Goal: Task Accomplishment & Management: Manage account settings

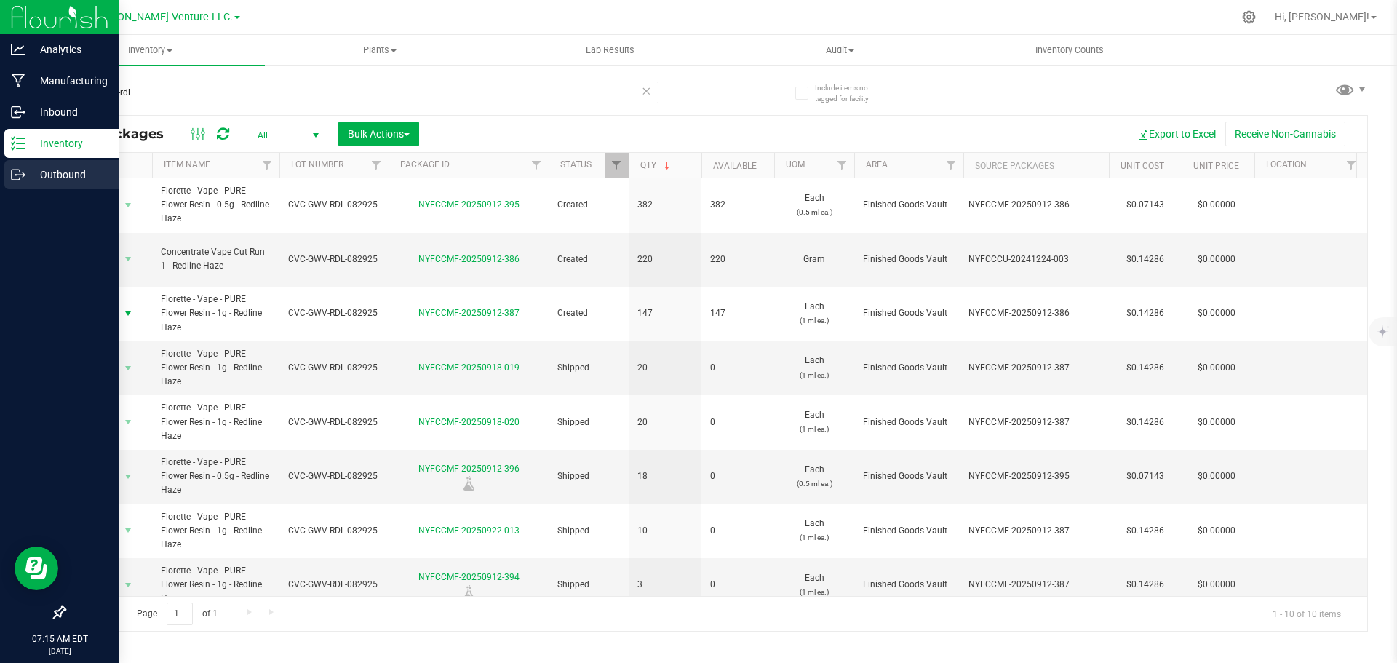
click at [63, 179] on p "Outbound" at bounding box center [68, 174] width 87 height 17
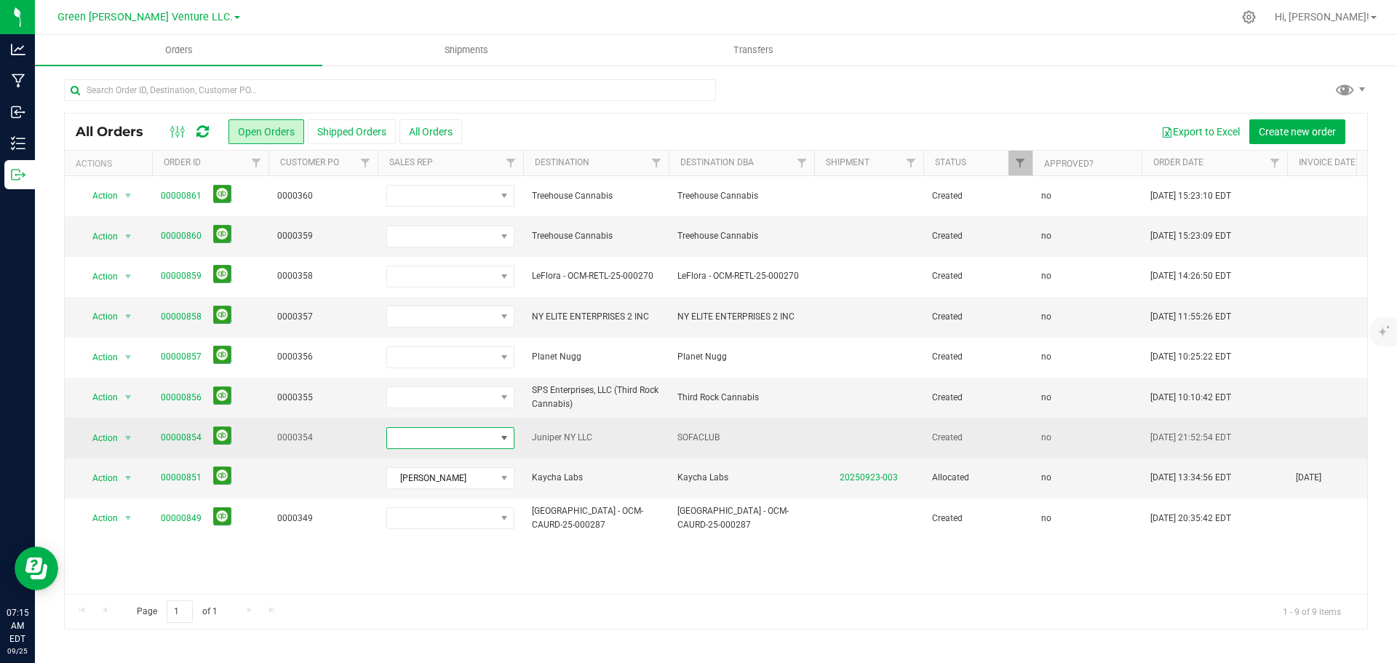
click at [482, 448] on span at bounding box center [441, 438] width 108 height 20
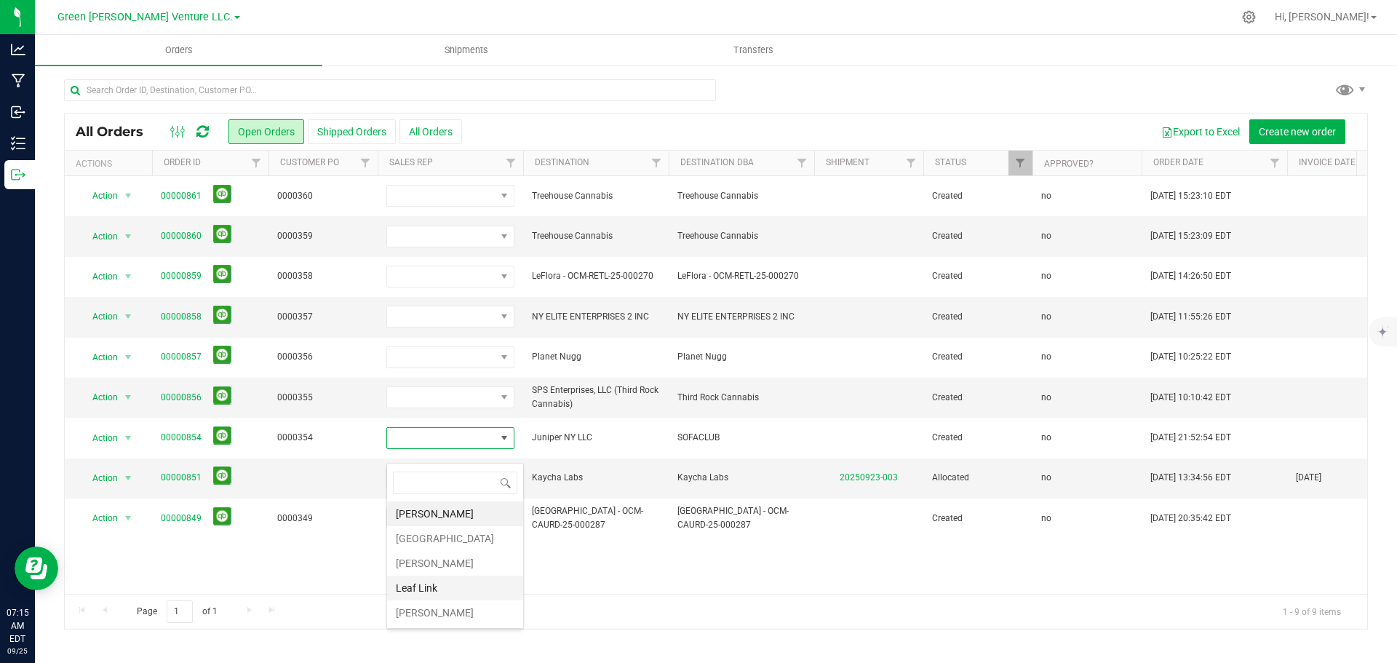
click at [442, 586] on li "Leaf Link" at bounding box center [455, 587] width 136 height 25
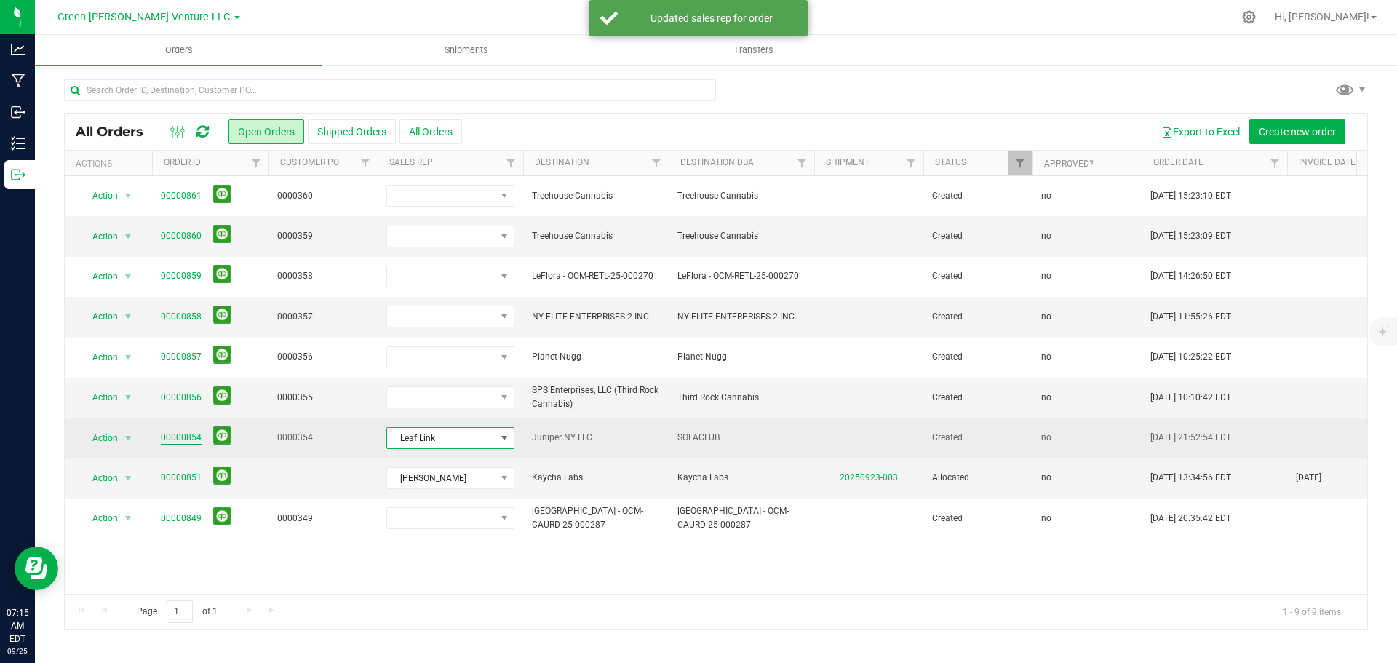
click at [186, 444] on link "00000854" at bounding box center [181, 438] width 41 height 14
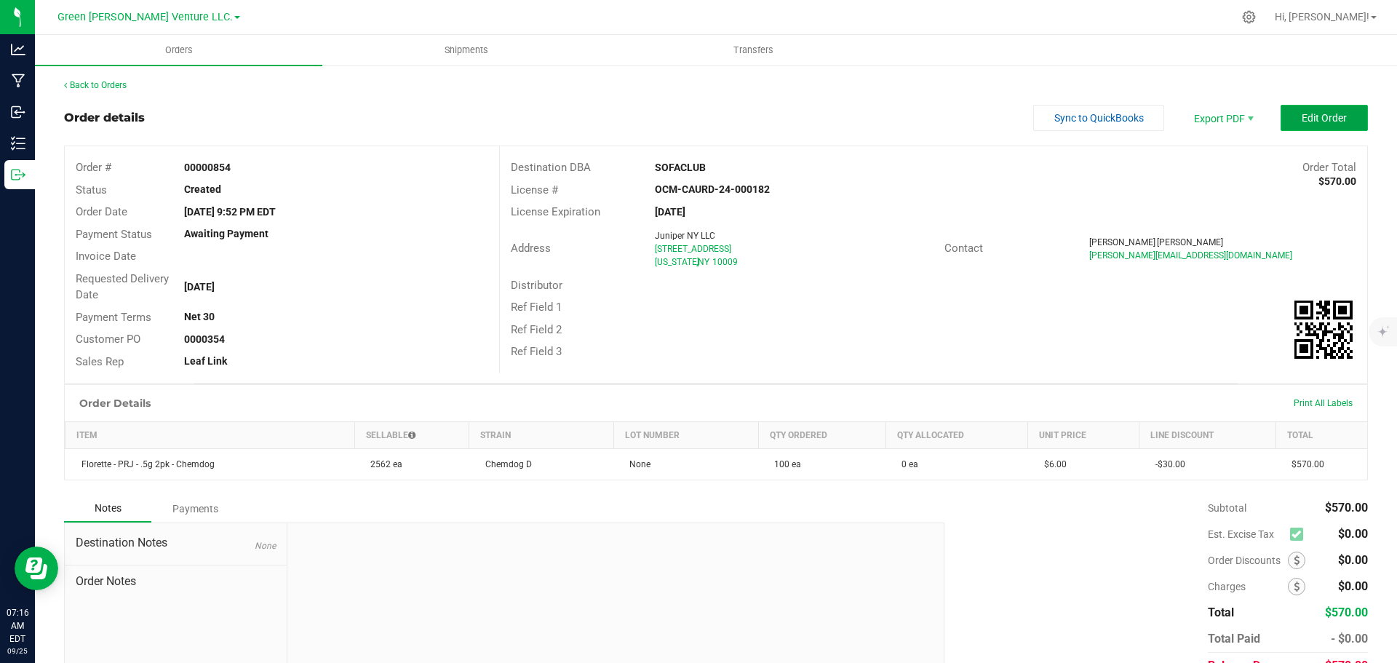
click at [1290, 116] on button "Edit Order" at bounding box center [1323, 118] width 87 height 26
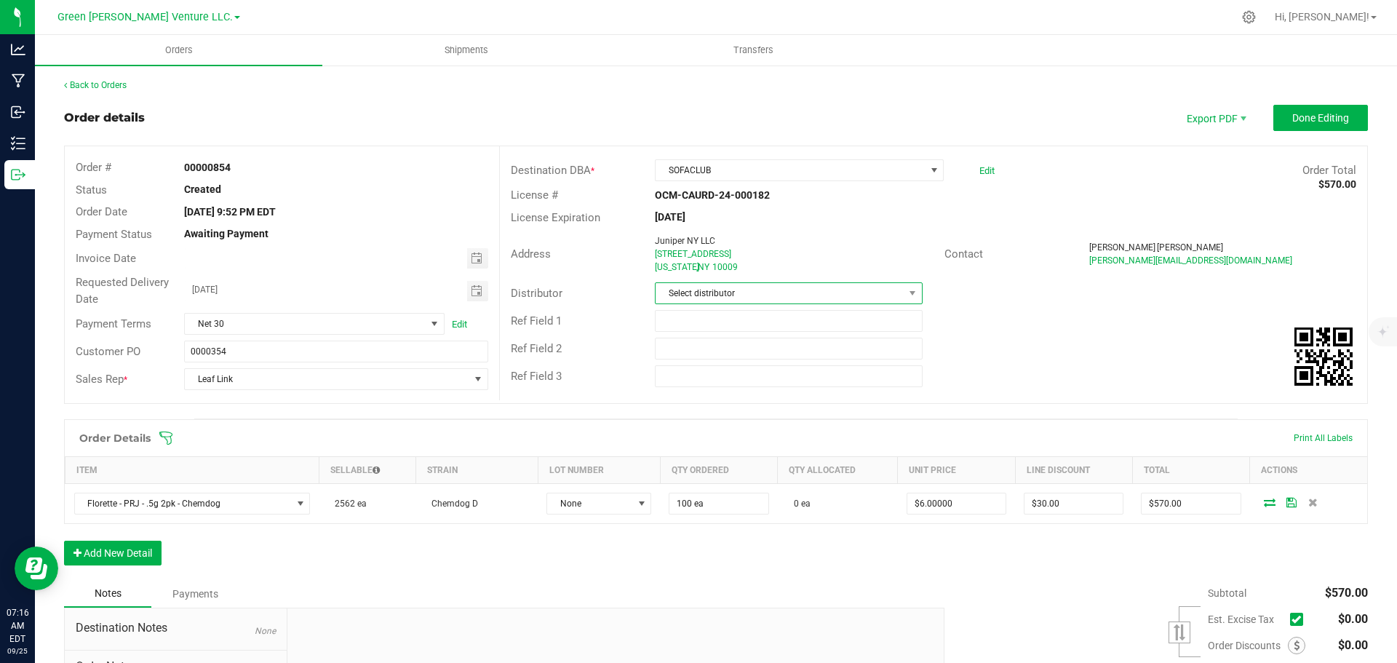
click at [746, 290] on span "Select distributor" at bounding box center [778, 293] width 247 height 20
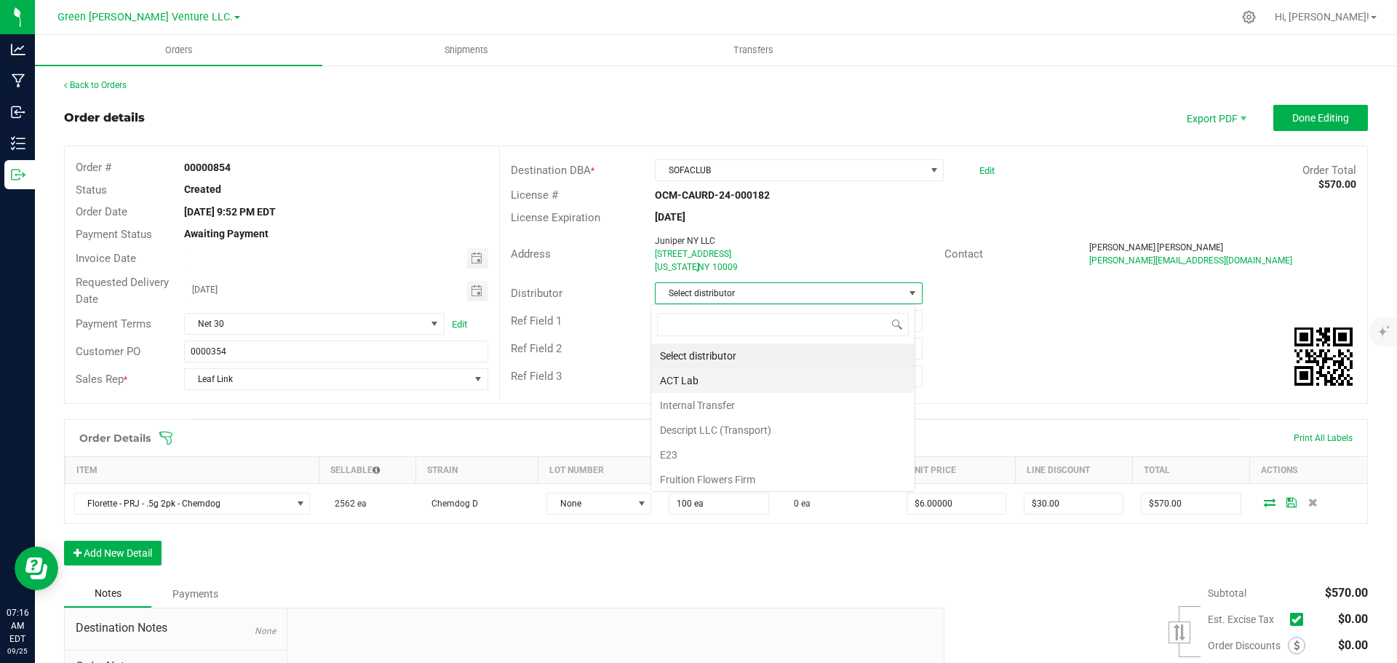
scroll to position [22, 265]
click at [730, 457] on li "E23" at bounding box center [782, 454] width 263 height 25
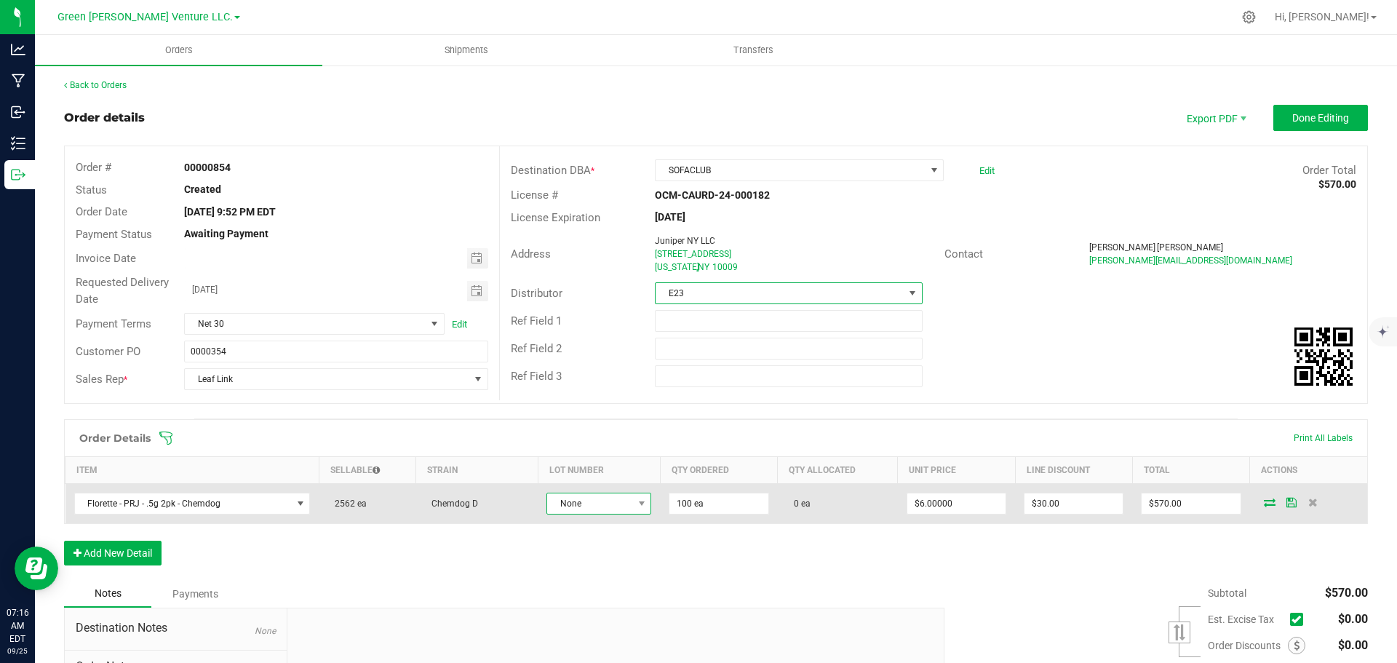
click at [615, 508] on span "None" at bounding box center [589, 503] width 85 height 20
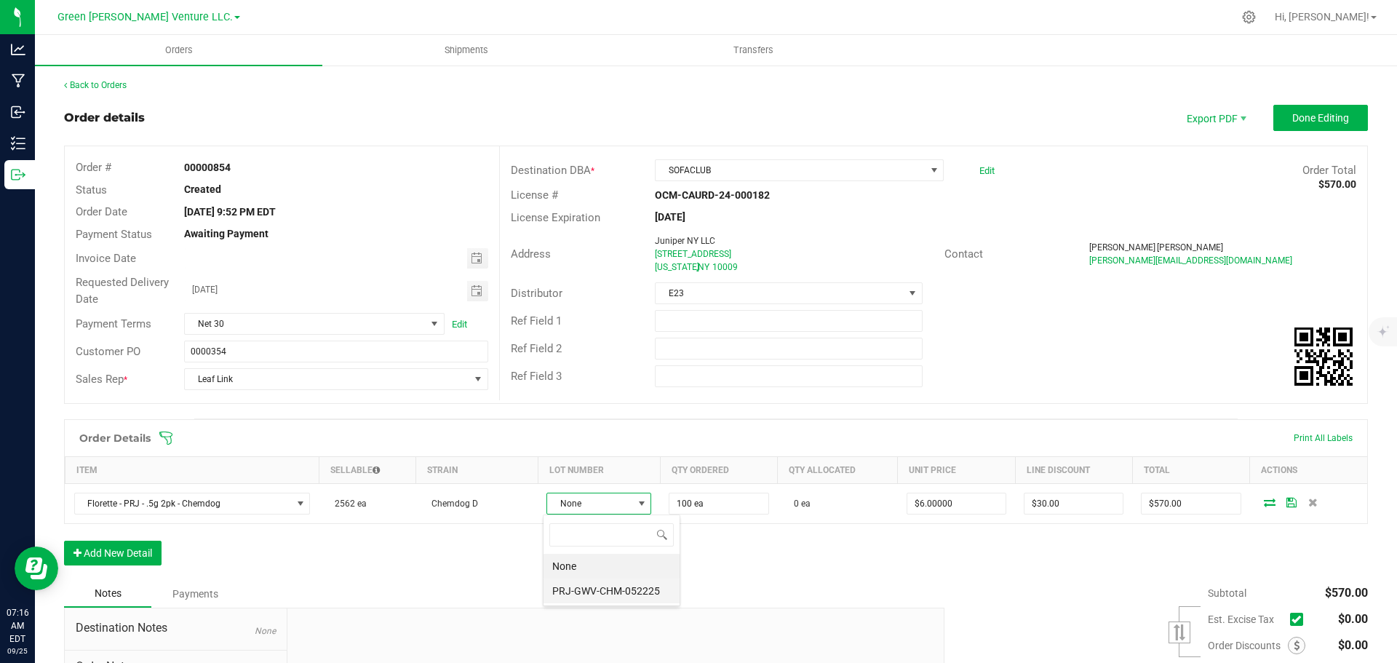
click at [602, 589] on li "PRJ-GWV-CHM-052225" at bounding box center [611, 590] width 136 height 25
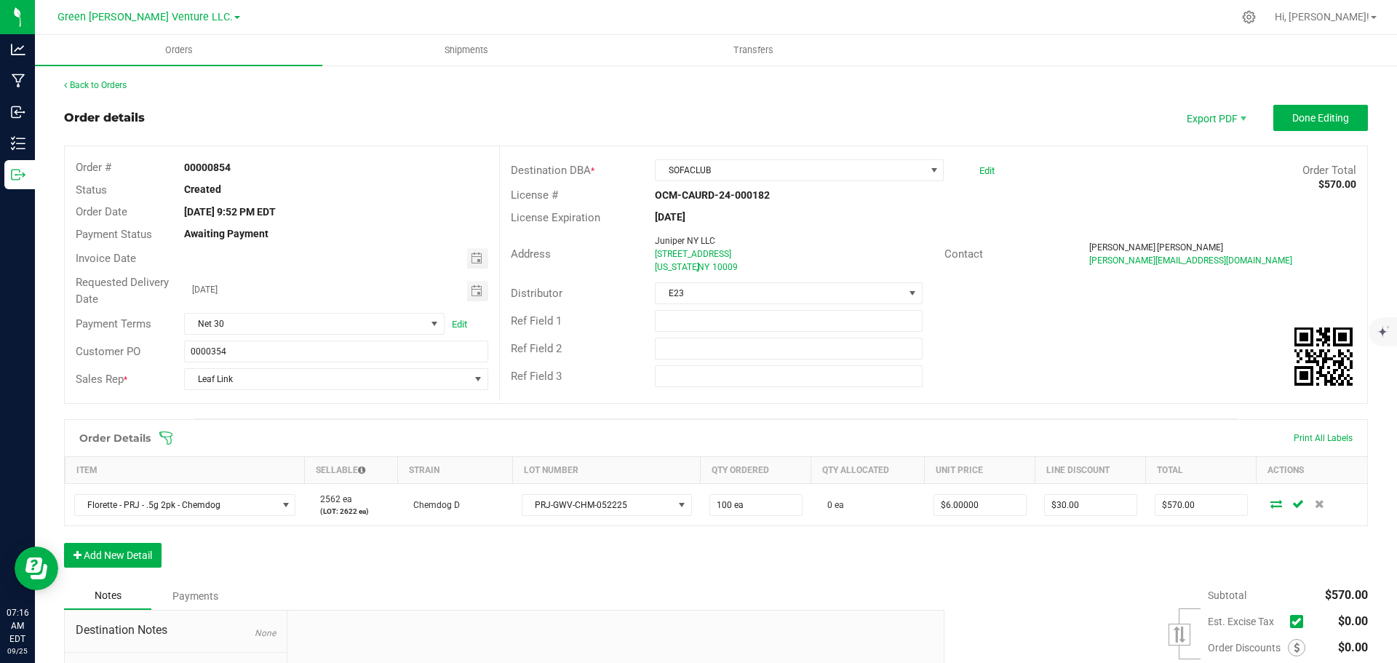
click at [166, 439] on icon at bounding box center [165, 437] width 13 height 13
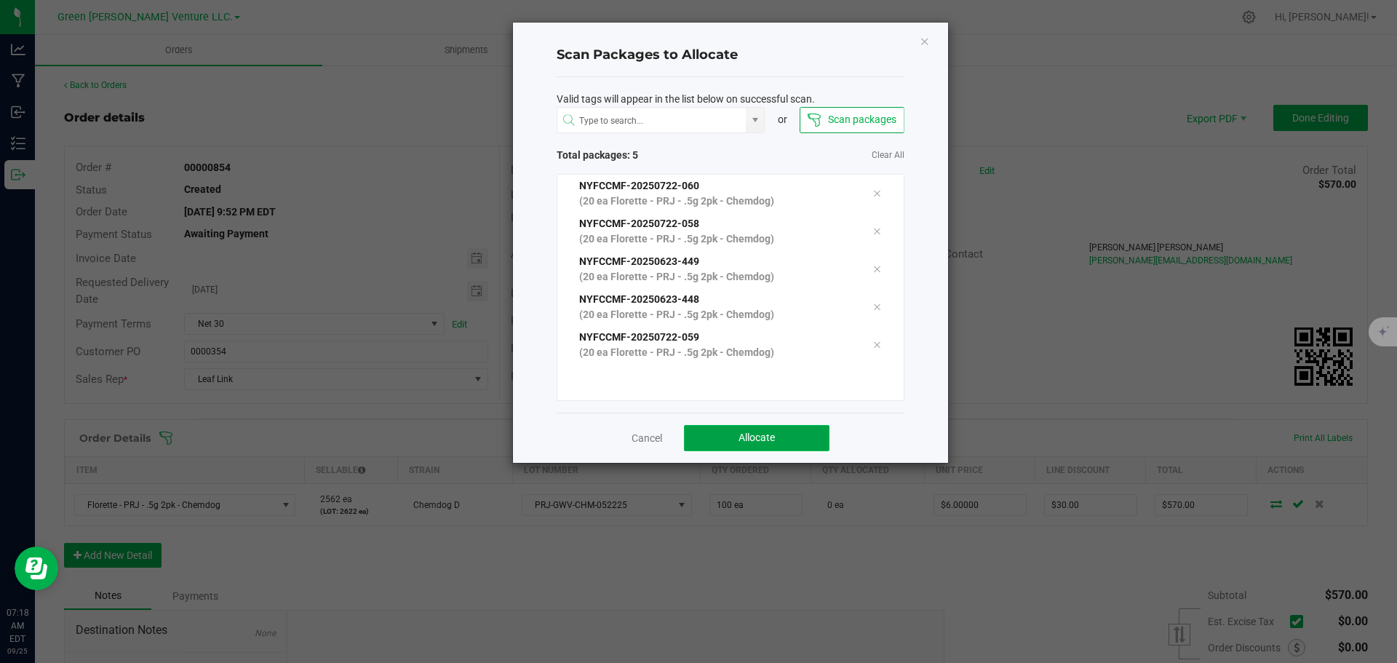
click at [814, 445] on button "Allocate" at bounding box center [756, 438] width 145 height 26
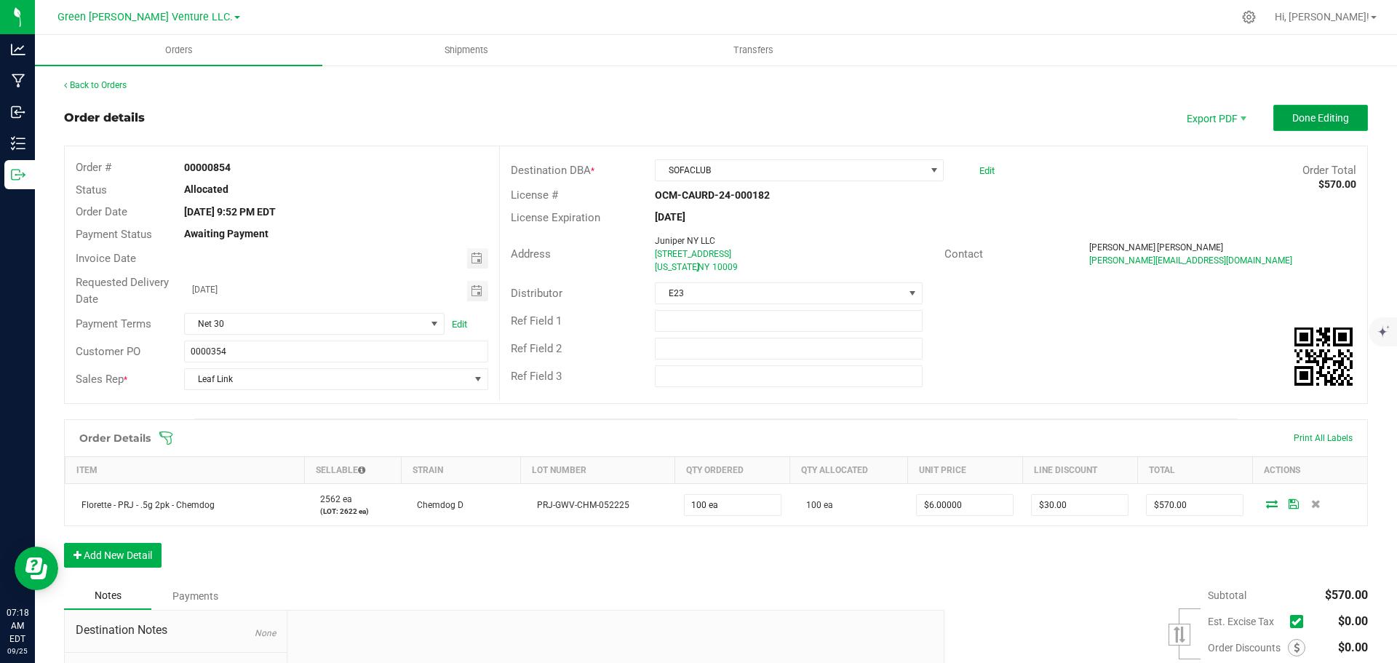
click at [1274, 121] on button "Done Editing" at bounding box center [1320, 118] width 95 height 26
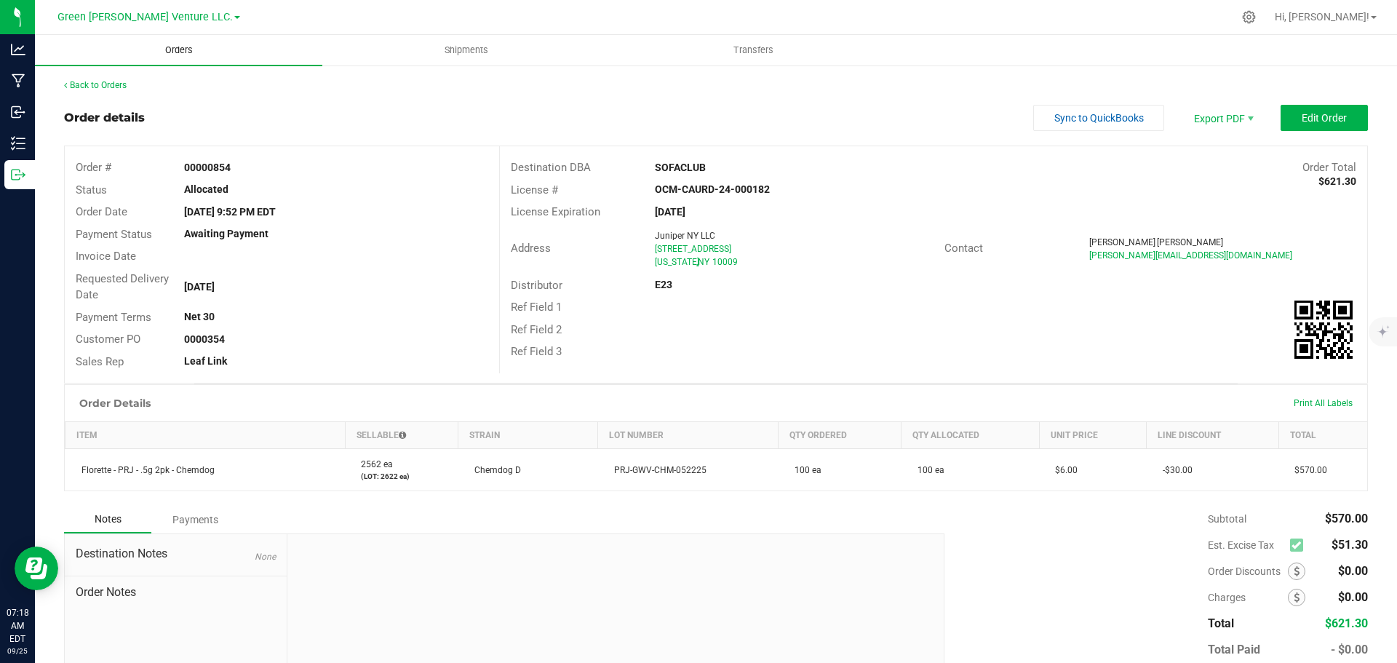
click at [182, 47] on span "Orders" at bounding box center [178, 50] width 67 height 13
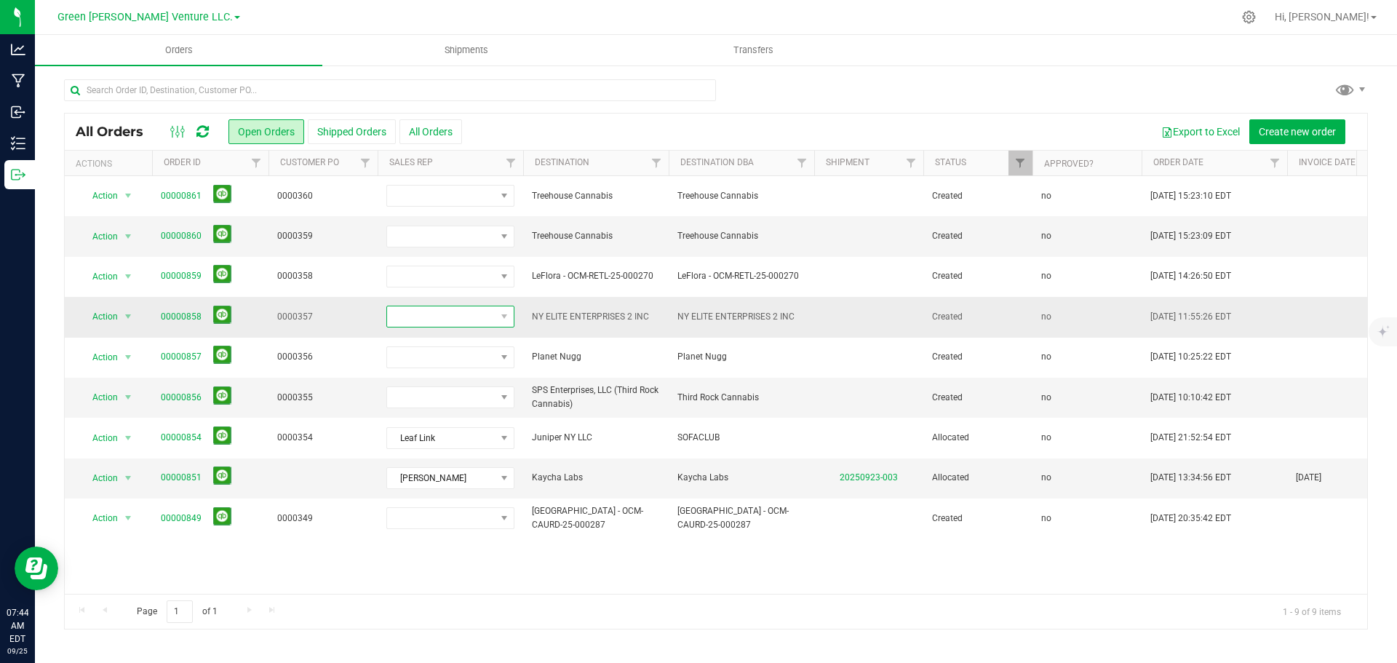
click at [482, 321] on span at bounding box center [441, 316] width 108 height 20
click at [448, 447] on li "Leaf Link" at bounding box center [455, 453] width 136 height 25
click at [184, 316] on link "00000858" at bounding box center [181, 317] width 41 height 14
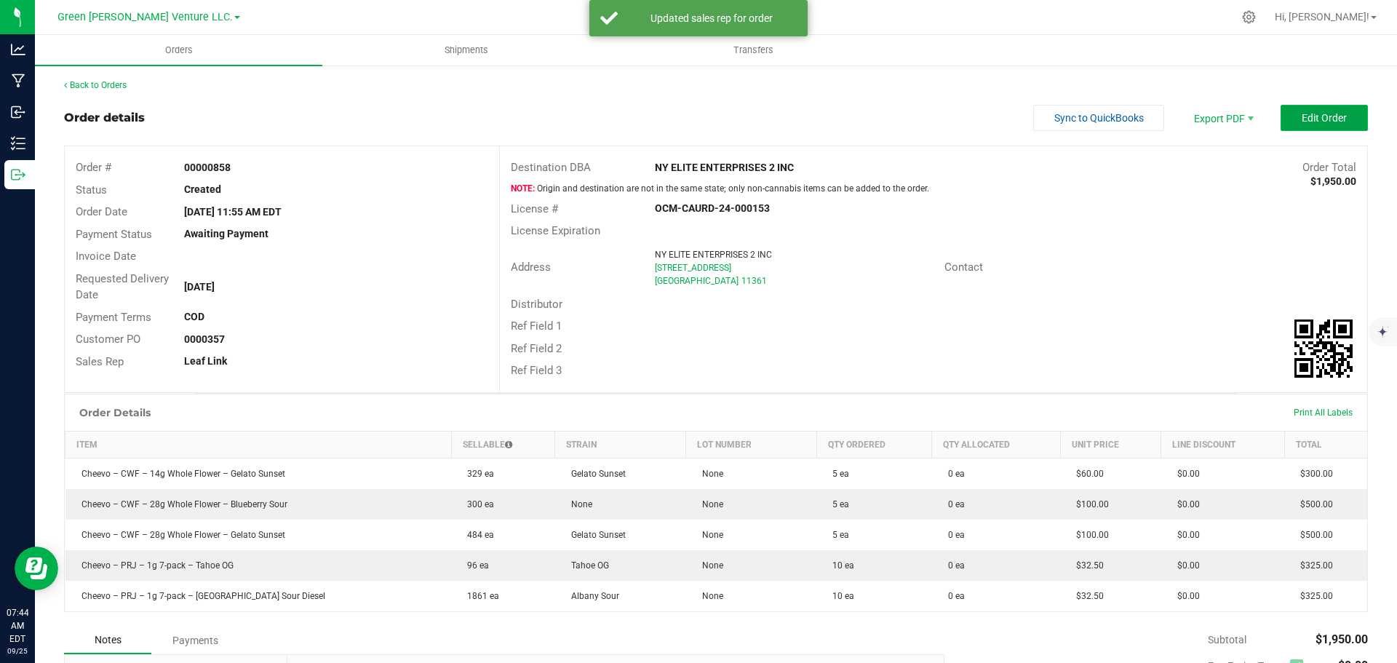
click at [1313, 120] on span "Edit Order" at bounding box center [1323, 118] width 45 height 12
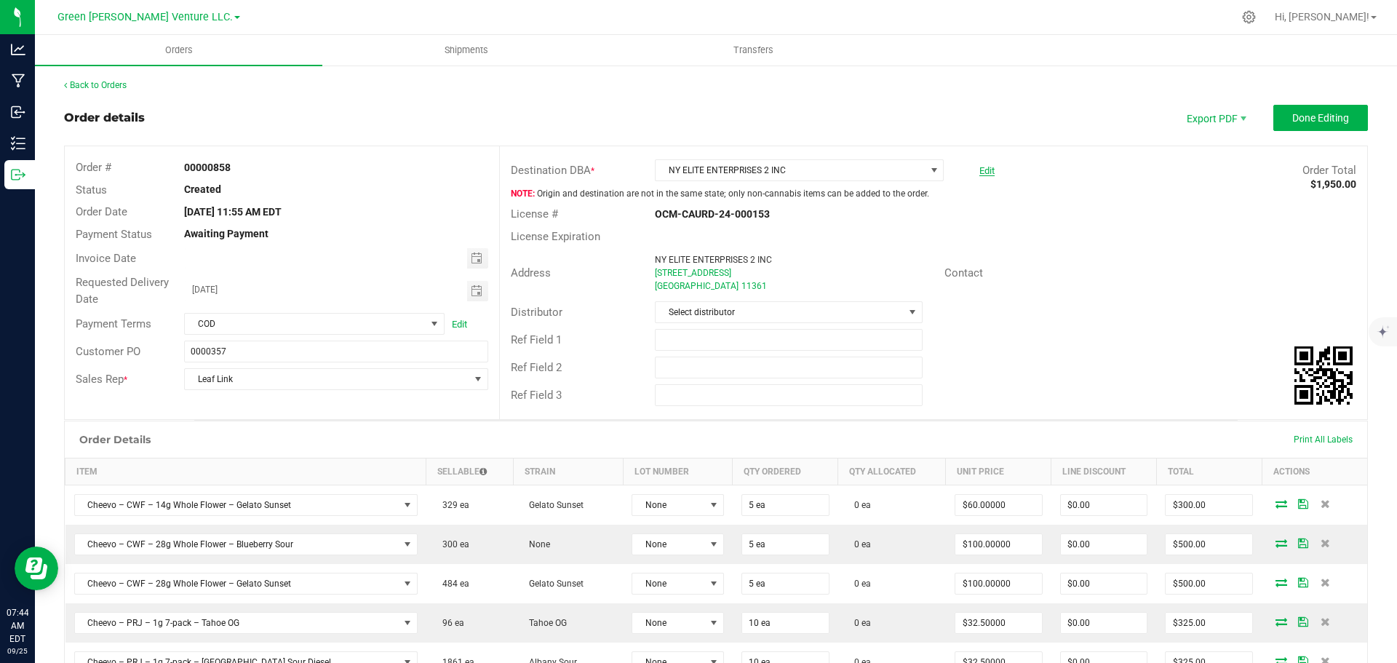
click at [981, 173] on link "Edit" at bounding box center [986, 170] width 15 height 11
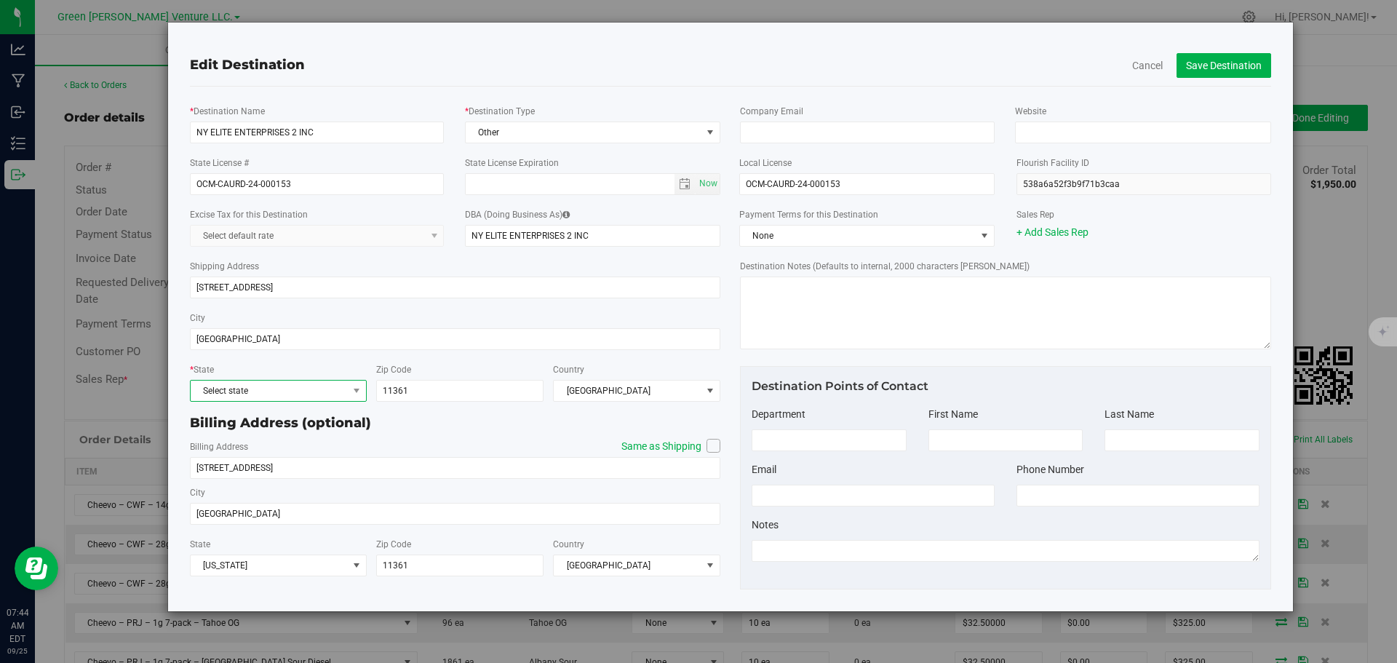
click at [225, 390] on span "Select state" at bounding box center [269, 390] width 157 height 20
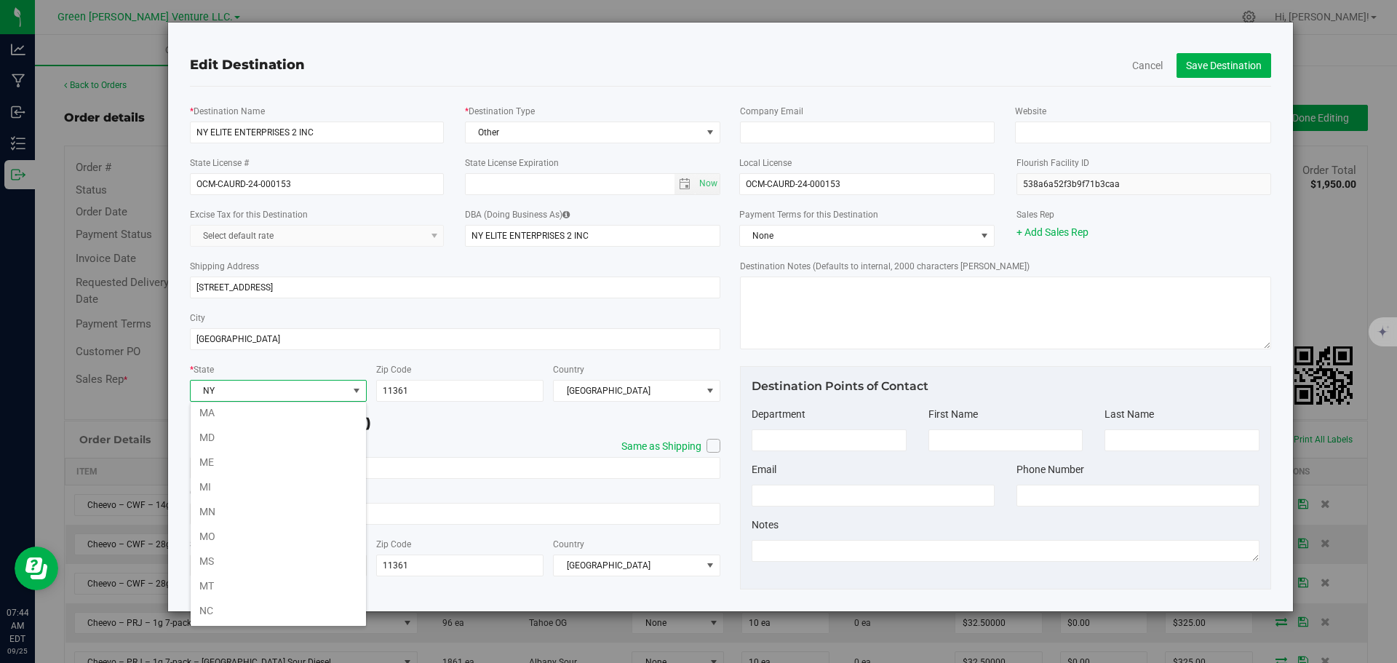
scroll to position [647, 0]
click at [574, 125] on span "Other" at bounding box center [584, 132] width 236 height 20
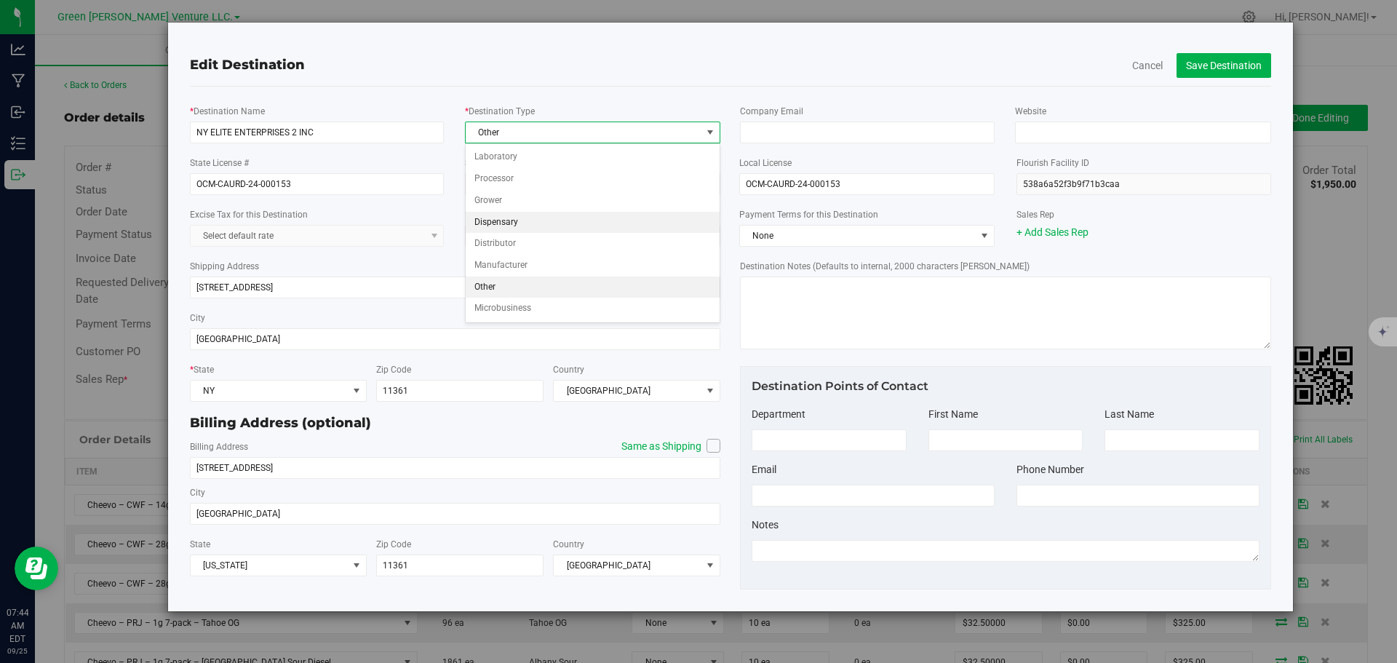
click at [522, 226] on li "Dispensary" at bounding box center [593, 223] width 254 height 22
click at [1216, 67] on button "Save Destination" at bounding box center [1223, 65] width 95 height 25
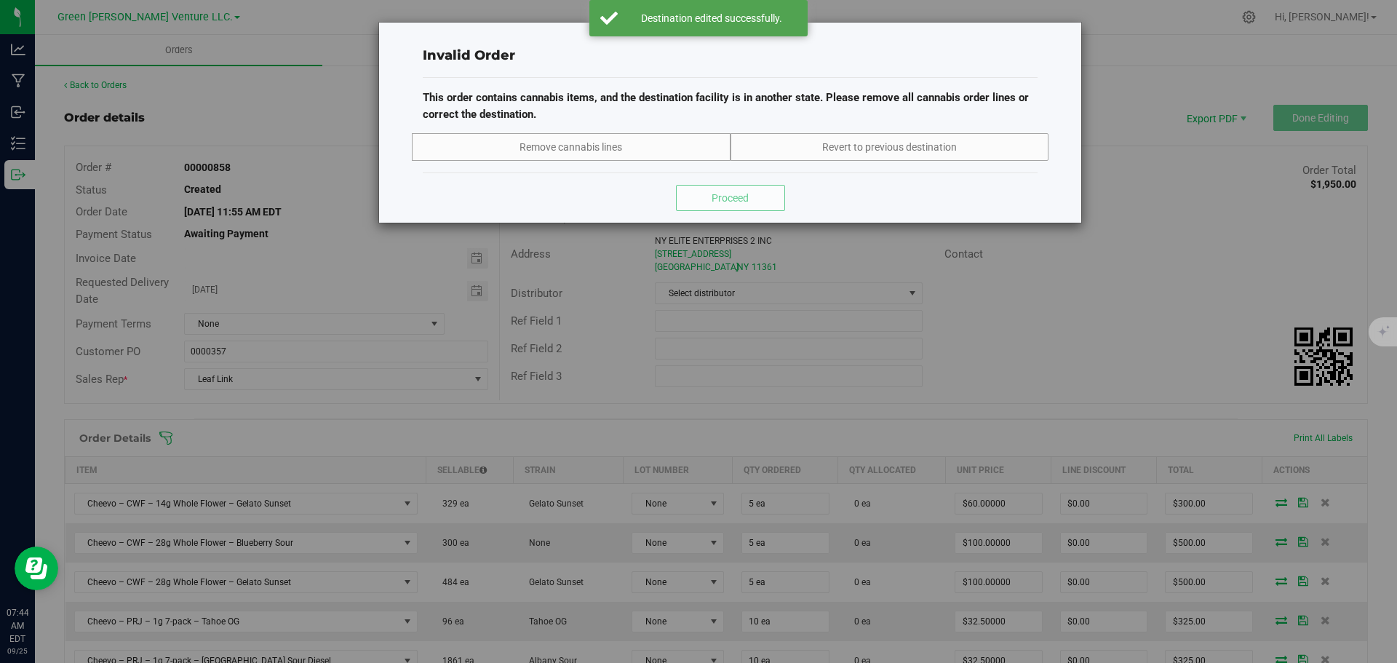
click at [1033, 322] on div "Invalid Order This order contains cannabis items, and the destination facility …" at bounding box center [704, 331] width 1408 height 663
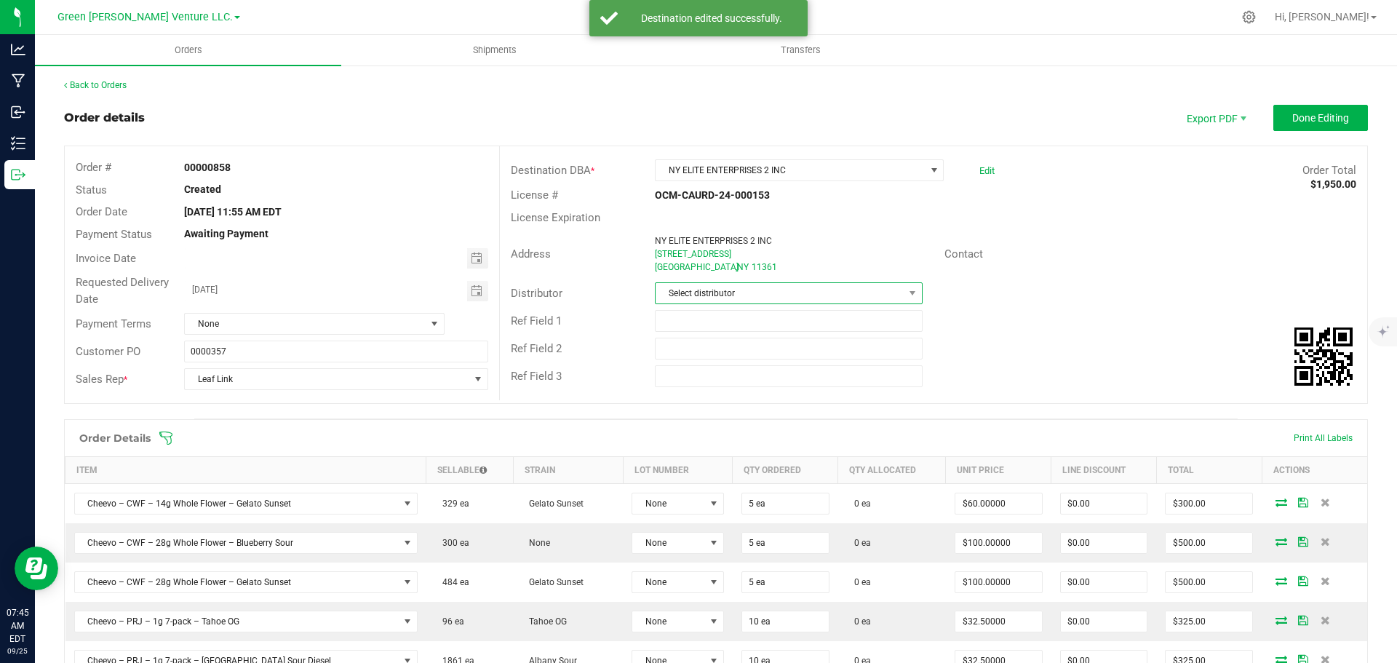
click at [799, 303] on span "Select distributor" at bounding box center [788, 293] width 267 height 22
click at [737, 452] on li "E23" at bounding box center [782, 454] width 263 height 25
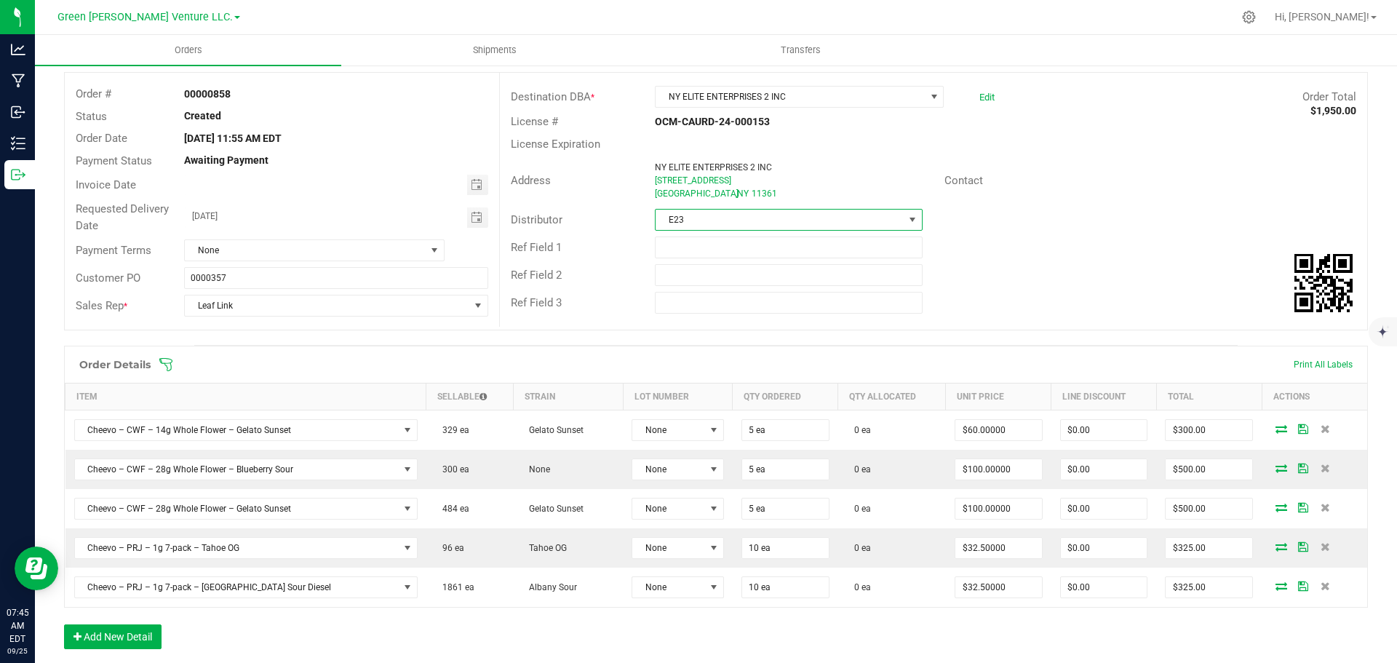
scroll to position [145, 0]
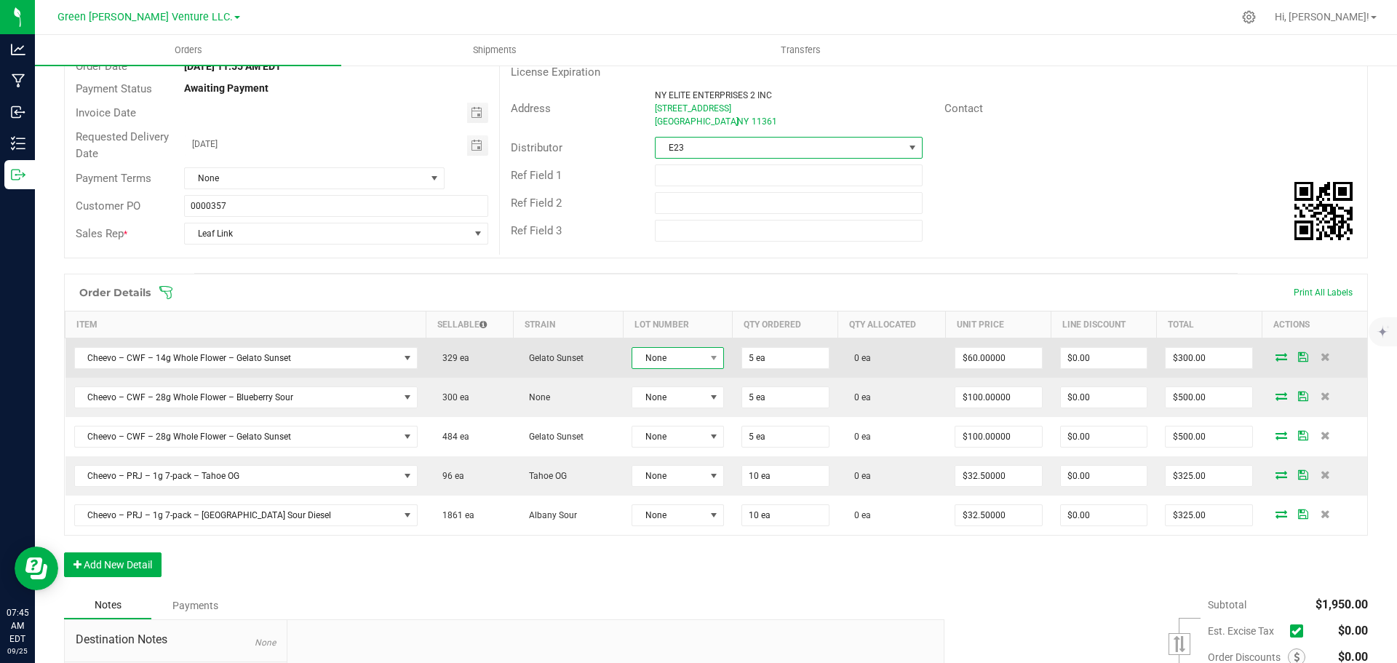
click at [671, 360] on span "None" at bounding box center [668, 358] width 73 height 20
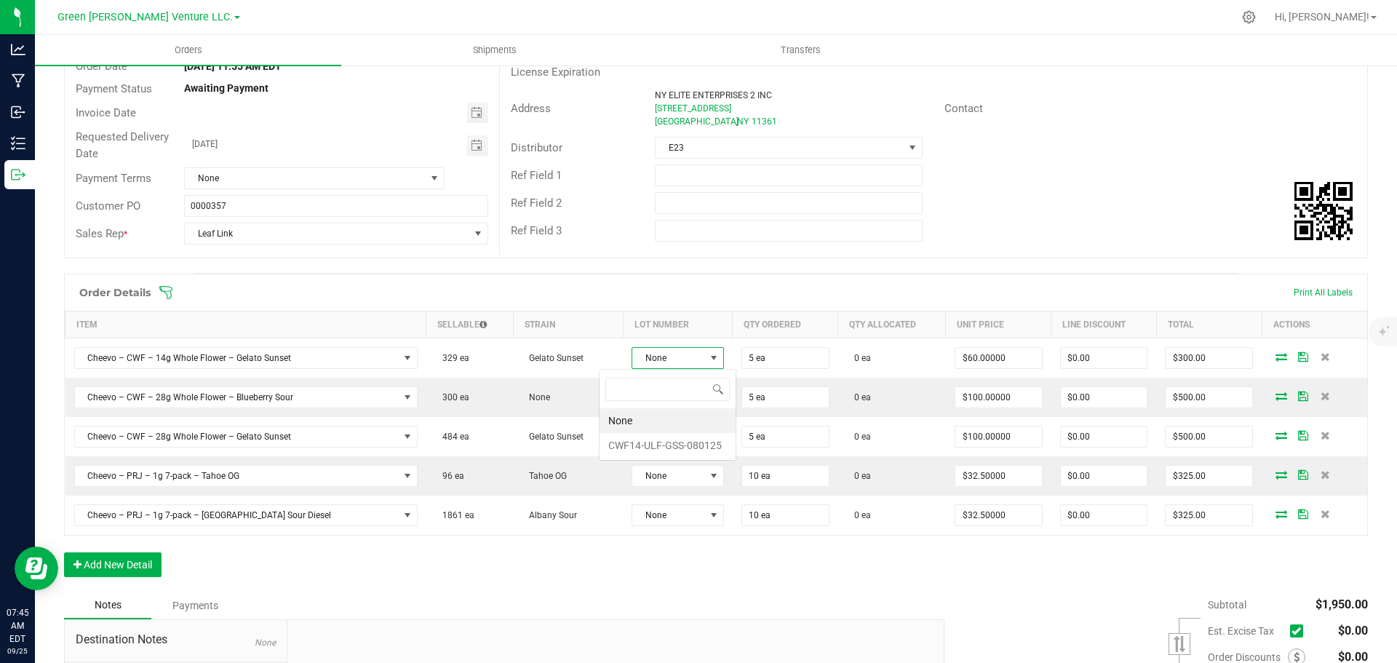
scroll to position [22, 95]
click at [664, 450] on li "CWF14-ULF-GSS-080125" at bounding box center [667, 445] width 136 height 25
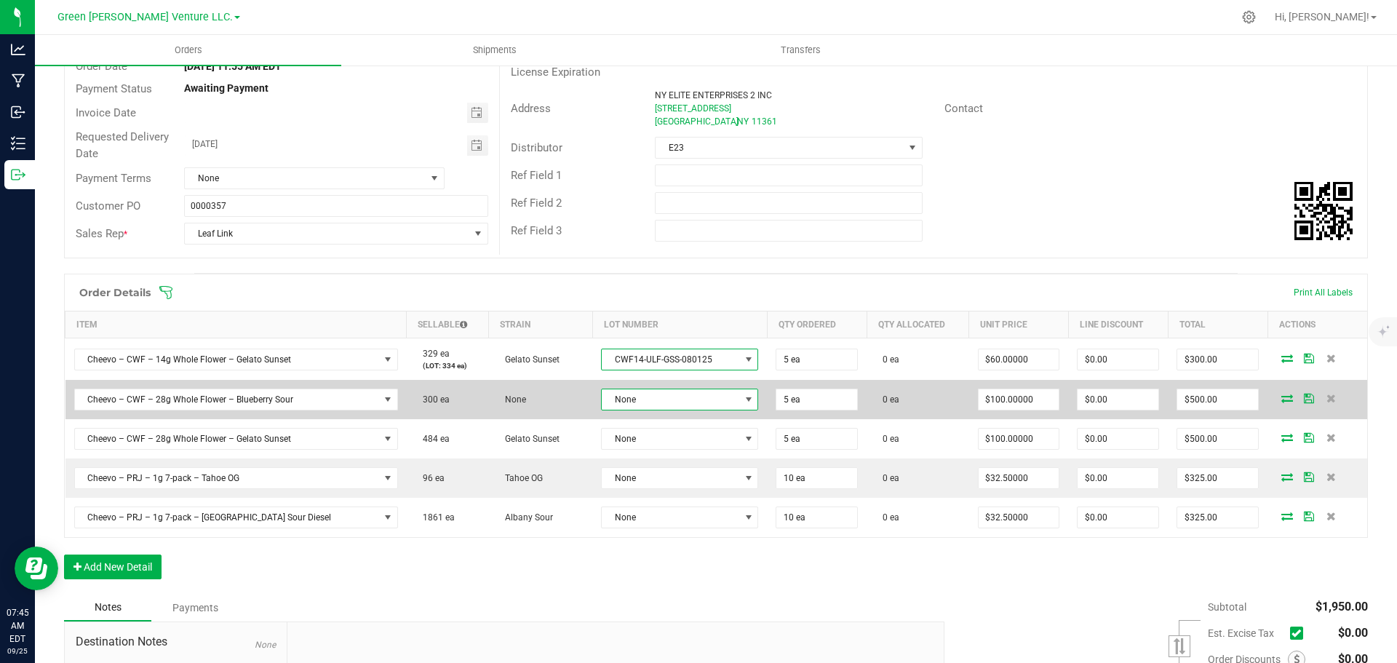
click at [663, 405] on span "None" at bounding box center [670, 399] width 137 height 20
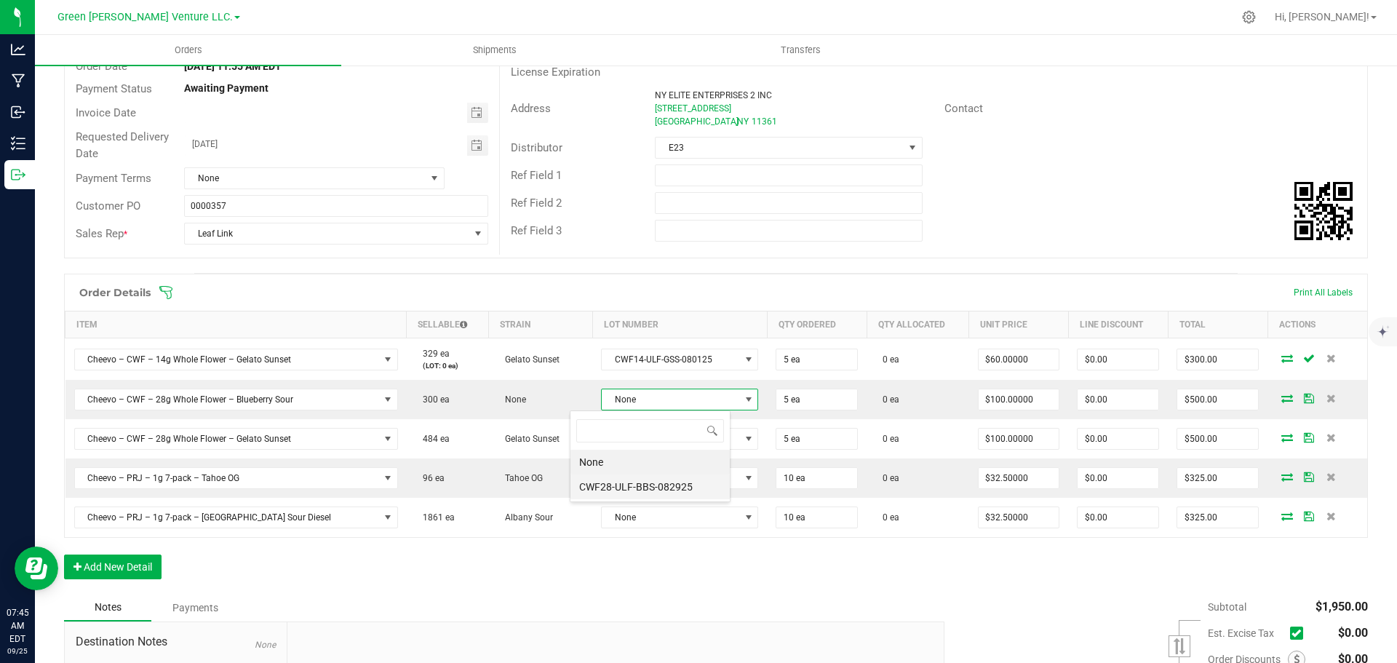
scroll to position [72726, 72587]
click at [663, 482] on li "CWF28-ULF-BBS-082925" at bounding box center [649, 486] width 159 height 25
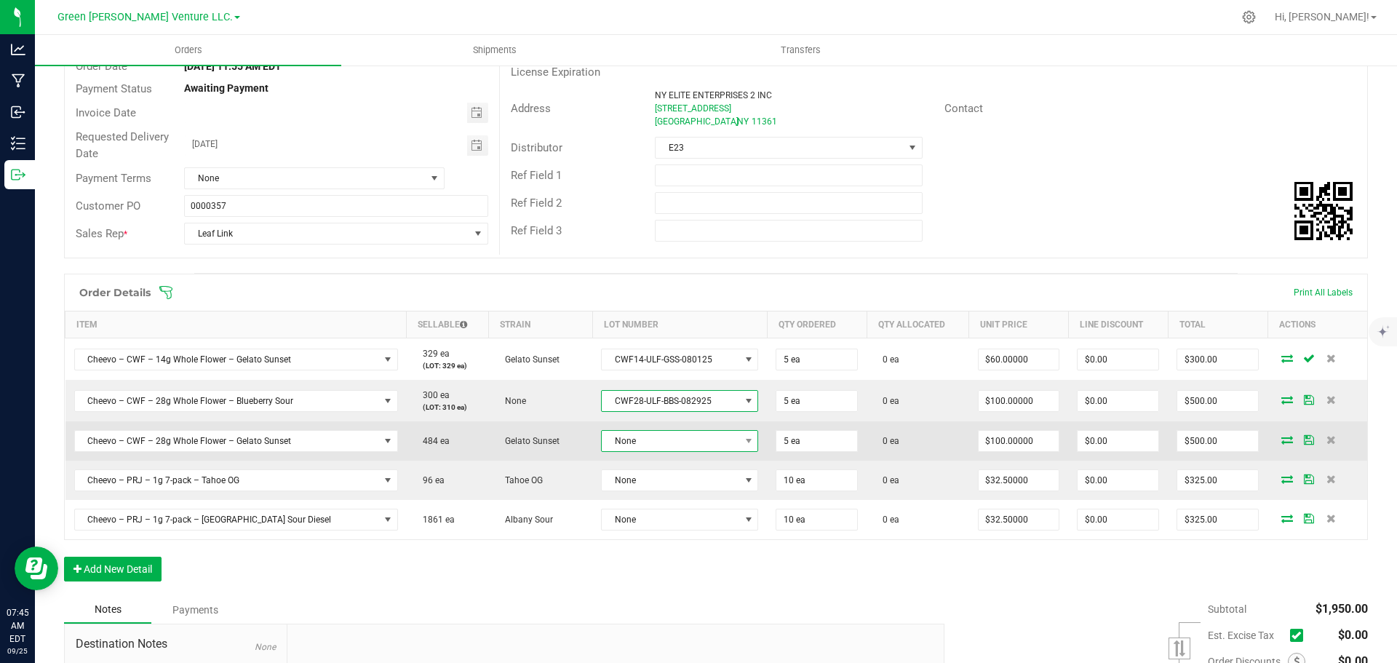
click at [647, 431] on span "None" at bounding box center [670, 441] width 137 height 20
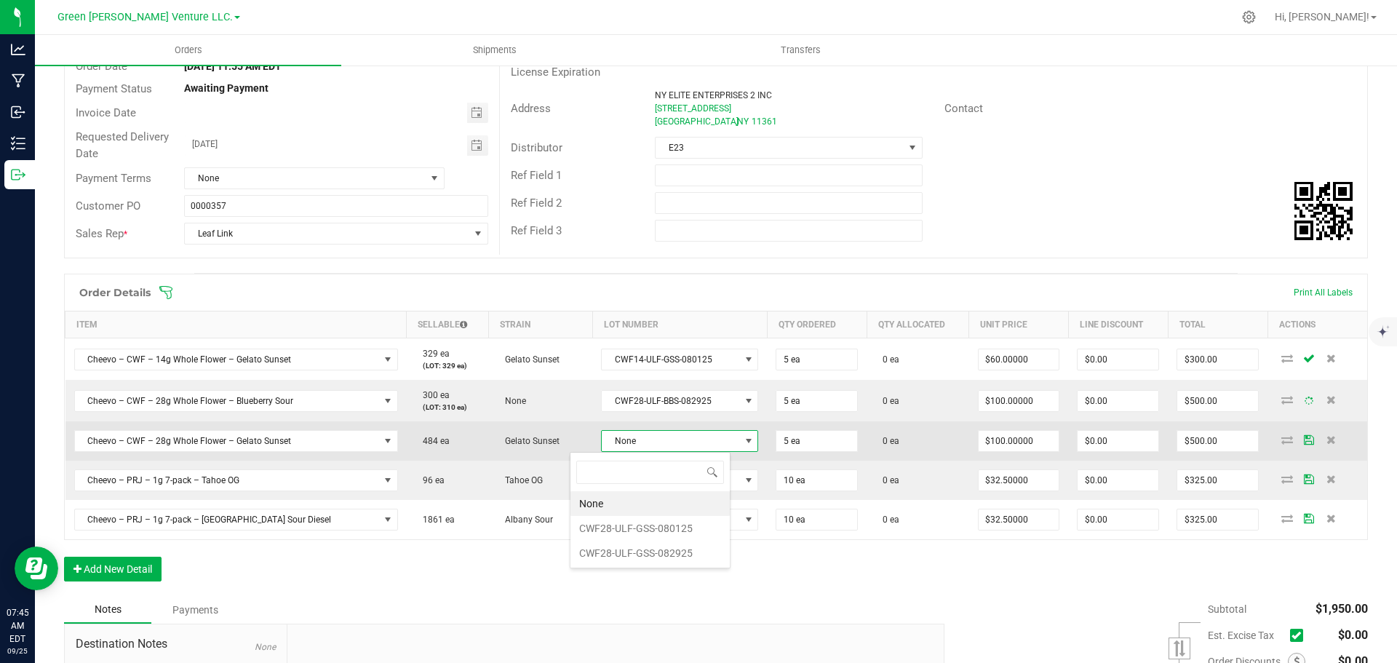
scroll to position [22, 161]
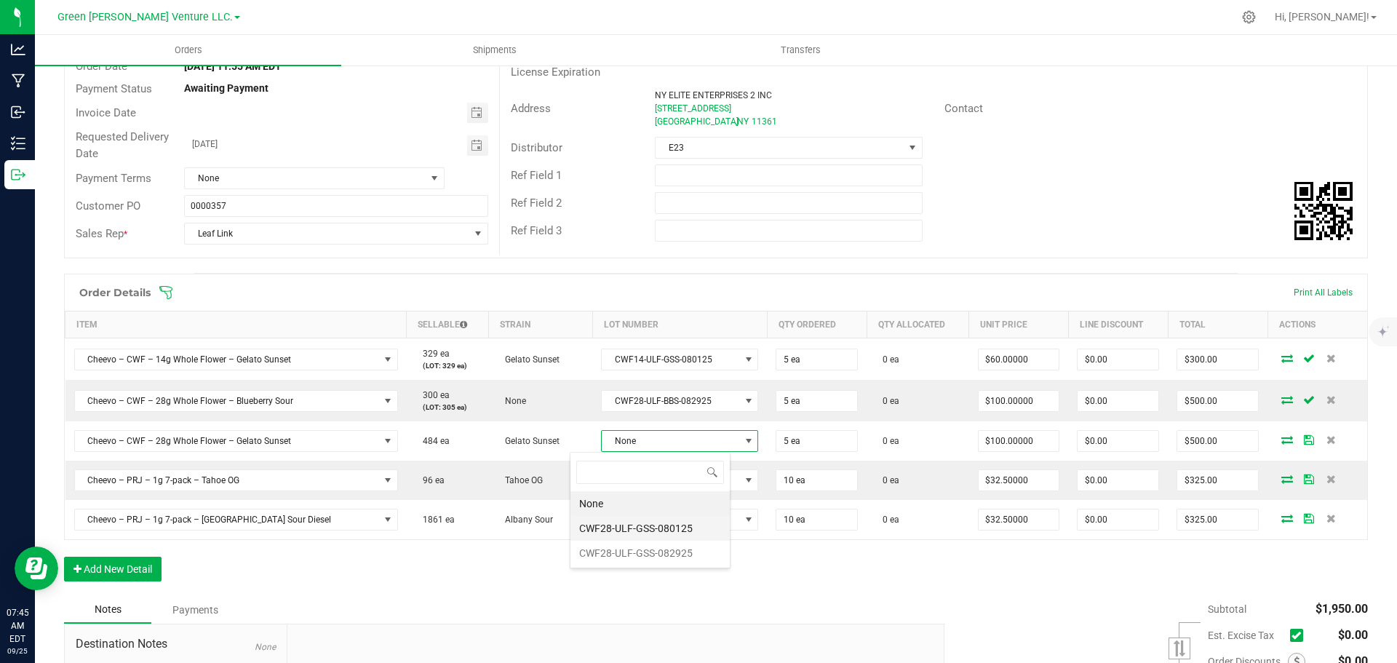
click at [652, 526] on li "CWF28-ULF-GSS-080125" at bounding box center [649, 528] width 159 height 25
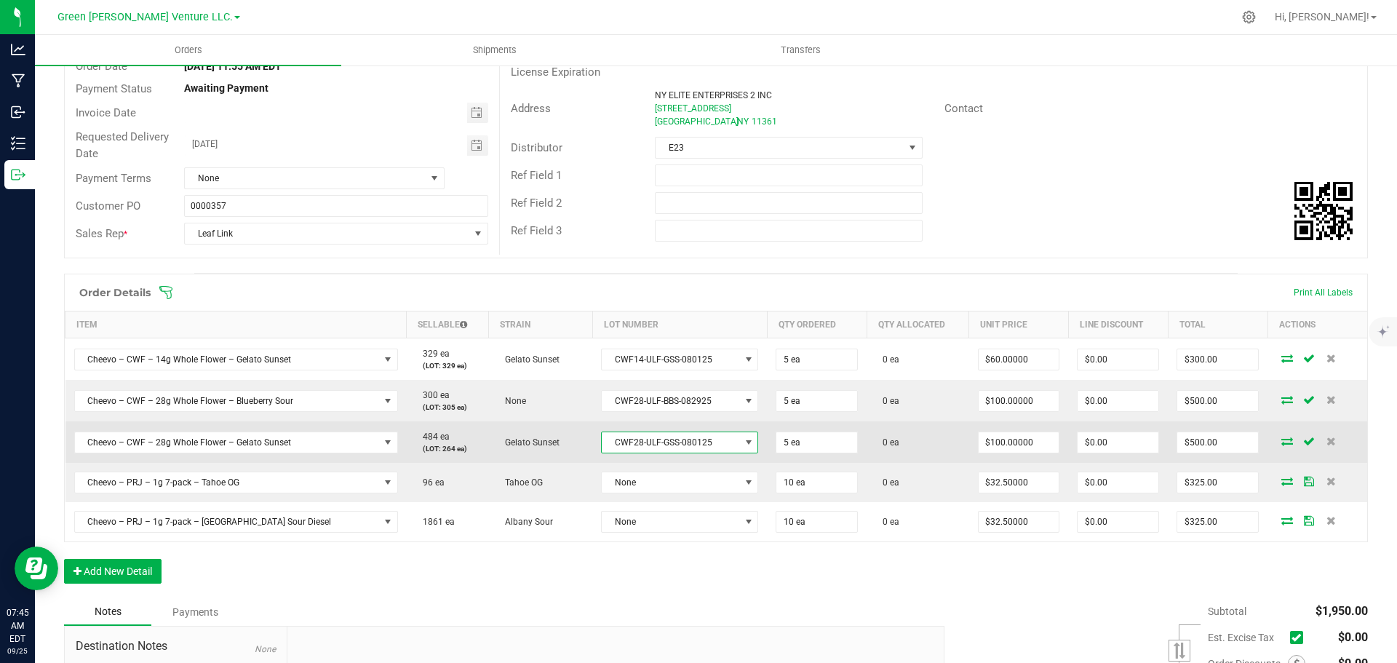
click at [647, 447] on span "CWF28-ULF-GSS-080125" at bounding box center [670, 442] width 137 height 20
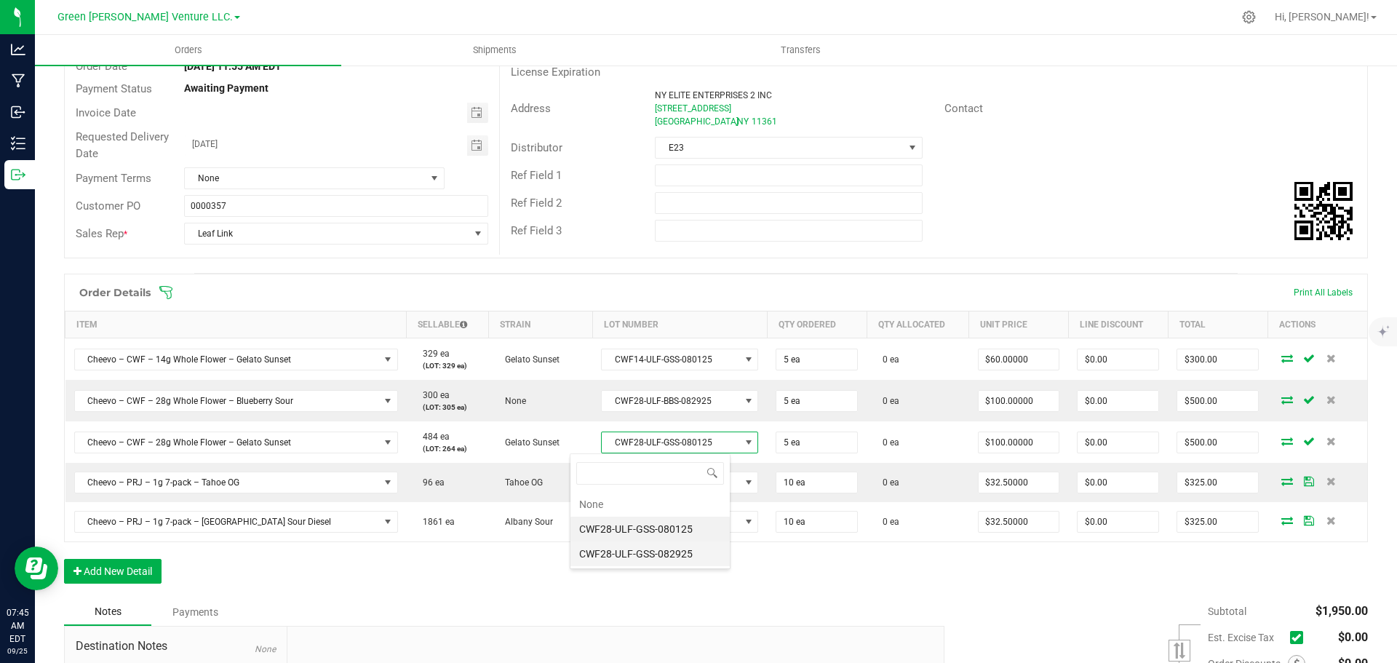
click at [647, 557] on li "CWF28-ULF-GSS-082925" at bounding box center [649, 553] width 159 height 25
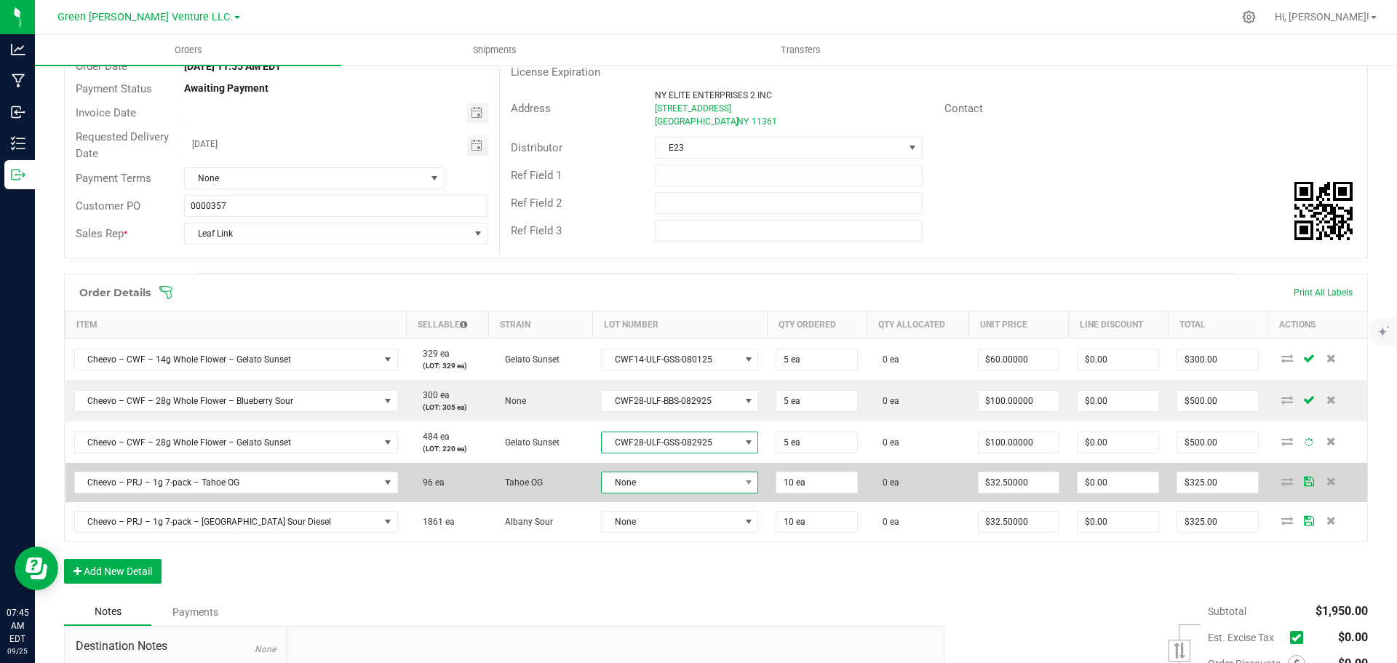
click at [632, 489] on span "None" at bounding box center [670, 482] width 137 height 20
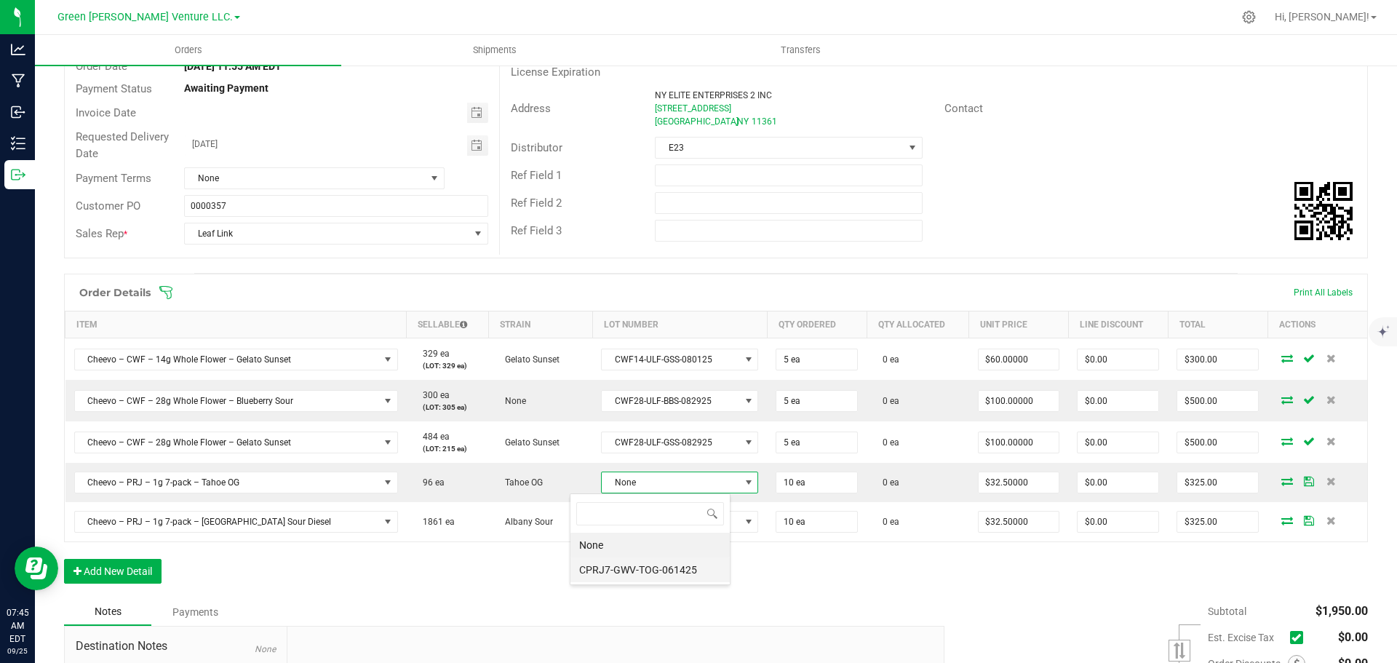
click at [638, 573] on li "CPRJ7-GWV-TOG-061425" at bounding box center [649, 569] width 159 height 25
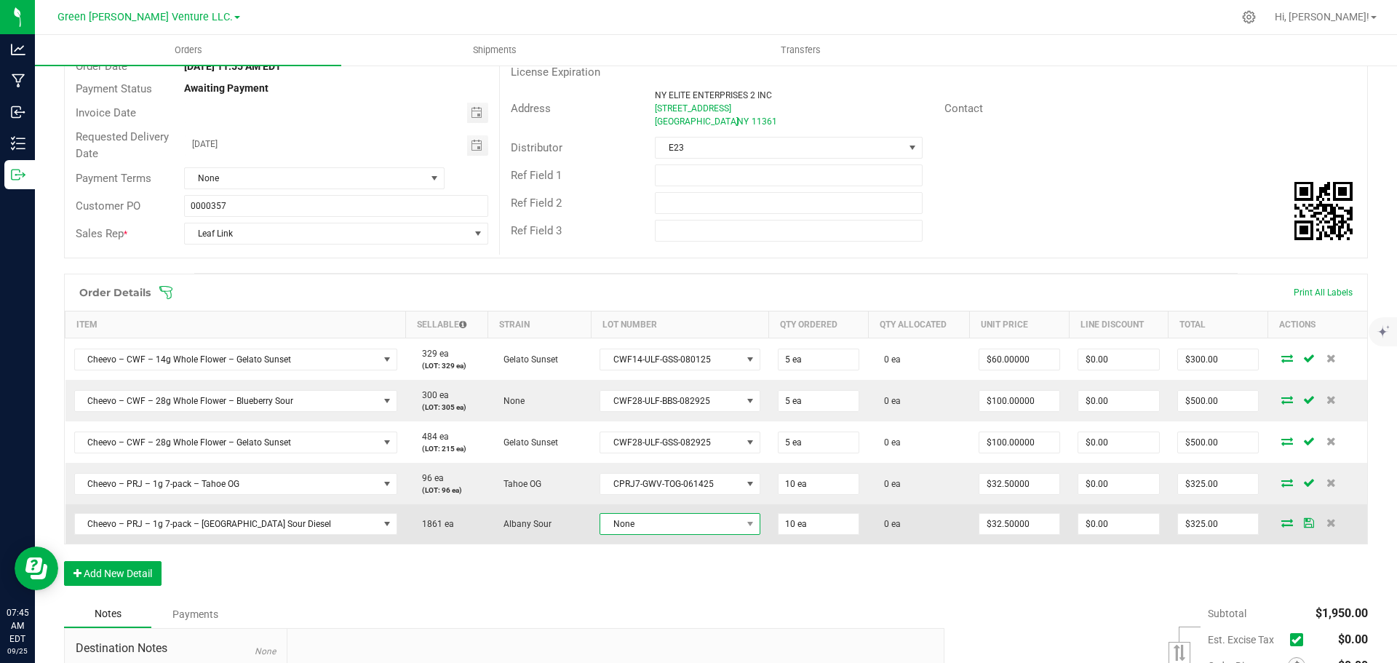
click at [642, 526] on span "None" at bounding box center [670, 524] width 140 height 20
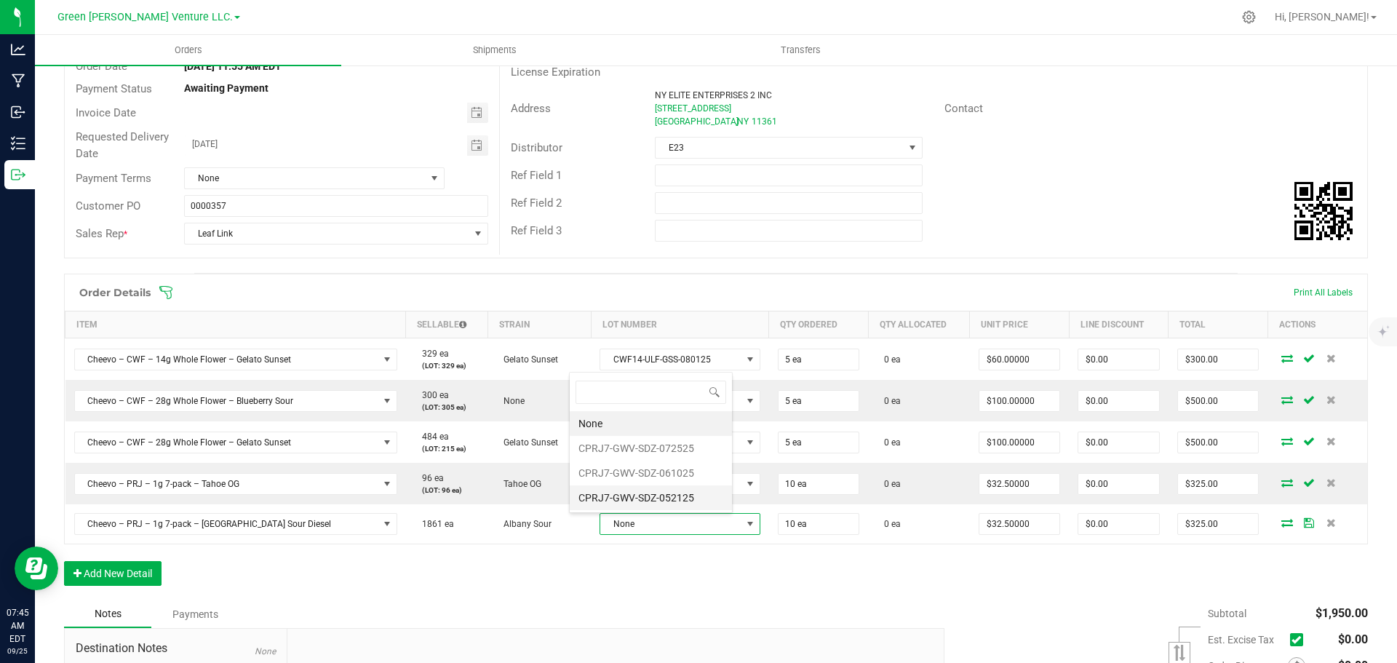
click at [626, 497] on li "CPRJ7-GWV-SDZ-052125" at bounding box center [651, 497] width 162 height 25
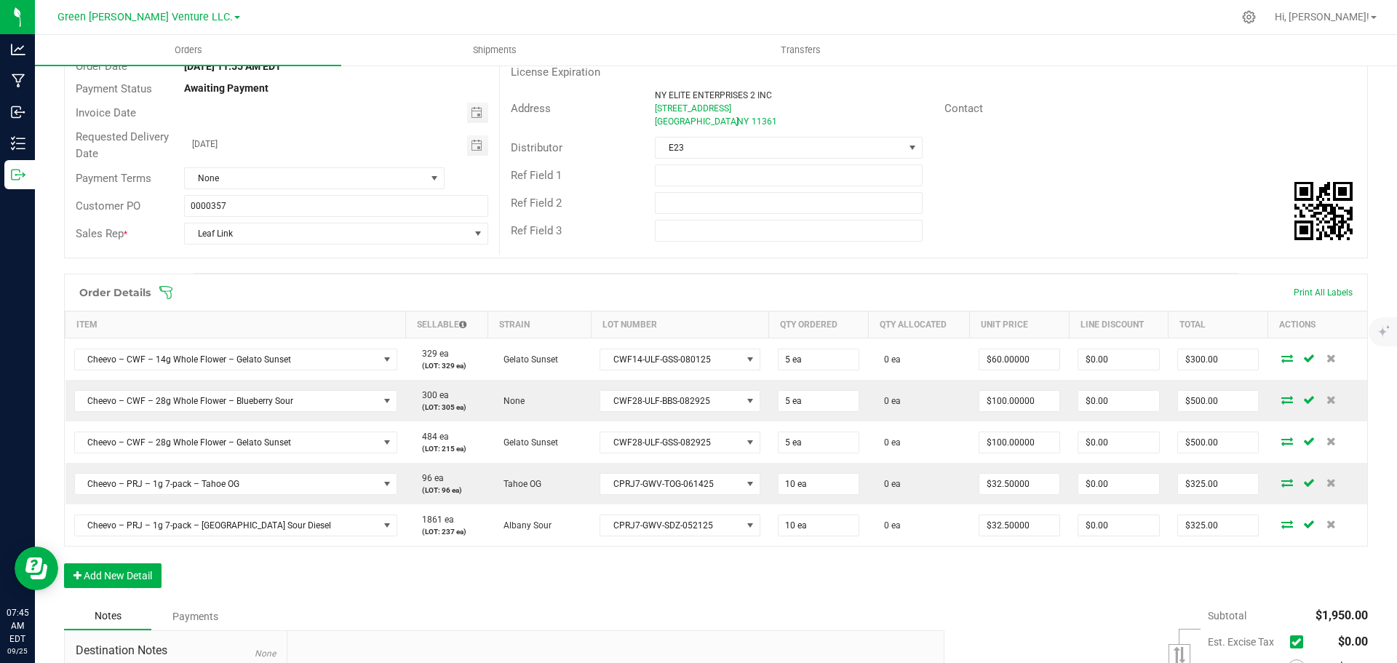
click at [170, 292] on icon at bounding box center [166, 292] width 15 height 15
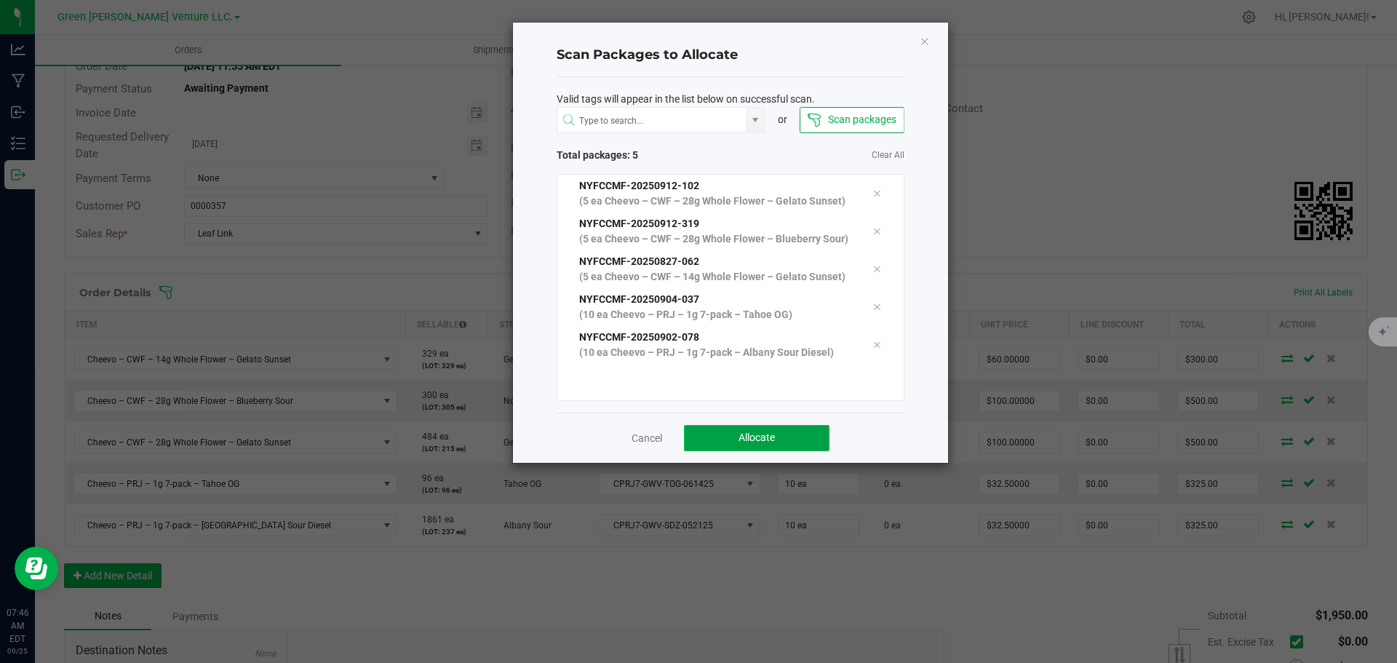
click at [762, 443] on span "Allocate" at bounding box center [756, 437] width 36 height 12
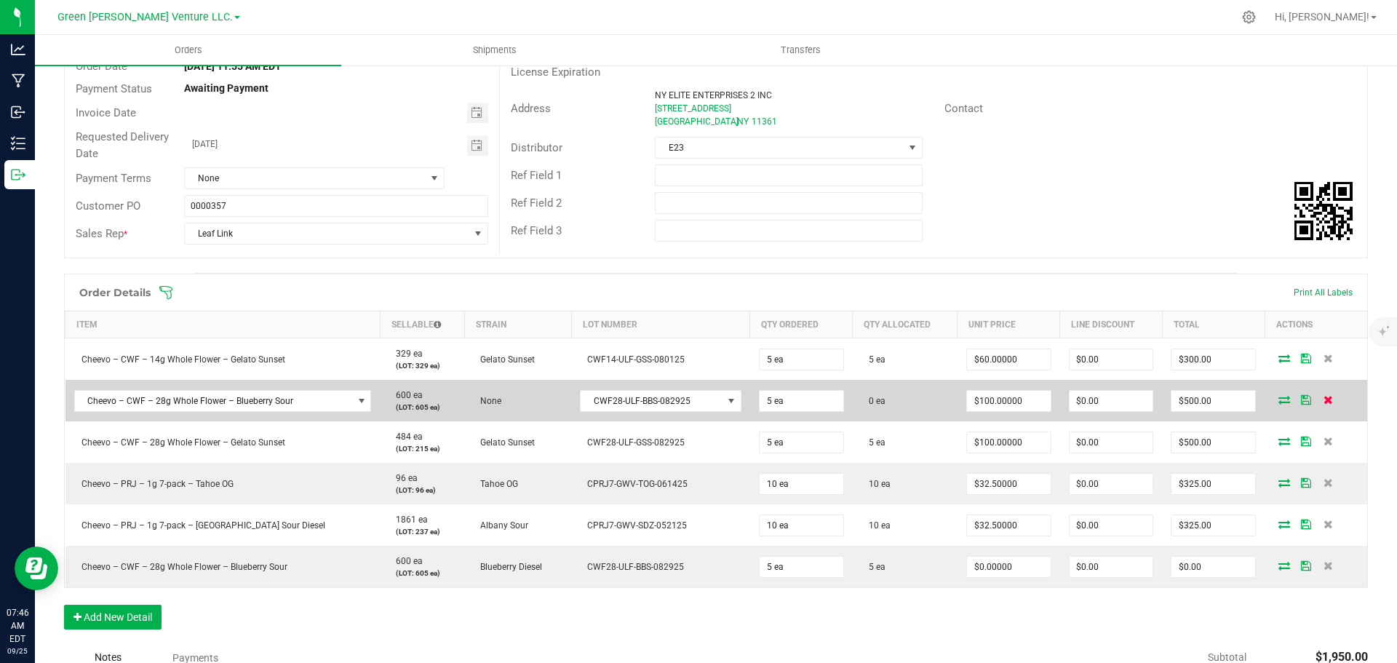
click at [1323, 399] on icon at bounding box center [1327, 399] width 9 height 9
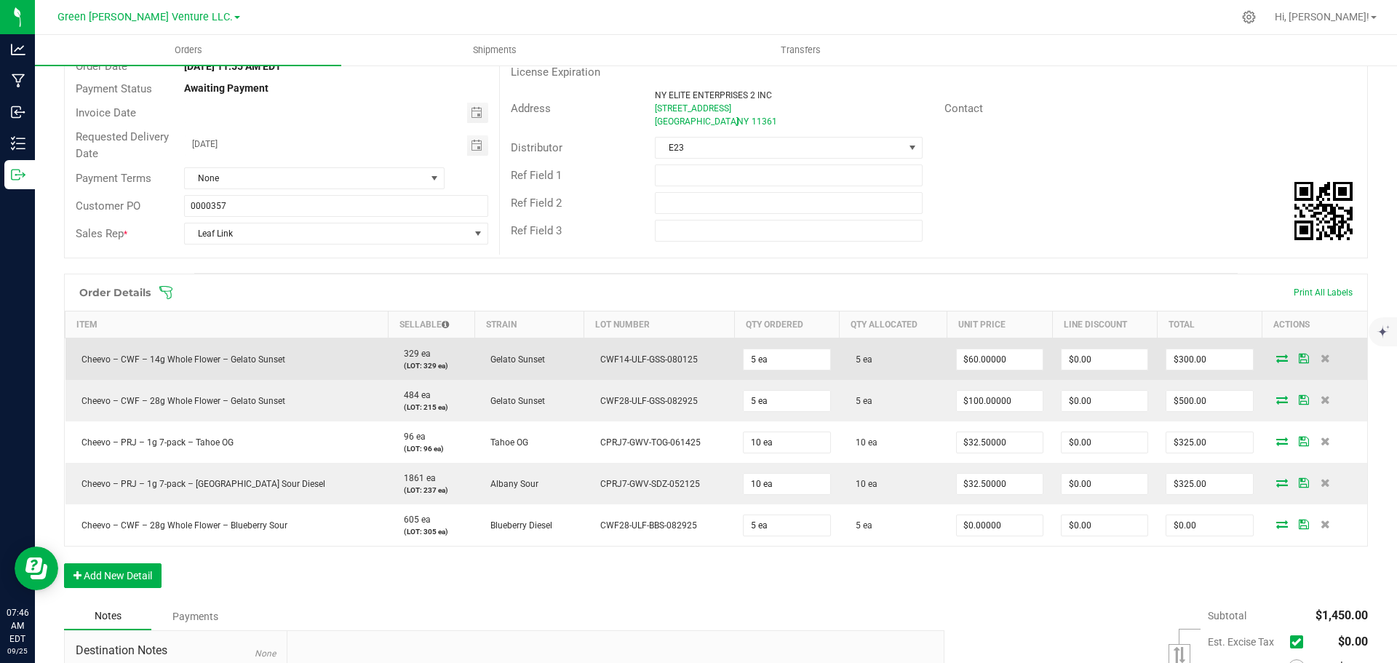
click at [1299, 356] on icon at bounding box center [1304, 358] width 10 height 9
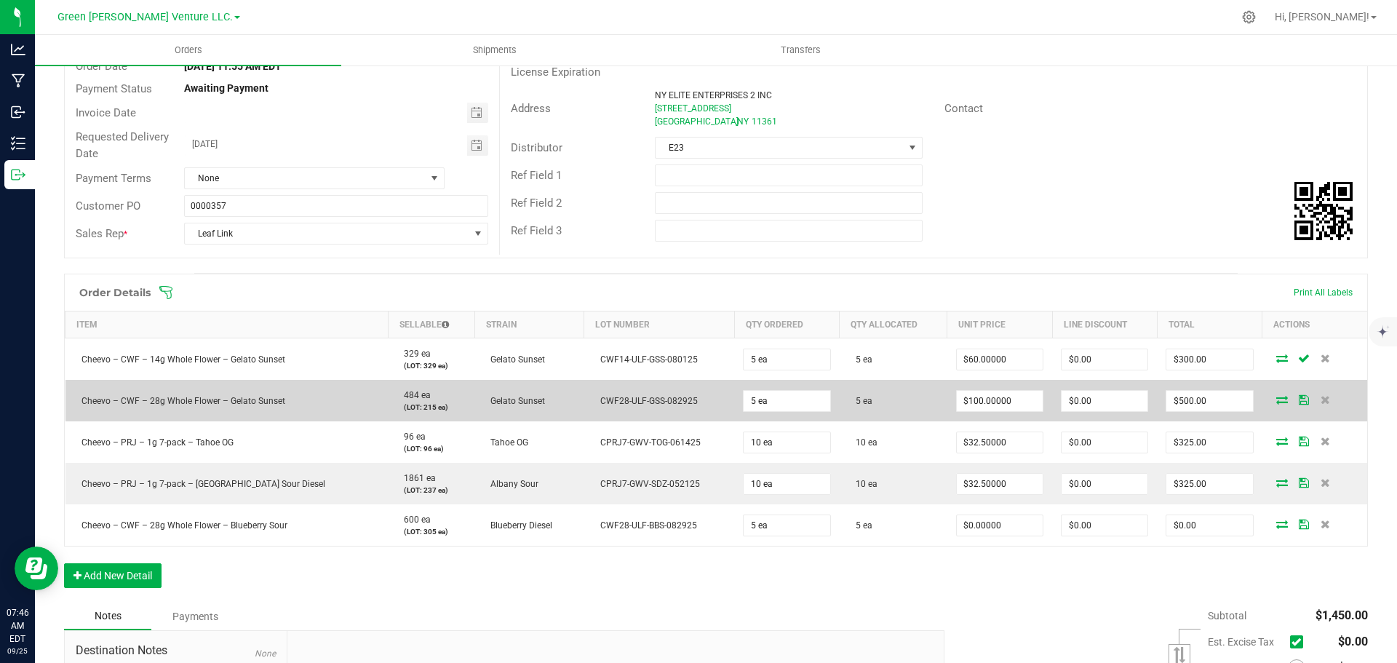
drag, startPoint x: 1290, startPoint y: 399, endPoint x: 1288, endPoint y: 407, distance: 8.3
click at [1299, 399] on icon at bounding box center [1304, 399] width 10 height 9
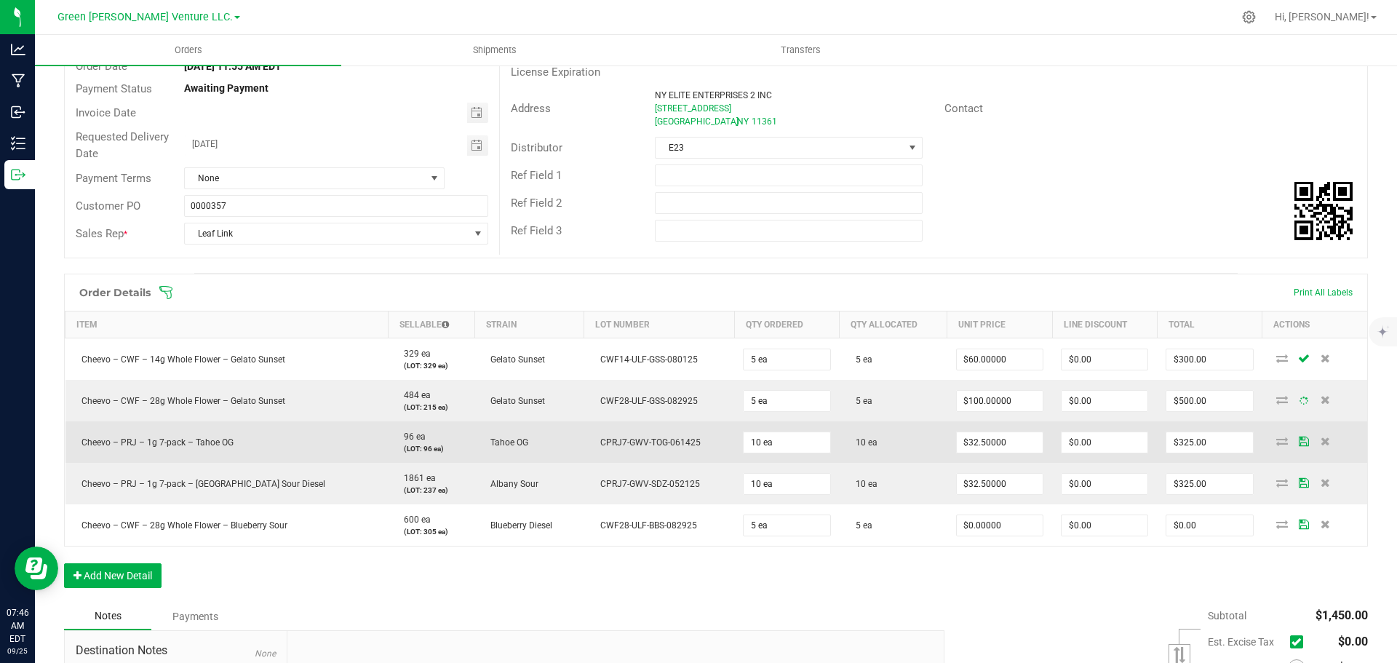
click at [1284, 446] on td at bounding box center [1314, 441] width 105 height 41
click at [1299, 436] on icon at bounding box center [1304, 440] width 10 height 9
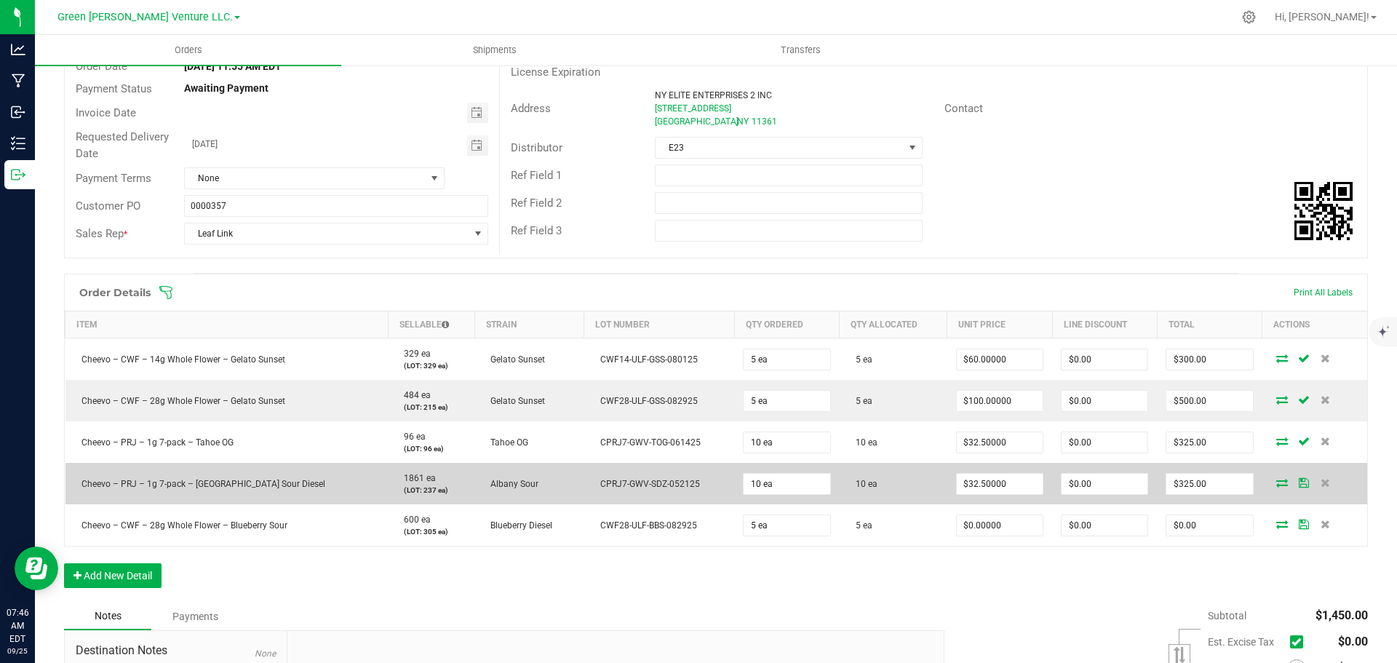
drag, startPoint x: 1288, startPoint y: 482, endPoint x: 1288, endPoint y: 514, distance: 31.3
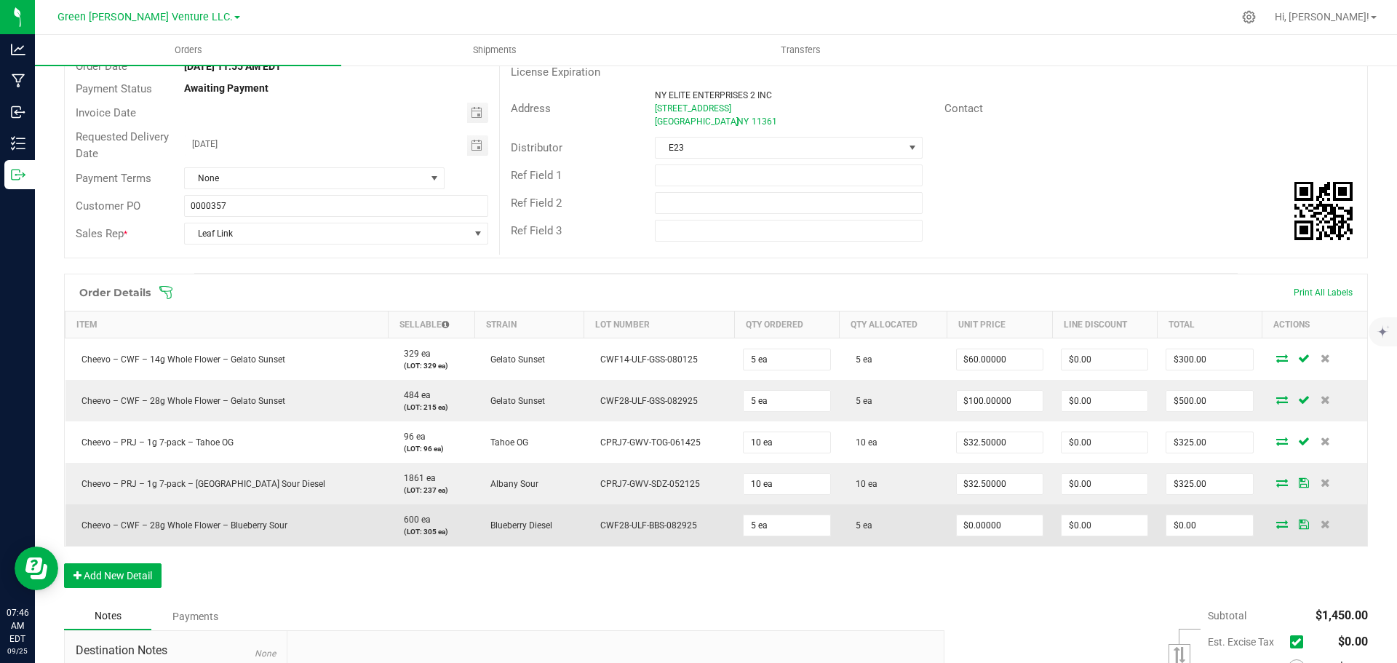
click at [1299, 483] on icon at bounding box center [1304, 482] width 10 height 9
click at [1299, 523] on icon at bounding box center [1304, 523] width 10 height 9
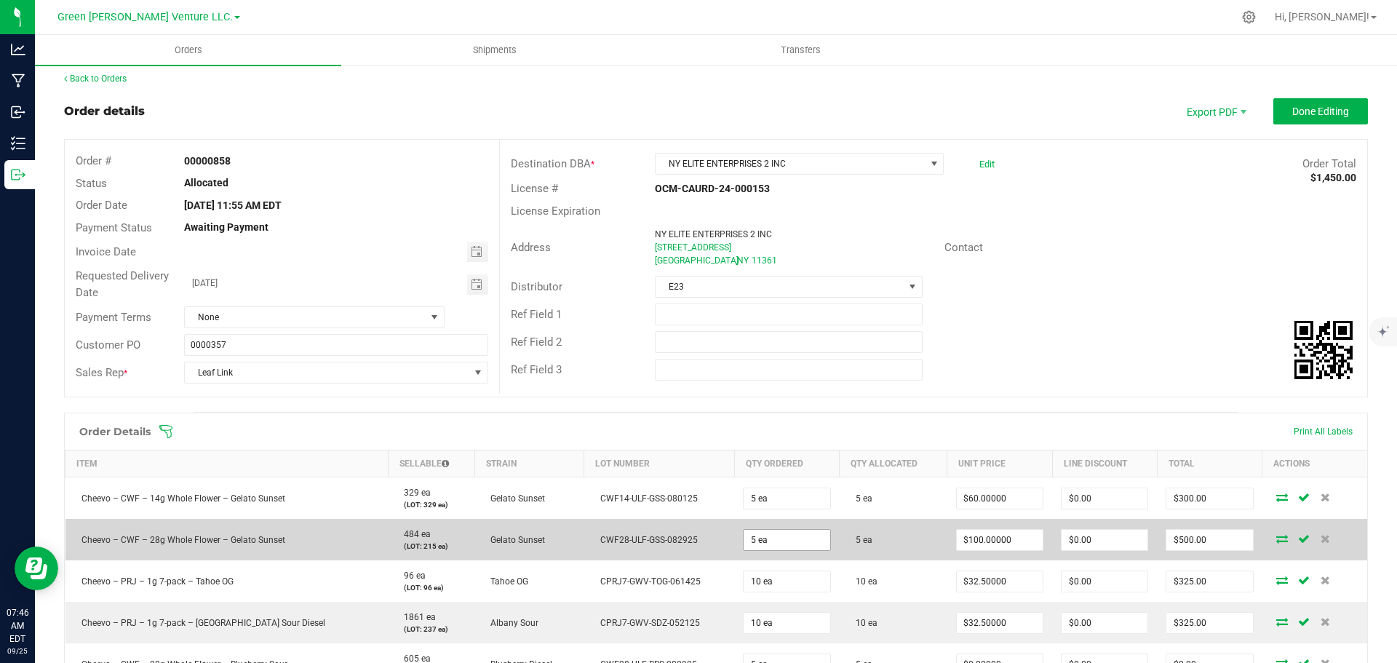
scroll to position [0, 0]
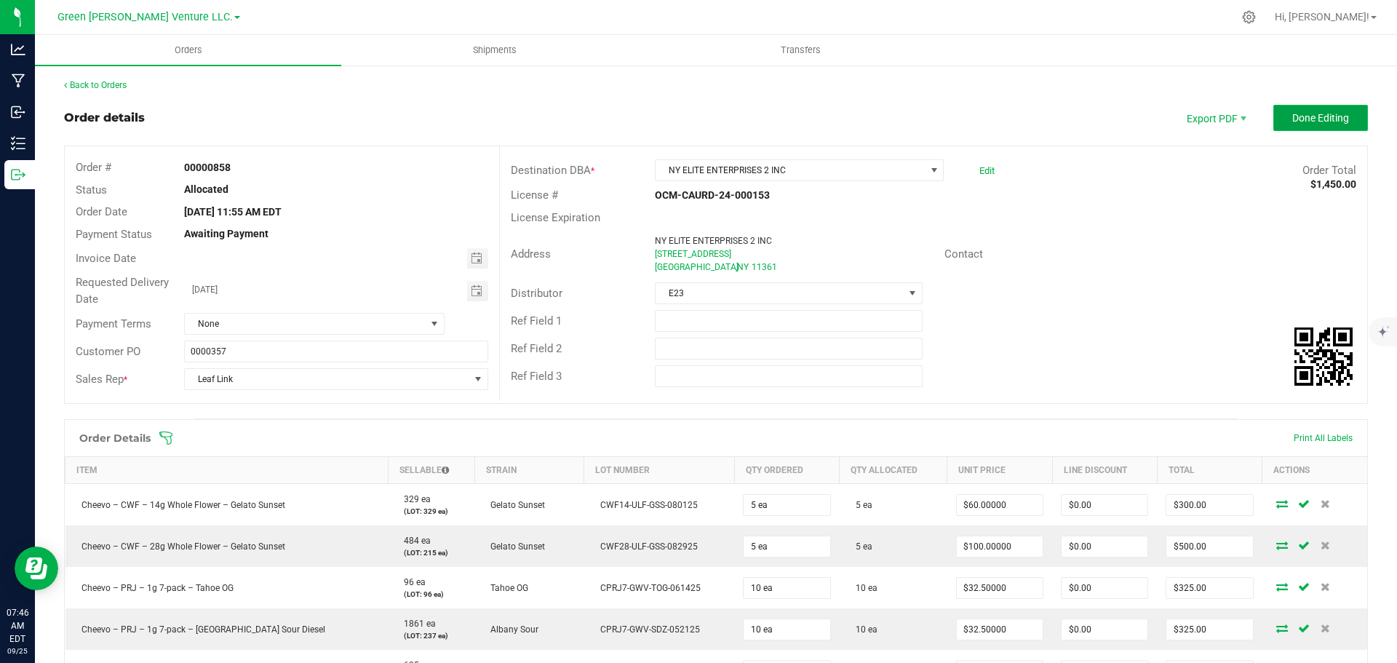
click at [1341, 118] on button "Done Editing" at bounding box center [1320, 118] width 95 height 26
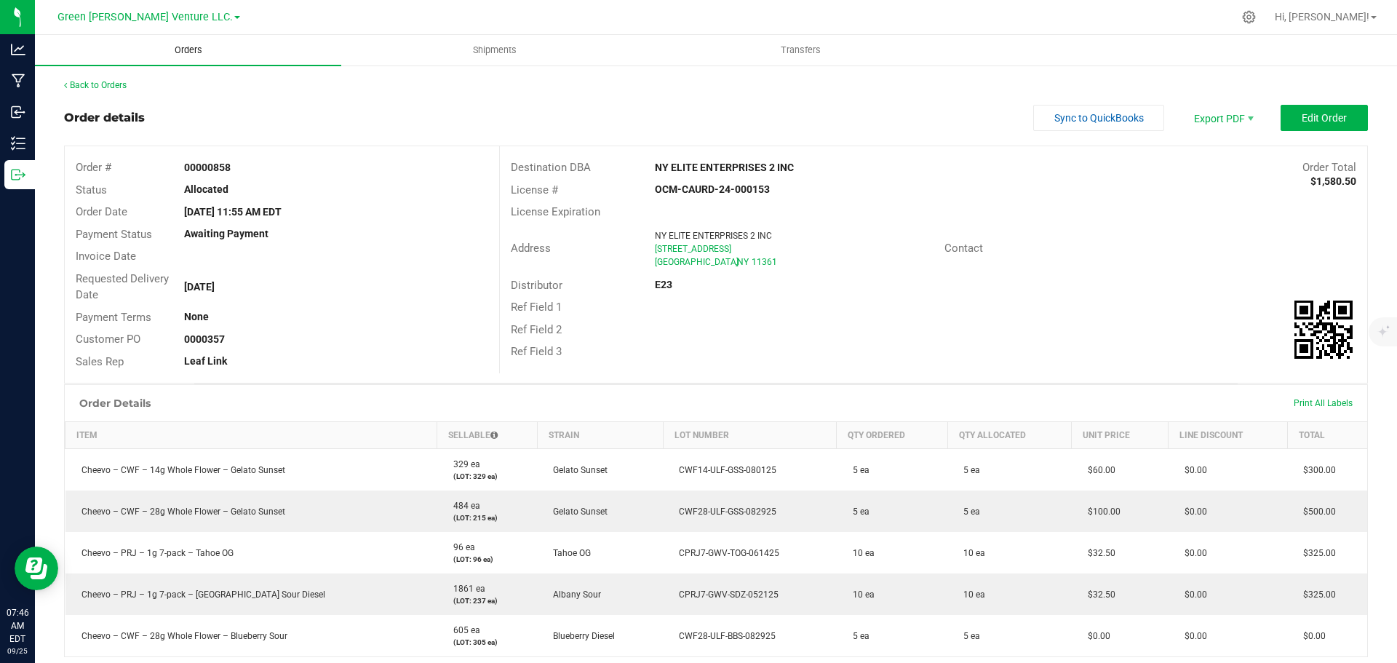
click at [194, 51] on span "Orders" at bounding box center [188, 50] width 67 height 13
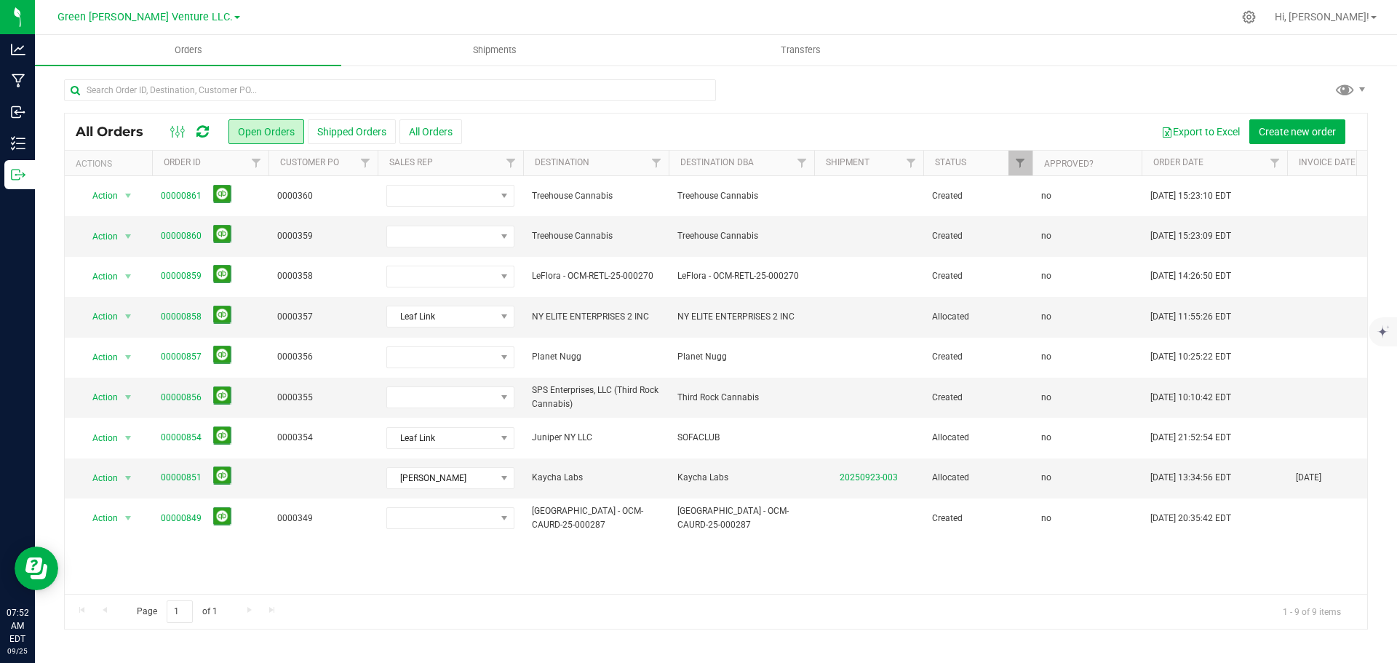
click at [1195, 81] on div at bounding box center [716, 95] width 1304 height 33
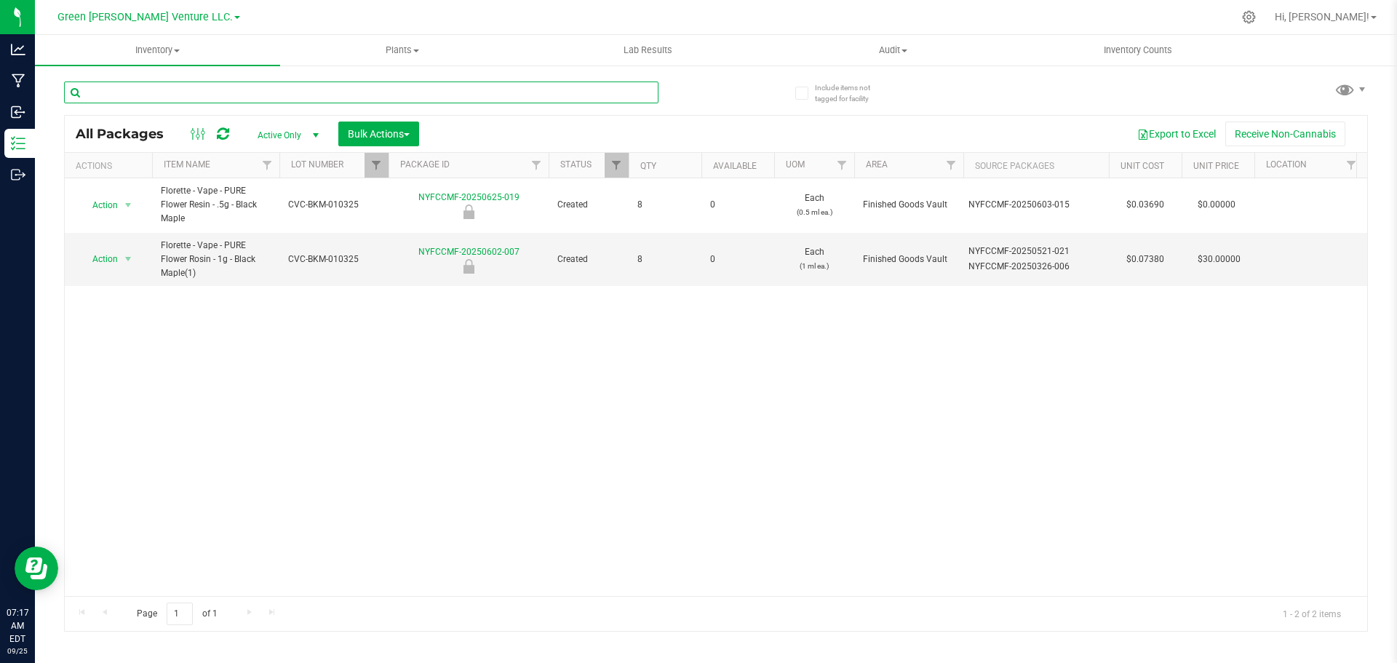
click at [224, 92] on input "text" at bounding box center [361, 92] width 594 height 22
click at [367, 166] on link "Filter" at bounding box center [376, 165] width 24 height 25
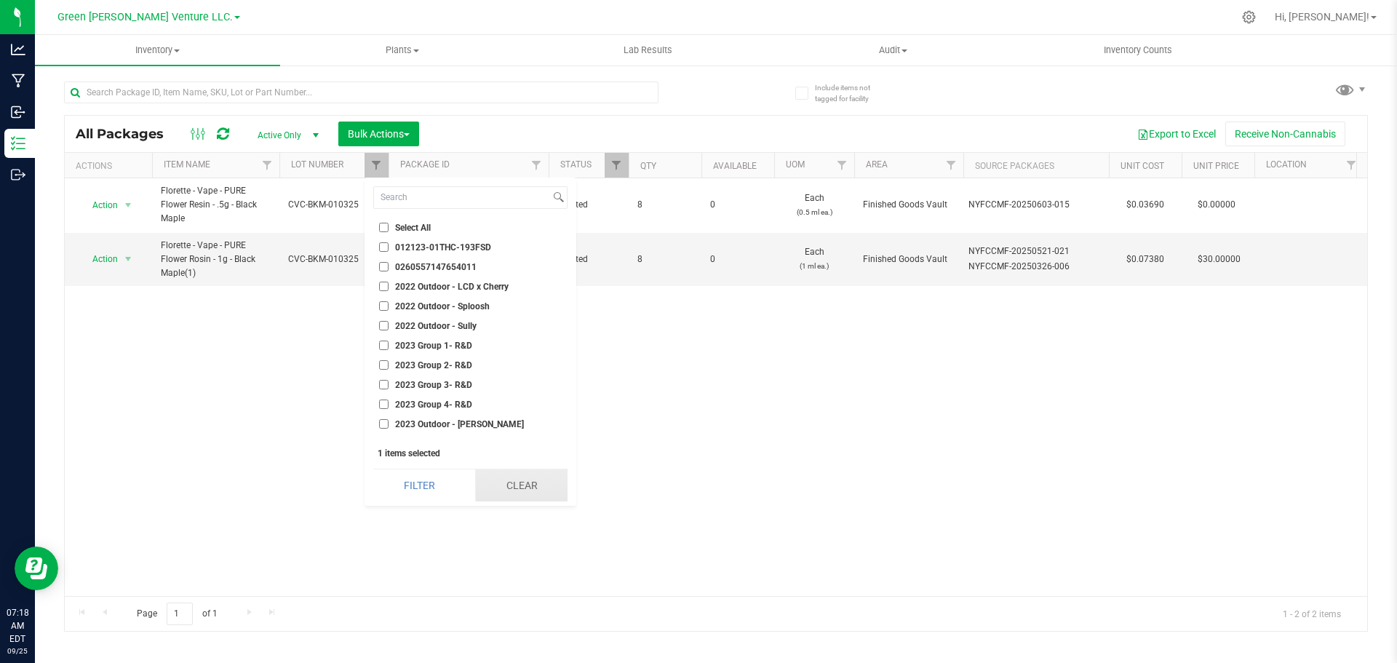
click at [503, 482] on button "Clear" at bounding box center [521, 485] width 92 height 32
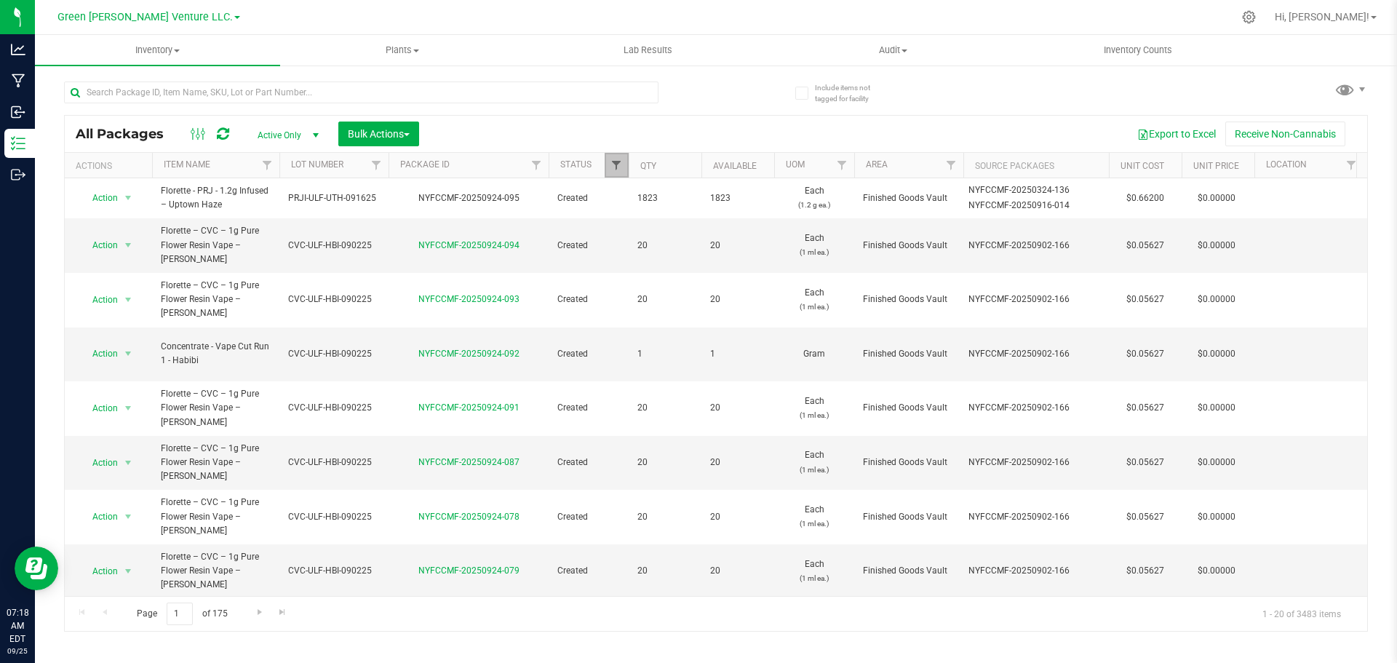
click at [621, 169] on span "Filter" at bounding box center [616, 165] width 12 height 12
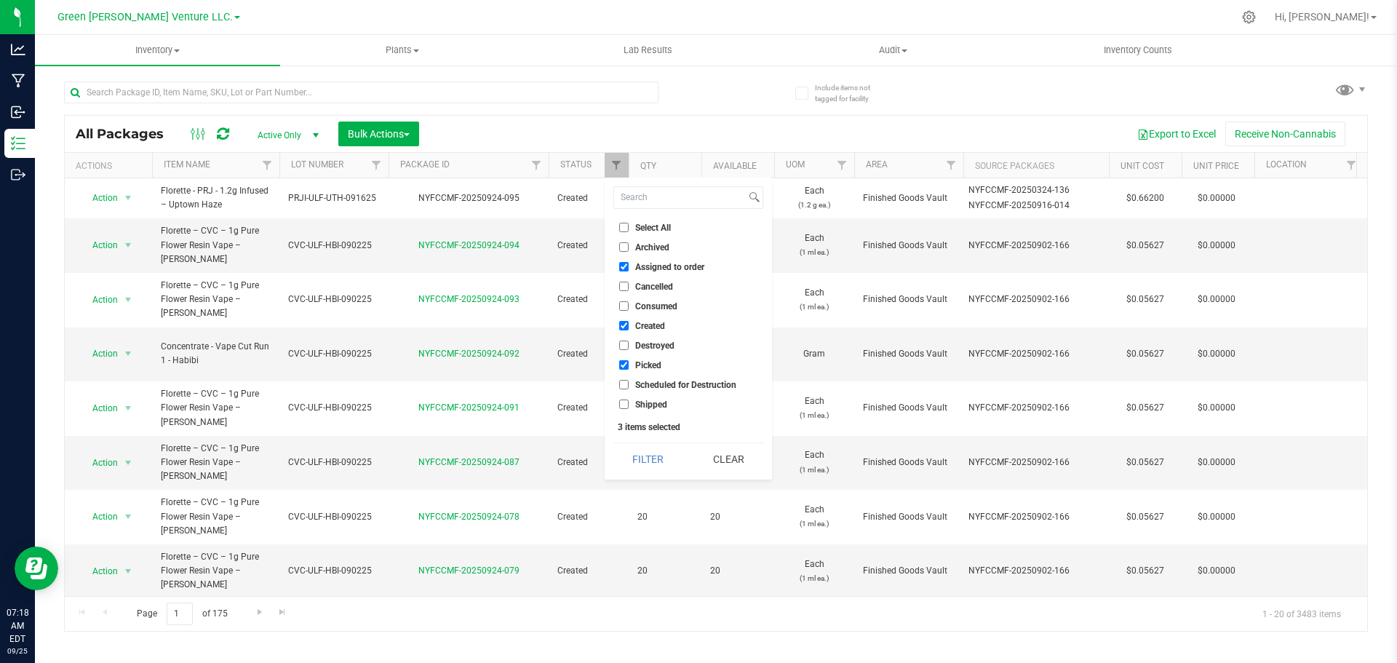
click at [624, 223] on input "Select All" at bounding box center [623, 227] width 9 height 9
checkbox input "true"
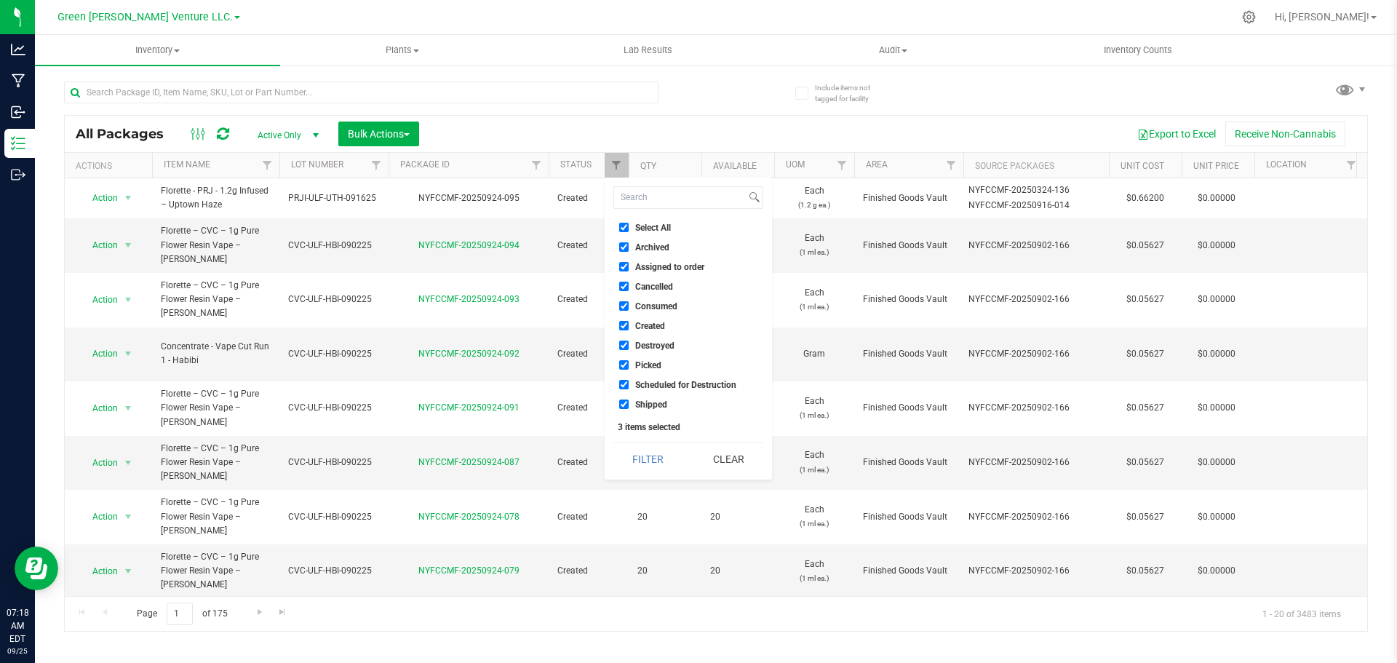
checkbox input "true"
click at [636, 467] on button "Filter" at bounding box center [648, 459] width 70 height 32
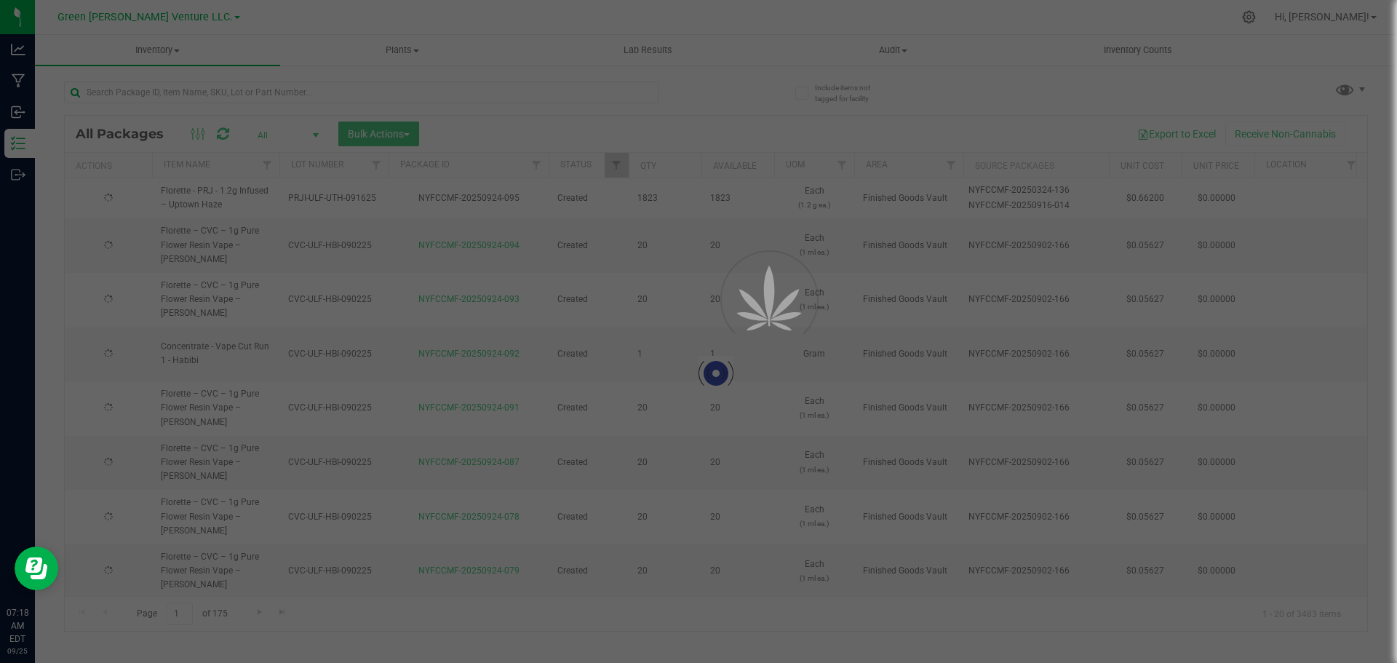
type input "2025-09-02"
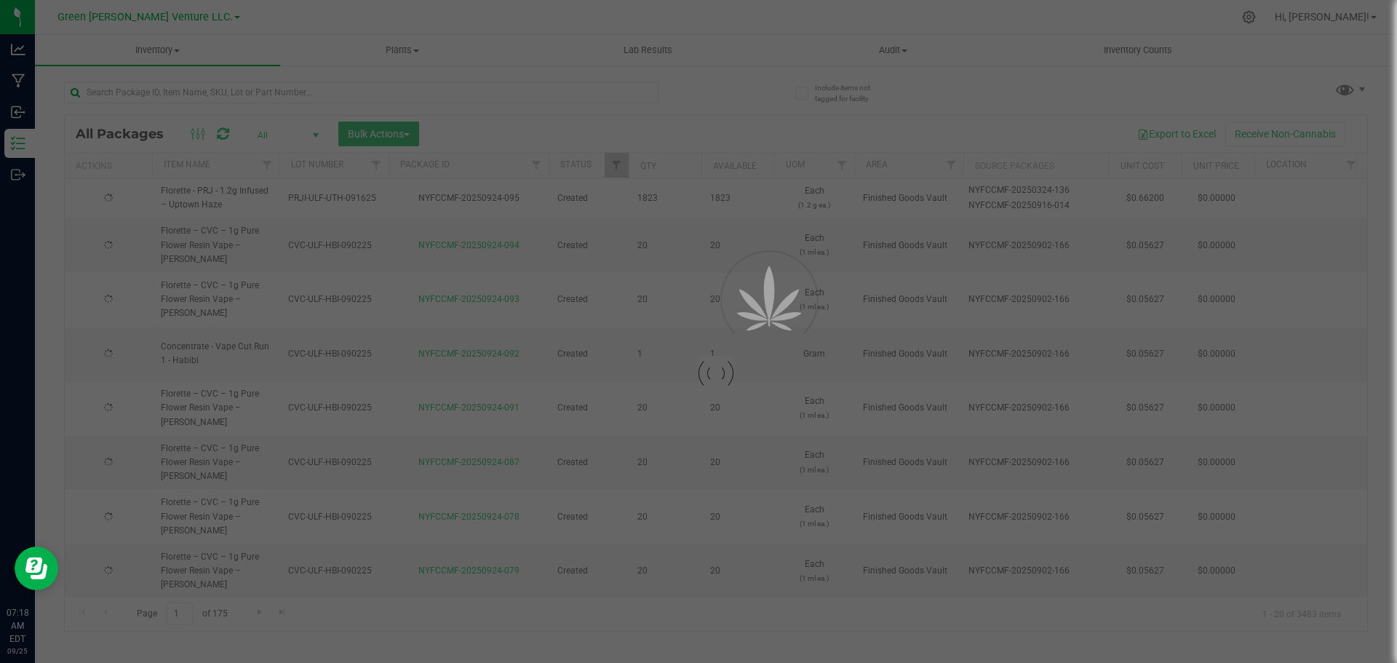
type input "2025-09-02"
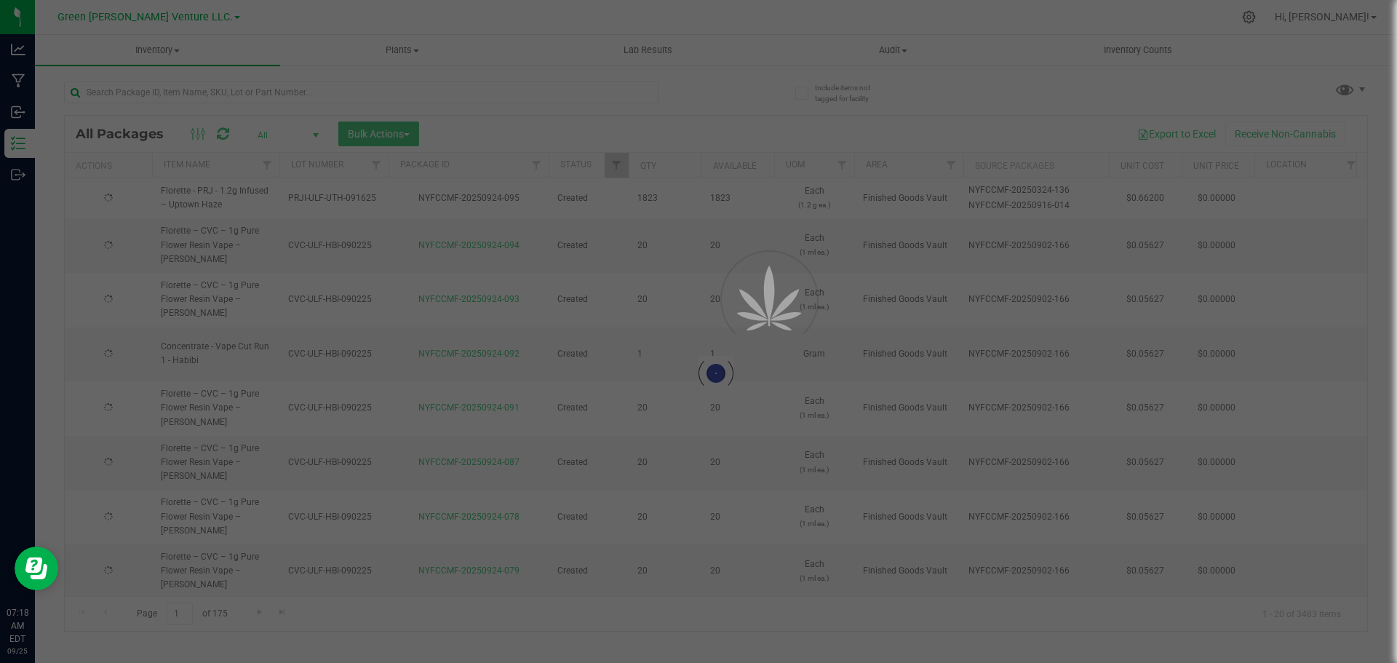
type input "2025-09-02"
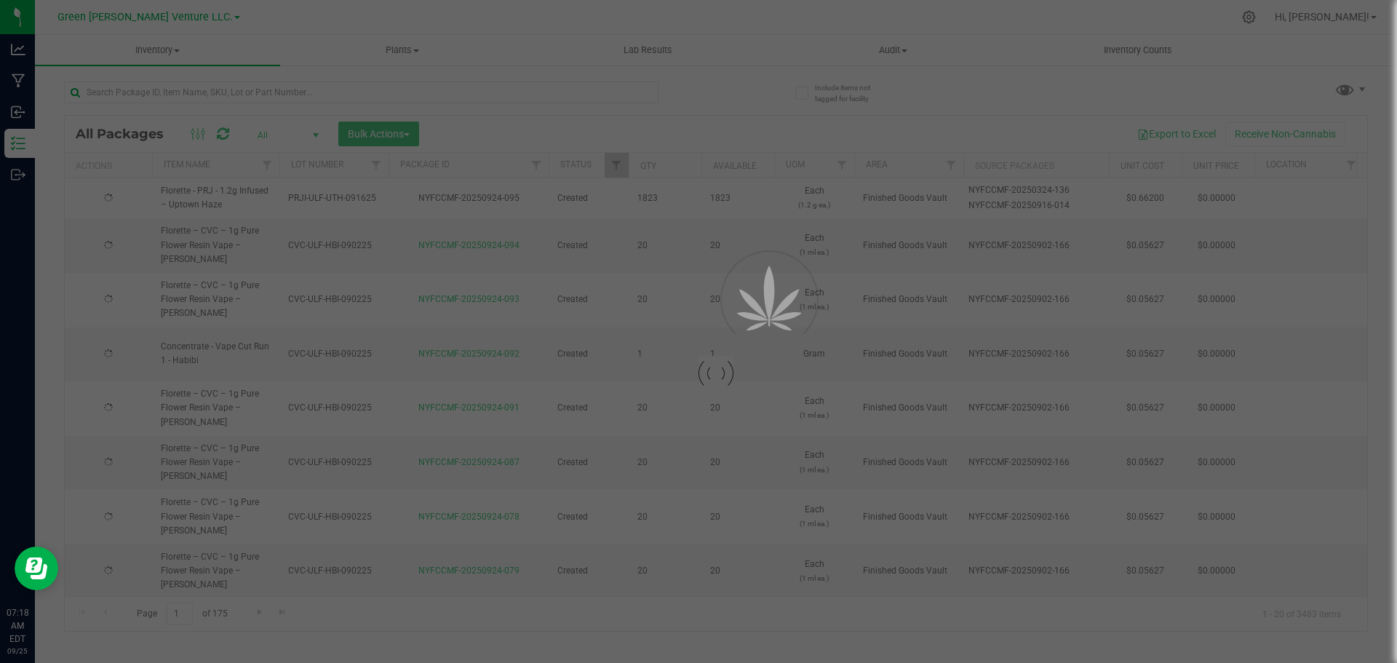
type input "2025-09-02"
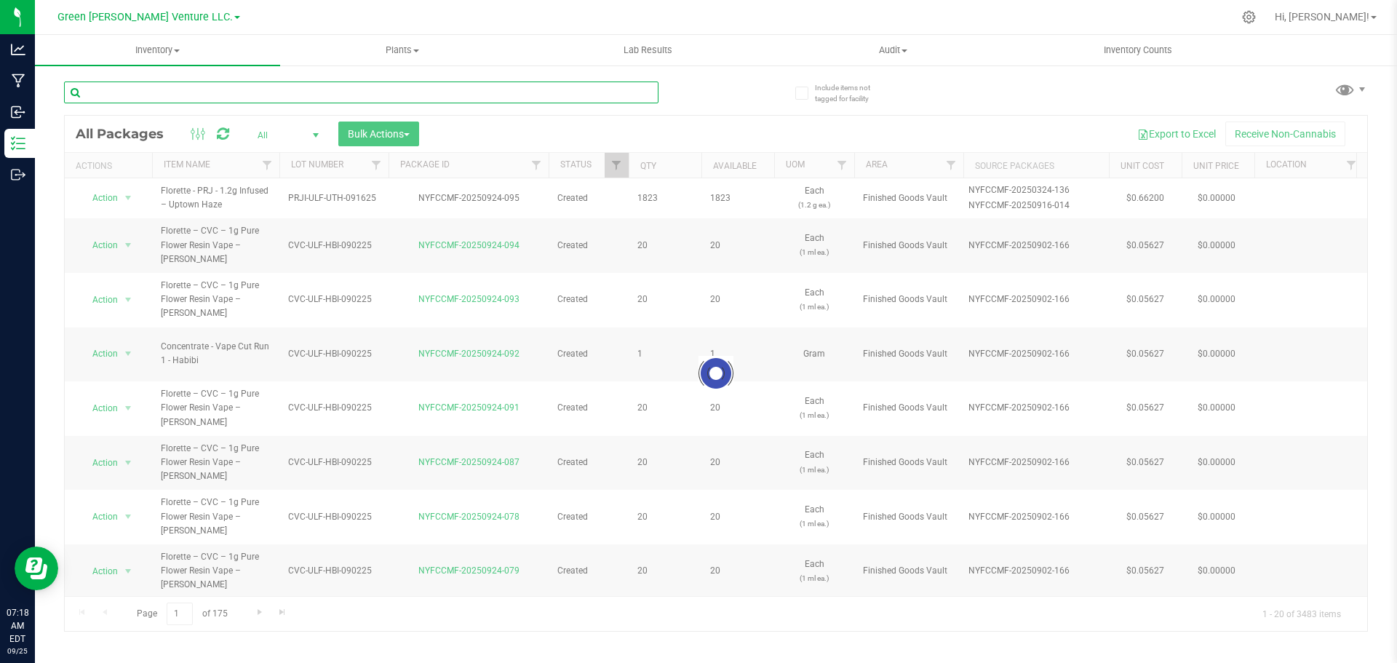
click at [175, 95] on input "text" at bounding box center [361, 92] width 594 height 22
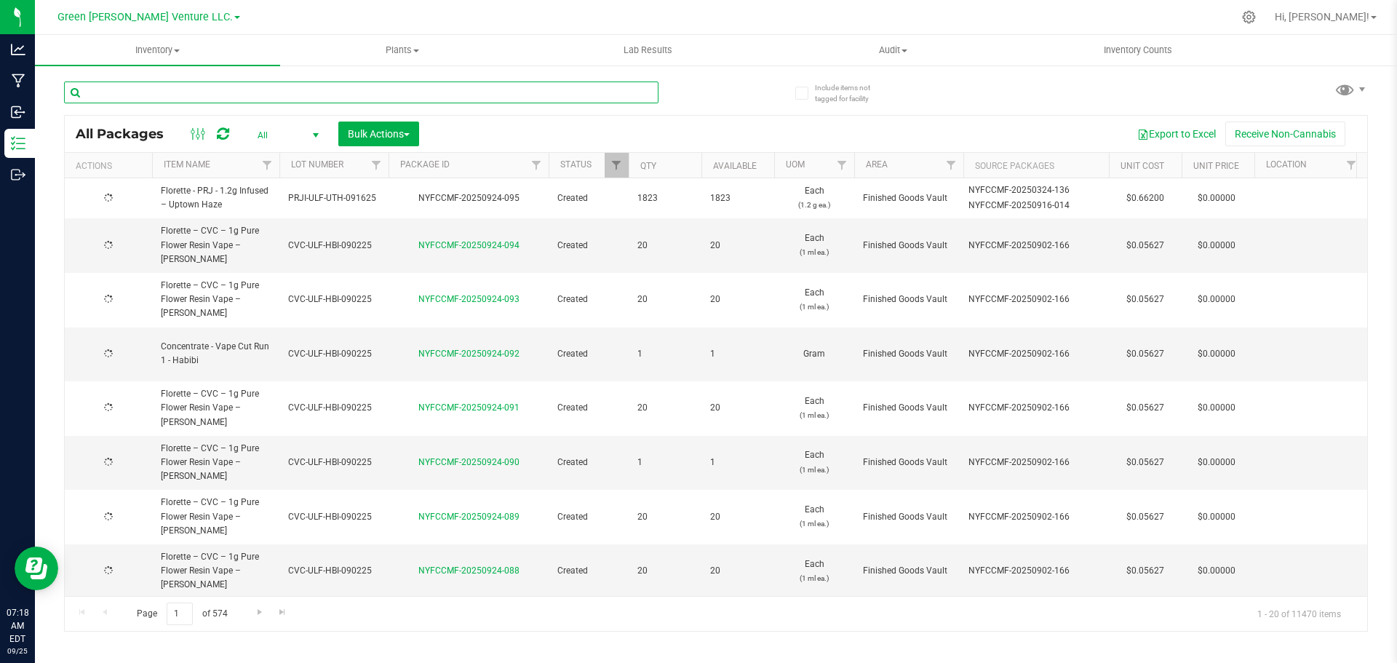
type input "2025-09-02"
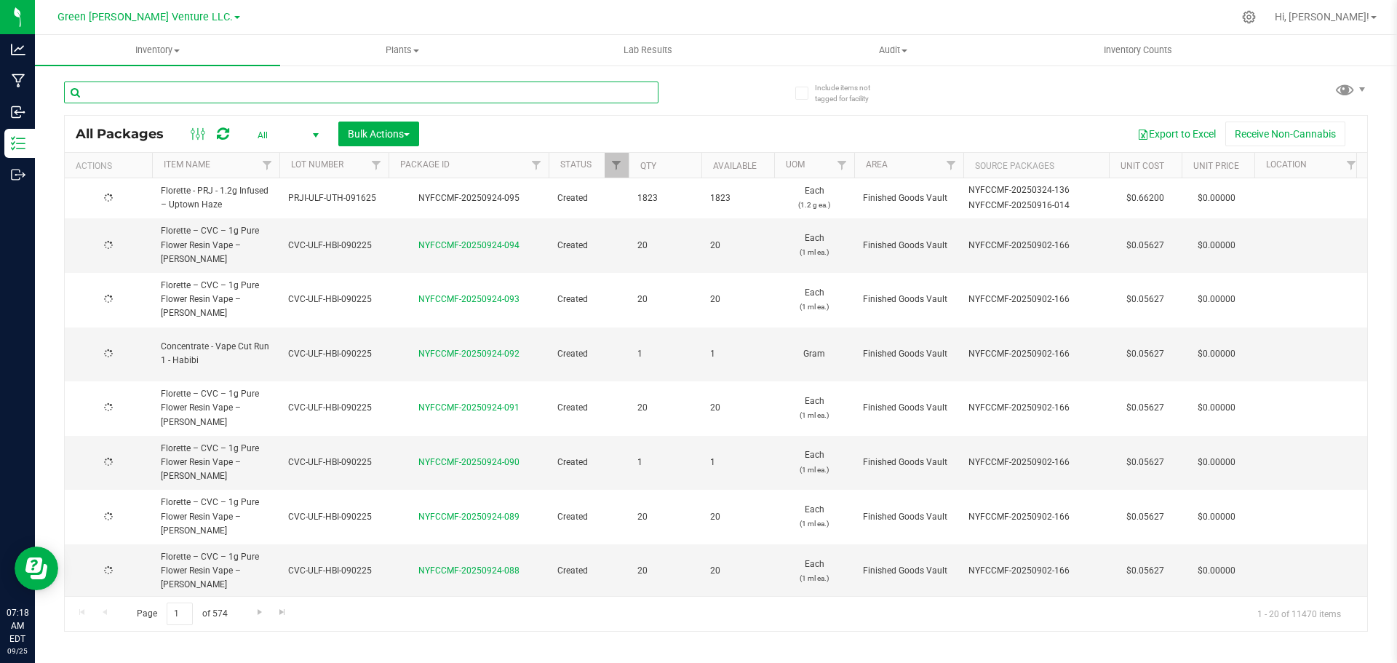
type input "2025-09-02"
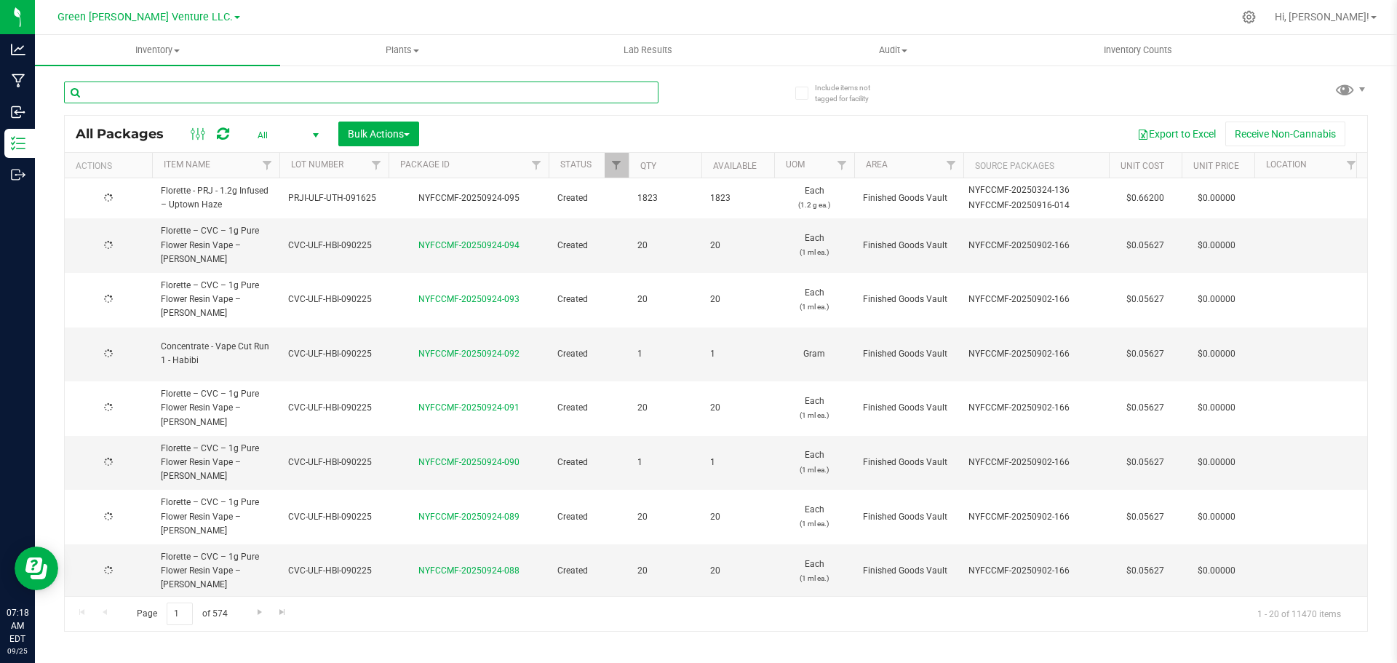
type input "2025-09-02"
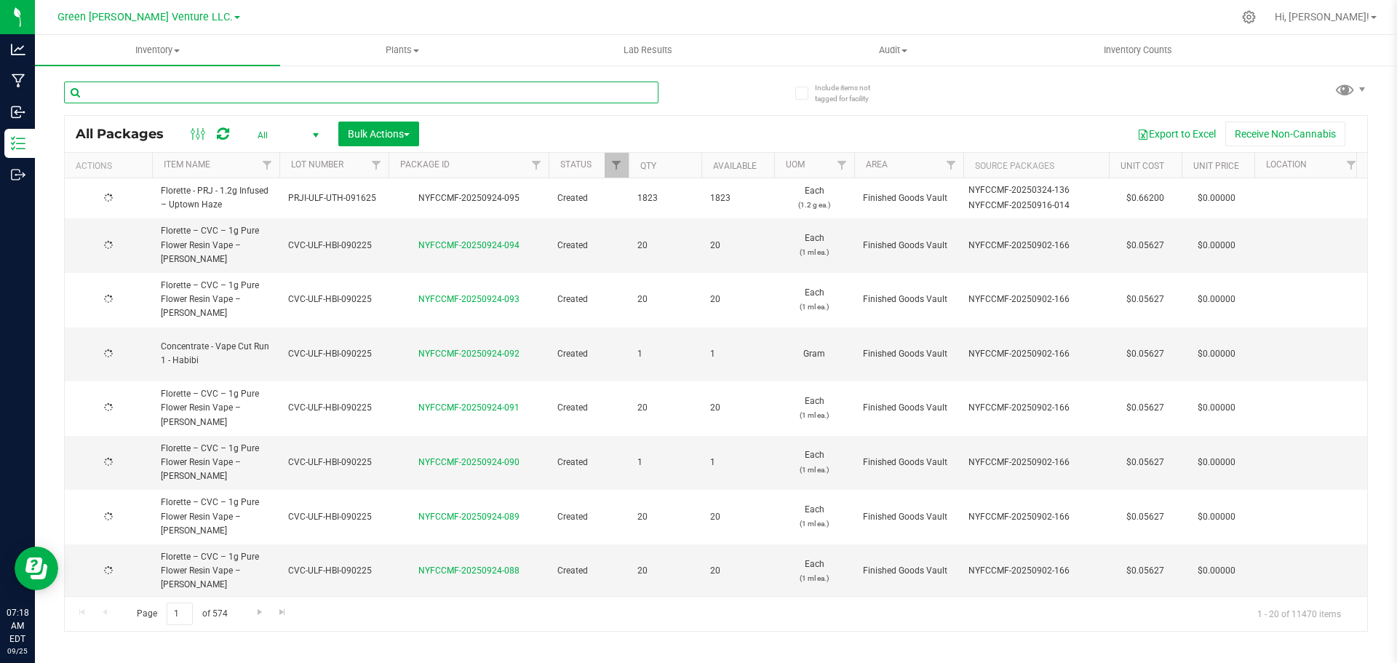
type input "2025-09-02"
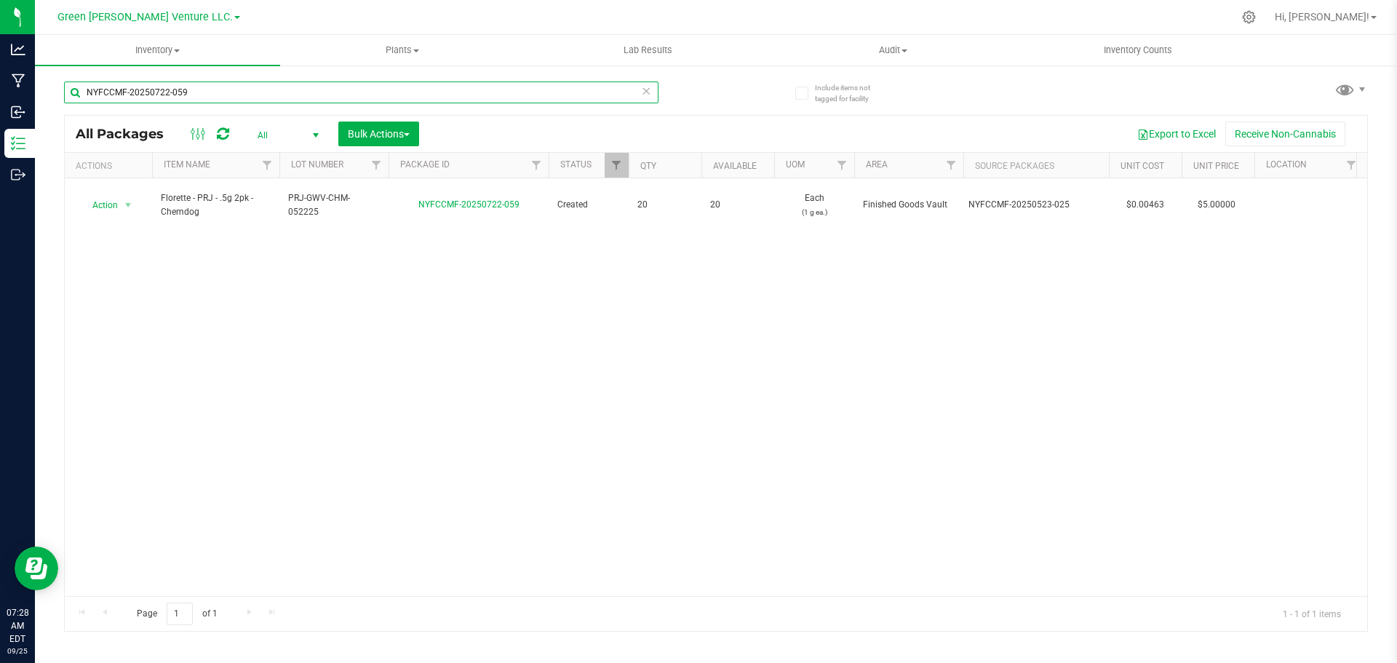
click at [201, 94] on input "NYFCCMF-20250722-059" at bounding box center [361, 92] width 594 height 22
click at [202, 95] on input "NYFCCMF-20250722-059" at bounding box center [361, 92] width 594 height 22
type input "r"
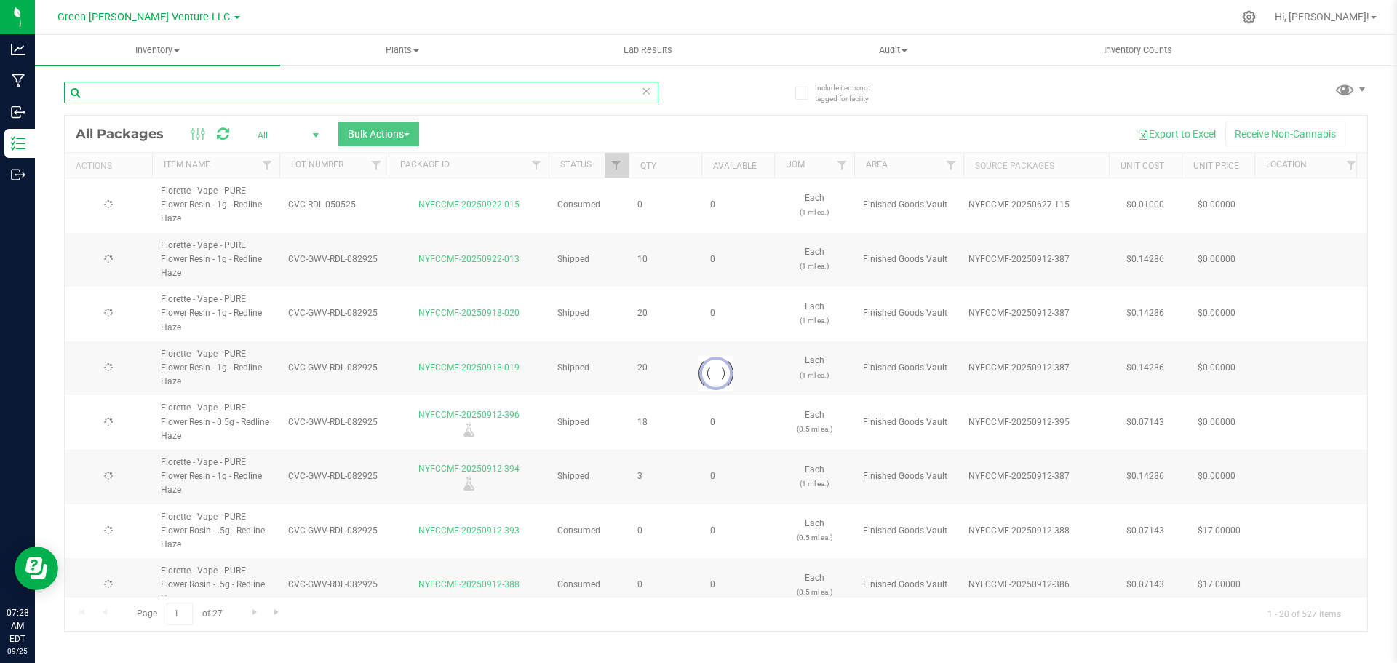
type input "2025-08-29"
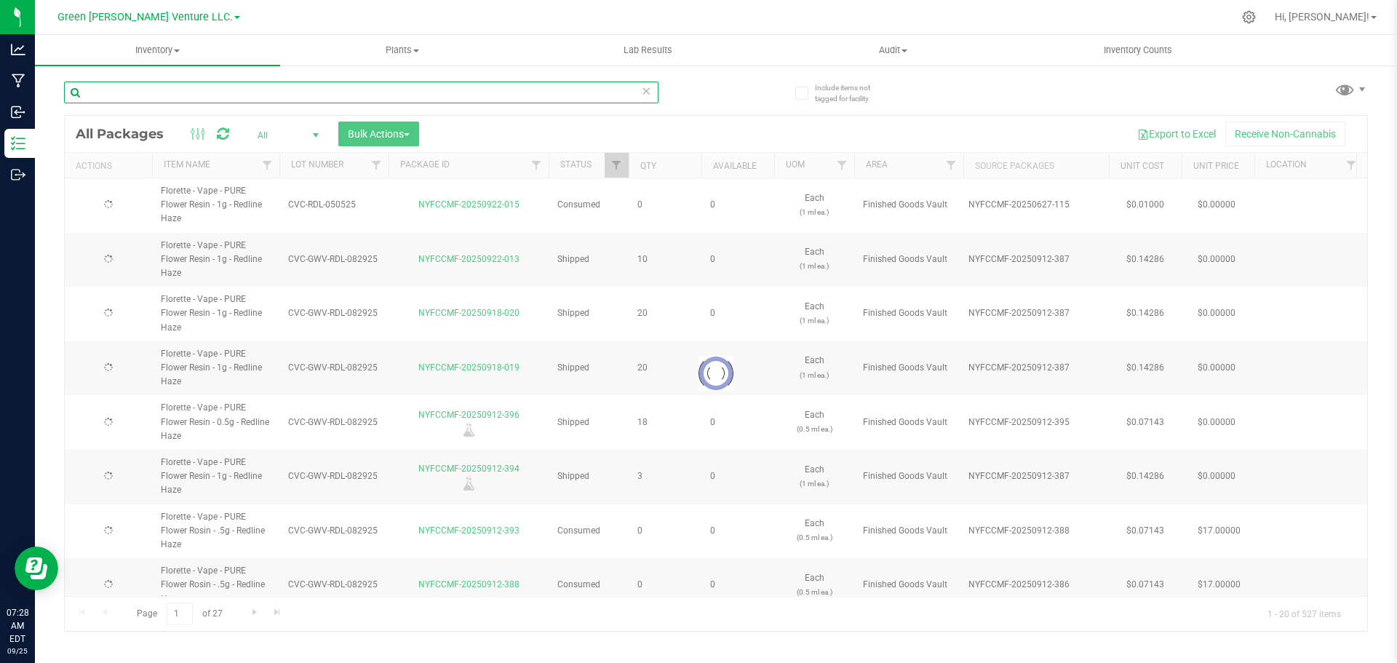
type input "2025-08-29"
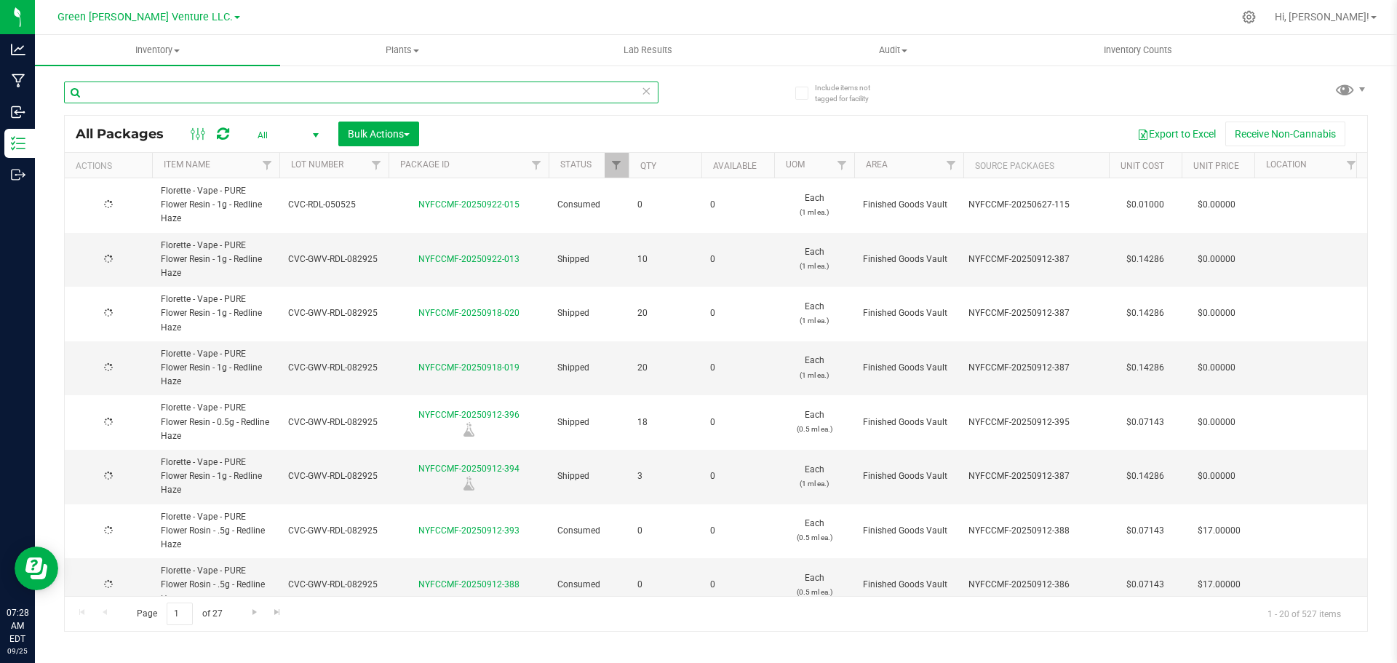
type input "2025-08-29"
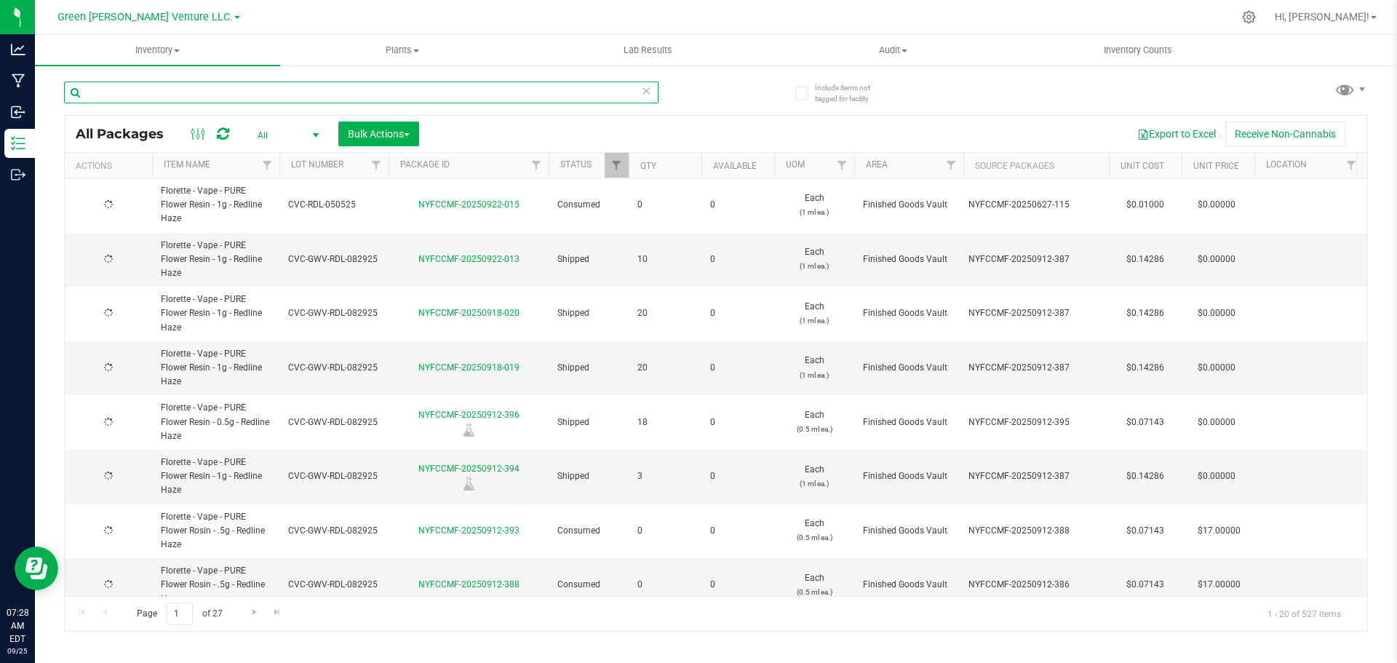
type input "2025-08-29"
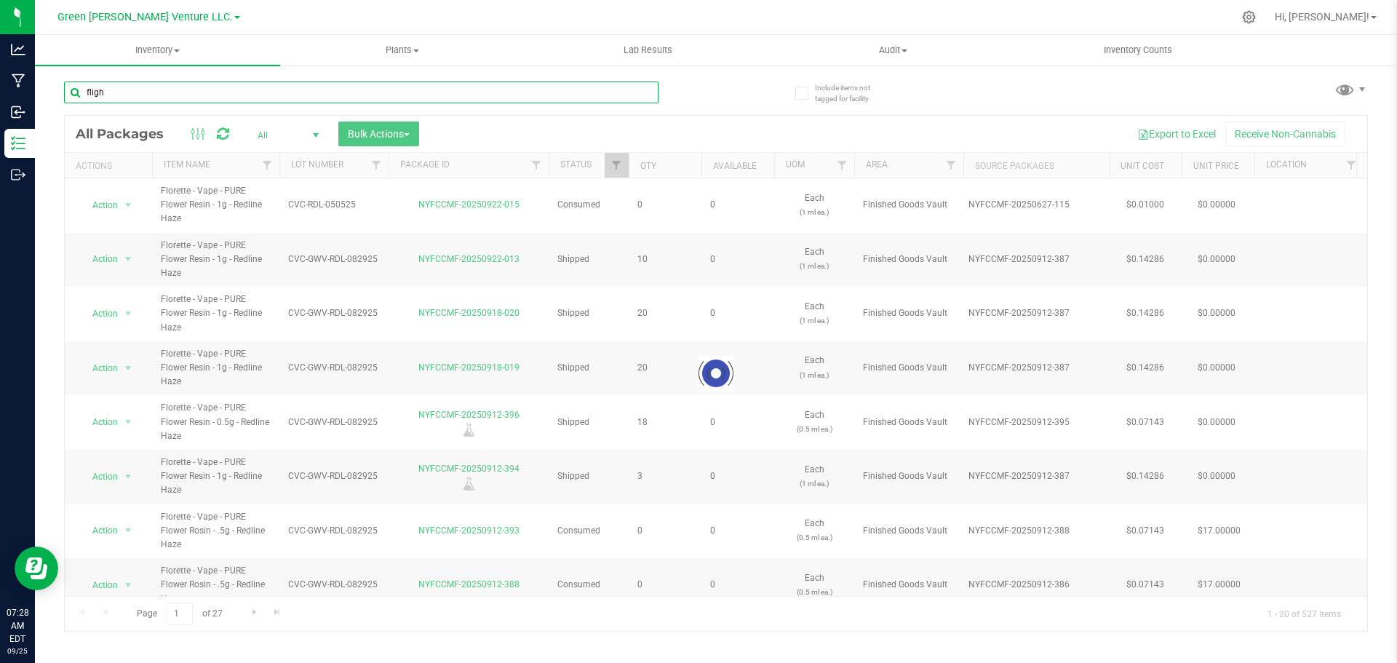
type input "flight"
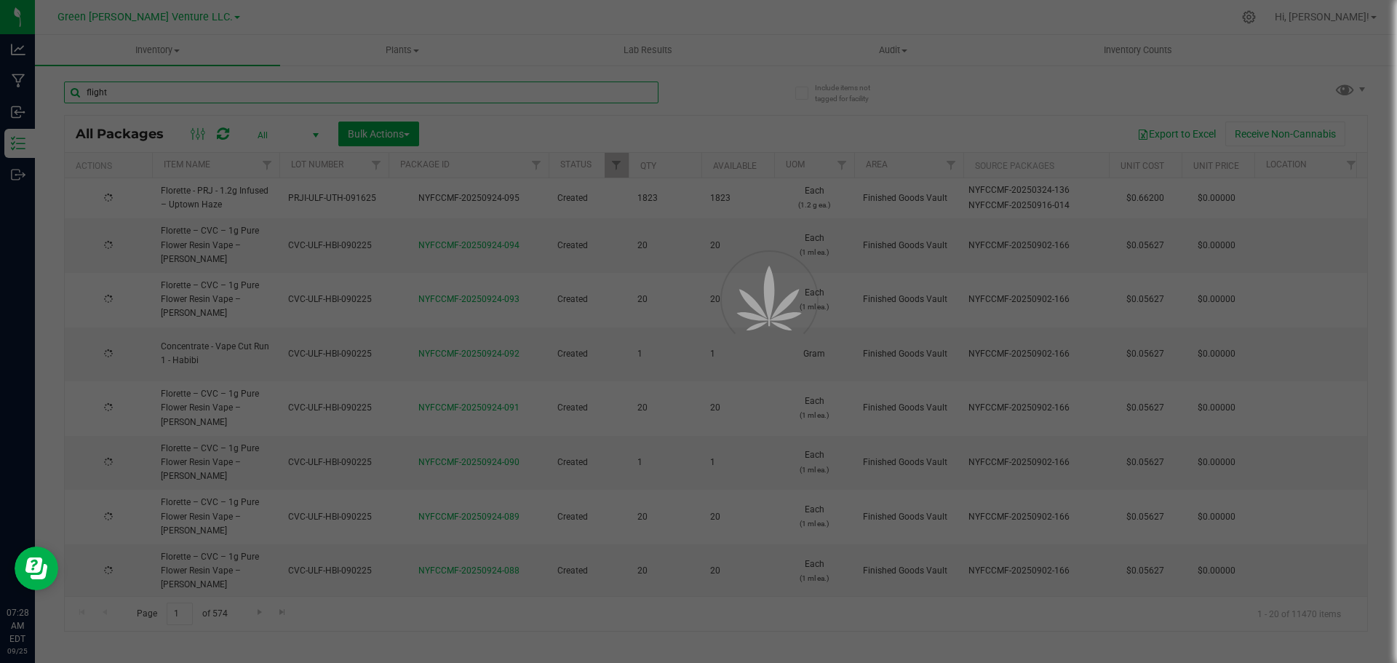
type input "2025-09-02"
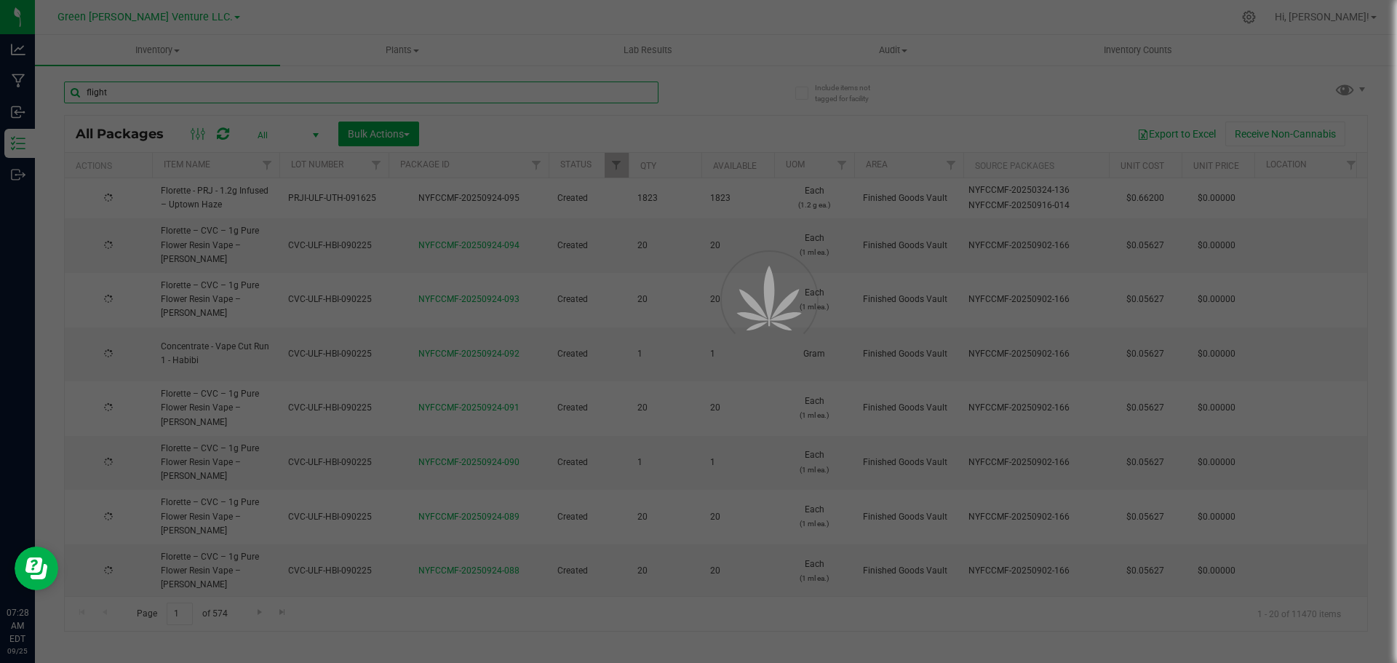
type input "2025-09-02"
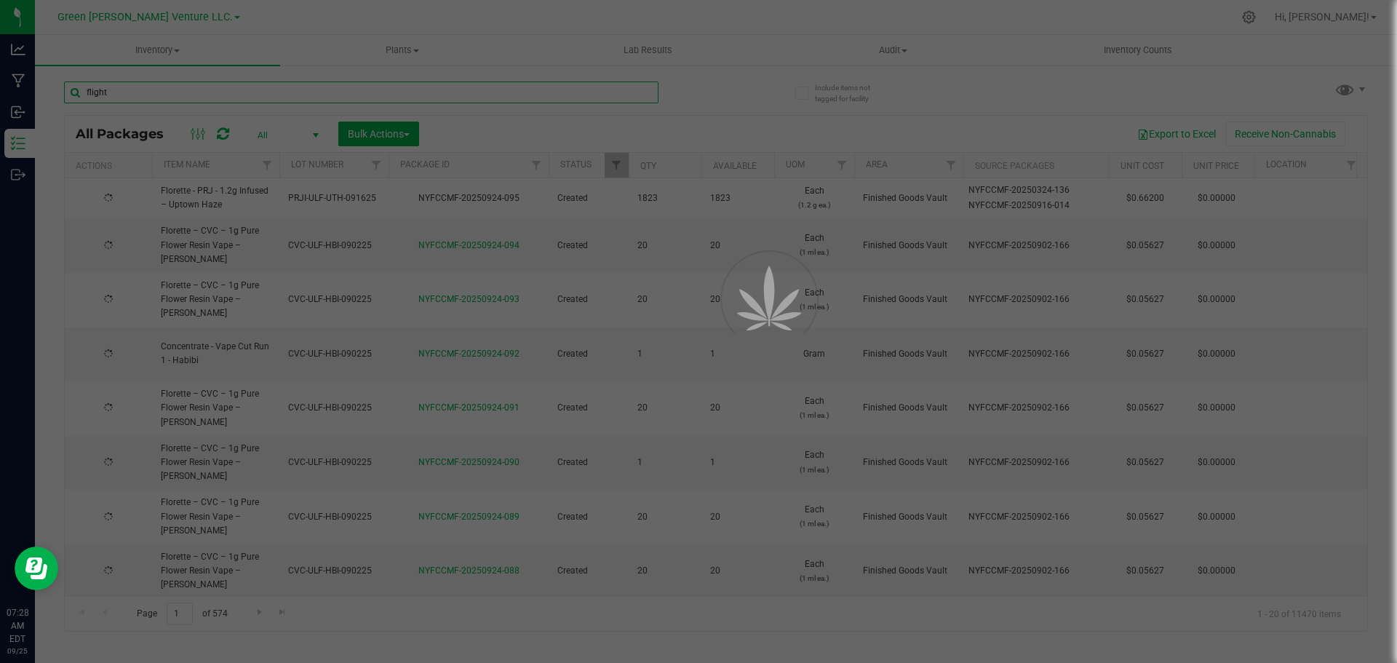
type input "2025-09-02"
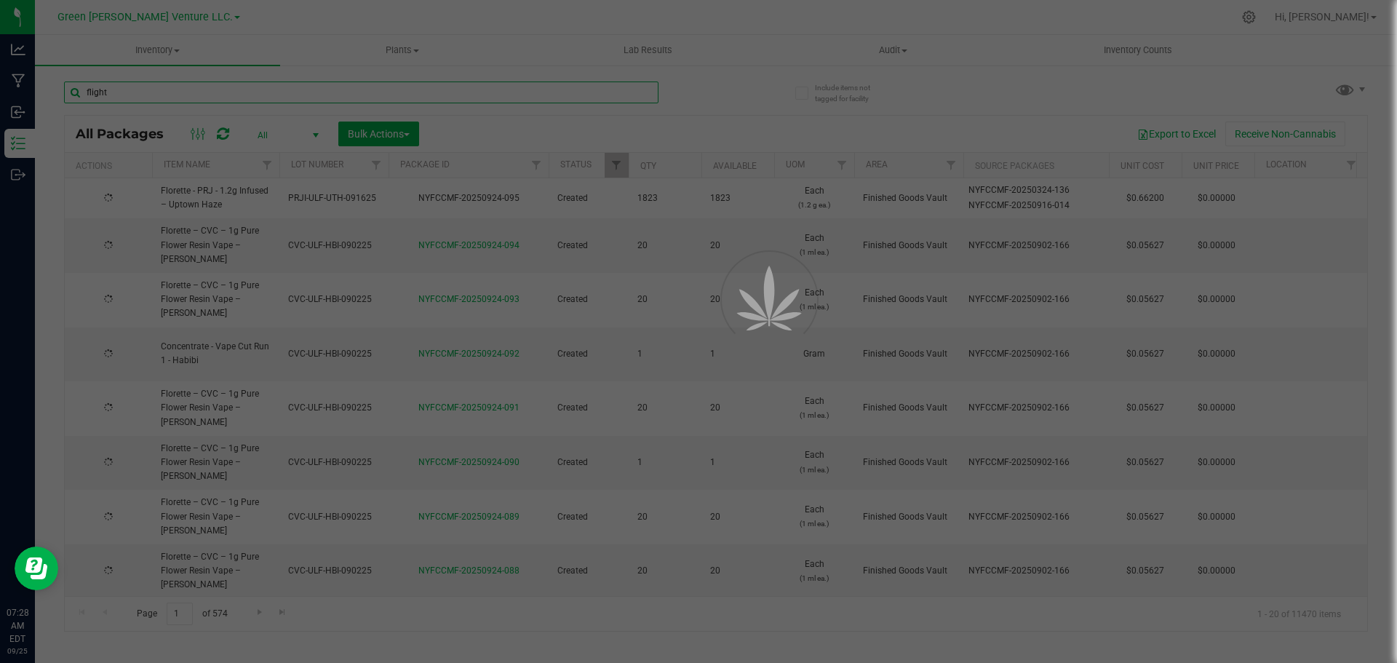
type input "2025-09-02"
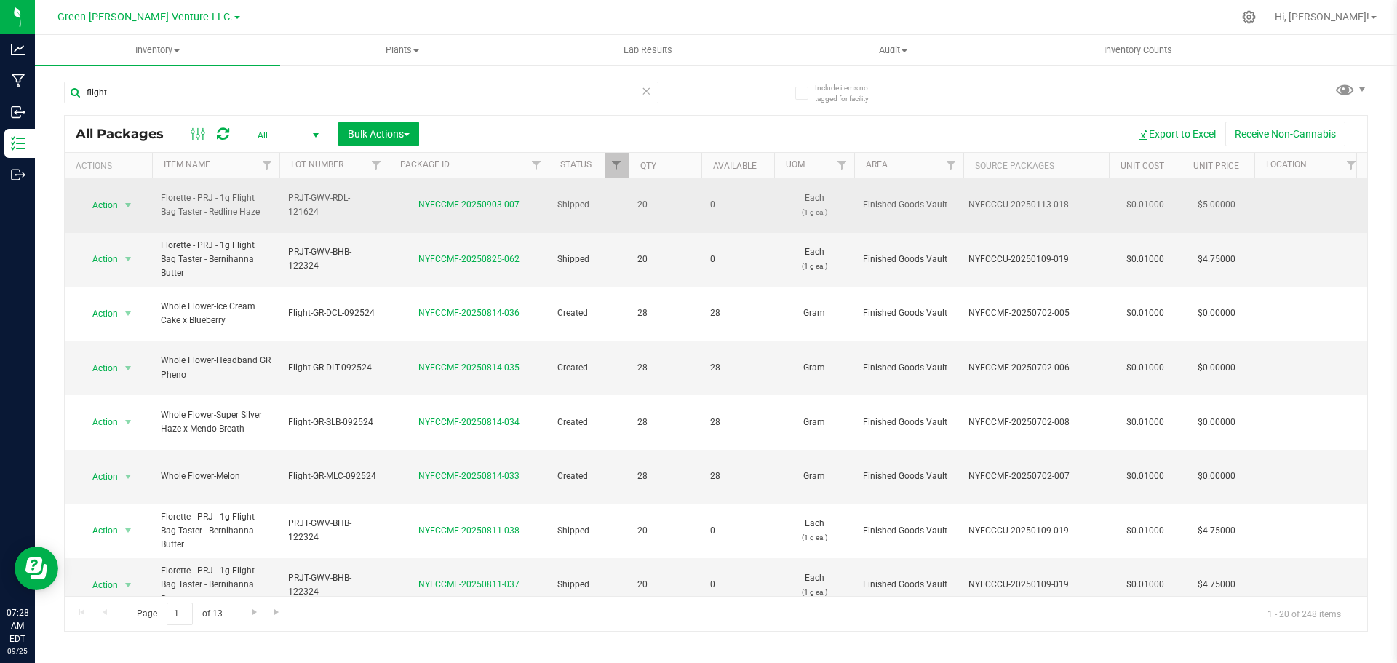
click at [368, 200] on span "PRJT-GWV-RDL-121624" at bounding box center [334, 205] width 92 height 28
drag, startPoint x: 377, startPoint y: 198, endPoint x: 272, endPoint y: 204, distance: 105.0
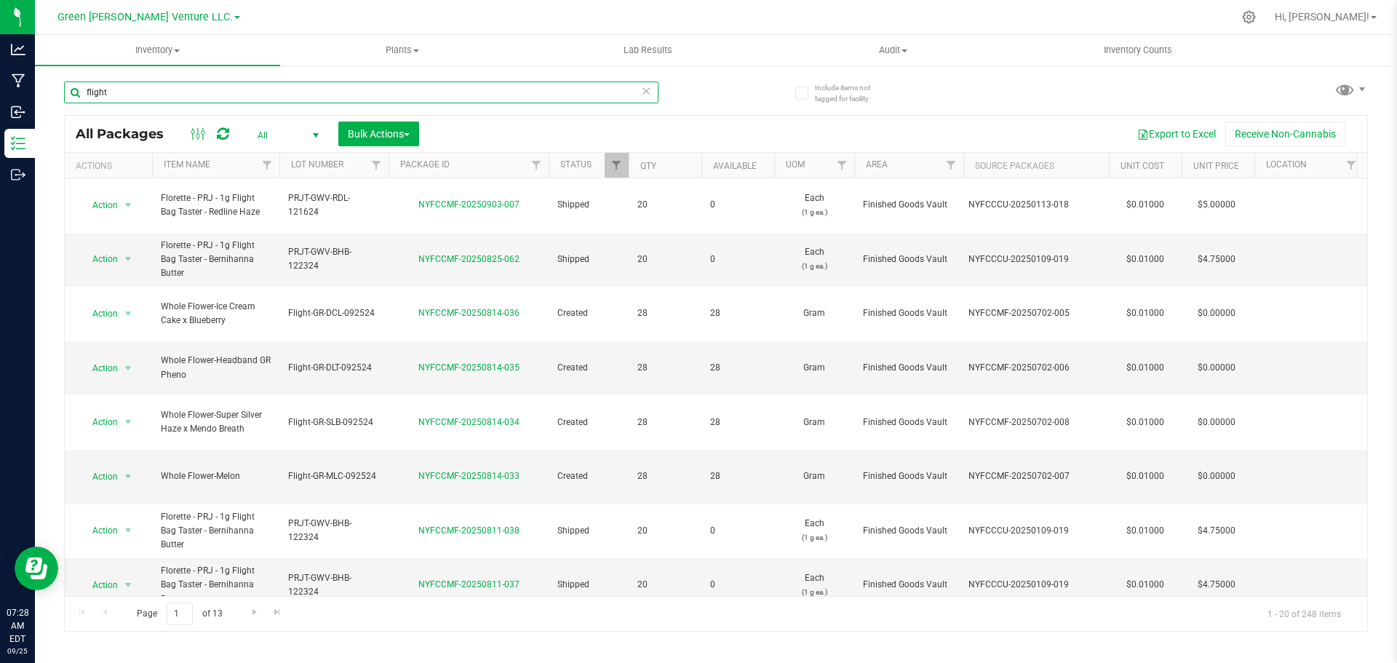
drag, startPoint x: 116, startPoint y: 89, endPoint x: 63, endPoint y: 97, distance: 54.4
click at [63, 97] on div "Include items not tagged for facility flight All Packages All Active Only Lab S…" at bounding box center [716, 286] width 1362 height 444
paste input "PRJT-GWV-RDL-121624"
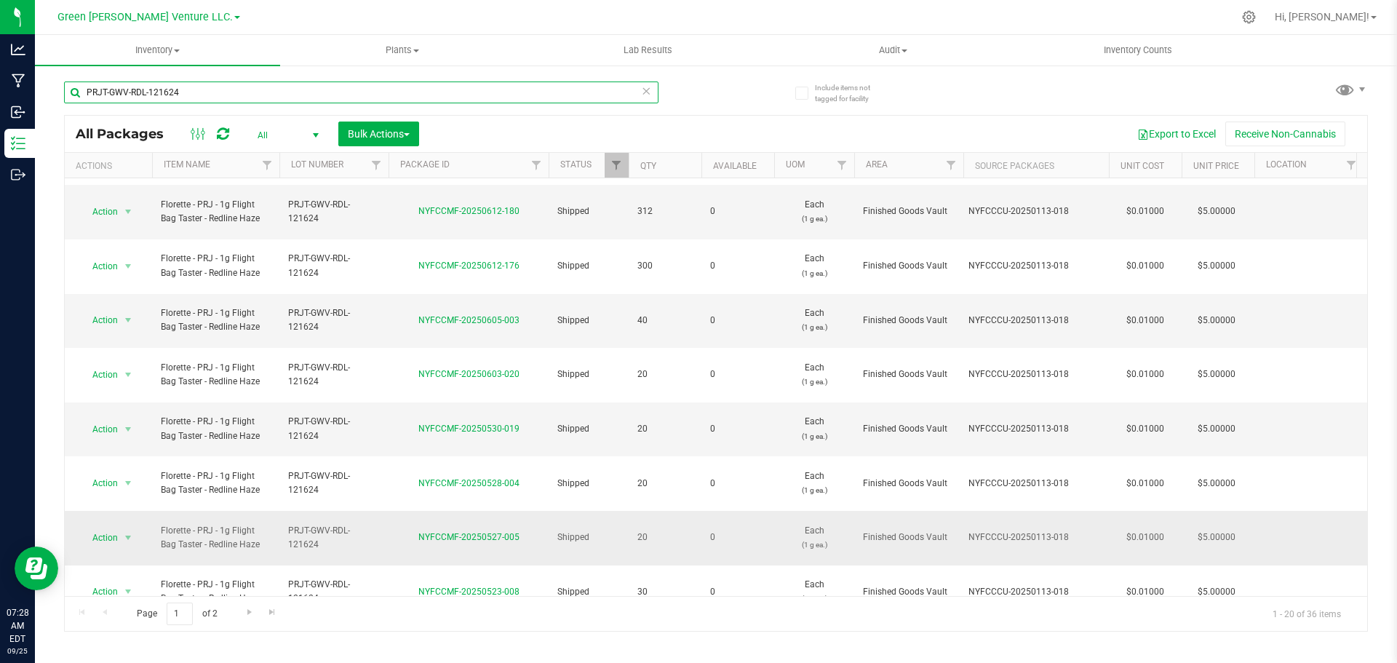
scroll to position [399, 0]
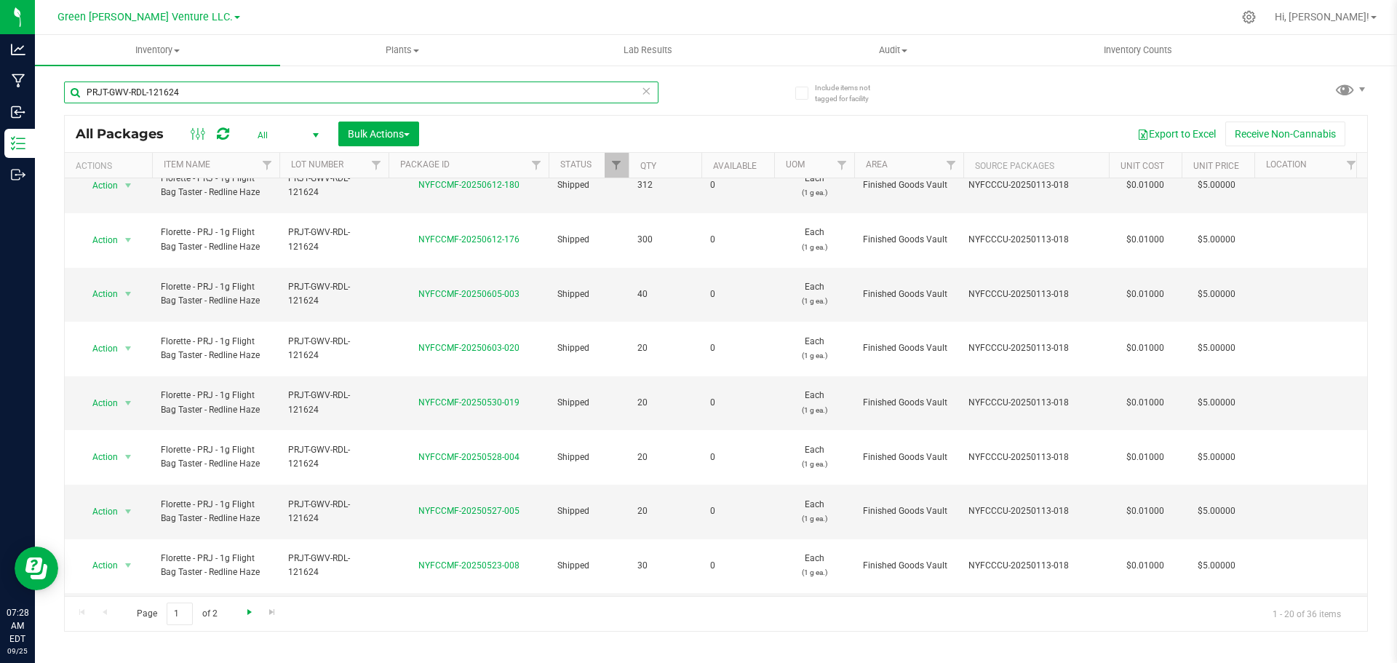
type input "PRJT-GWV-RDL-121624"
click at [247, 613] on span "Go to the next page" at bounding box center [250, 612] width 12 height 12
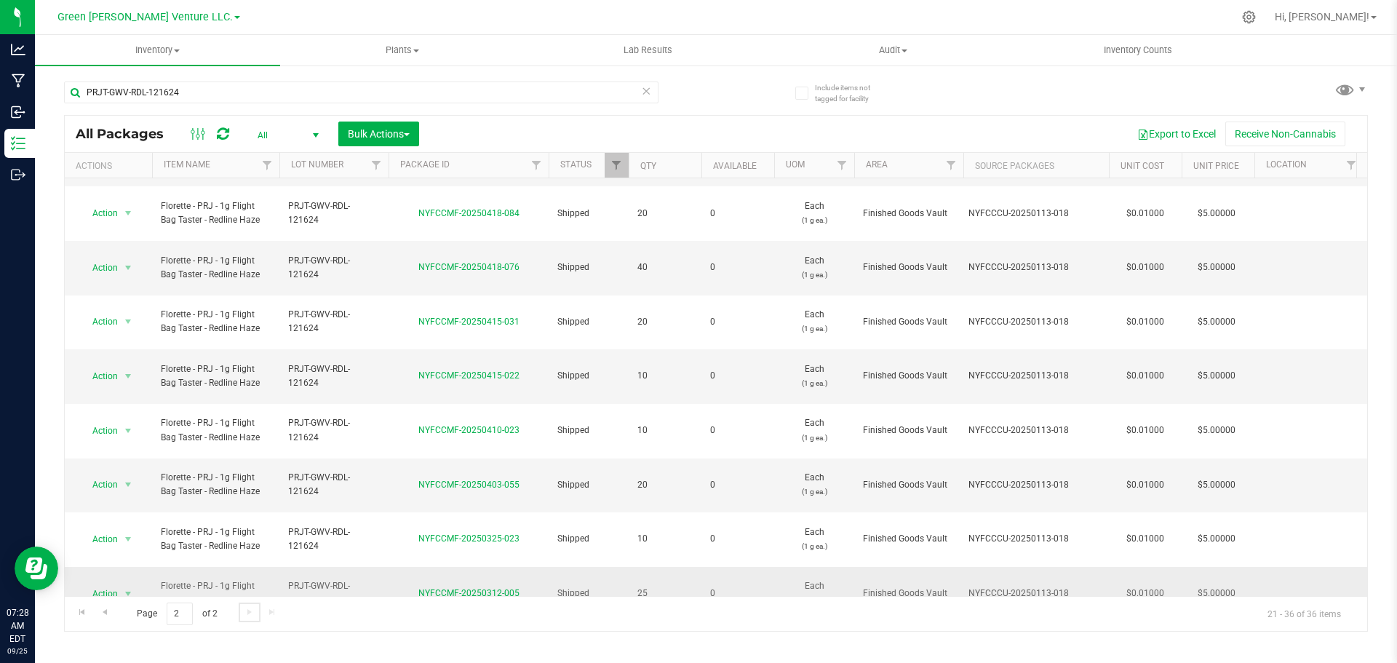
scroll to position [238, 0]
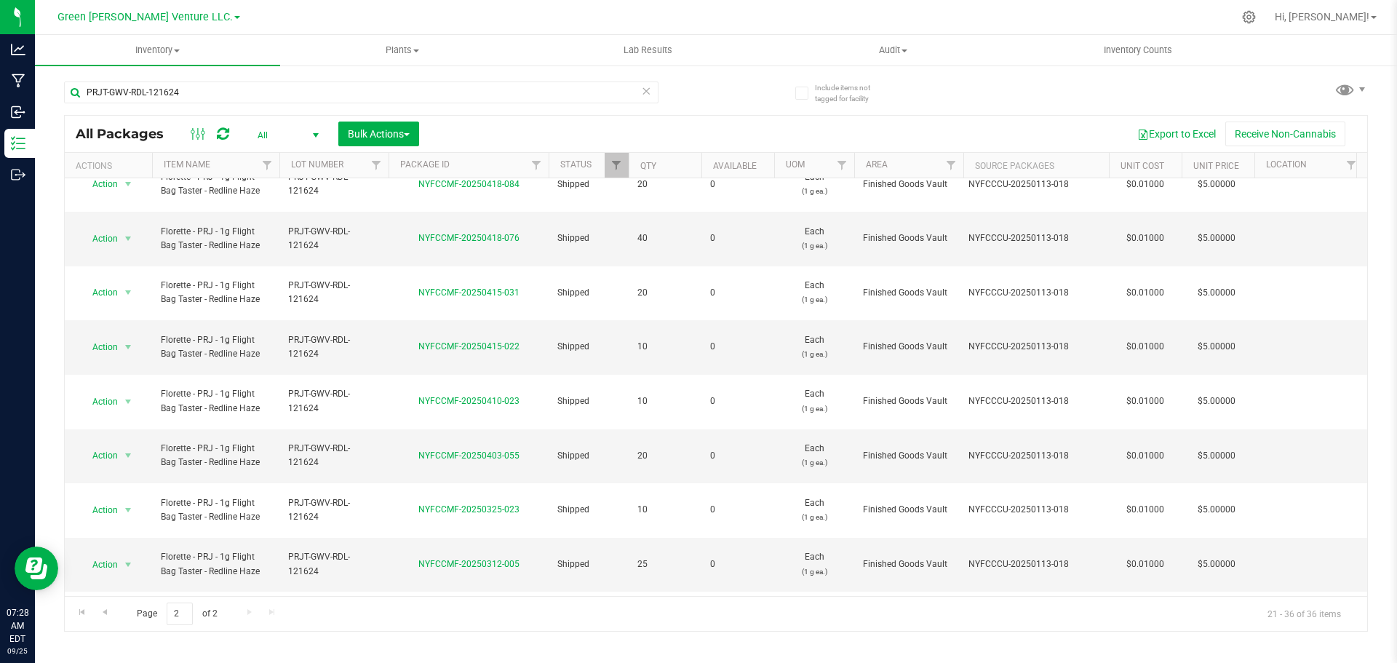
click at [135, 322] on li "Create package" at bounding box center [126, 325] width 93 height 22
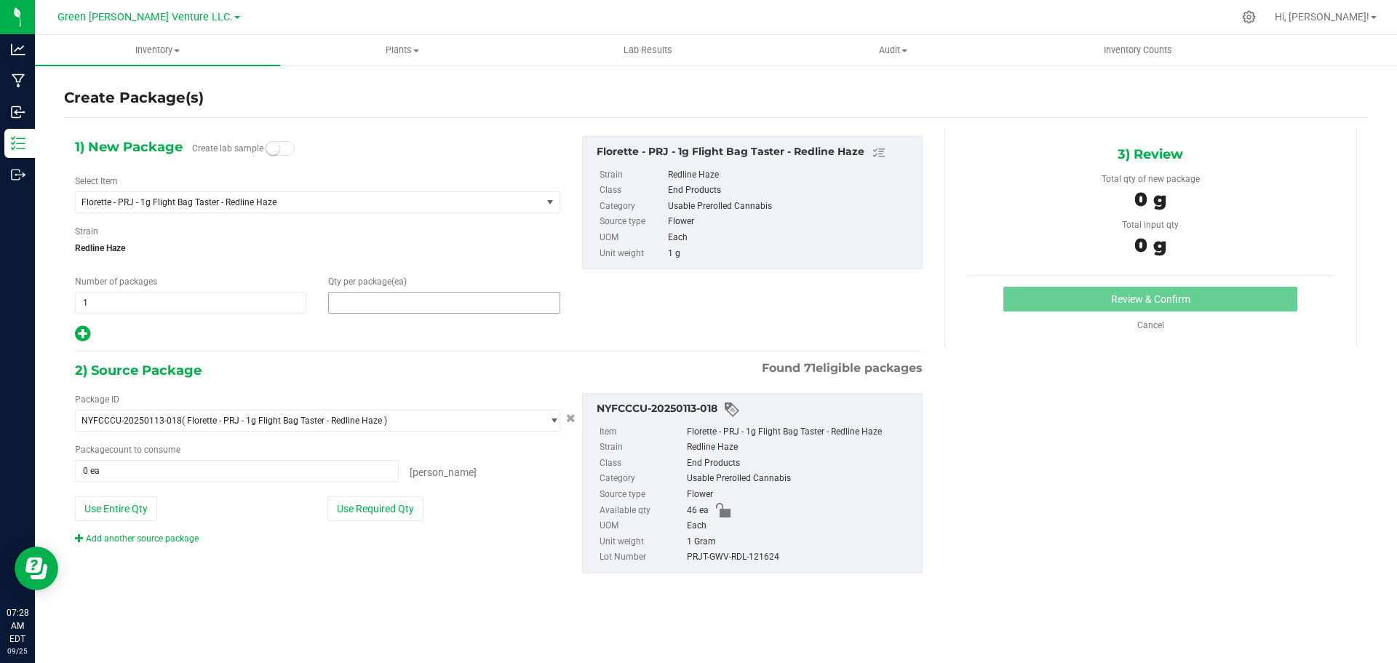
click at [354, 300] on span at bounding box center [443, 303] width 231 height 22
type input "20"
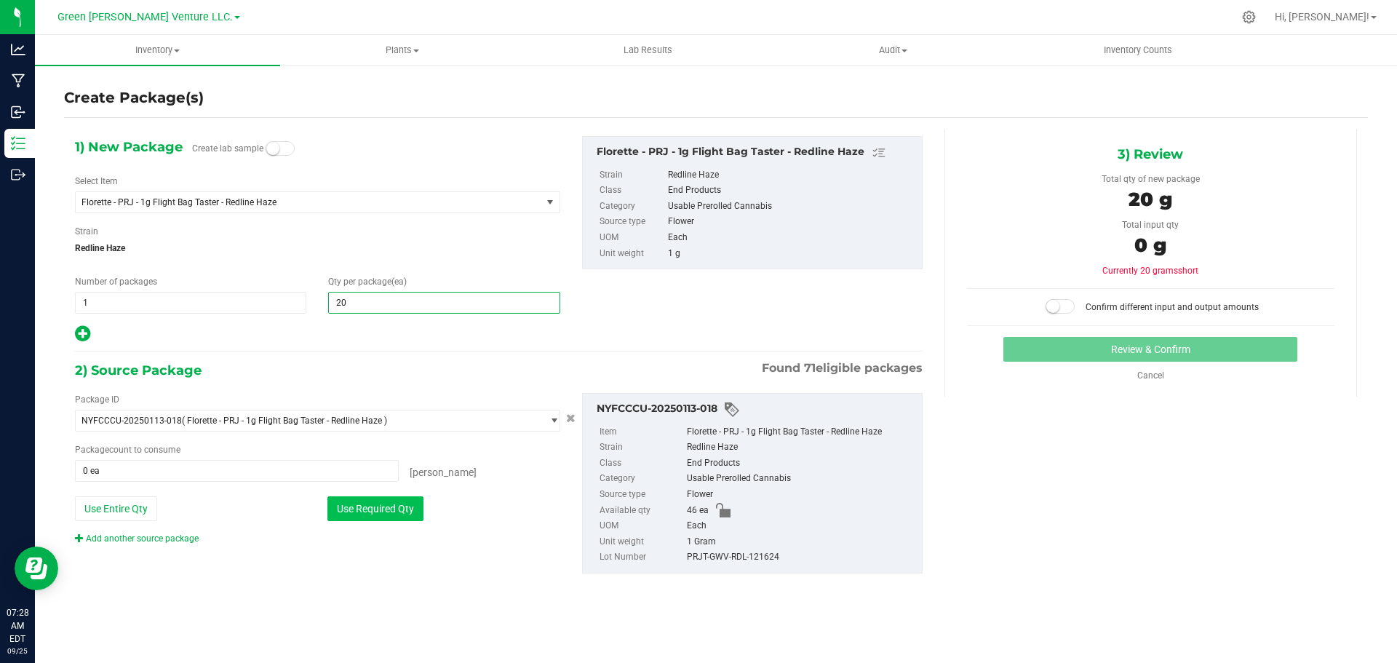
type input "20"
click at [383, 505] on button "Use Required Qty" at bounding box center [375, 508] width 96 height 25
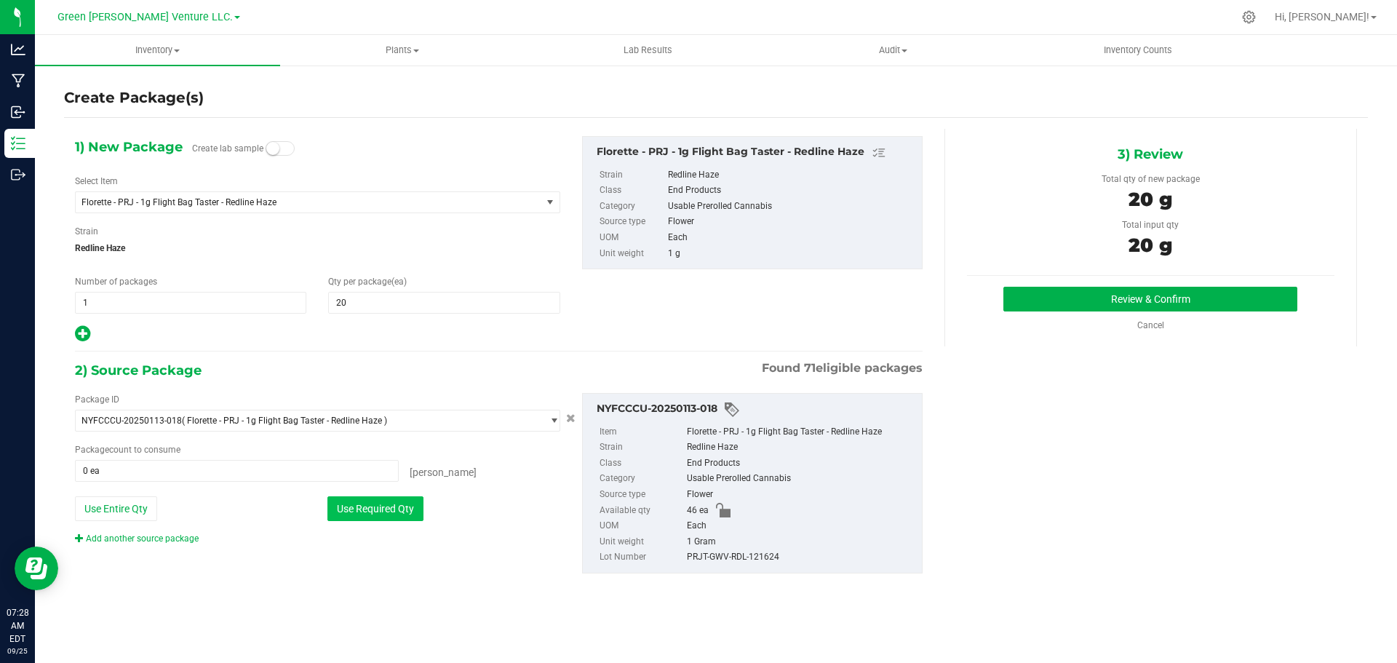
type input "20 ea"
click at [1077, 296] on button "Review & Confirm" at bounding box center [1150, 299] width 294 height 25
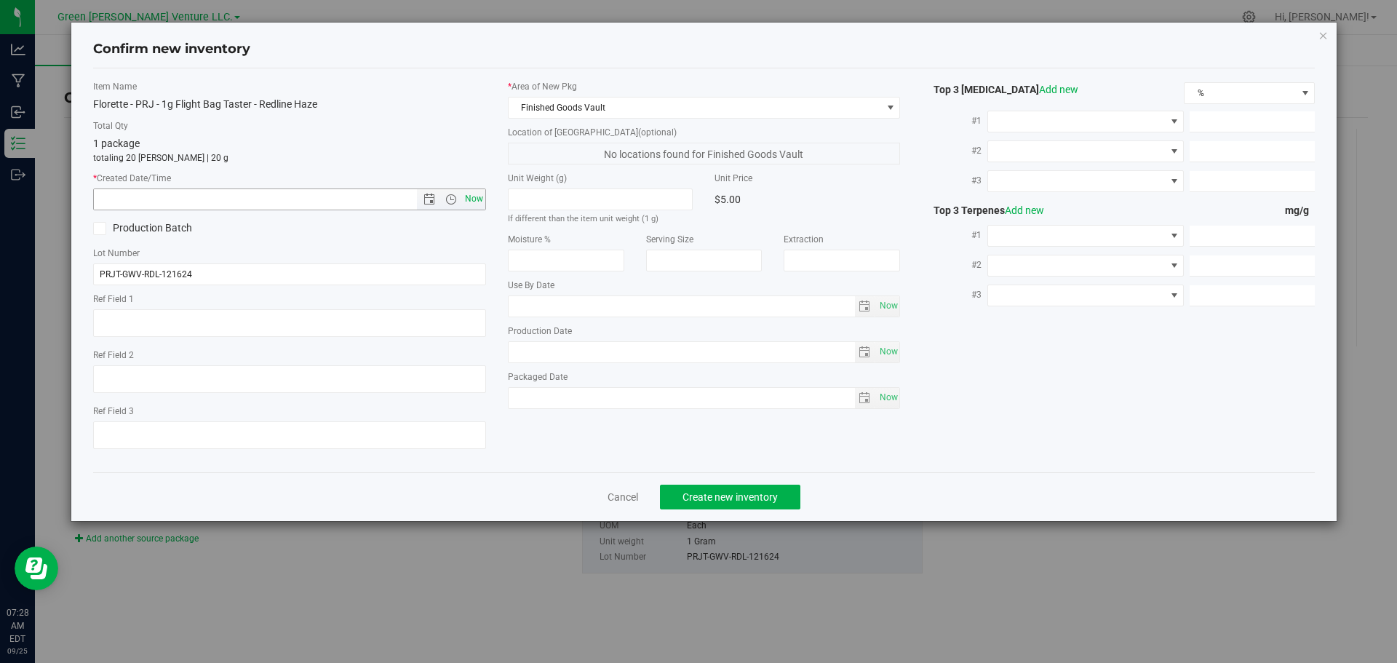
click at [461, 196] on span "Now" at bounding box center [473, 198] width 25 height 21
type input "9/25/2025 7:28 AM"
click at [676, 496] on button "Create new inventory" at bounding box center [730, 497] width 140 height 25
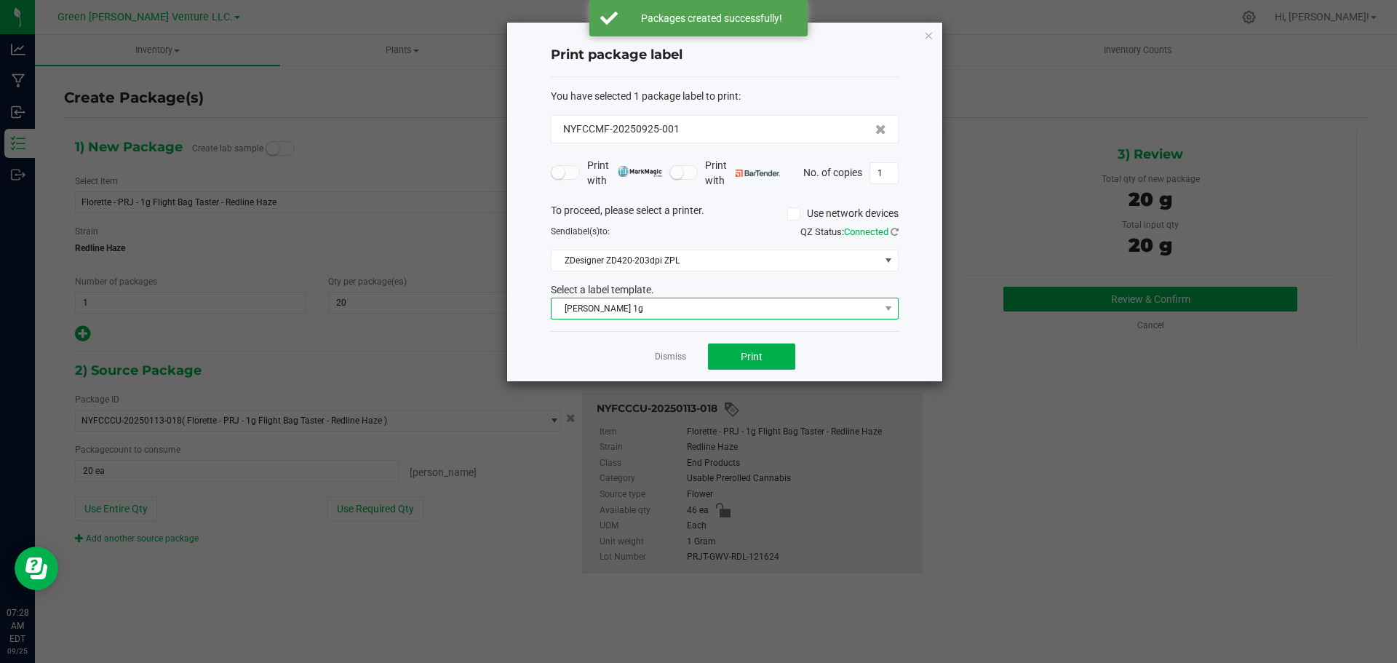
click at [664, 314] on span "Florette Vape 1g" at bounding box center [715, 308] width 328 height 20
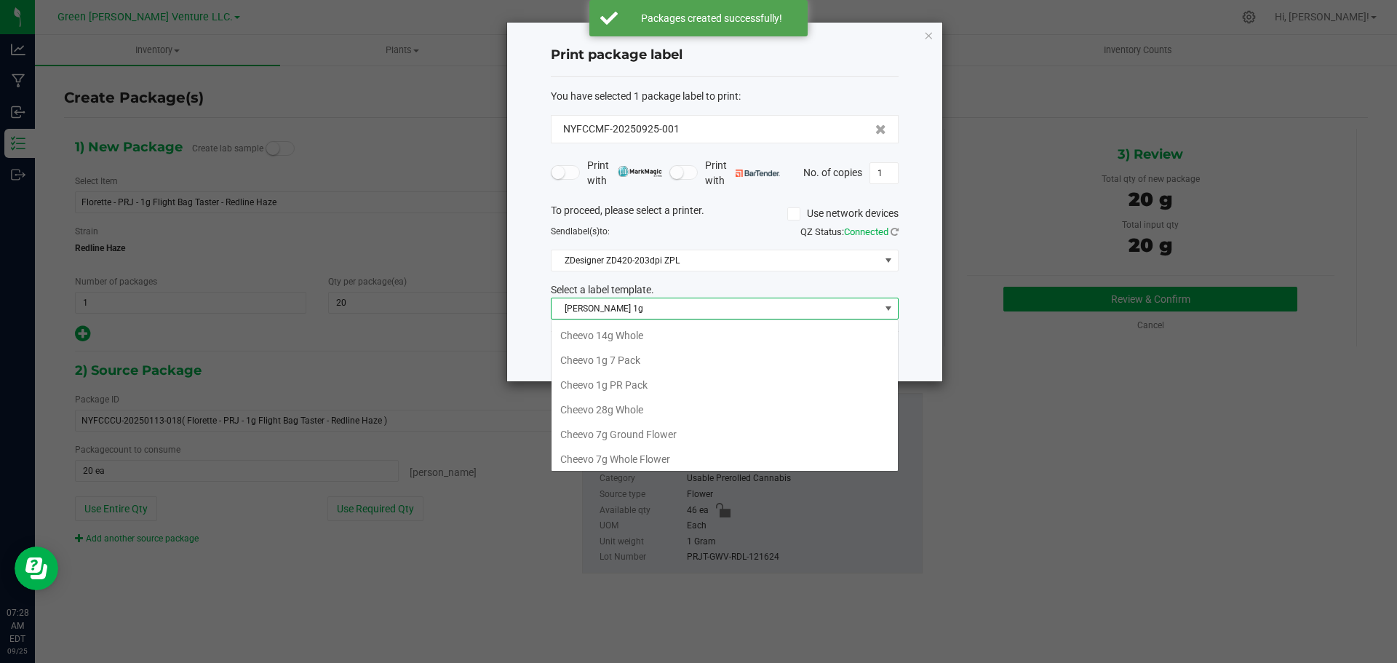
scroll to position [226, 0]
click at [631, 404] on li "Florette Flight" at bounding box center [724, 406] width 346 height 25
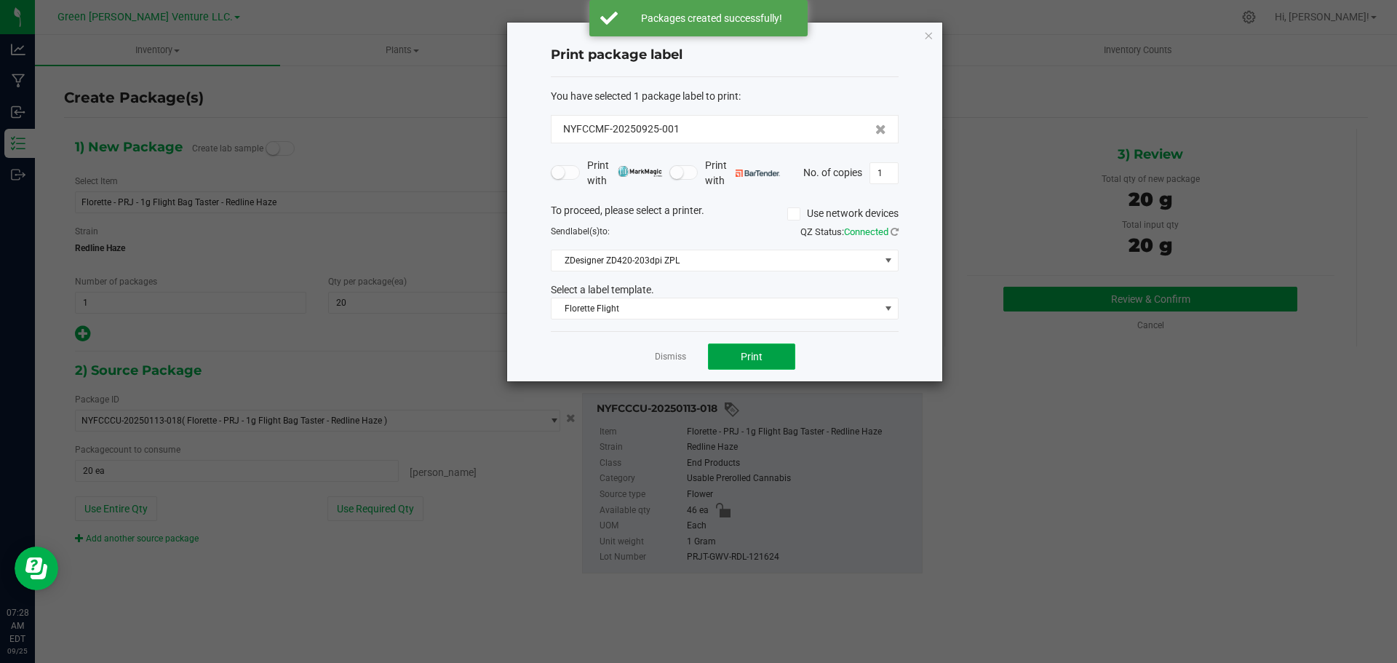
click at [730, 358] on button "Print" at bounding box center [751, 356] width 87 height 26
click at [880, 174] on input "1" at bounding box center [884, 173] width 28 height 20
type input "40"
click at [723, 358] on button "Print" at bounding box center [751, 356] width 87 height 26
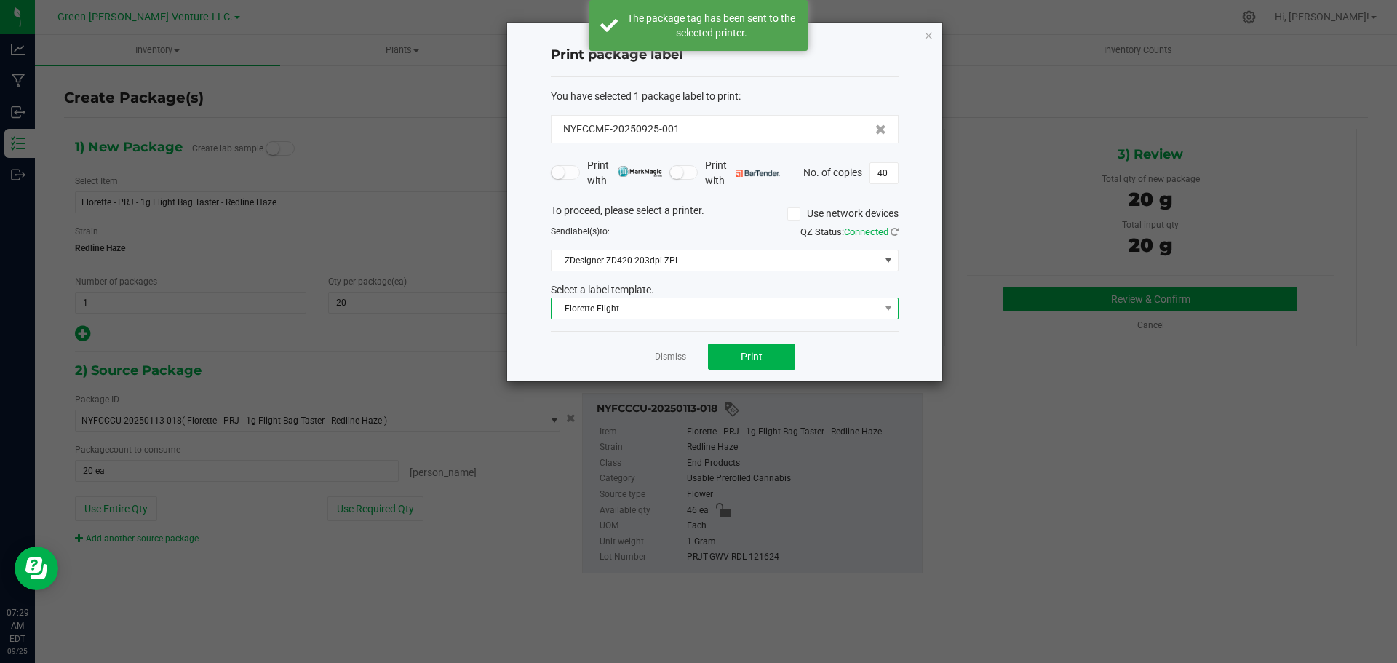
click at [757, 303] on span "Florette Flight" at bounding box center [715, 308] width 328 height 20
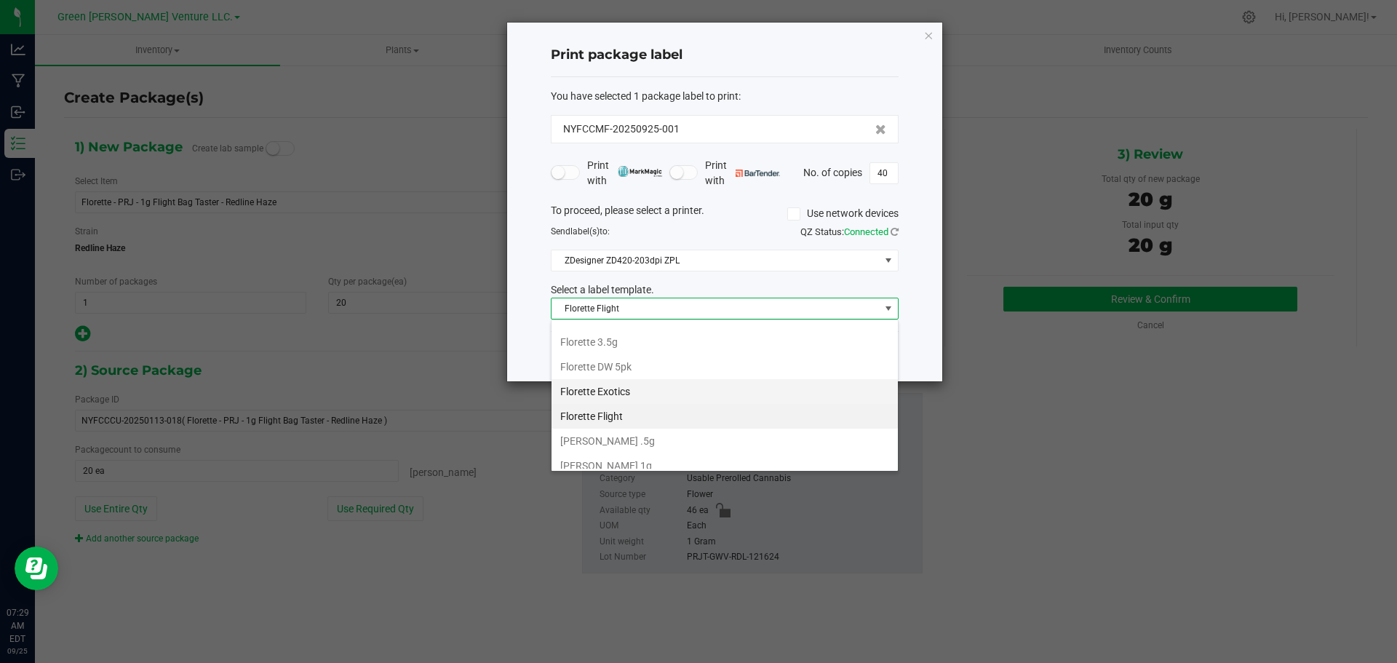
scroll to position [250, 0]
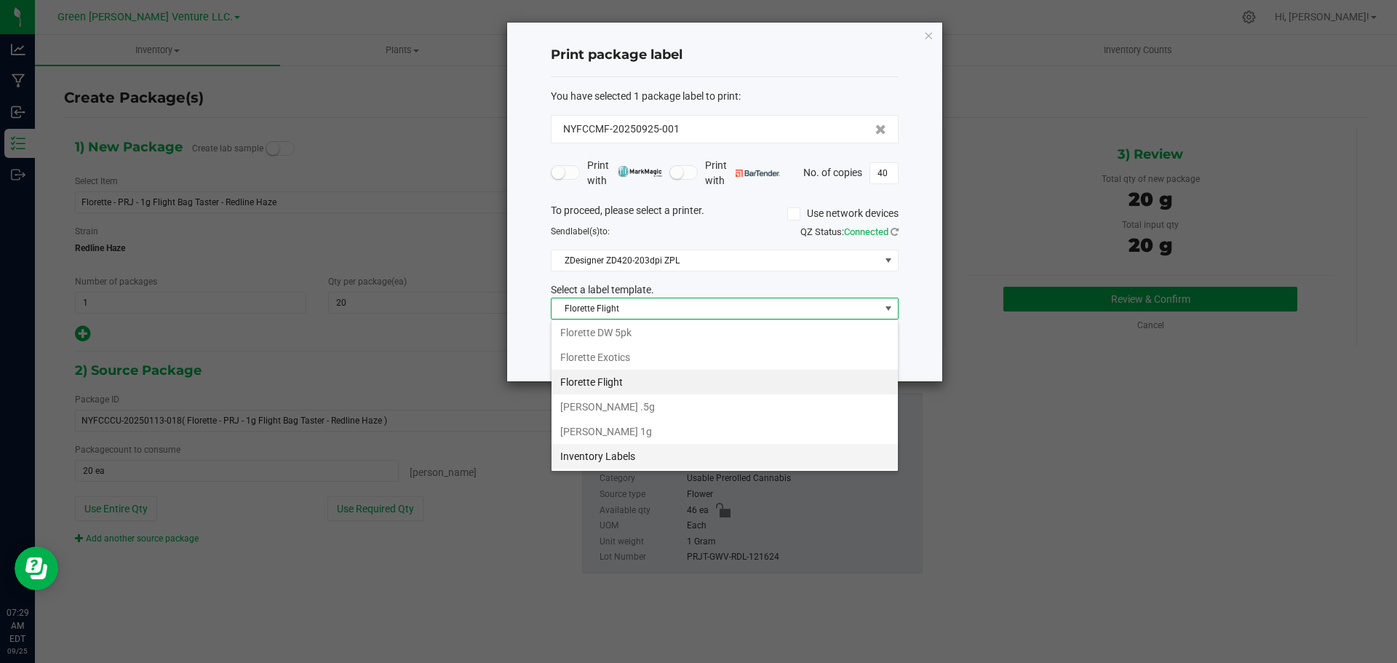
click at [629, 460] on li "Inventory Labels" at bounding box center [724, 456] width 346 height 25
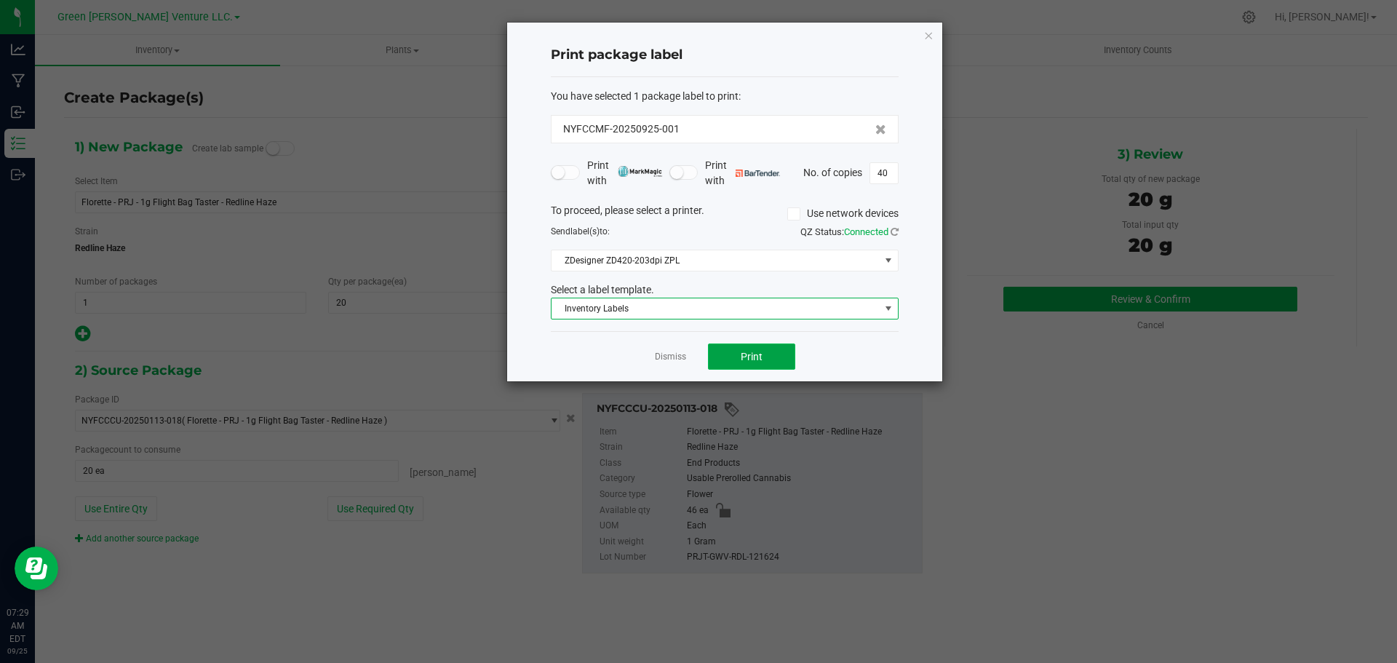
click at [727, 356] on button "Print" at bounding box center [751, 356] width 87 height 26
click at [888, 175] on input "40" at bounding box center [884, 173] width 28 height 20
type input "1"
click at [893, 351] on div "Dismiss Print" at bounding box center [725, 356] width 348 height 50
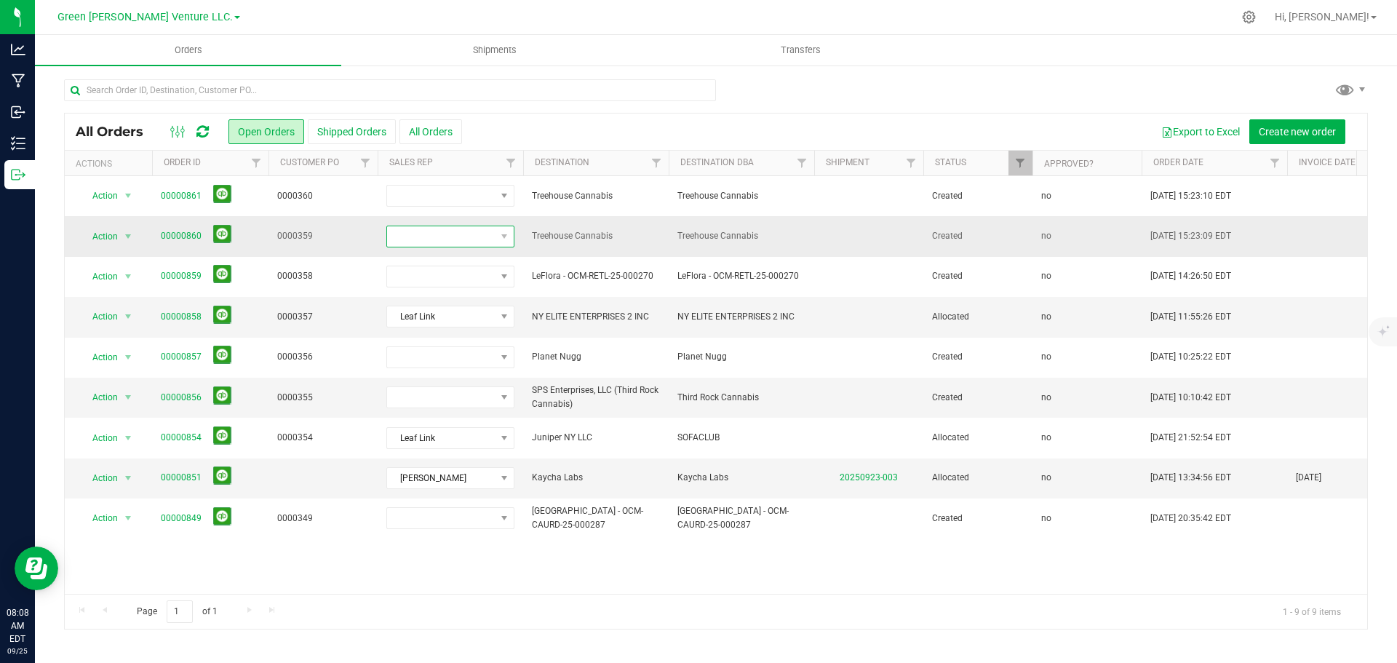
click at [439, 229] on span at bounding box center [441, 236] width 108 height 20
click at [430, 369] on li "Leaf Link" at bounding box center [455, 372] width 136 height 25
click at [183, 233] on link "00000860" at bounding box center [181, 236] width 41 height 14
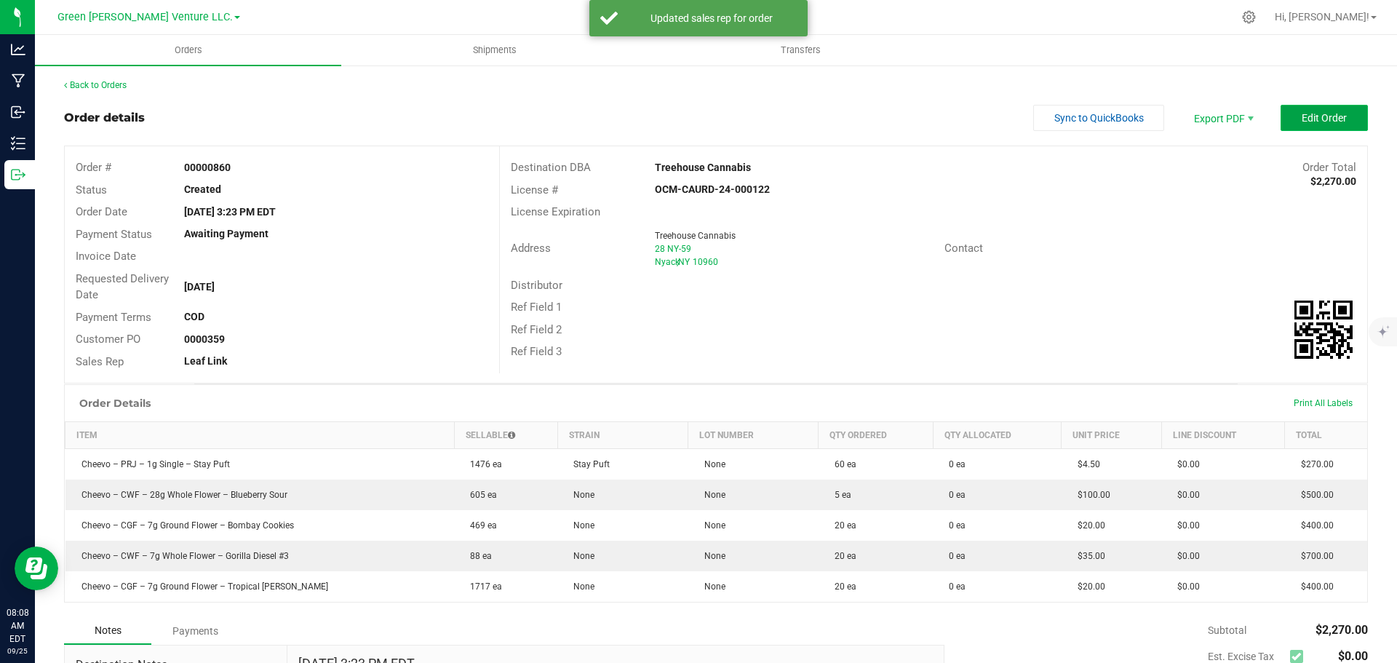
click at [1295, 129] on button "Edit Order" at bounding box center [1323, 118] width 87 height 26
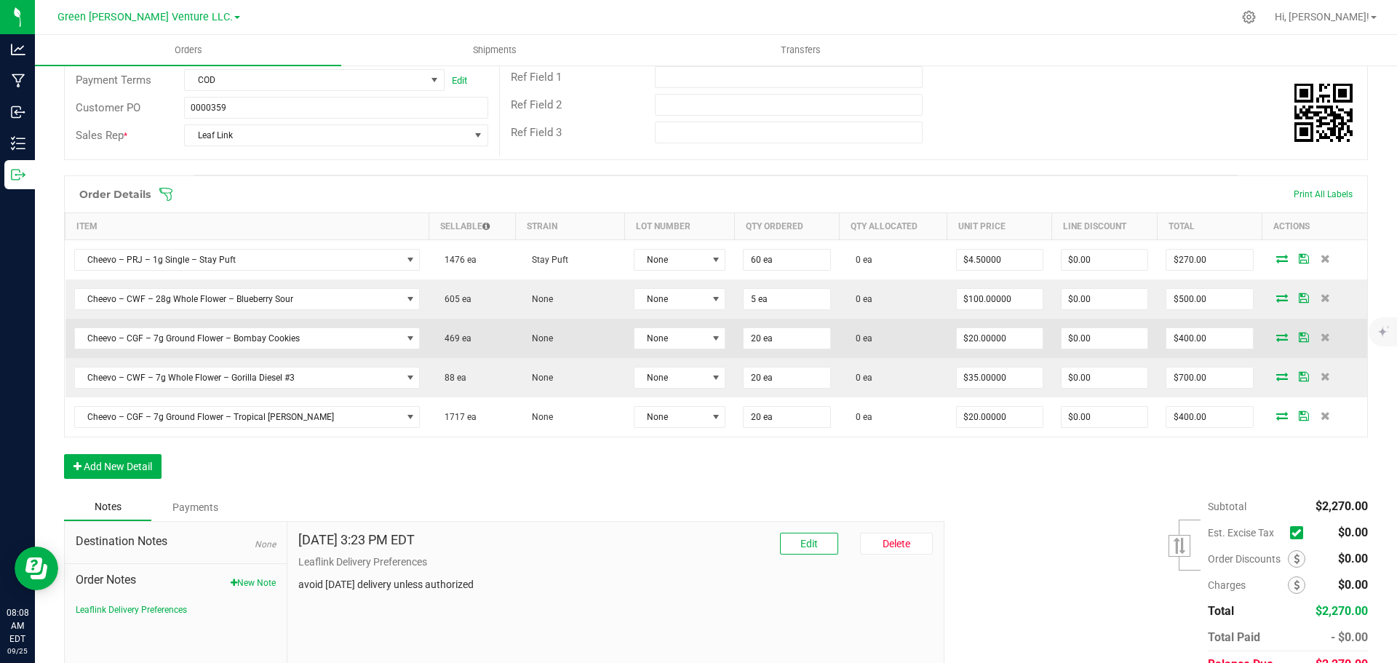
scroll to position [218, 0]
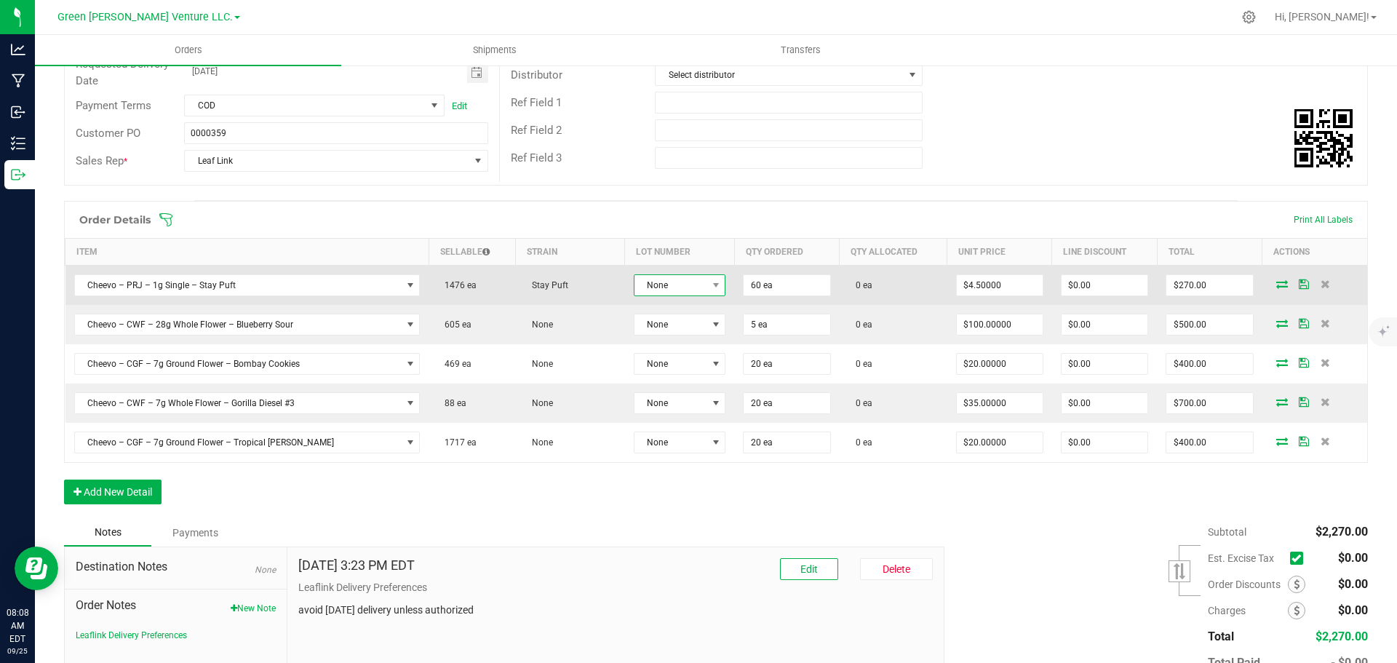
click at [674, 292] on span "None" at bounding box center [670, 285] width 72 height 20
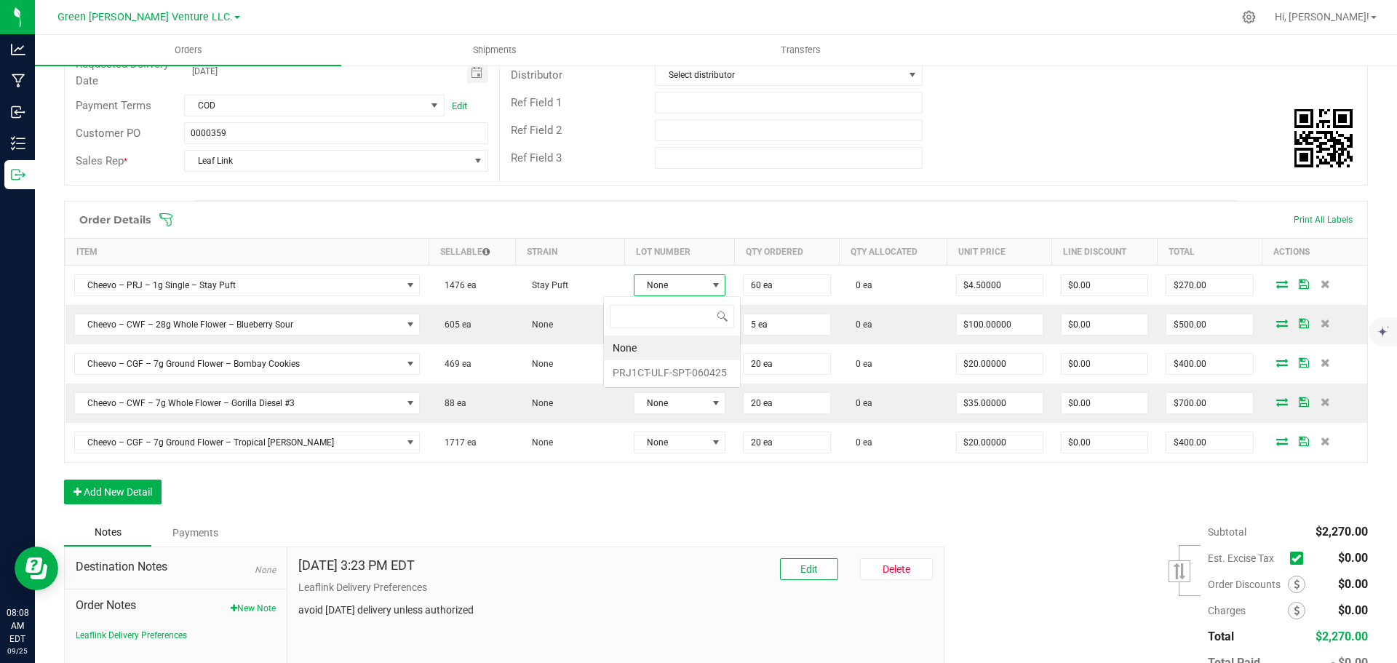
scroll to position [22, 95]
click at [651, 368] on li "PRJ1CT-ULF-SPT-060425" at bounding box center [672, 372] width 136 height 25
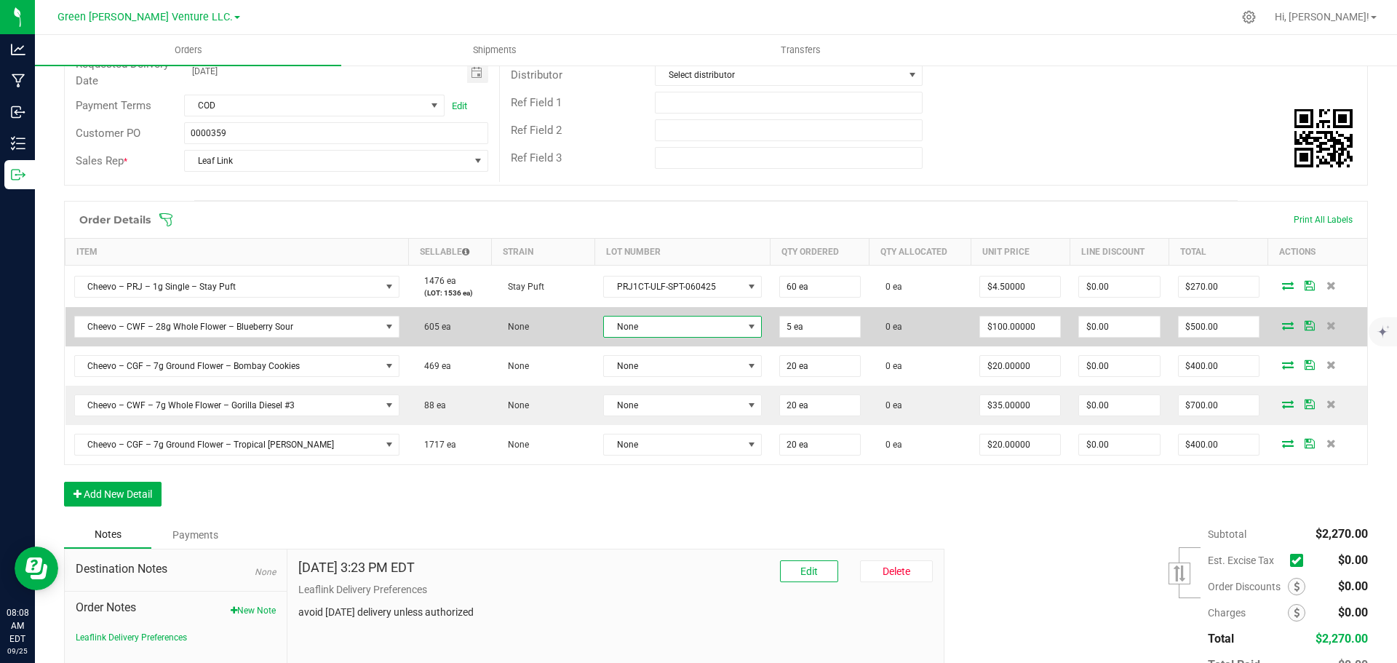
click at [652, 325] on span "None" at bounding box center [673, 326] width 138 height 20
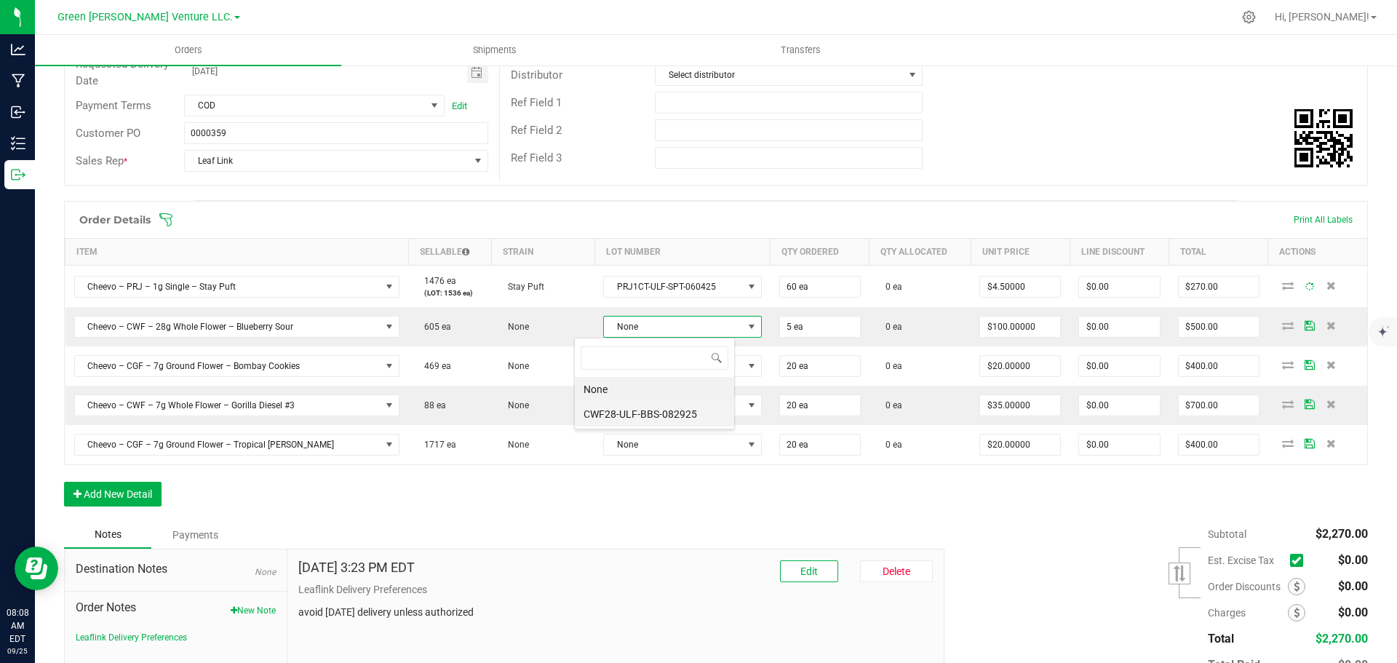
scroll to position [22, 161]
click at [640, 411] on li "CWF28-ULF-BBS-082925" at bounding box center [654, 414] width 159 height 25
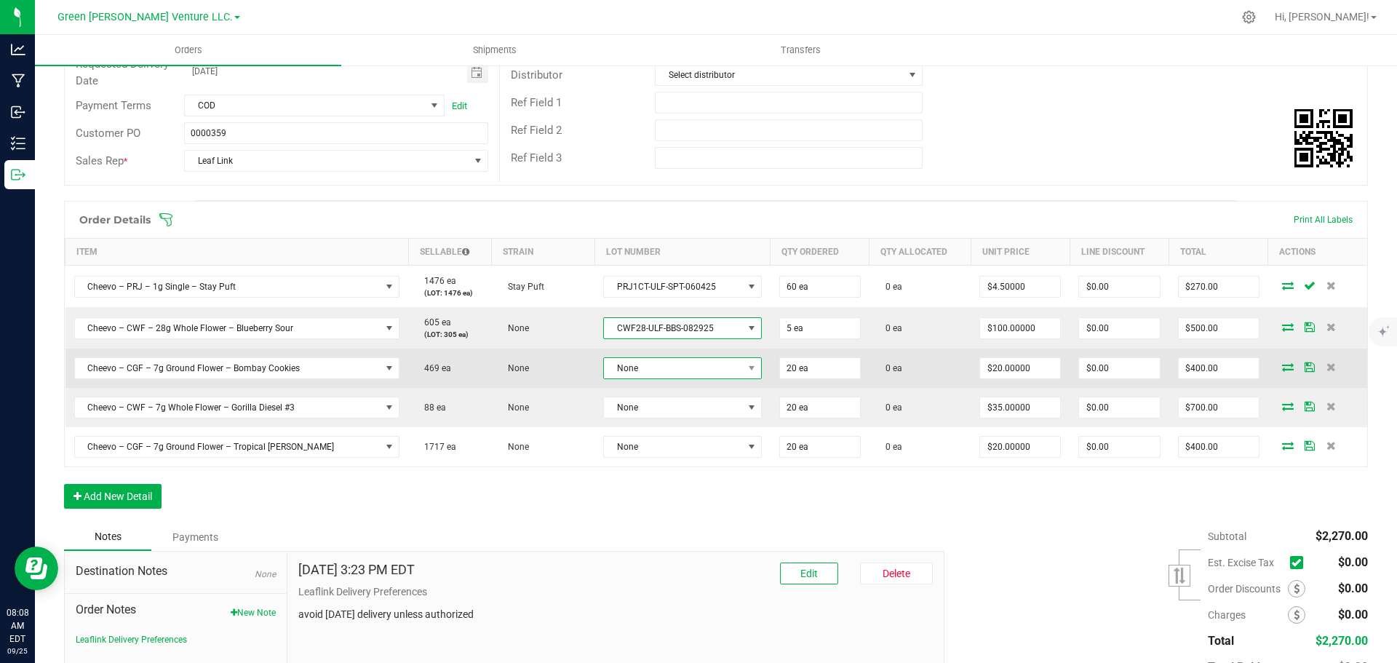
click at [644, 368] on span "None" at bounding box center [673, 368] width 138 height 20
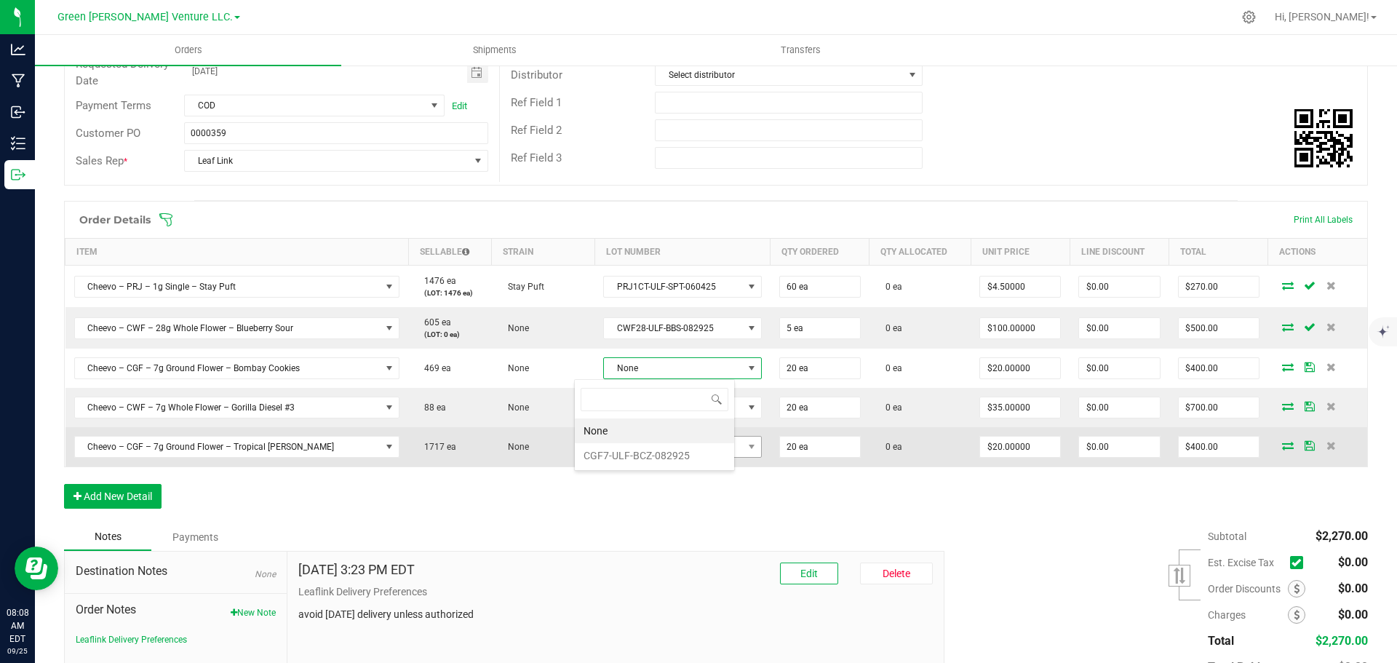
click at [634, 453] on li "CGF7-ULF-BCZ-082925" at bounding box center [654, 455] width 159 height 25
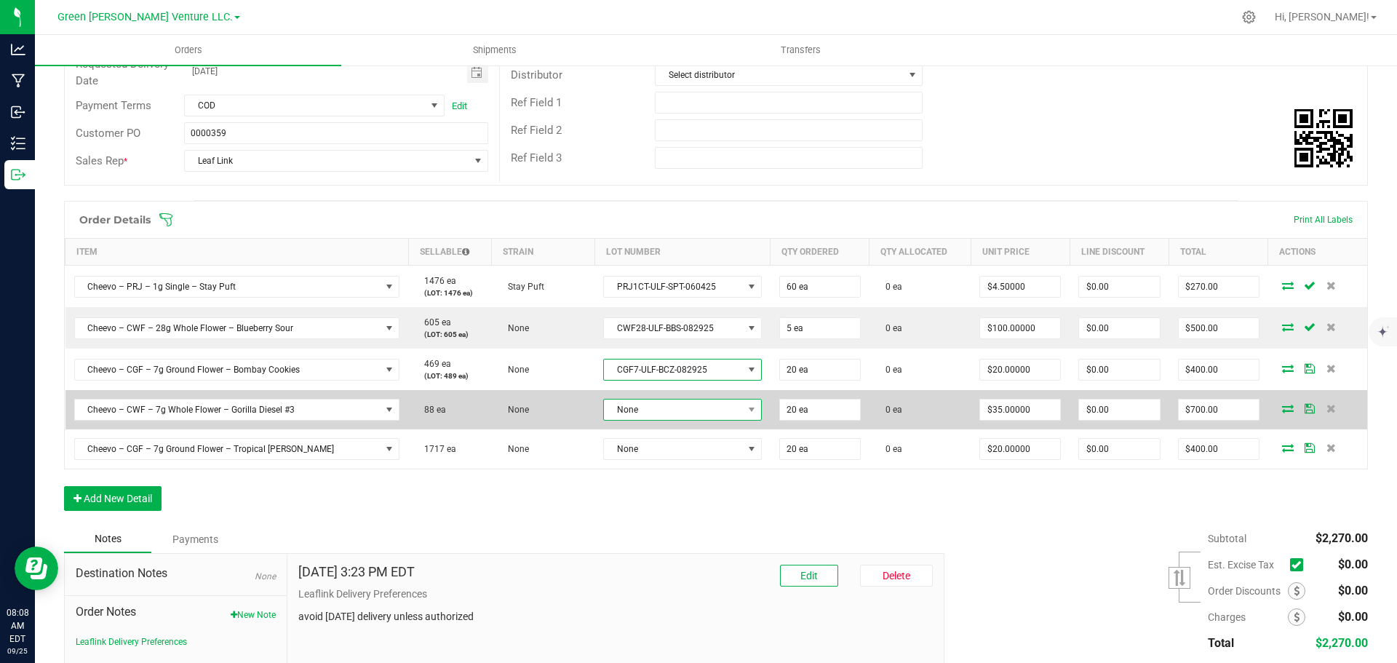
click at [643, 418] on span "None" at bounding box center [673, 409] width 138 height 20
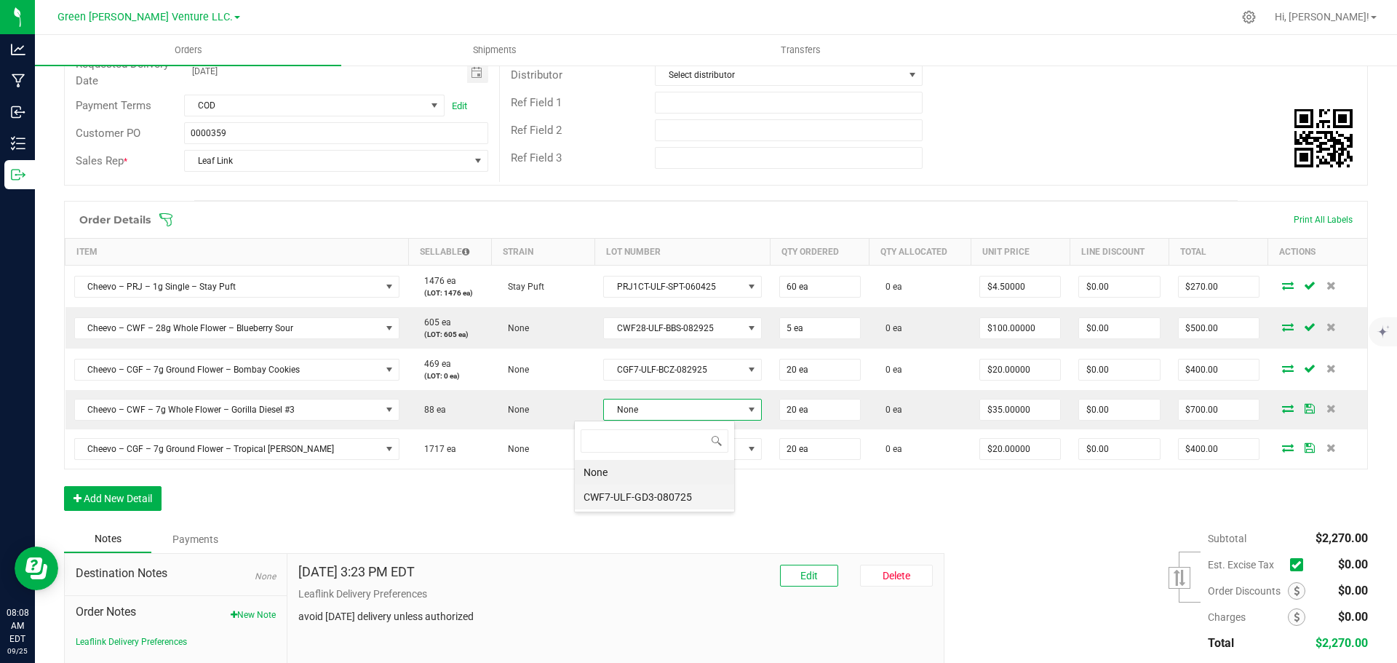
scroll to position [72726, 72587]
click at [630, 494] on li "CWF7-ULF-GD3-080725" at bounding box center [654, 497] width 159 height 25
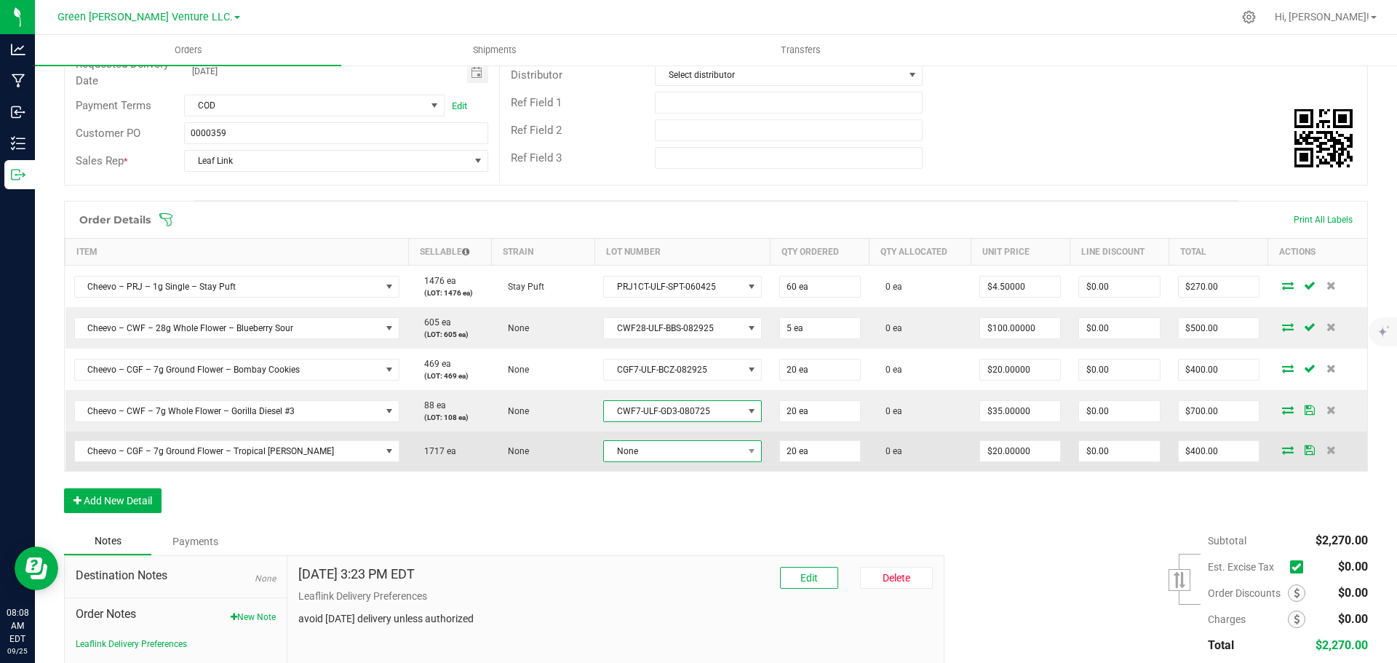
click at [641, 445] on span "None" at bounding box center [673, 451] width 138 height 20
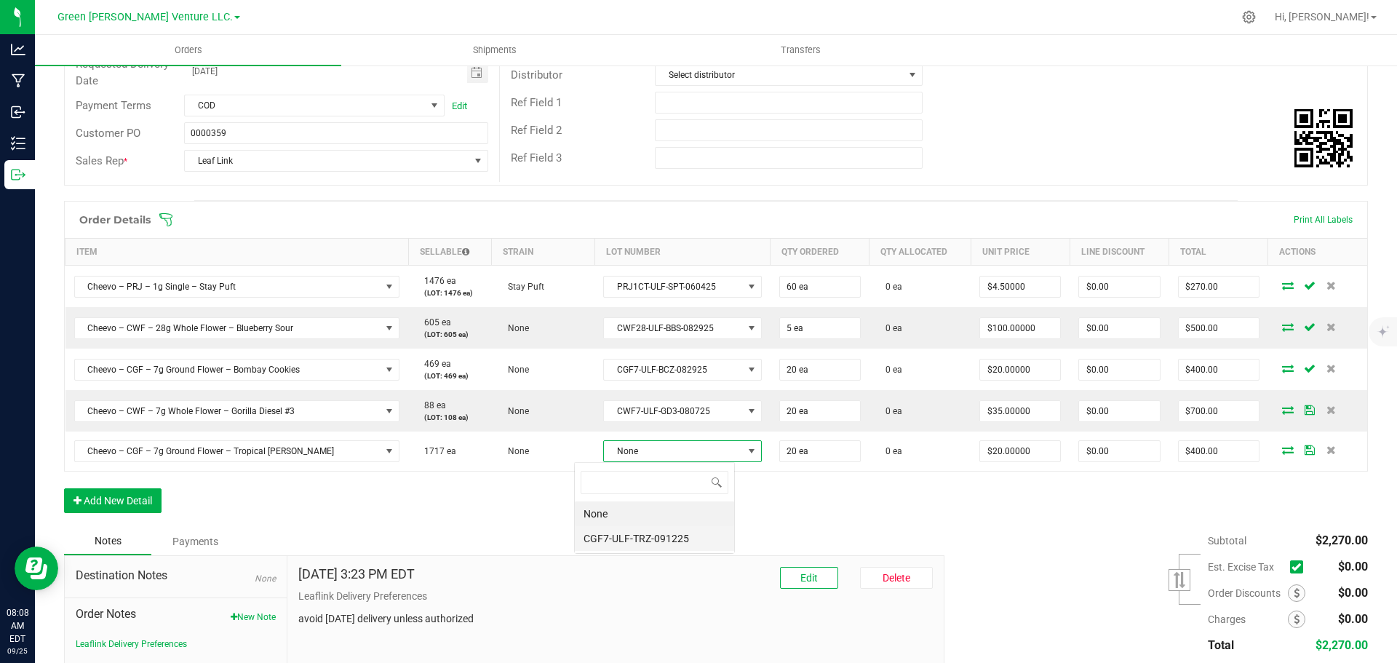
scroll to position [22, 161]
click at [647, 541] on li "CGF7-ULF-TRZ-091225" at bounding box center [654, 538] width 159 height 25
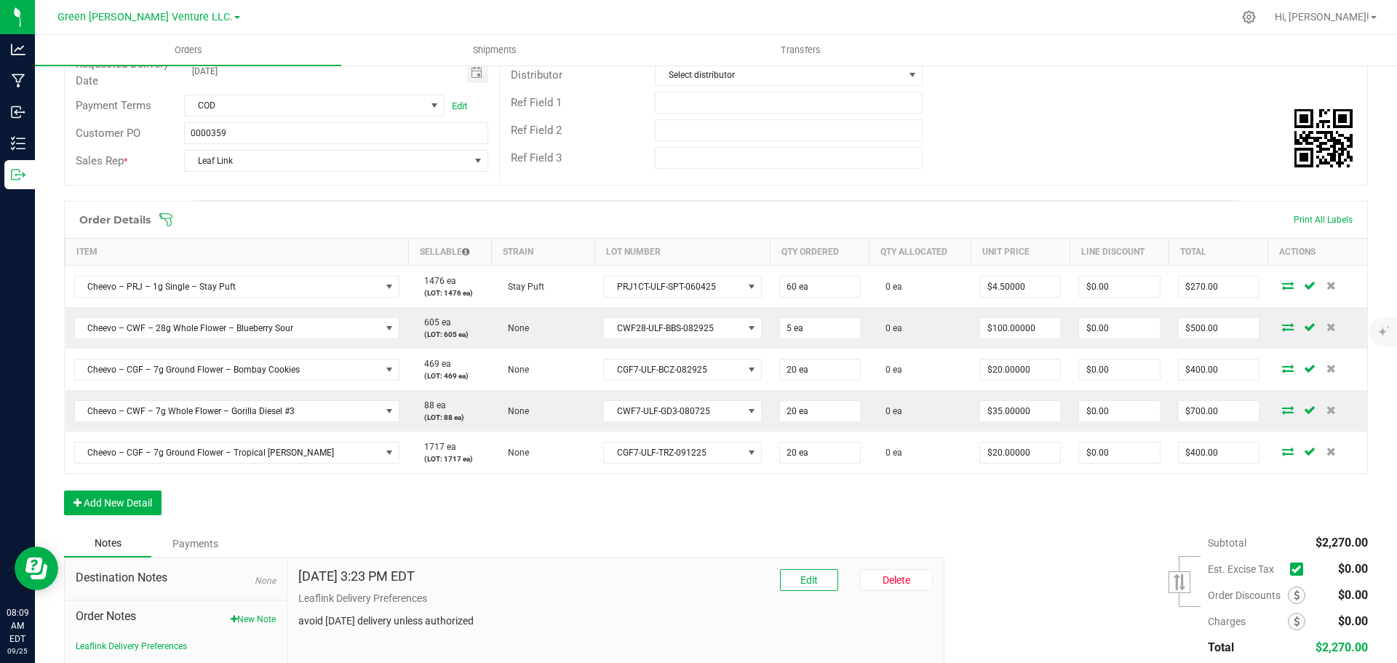
click at [165, 220] on icon at bounding box center [165, 219] width 13 height 13
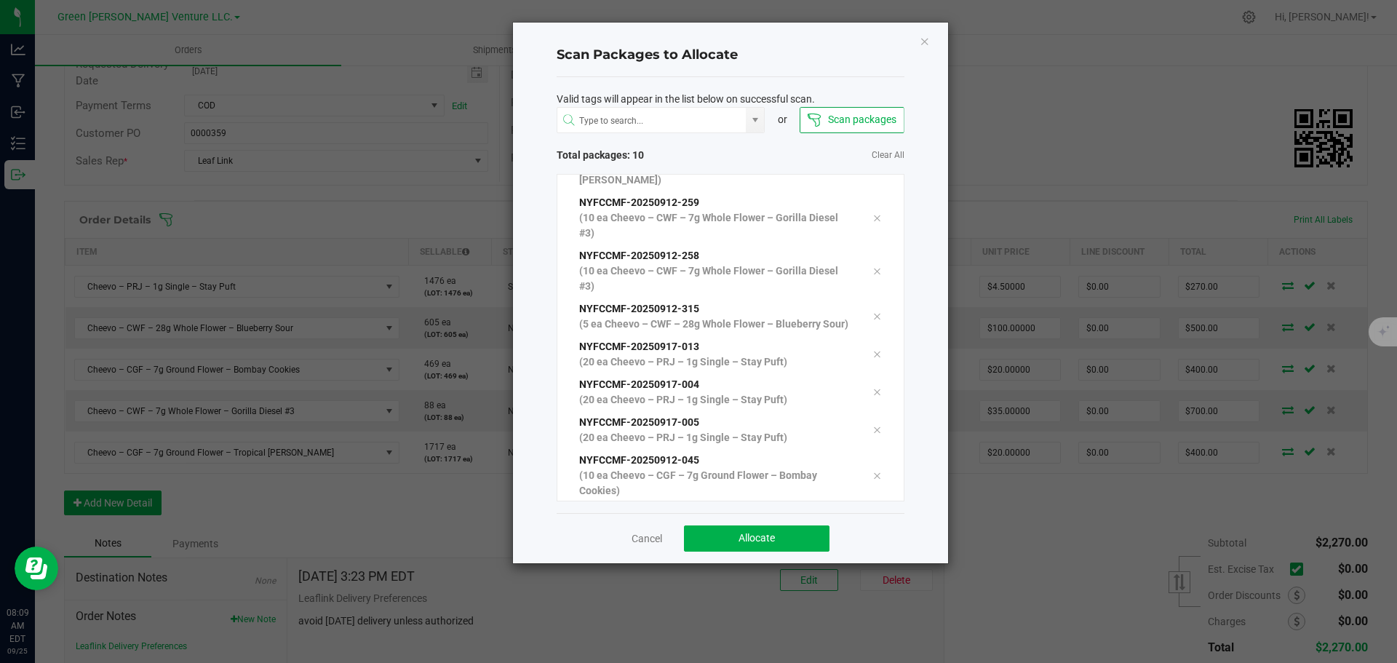
scroll to position [143, 0]
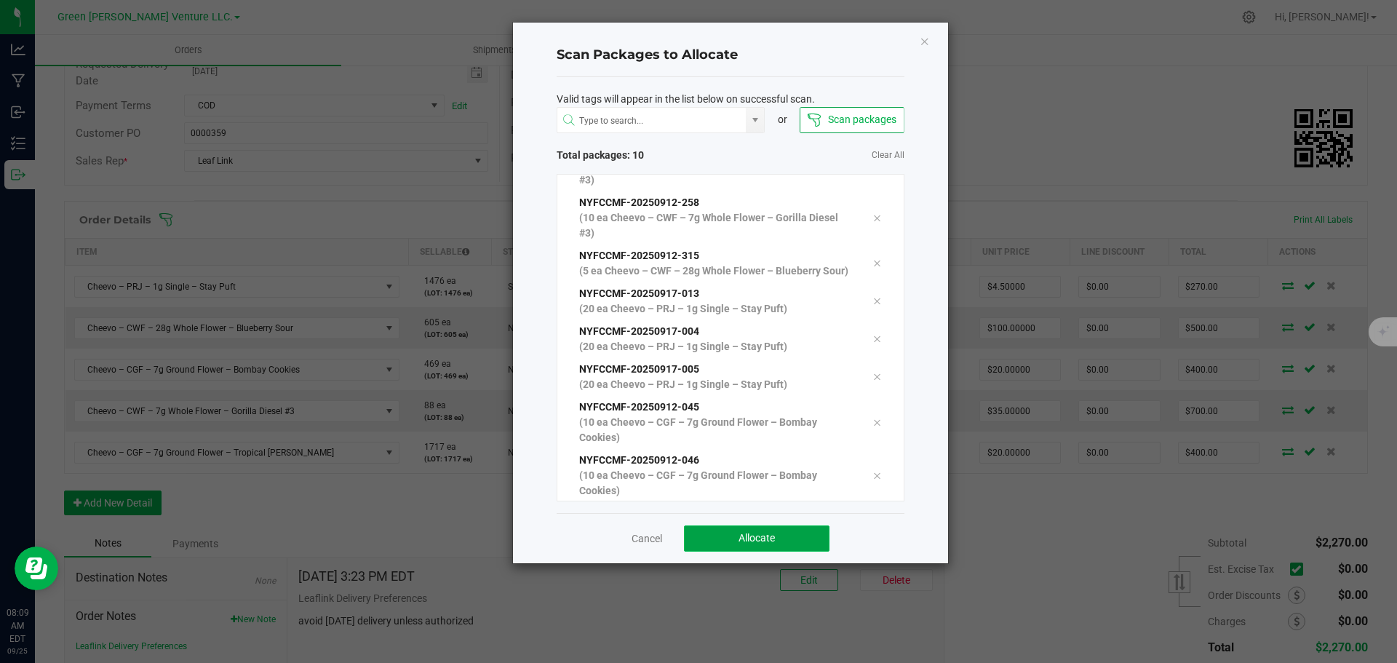
click at [716, 533] on button "Allocate" at bounding box center [756, 538] width 145 height 26
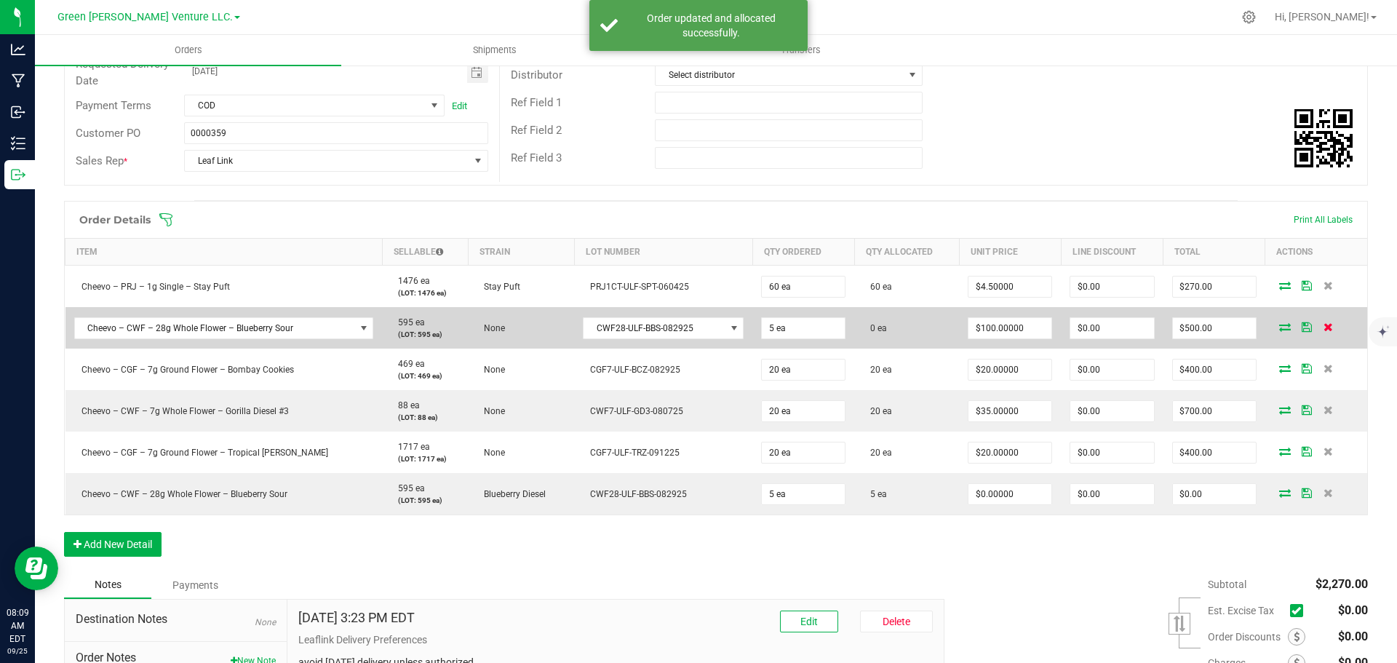
click at [1323, 327] on icon at bounding box center [1327, 326] width 9 height 9
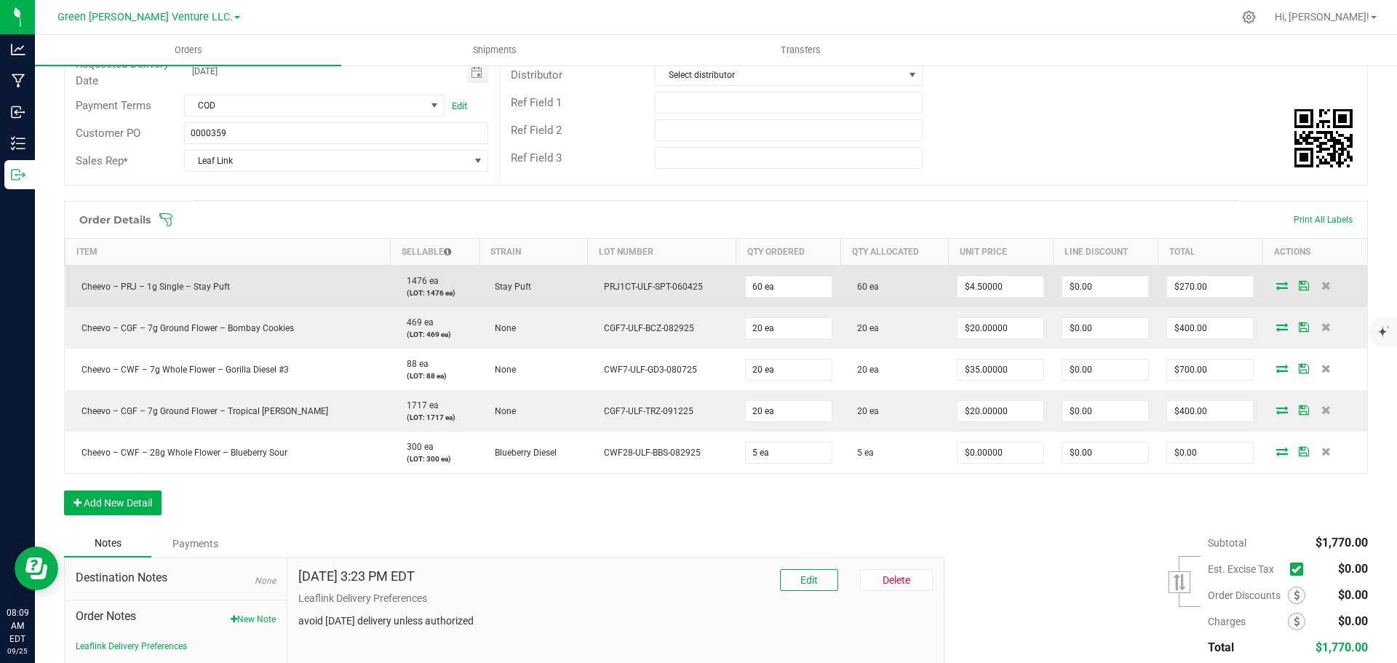
click at [1299, 286] on icon at bounding box center [1304, 285] width 10 height 9
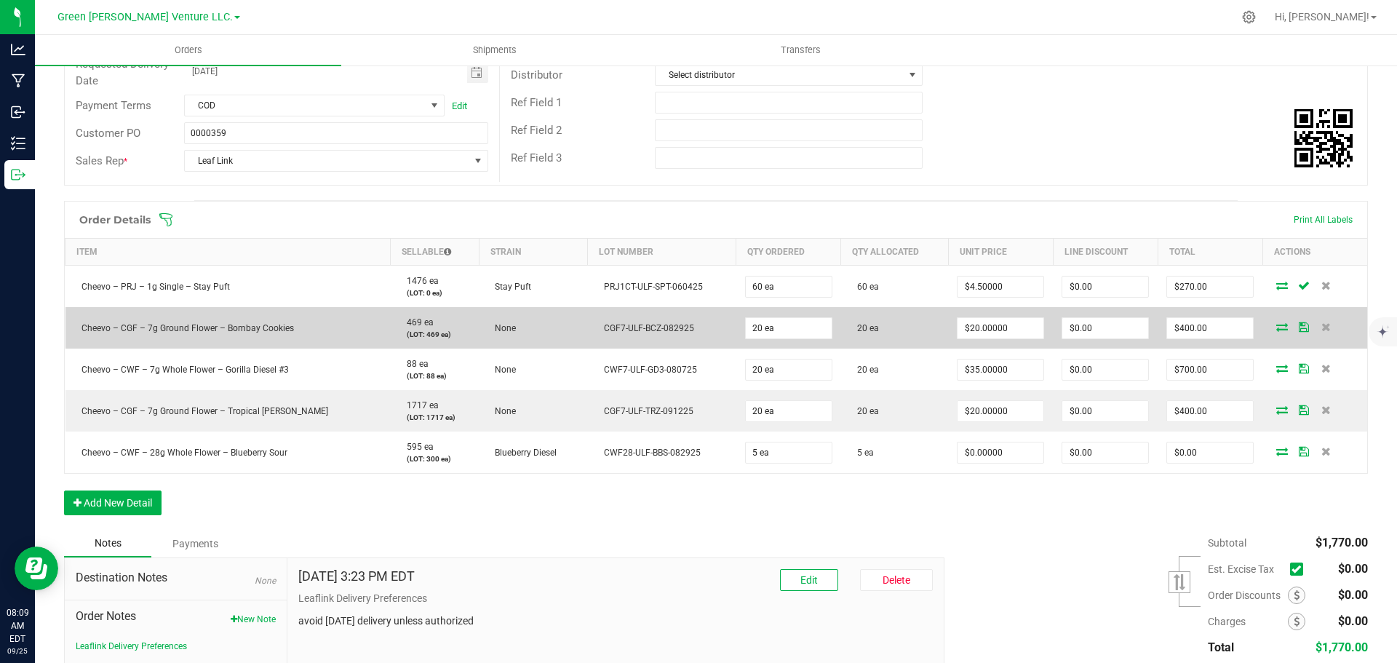
click at [1299, 327] on icon at bounding box center [1304, 326] width 10 height 9
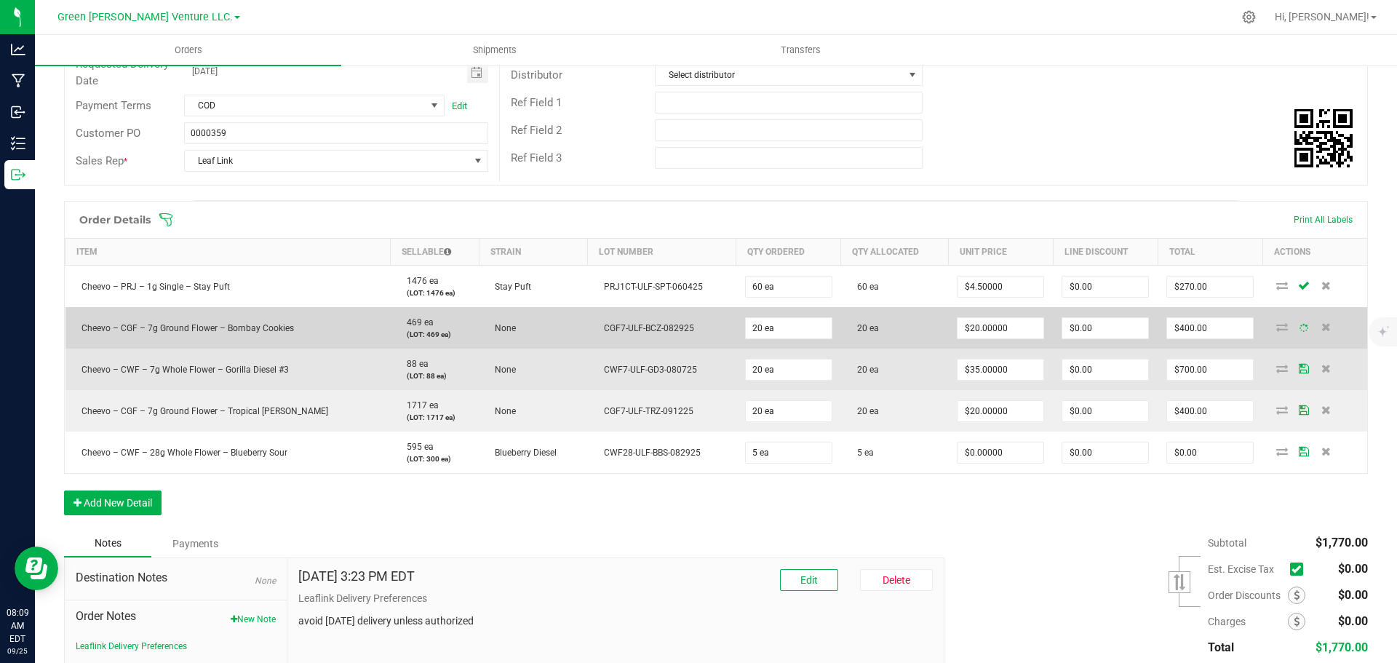
click at [1299, 367] on icon at bounding box center [1304, 368] width 10 height 9
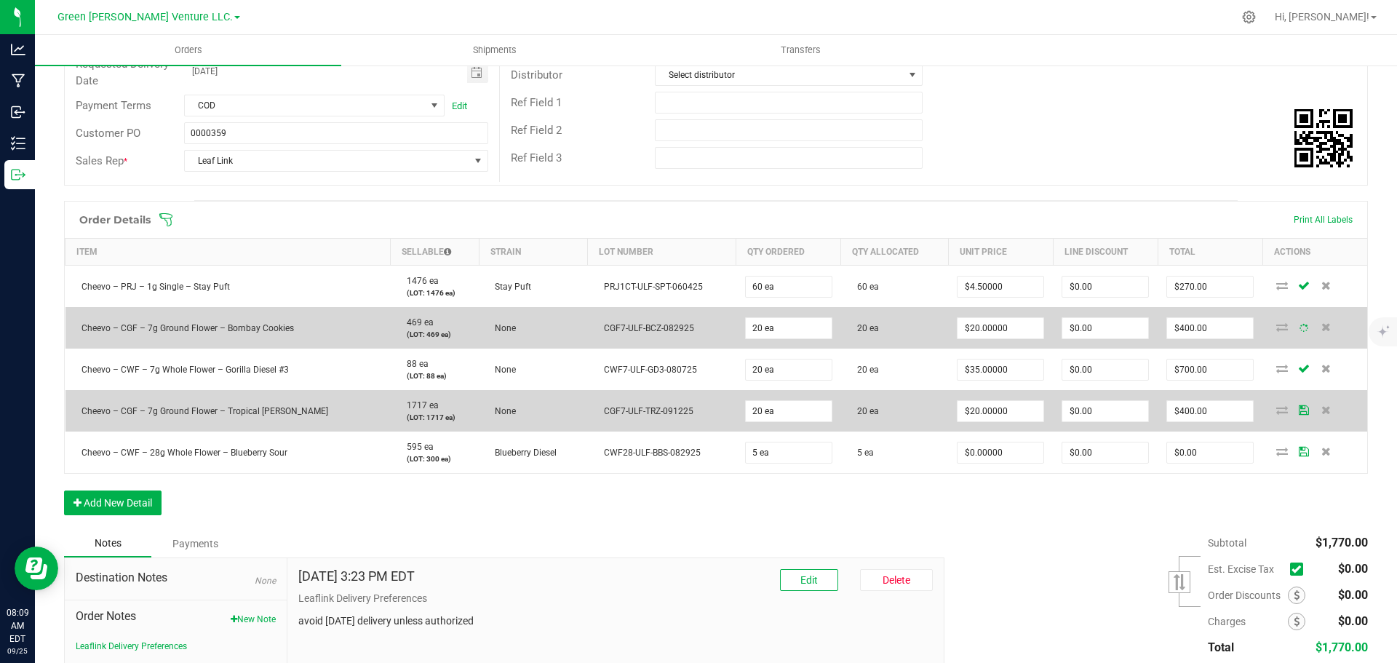
click at [1299, 405] on icon at bounding box center [1304, 409] width 10 height 9
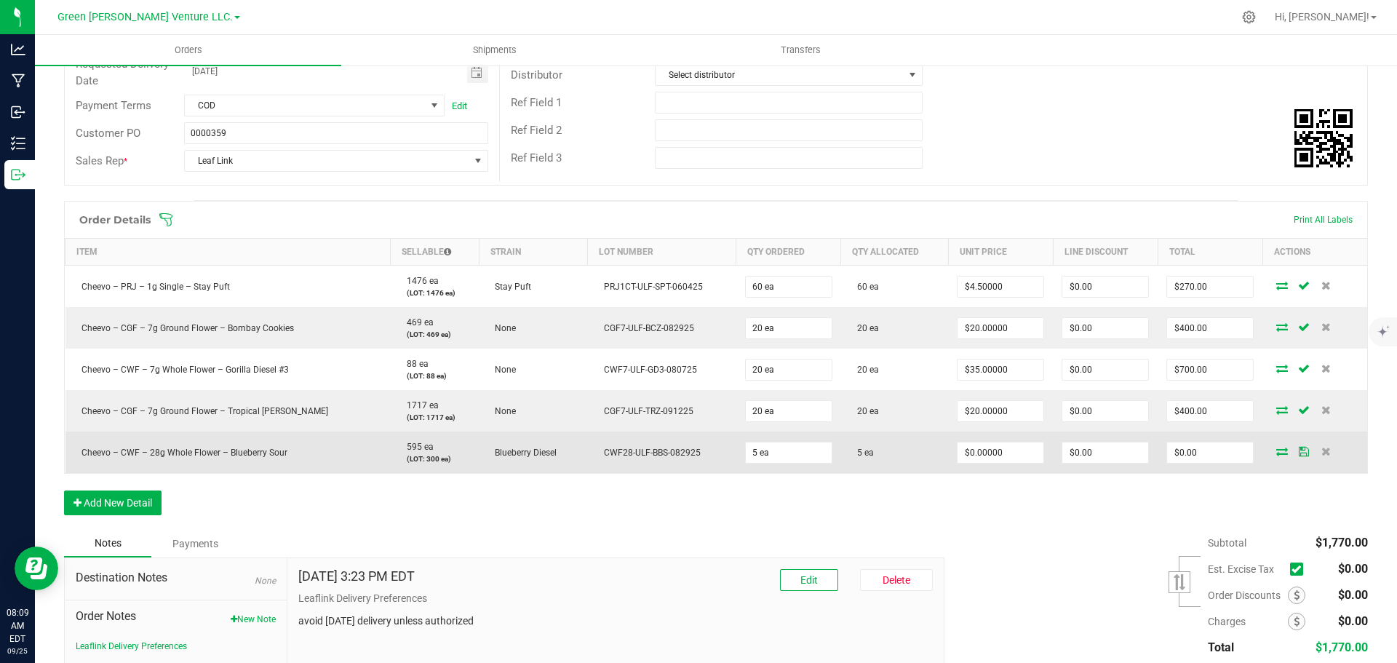
click at [1299, 449] on icon at bounding box center [1304, 451] width 10 height 9
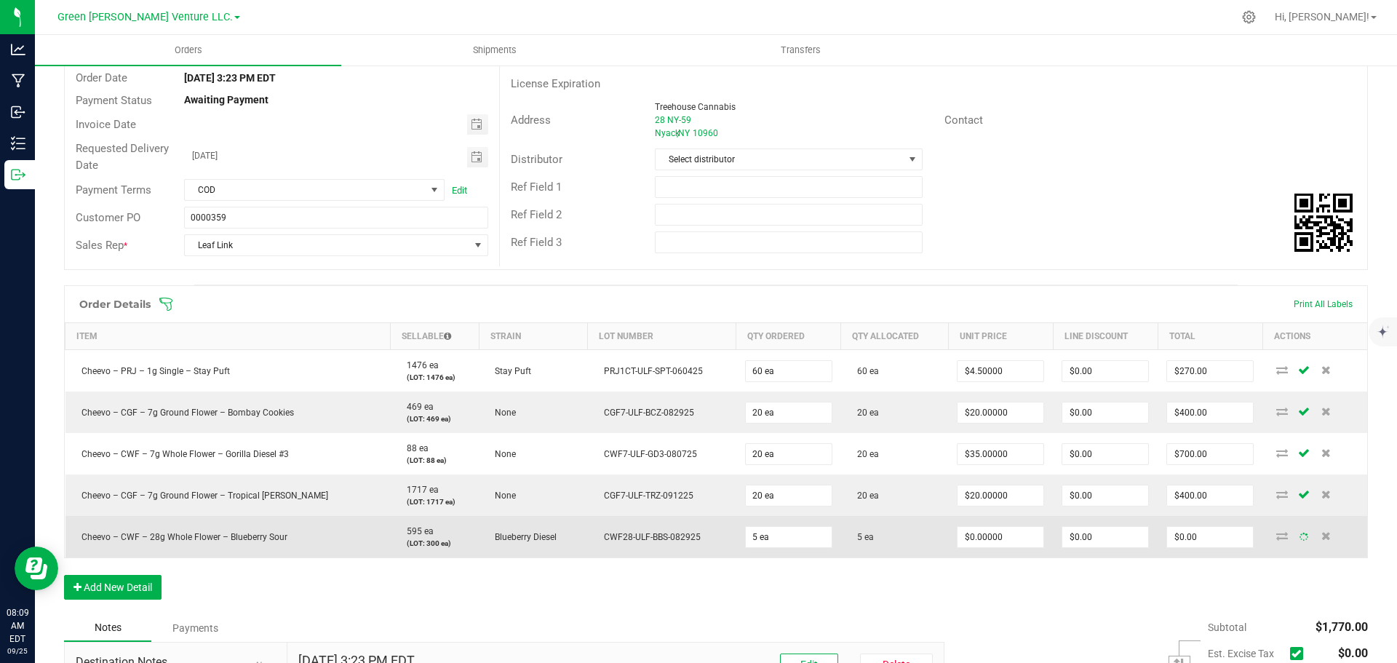
scroll to position [0, 0]
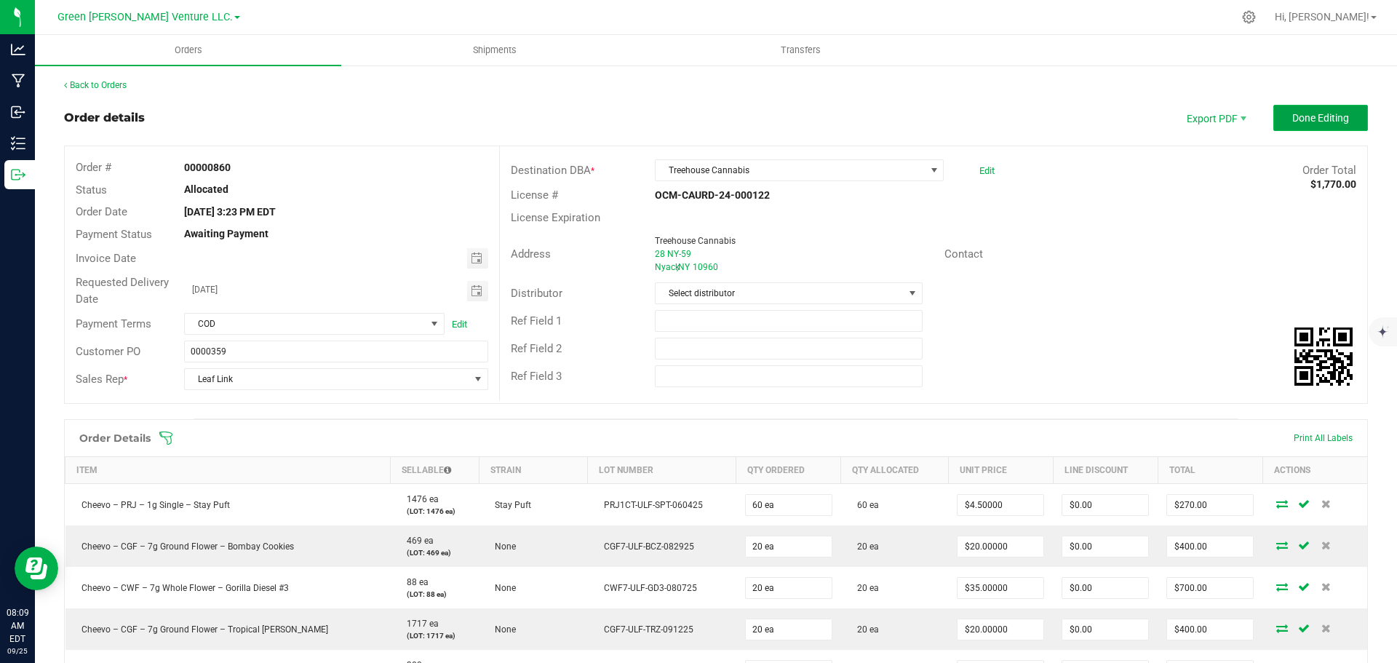
click at [1322, 116] on span "Done Editing" at bounding box center [1320, 118] width 57 height 12
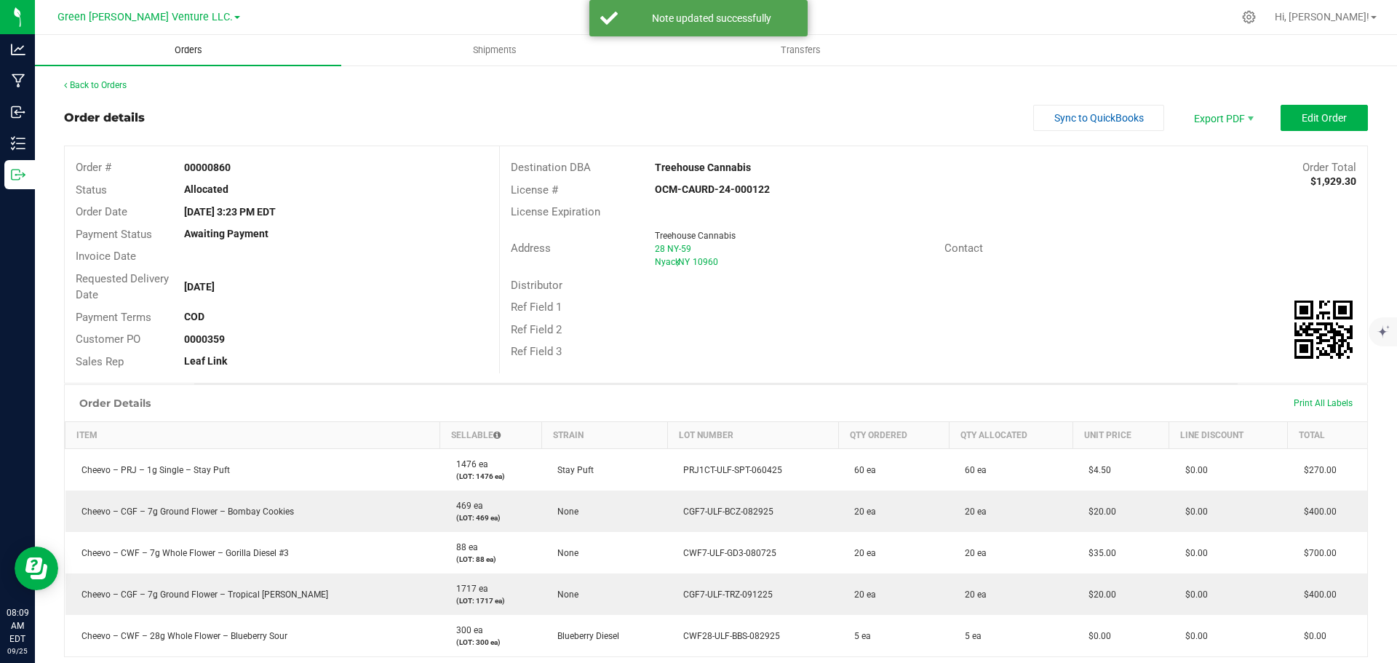
click at [191, 55] on span "Orders" at bounding box center [188, 50] width 67 height 13
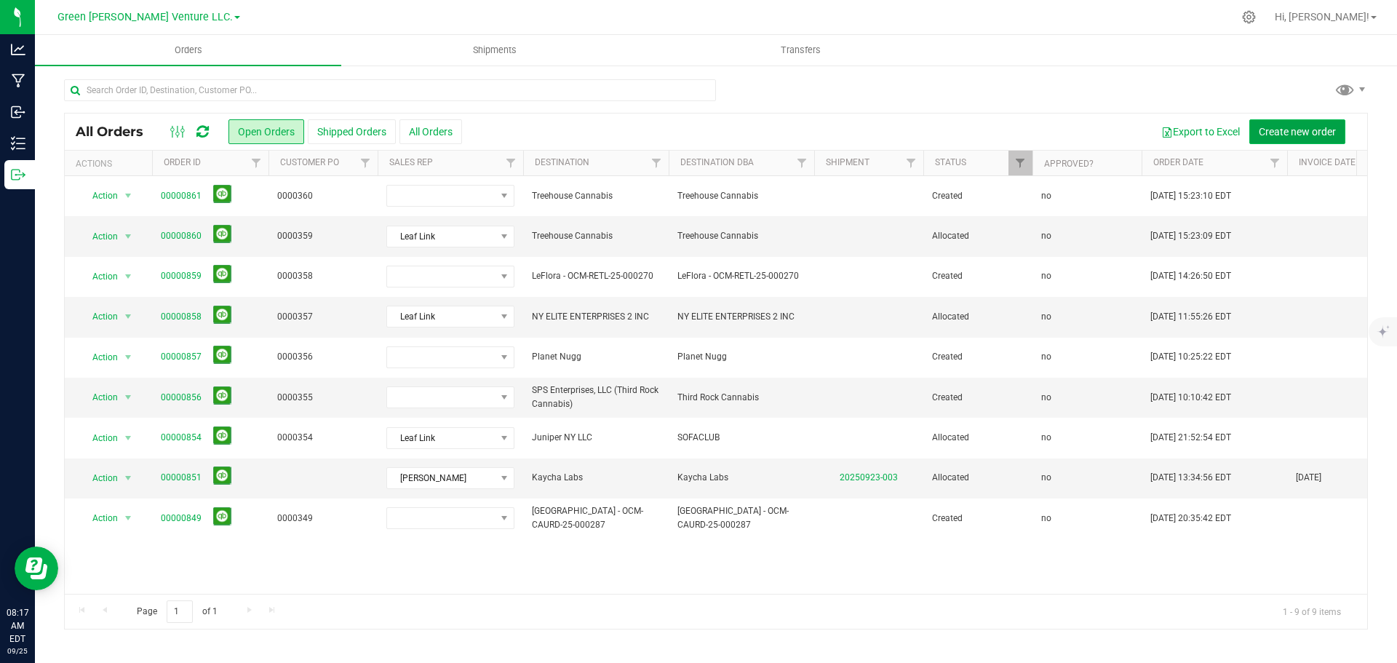
click at [1317, 132] on span "Create new order" at bounding box center [1297, 132] width 77 height 12
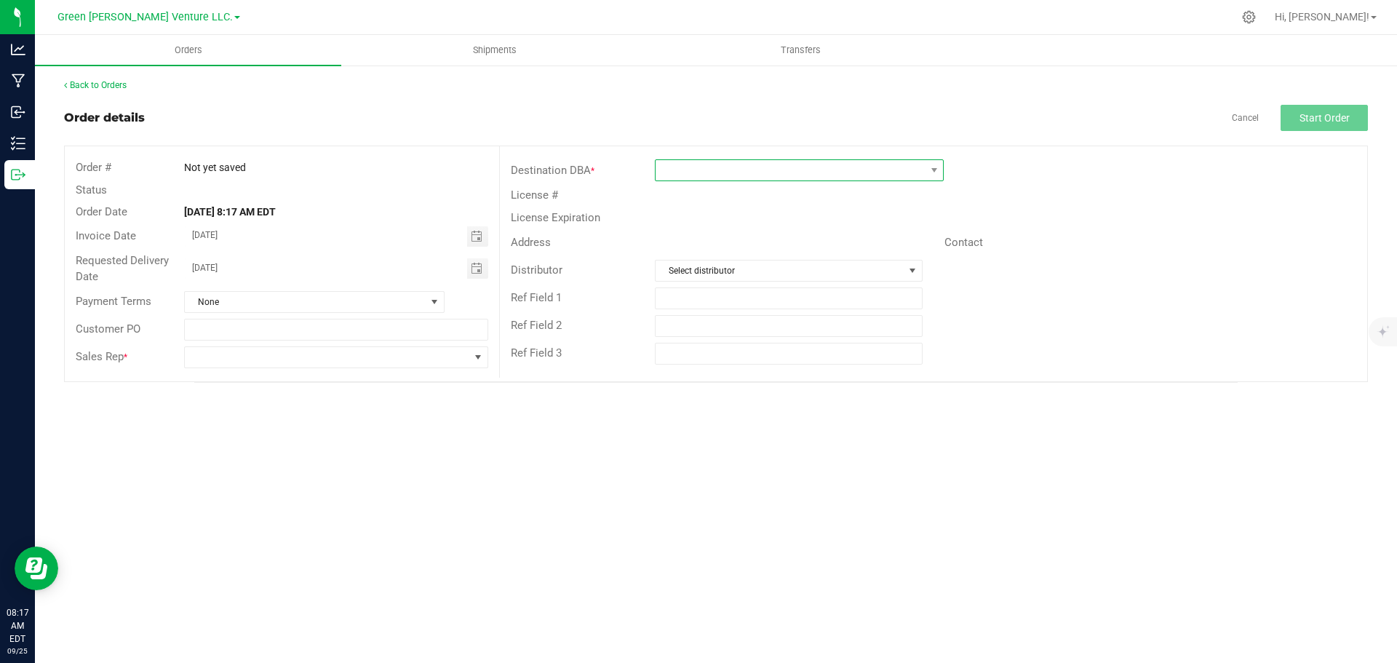
click at [790, 167] on span at bounding box center [789, 170] width 269 height 20
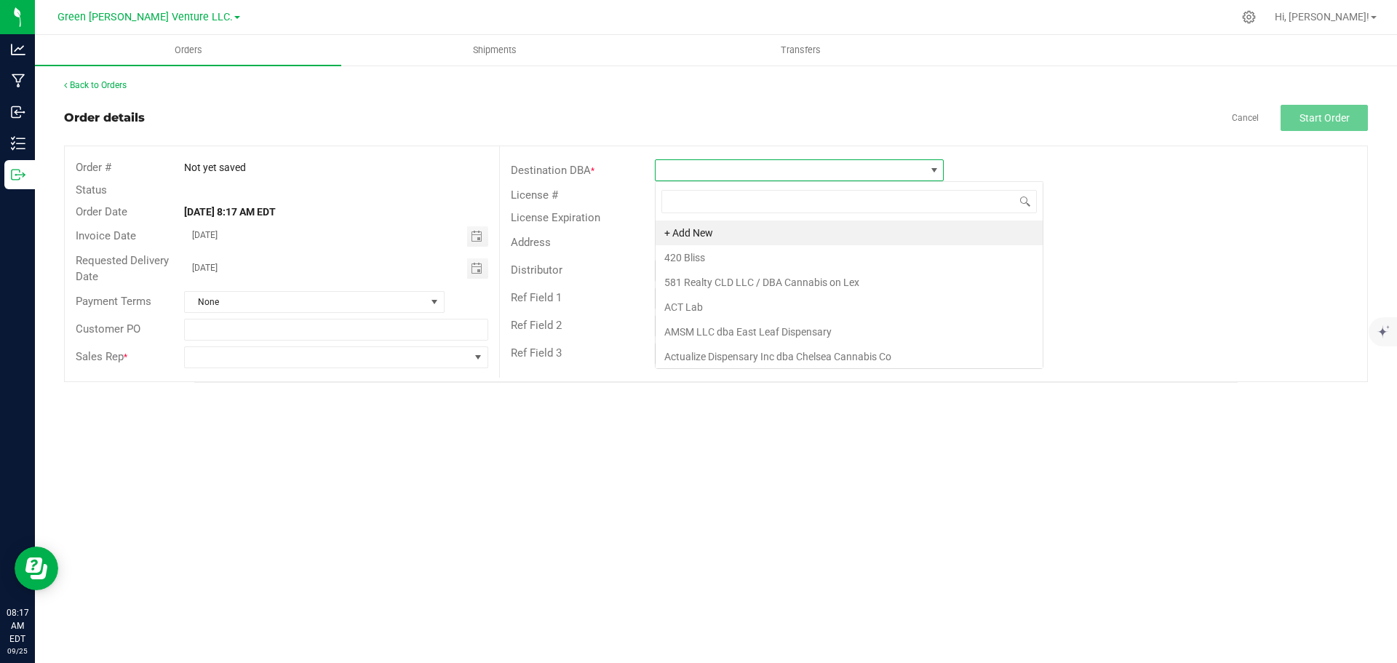
scroll to position [22, 289]
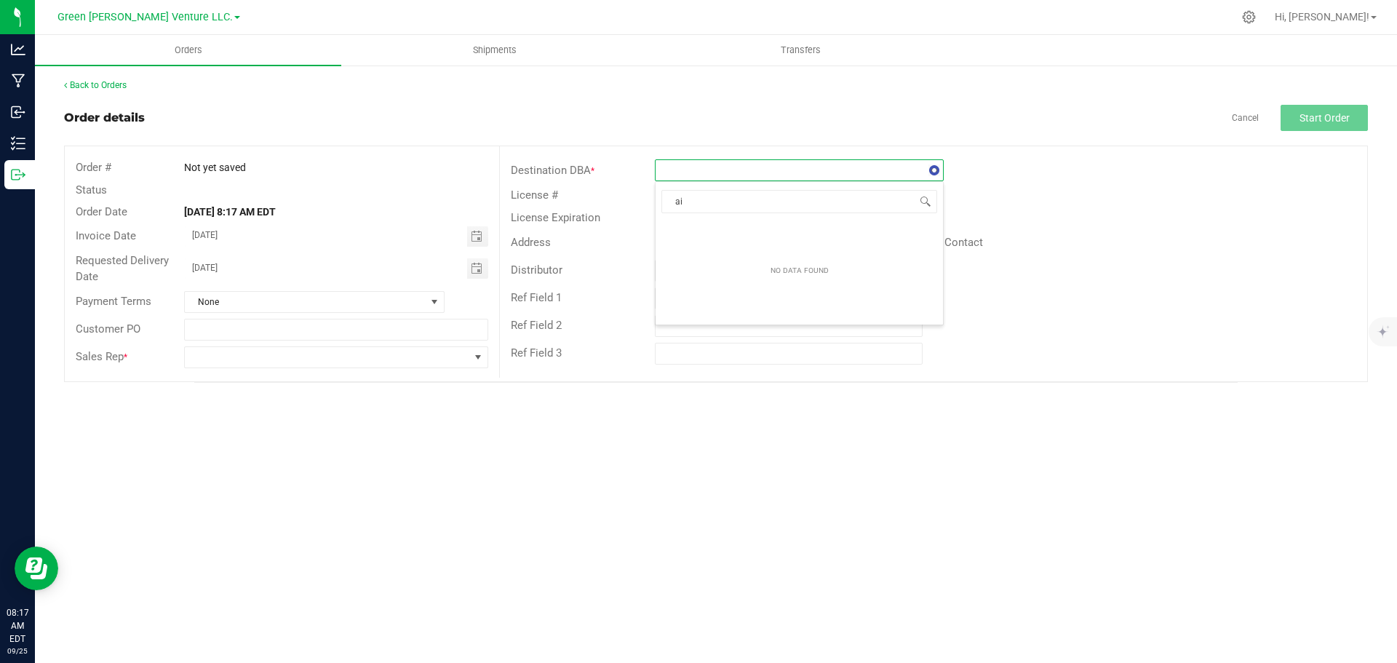
type input "a"
type input "A"
click at [927, 170] on span at bounding box center [934, 170] width 18 height 20
type input "A"
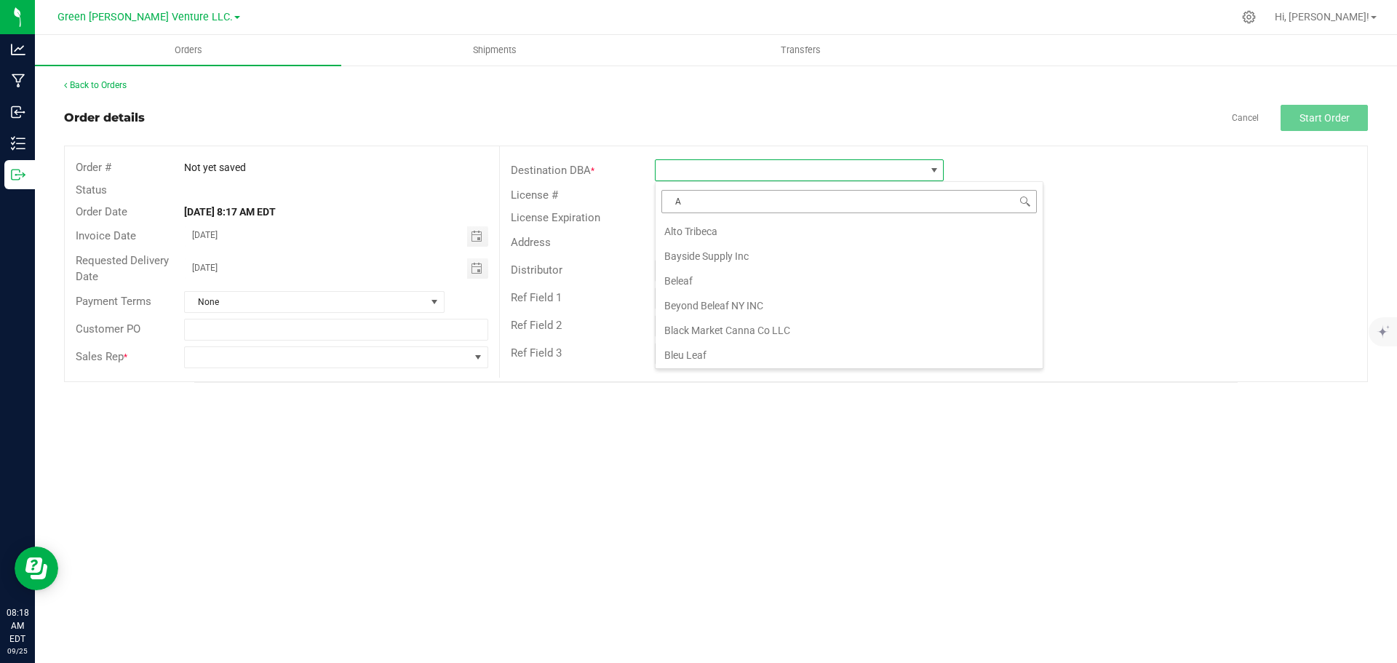
click at [689, 199] on input "A" at bounding box center [848, 201] width 375 height 23
click at [719, 229] on li "+ Add New" at bounding box center [848, 232] width 387 height 25
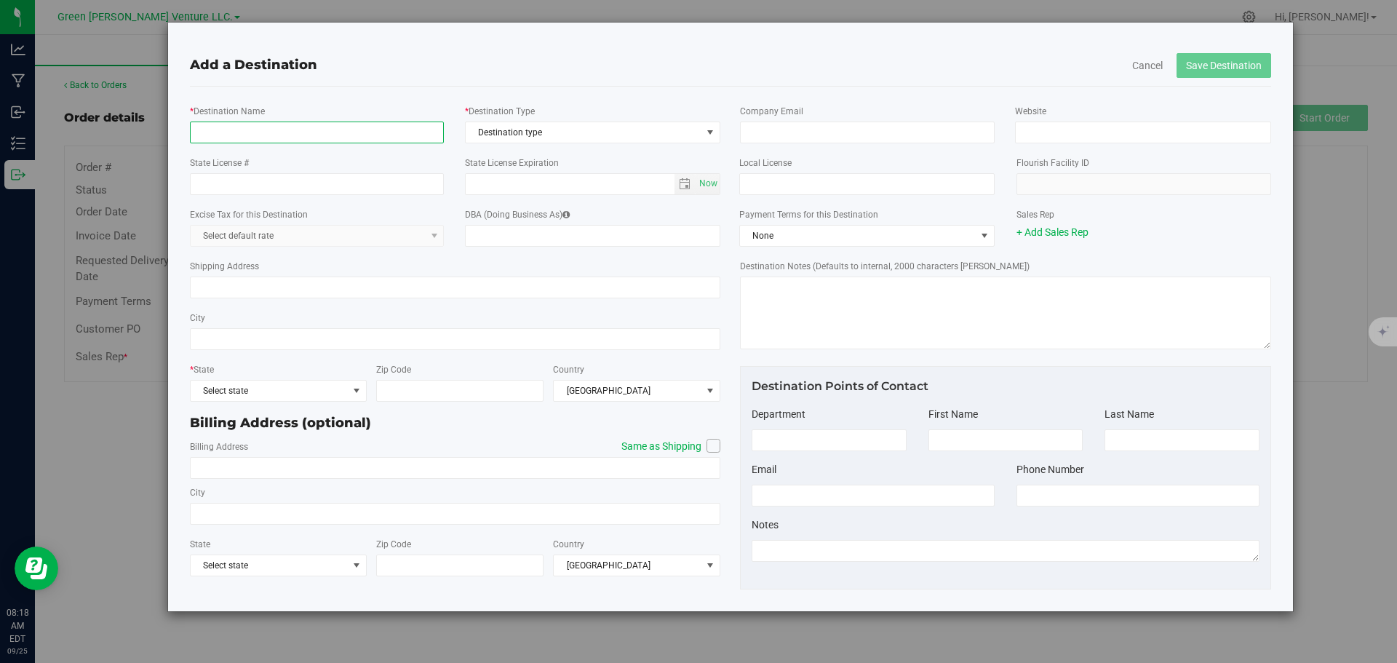
click at [306, 130] on input "* Destination Name" at bounding box center [317, 132] width 255 height 22
type input "Air City Cannabis"
click at [576, 133] on span "Destination type" at bounding box center [584, 132] width 236 height 20
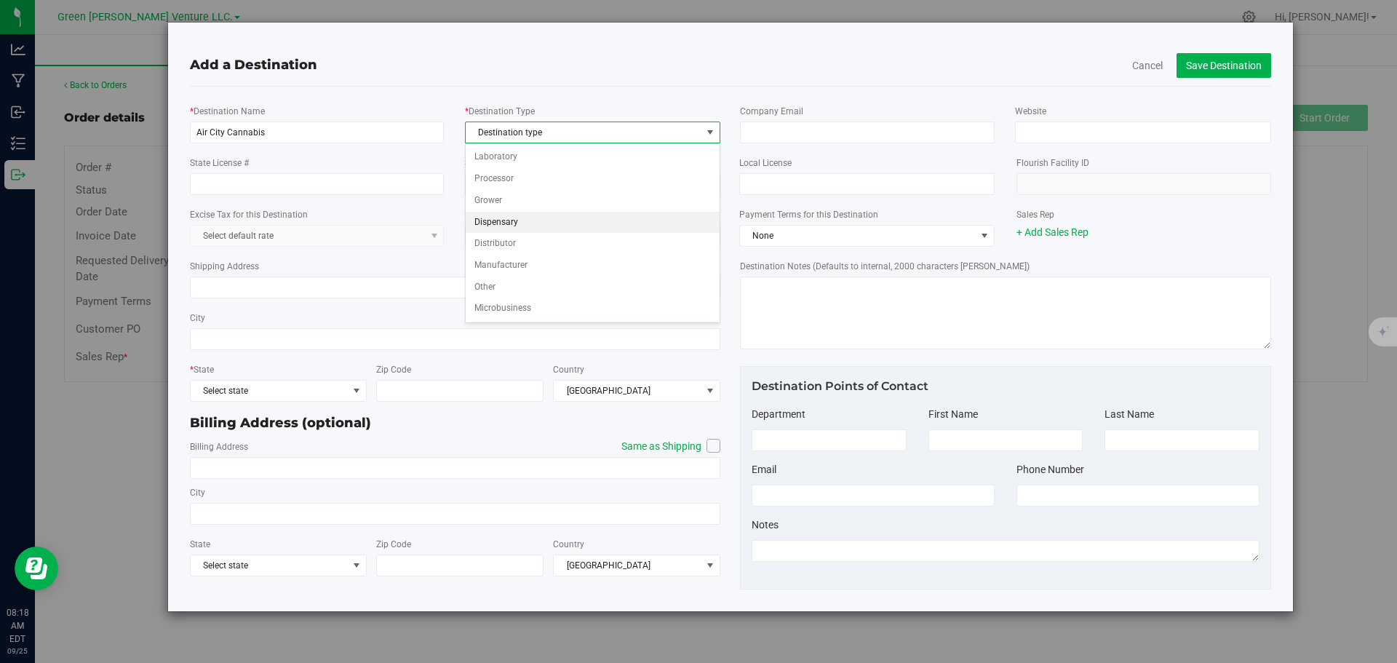
click at [525, 223] on li "Dispensary" at bounding box center [593, 223] width 254 height 22
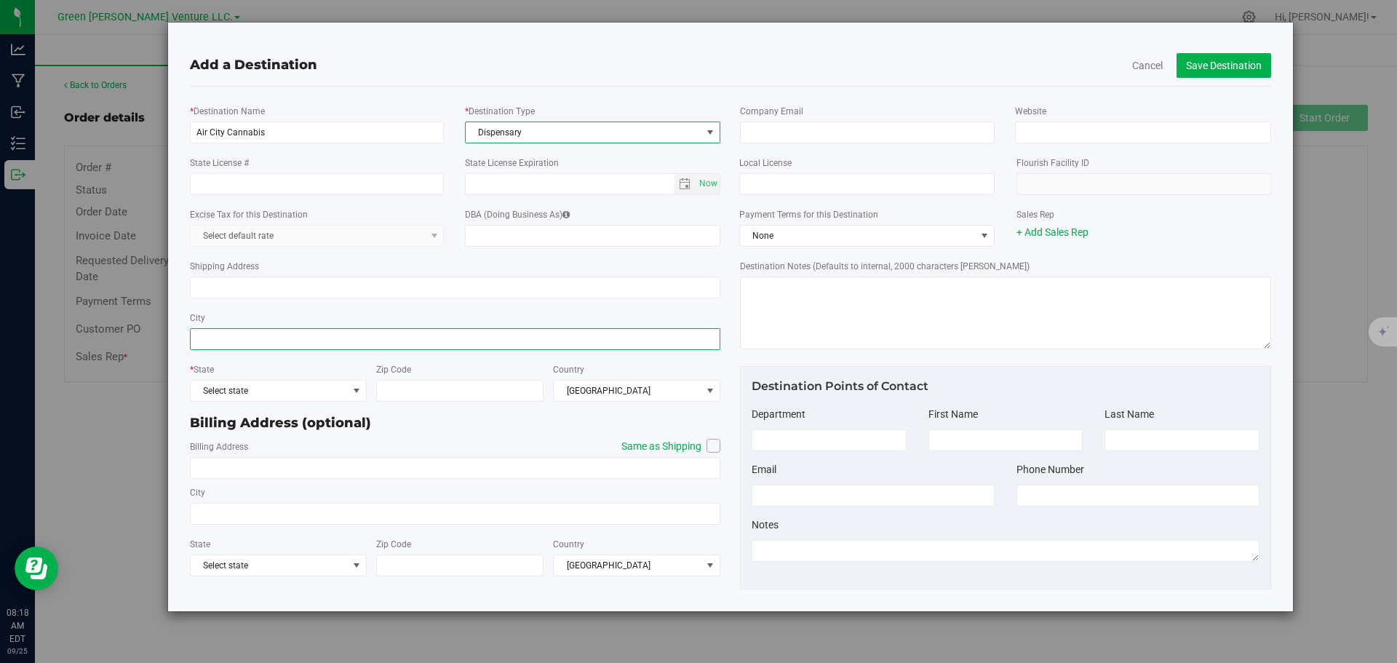
click at [213, 341] on input "City" at bounding box center [455, 339] width 531 height 22
type input "Utica"
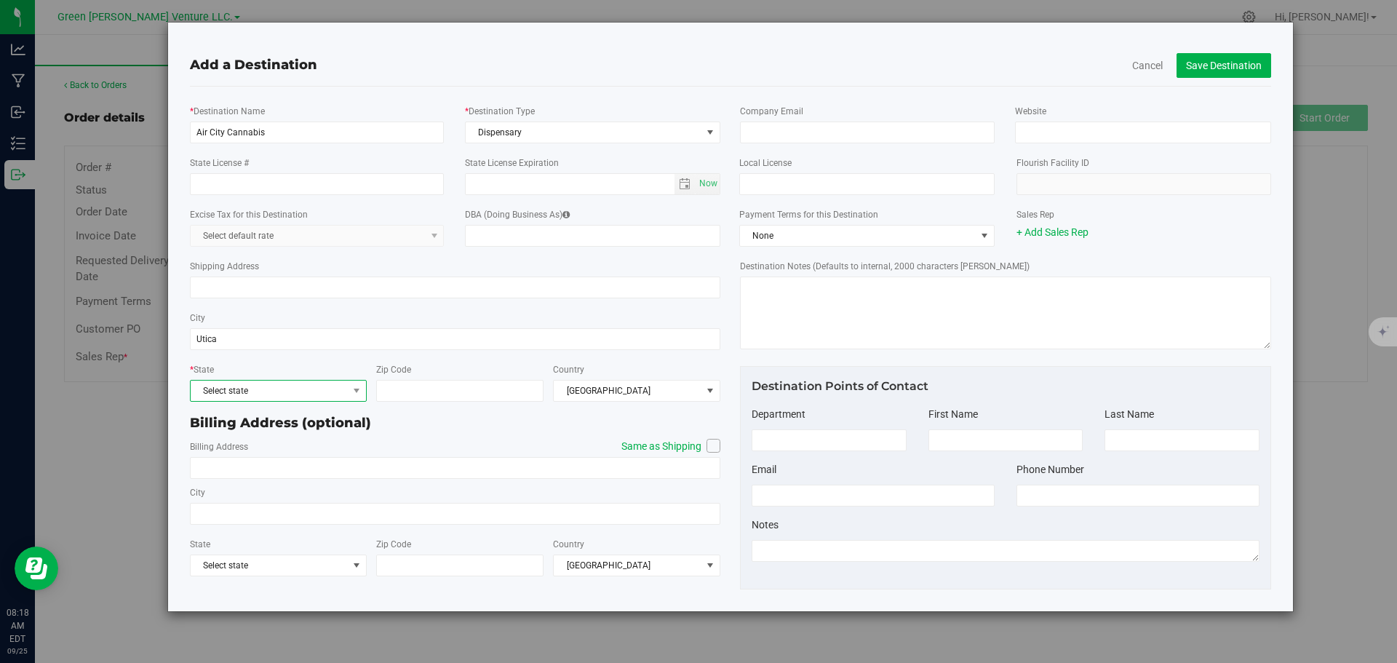
click at [257, 396] on span "Select state" at bounding box center [269, 390] width 157 height 20
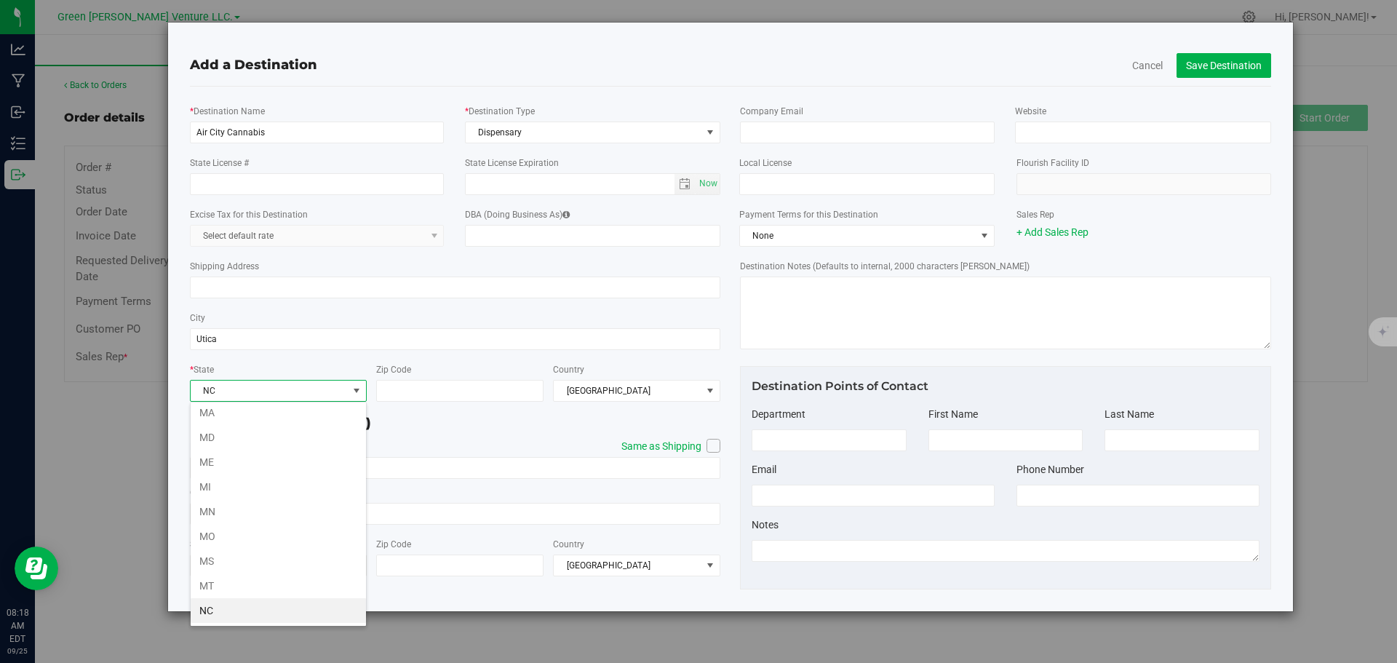
scroll to position [647, 0]
click at [249, 615] on li "NY" at bounding box center [278, 610] width 175 height 25
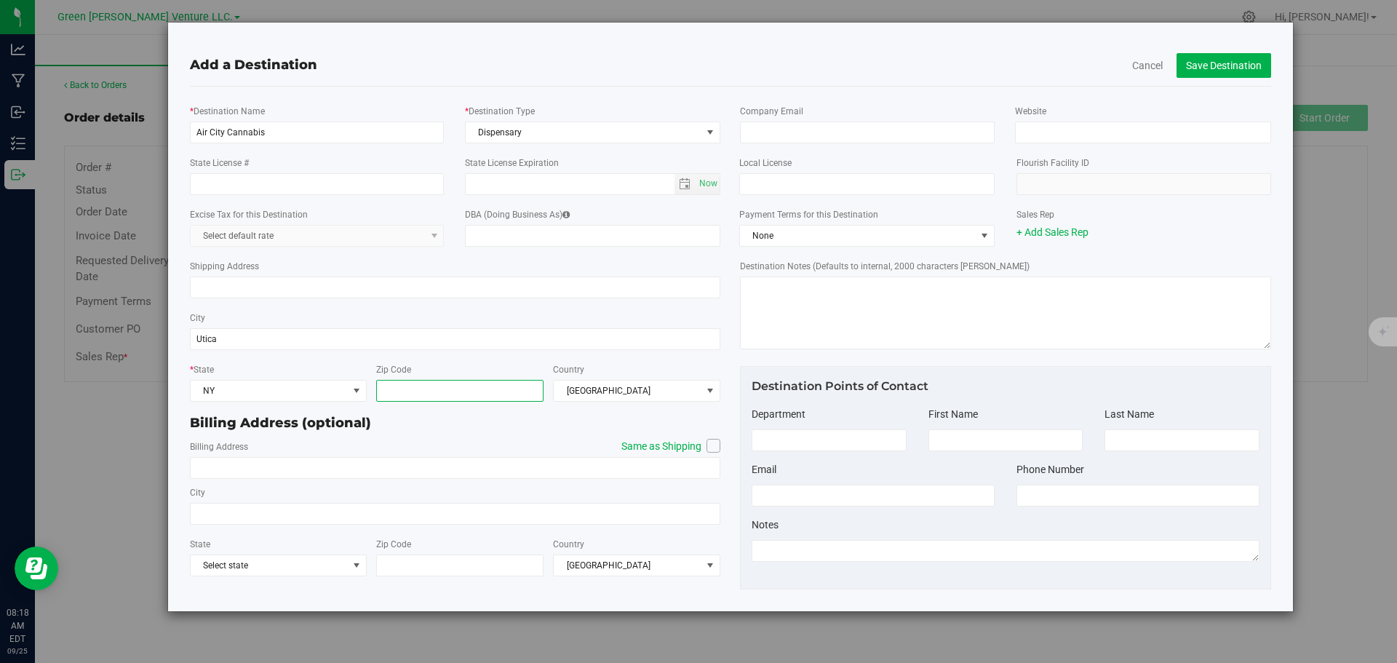
click at [417, 396] on input "Zip Code" at bounding box center [459, 391] width 167 height 22
type input "13502"
click at [716, 445] on icon at bounding box center [713, 445] width 9 height 0
click at [0, 0] on input "Same as Shipping" at bounding box center [0, 0] width 0 height 0
type input "Utica"
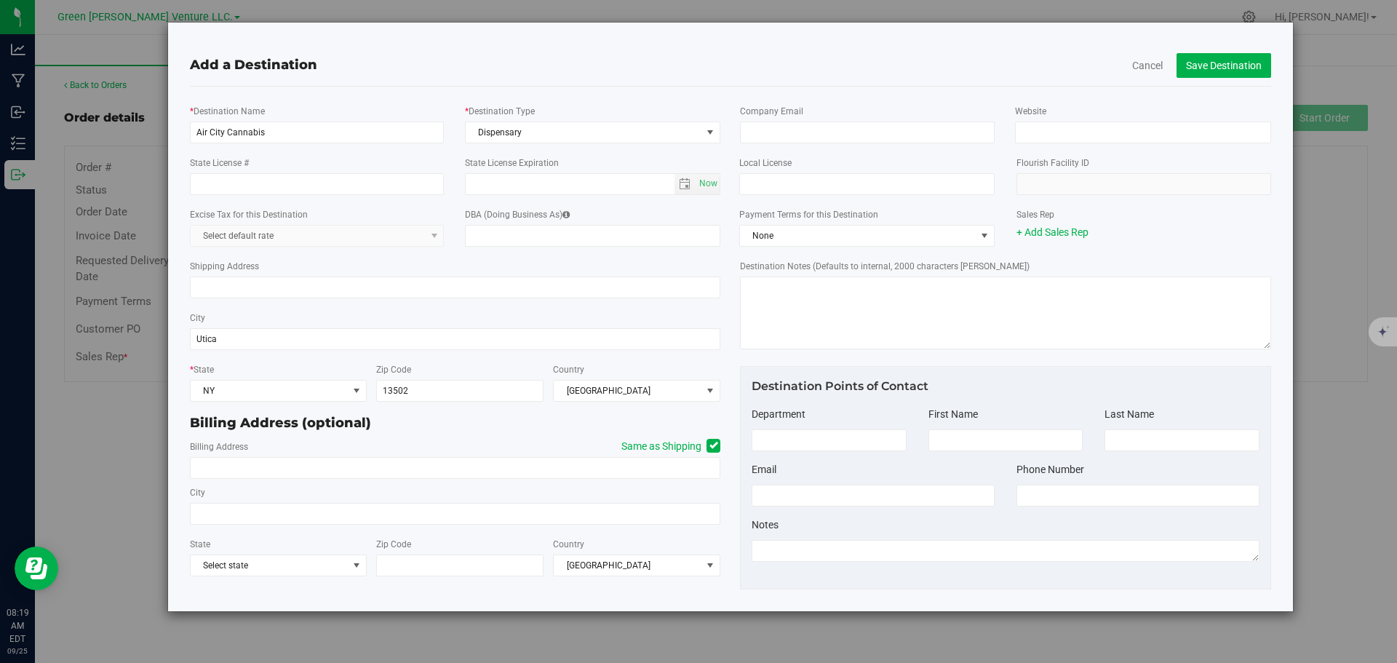
type input "13502"
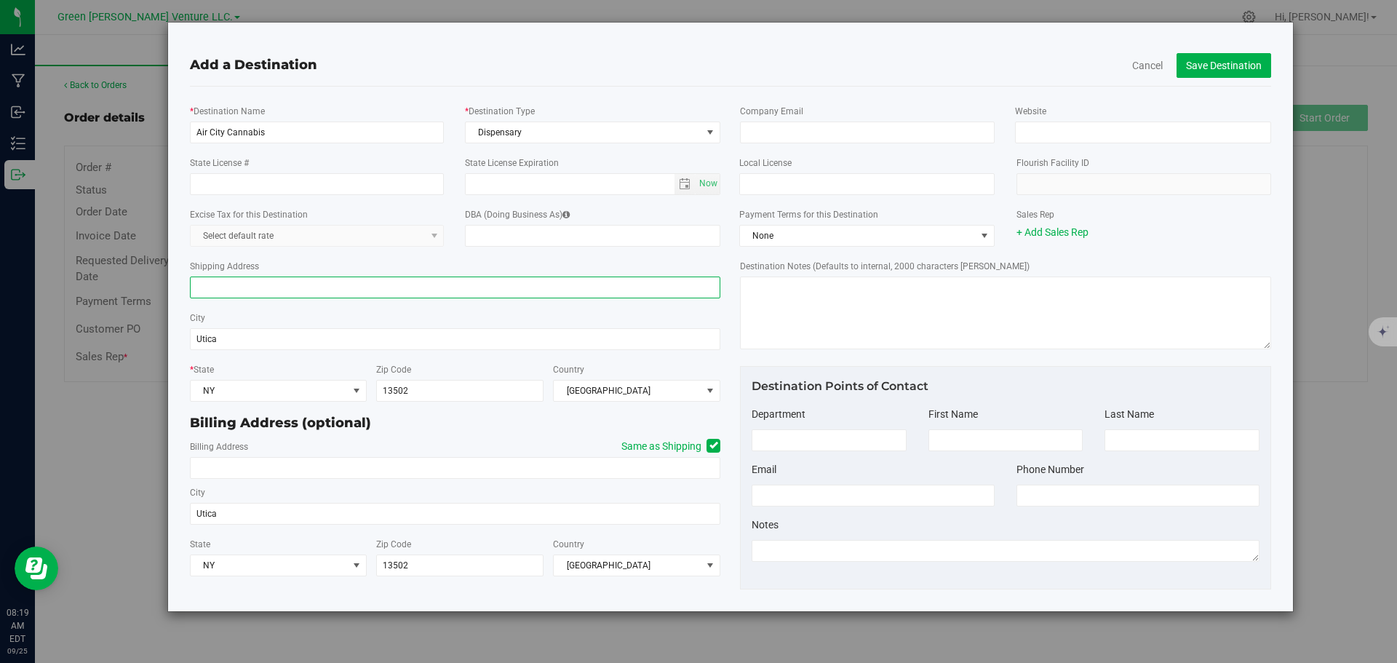
click at [231, 287] on input "Shipping Address" at bounding box center [455, 287] width 531 height 22
type input "1707 Oriskany St. W"
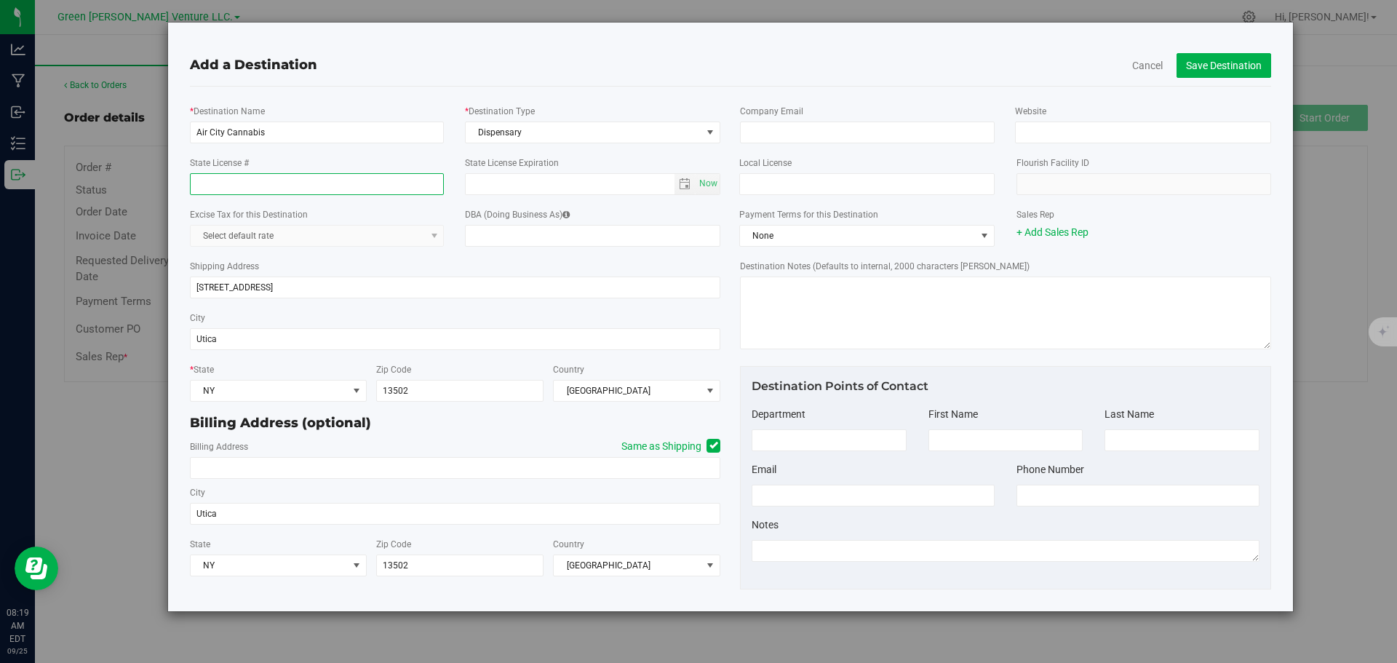
click at [208, 178] on input "State License #" at bounding box center [317, 184] width 255 height 22
paste input "OCM-CAURD-24-000152"
type input "OCM-CAURD-24-000152"
click at [845, 180] on input "text" at bounding box center [866, 184] width 255 height 22
click at [679, 65] on div "Add a Destination" at bounding box center [730, 65] width 1081 height 20
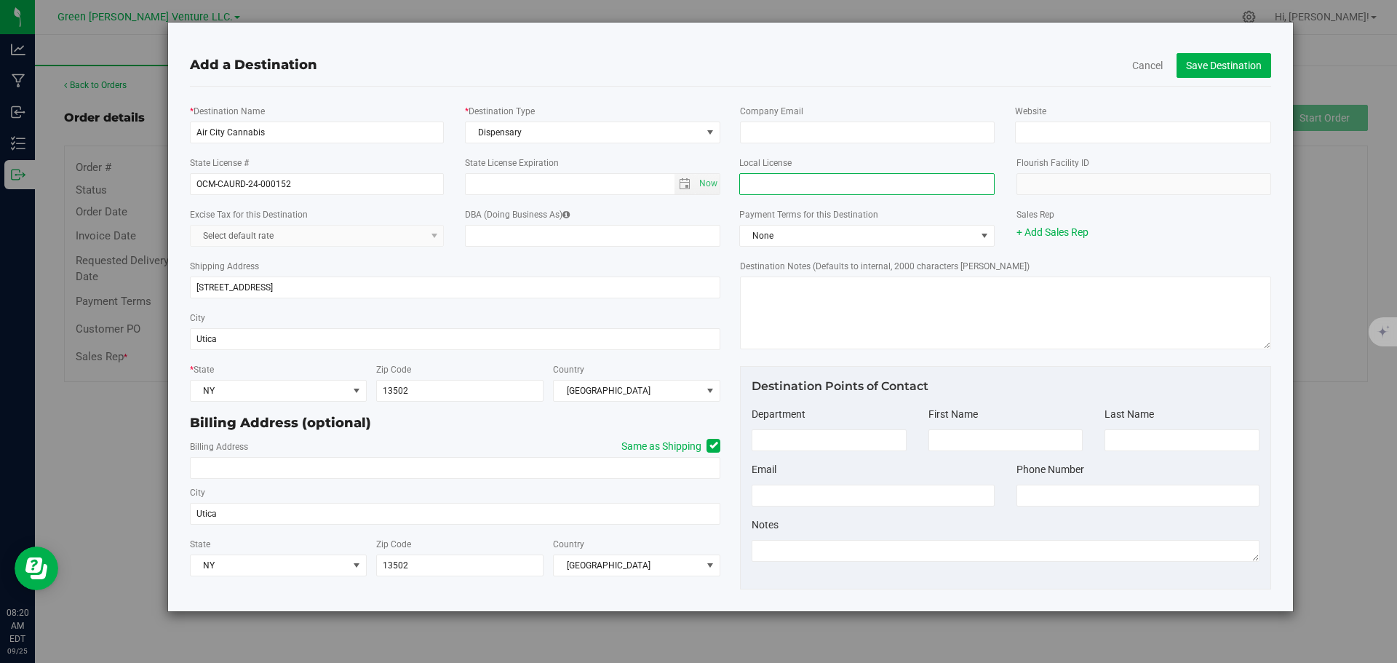
click at [805, 186] on input "text" at bounding box center [866, 184] width 255 height 22
paste input "OCM-CAURD-24-000152"
type input "OCM-CAURD-24-000152"
click at [712, 445] on icon at bounding box center [713, 445] width 9 height 0
click at [0, 0] on input "Same as Shipping" at bounding box center [0, 0] width 0 height 0
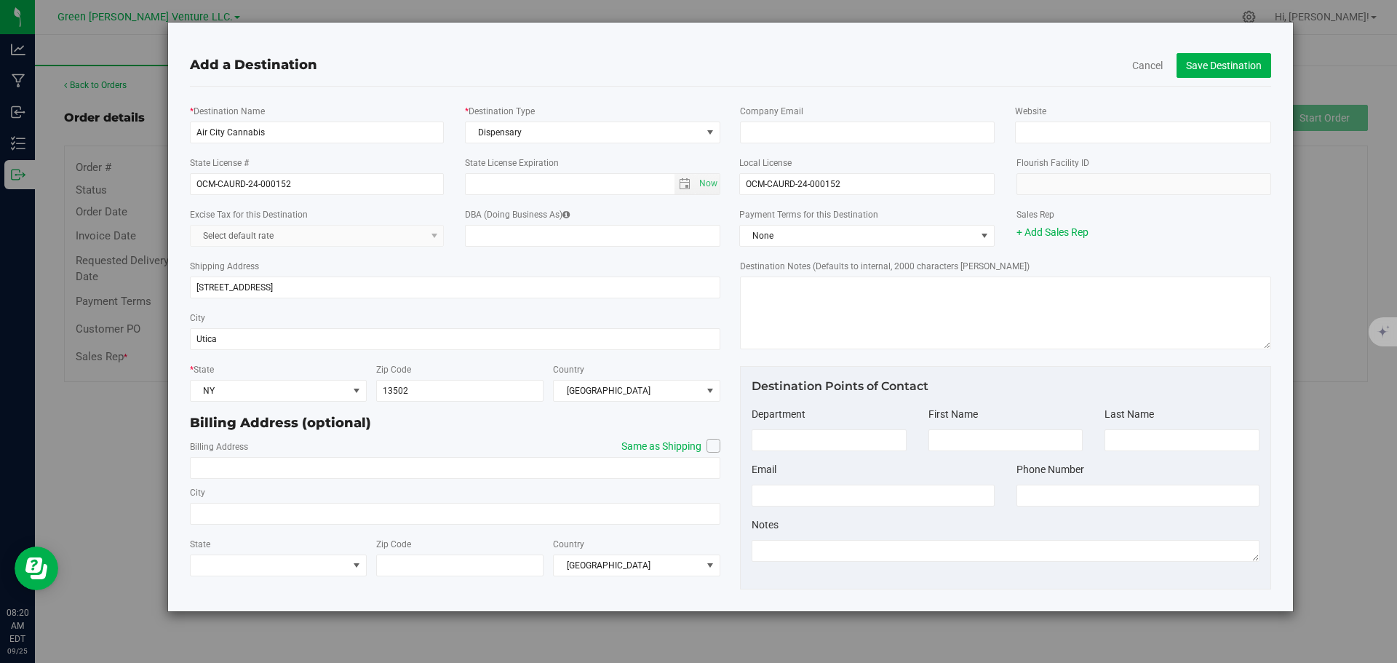
click at [709, 445] on icon at bounding box center [713, 445] width 9 height 0
click at [0, 0] on input "Same as Shipping" at bounding box center [0, 0] width 0 height 0
type input "1707 Oriskany St. W"
type input "Utica"
type input "13502"
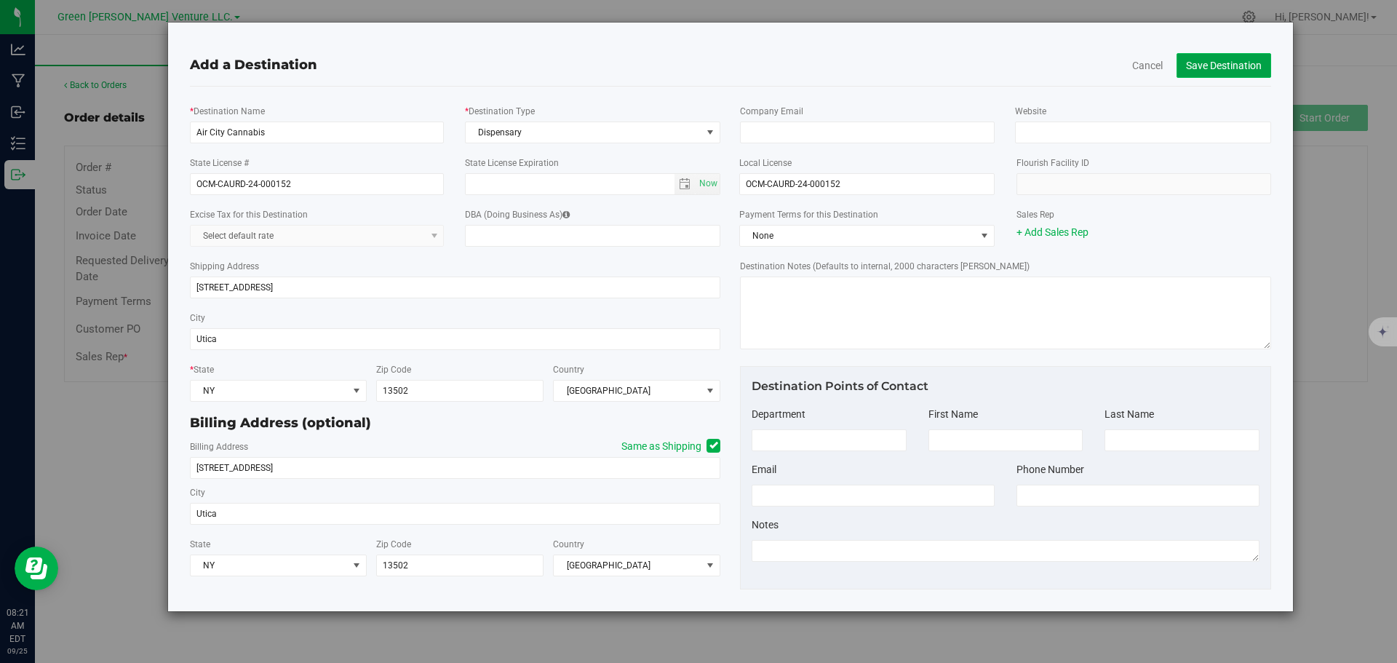
click at [1230, 70] on button "Save Destination" at bounding box center [1223, 65] width 95 height 25
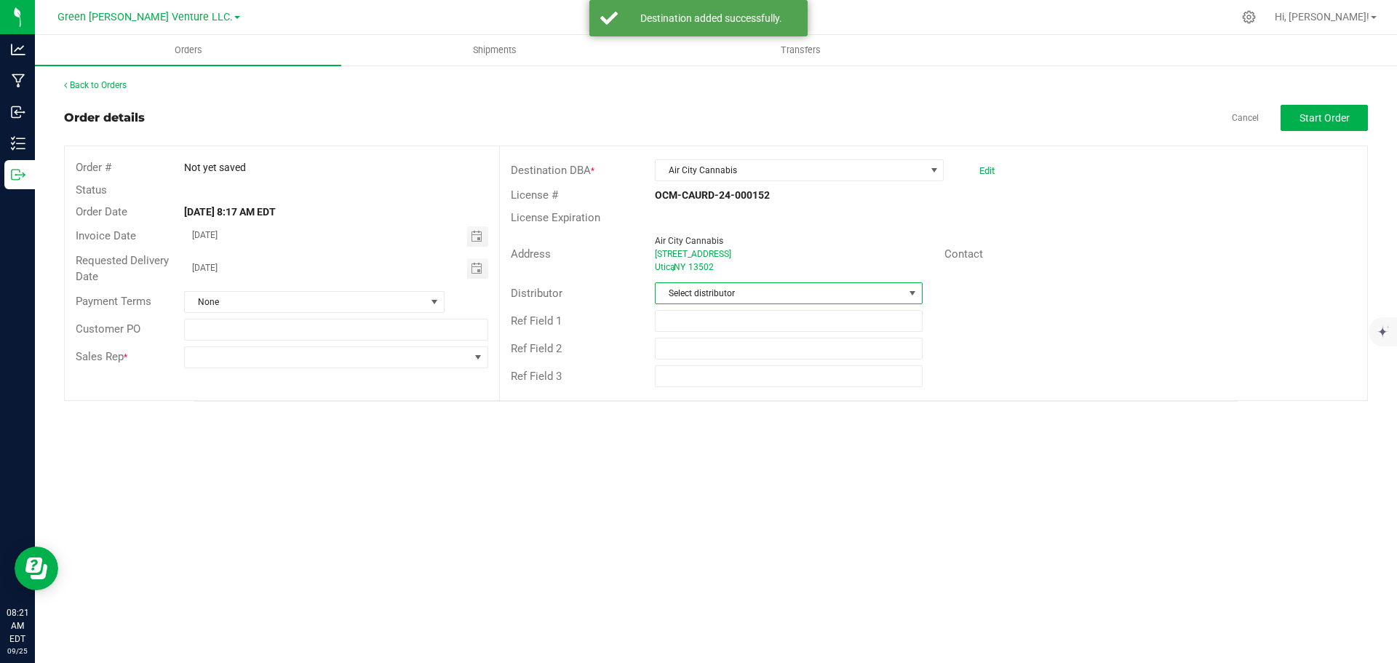
click at [750, 295] on span "Select distributor" at bounding box center [778, 293] width 247 height 20
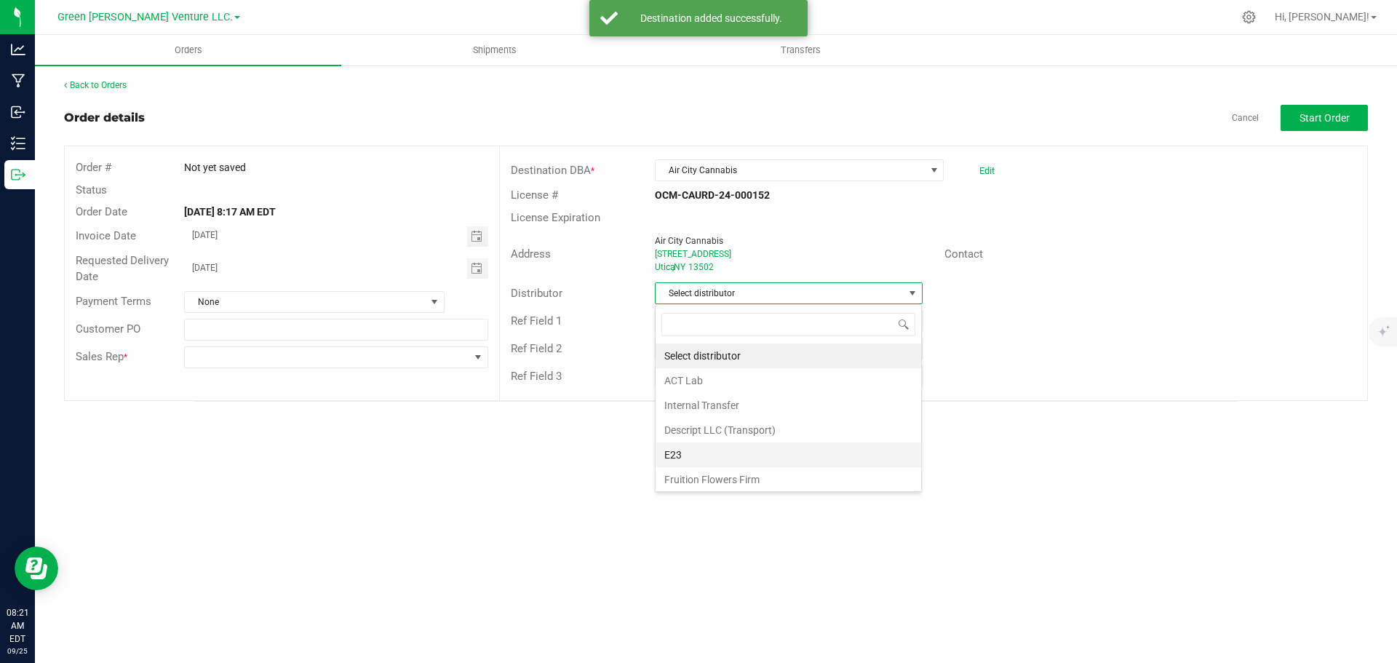
click at [709, 449] on li "E23" at bounding box center [788, 454] width 266 height 25
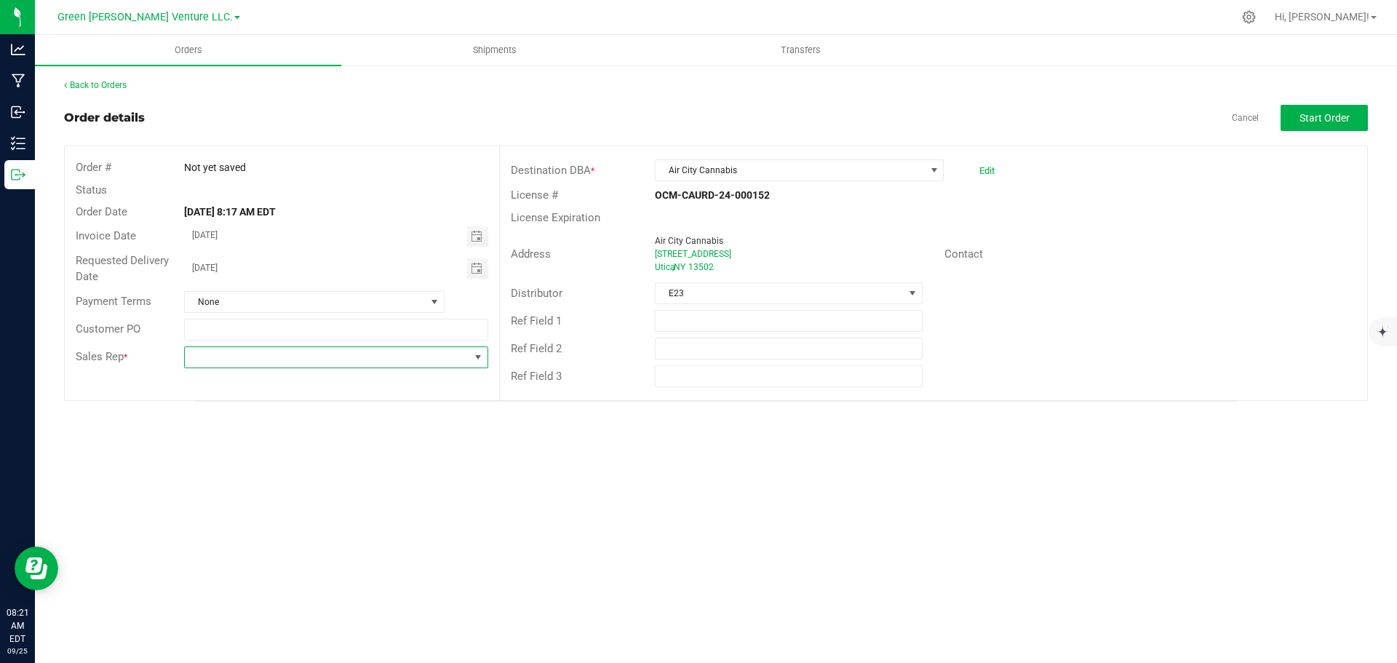
click at [333, 363] on span at bounding box center [327, 357] width 284 height 20
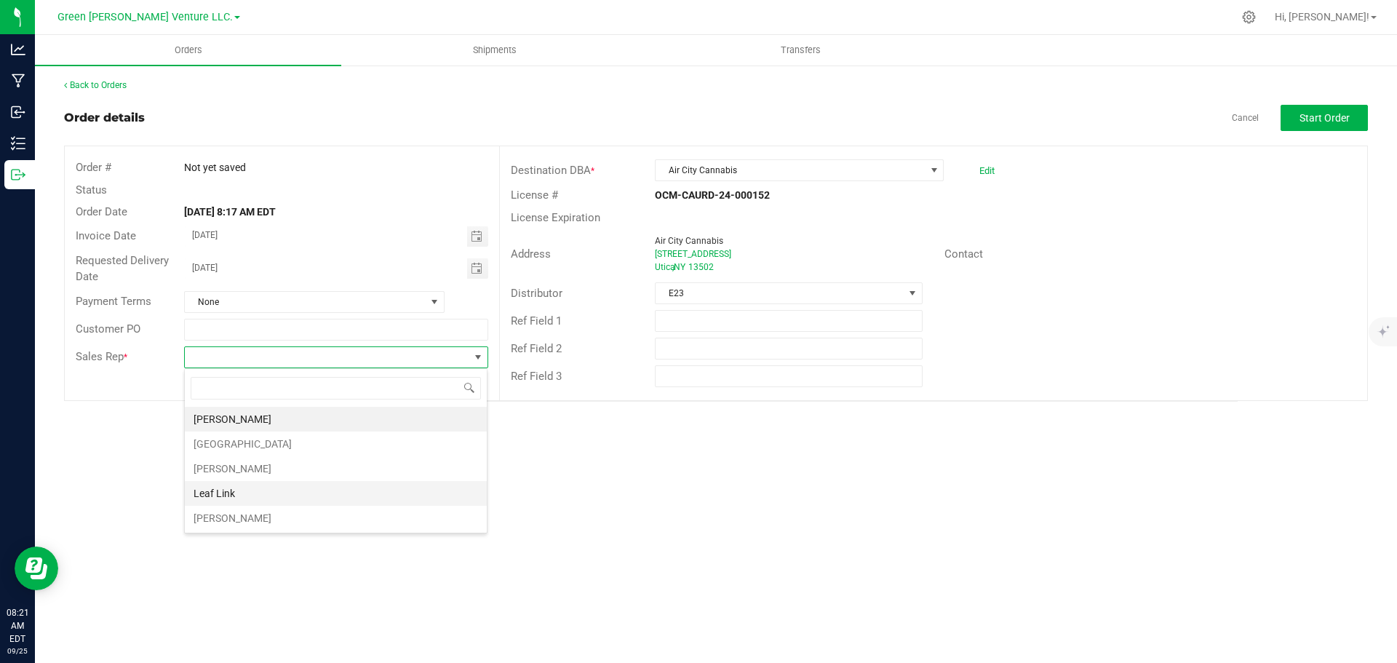
click at [261, 491] on li "Leaf Link" at bounding box center [336, 493] width 302 height 25
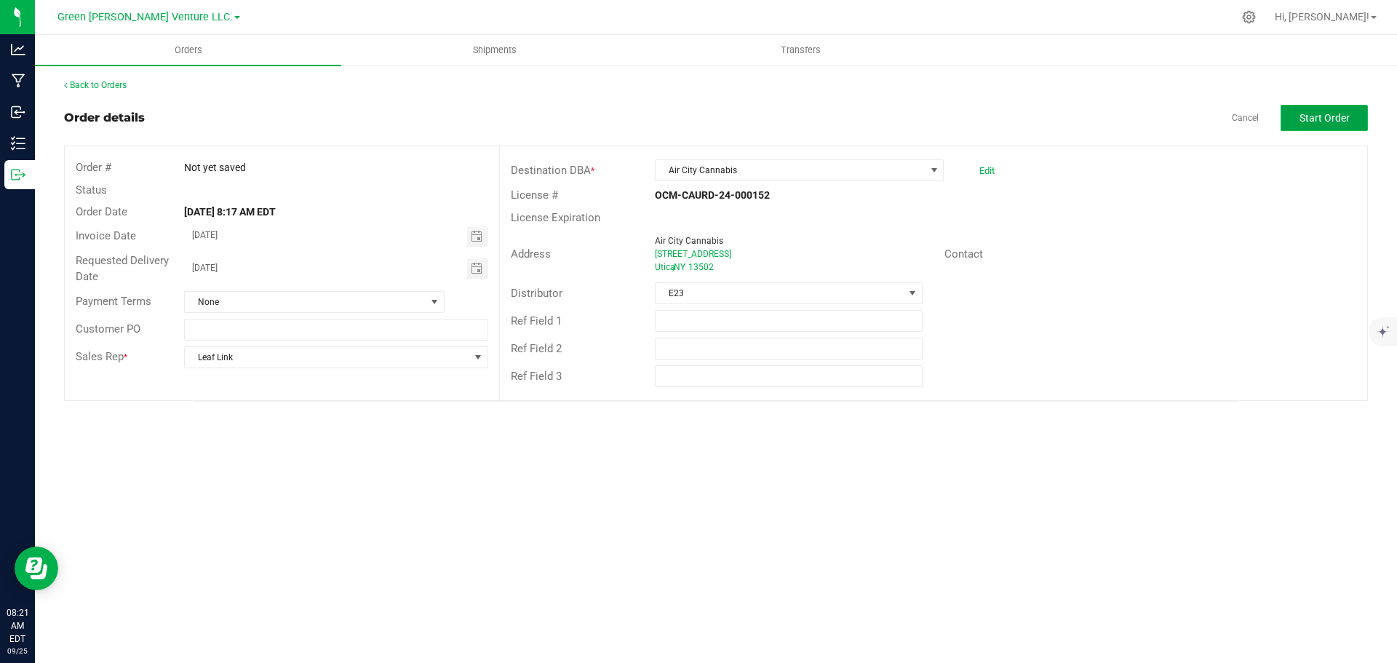
click at [1317, 111] on button "Start Order" at bounding box center [1323, 118] width 87 height 26
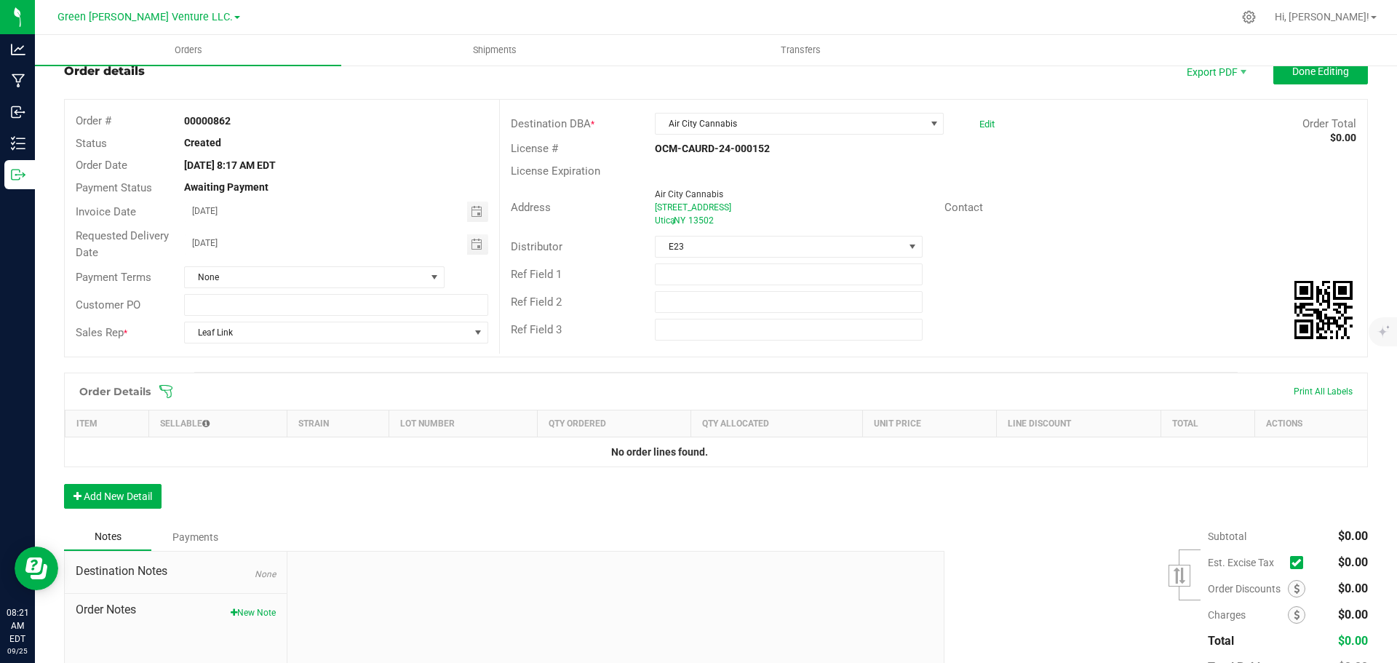
scroll to position [73, 0]
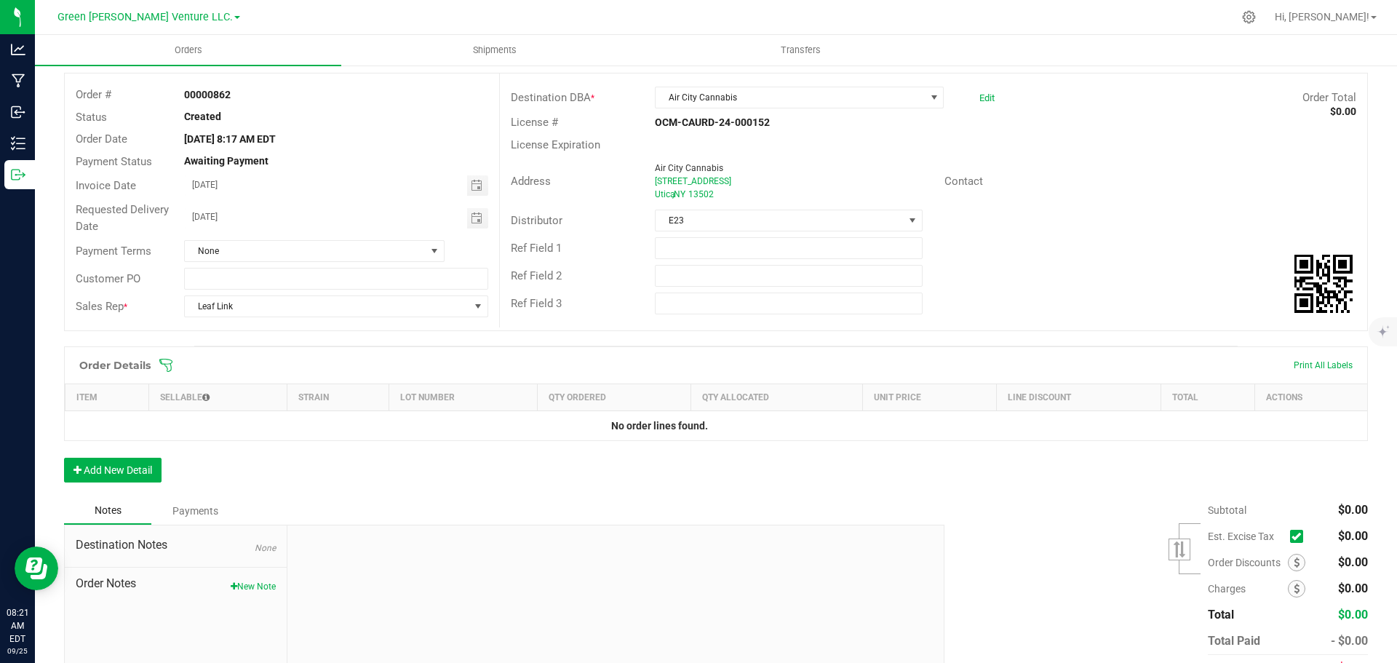
click at [167, 366] on icon at bounding box center [166, 365] width 15 height 15
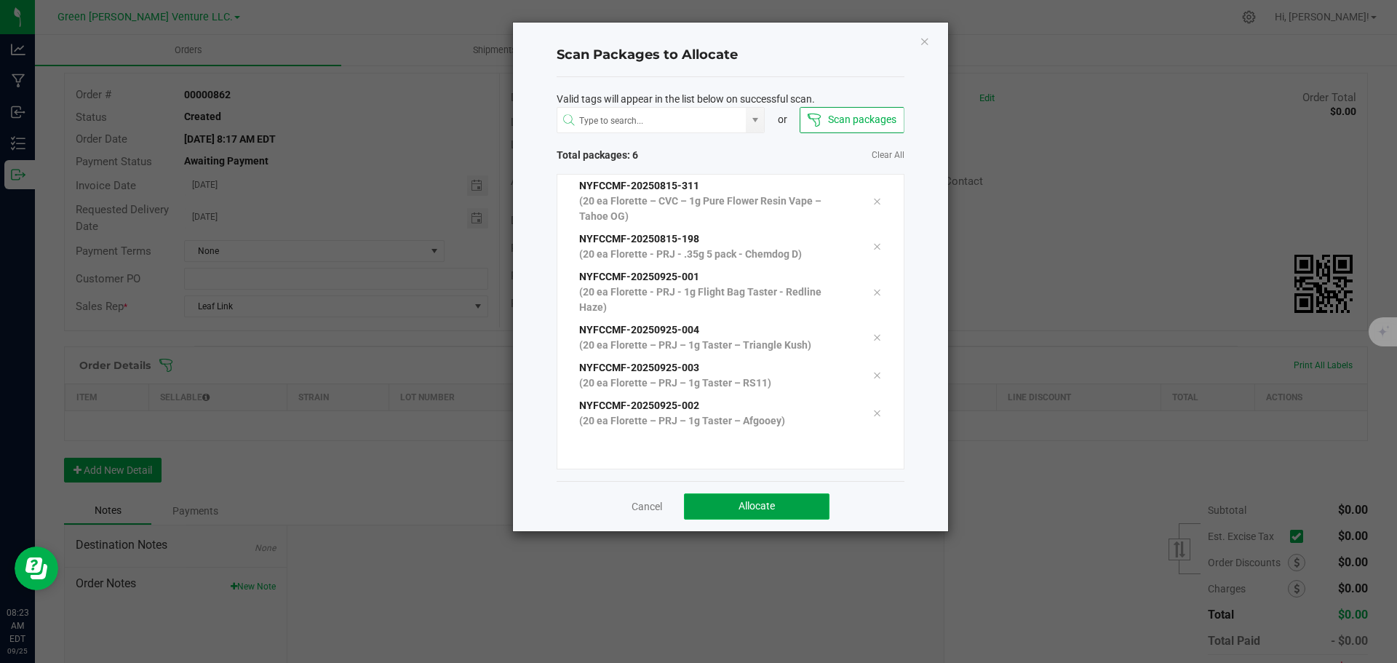
click at [798, 506] on button "Allocate" at bounding box center [756, 506] width 145 height 26
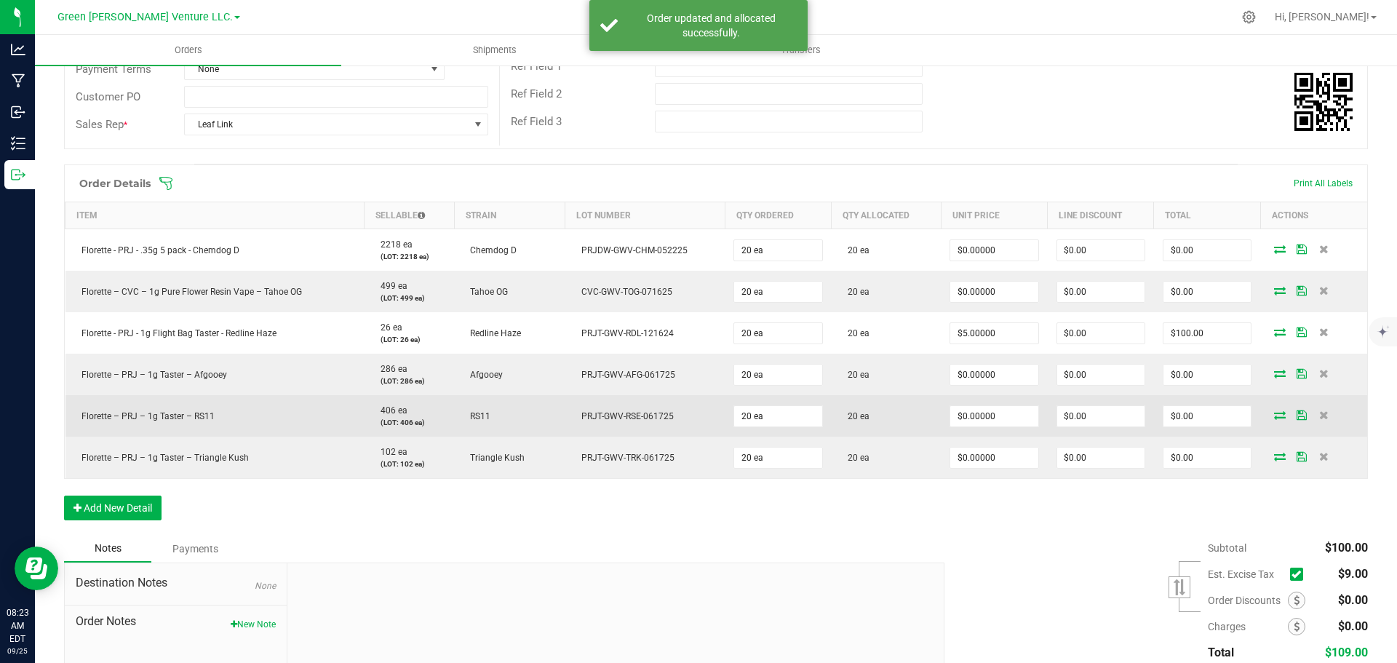
scroll to position [218, 0]
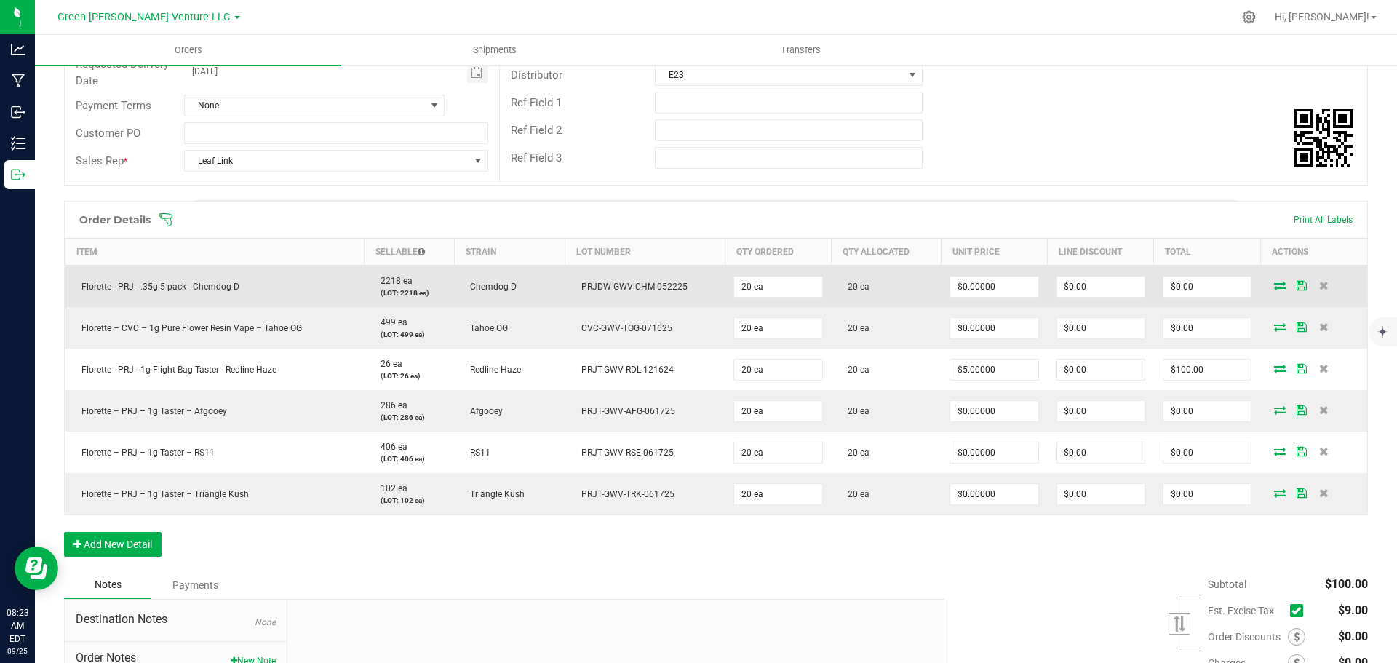
click at [1296, 286] on icon at bounding box center [1301, 285] width 10 height 9
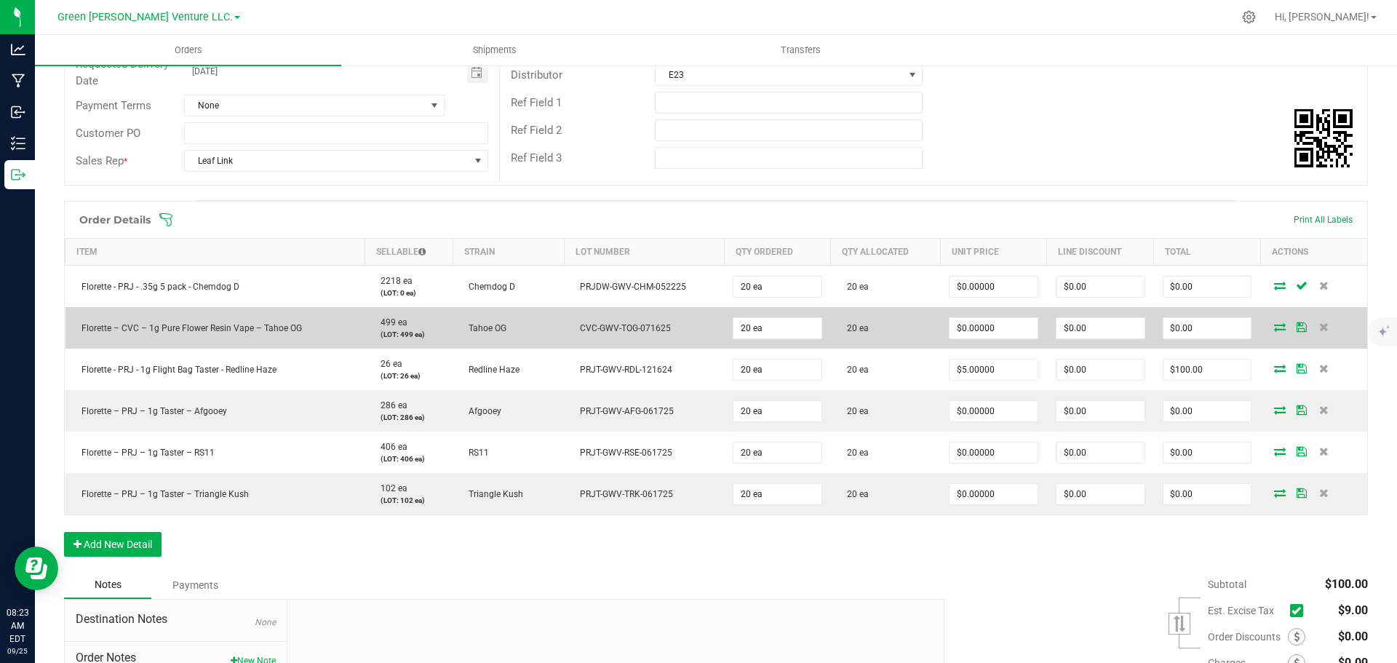
click at [1296, 328] on icon at bounding box center [1301, 326] width 10 height 9
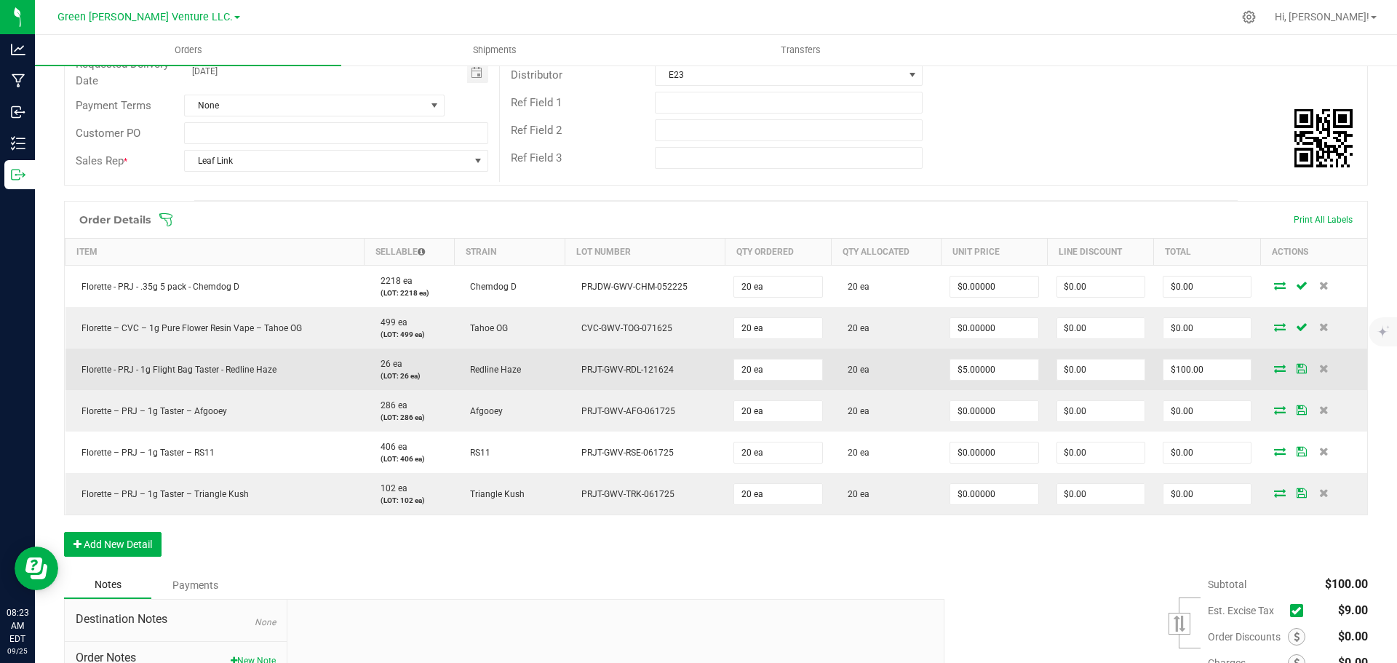
click at [1296, 370] on icon at bounding box center [1301, 368] width 10 height 9
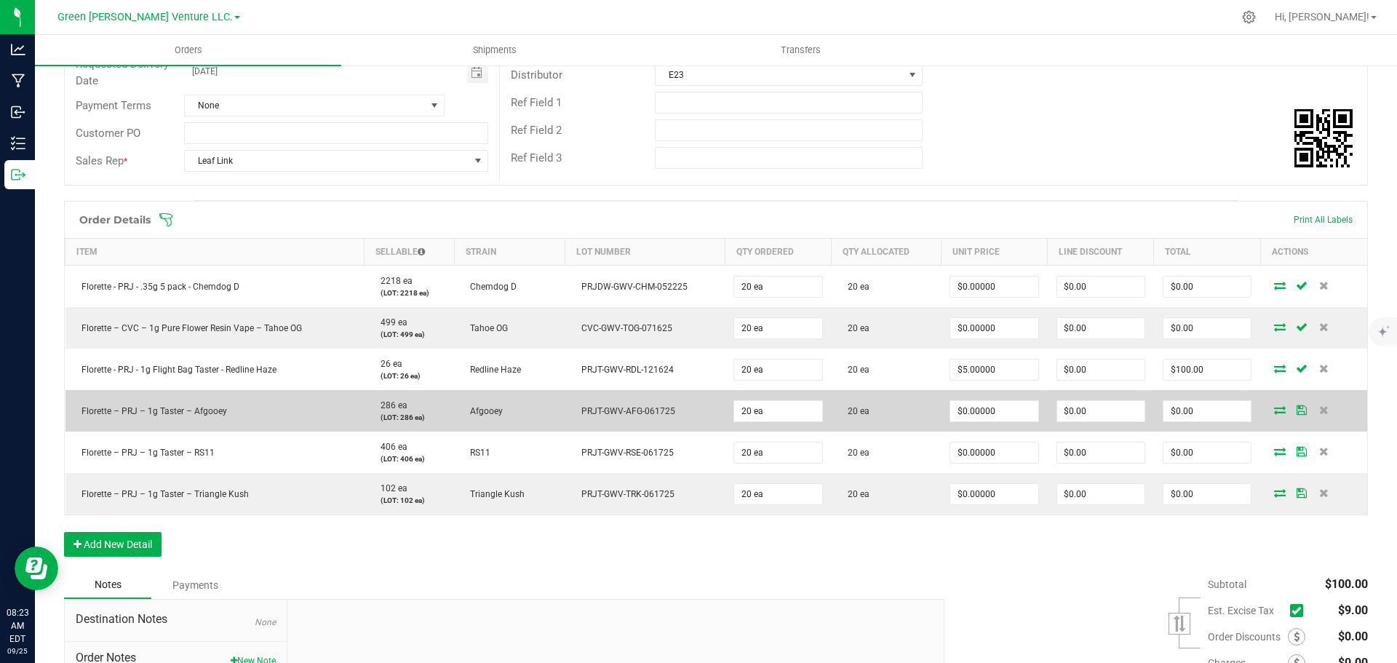
click at [1296, 412] on icon at bounding box center [1301, 409] width 10 height 9
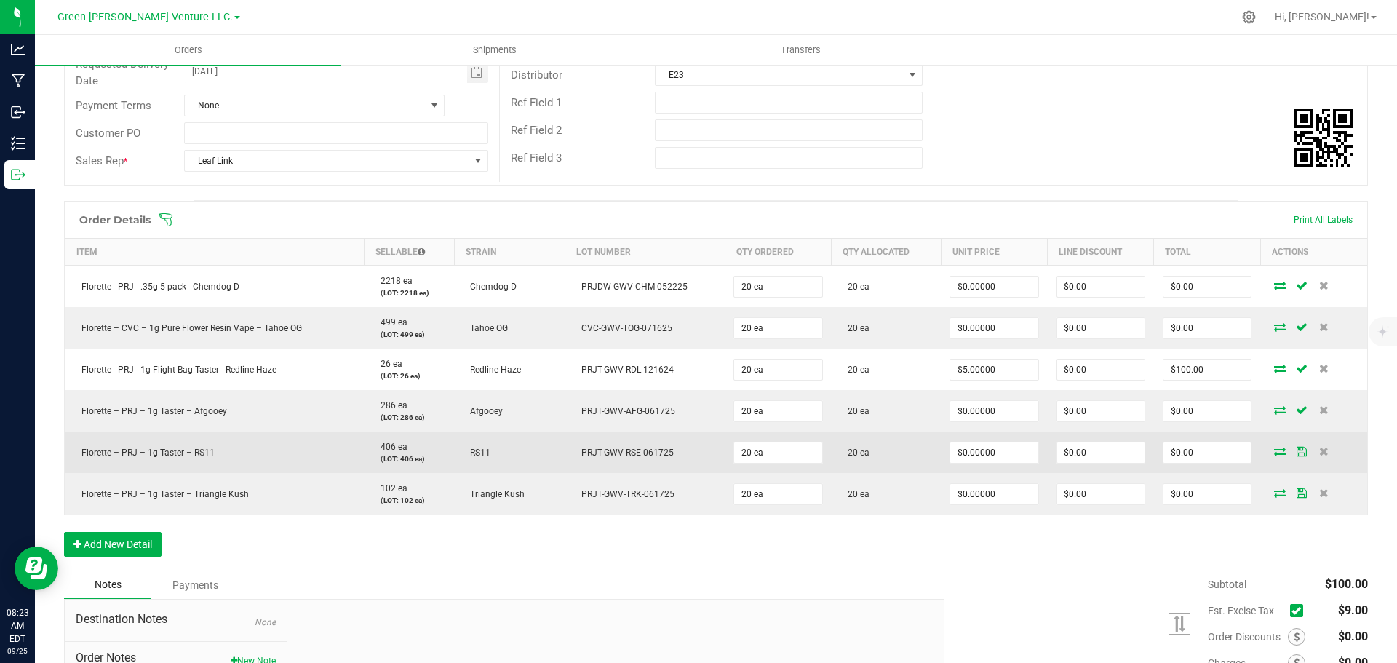
click at [1296, 451] on icon at bounding box center [1301, 451] width 10 height 9
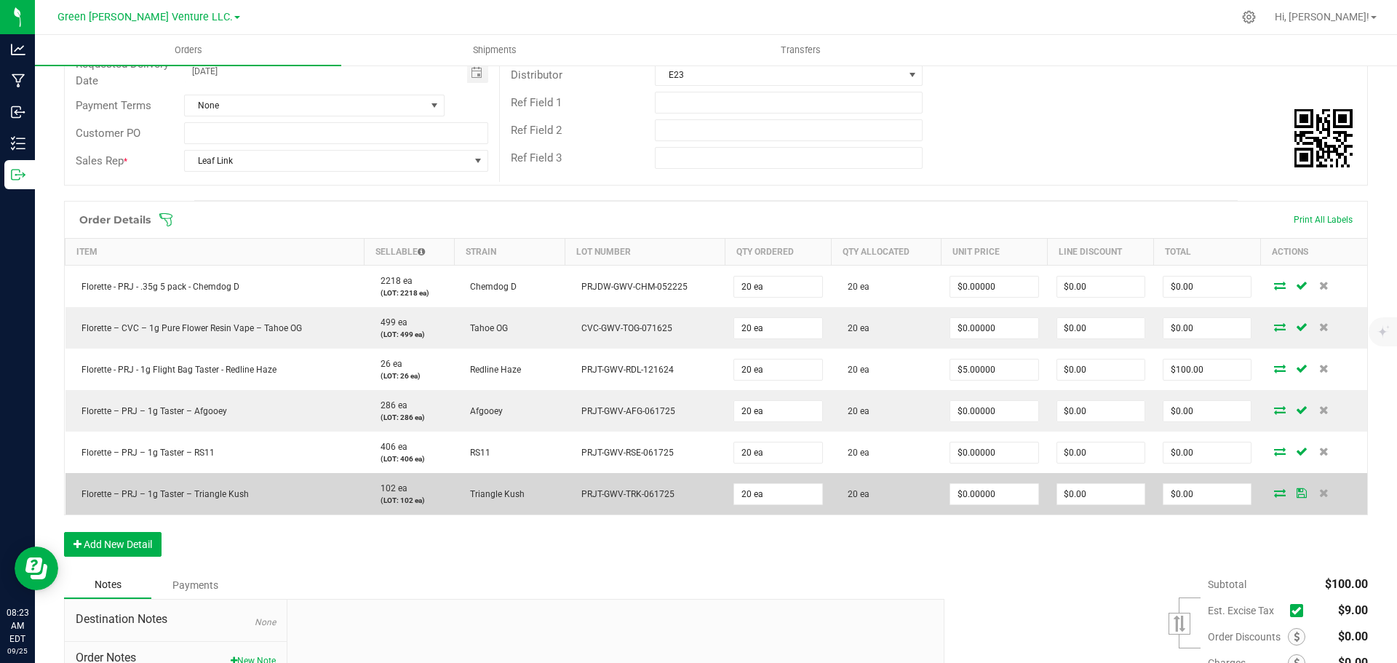
click at [1296, 489] on icon at bounding box center [1301, 492] width 10 height 9
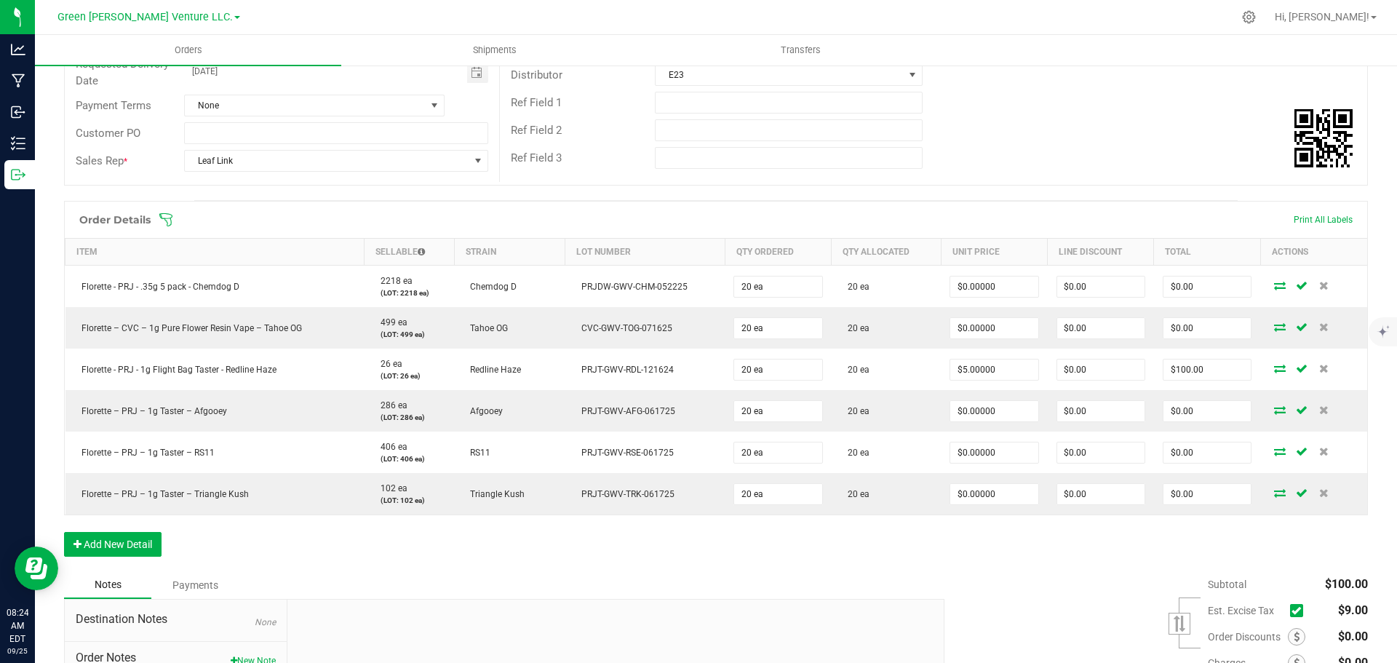
scroll to position [0, 0]
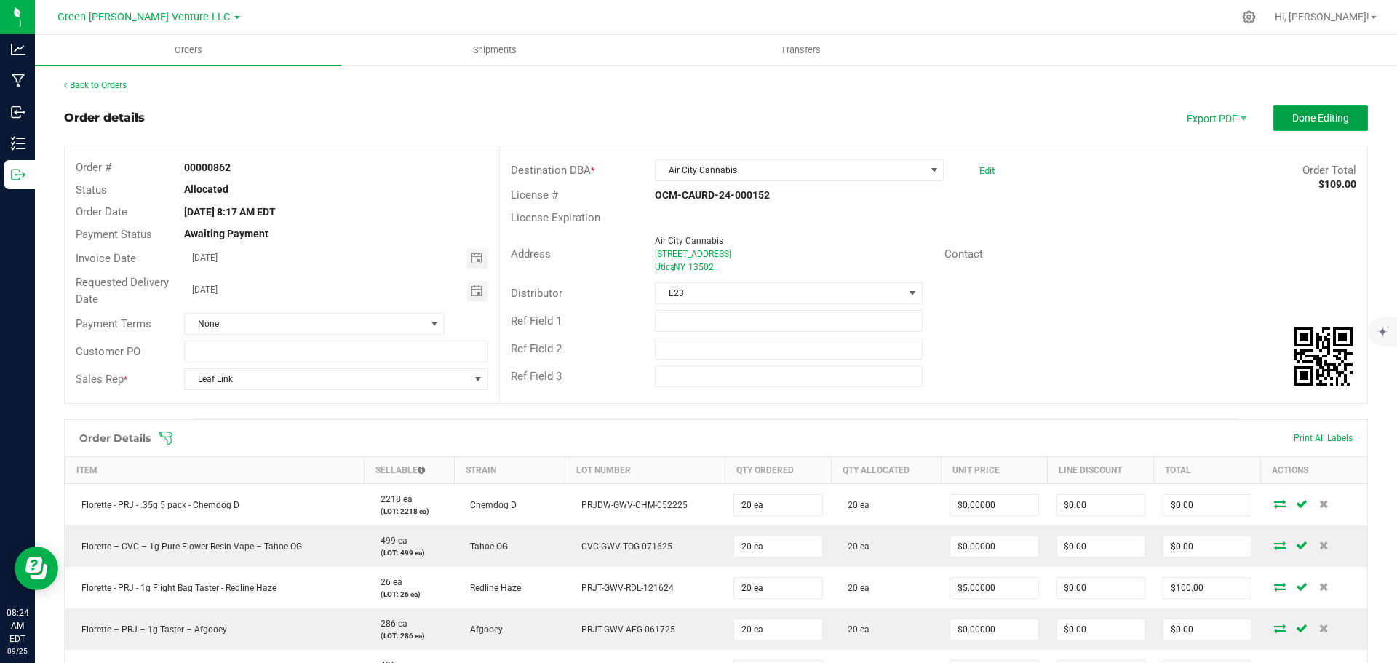
click at [1294, 122] on span "Done Editing" at bounding box center [1320, 118] width 57 height 12
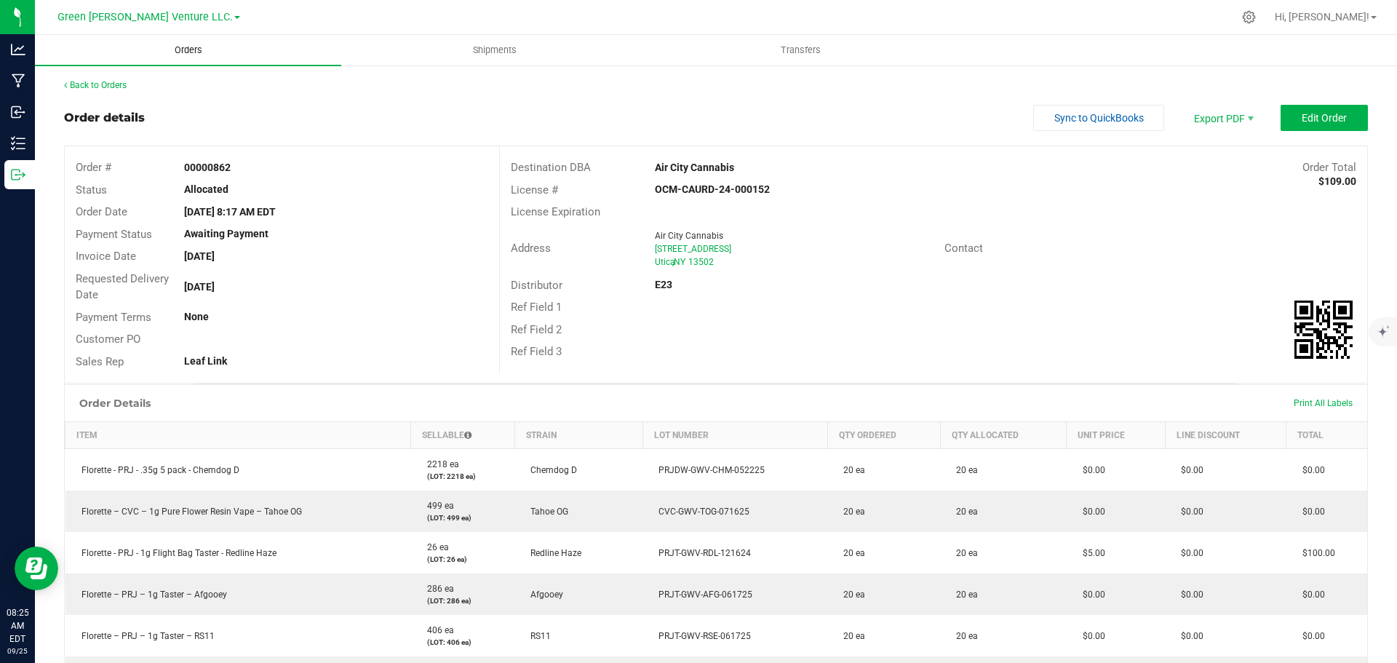
click at [180, 51] on span "Orders" at bounding box center [188, 50] width 67 height 13
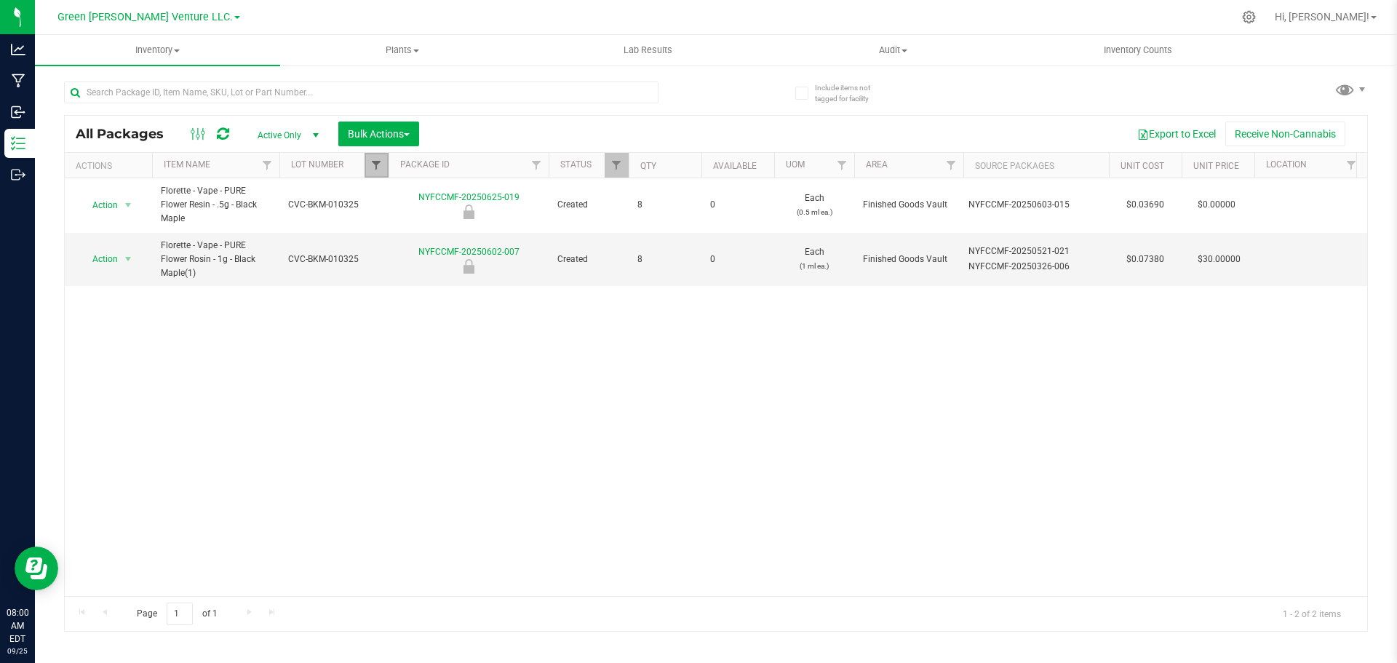
click at [375, 163] on span "Filter" at bounding box center [376, 165] width 12 height 12
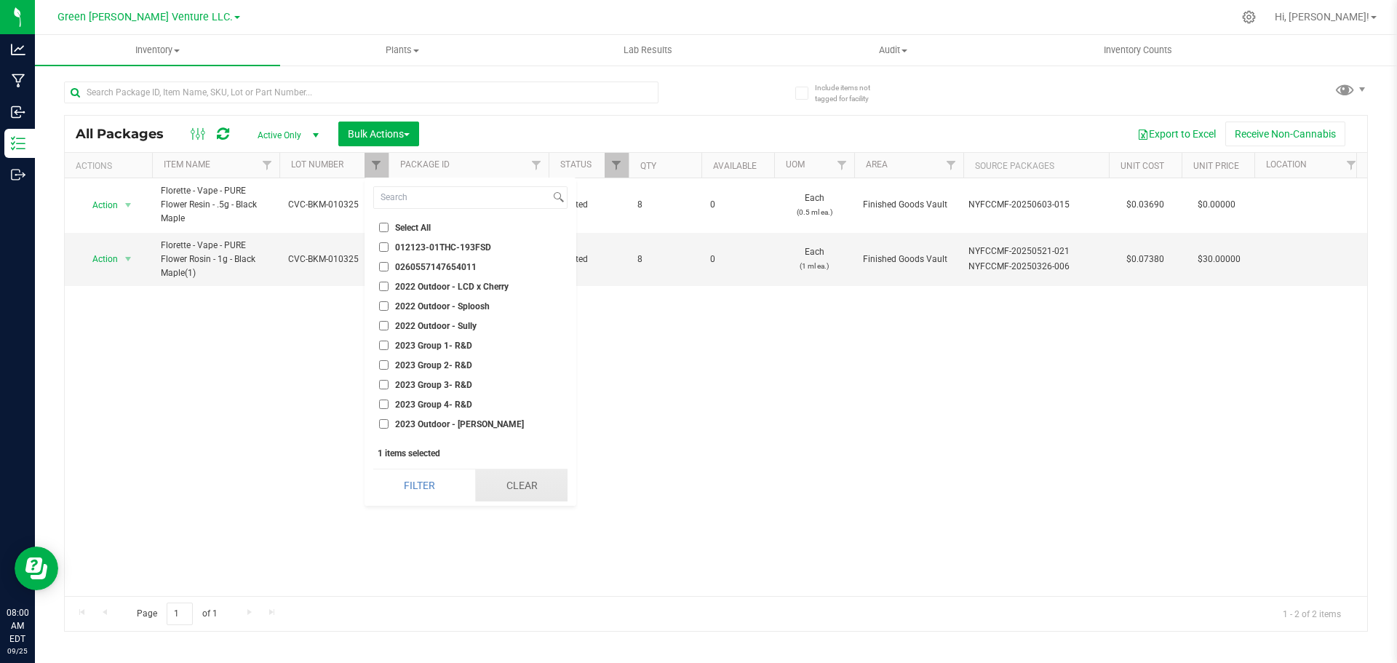
click at [478, 479] on button "Clear" at bounding box center [521, 485] width 92 height 32
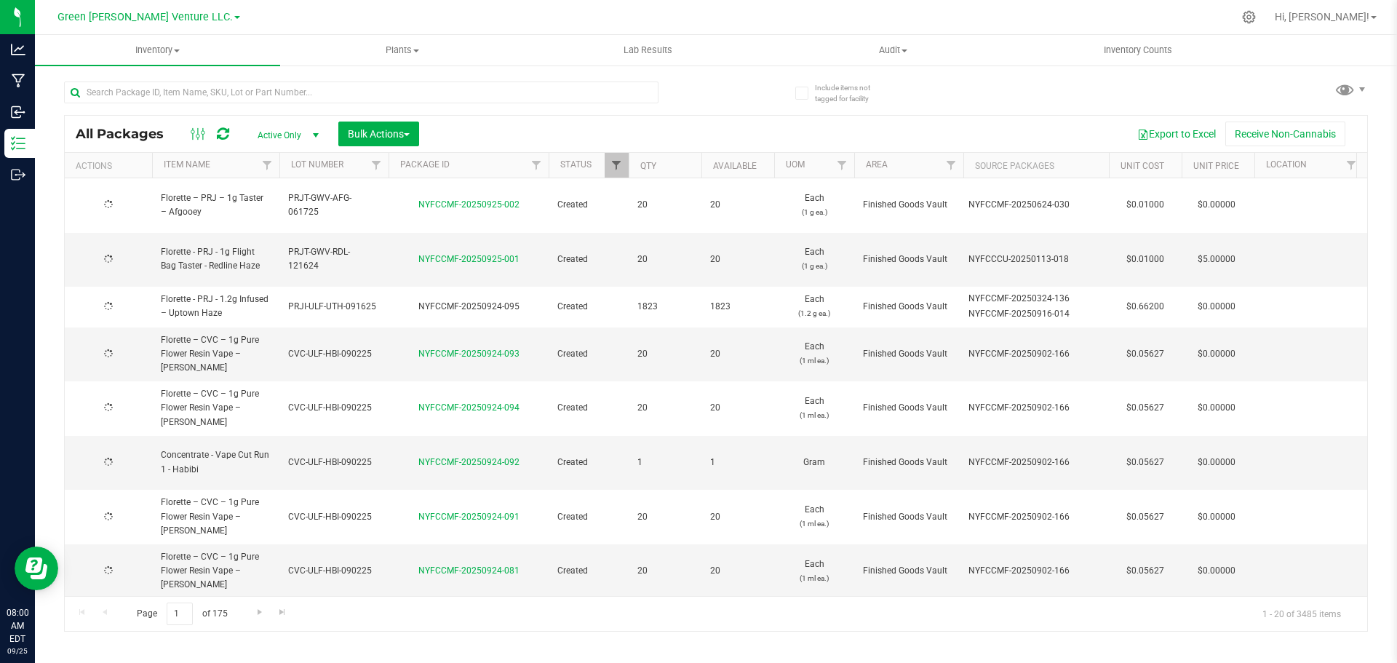
type input "2025-09-02"
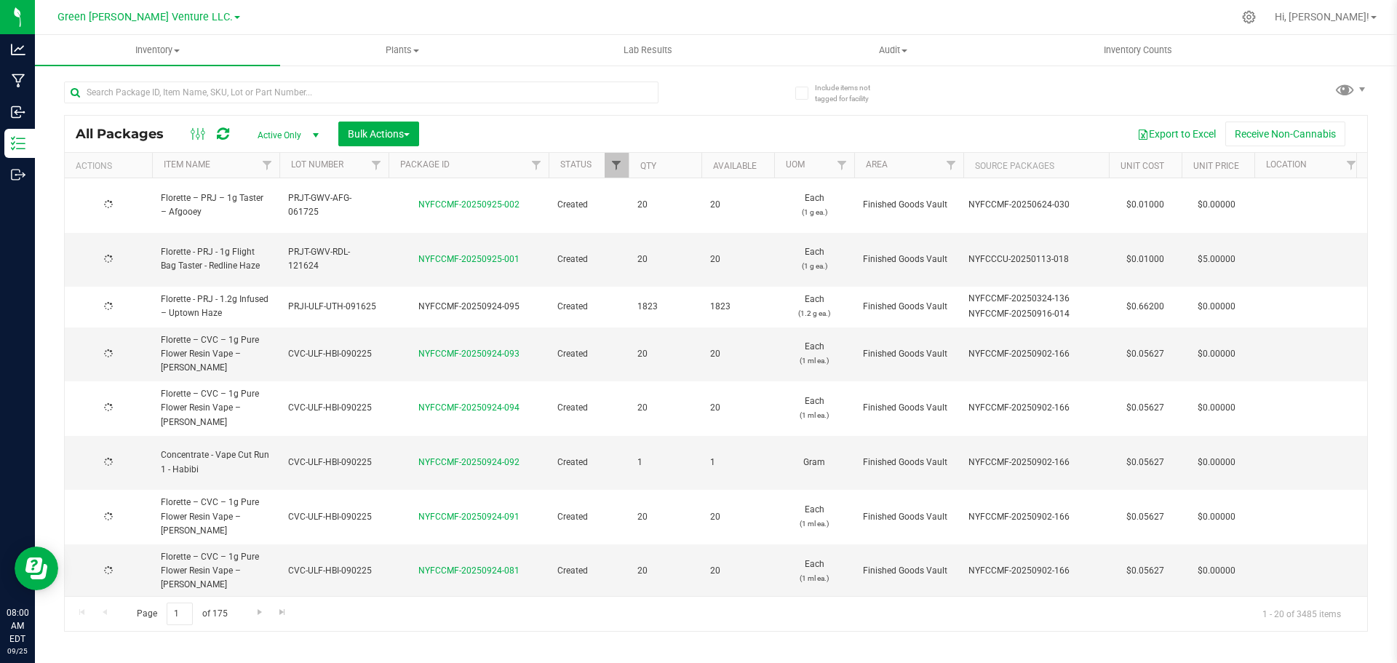
type input "2025-09-02"
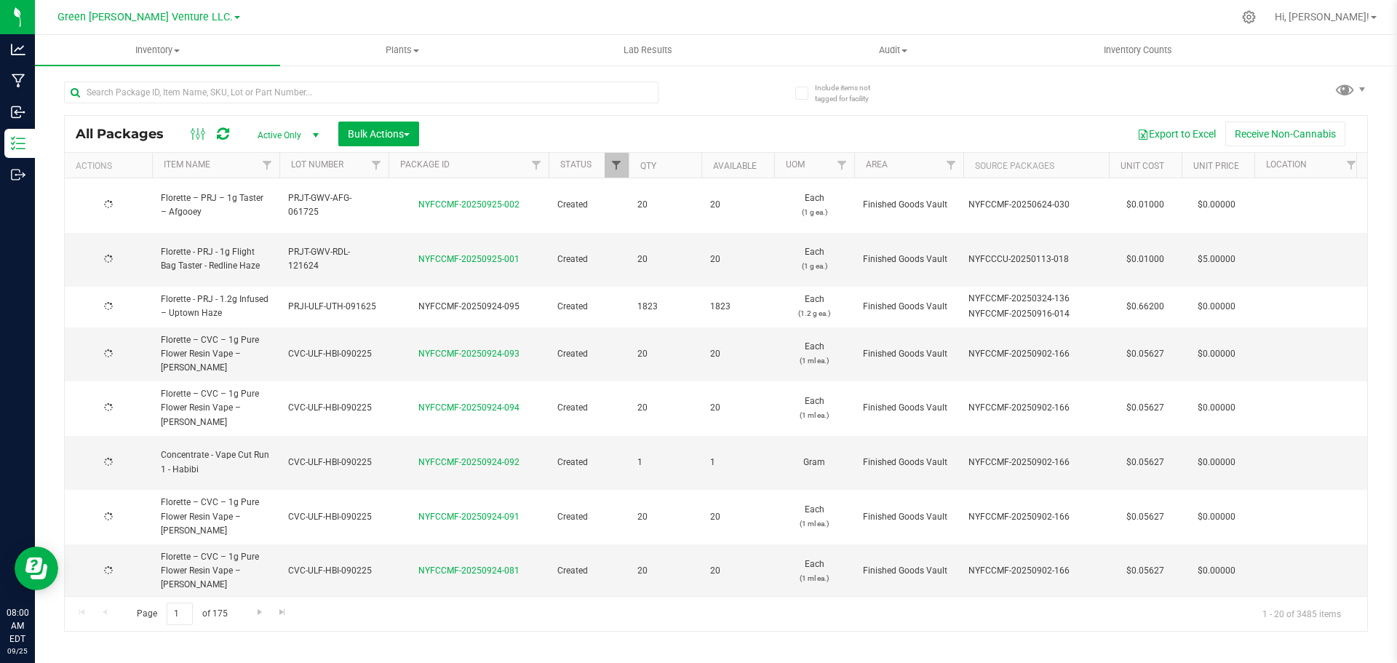
type input "2025-09-02"
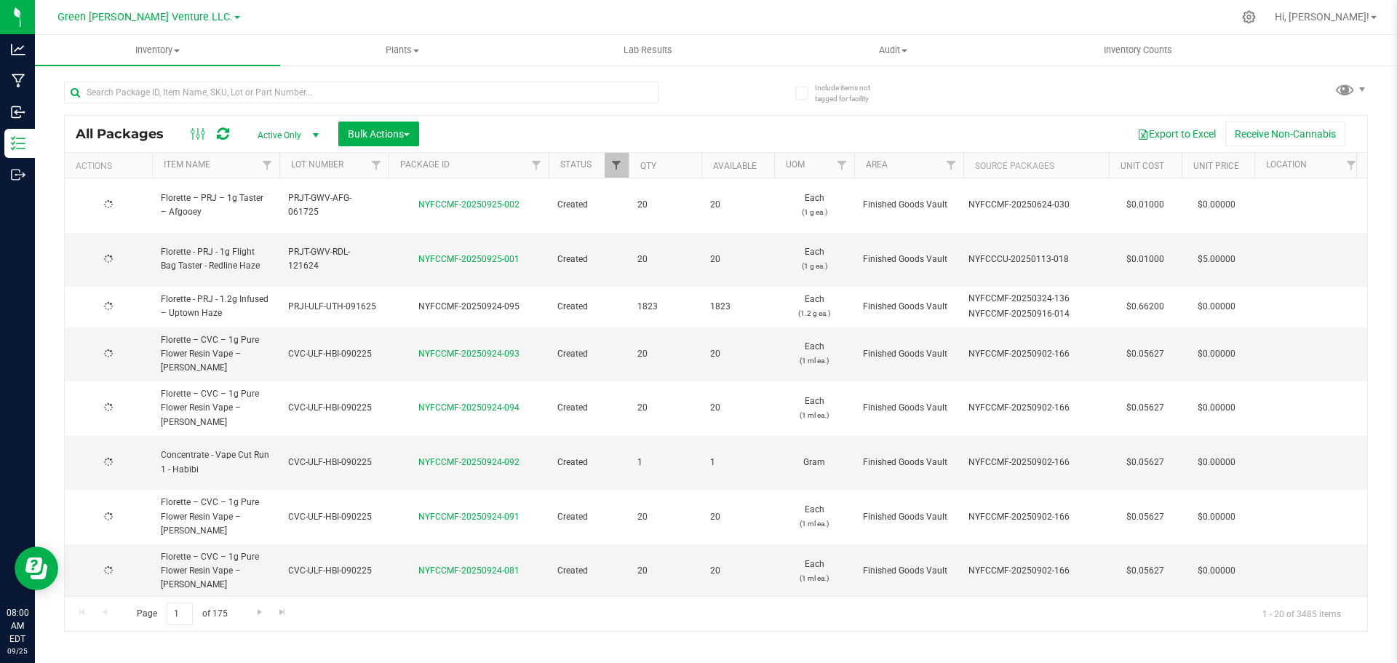
type input "2025-09-02"
click at [615, 164] on span "Filter" at bounding box center [616, 165] width 12 height 12
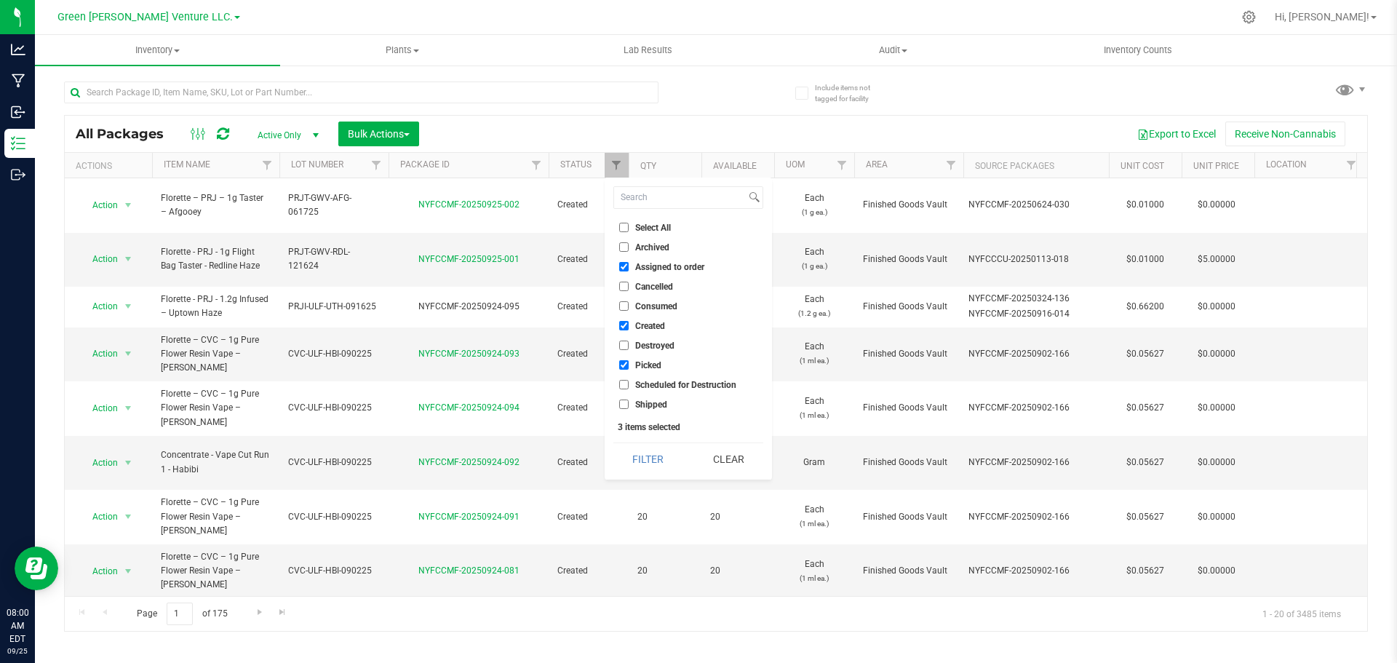
click at [623, 228] on input "Select All" at bounding box center [623, 227] width 9 height 9
checkbox input "true"
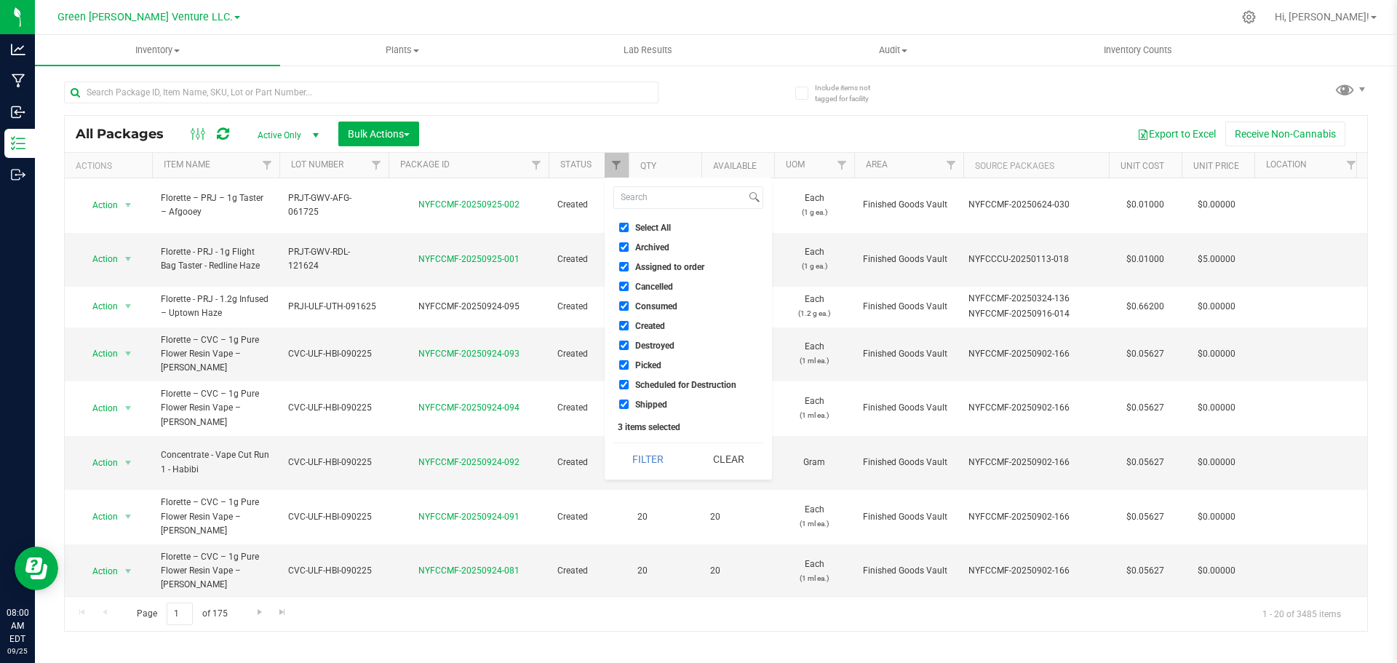
checkbox input "true"
click at [653, 457] on button "Filter" at bounding box center [648, 459] width 70 height 32
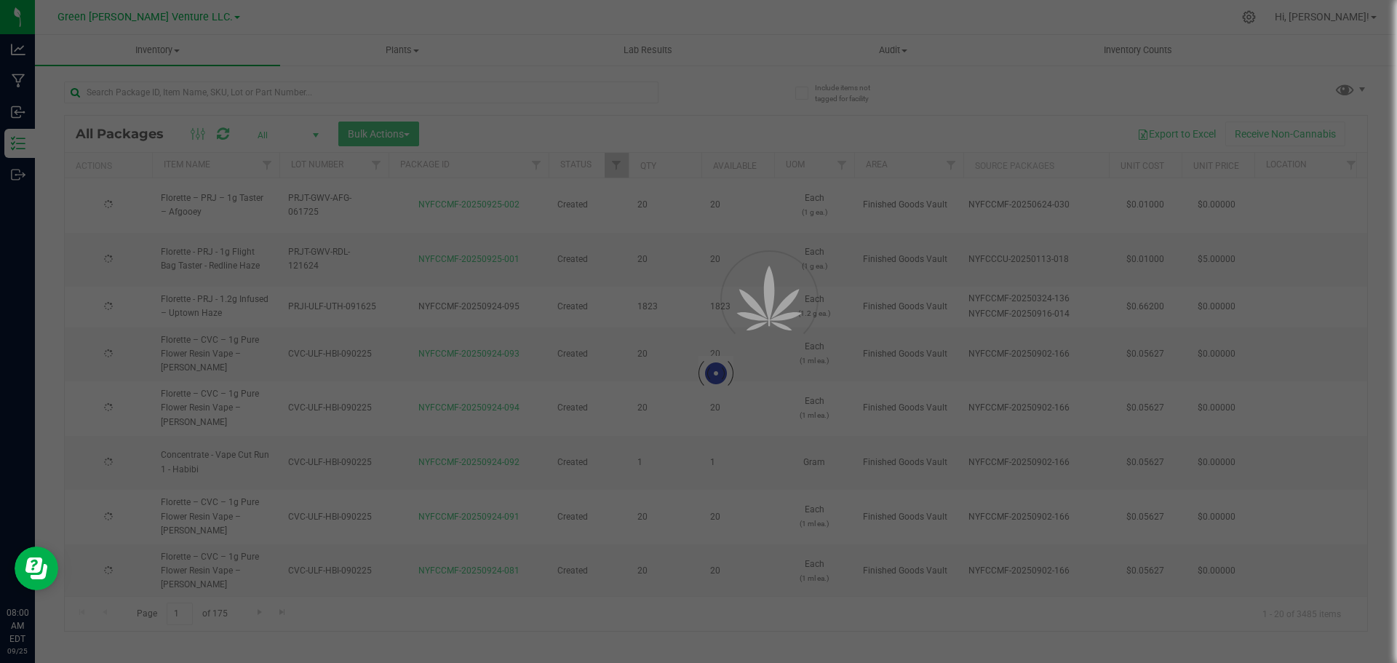
type input "2025-09-02"
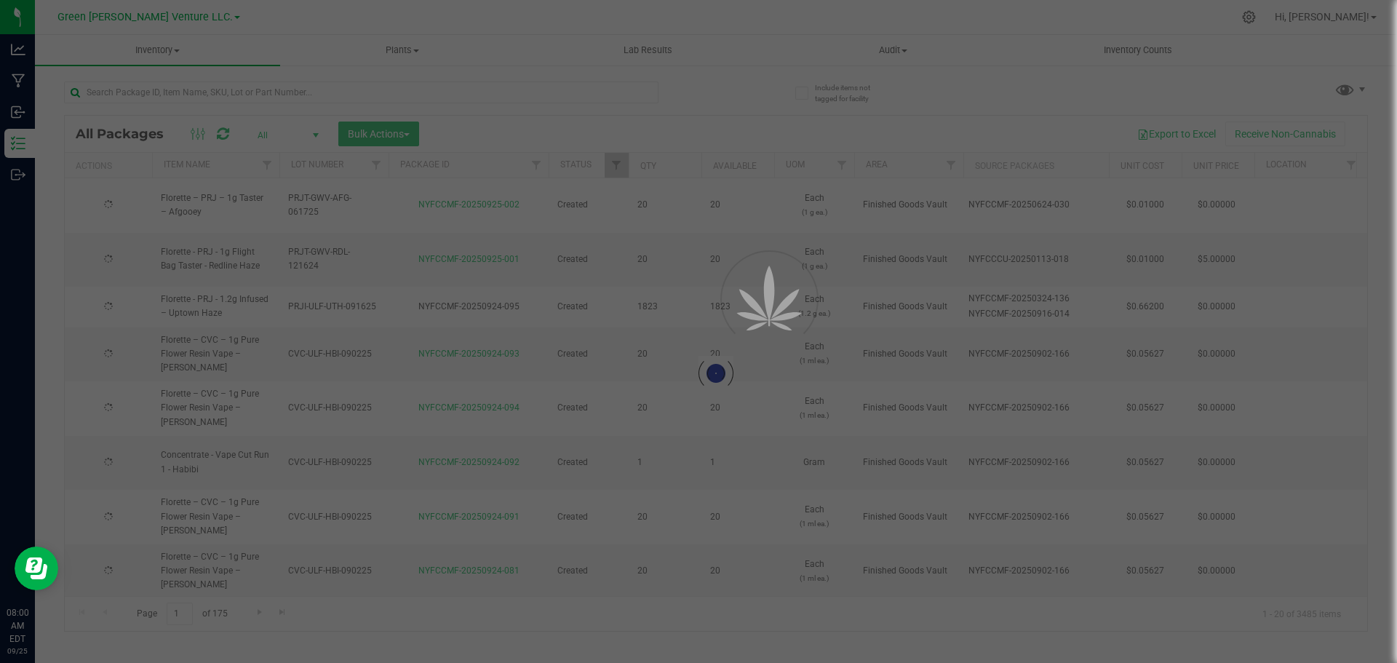
type input "2025-09-02"
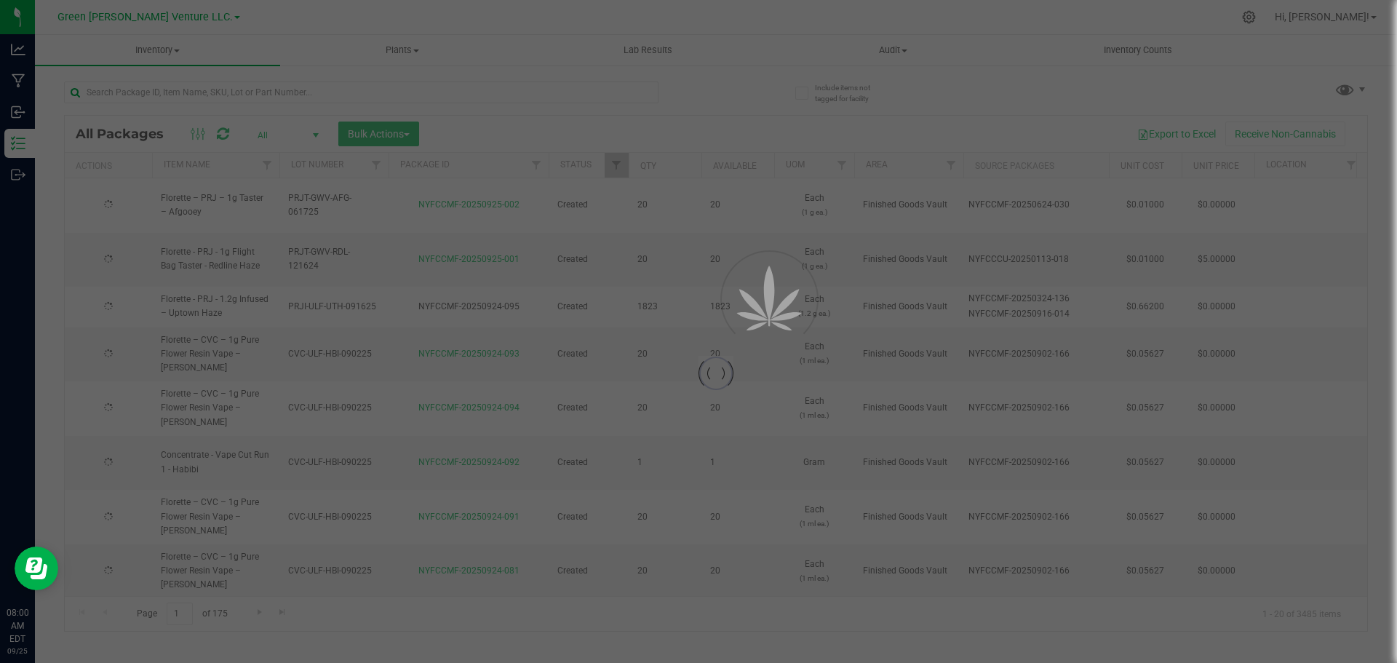
type input "2025-09-02"
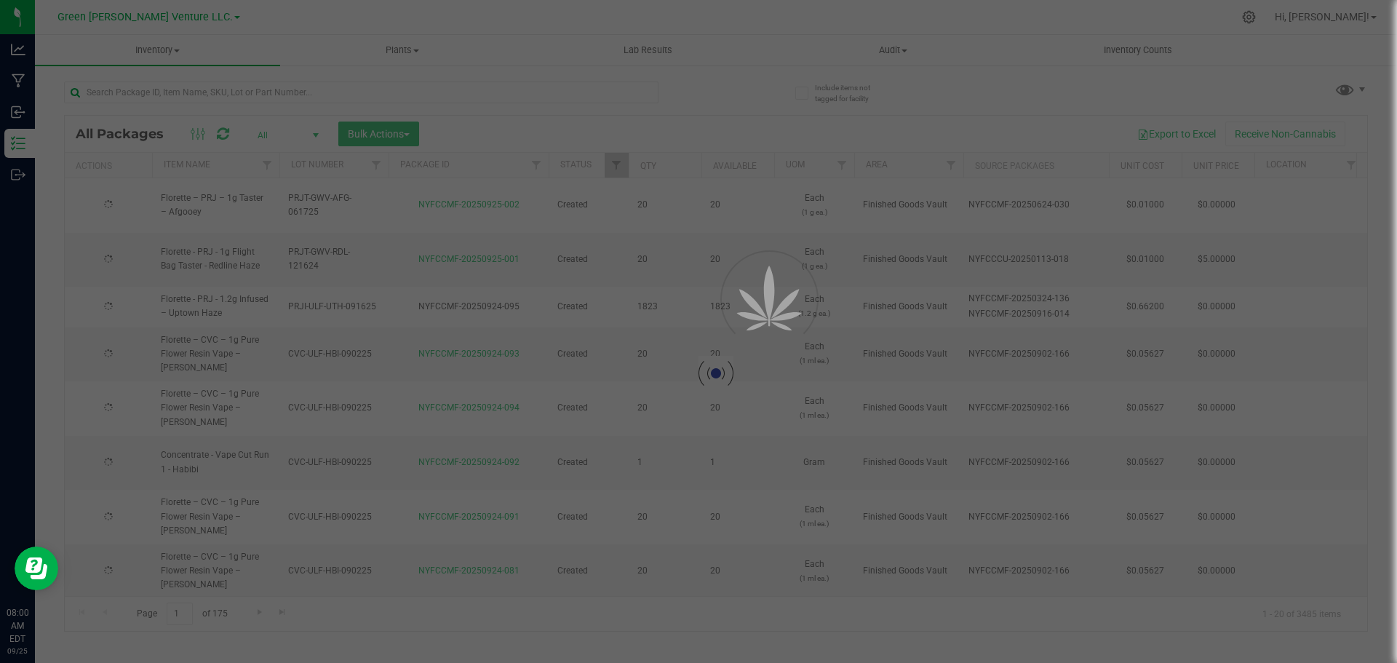
type input "2025-09-02"
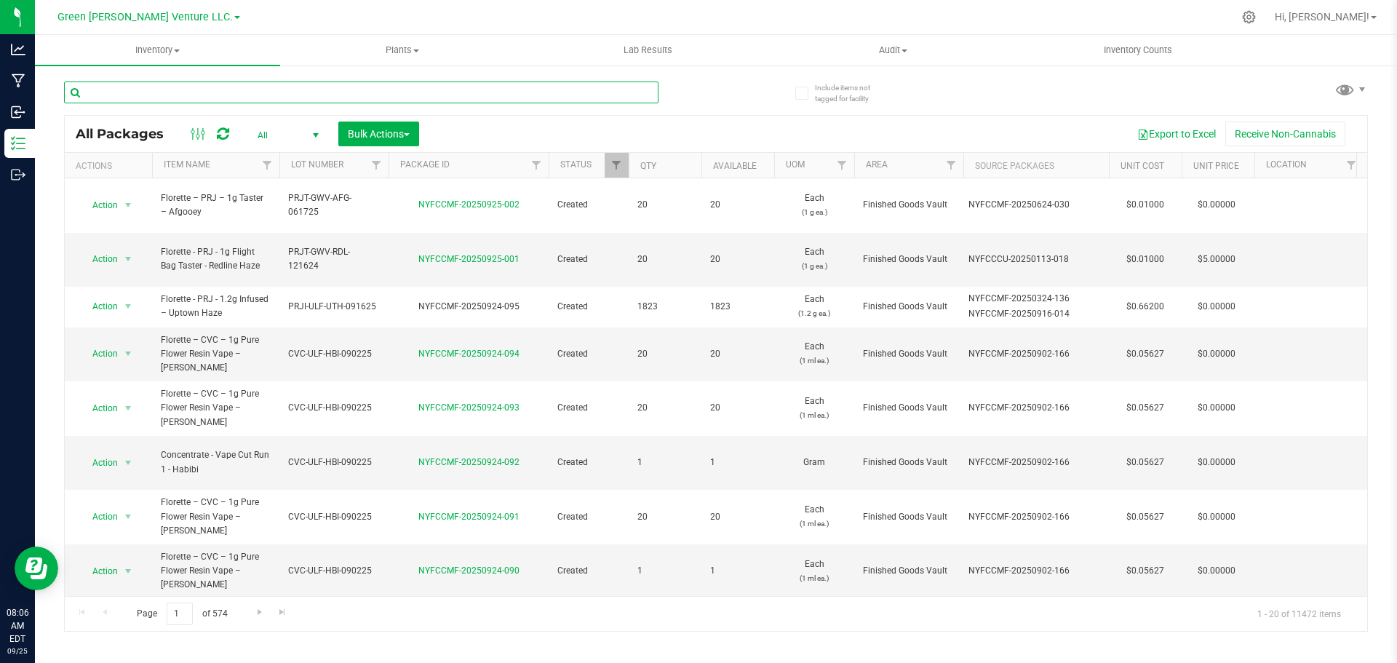
click at [180, 88] on input "text" at bounding box center [361, 92] width 594 height 22
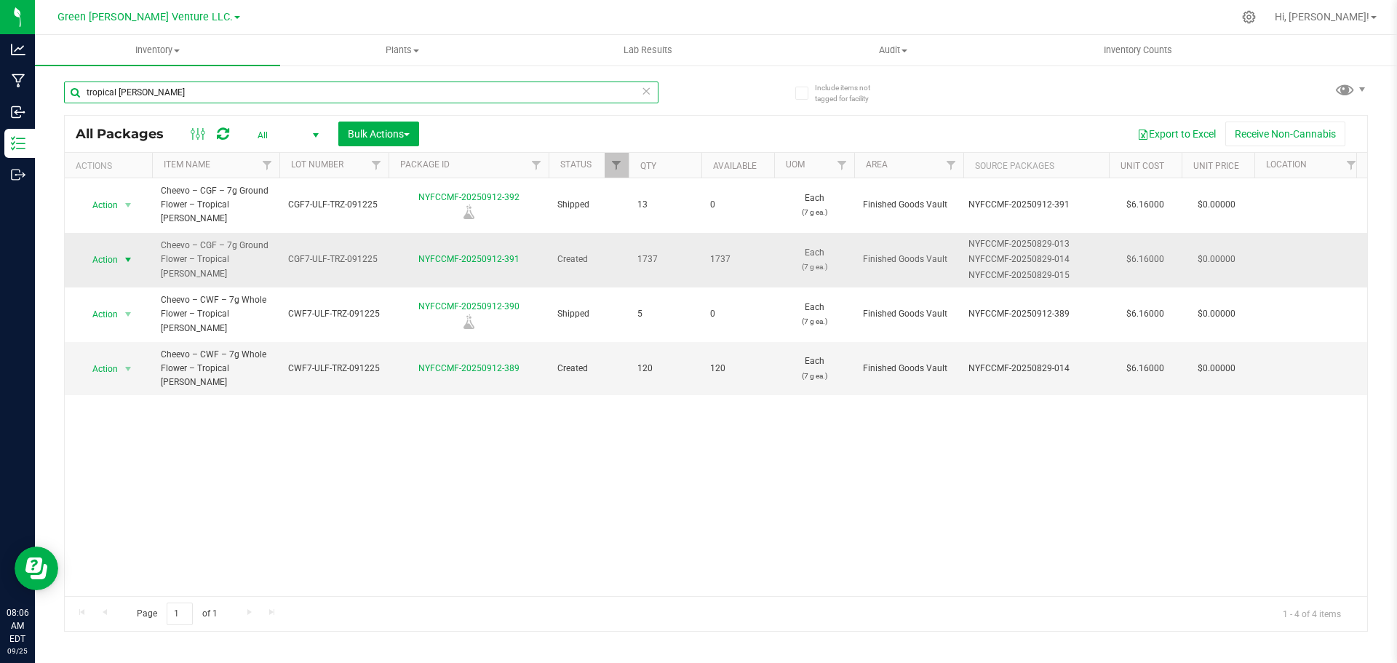
type input "tropical runtz"
click at [123, 254] on span "select" at bounding box center [128, 260] width 12 height 12
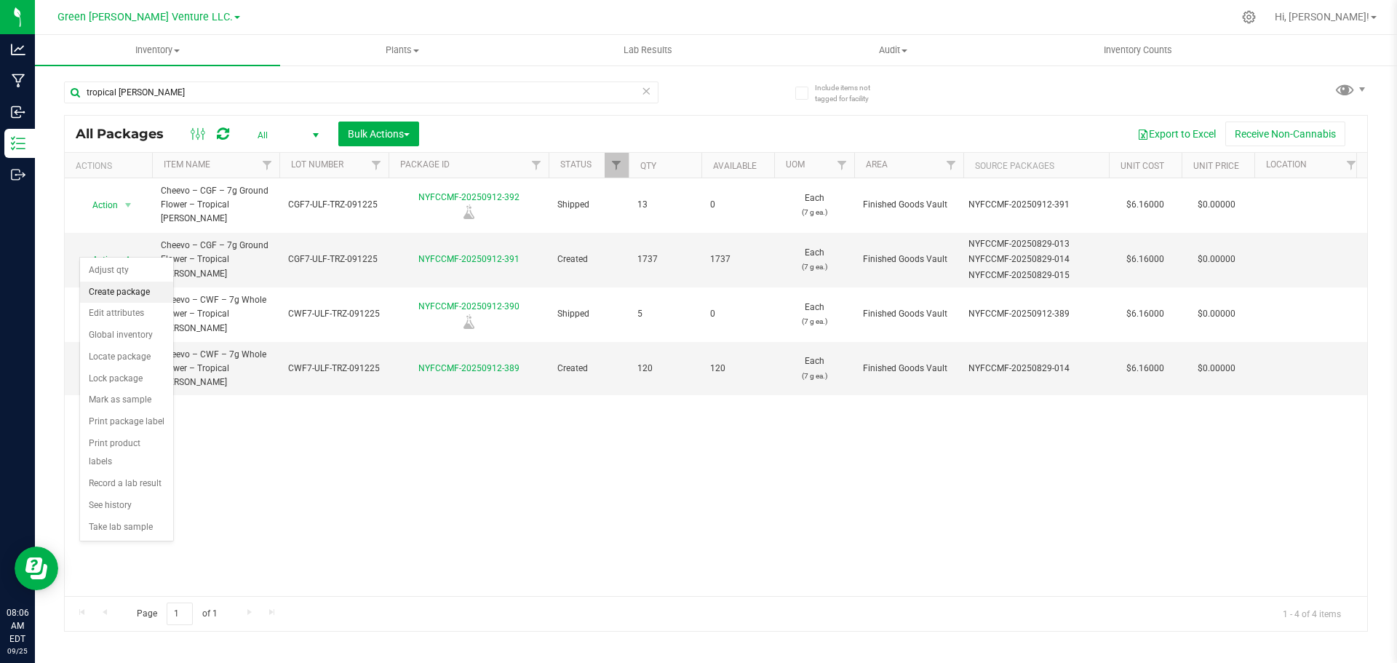
click at [126, 289] on li "Create package" at bounding box center [126, 293] width 93 height 22
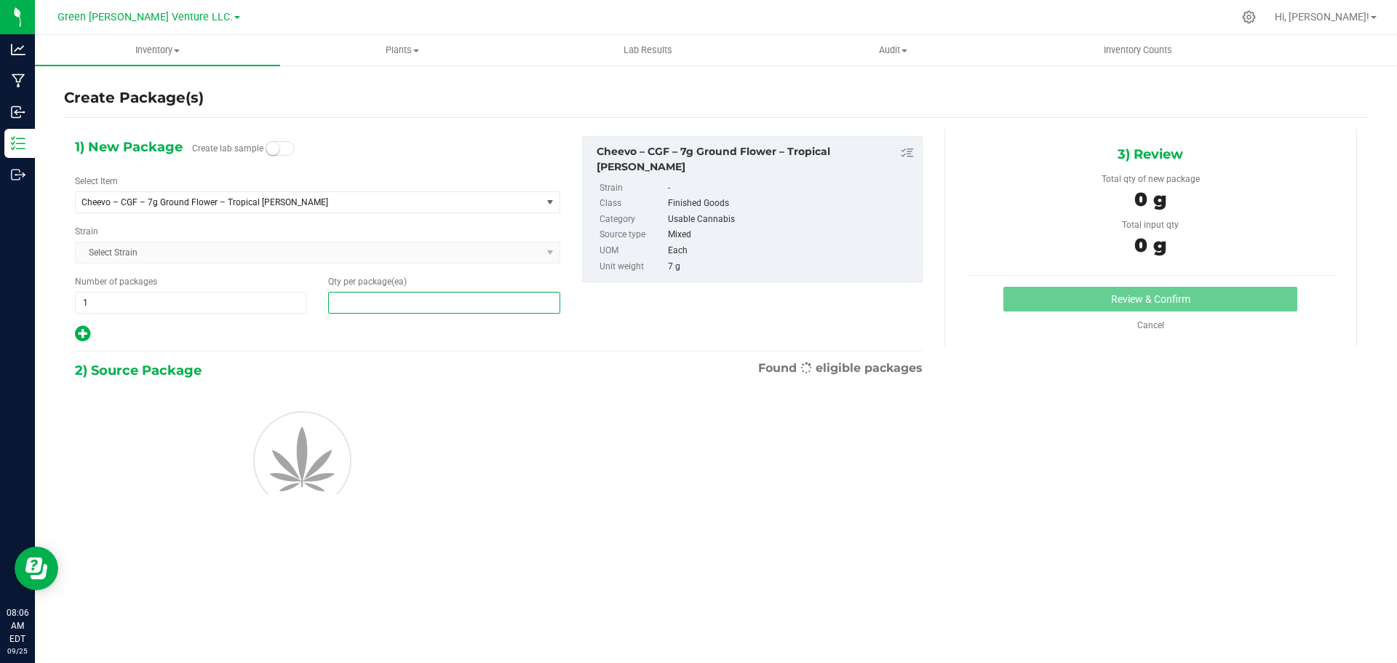
click at [362, 311] on span at bounding box center [443, 303] width 231 height 22
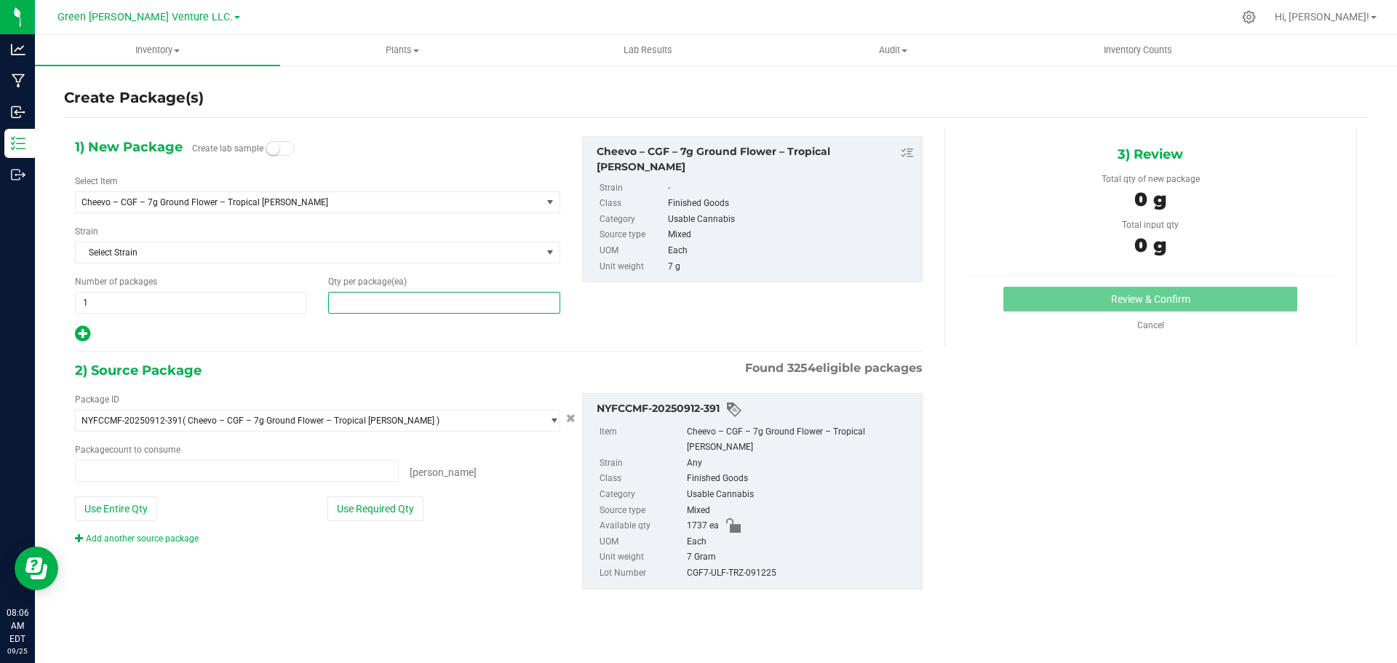
type input "0 ea"
type input "2"
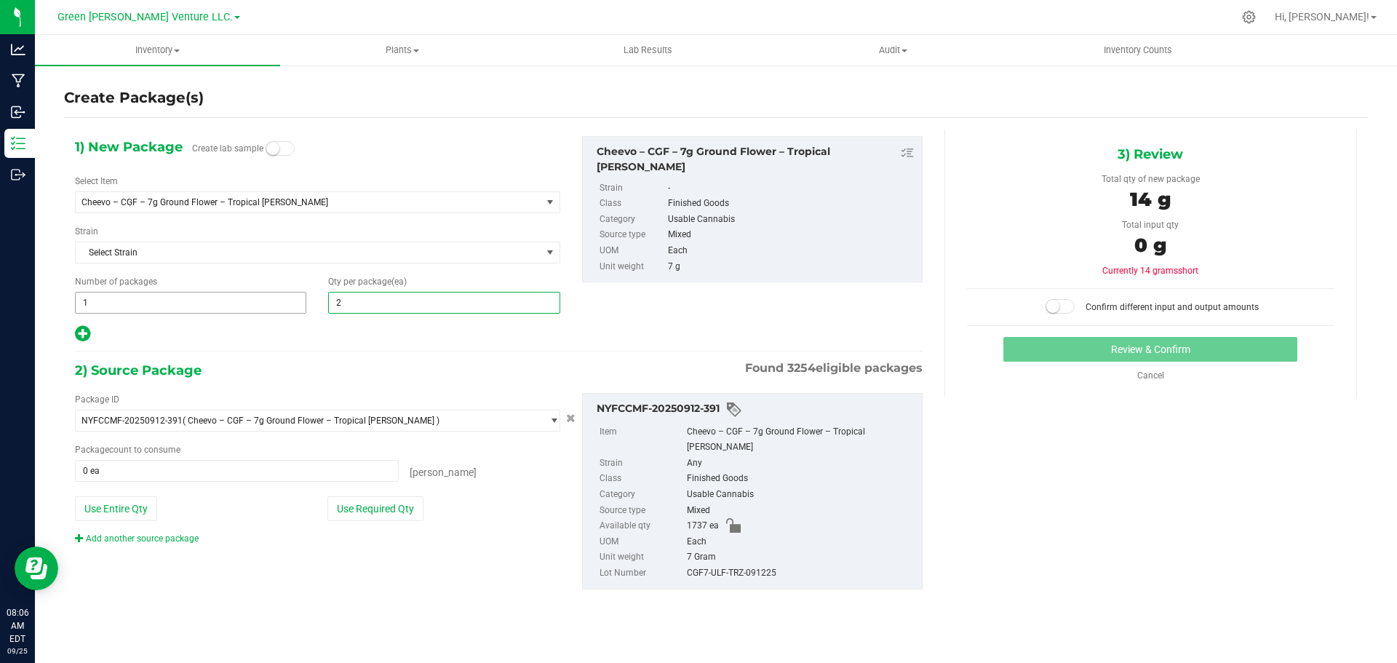
type input "2"
click at [198, 294] on span "1 1" at bounding box center [190, 303] width 231 height 22
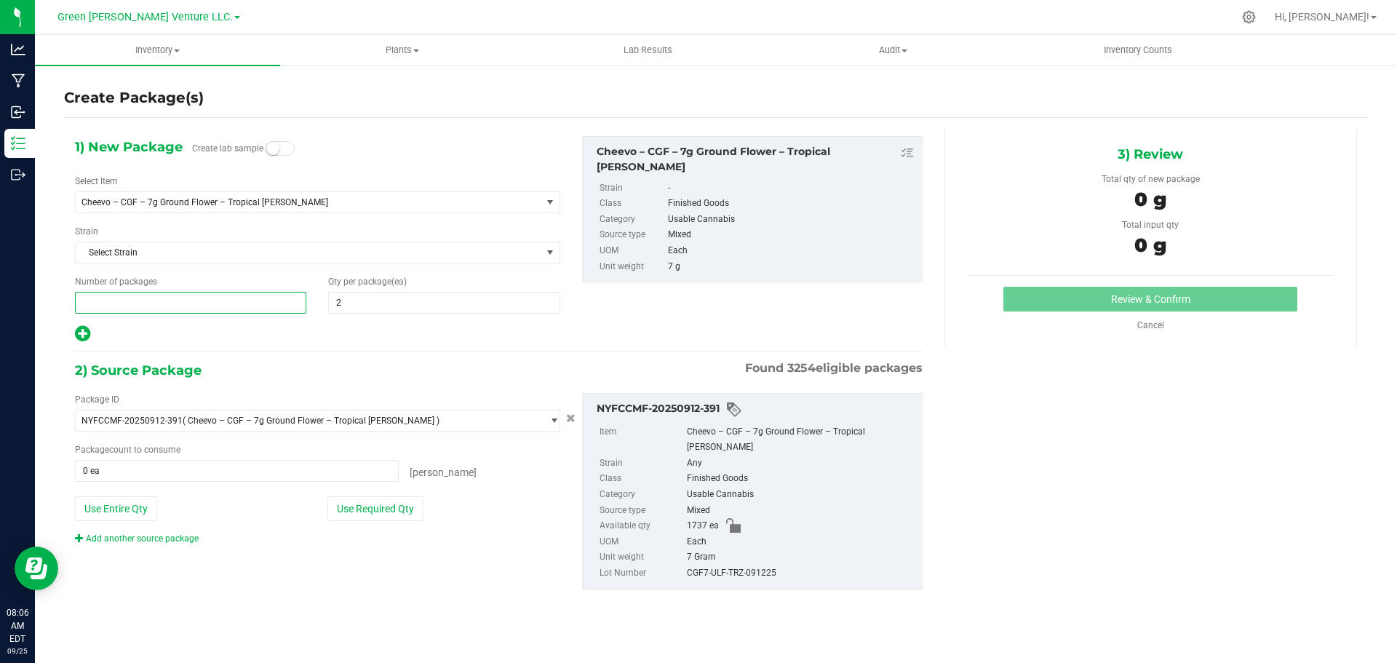
type input "2"
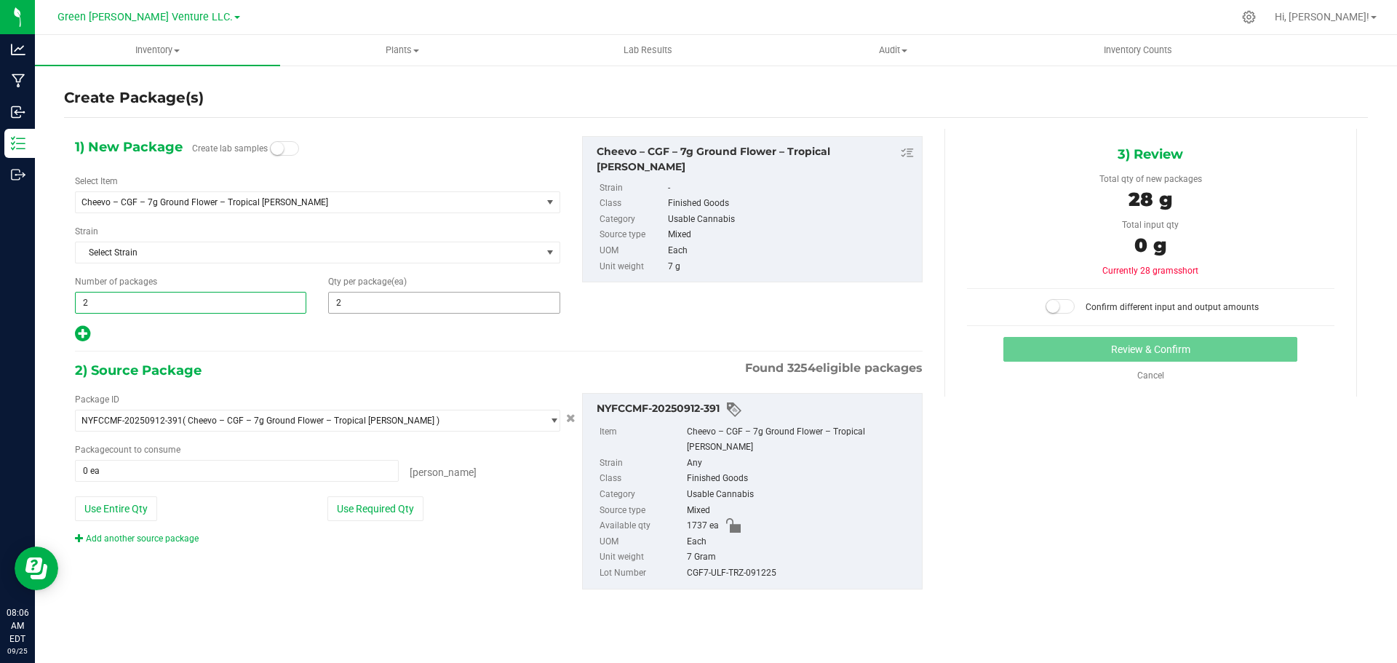
type input "2"
click at [380, 305] on span "2 2" at bounding box center [443, 303] width 231 height 22
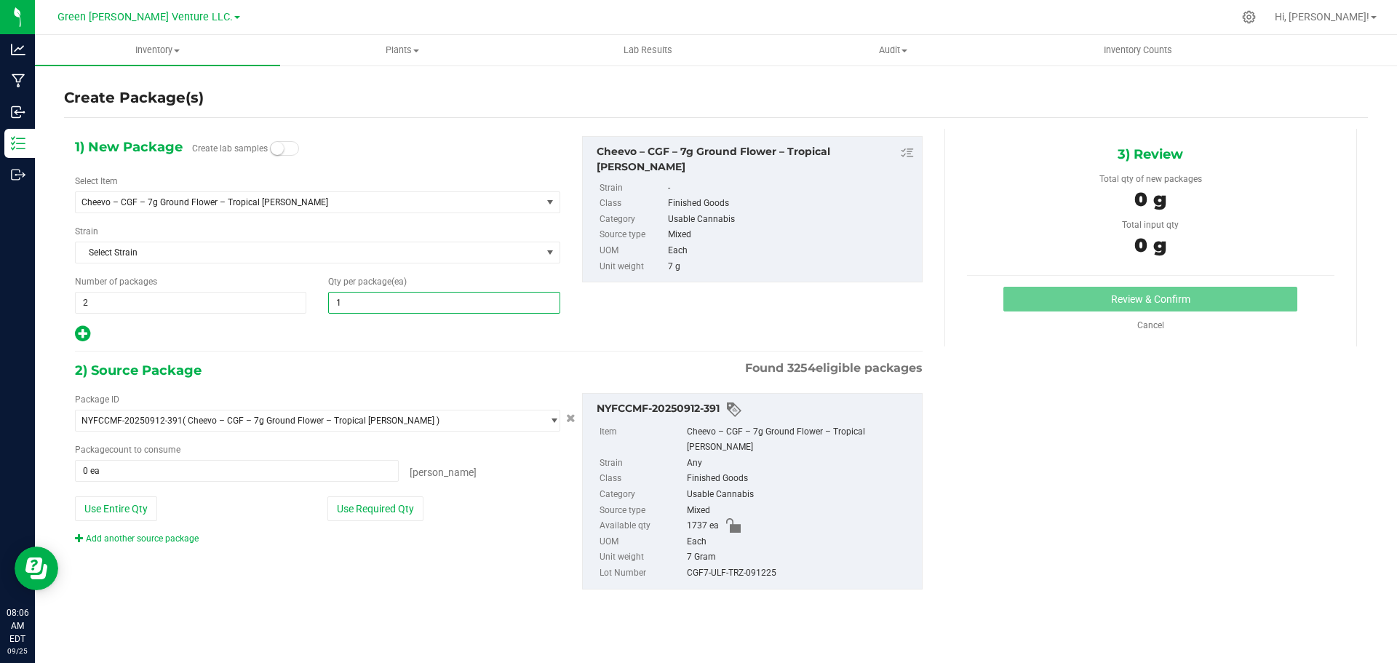
type input "10"
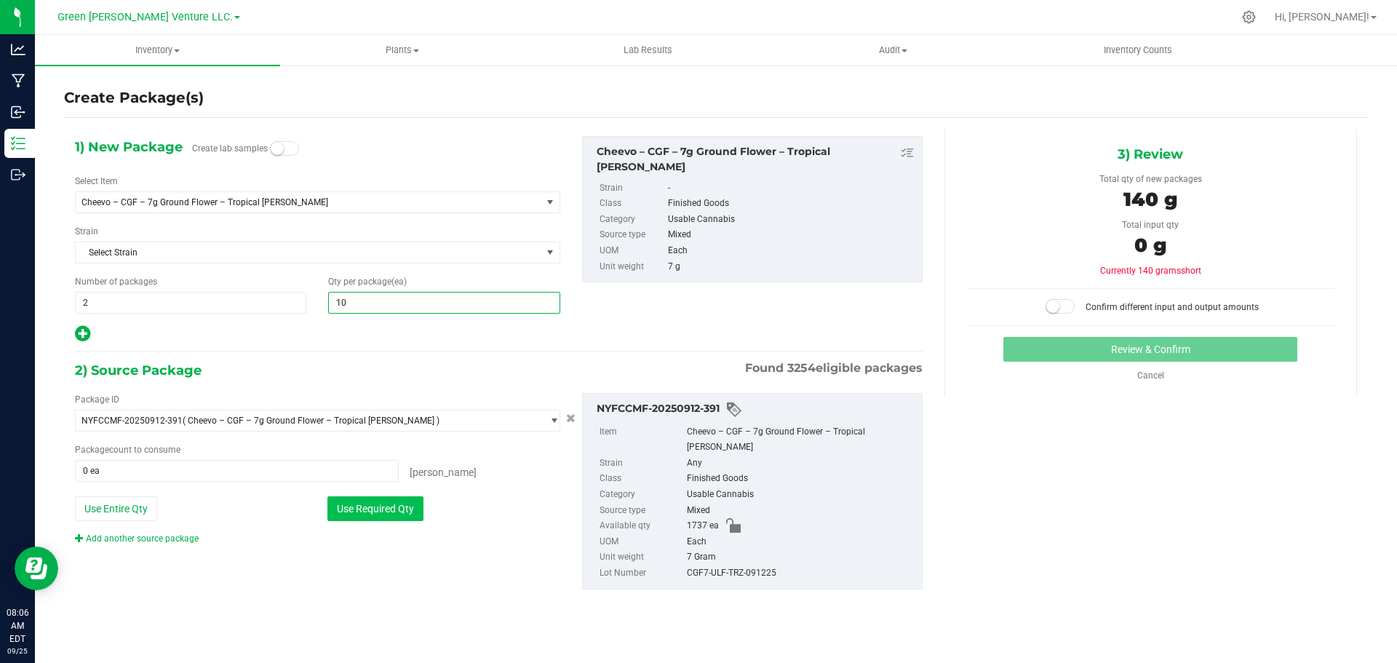
type input "10"
click at [363, 516] on button "Use Required Qty" at bounding box center [375, 508] width 96 height 25
type input "20 ea"
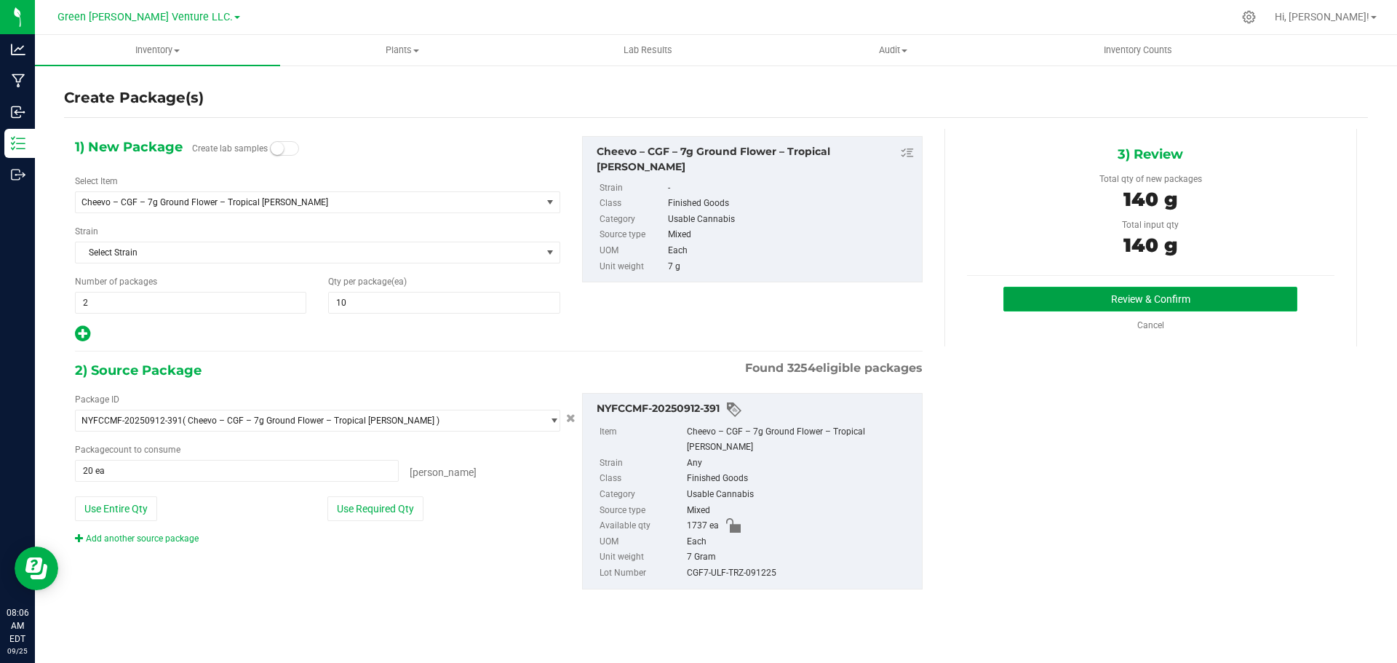
click at [1082, 298] on button "Review & Confirm" at bounding box center [1150, 299] width 294 height 25
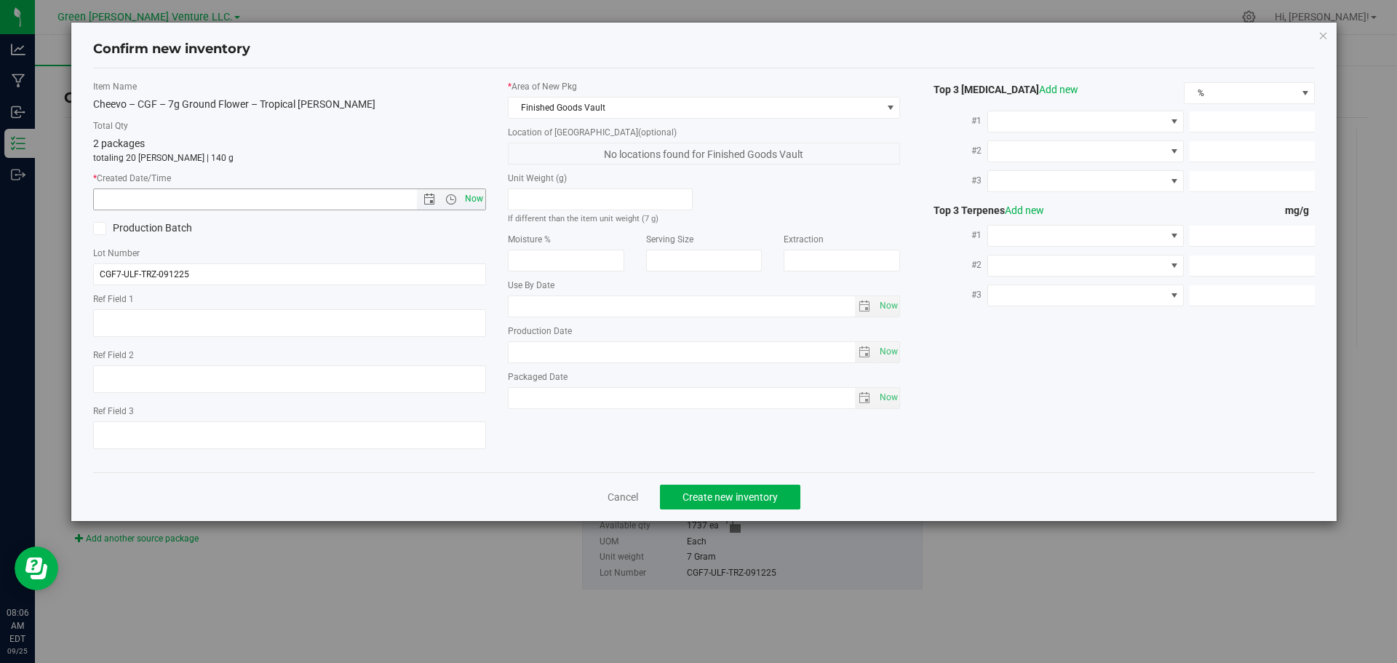
click at [471, 199] on span "Now" at bounding box center [473, 198] width 25 height 21
type input "9/25/2025 8:06 AM"
click at [731, 499] on span "Create new inventory" at bounding box center [729, 497] width 95 height 12
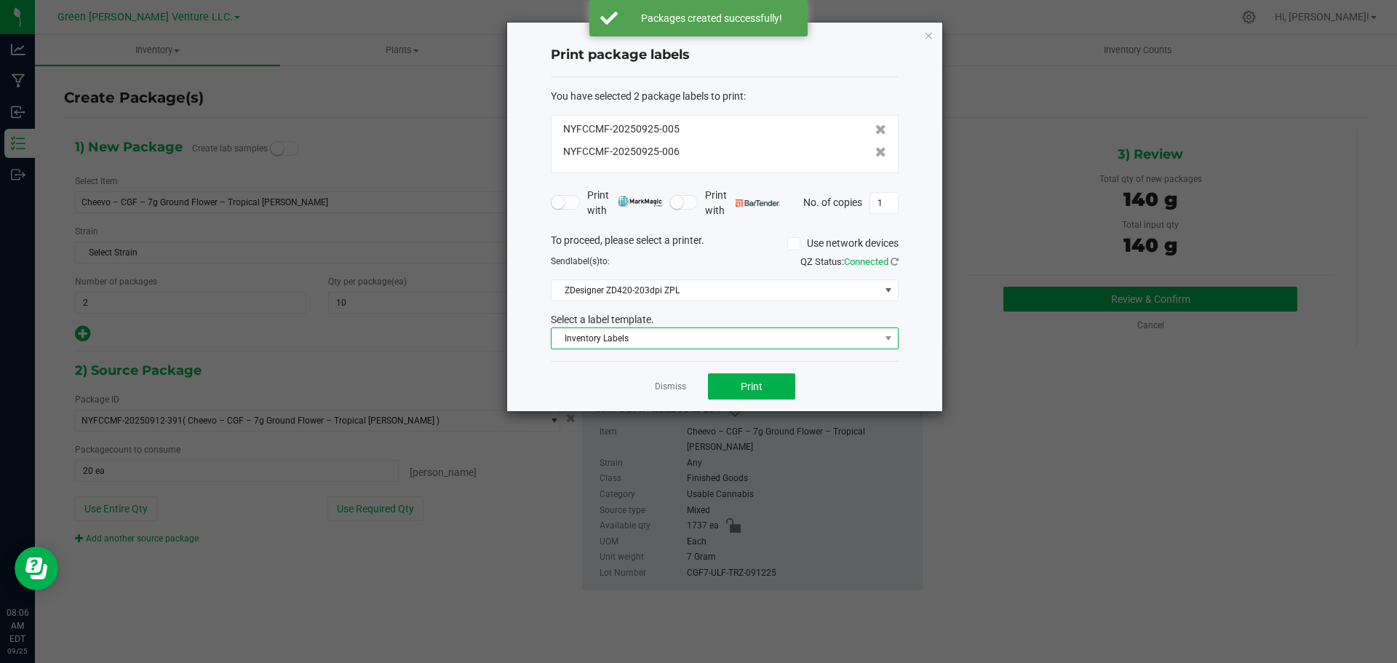
click at [708, 346] on span "Inventory Labels" at bounding box center [715, 338] width 328 height 20
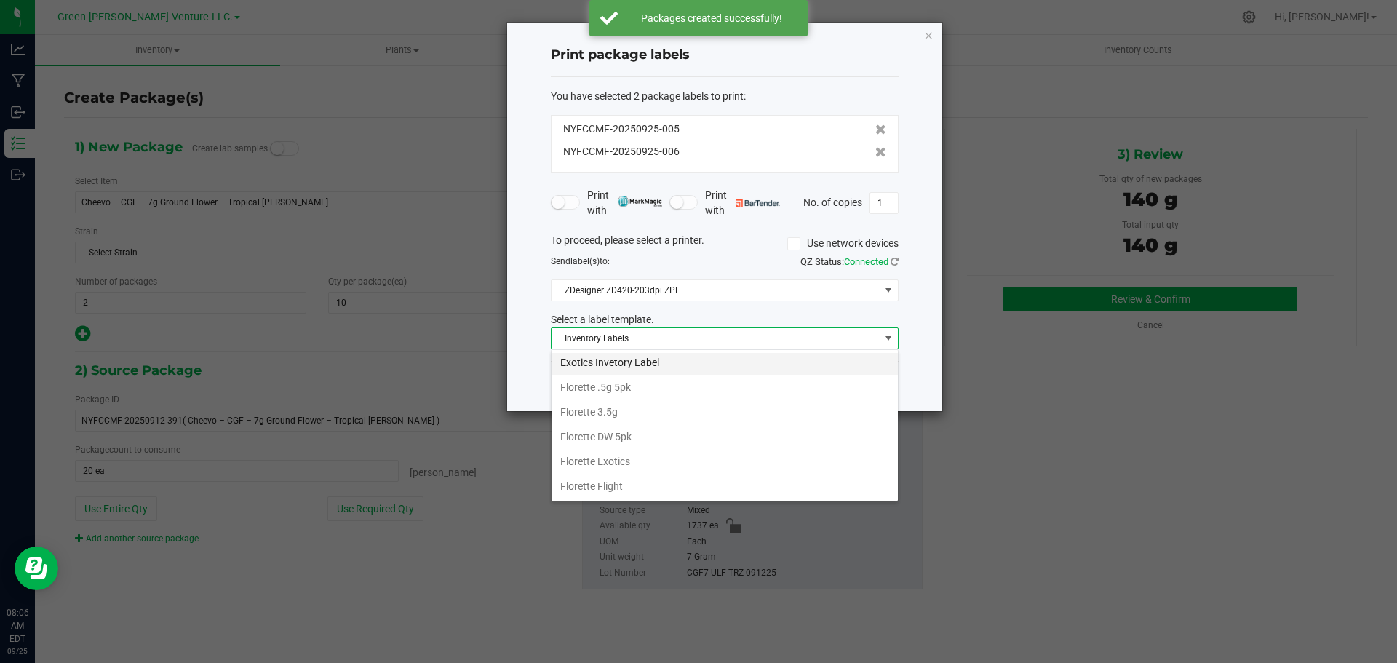
scroll to position [105, 0]
click at [644, 413] on li "Cheevo Inventory Label" at bounding box center [724, 408] width 346 height 25
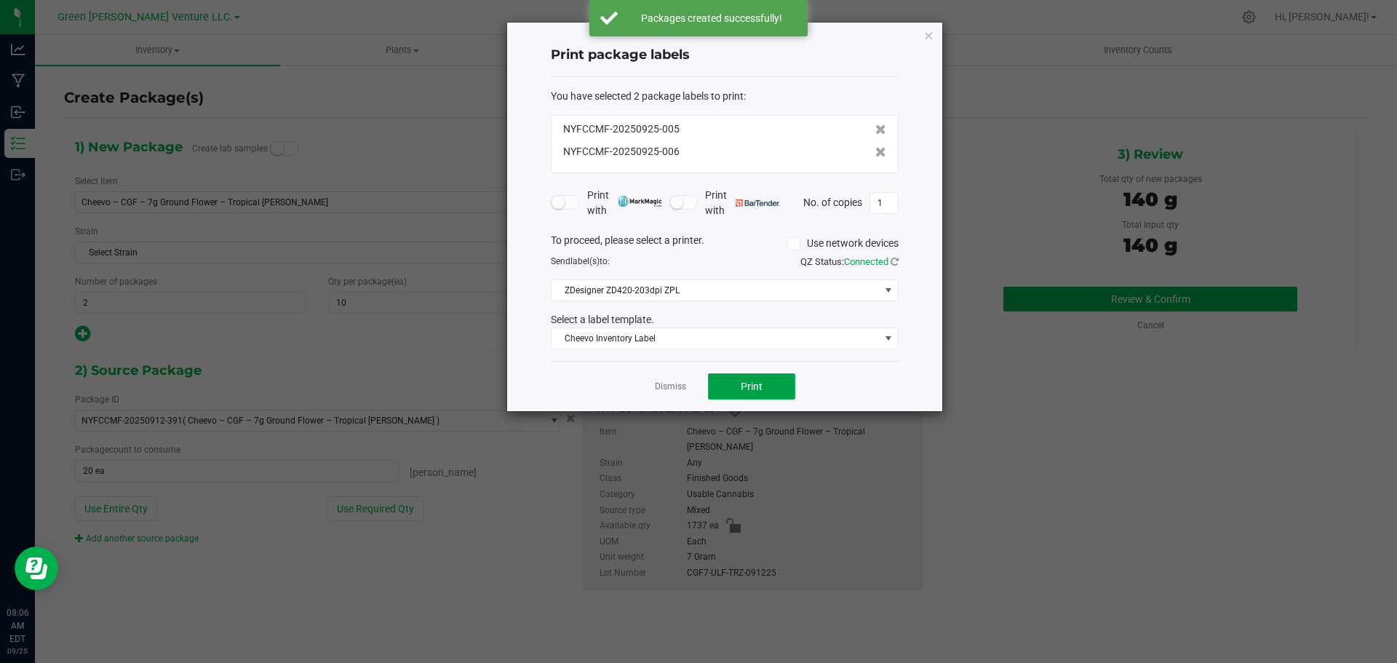
click at [721, 386] on button "Print" at bounding box center [751, 386] width 87 height 26
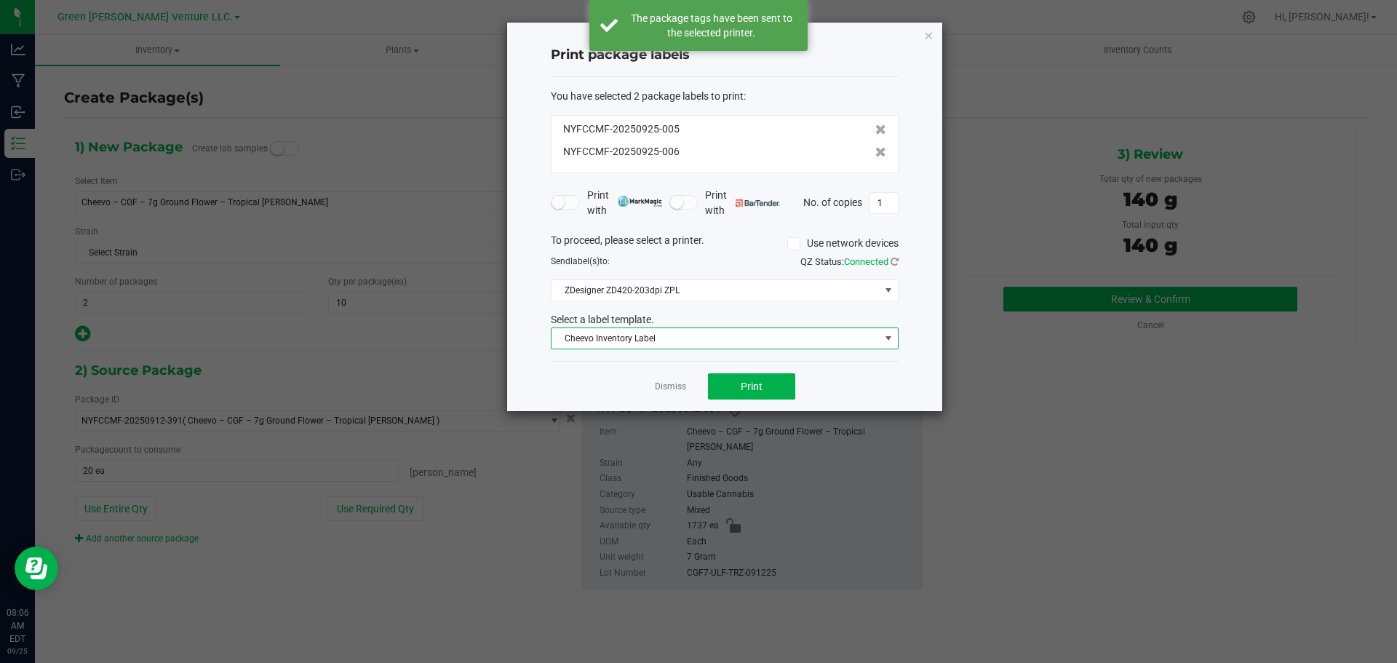
click at [707, 342] on span "Cheevo Inventory Label" at bounding box center [715, 338] width 328 height 20
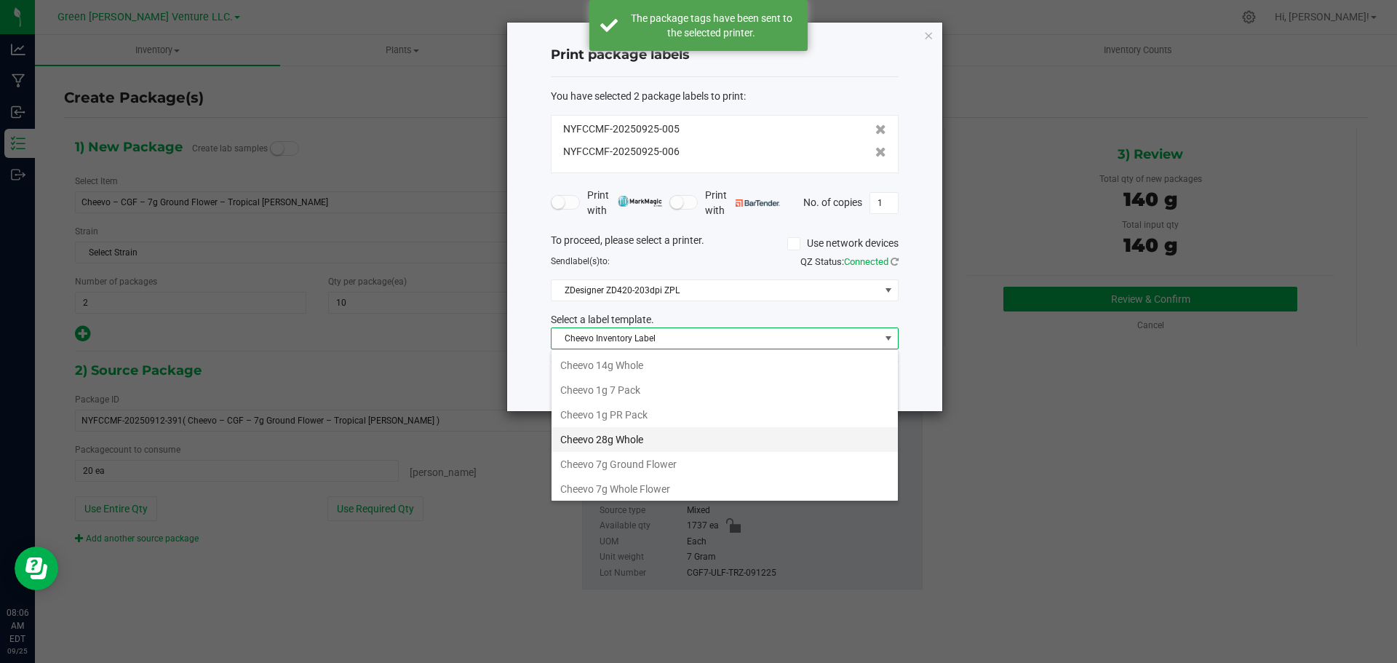
scroll to position [22, 348]
click at [644, 435] on li "Cheevo 7g Ground Flower" at bounding box center [724, 436] width 346 height 25
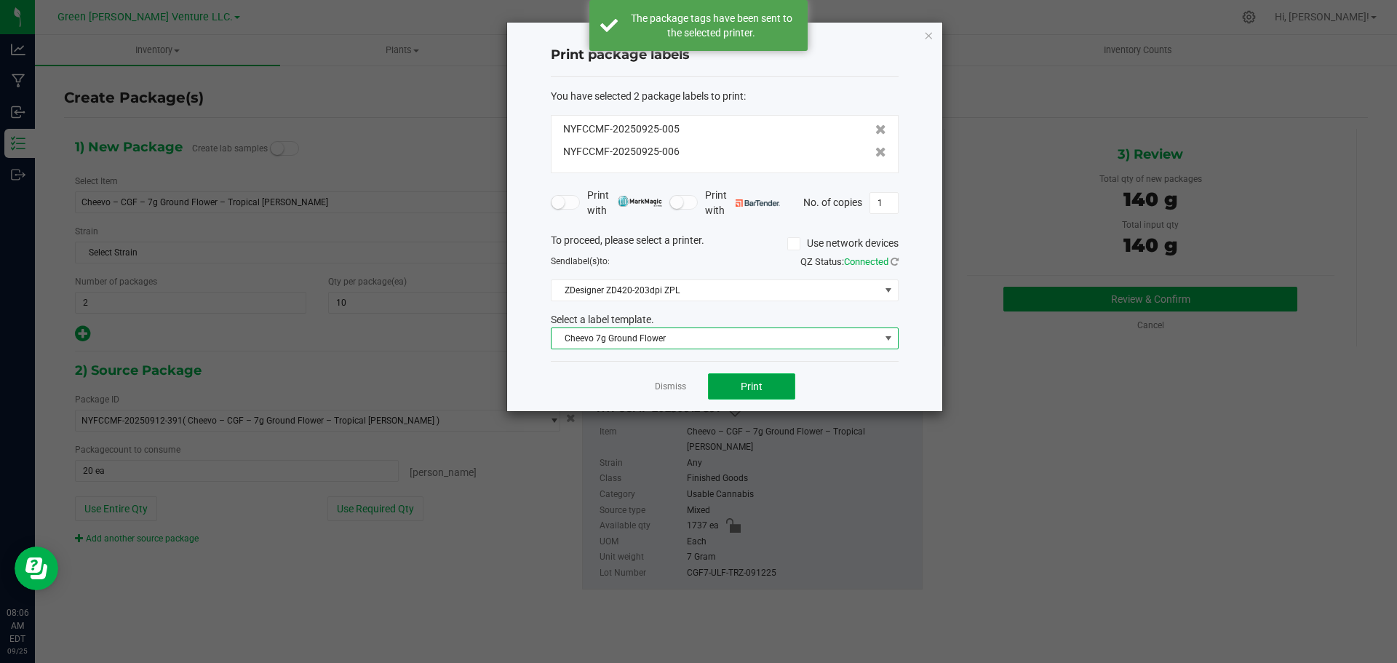
click at [720, 387] on button "Print" at bounding box center [751, 386] width 87 height 26
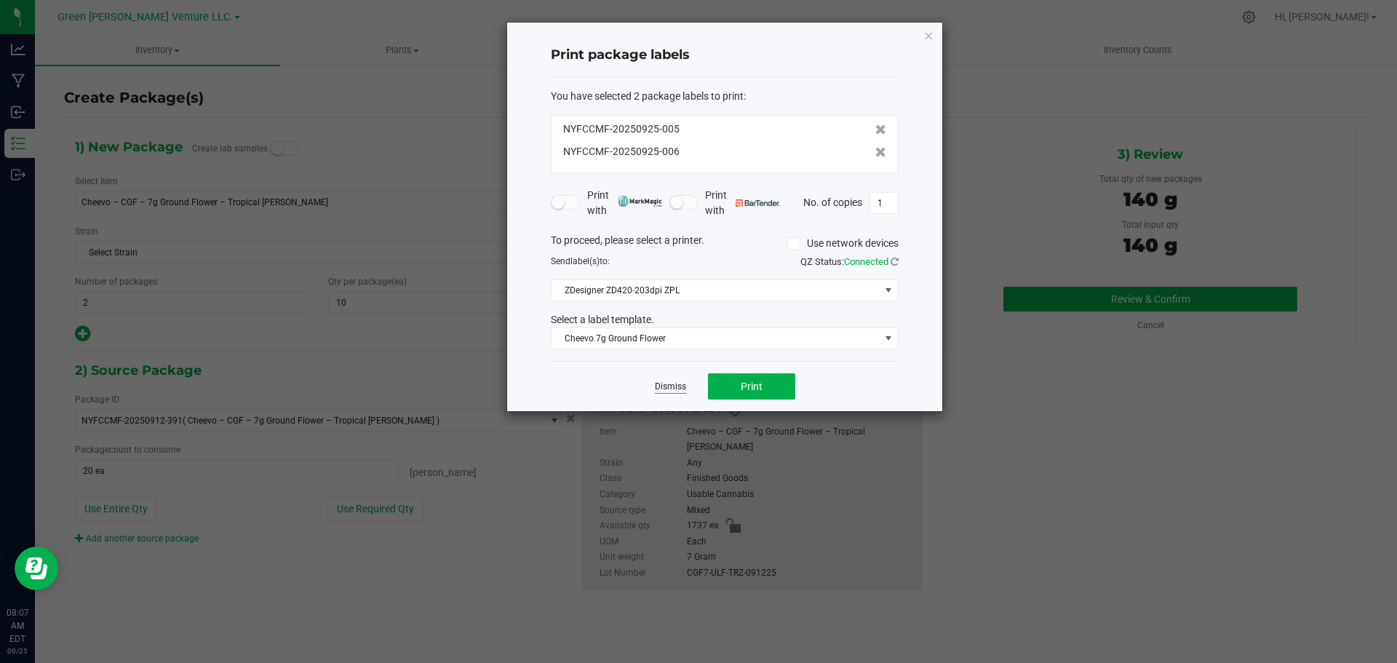
click at [670, 390] on link "Dismiss" at bounding box center [670, 386] width 31 height 12
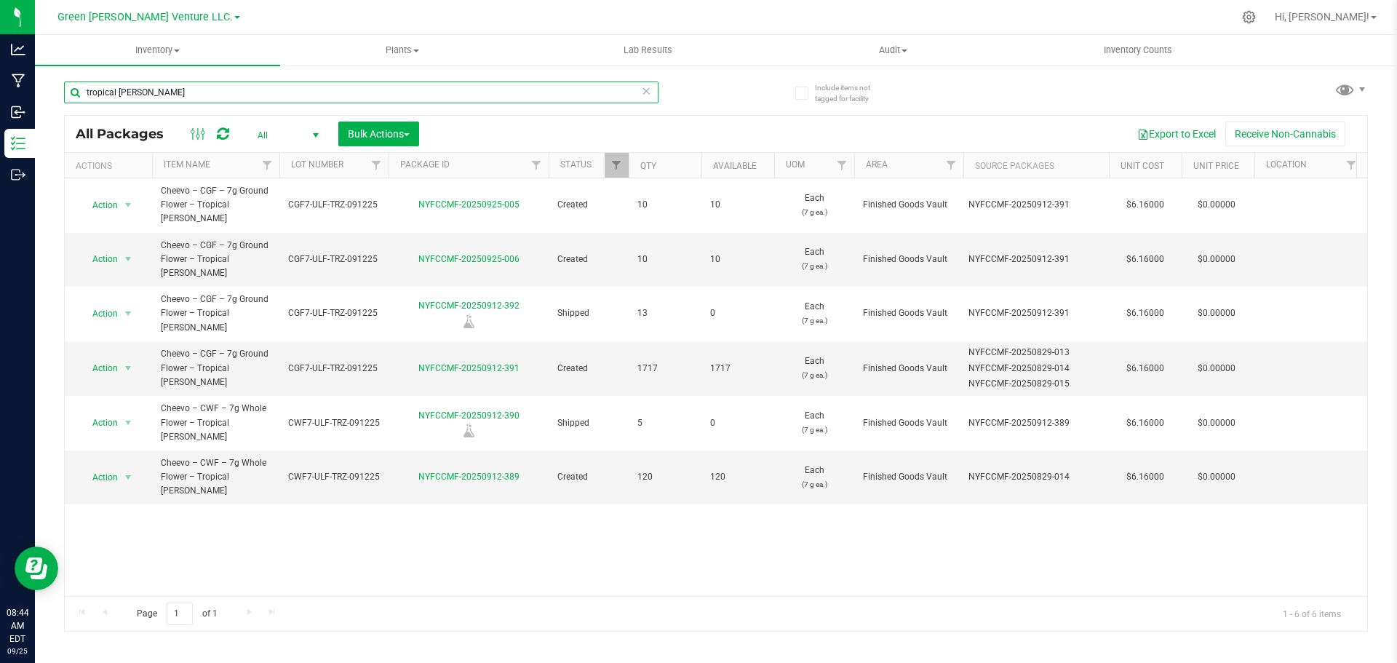
drag, startPoint x: 156, startPoint y: 92, endPoint x: 78, endPoint y: 92, distance: 78.6
click at [77, 92] on input "tropical runtz" at bounding box center [361, 92] width 594 height 22
type input "NYFCCMF-20250829-218"
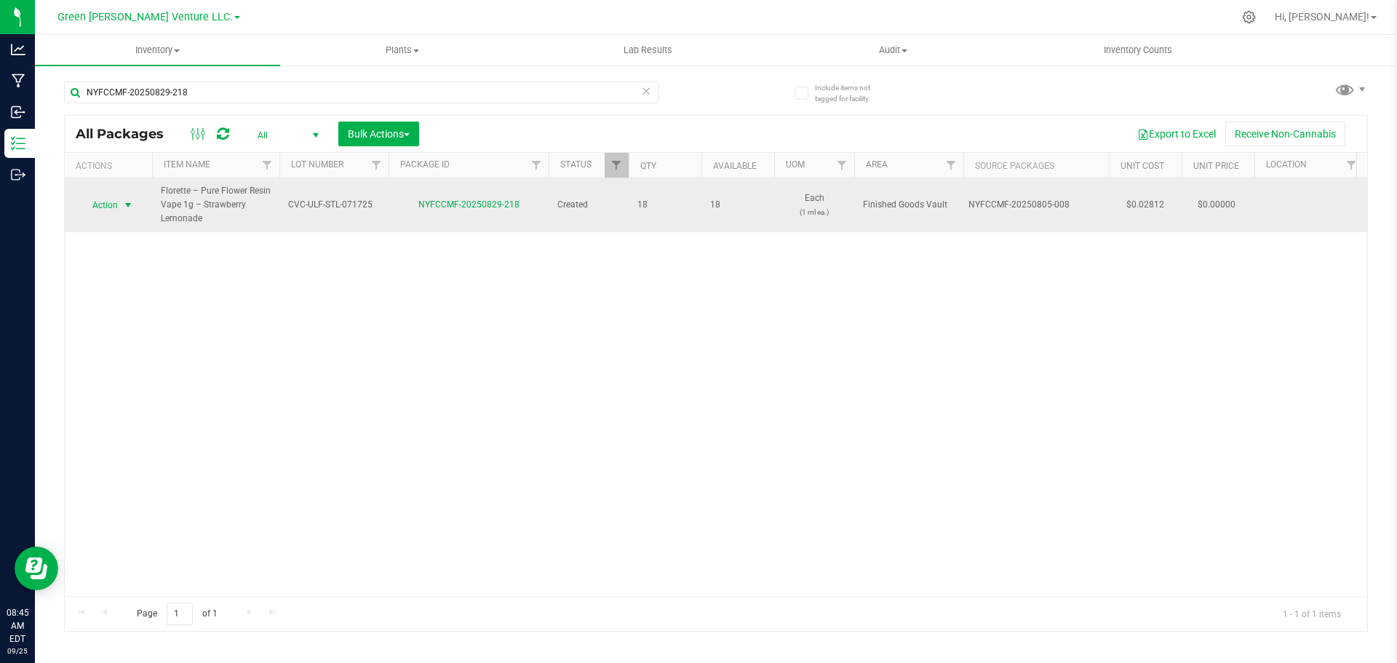
click at [128, 212] on span "select" at bounding box center [128, 205] width 18 height 20
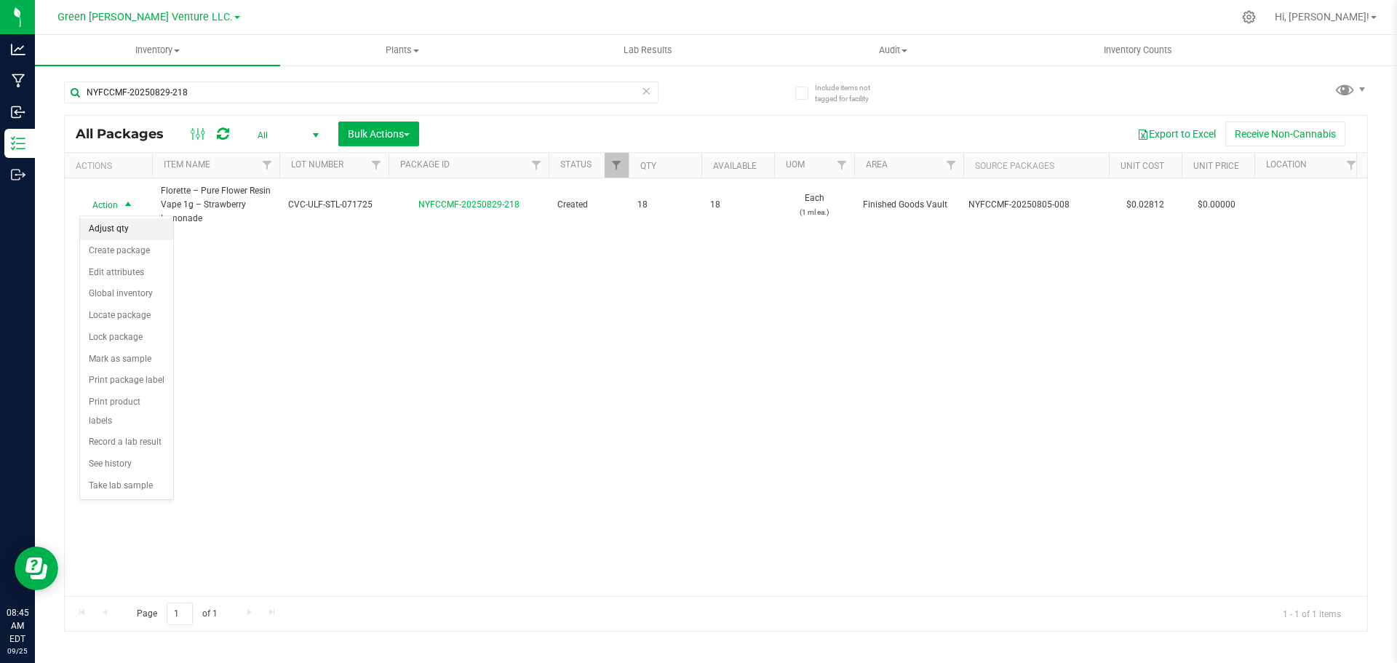
click at [115, 226] on li "Adjust qty" at bounding box center [126, 229] width 93 height 22
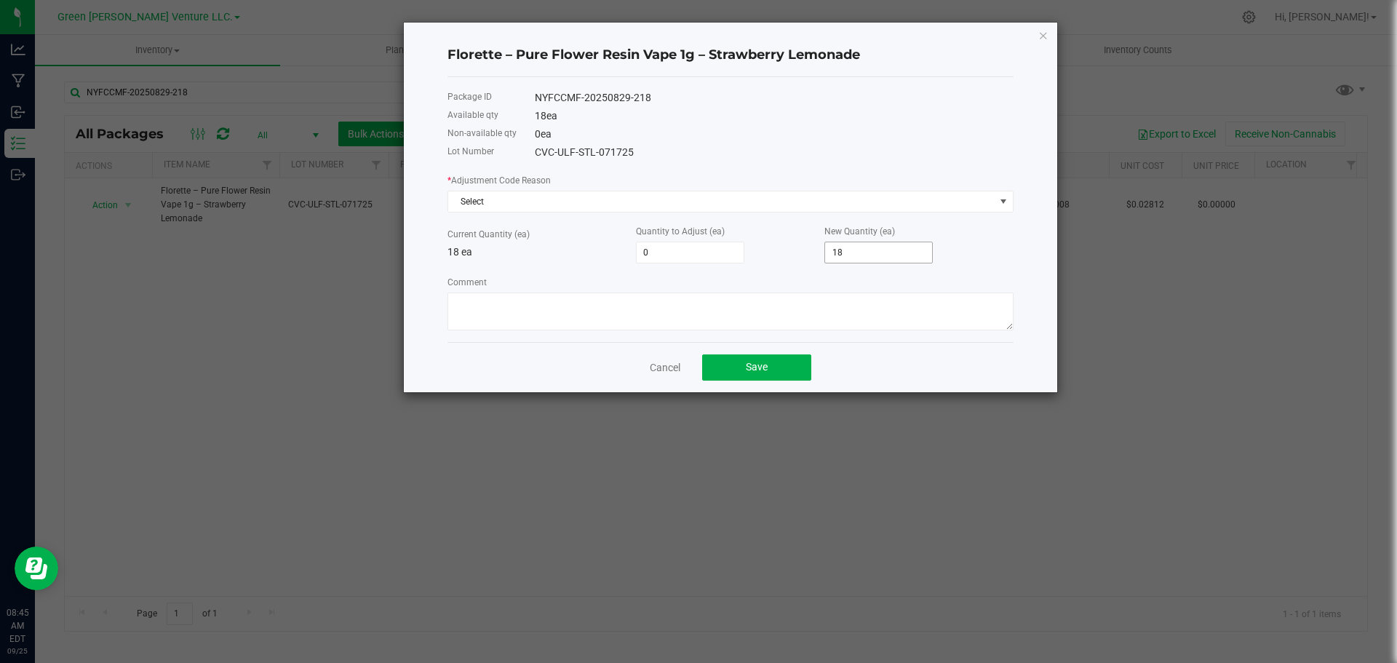
click at [895, 249] on input "18" at bounding box center [878, 252] width 107 height 20
type input "-16"
type input "2"
type input "20"
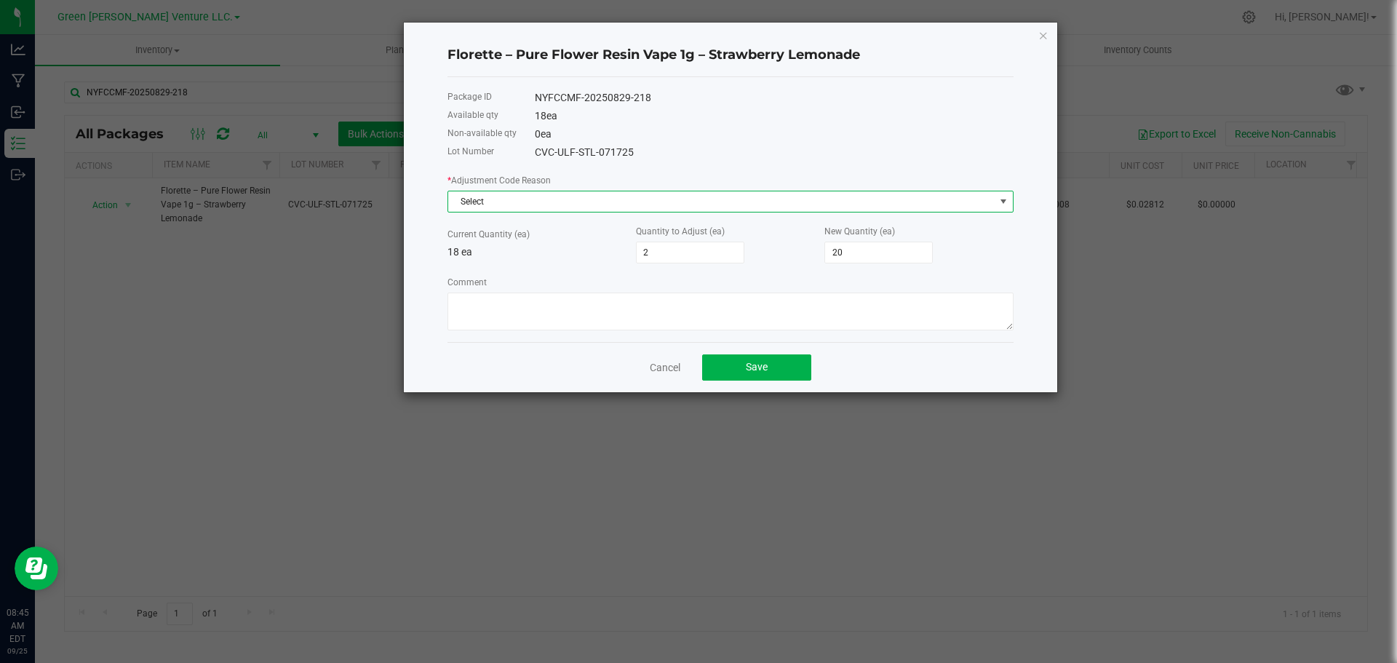
click at [506, 197] on span "Select" at bounding box center [721, 201] width 546 height 20
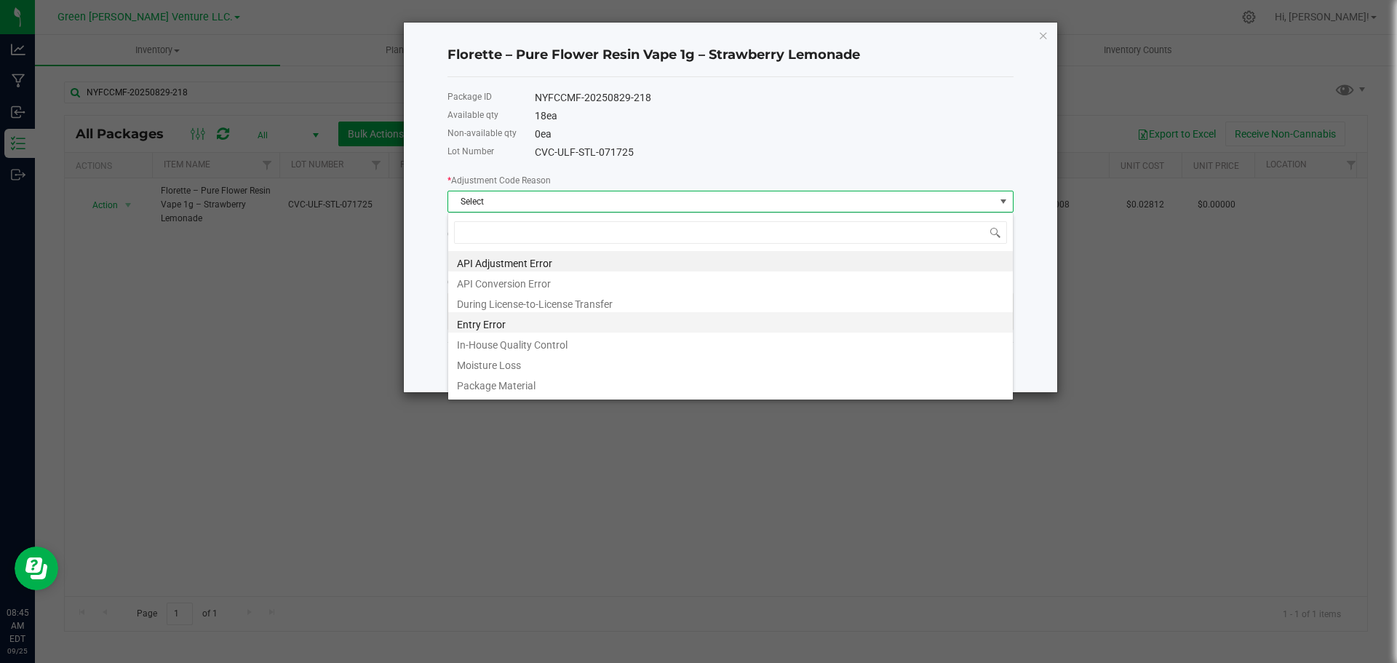
scroll to position [22, 566]
click at [518, 323] on li "Entry Error" at bounding box center [730, 322] width 565 height 20
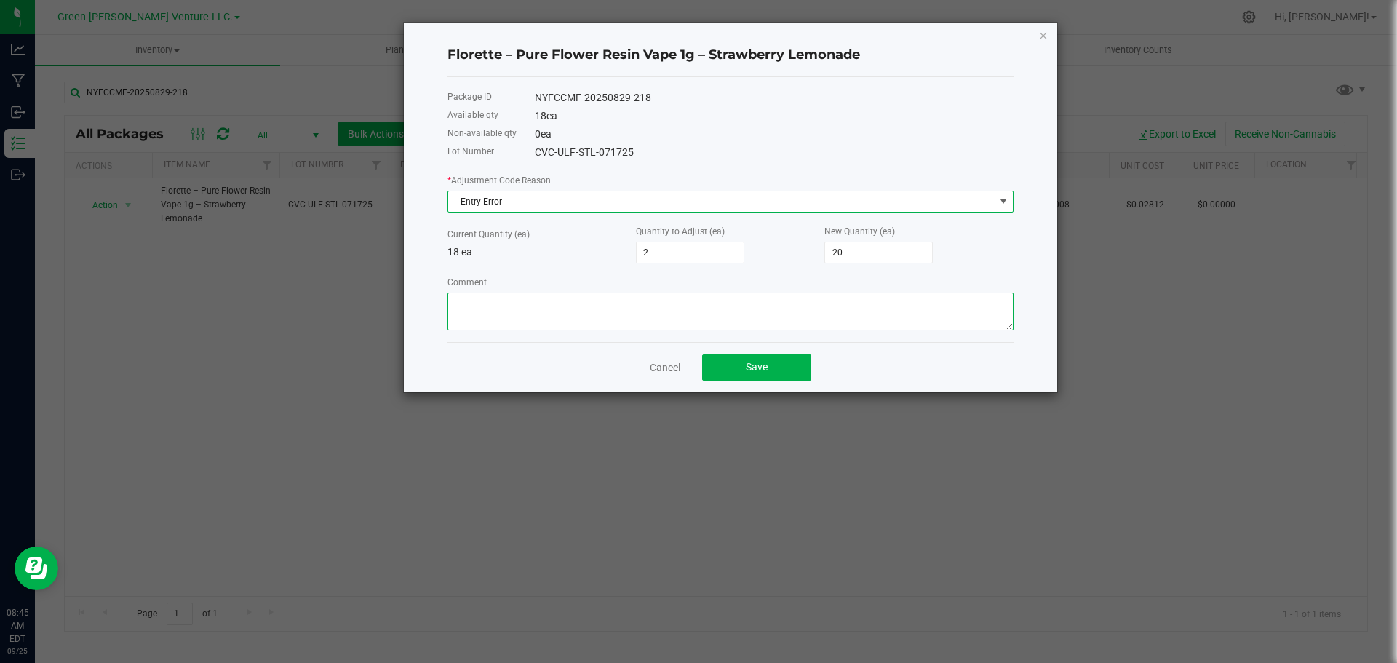
click at [533, 319] on textarea "Comment" at bounding box center [730, 311] width 566 height 38
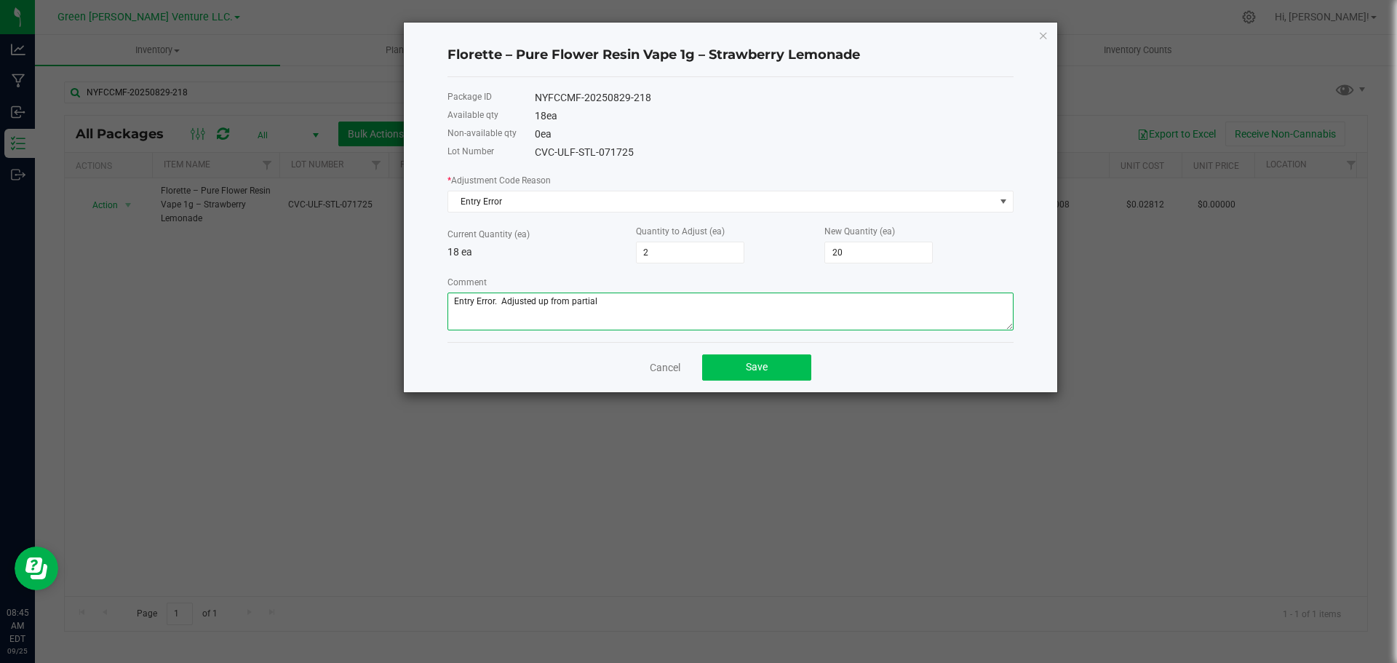
type textarea "Entry Error. Adjusted up from partial"
click at [736, 370] on button "Save" at bounding box center [756, 367] width 109 height 26
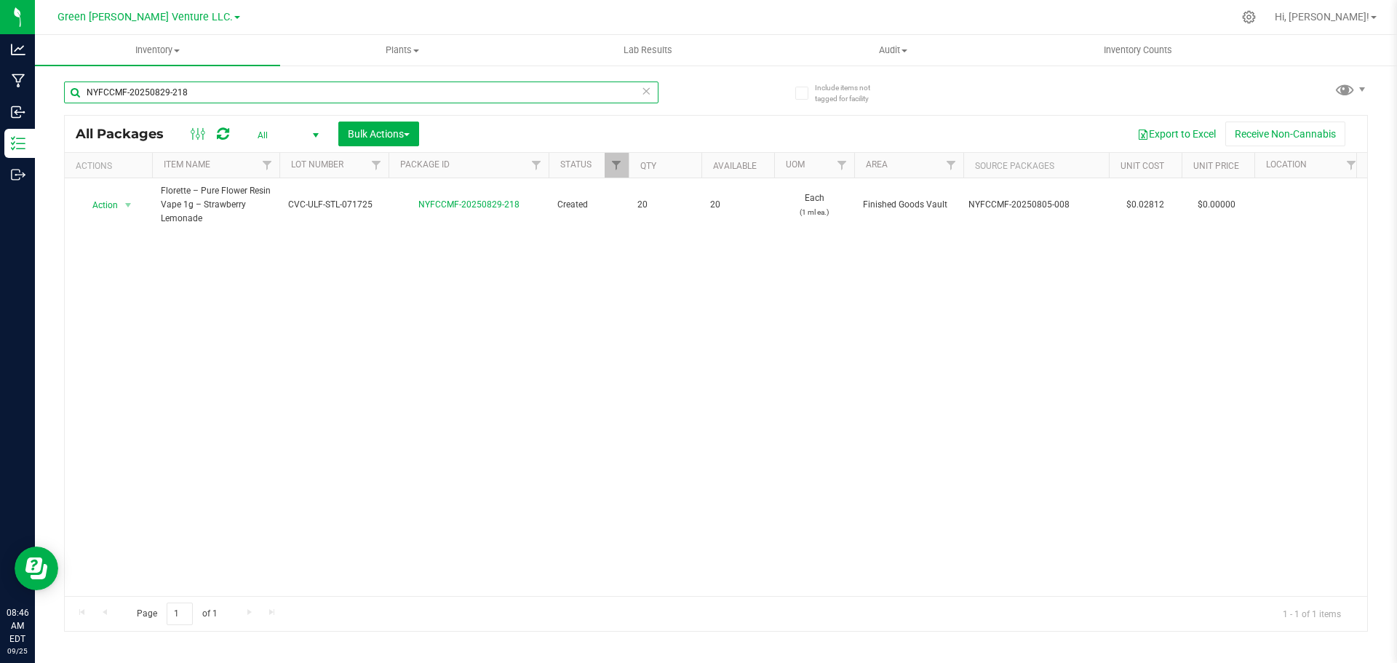
drag, startPoint x: 211, startPoint y: 89, endPoint x: 76, endPoint y: 98, distance: 134.9
click at [79, 98] on input "NYFCCMF-20250829-218" at bounding box center [361, 92] width 594 height 22
type input "NYFCCMF-20250829-197"
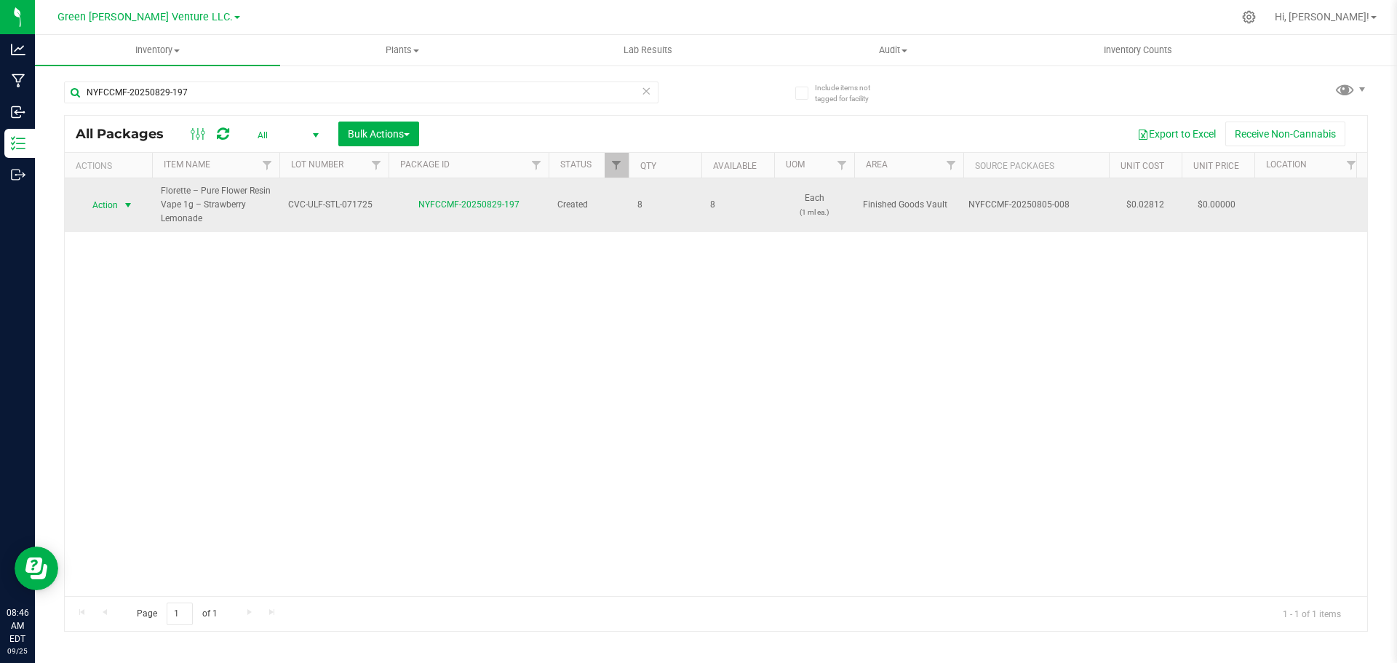
click at [123, 208] on span "select" at bounding box center [128, 205] width 12 height 12
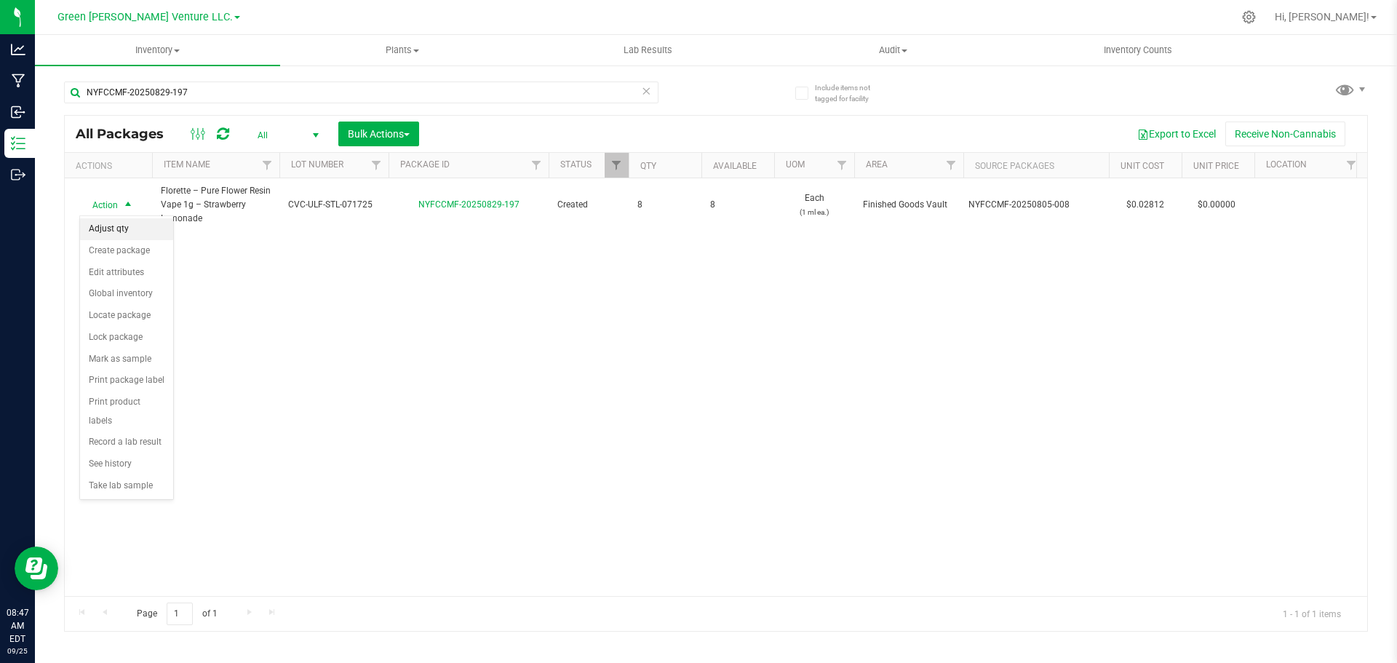
click at [127, 228] on li "Adjust qty" at bounding box center [126, 229] width 93 height 22
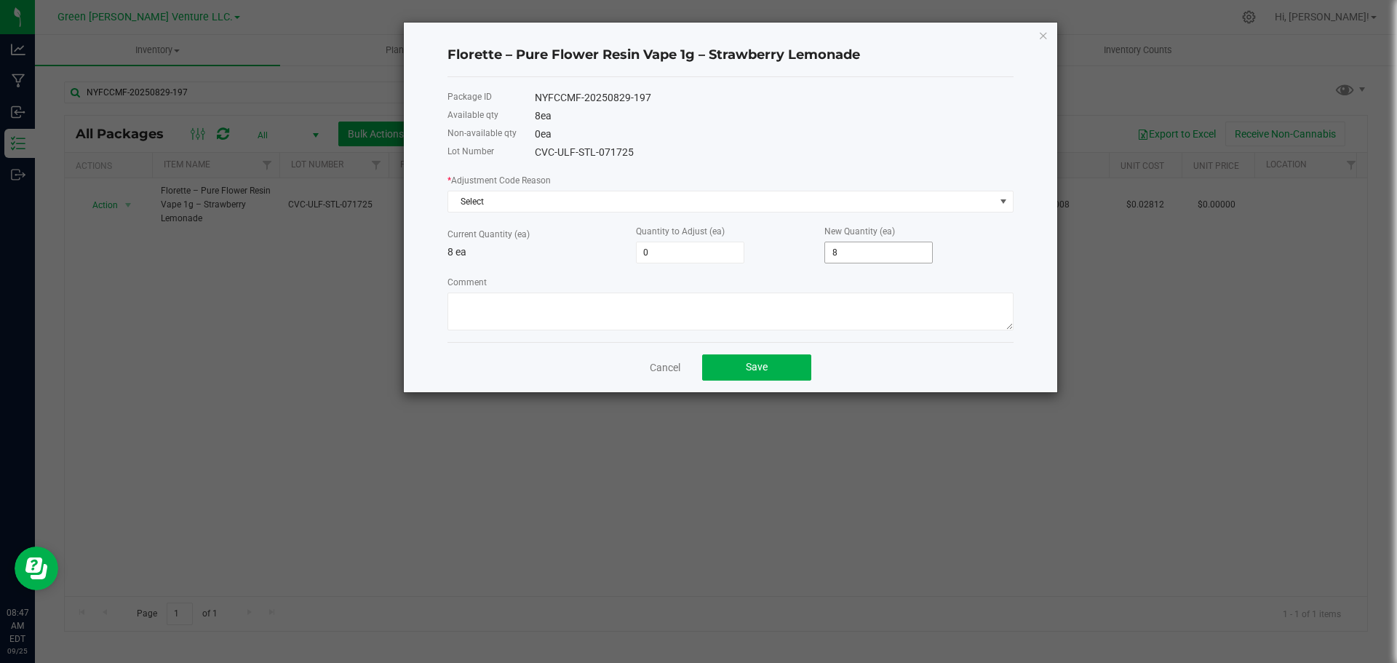
click at [851, 250] on input "8" at bounding box center [878, 252] width 107 height 20
type input "-2"
type input "6"
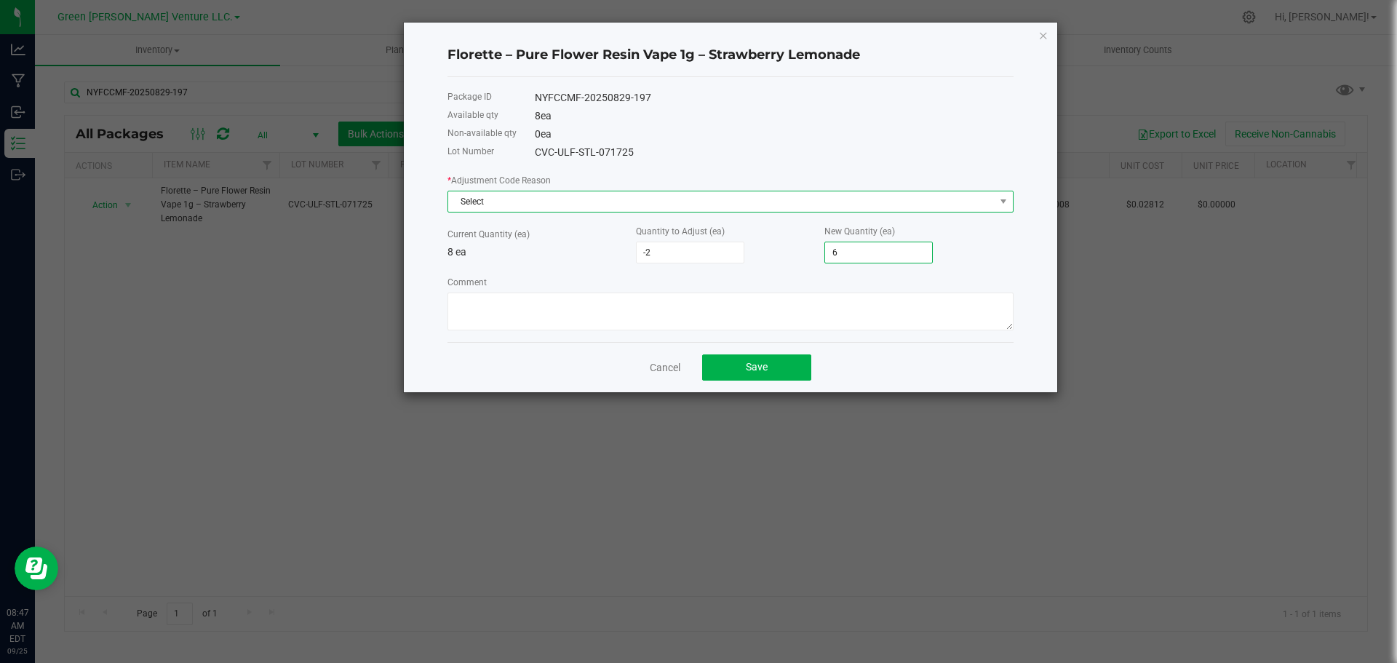
click at [500, 204] on span "Select" at bounding box center [721, 201] width 546 height 20
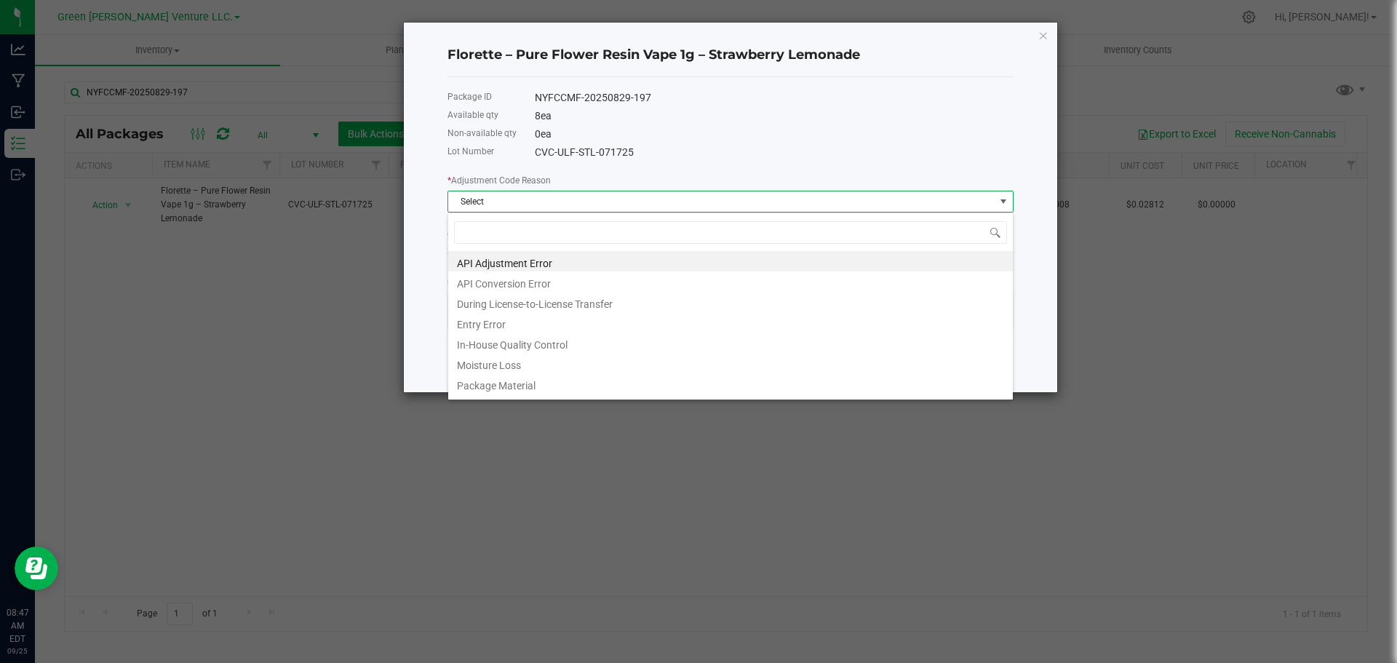
scroll to position [22, 566]
click at [493, 318] on li "Entry Error" at bounding box center [730, 322] width 565 height 20
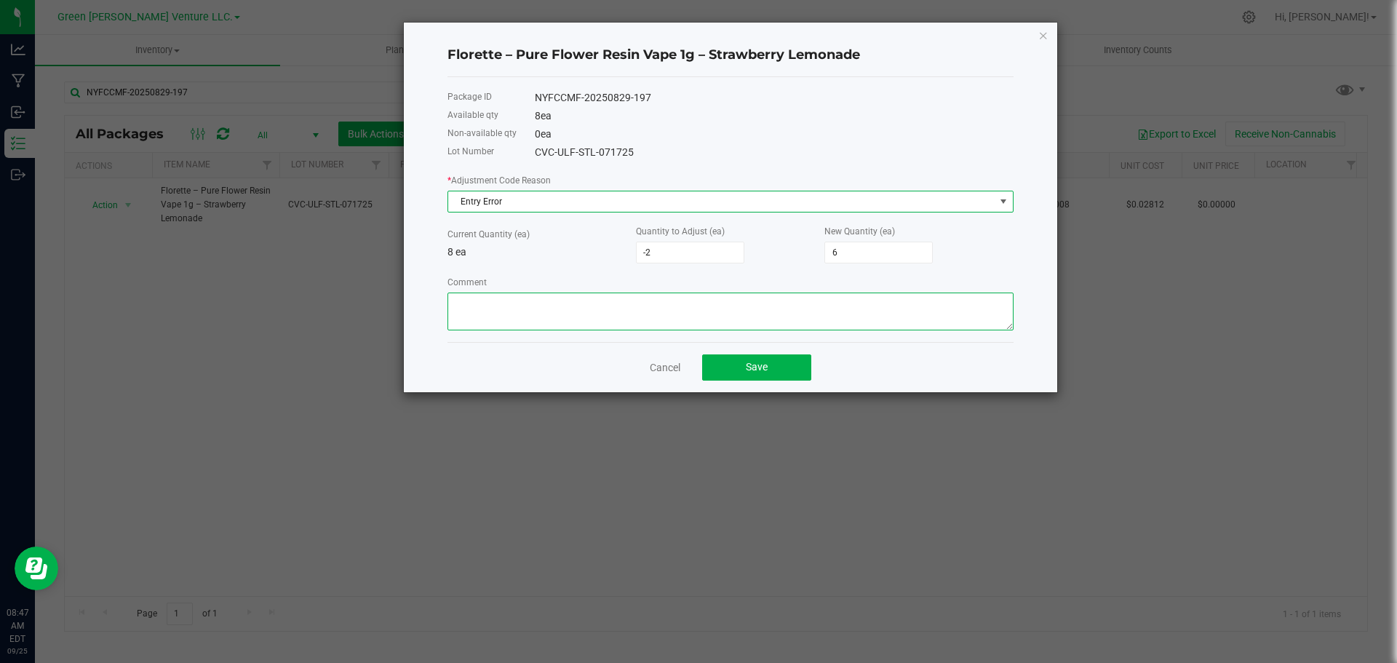
click at [493, 310] on textarea "Comment" at bounding box center [730, 311] width 566 height 38
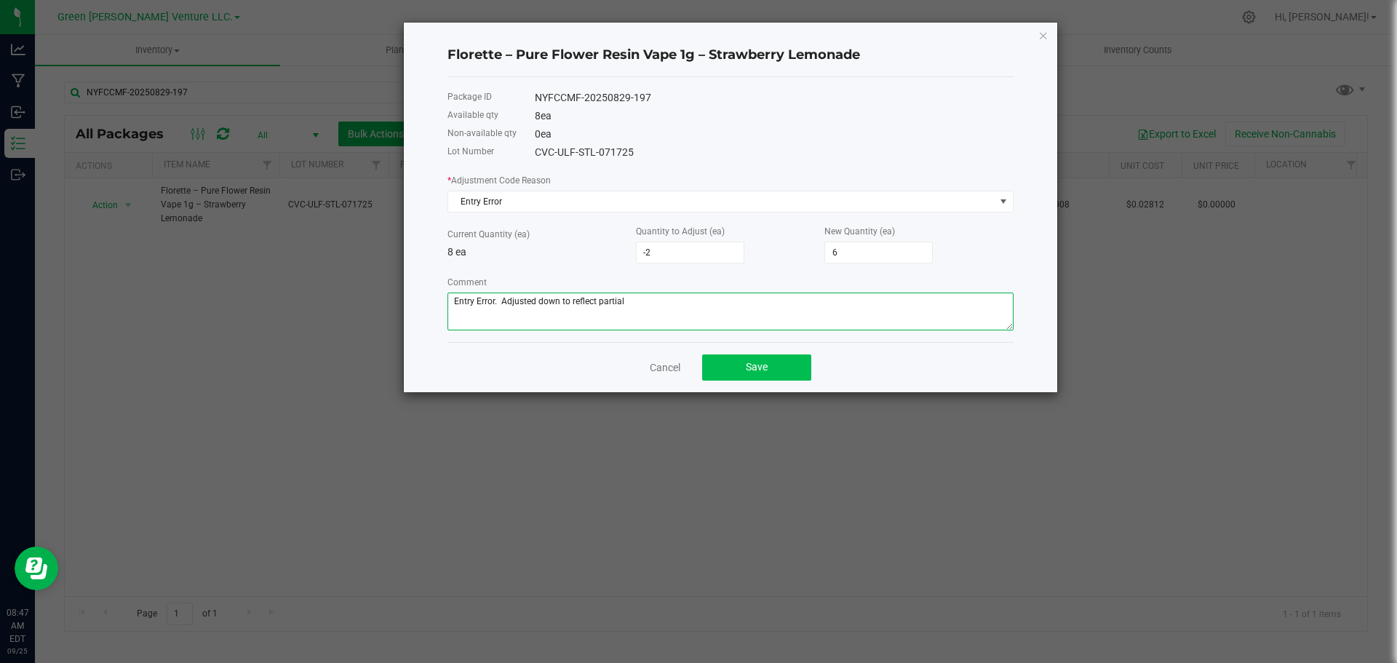
type textarea "Entry Error. Adjusted down to reflect partial"
click at [778, 359] on button "Save" at bounding box center [756, 367] width 109 height 26
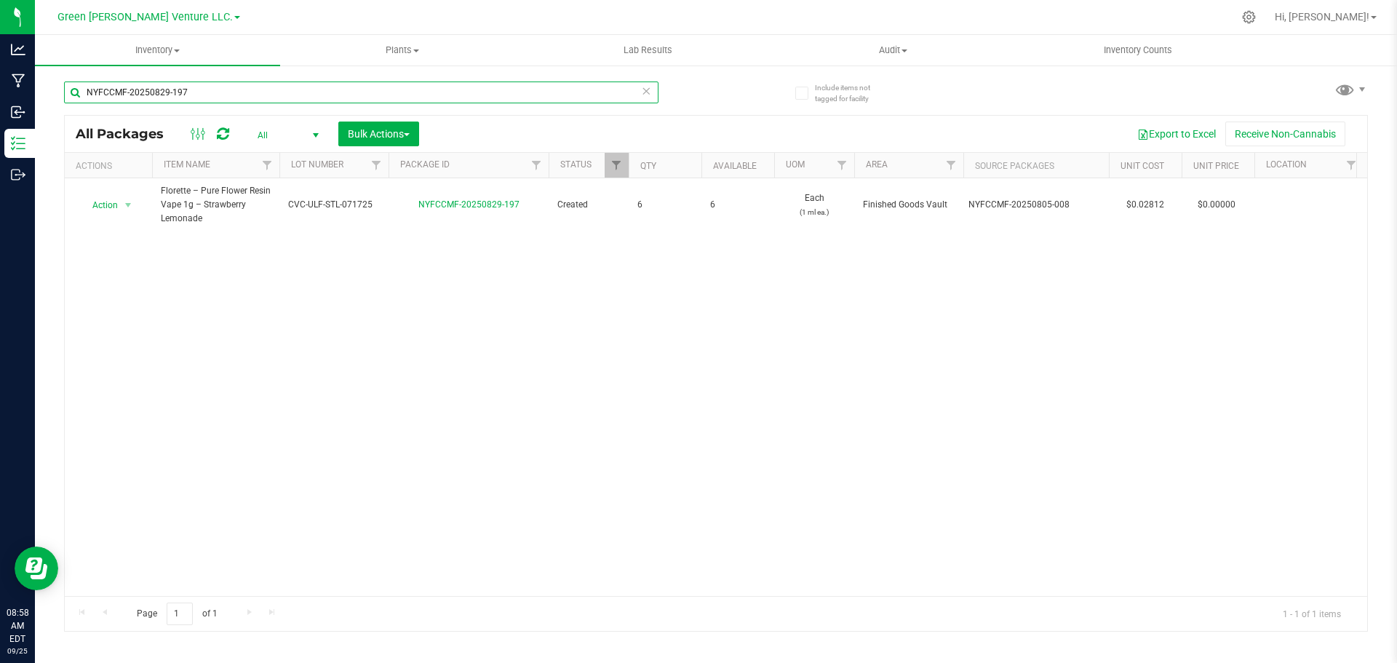
click at [202, 95] on input "NYFCCMF-20250829-197" at bounding box center [361, 92] width 594 height 22
type input "redline haze"
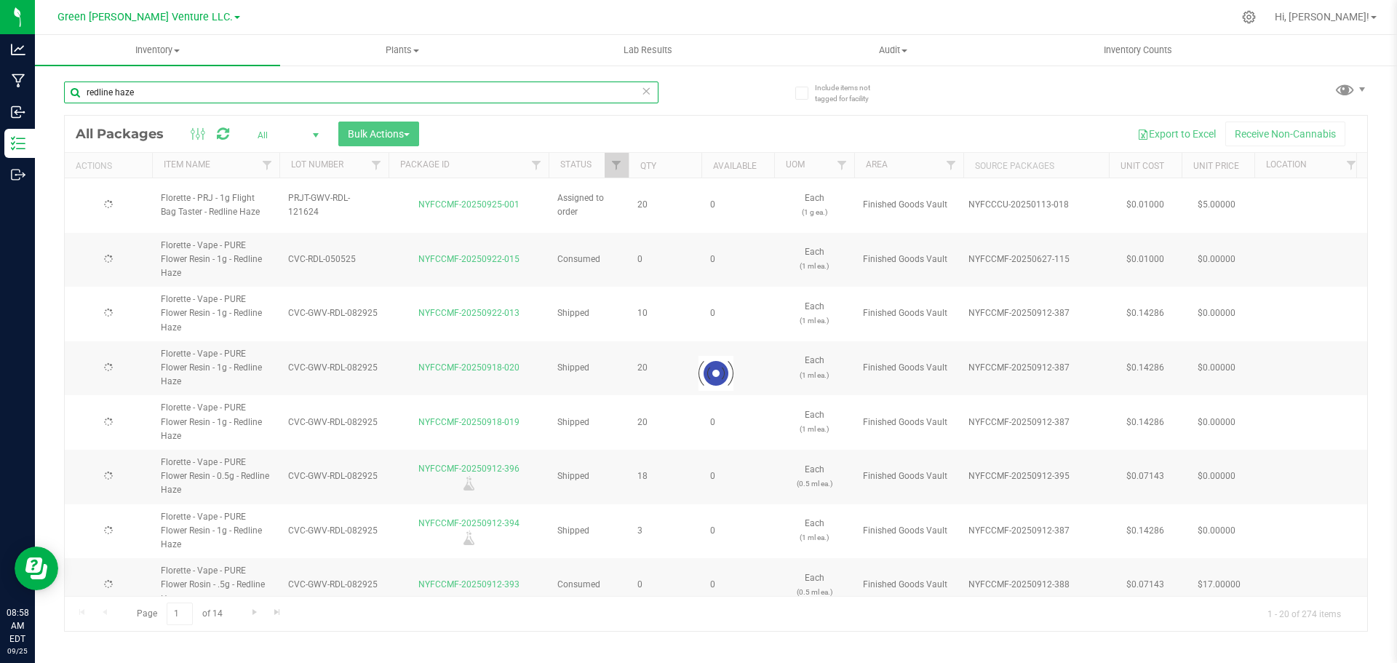
type input "2025-08-29"
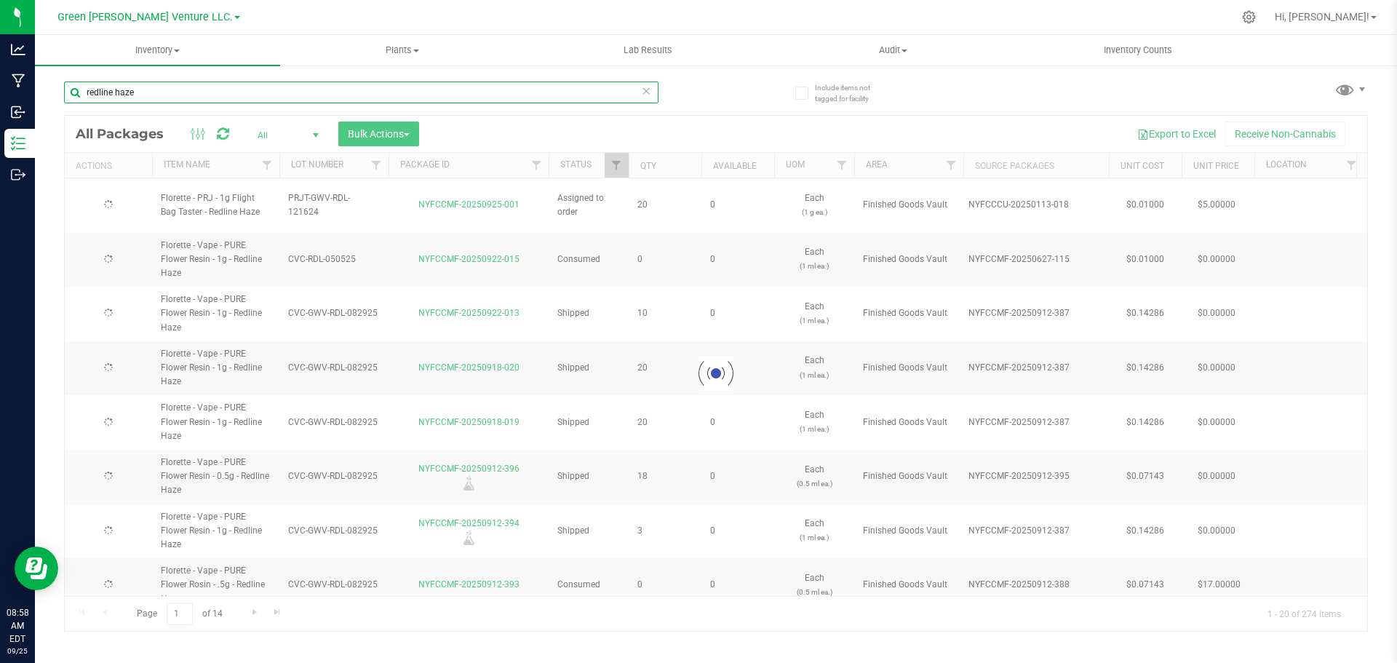
type input "2025-08-29"
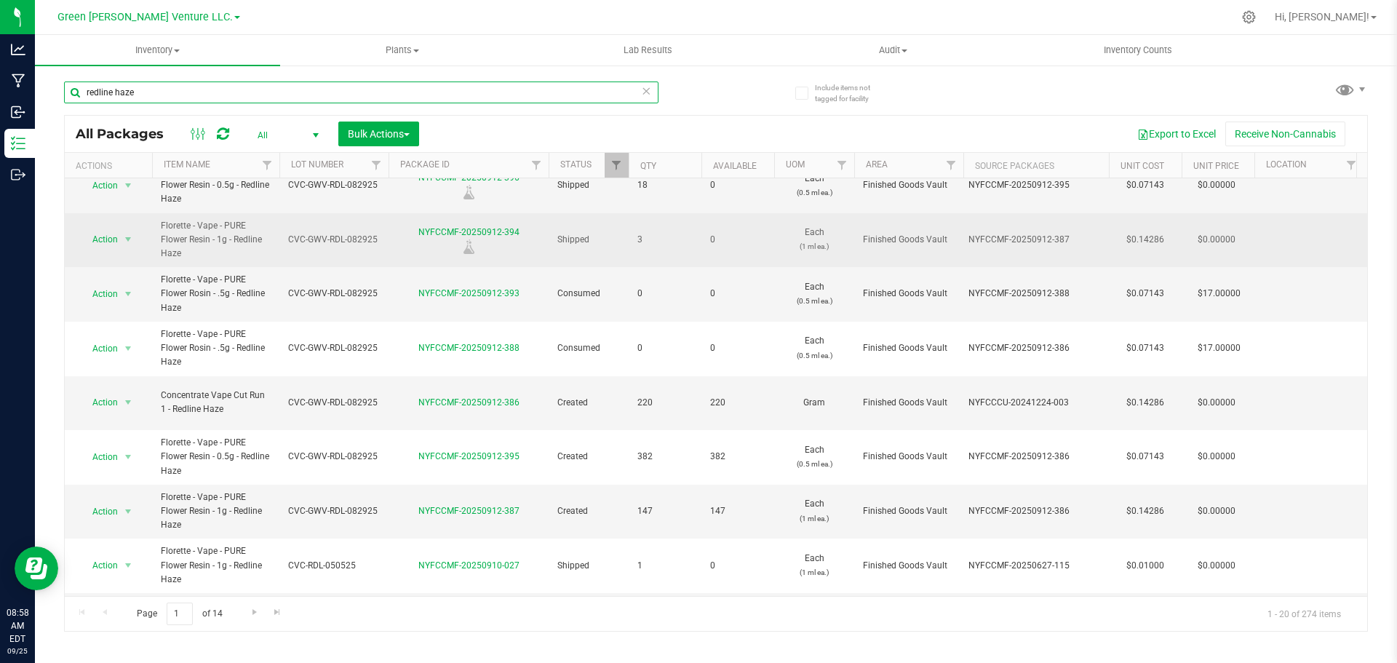
scroll to position [364, 0]
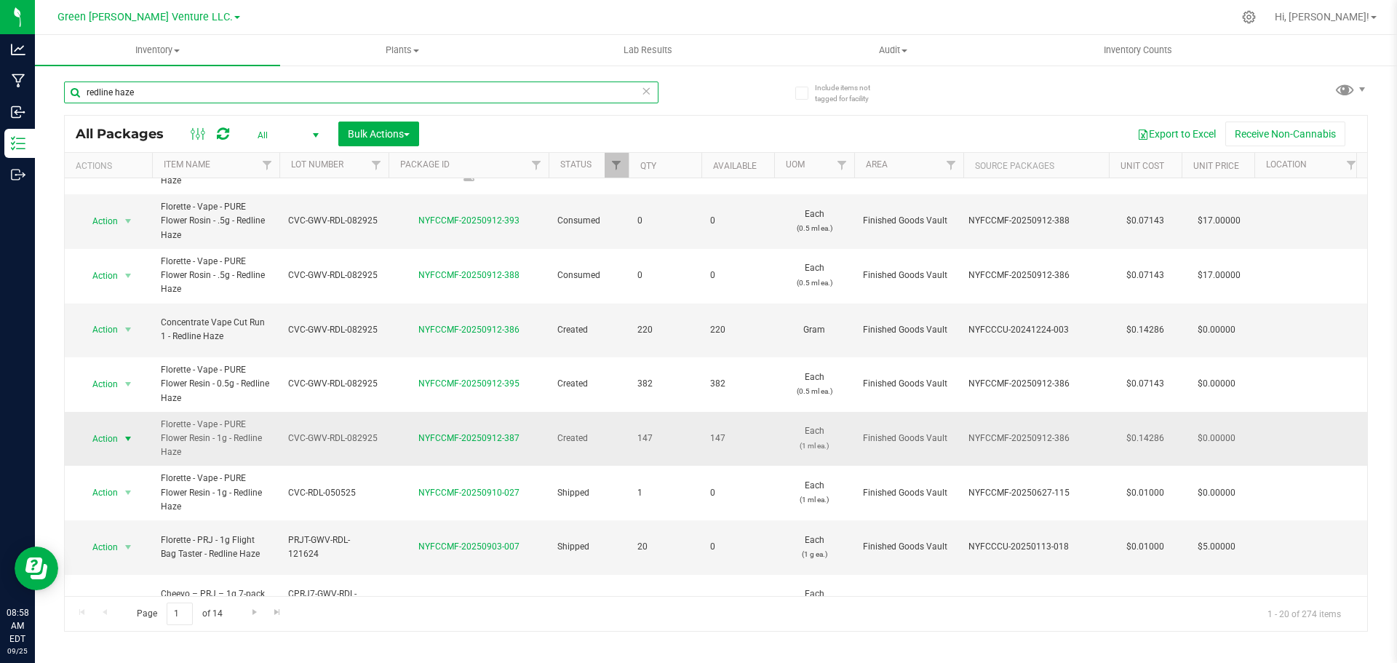
type input "redline haze"
click at [117, 428] on span "Action" at bounding box center [98, 438] width 39 height 20
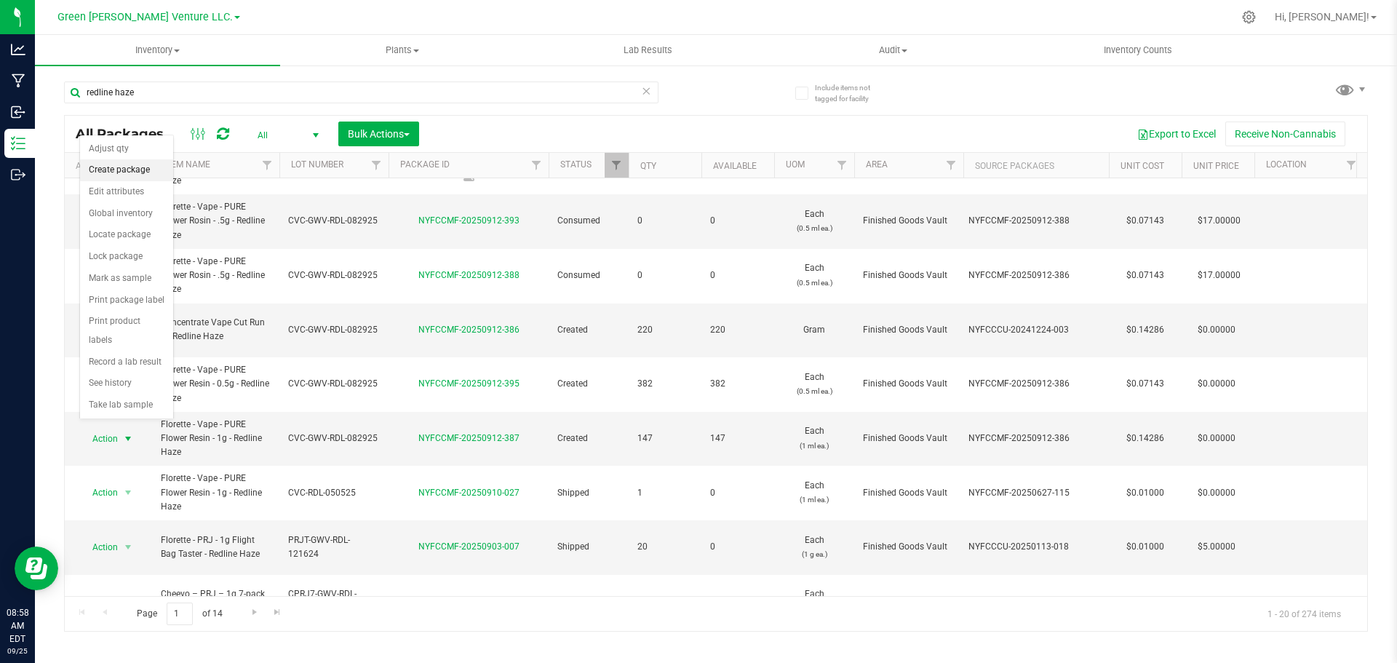
click at [127, 170] on li "Create package" at bounding box center [126, 170] width 93 height 22
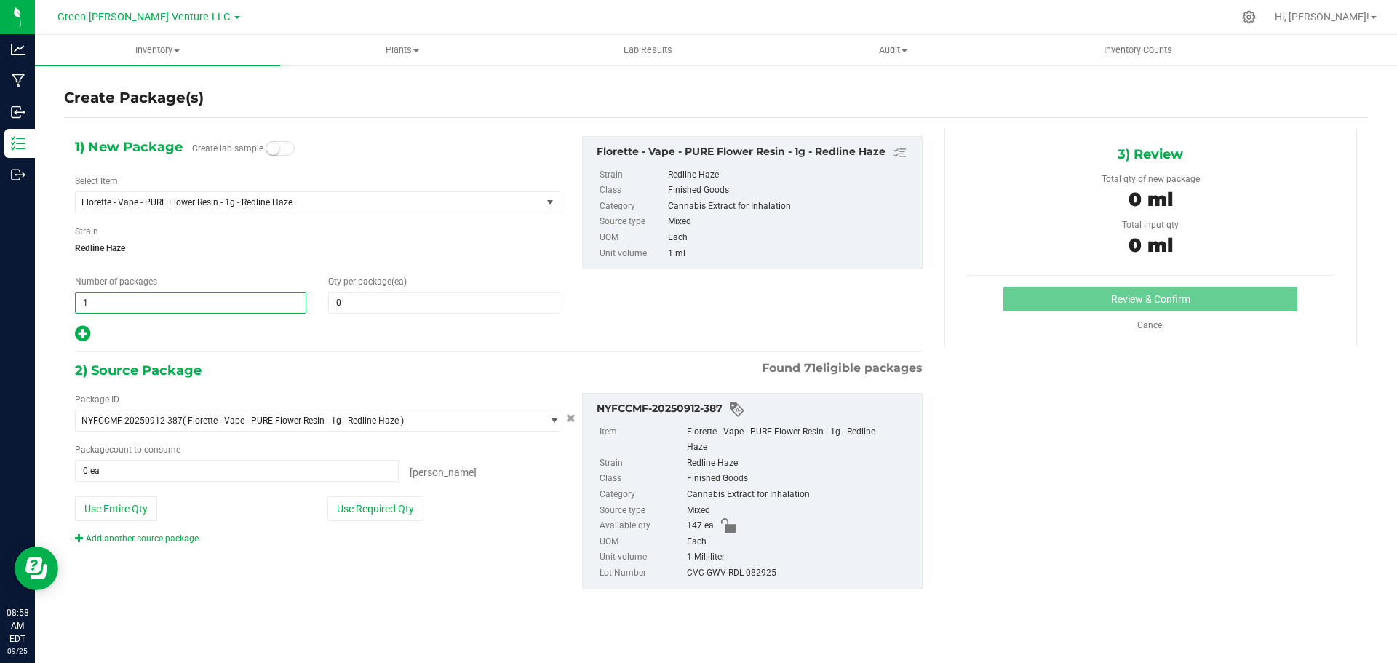
click at [97, 300] on span "1 1" at bounding box center [190, 303] width 231 height 22
type input "2"
click at [396, 297] on span at bounding box center [443, 303] width 231 height 22
type input "20"
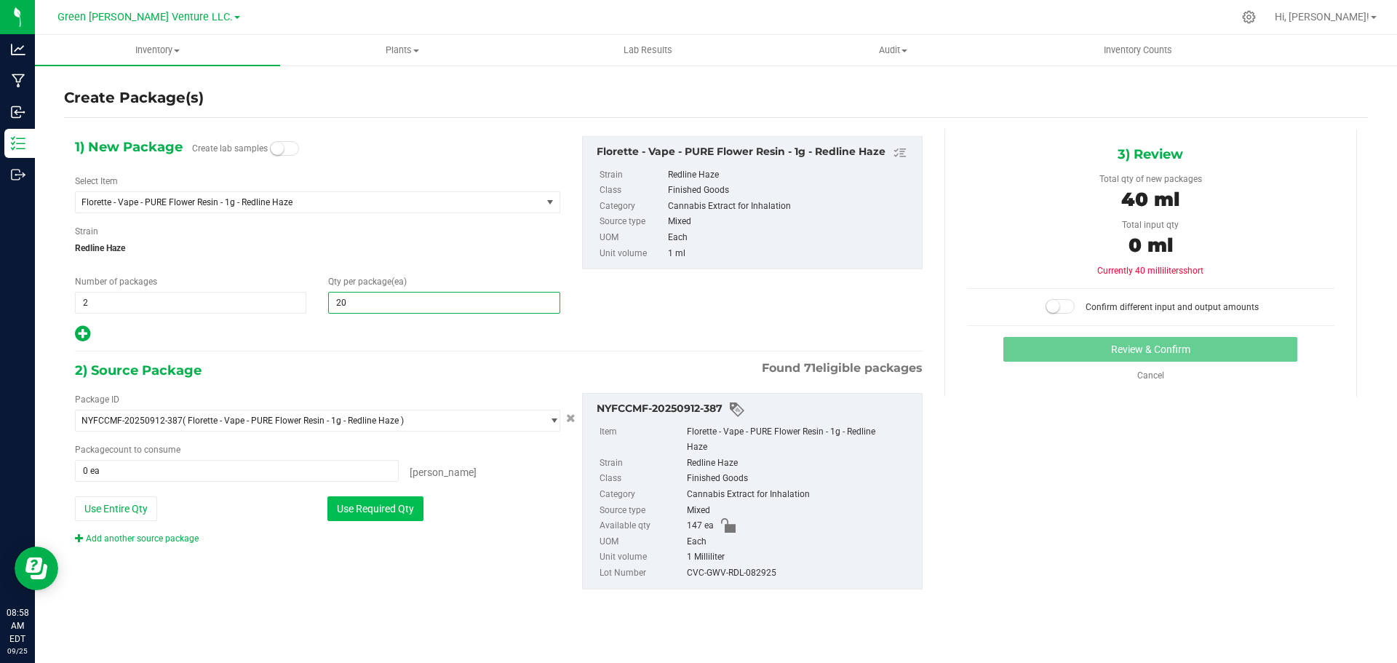
type input "20"
click at [401, 503] on button "Use Required Qty" at bounding box center [375, 508] width 96 height 25
type input "40 ea"
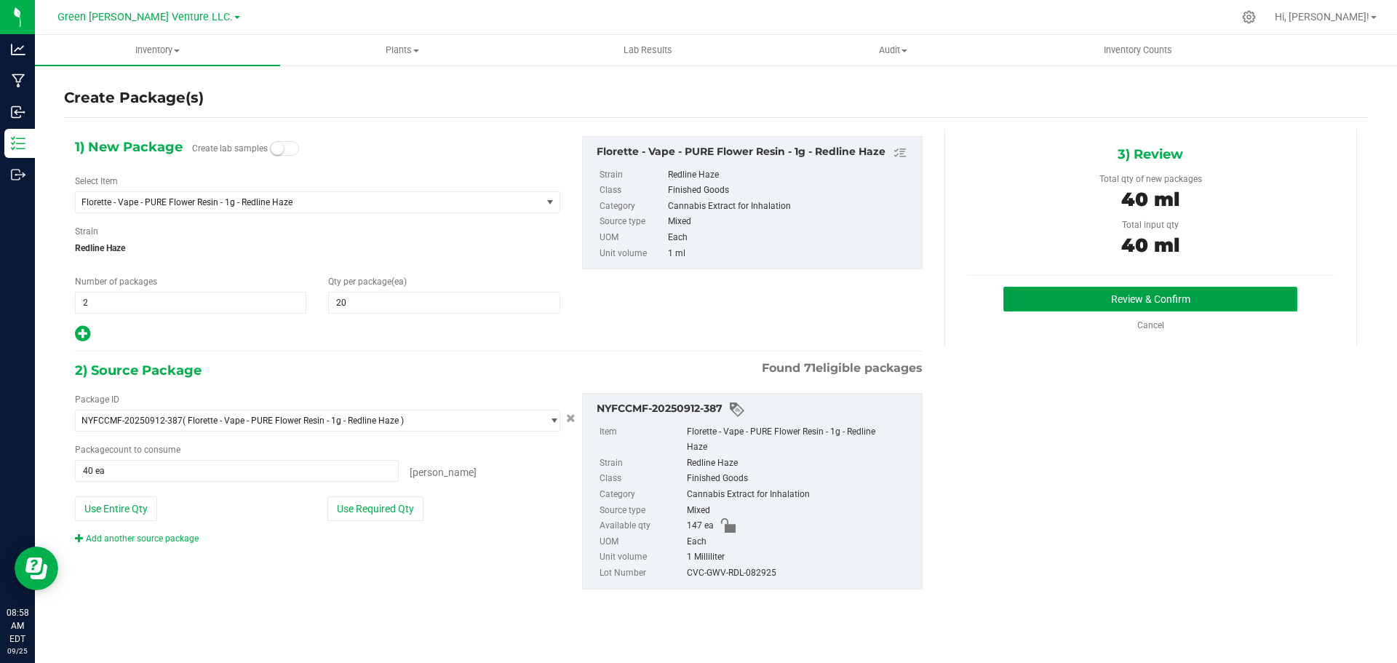
click at [1095, 305] on button "Review & Confirm" at bounding box center [1150, 299] width 294 height 25
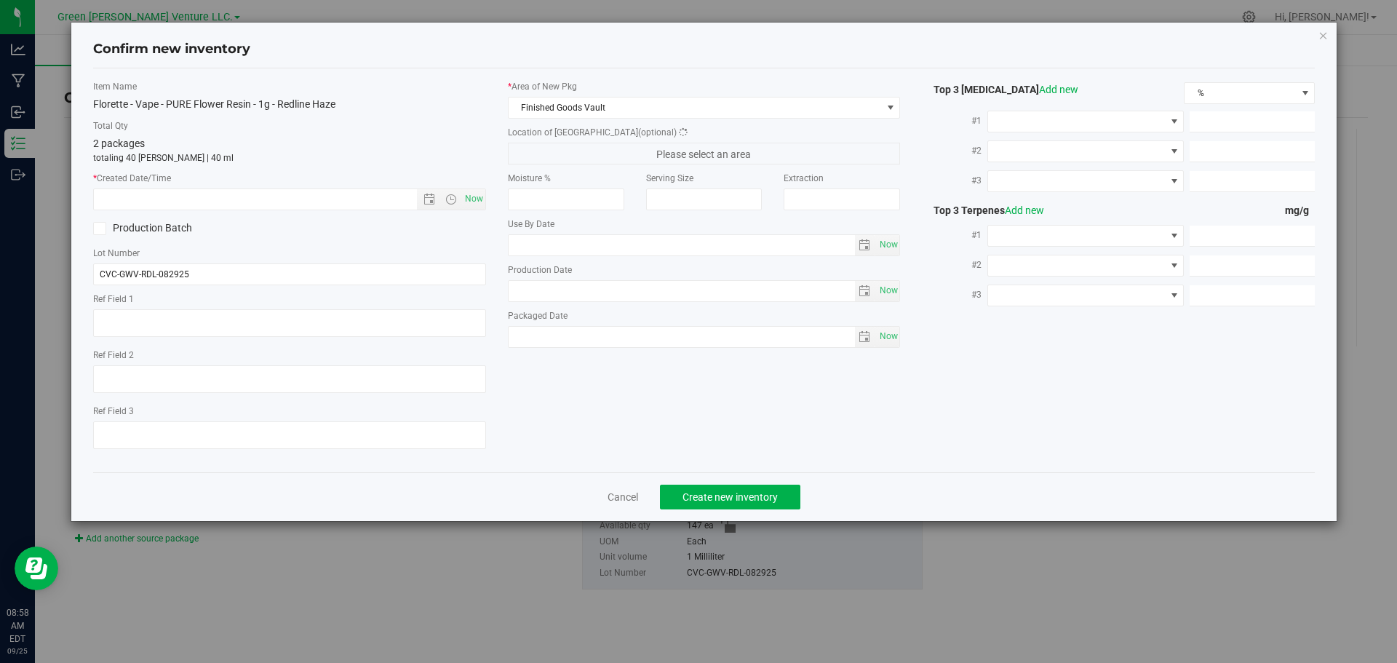
type input "2025-08-29"
type input "1.5100"
type input "1.0100"
type input "0.5100"
click at [467, 201] on span "Now" at bounding box center [473, 198] width 25 height 21
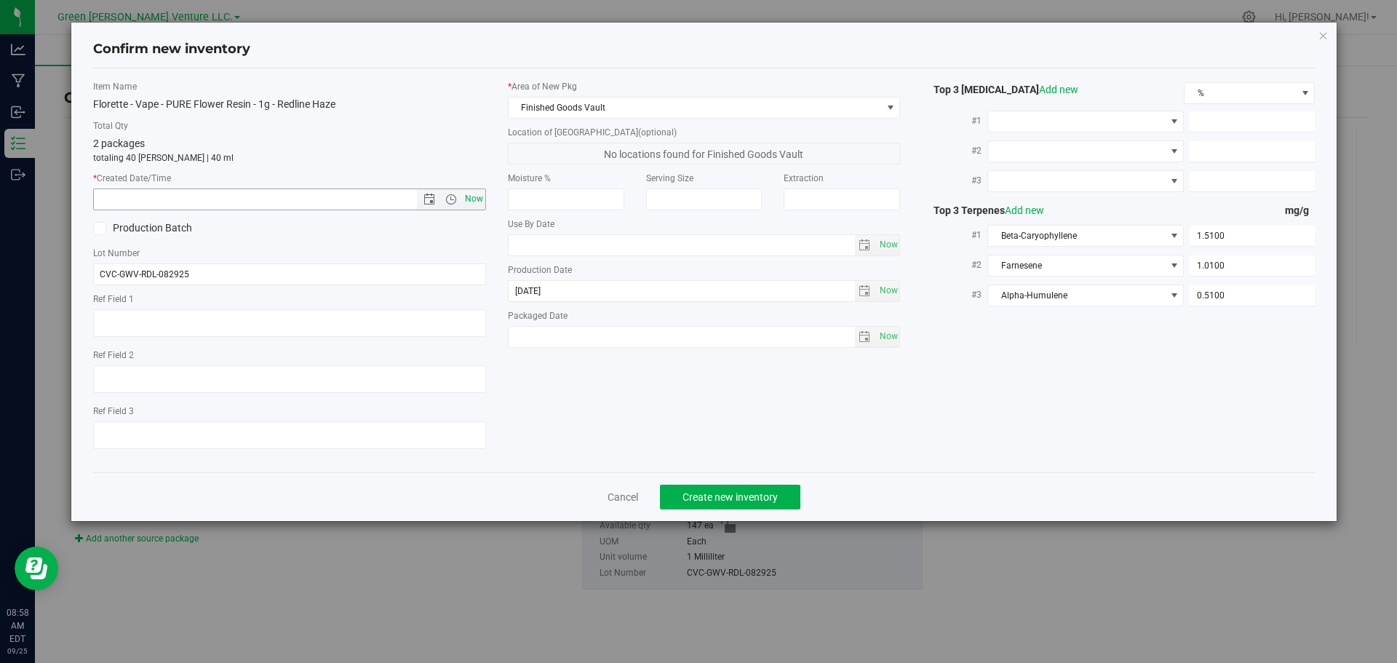
type input "9/25/2025 8:59 AM"
click at [706, 493] on span "Create new inventory" at bounding box center [729, 497] width 95 height 12
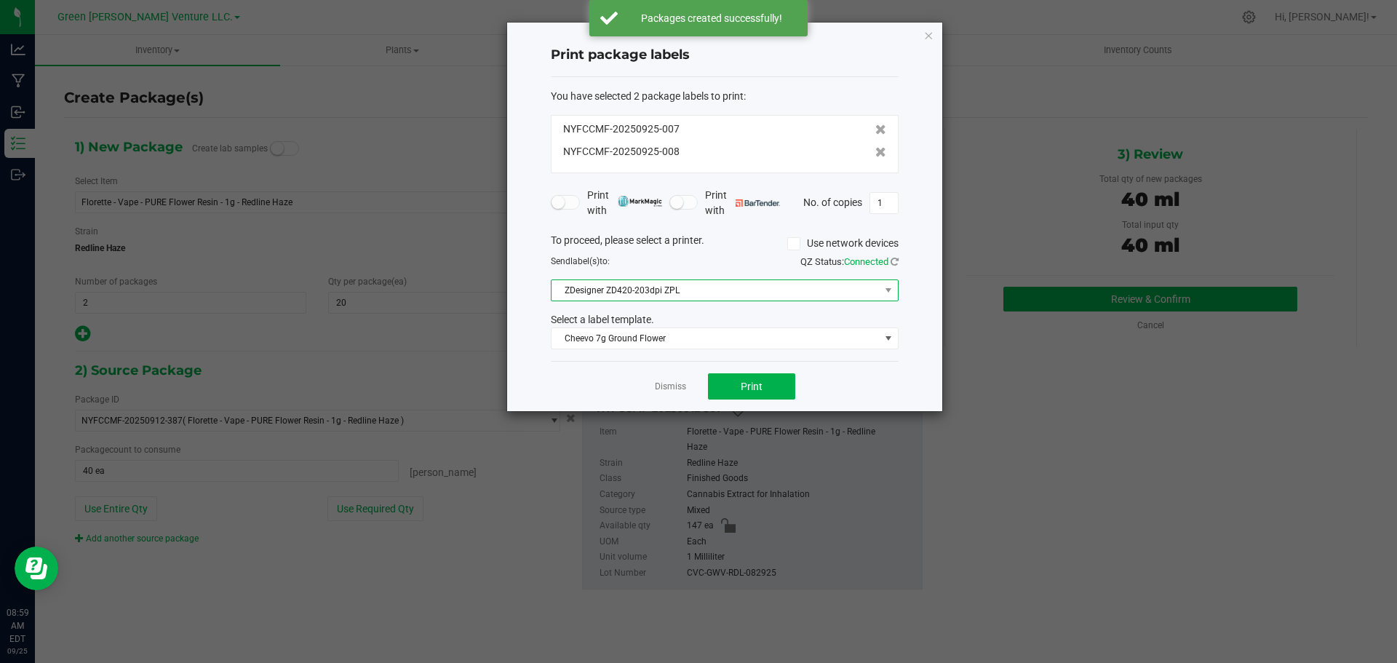
click at [731, 289] on span "ZDesigner ZD420-203dpi ZPL" at bounding box center [715, 290] width 328 height 20
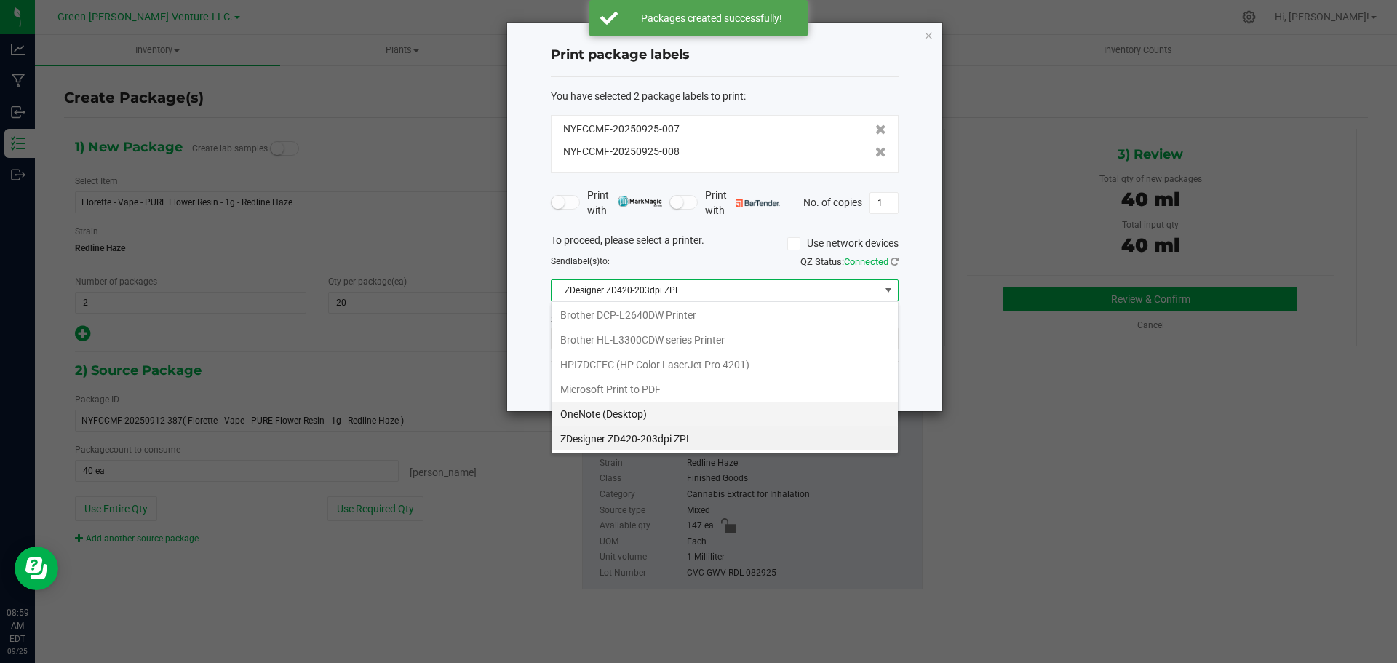
scroll to position [3, 0]
click at [703, 441] on ZPL "ZDesigner ZD420-203dpi ZPL" at bounding box center [724, 438] width 346 height 25
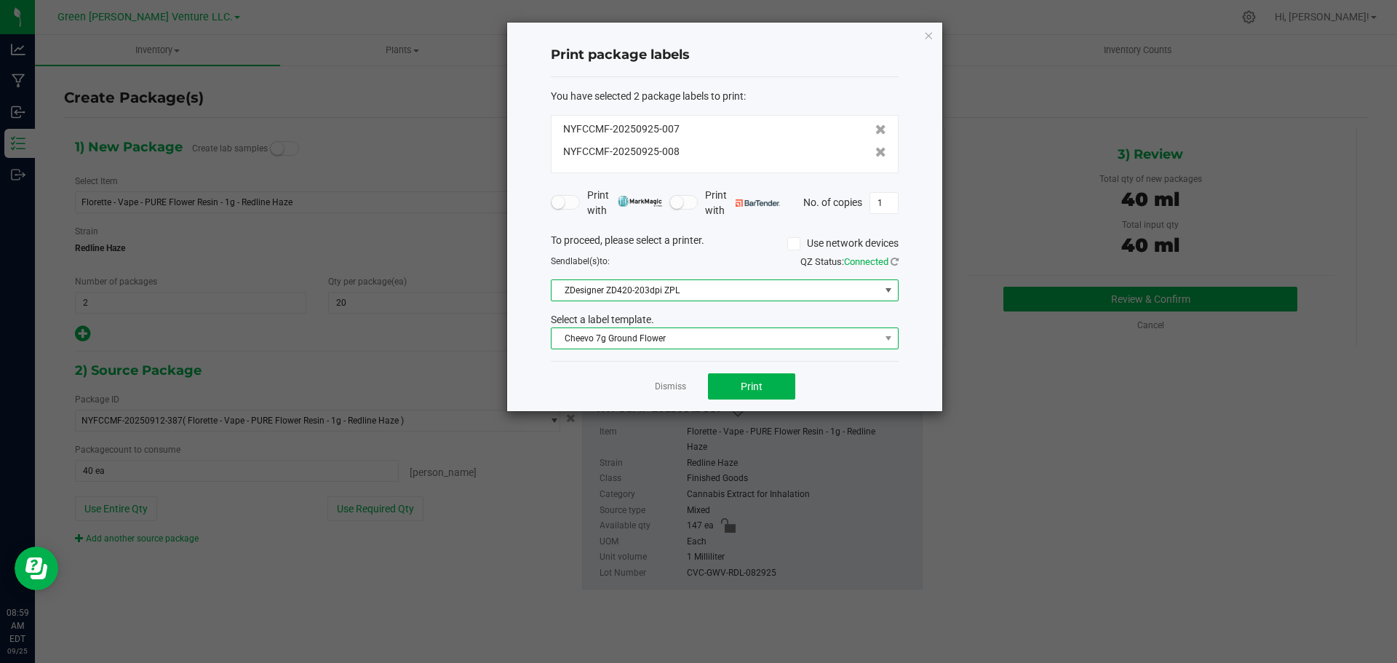
click at [735, 332] on span "Cheevo 7g Ground Flower" at bounding box center [715, 338] width 328 height 20
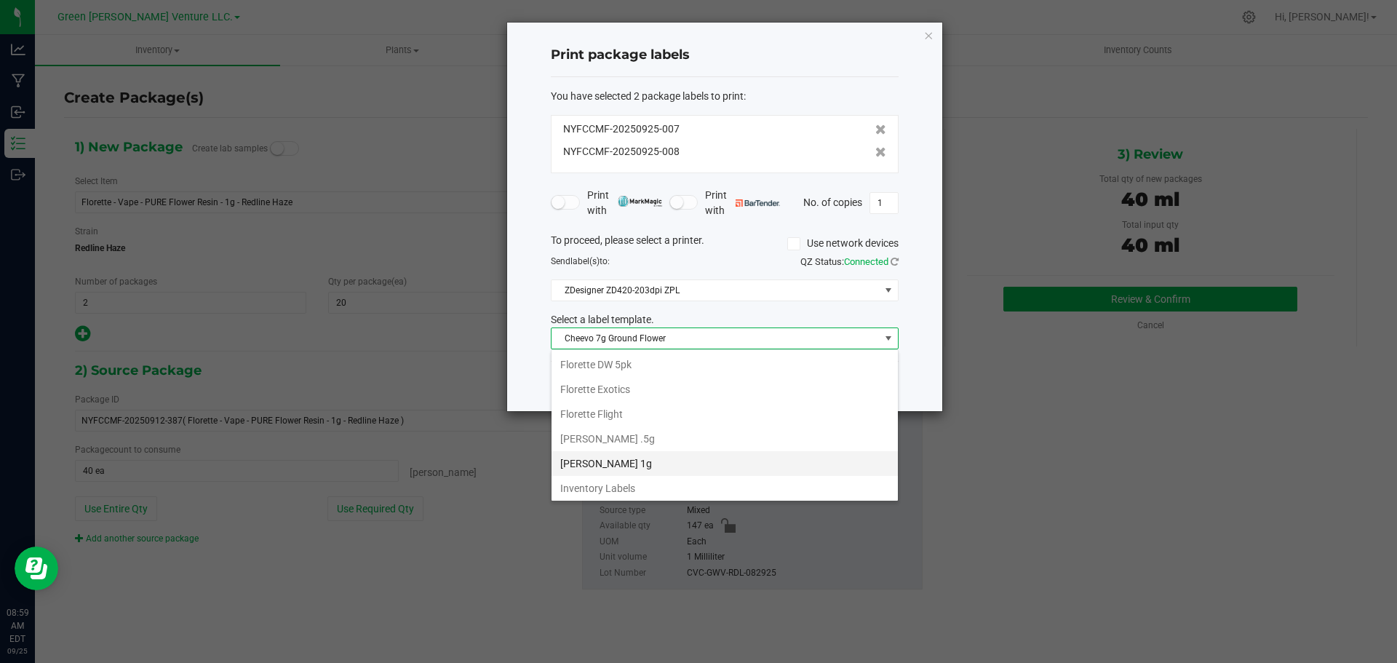
scroll to position [250, 0]
click at [631, 492] on li "Inventory Labels" at bounding box center [724, 486] width 346 height 25
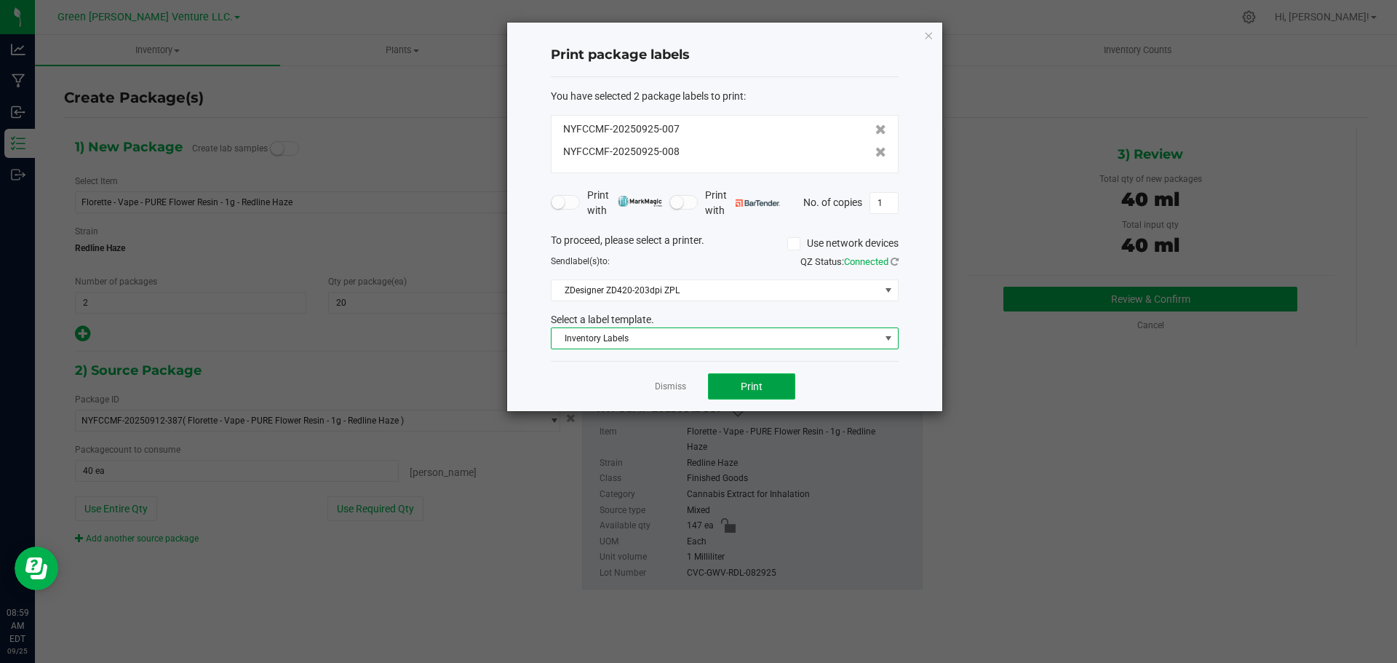
click at [731, 391] on button "Print" at bounding box center [751, 386] width 87 height 26
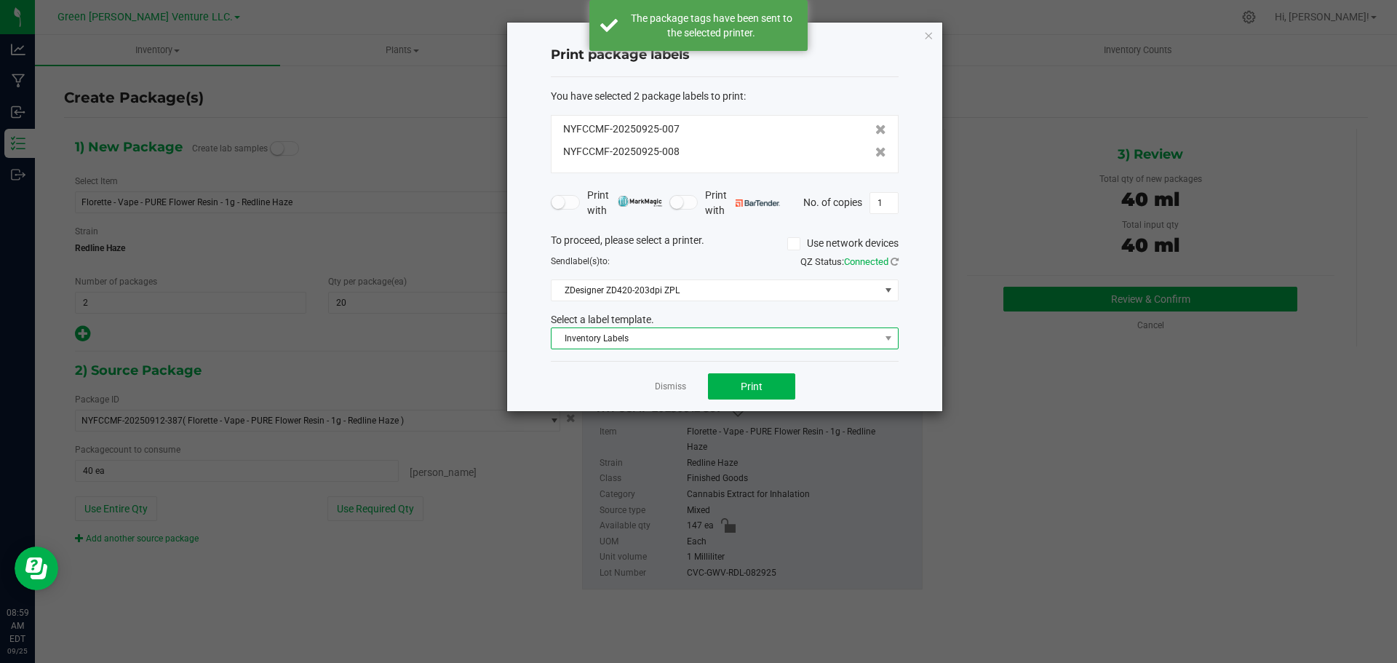
click at [725, 338] on span "Inventory Labels" at bounding box center [715, 338] width 328 height 20
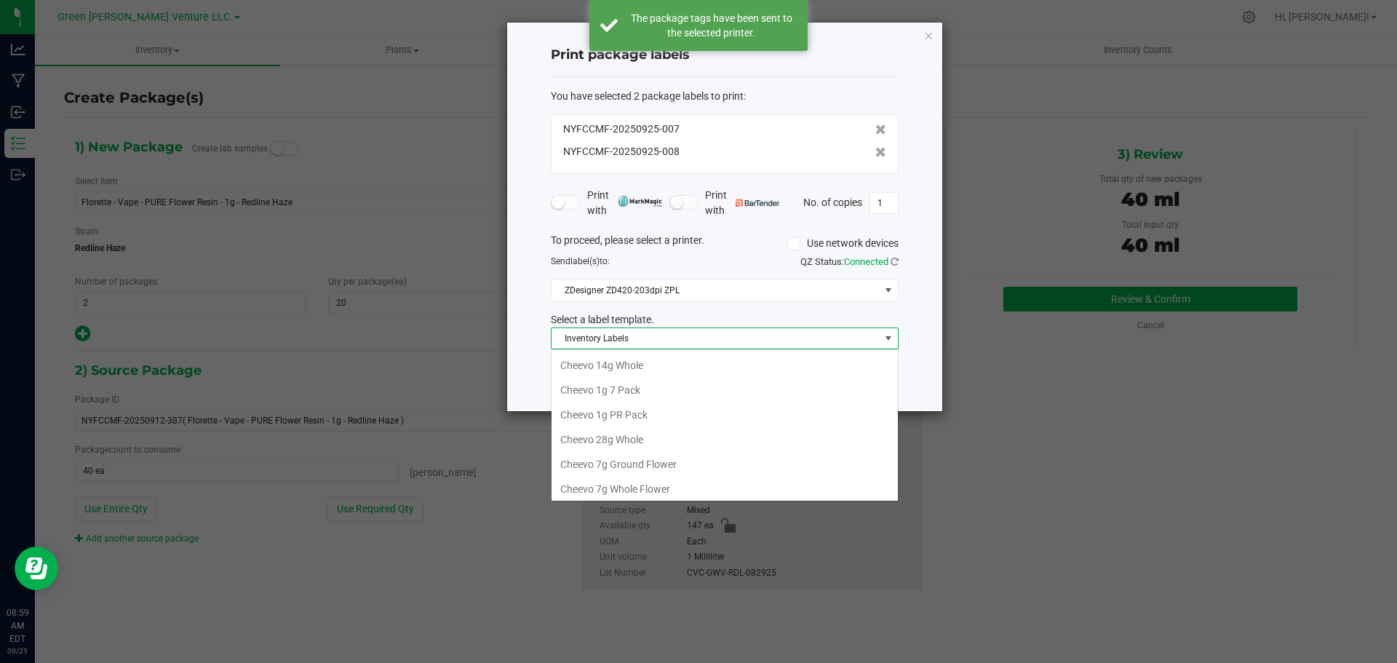
scroll to position [22, 348]
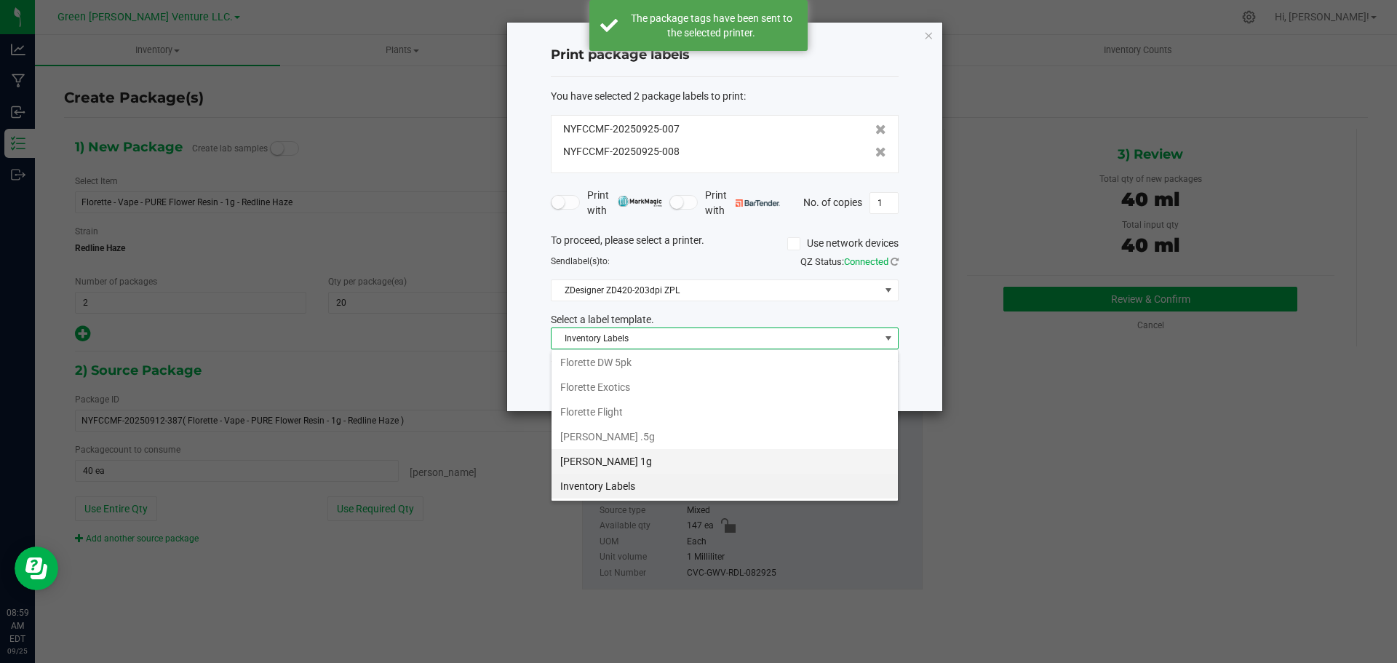
click at [617, 455] on li "Florette Vape 1g" at bounding box center [724, 461] width 346 height 25
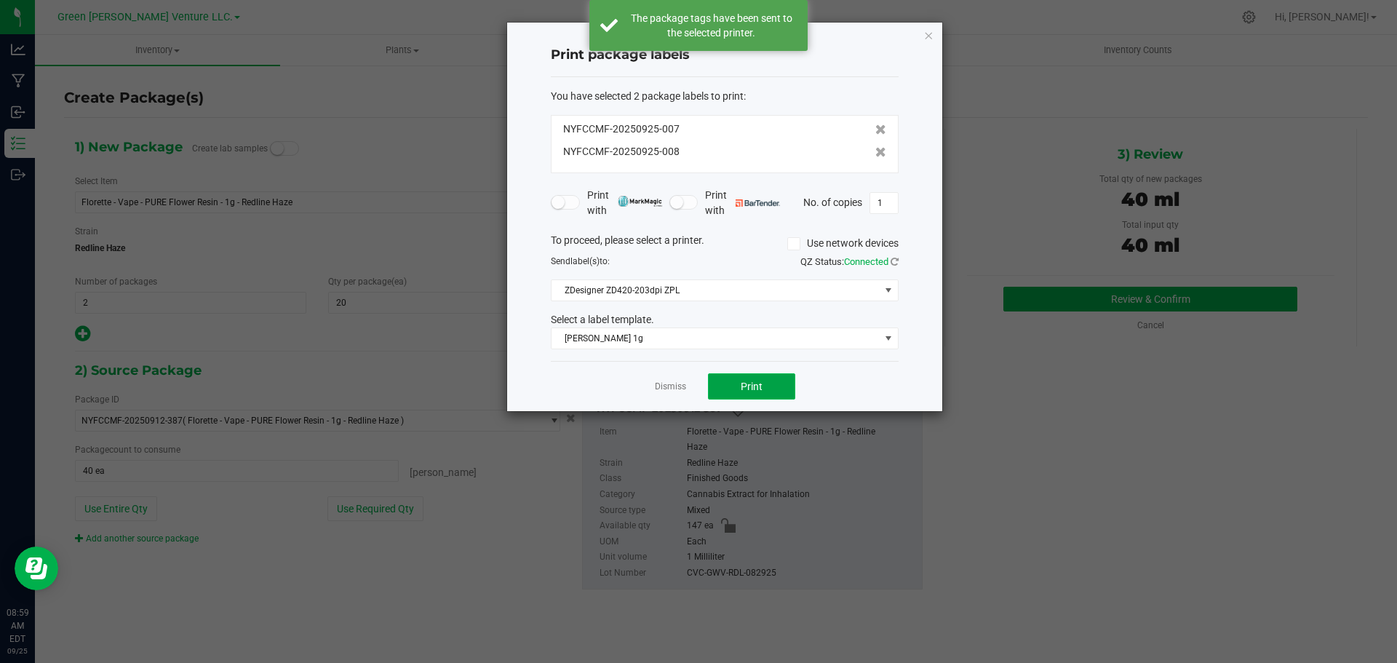
click at [719, 390] on button "Print" at bounding box center [751, 386] width 87 height 26
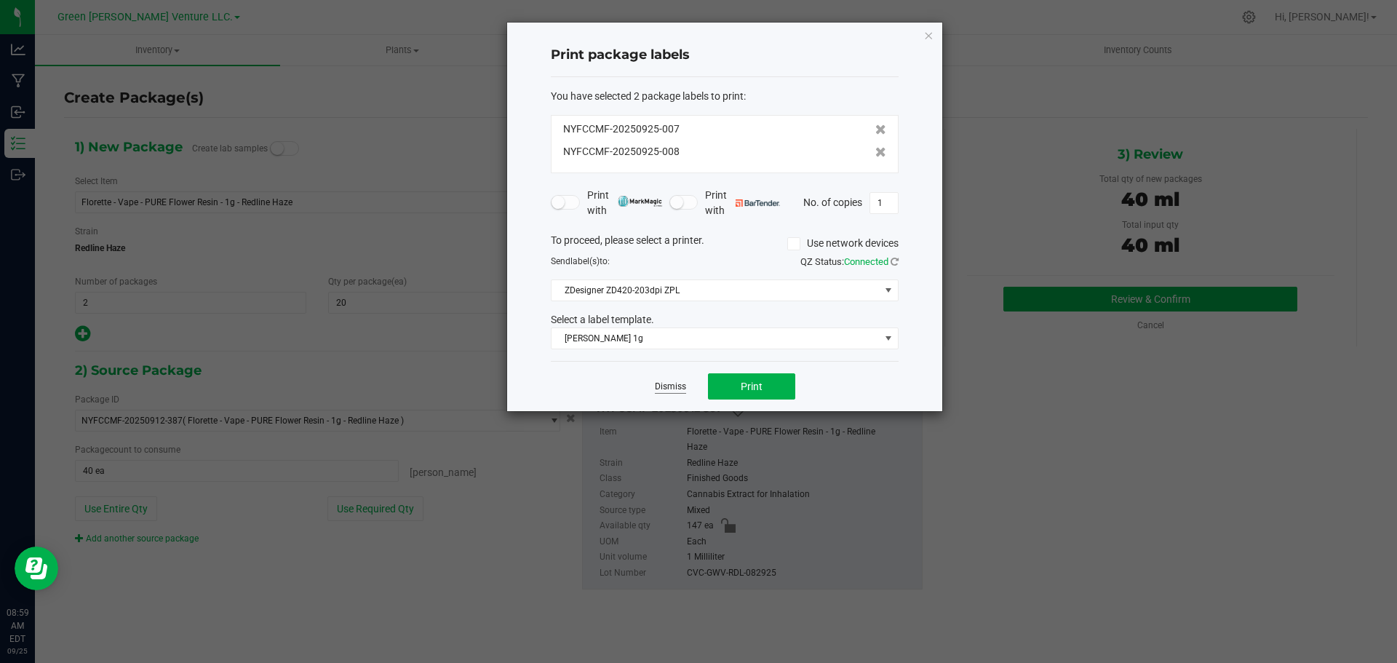
click at [669, 387] on link "Dismiss" at bounding box center [670, 386] width 31 height 12
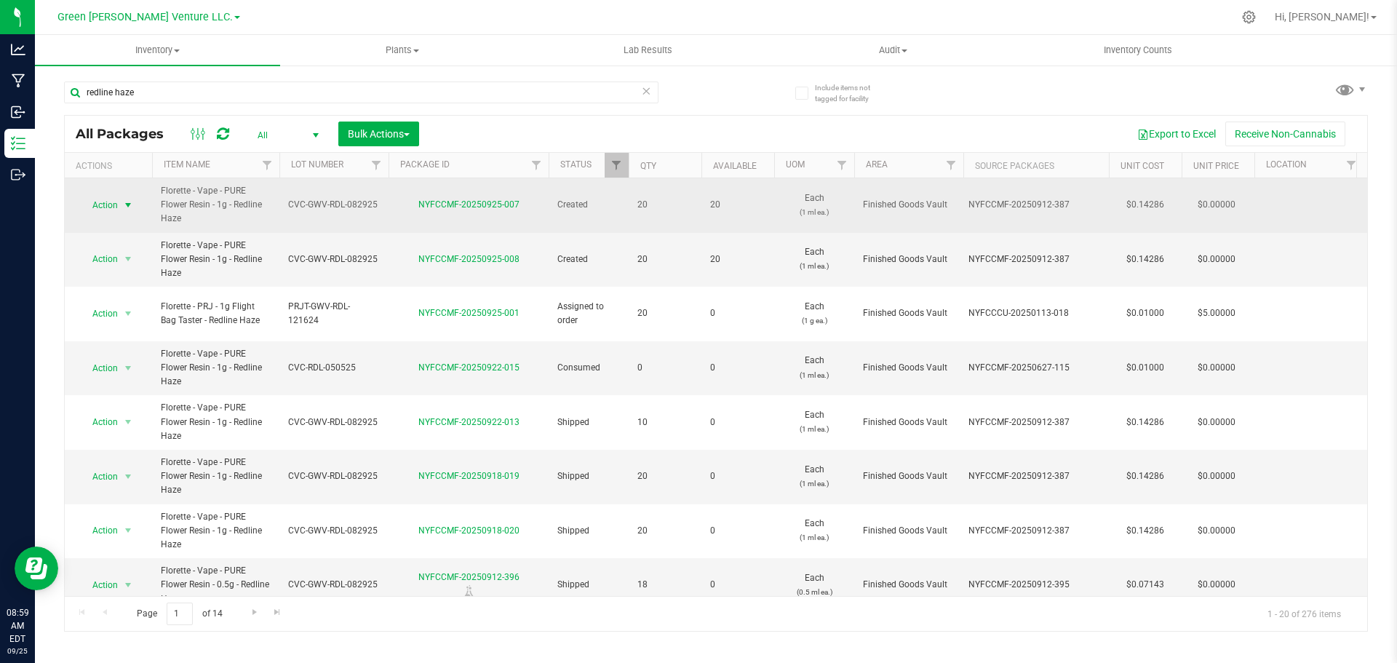
click at [121, 199] on span "select" at bounding box center [128, 205] width 18 height 20
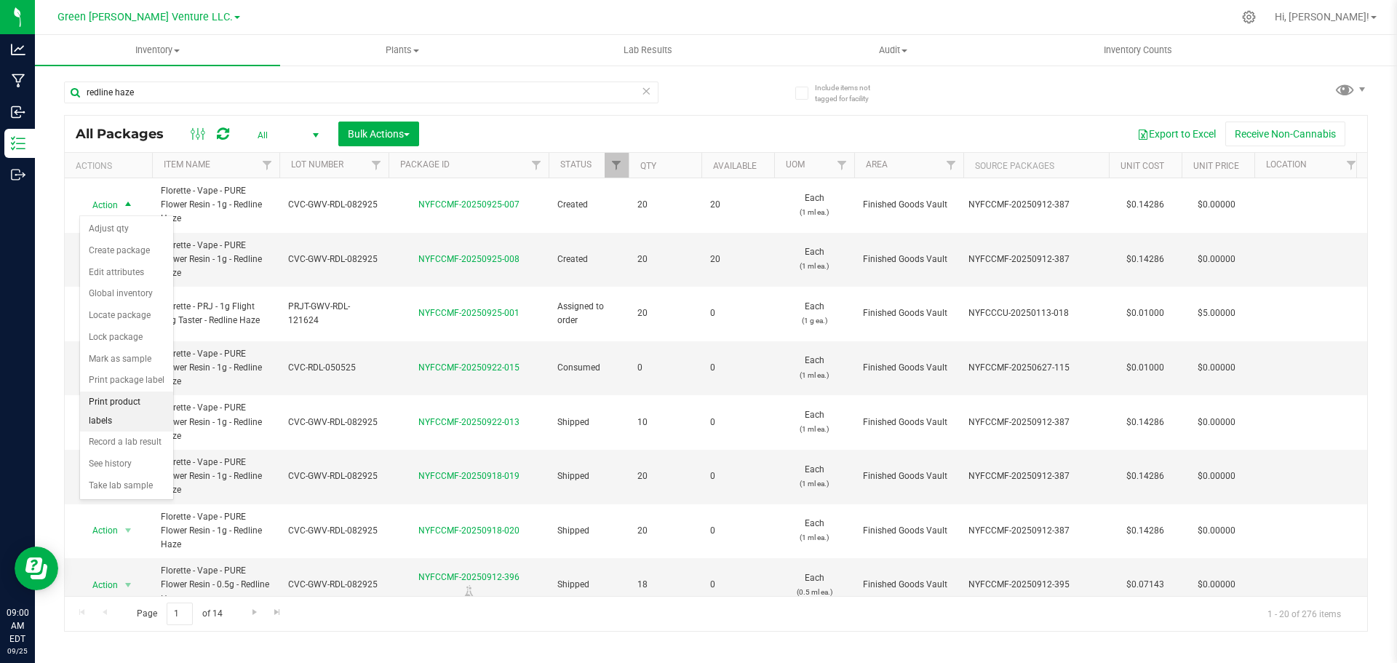
click at [121, 404] on li "Print product labels" at bounding box center [126, 411] width 93 height 40
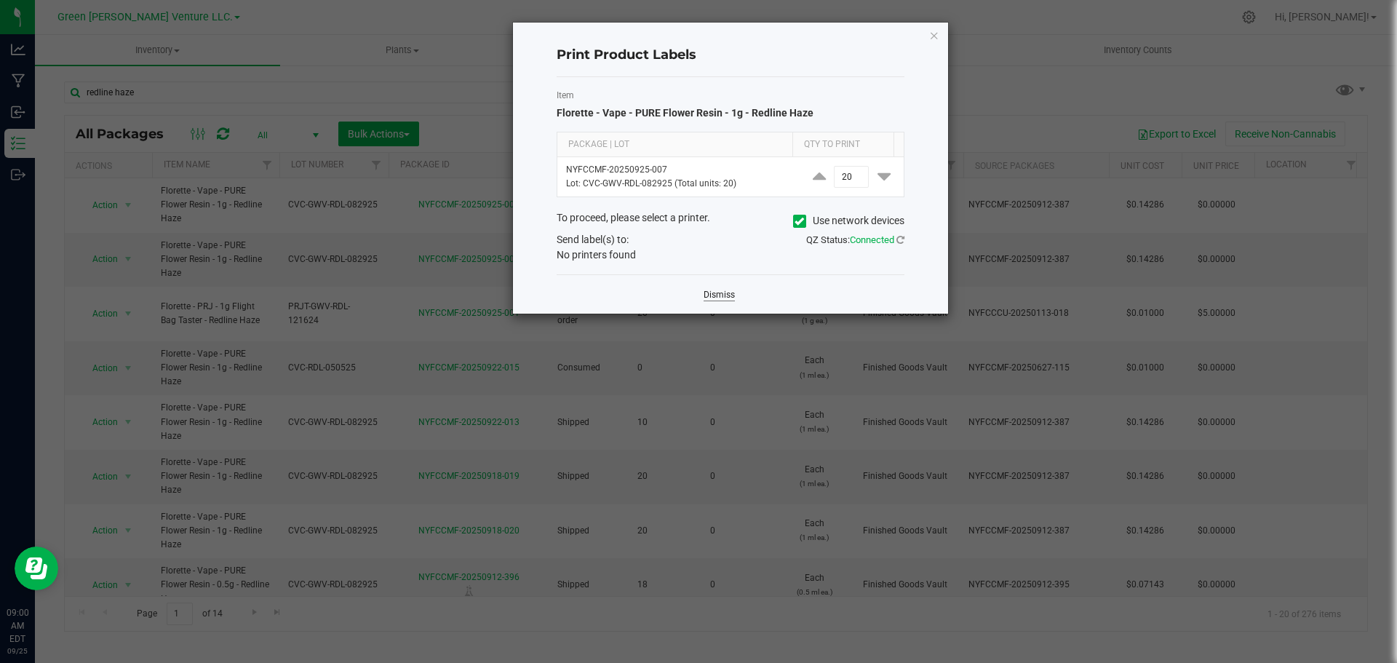
click at [725, 300] on link "Dismiss" at bounding box center [718, 295] width 31 height 12
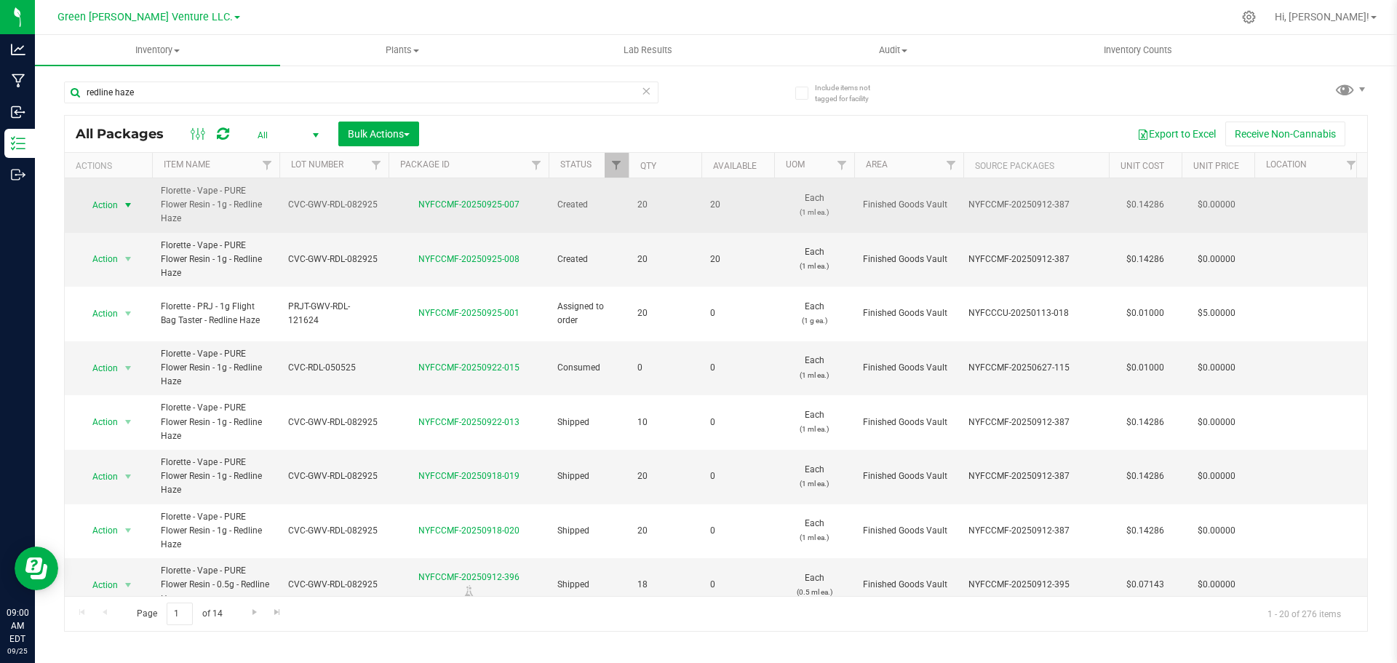
click at [122, 206] on span "select" at bounding box center [128, 205] width 12 height 12
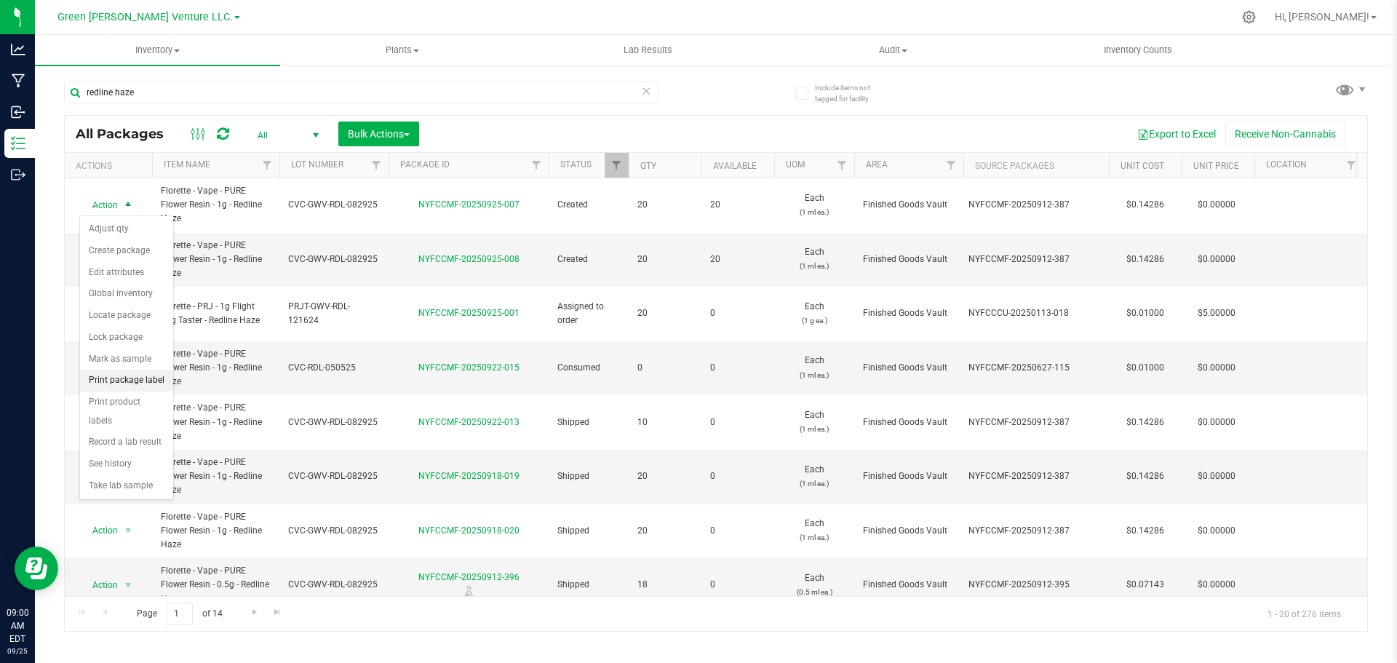
click at [125, 378] on li "Print package label" at bounding box center [126, 381] width 93 height 22
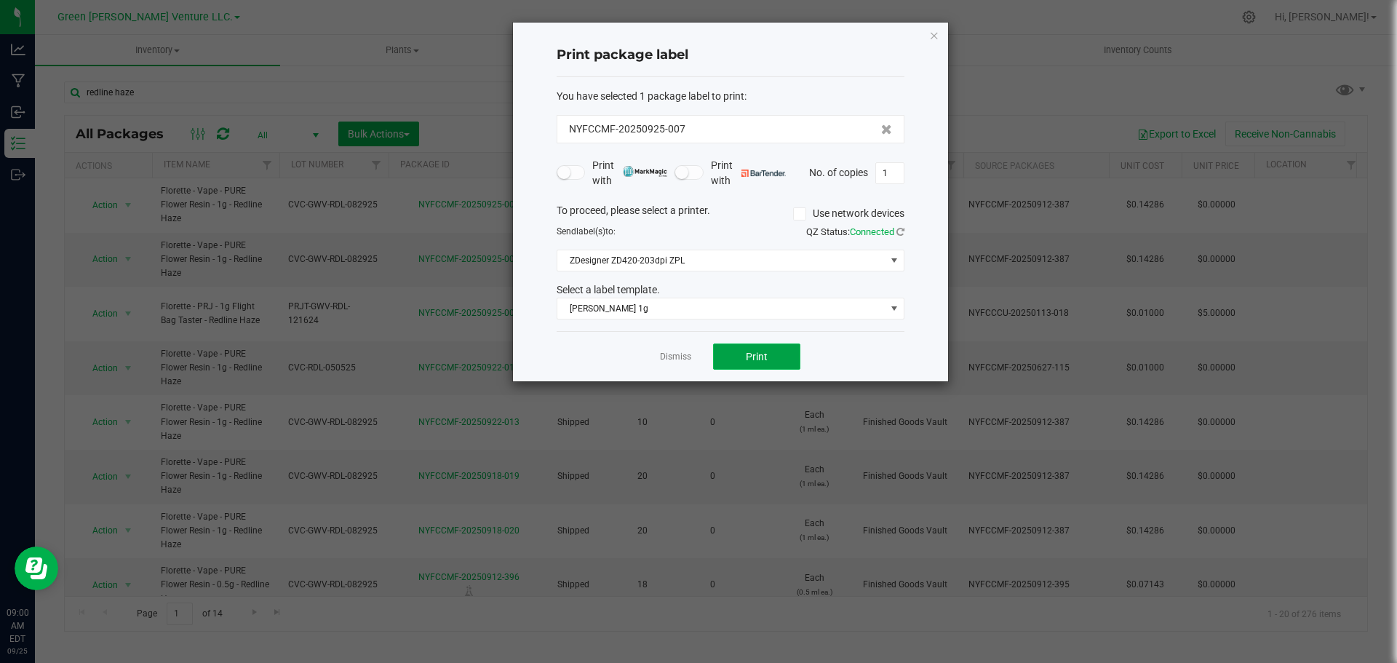
click at [725, 356] on button "Print" at bounding box center [756, 356] width 87 height 26
click at [726, 356] on button "Print" at bounding box center [756, 356] width 87 height 26
click at [657, 313] on span "Florette Vape 1g" at bounding box center [721, 308] width 328 height 20
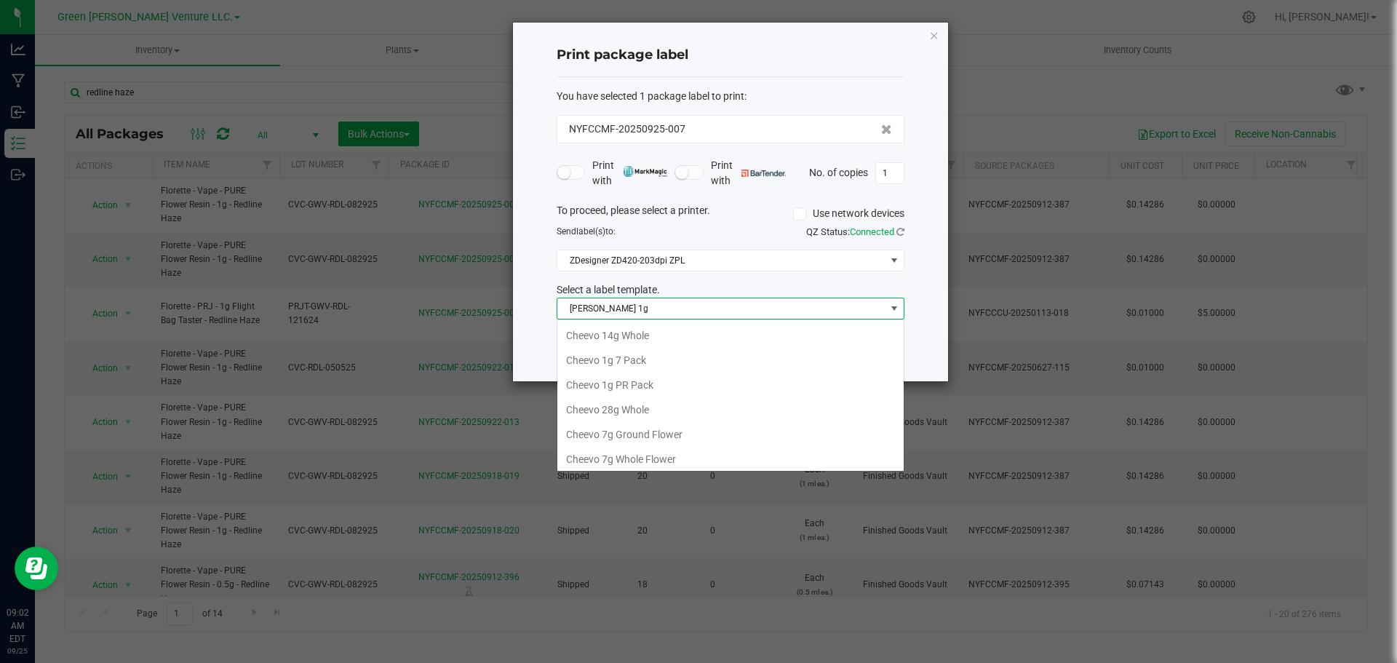
scroll to position [226, 0]
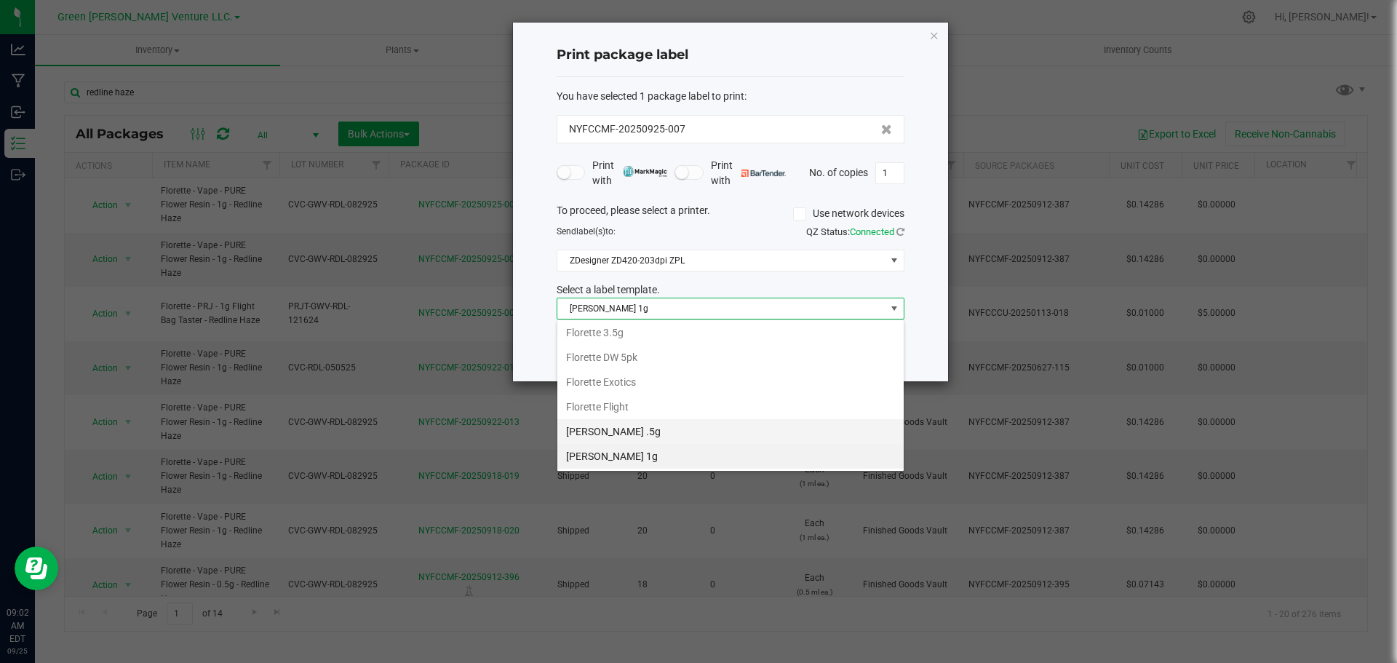
click at [643, 432] on li "Florette Vape .5g" at bounding box center [730, 431] width 346 height 25
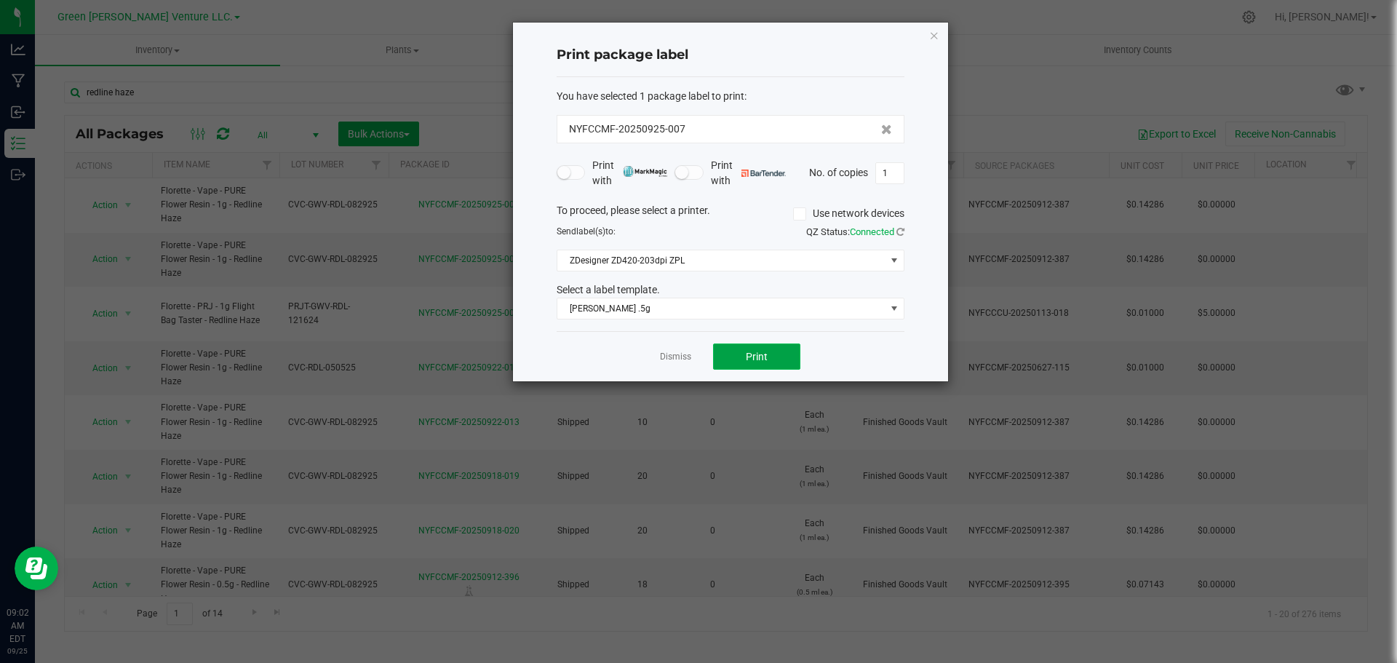
click at [733, 357] on button "Print" at bounding box center [756, 356] width 87 height 26
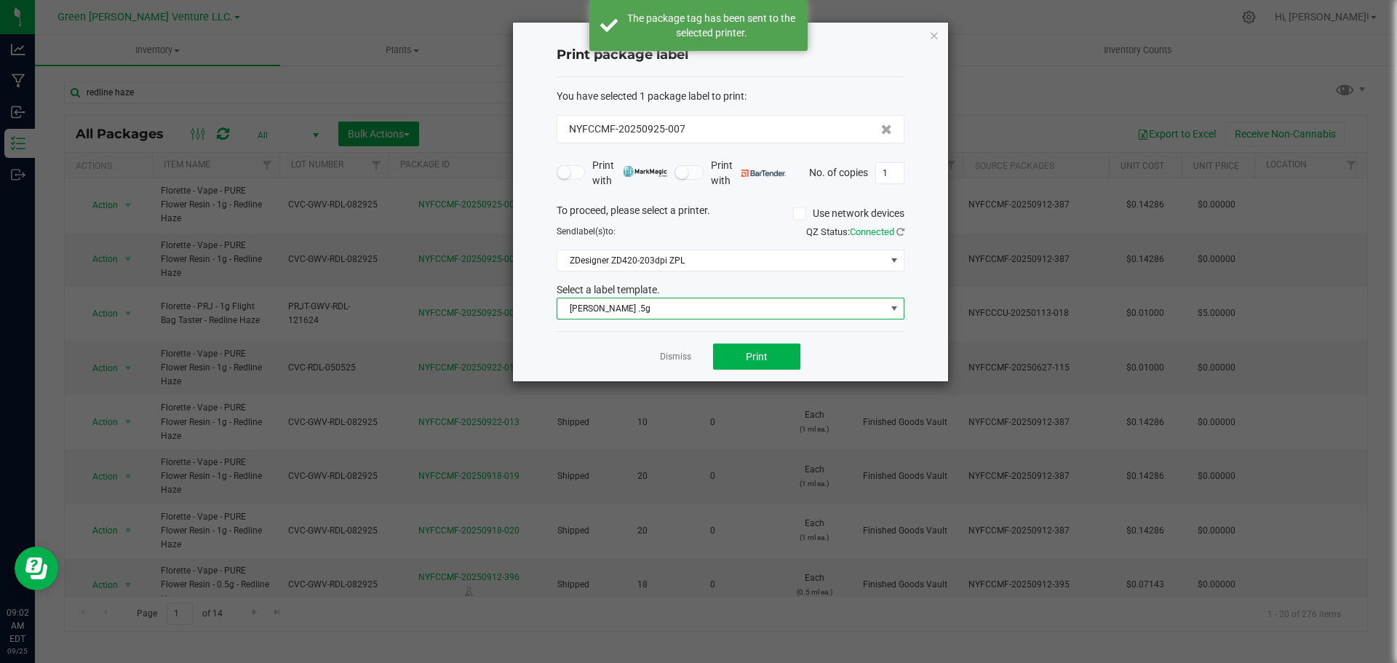
click at [645, 312] on span "Florette Vape .5g" at bounding box center [721, 308] width 328 height 20
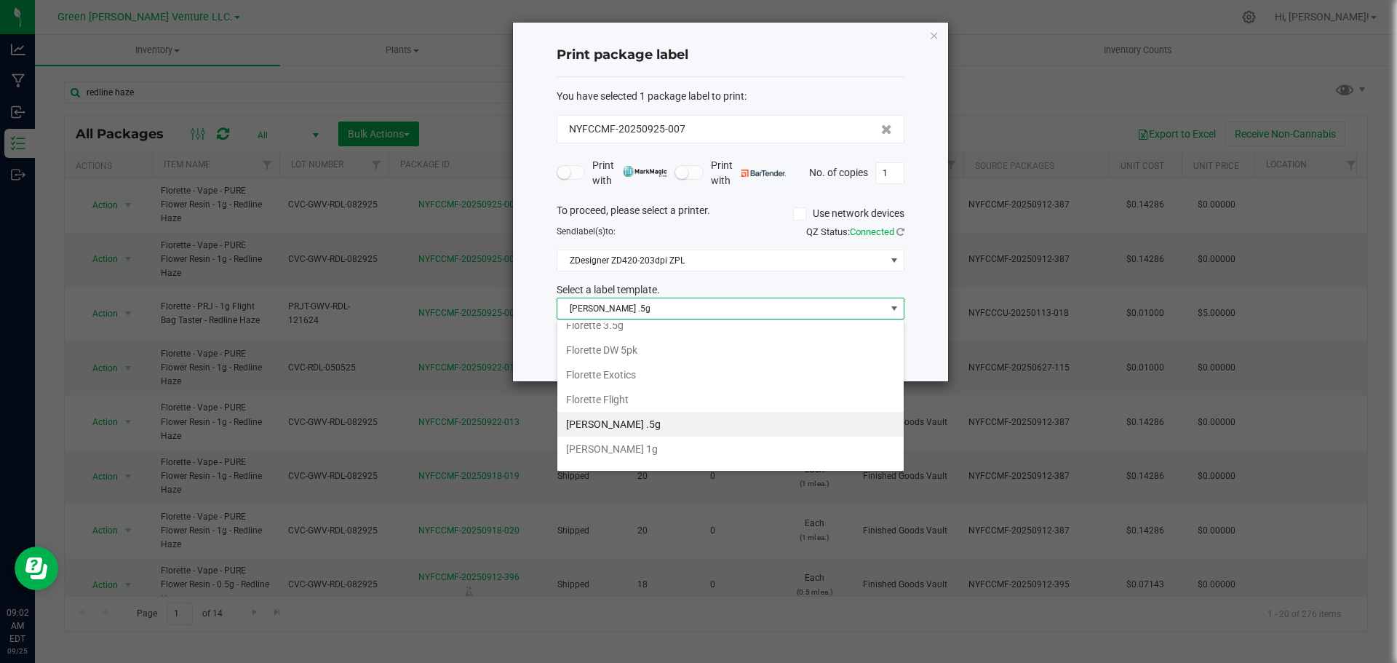
scroll to position [250, 0]
click at [639, 433] on li "Florette Vape 1g" at bounding box center [730, 431] width 346 height 25
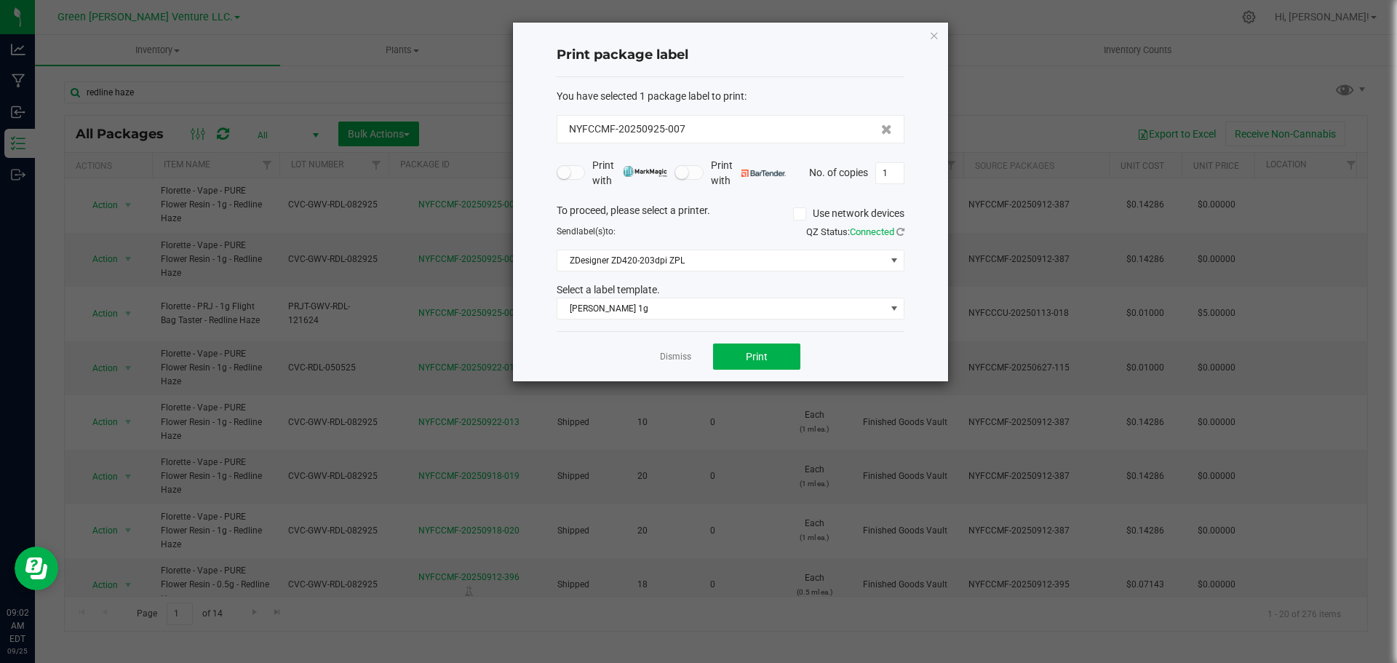
click at [873, 350] on div "Dismiss Print" at bounding box center [731, 356] width 348 height 50
click at [679, 360] on link "Dismiss" at bounding box center [675, 357] width 31 height 12
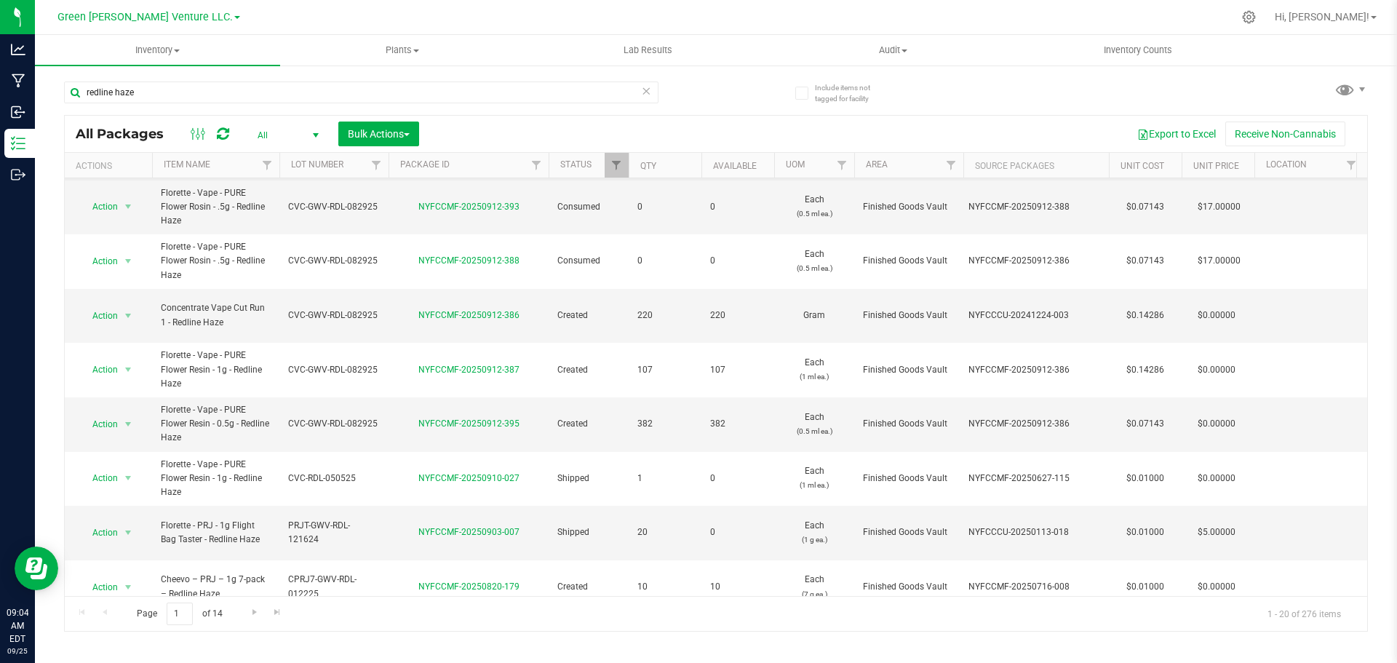
scroll to position [509, 0]
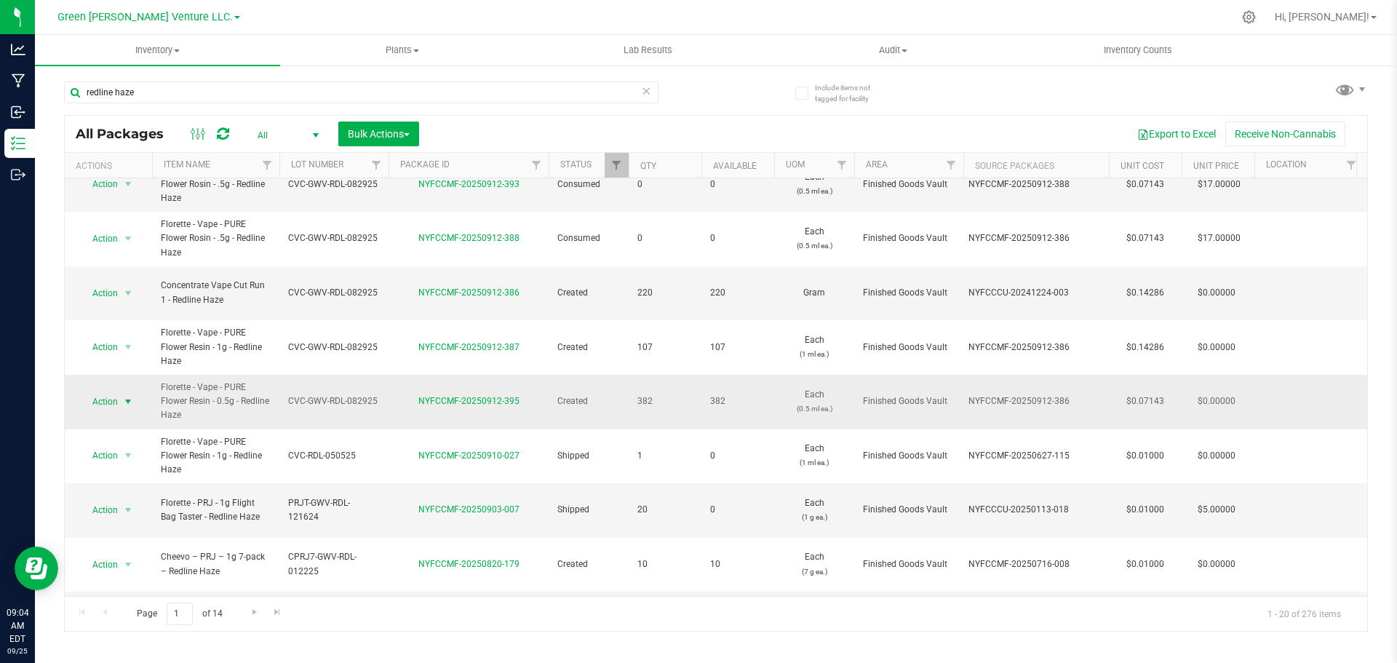
click at [121, 391] on span "select" at bounding box center [128, 401] width 18 height 20
click at [129, 418] on li "Create package" at bounding box center [126, 419] width 93 height 22
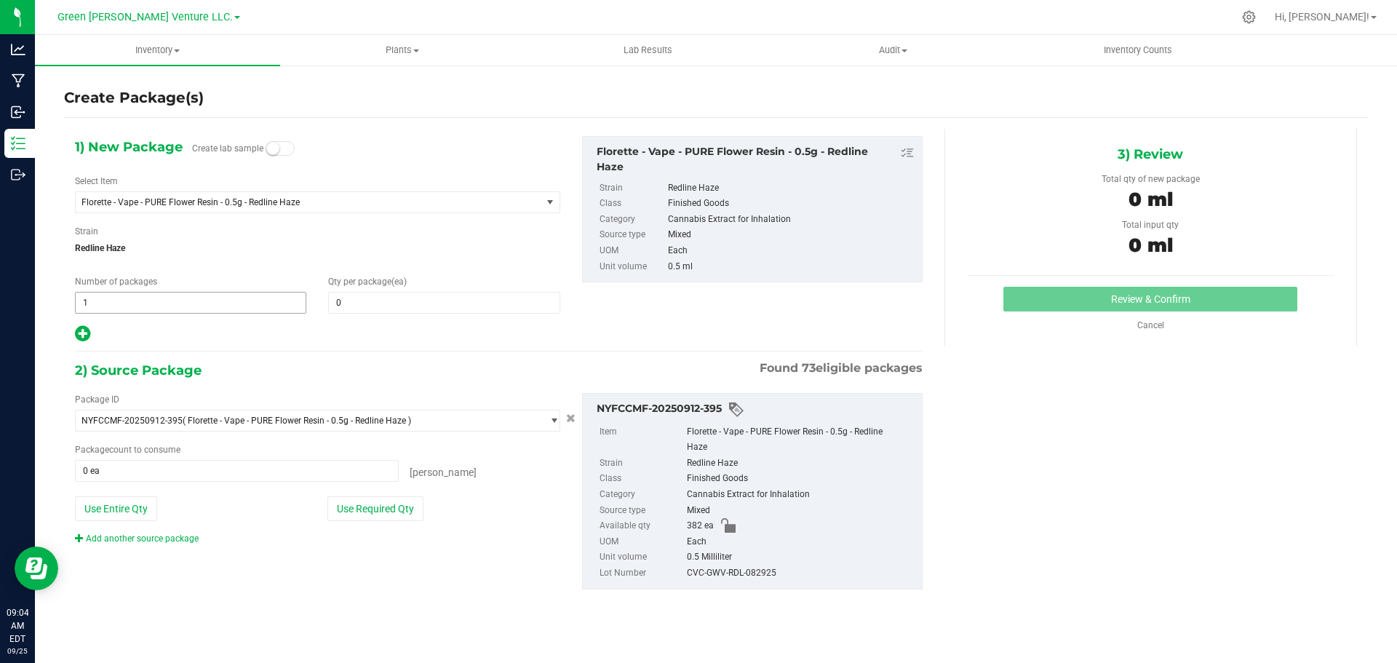
click at [102, 307] on span "1 1" at bounding box center [190, 303] width 231 height 22
type input "2"
click at [354, 298] on span at bounding box center [443, 303] width 231 height 22
type input "20"
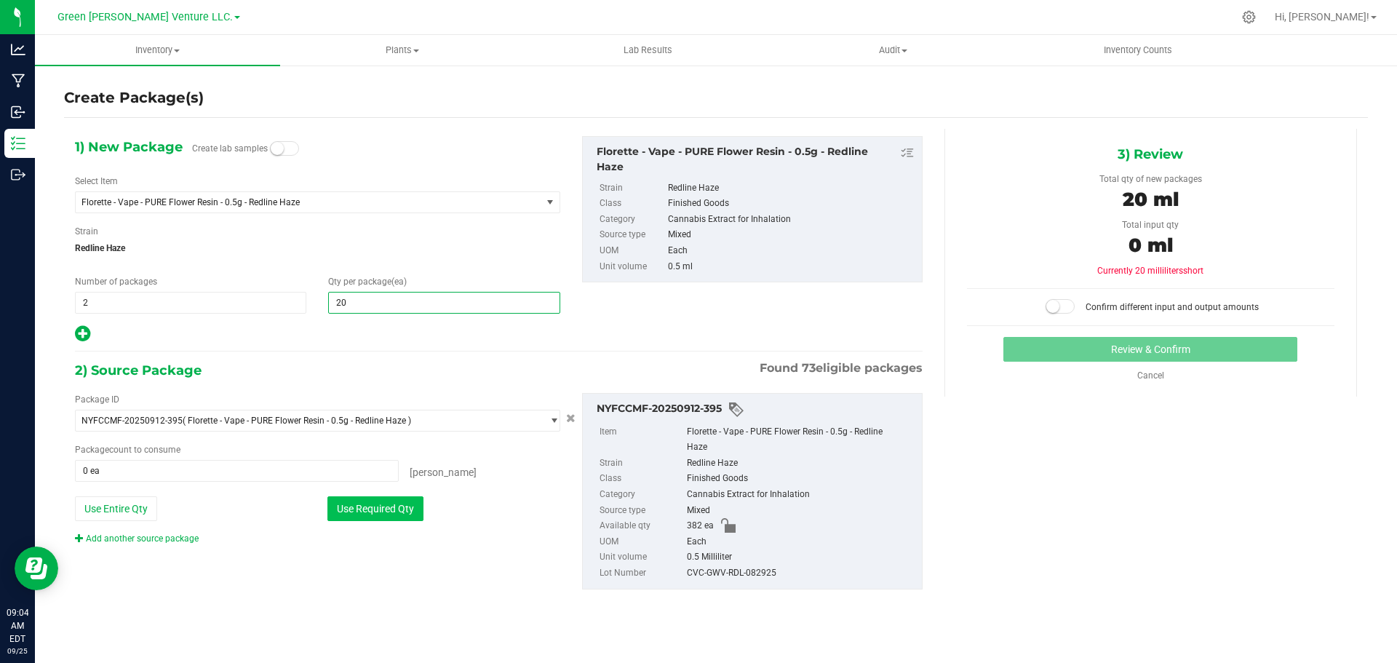
type input "20"
click at [389, 513] on button "Use Required Qty" at bounding box center [375, 508] width 96 height 25
type input "40 ea"
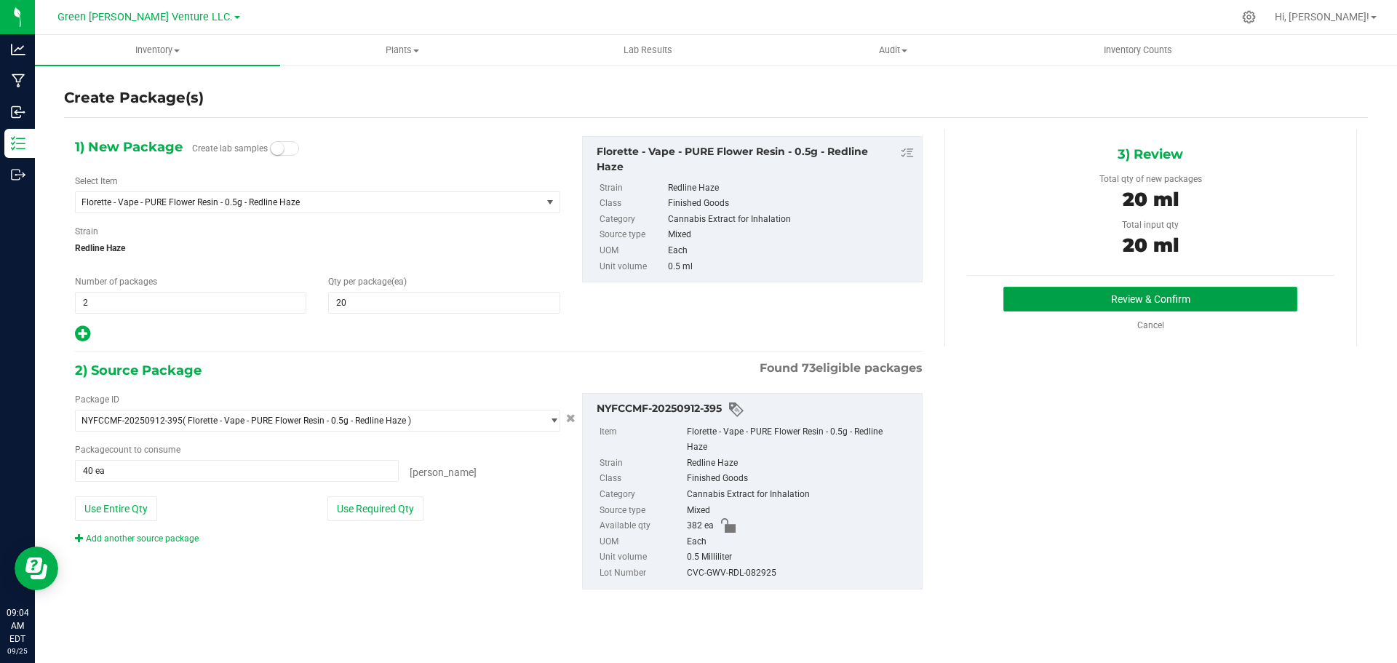
click at [1086, 304] on button "Review & Confirm" at bounding box center [1150, 299] width 294 height 25
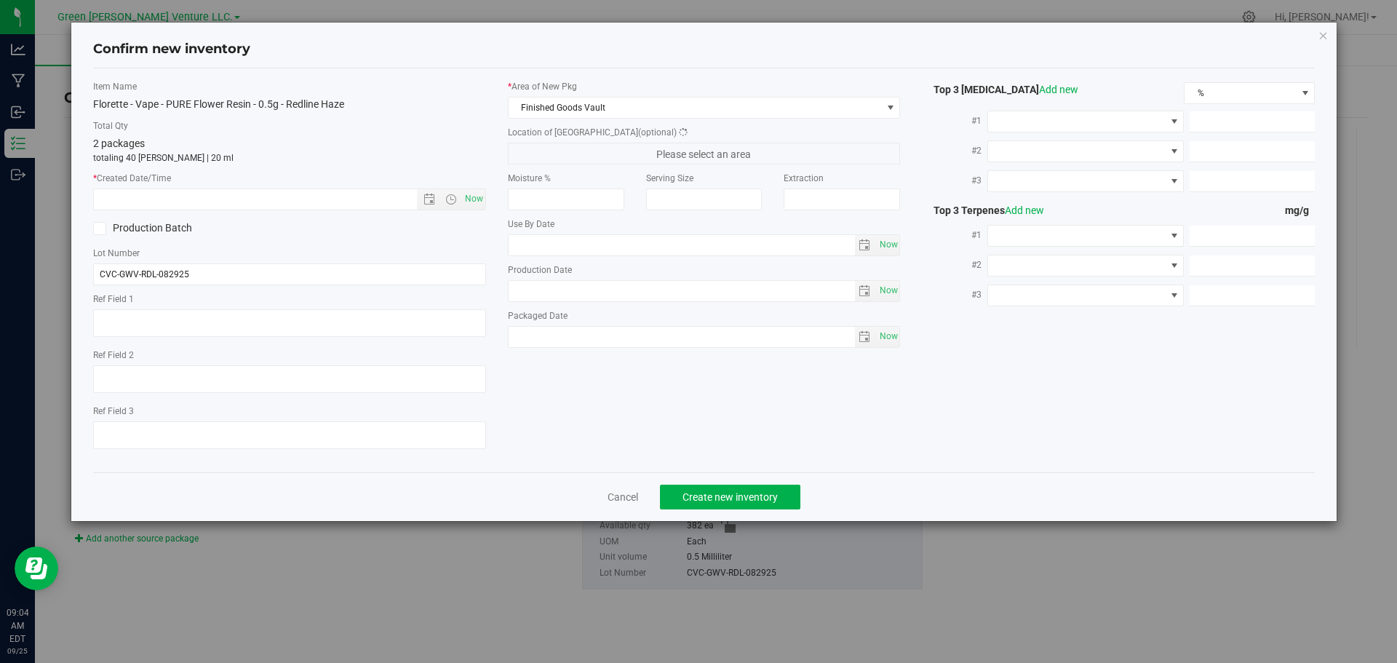
type input "2025-08-29"
type input "1.5100"
type input "1.0100"
type input "0.5100"
click at [478, 196] on span "Now" at bounding box center [473, 198] width 25 height 21
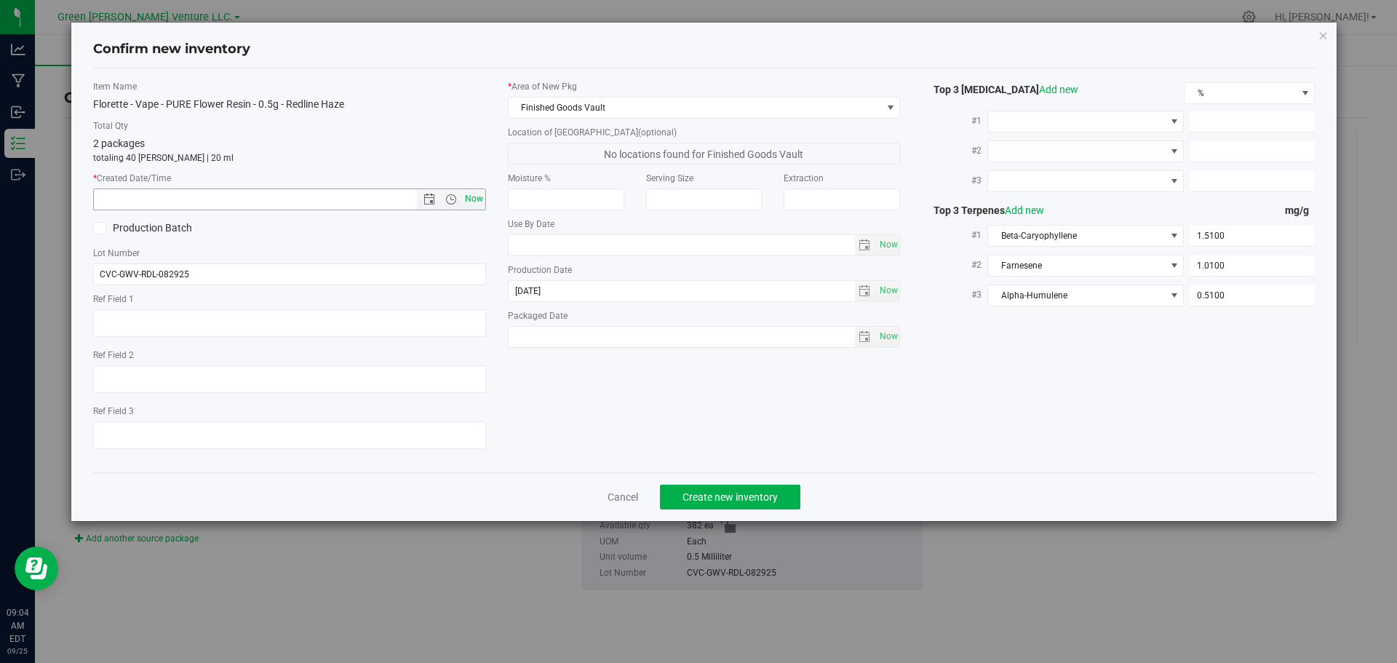
type input "9/25/2025 9:04 AM"
click at [761, 494] on span "Create new inventory" at bounding box center [729, 497] width 95 height 12
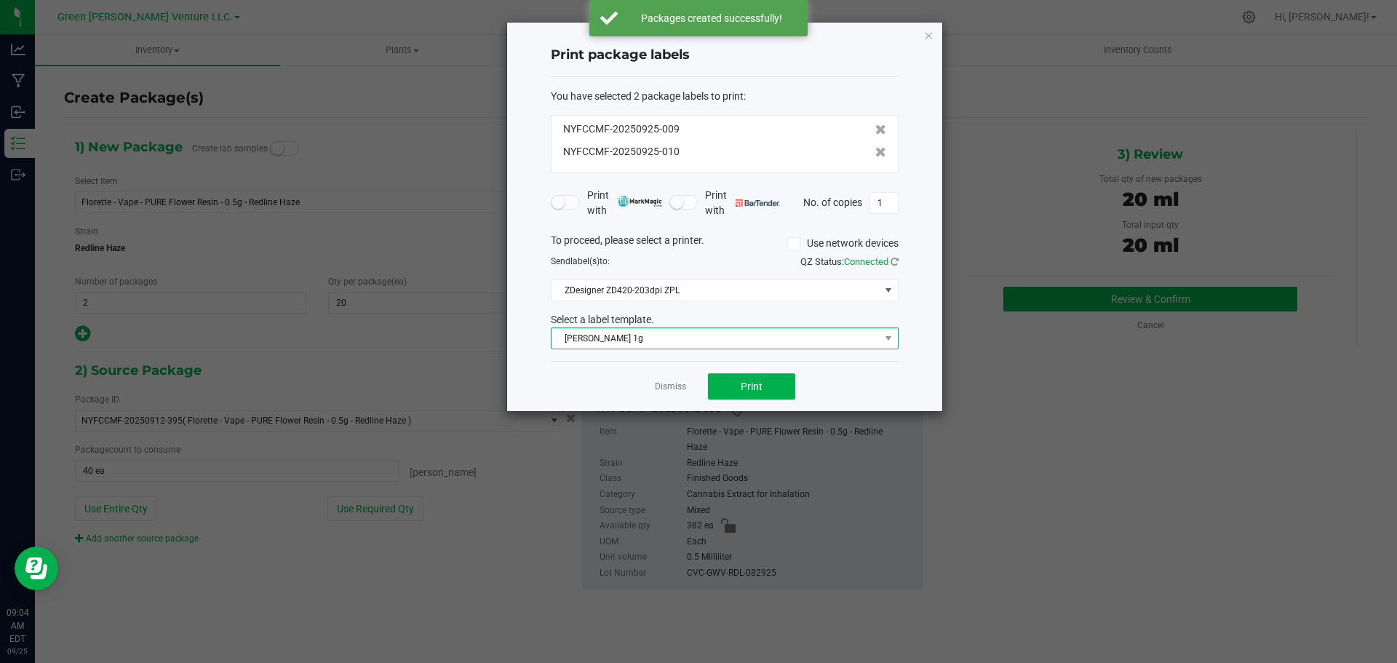
click at [669, 349] on span "Florette Vape 1g" at bounding box center [725, 338] width 348 height 22
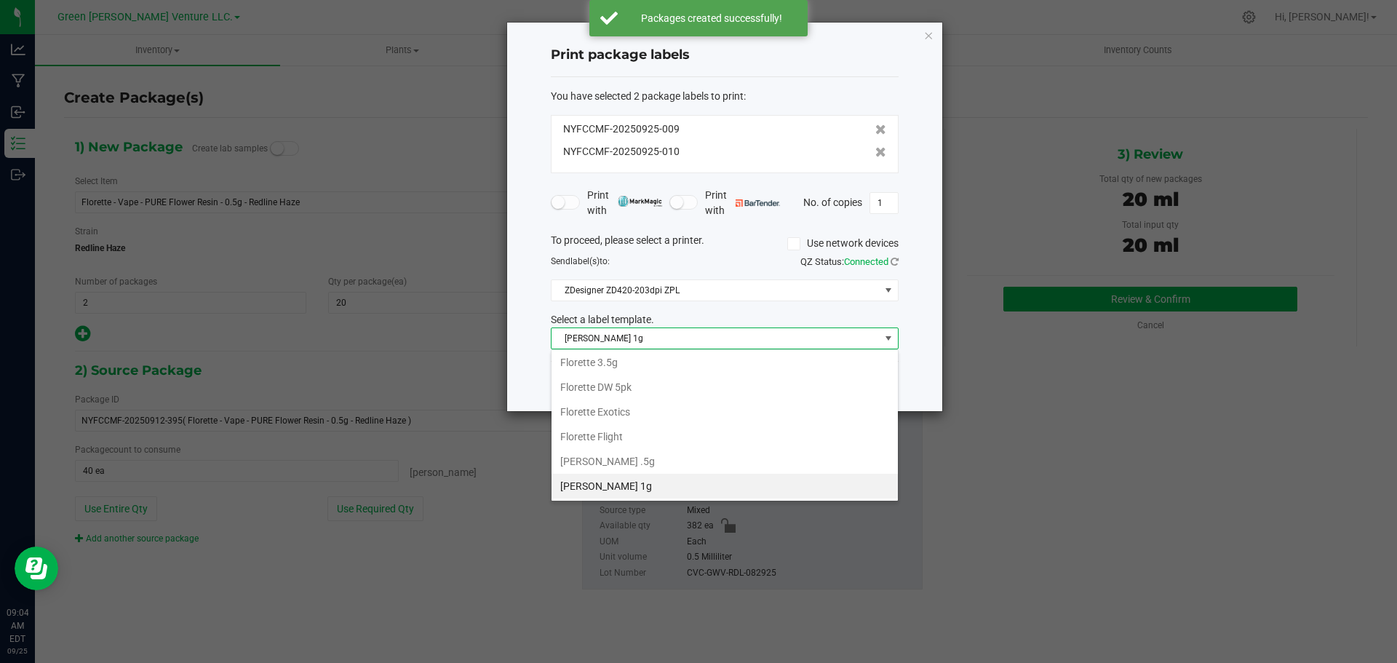
scroll to position [250, 0]
click at [623, 487] on li "Inventory Labels" at bounding box center [724, 486] width 346 height 25
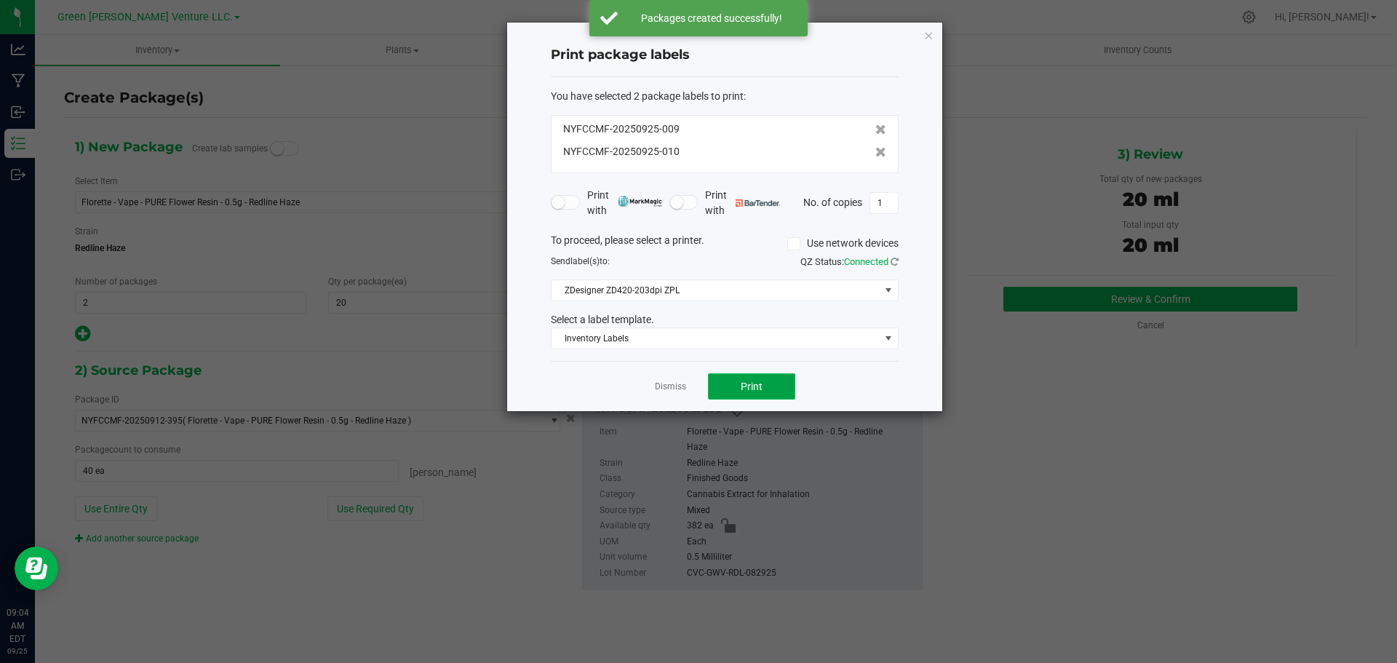
click at [726, 386] on button "Print" at bounding box center [751, 386] width 87 height 26
click at [667, 388] on link "Dismiss" at bounding box center [670, 386] width 31 height 12
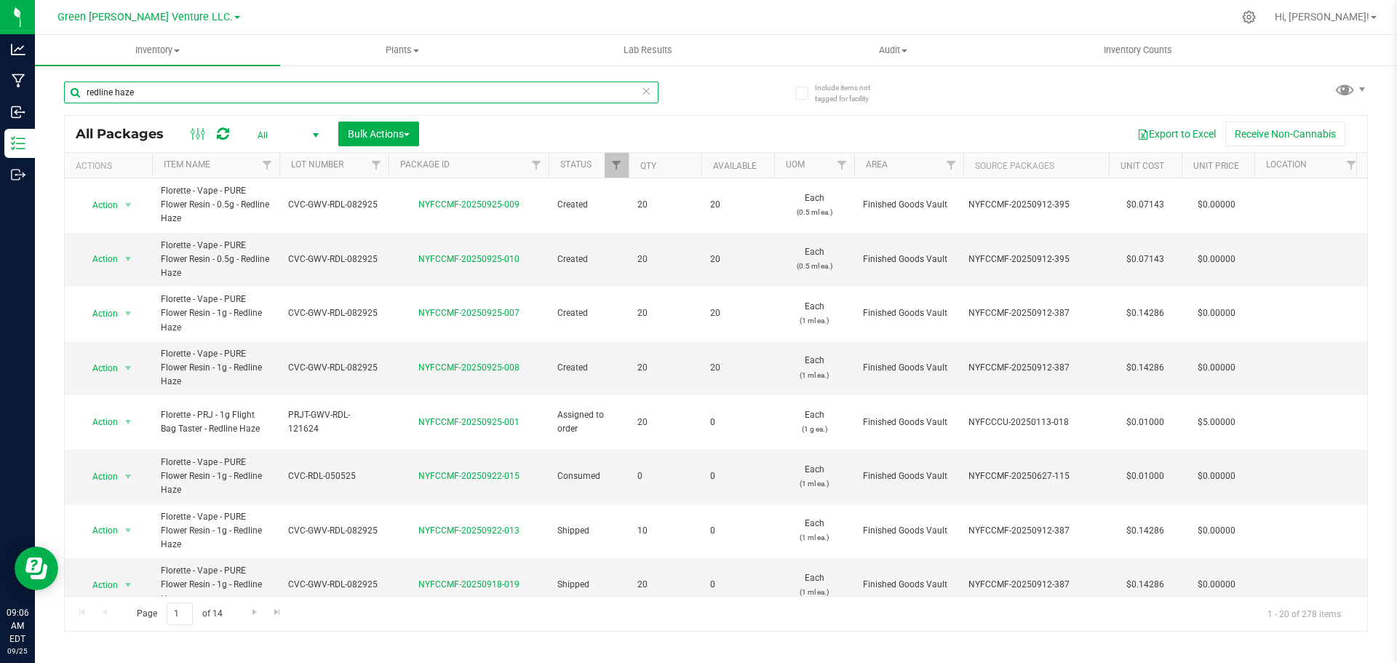
click at [148, 94] on input "redline haze" at bounding box center [361, 92] width 594 height 22
type input "blue zushi"
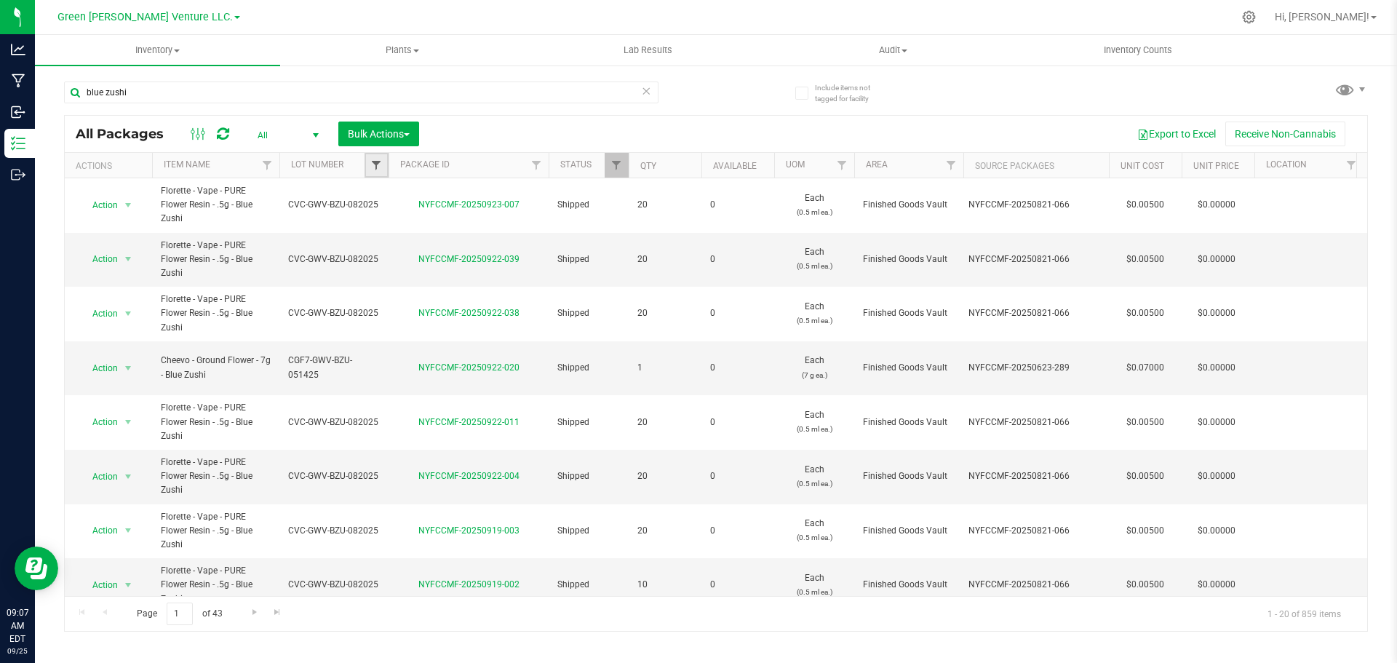
click at [371, 162] on span "Filter" at bounding box center [376, 165] width 12 height 12
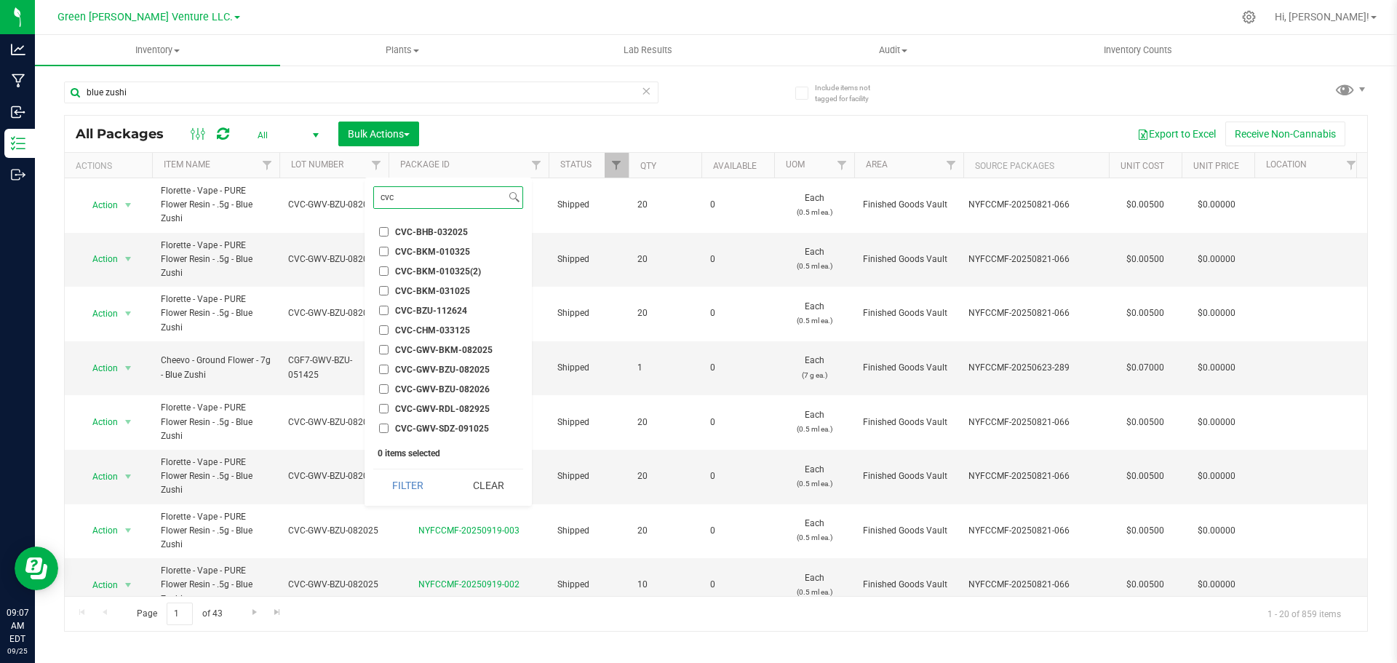
type input "cvc"
click at [384, 366] on input "CVC-GWV-BZU-082025" at bounding box center [383, 368] width 9 height 9
click at [384, 367] on input "CVC-GWV-BZU-082025" at bounding box center [383, 368] width 9 height 9
checkbox input "false"
click at [383, 385] on input "CVC-GWV-BZU-082026" at bounding box center [383, 388] width 9 height 9
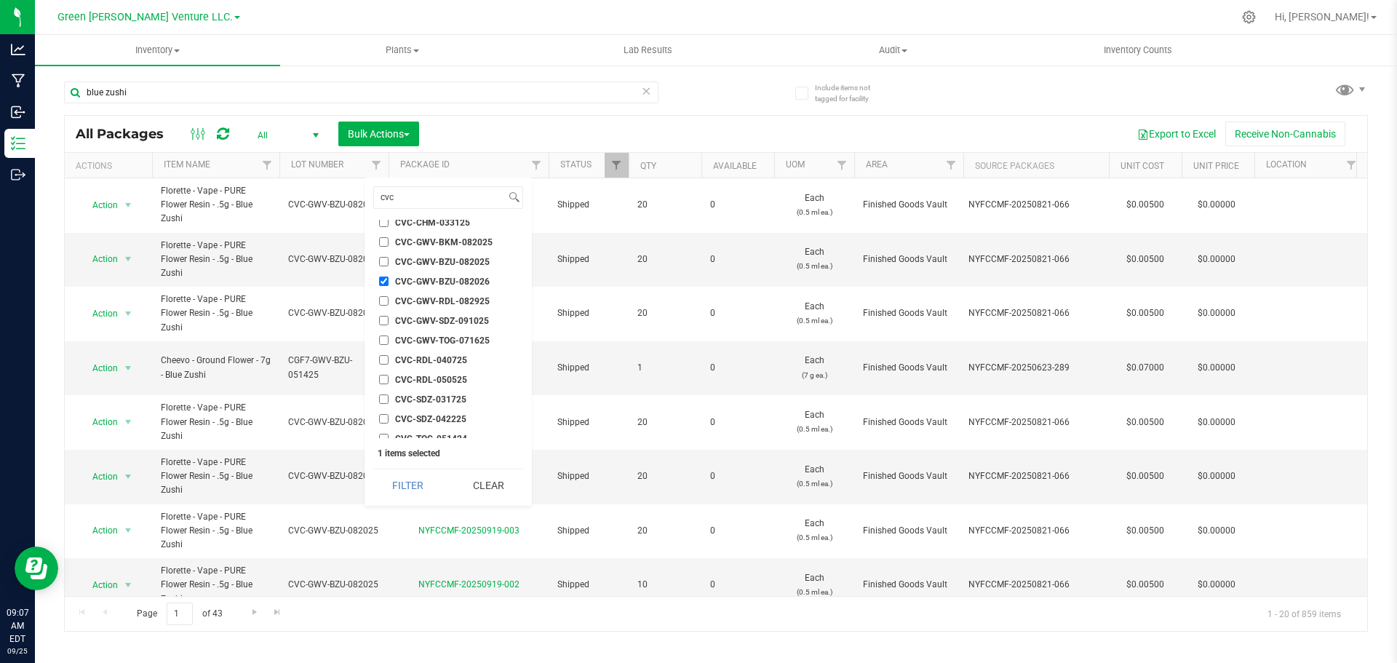
scroll to position [73, 0]
click at [418, 479] on button "Filter" at bounding box center [408, 485] width 70 height 32
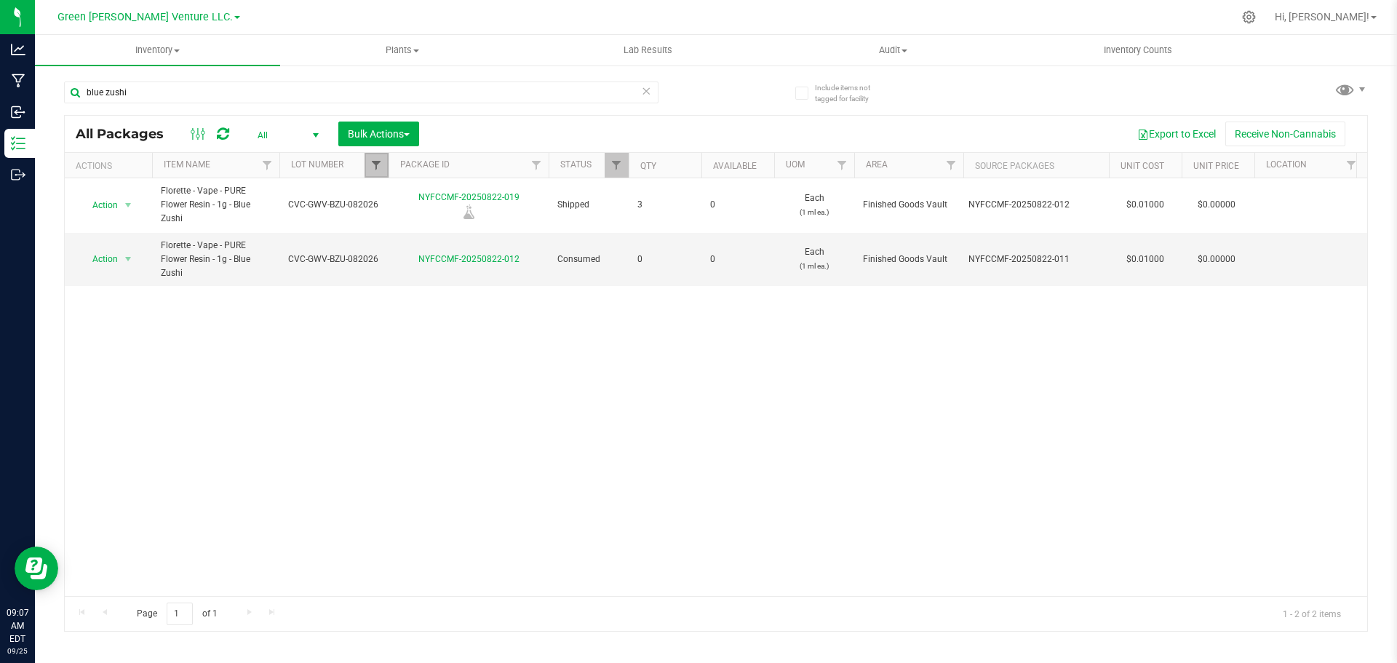
click at [378, 169] on span "Filter" at bounding box center [376, 165] width 12 height 12
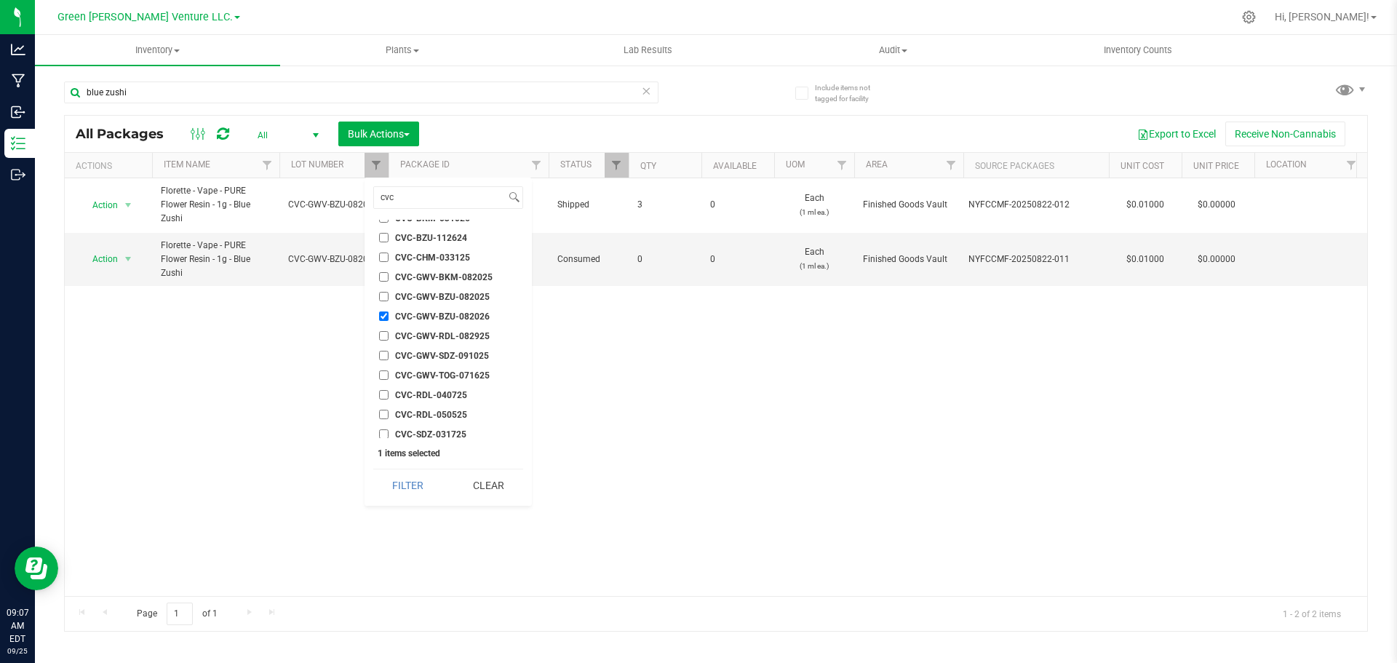
click at [386, 314] on input "CVC-GWV-BZU-082026" at bounding box center [383, 315] width 9 height 9
checkbox input "false"
click at [383, 295] on input "CVC-GWV-BZU-082025" at bounding box center [383, 296] width 9 height 9
checkbox input "true"
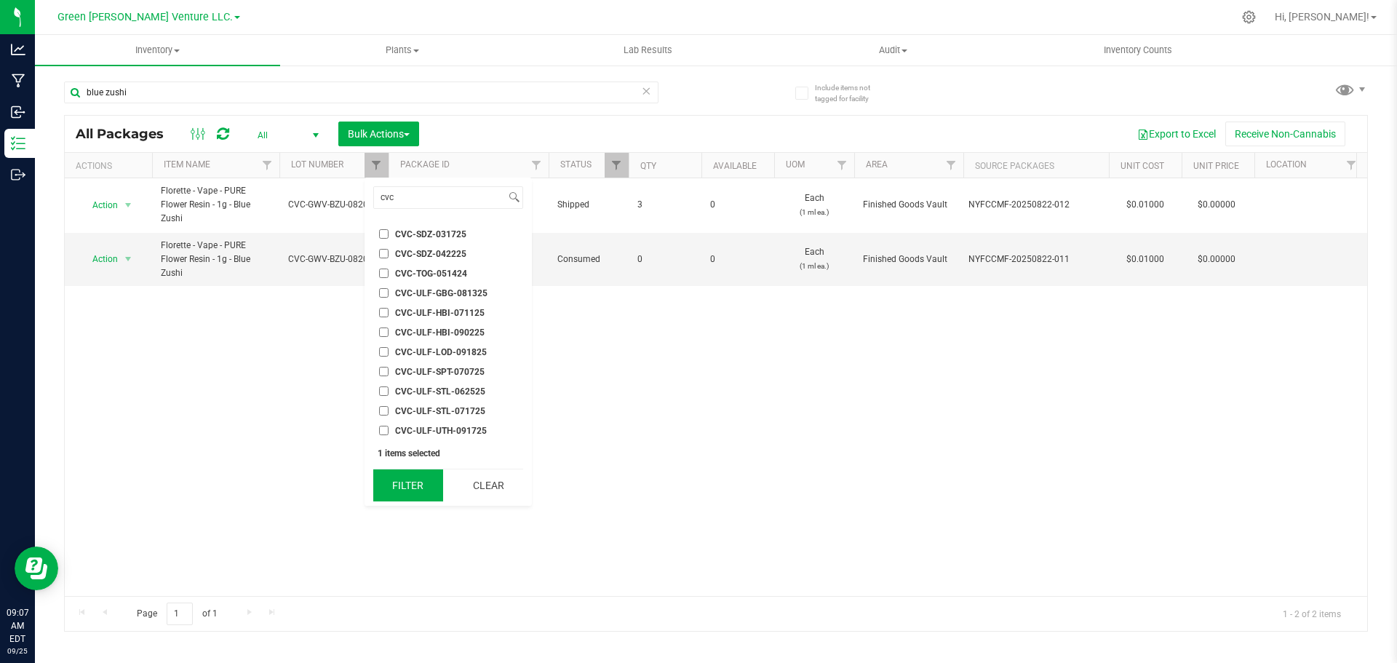
click at [430, 492] on button "Filter" at bounding box center [408, 485] width 70 height 32
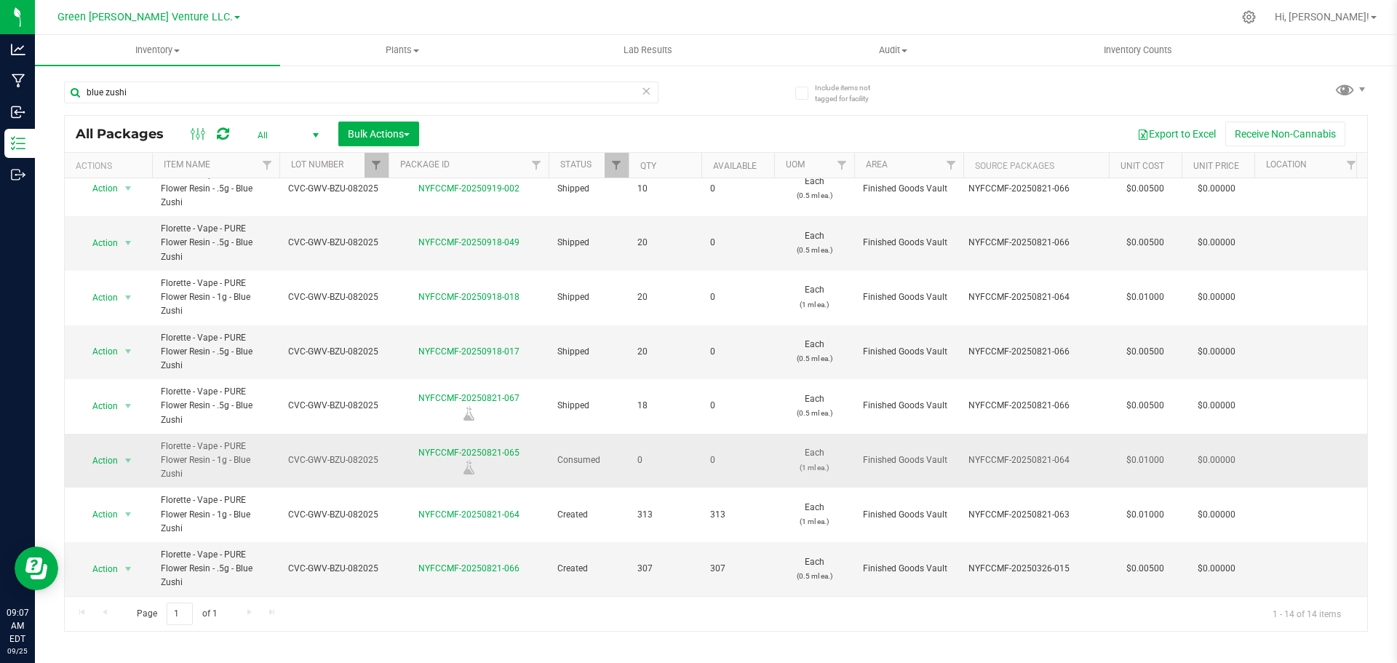
scroll to position [353, 0]
click at [109, 560] on span "Action" at bounding box center [98, 569] width 39 height 20
click at [127, 448] on li "Print package label" at bounding box center [126, 447] width 93 height 22
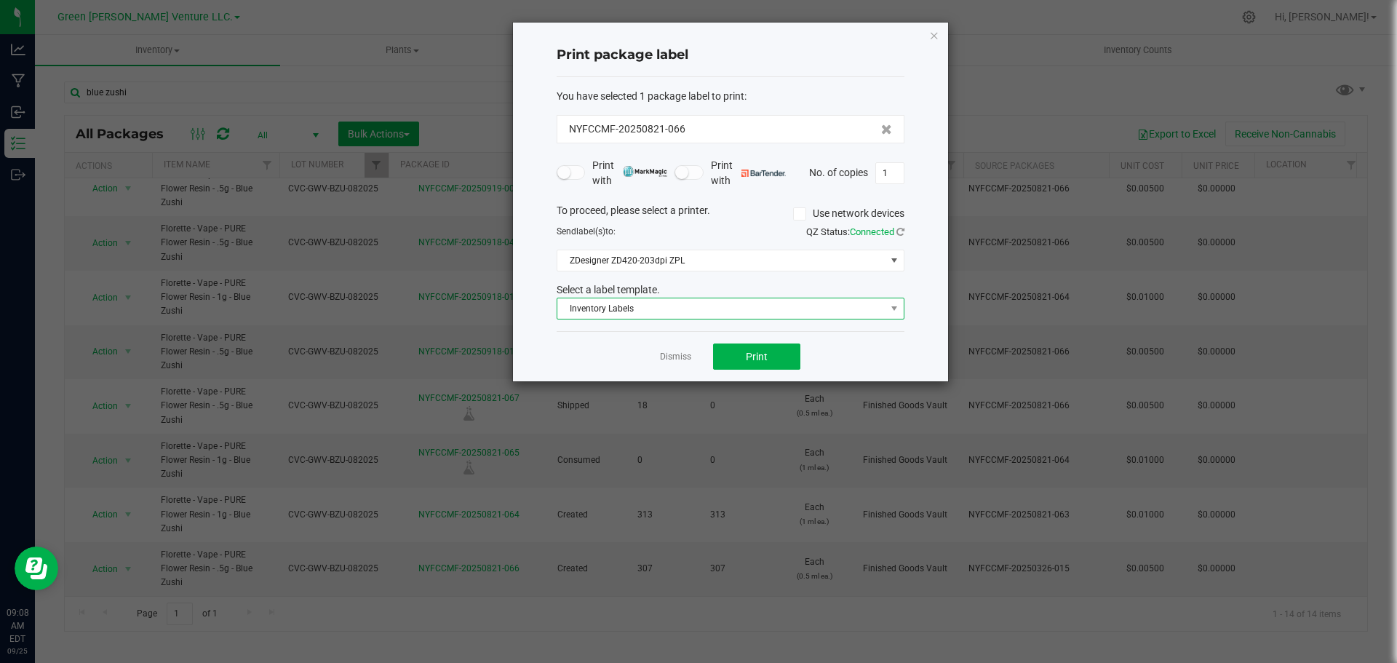
click at [674, 311] on span "Inventory Labels" at bounding box center [721, 308] width 328 height 20
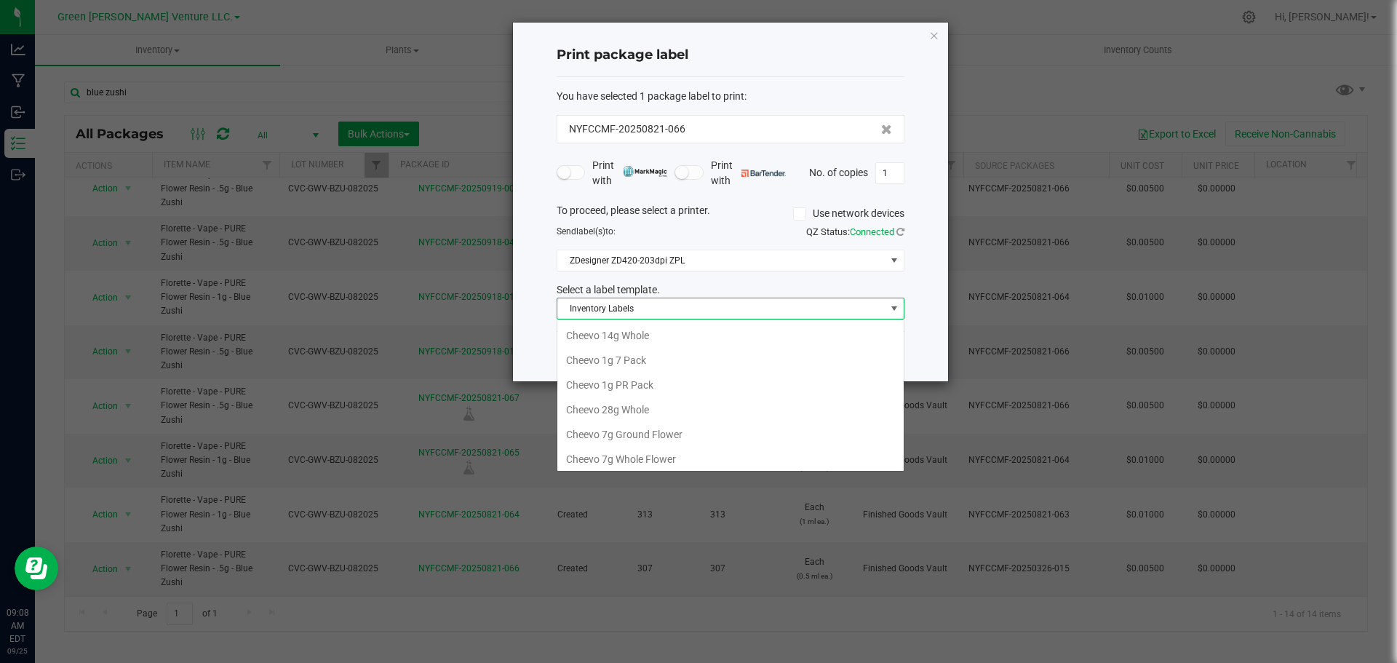
scroll to position [250, 0]
click at [619, 403] on li "Florette Vape .5g" at bounding box center [730, 406] width 346 height 25
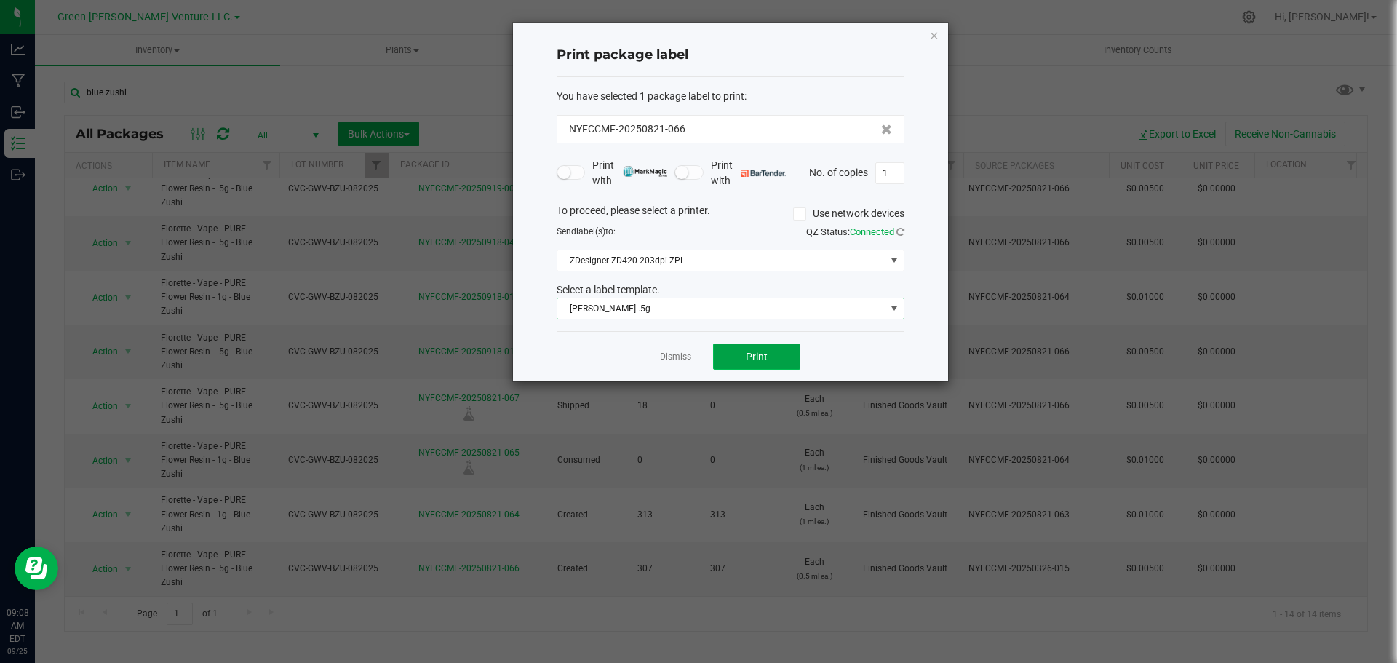
click at [736, 355] on button "Print" at bounding box center [756, 356] width 87 height 26
click at [888, 170] on input "1" at bounding box center [890, 173] width 28 height 20
type input "41"
click at [780, 357] on button "Print" at bounding box center [756, 356] width 87 height 26
click at [670, 363] on link "Dismiss" at bounding box center [675, 357] width 31 height 12
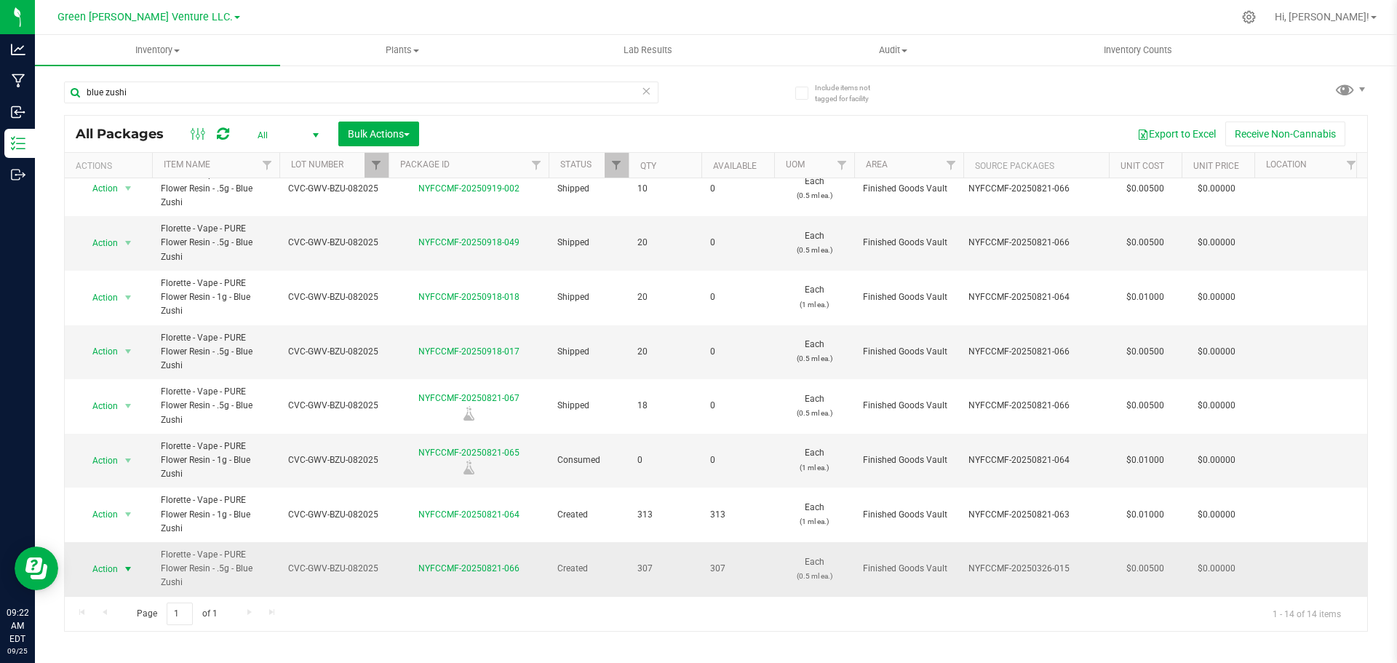
click at [111, 561] on span "Action" at bounding box center [98, 569] width 39 height 20
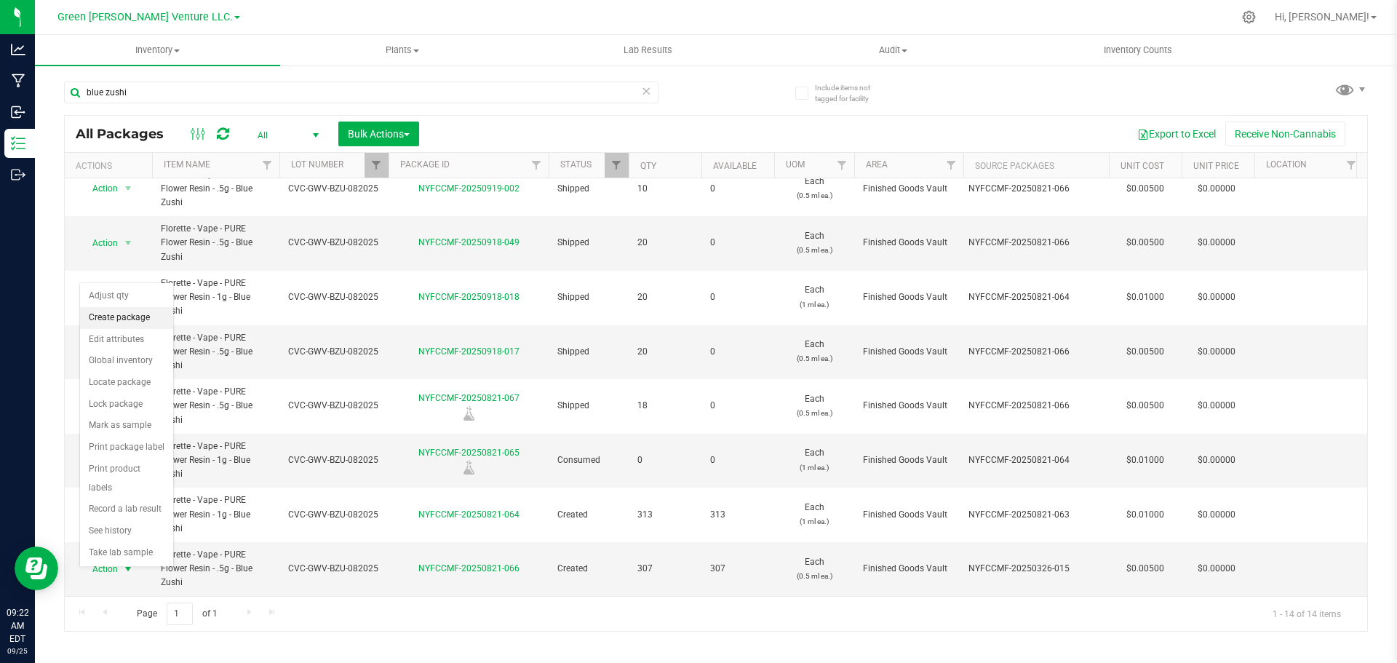
click at [125, 313] on li "Create package" at bounding box center [126, 318] width 93 height 22
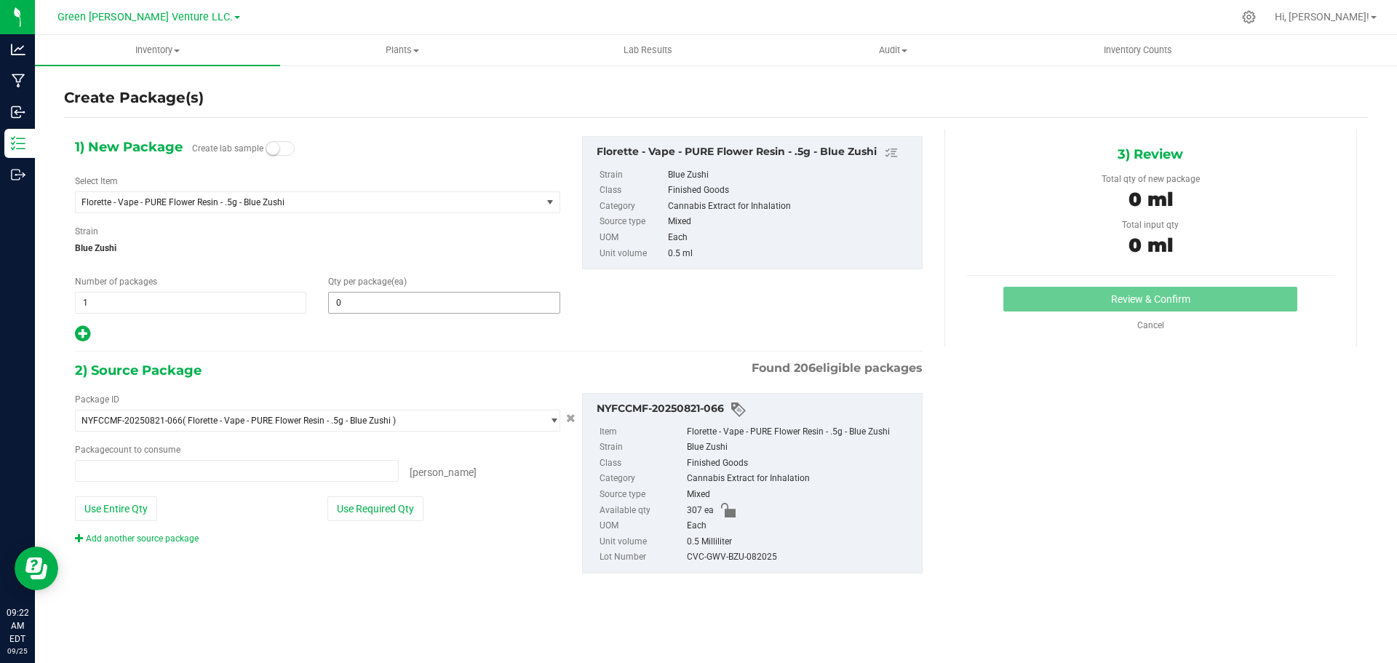
type input "0 ea"
click at [99, 298] on span "1 1" at bounding box center [190, 303] width 231 height 22
type input "2"
click at [367, 299] on span at bounding box center [443, 303] width 231 height 22
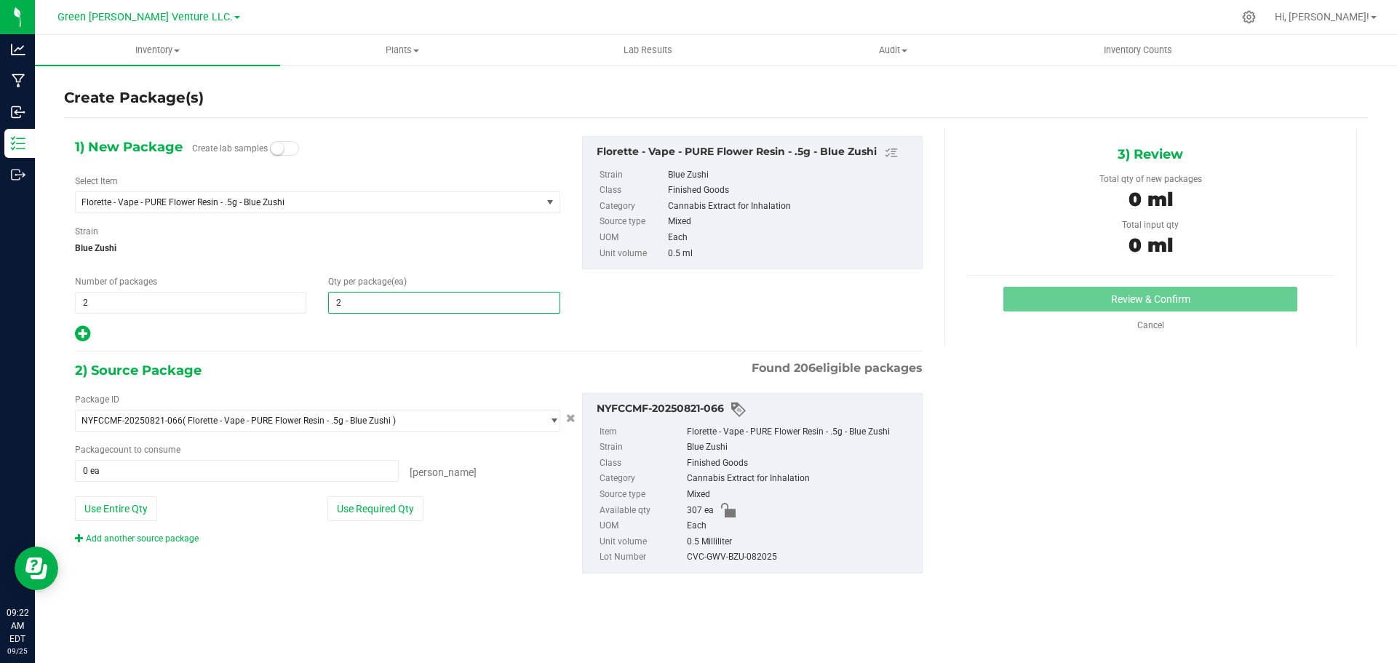
type input "20"
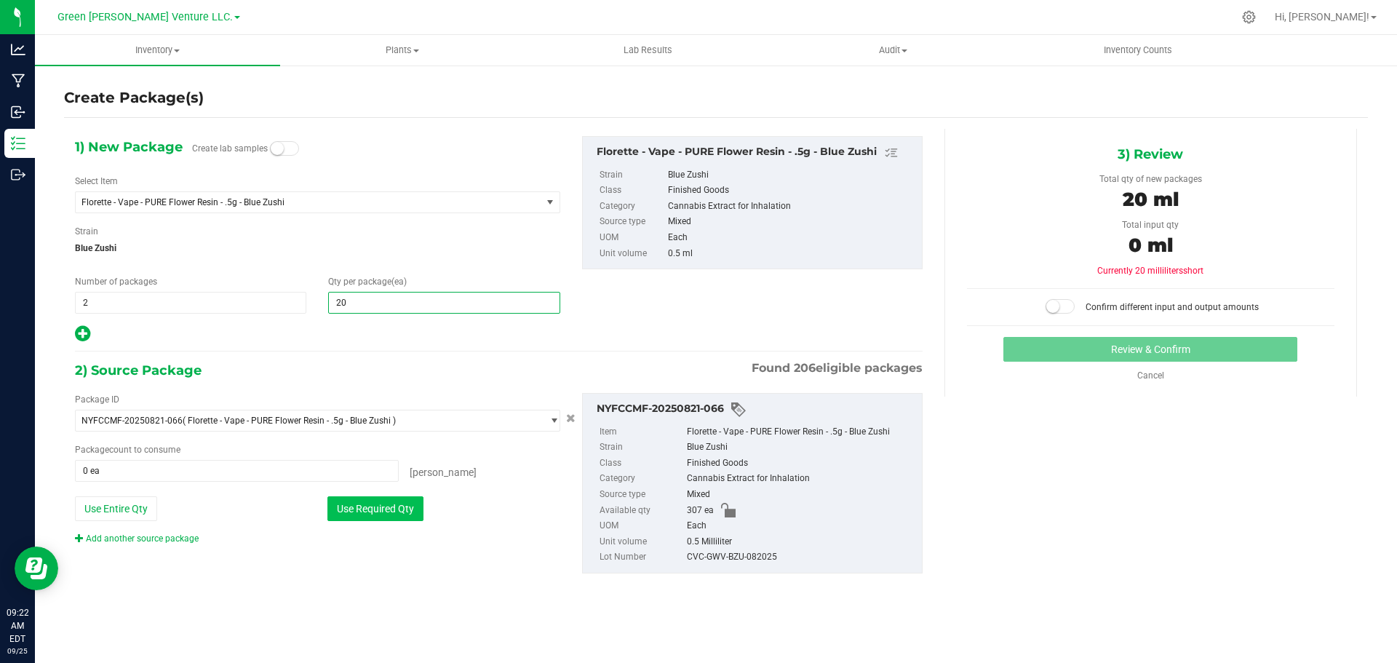
type input "20"
click at [388, 506] on button "Use Required Qty" at bounding box center [375, 508] width 96 height 25
type input "40 ea"
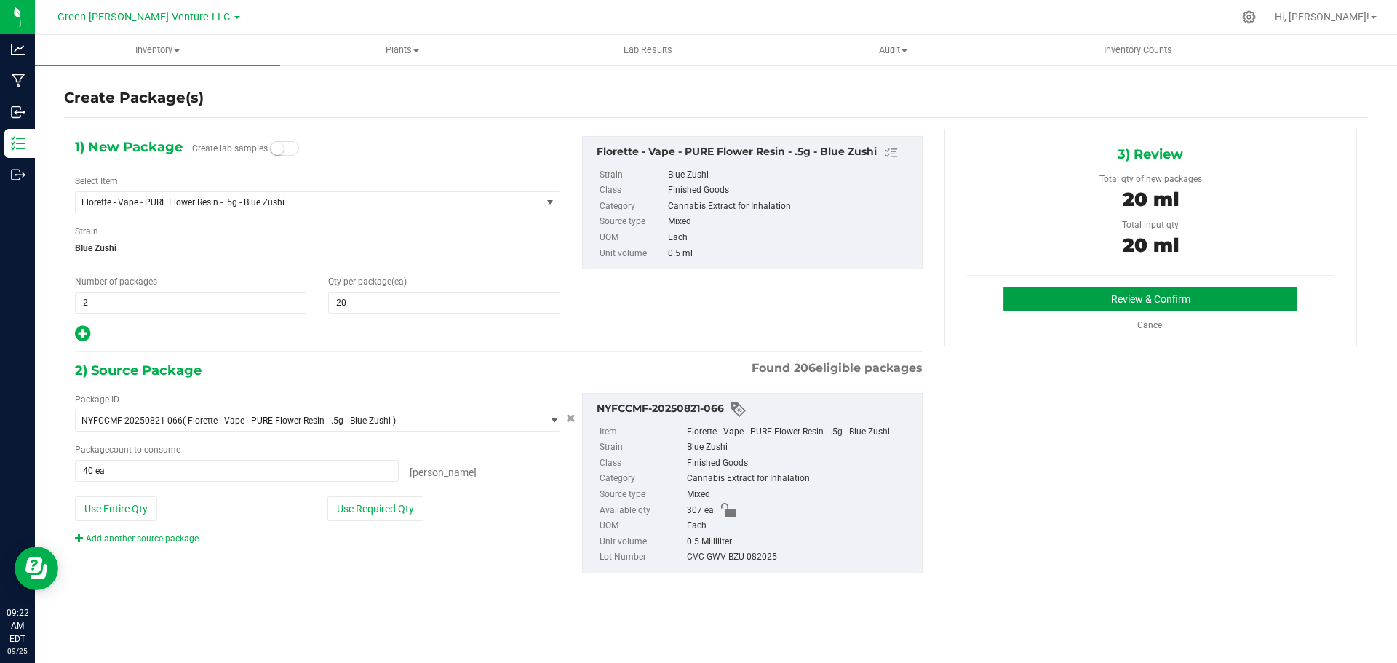
click at [1101, 293] on button "Review & Confirm" at bounding box center [1150, 299] width 294 height 25
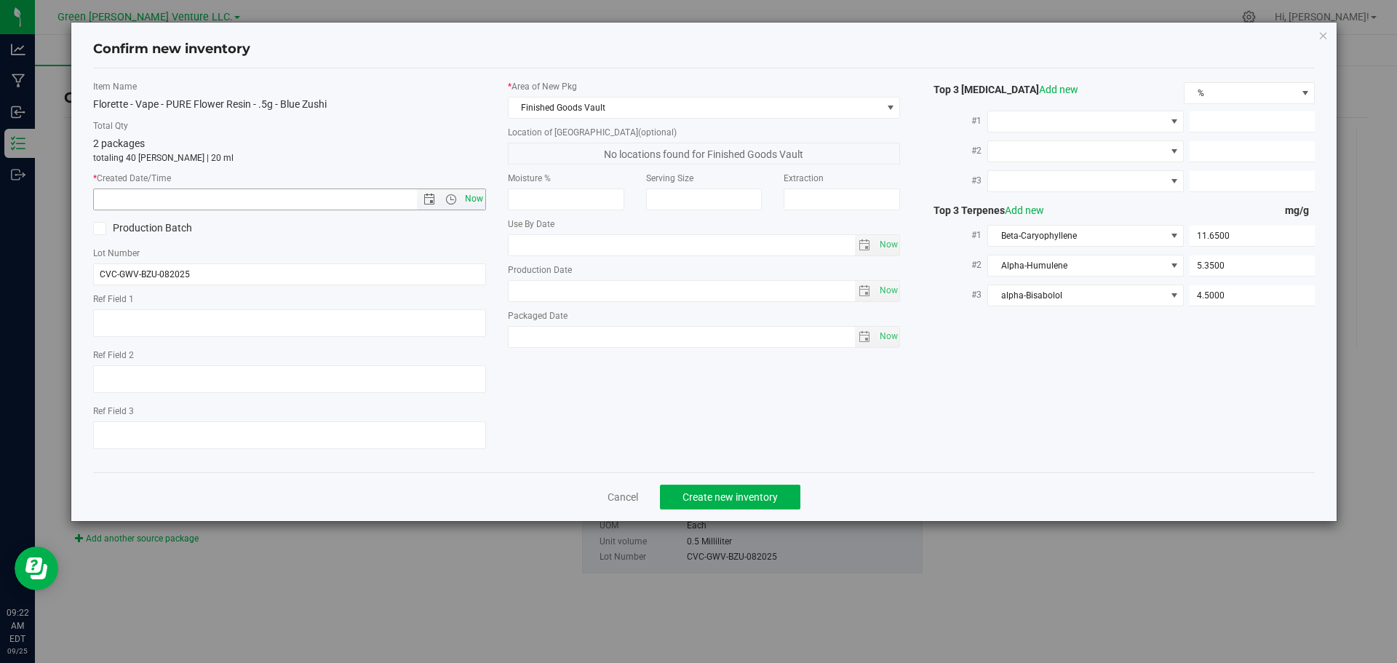
click at [474, 201] on span "Now" at bounding box center [473, 198] width 25 height 21
type input "9/25/2025 9:22 AM"
click at [752, 493] on span "Create new inventory" at bounding box center [729, 497] width 95 height 12
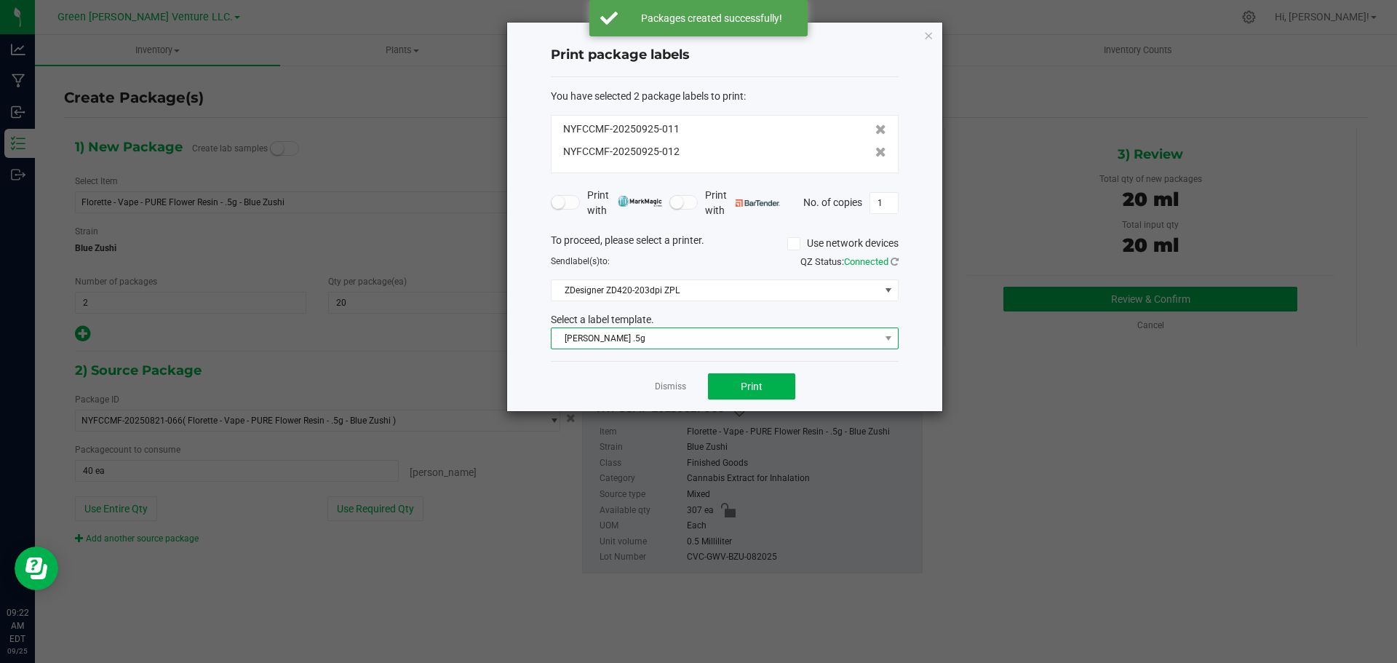
click at [751, 330] on span "Florette Vape .5g" at bounding box center [715, 338] width 328 height 20
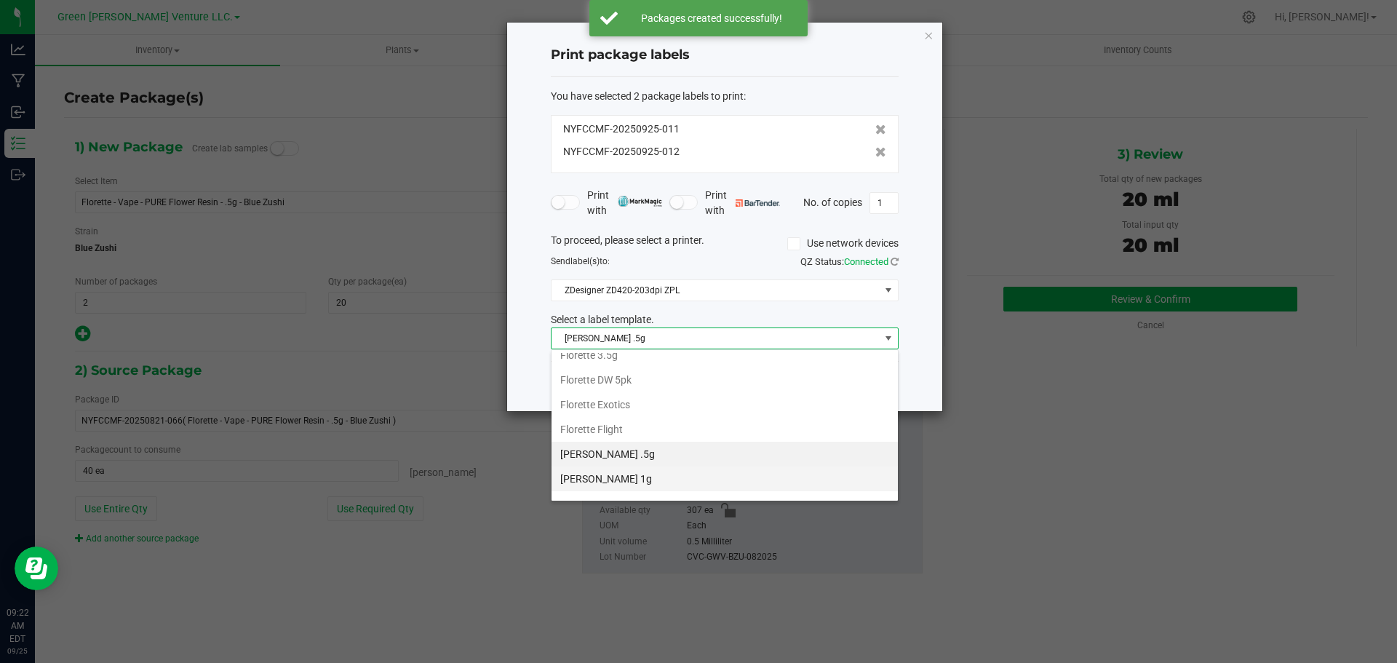
scroll to position [250, 0]
click at [659, 480] on li "Inventory Labels" at bounding box center [724, 486] width 346 height 25
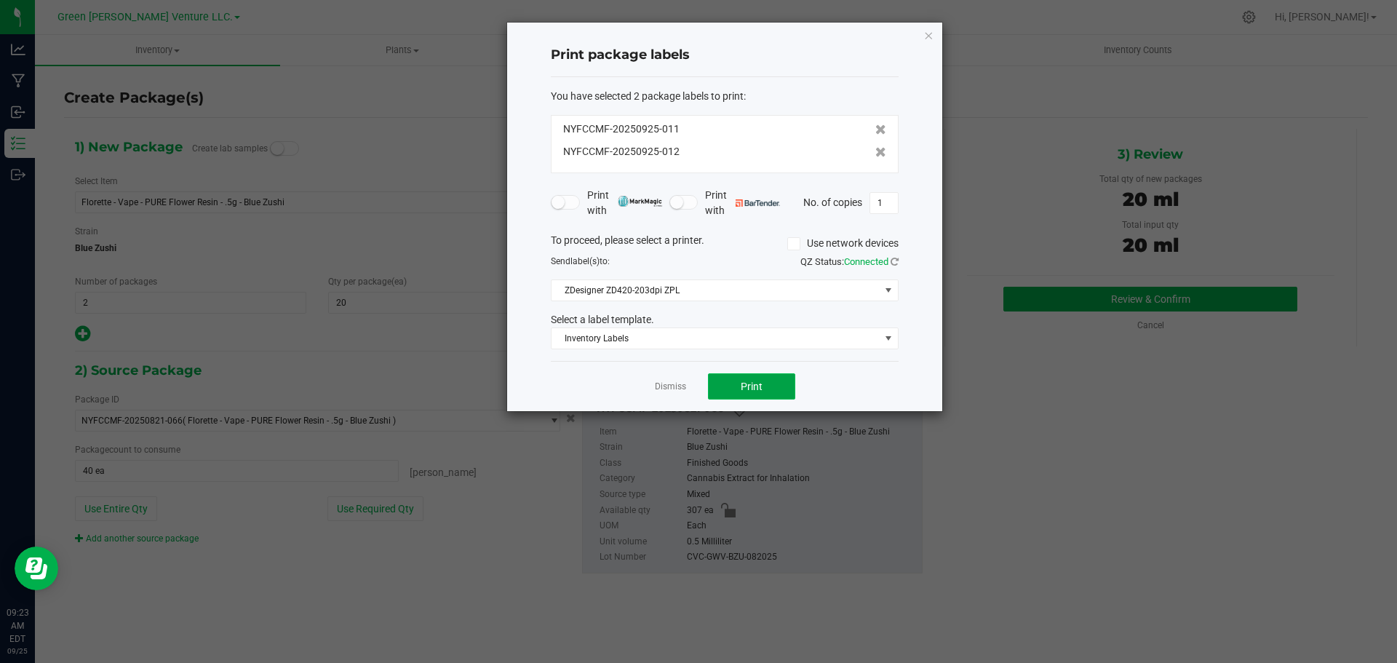
click at [755, 382] on span "Print" at bounding box center [752, 386] width 22 height 12
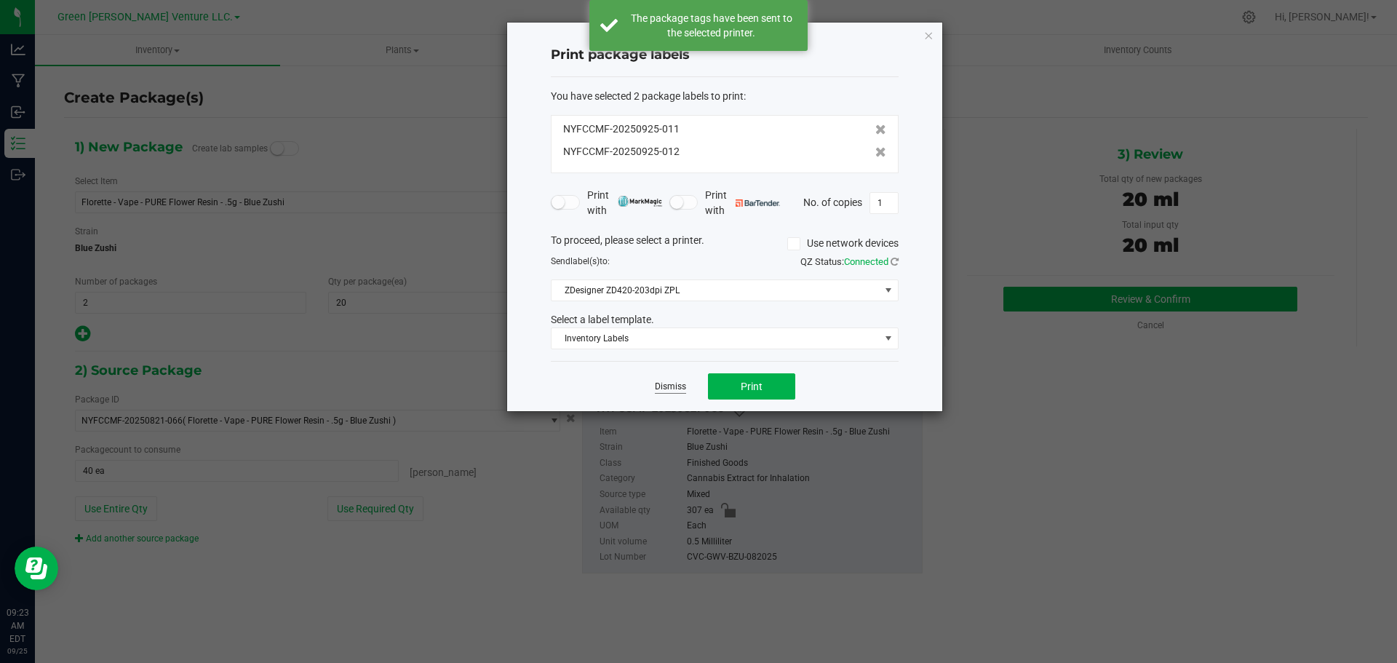
click at [676, 386] on link "Dismiss" at bounding box center [670, 386] width 31 height 12
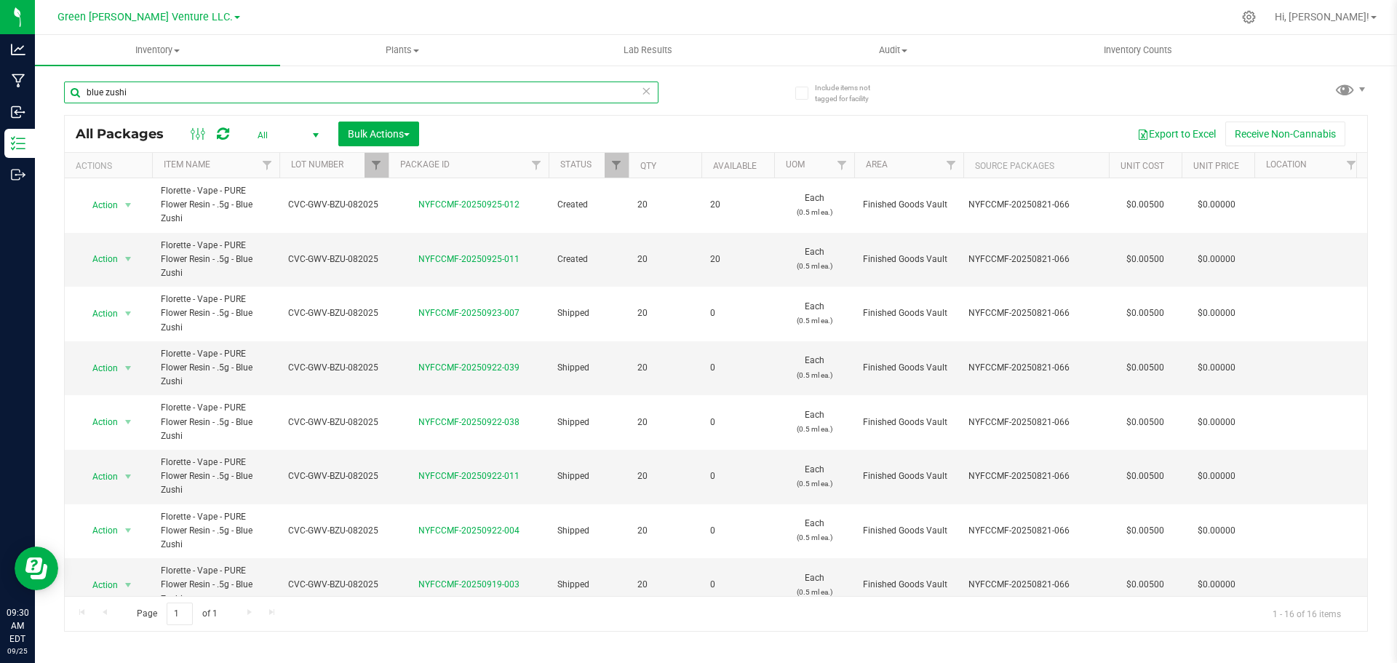
click at [142, 95] on input "blue zushi" at bounding box center [361, 92] width 594 height 22
drag, startPoint x: 127, startPoint y: 88, endPoint x: 84, endPoint y: 92, distance: 42.4
click at [84, 92] on input "blue zushi" at bounding box center [361, 92] width 594 height 22
type input "blueberry diesel"
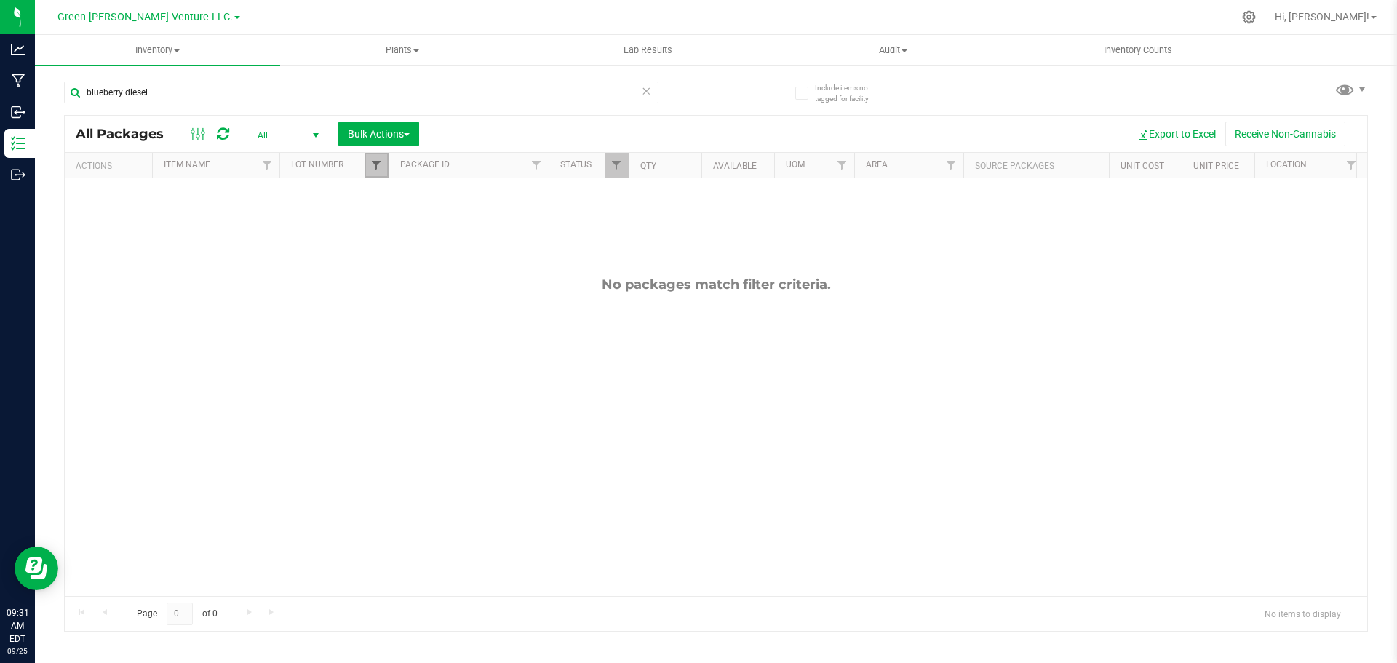
click at [381, 167] on span "Filter" at bounding box center [376, 165] width 12 height 12
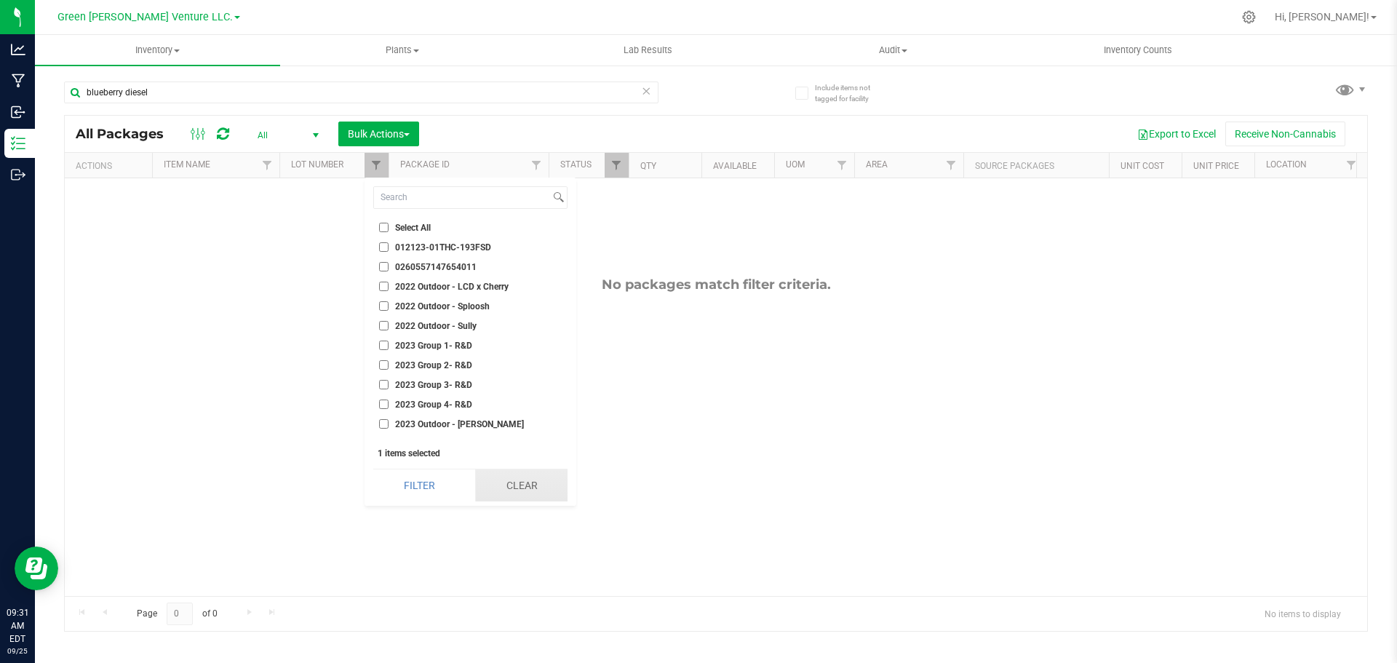
click at [481, 479] on button "Clear" at bounding box center [521, 485] width 92 height 32
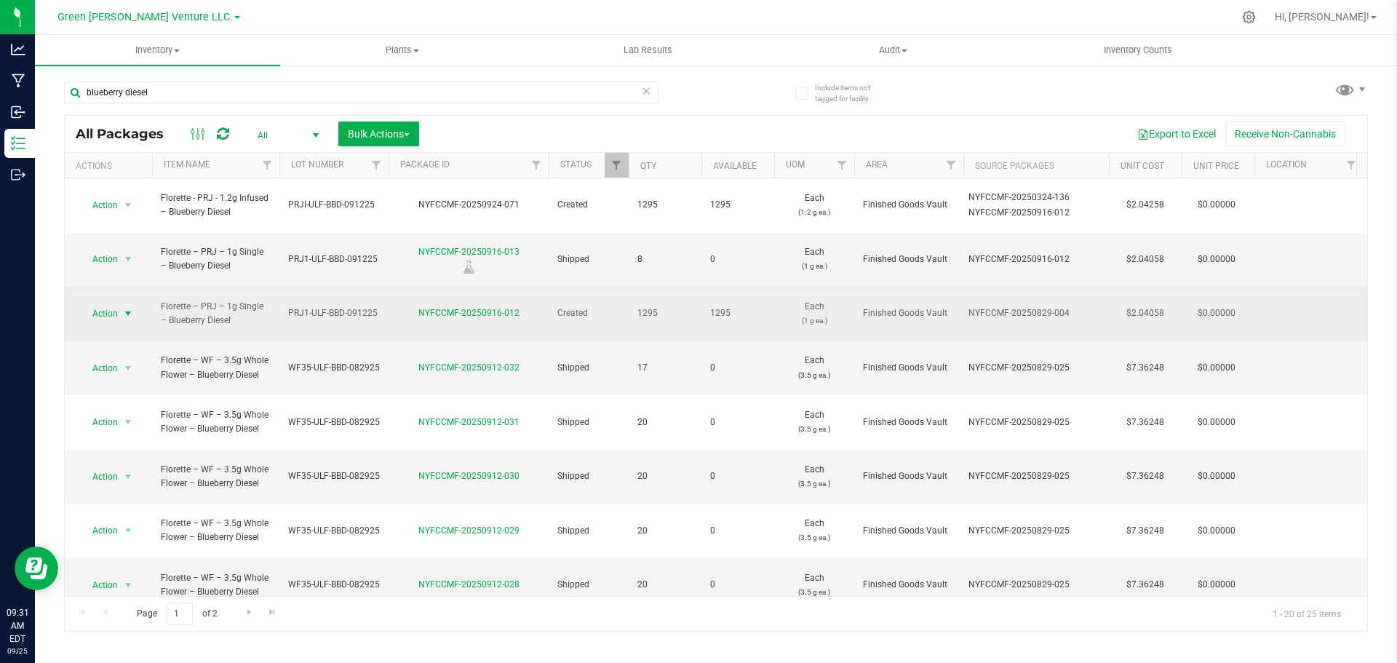
click at [121, 303] on span "select" at bounding box center [128, 313] width 18 height 20
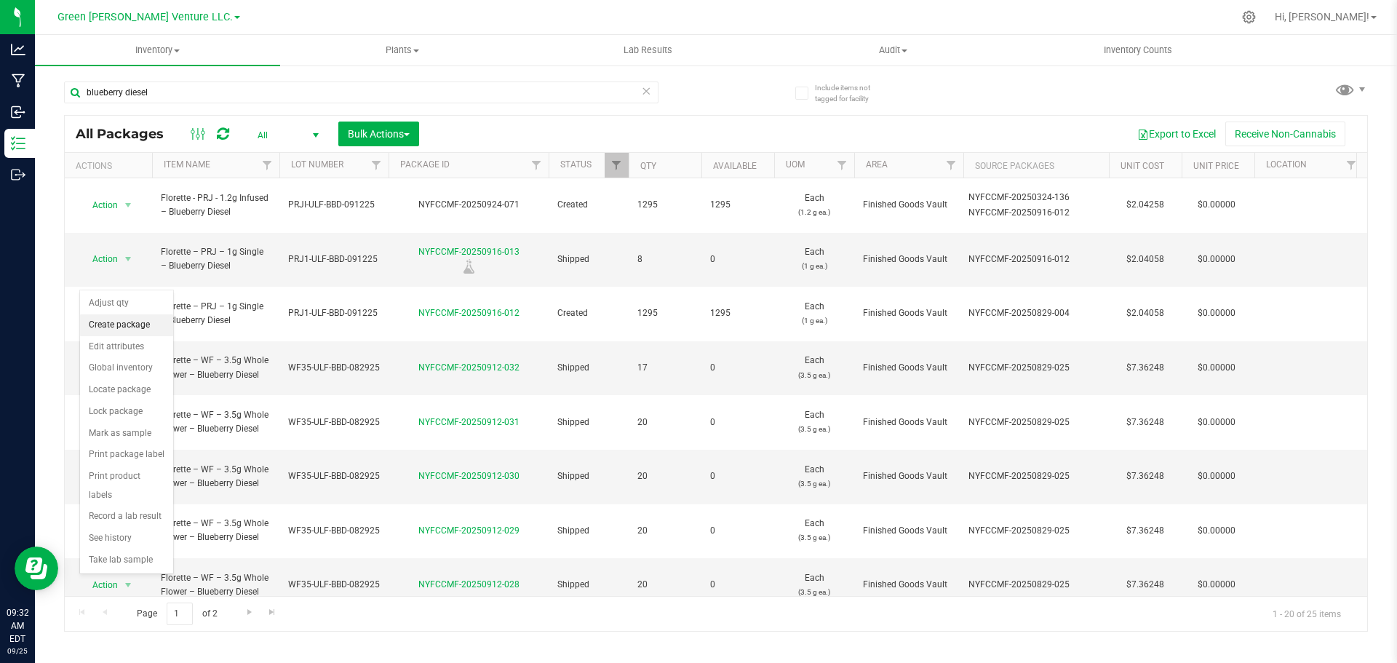
click at [131, 327] on li "Create package" at bounding box center [126, 325] width 93 height 22
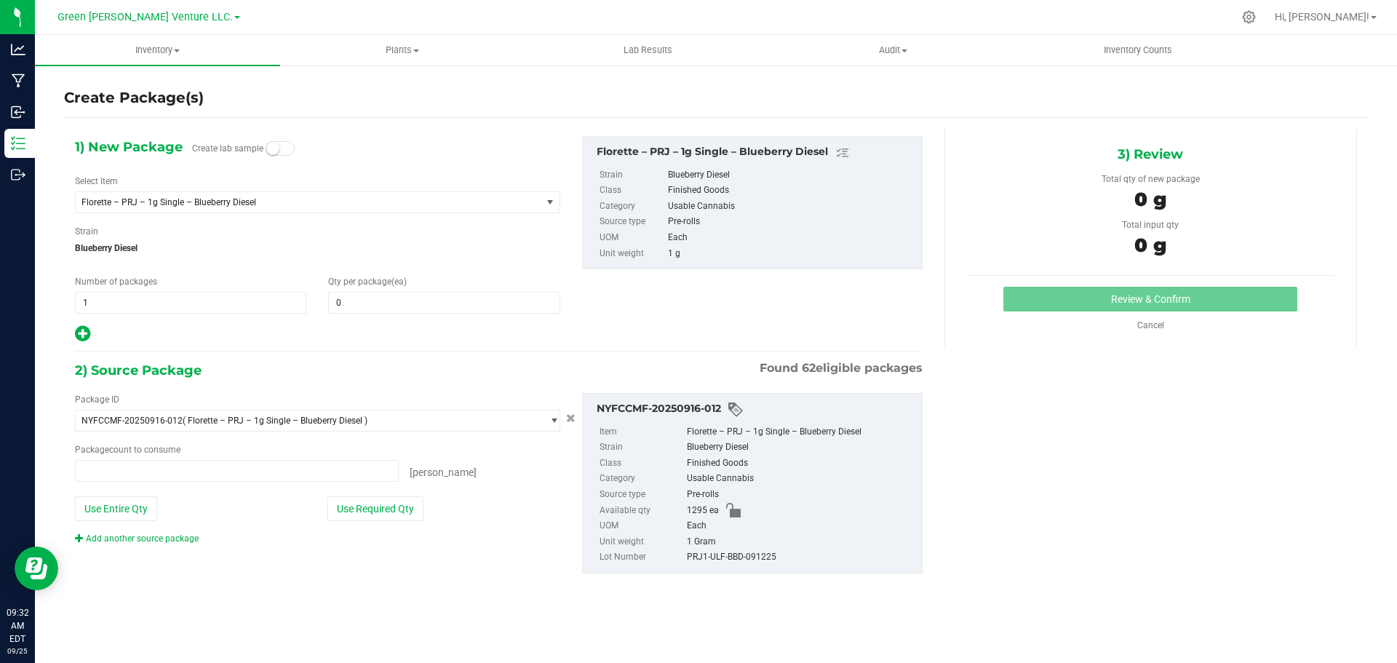
type input "0 ea"
click at [95, 298] on span "1 1" at bounding box center [190, 303] width 231 height 22
type input "5"
click at [344, 296] on span at bounding box center [443, 303] width 231 height 22
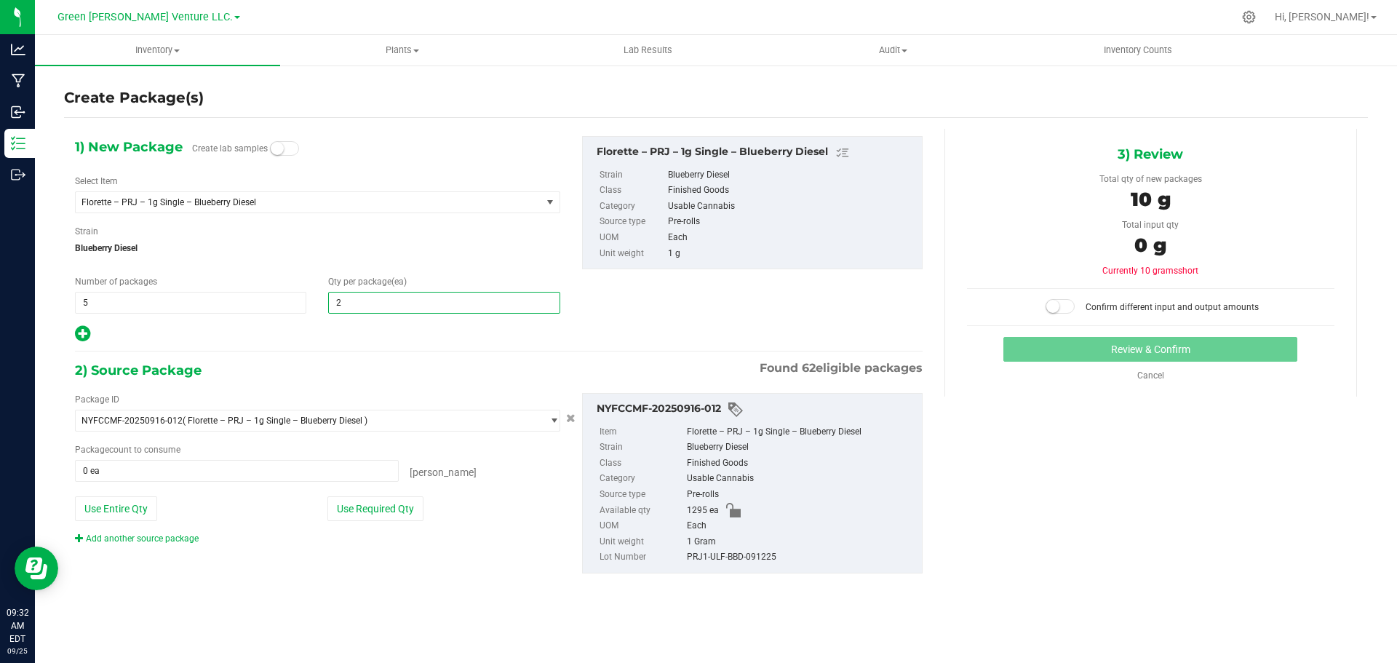
type input "20"
click at [406, 507] on button "Use Required Qty" at bounding box center [375, 508] width 96 height 25
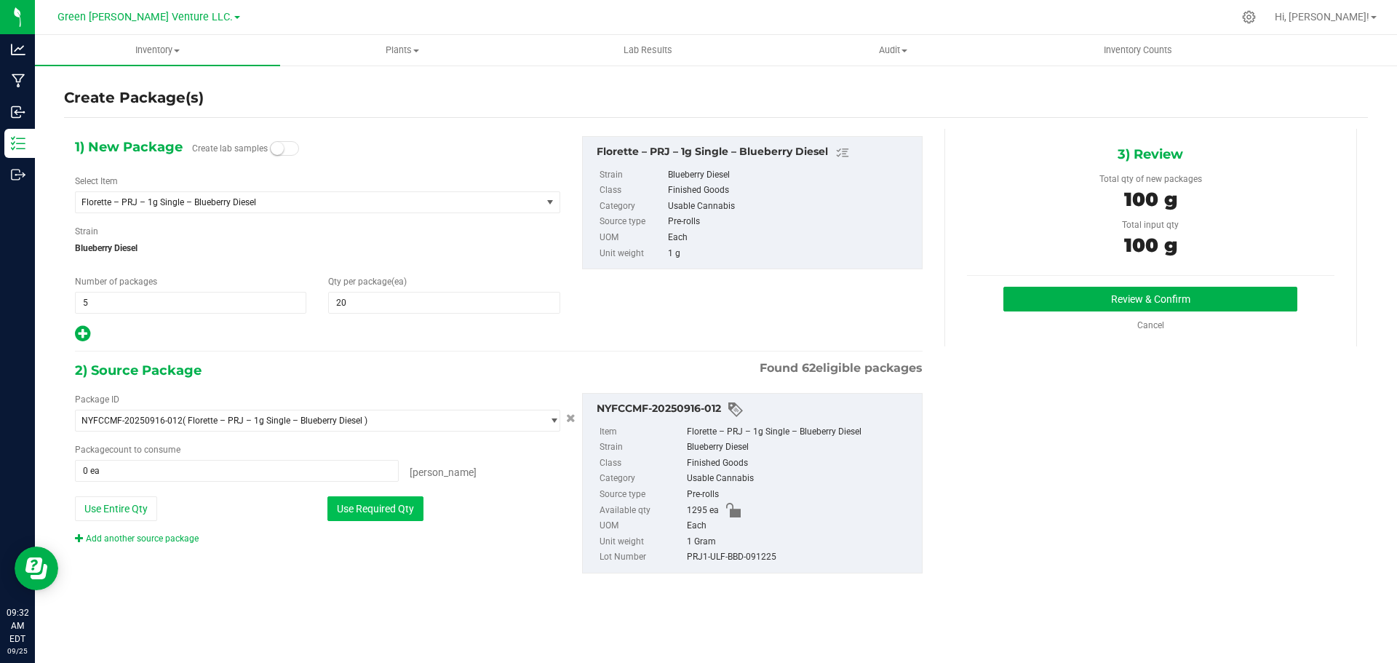
type input "100 ea"
click at [1086, 305] on button "Review & Confirm" at bounding box center [1150, 299] width 294 height 25
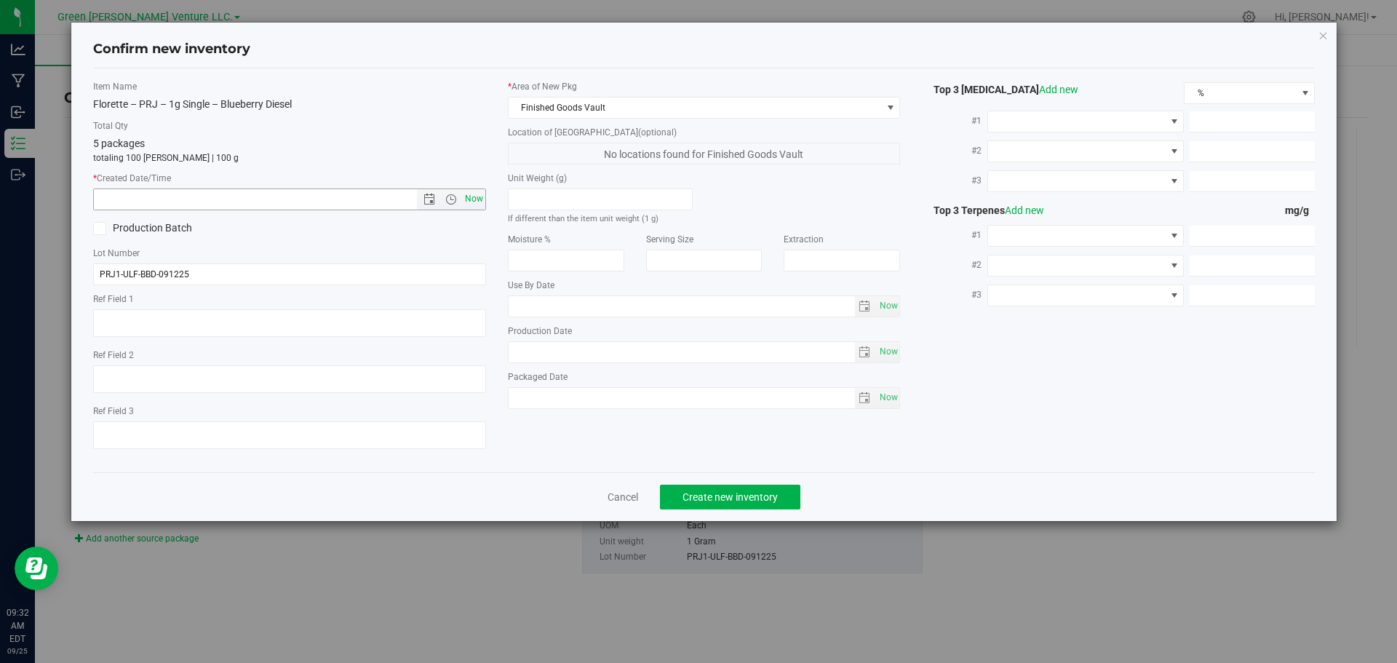
click at [480, 192] on span "Now" at bounding box center [473, 198] width 25 height 21
type input "9/25/2025 9:32 AM"
click at [766, 495] on span "Create new inventory" at bounding box center [729, 497] width 95 height 12
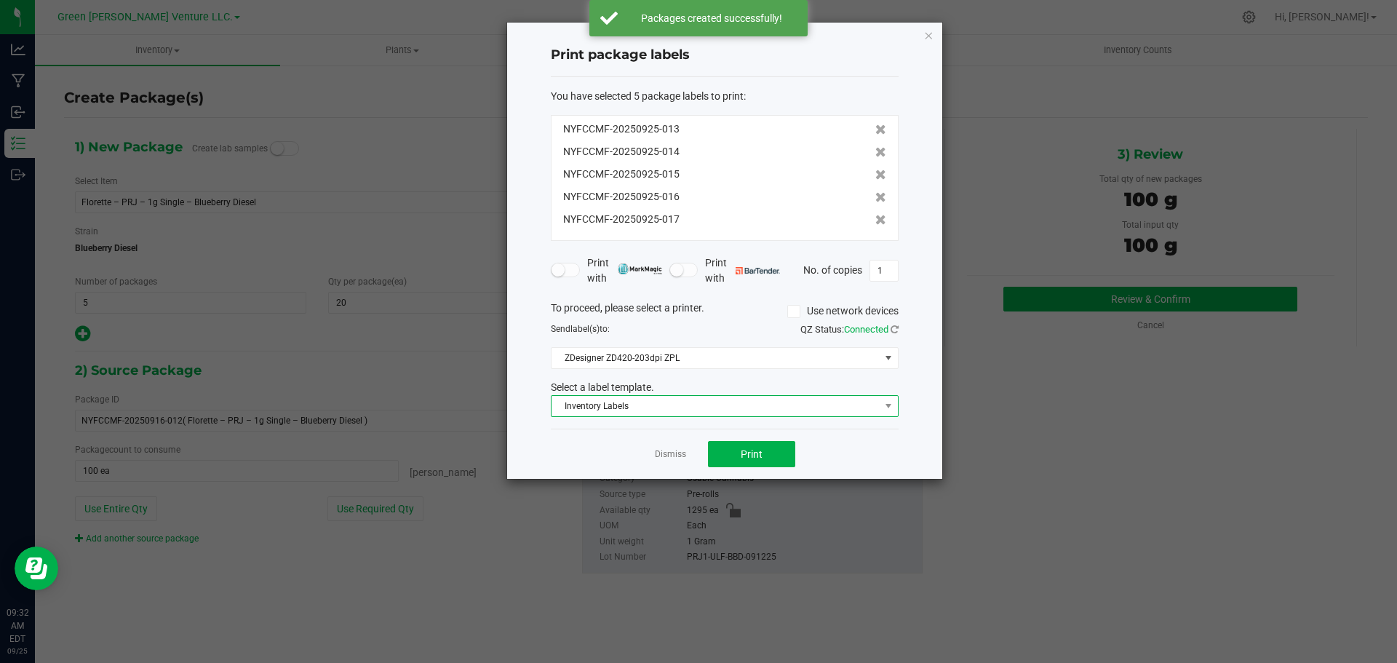
click at [701, 407] on span "Inventory Labels" at bounding box center [715, 406] width 328 height 20
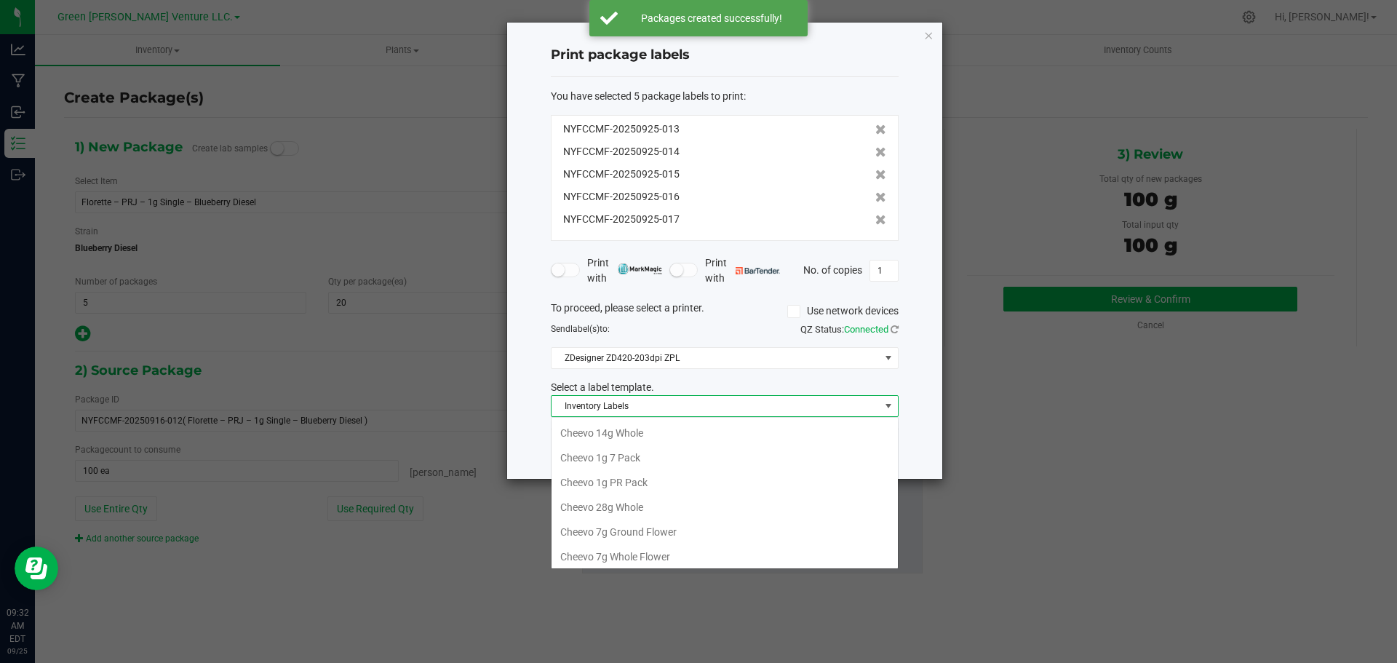
scroll to position [250, 0]
click at [629, 562] on li "Inventory Labels" at bounding box center [724, 553] width 346 height 25
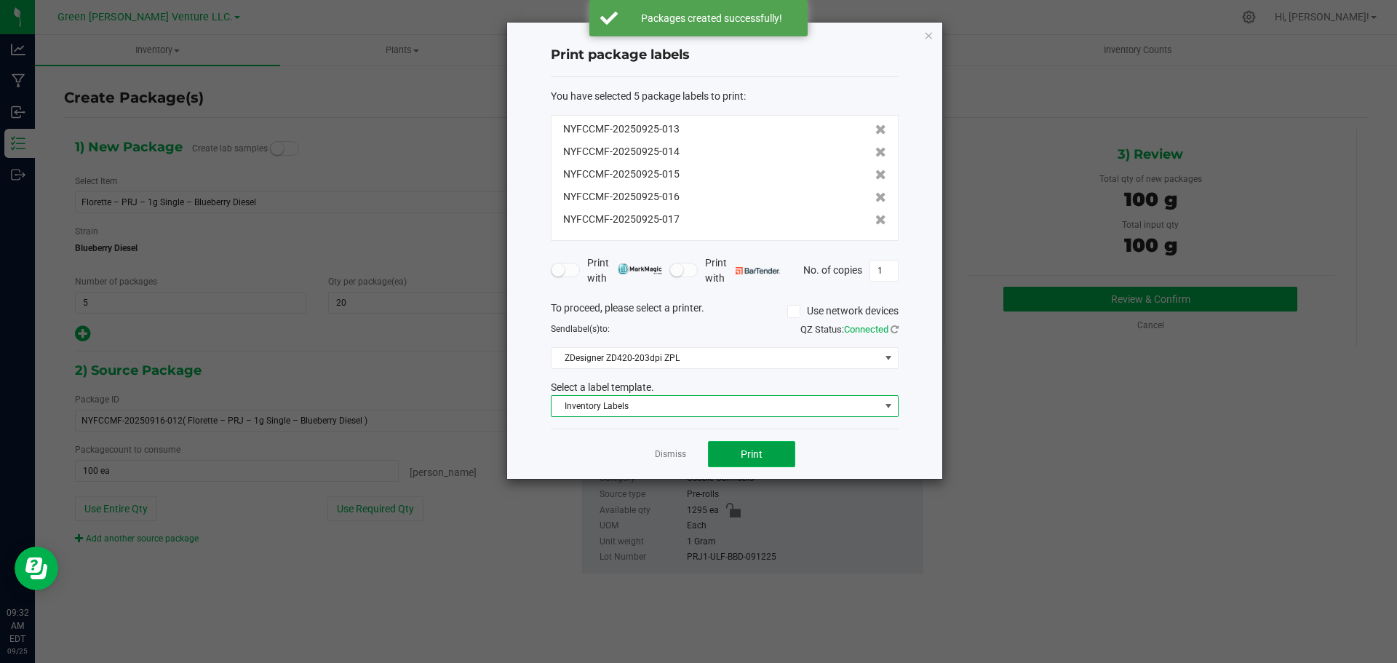
click at [735, 452] on button "Print" at bounding box center [751, 454] width 87 height 26
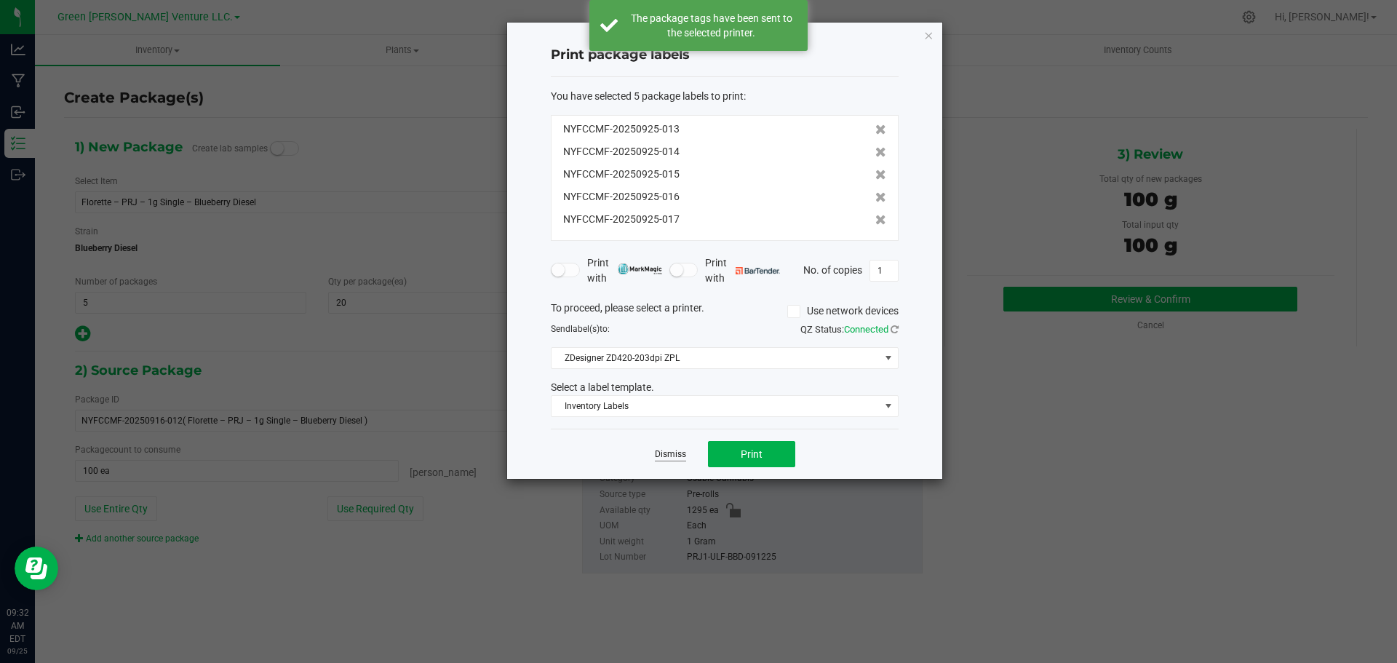
click at [674, 452] on link "Dismiss" at bounding box center [670, 454] width 31 height 12
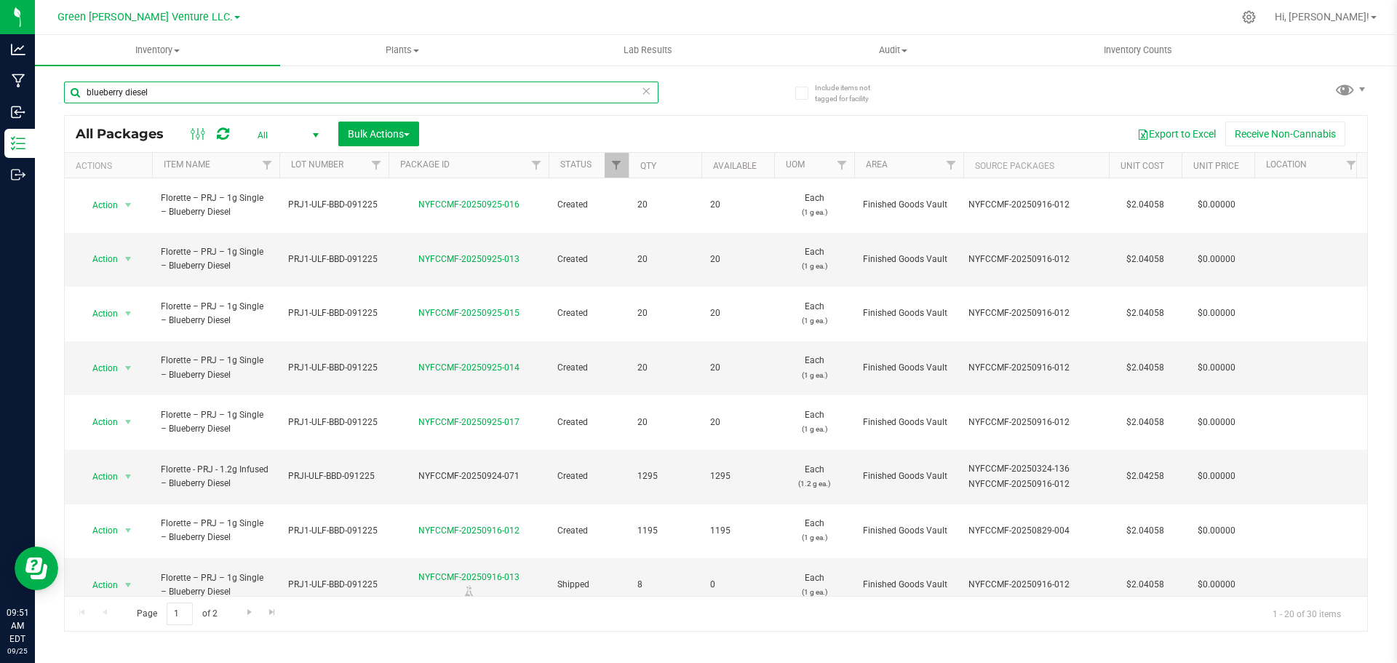
drag, startPoint x: 168, startPoint y: 97, endPoint x: 73, endPoint y: 92, distance: 95.4
click at [74, 92] on input "blueberry diesel" at bounding box center [361, 92] width 594 height 22
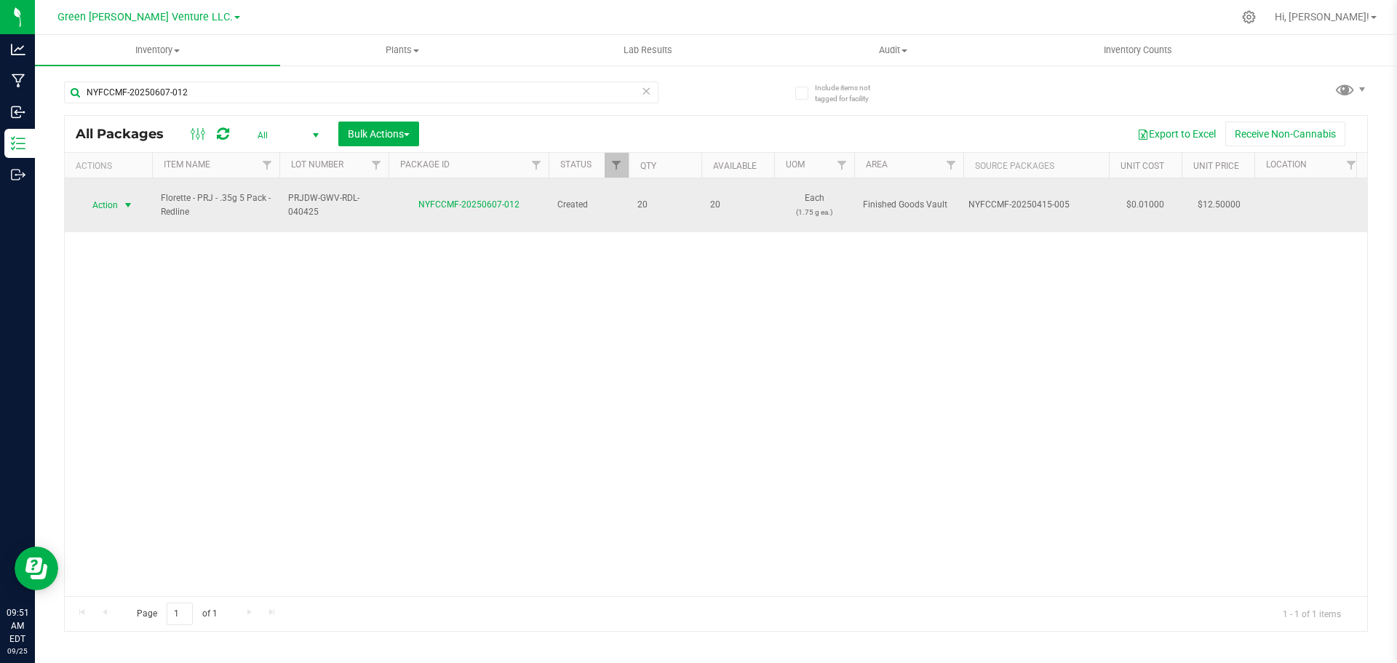
click at [117, 199] on span "Action" at bounding box center [98, 205] width 39 height 20
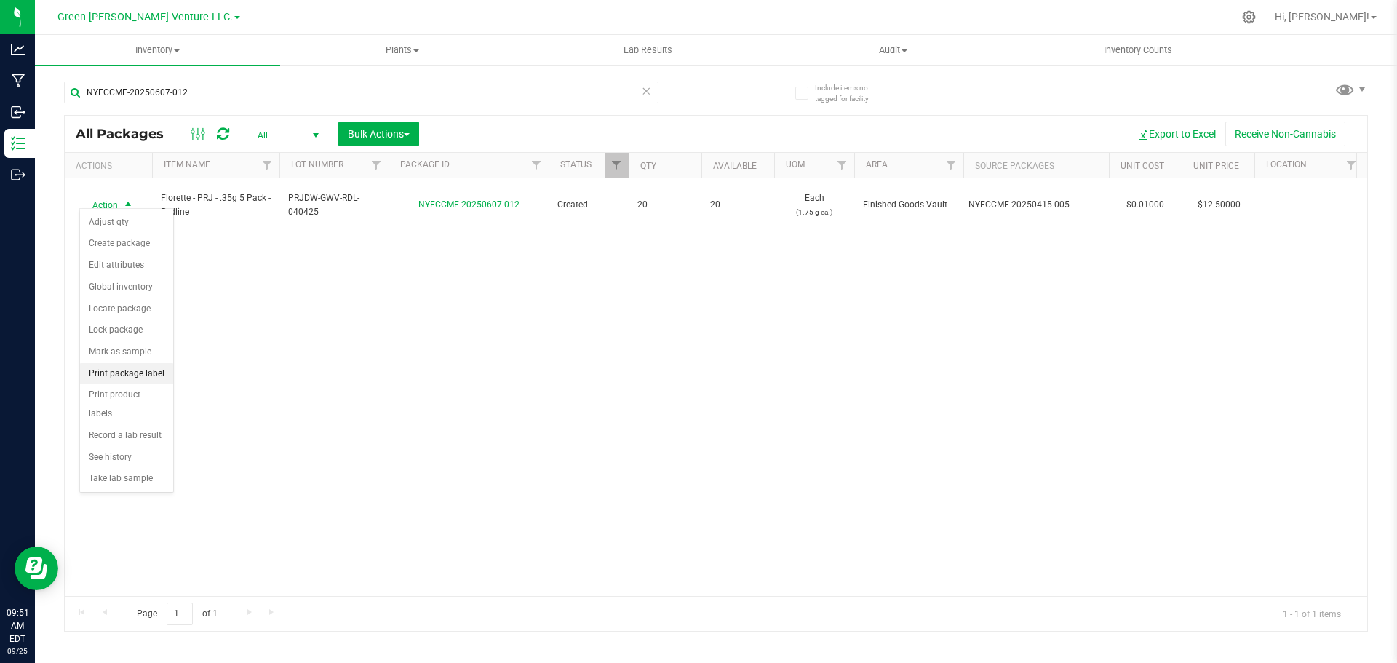
click at [129, 375] on li "Print package label" at bounding box center [126, 374] width 93 height 22
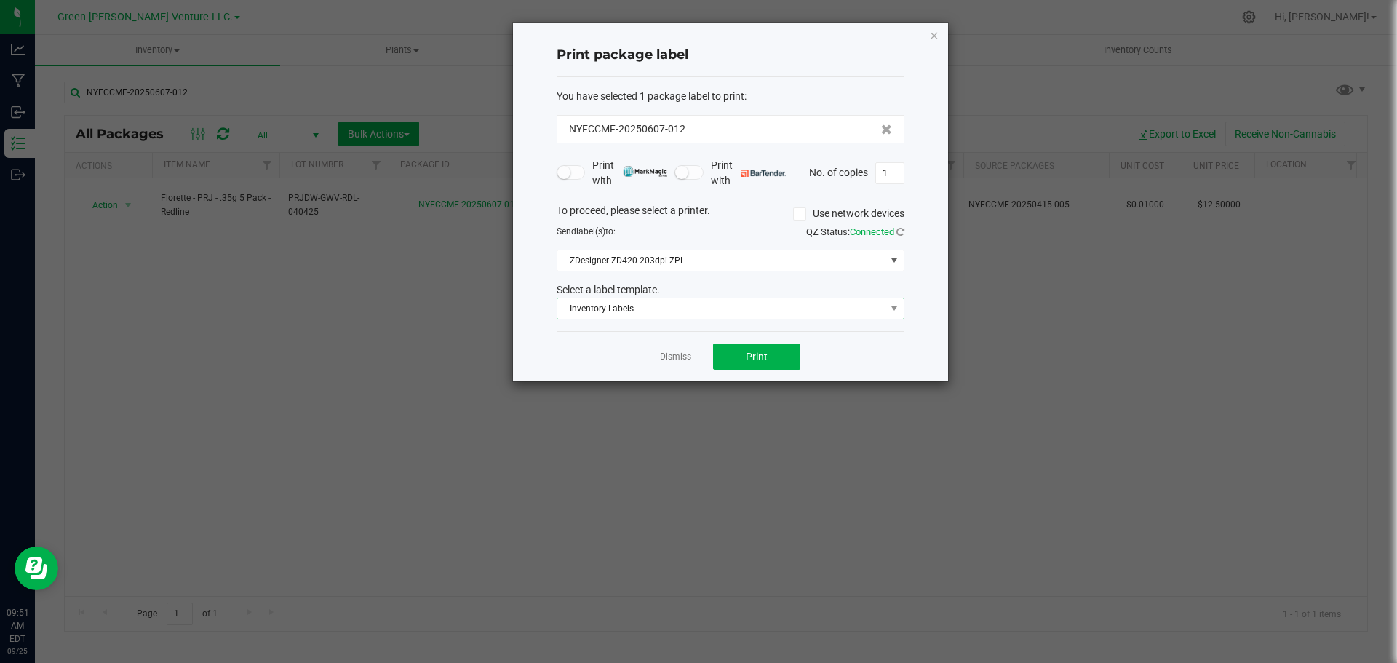
click at [616, 308] on span "Inventory Labels" at bounding box center [721, 308] width 328 height 20
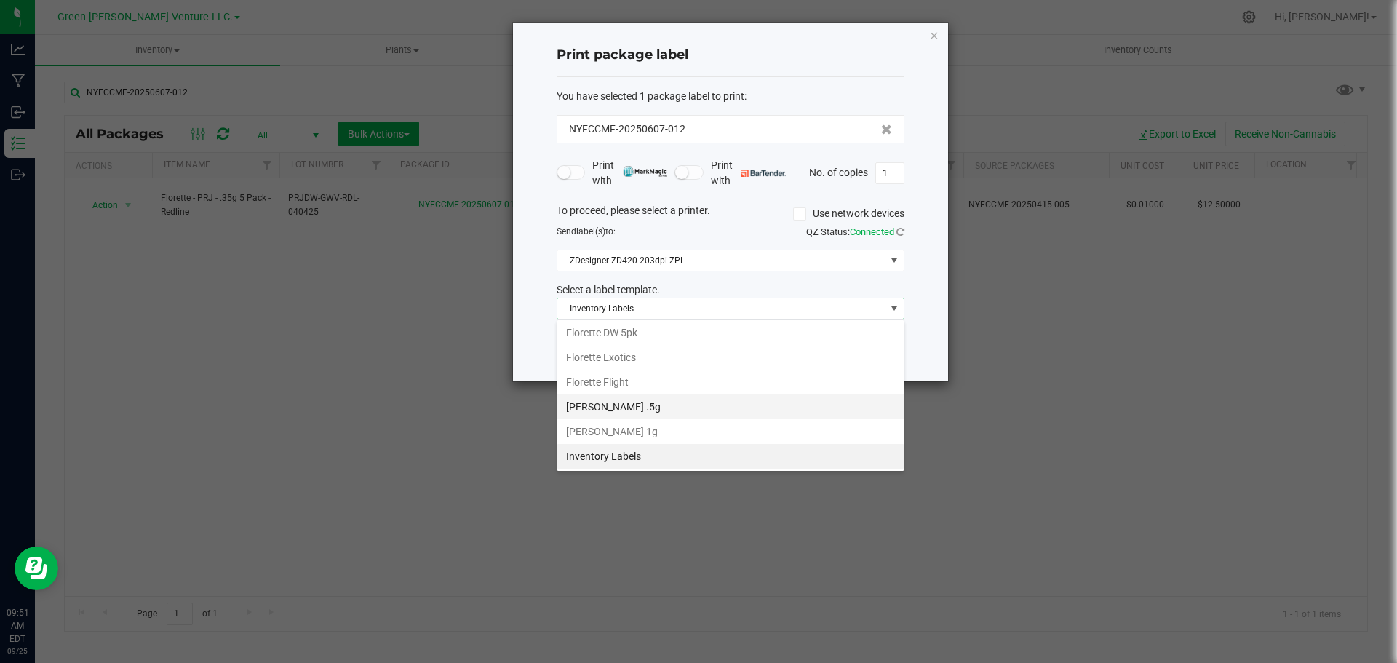
scroll to position [178, 0]
click at [619, 406] on li "Florette DW 5pk" at bounding box center [730, 405] width 346 height 25
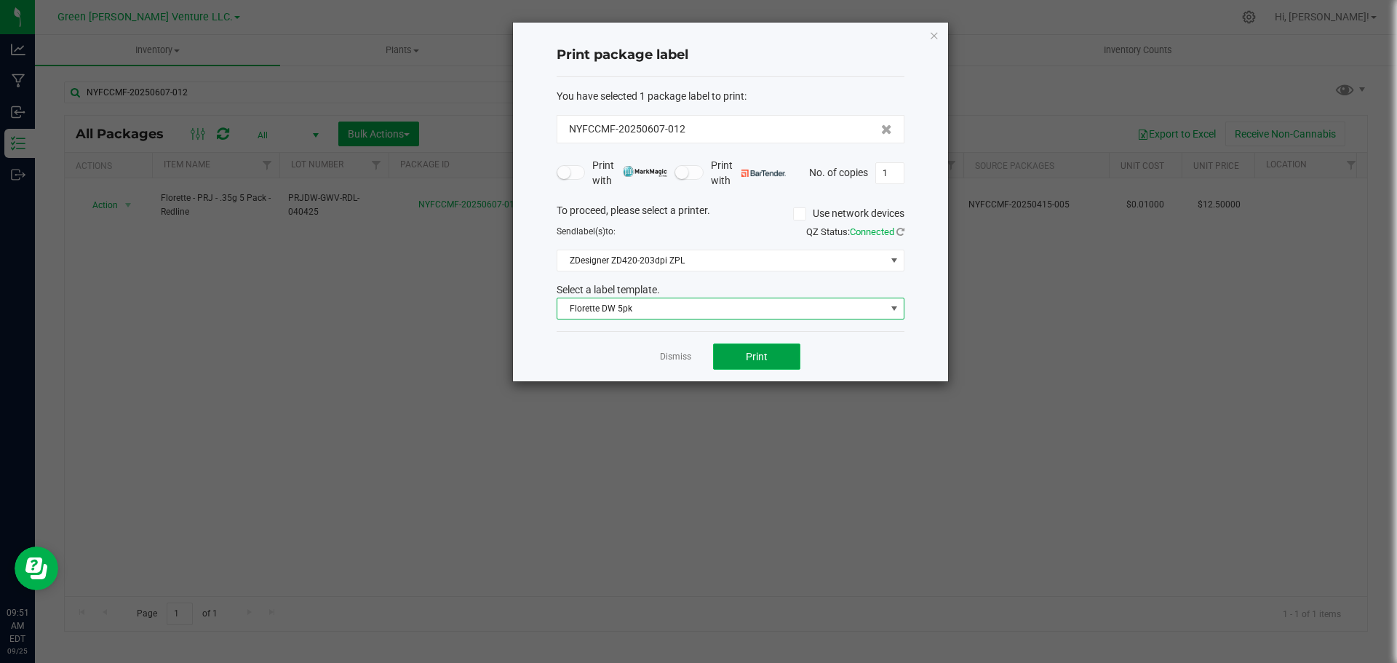
click at [726, 362] on button "Print" at bounding box center [756, 356] width 87 height 26
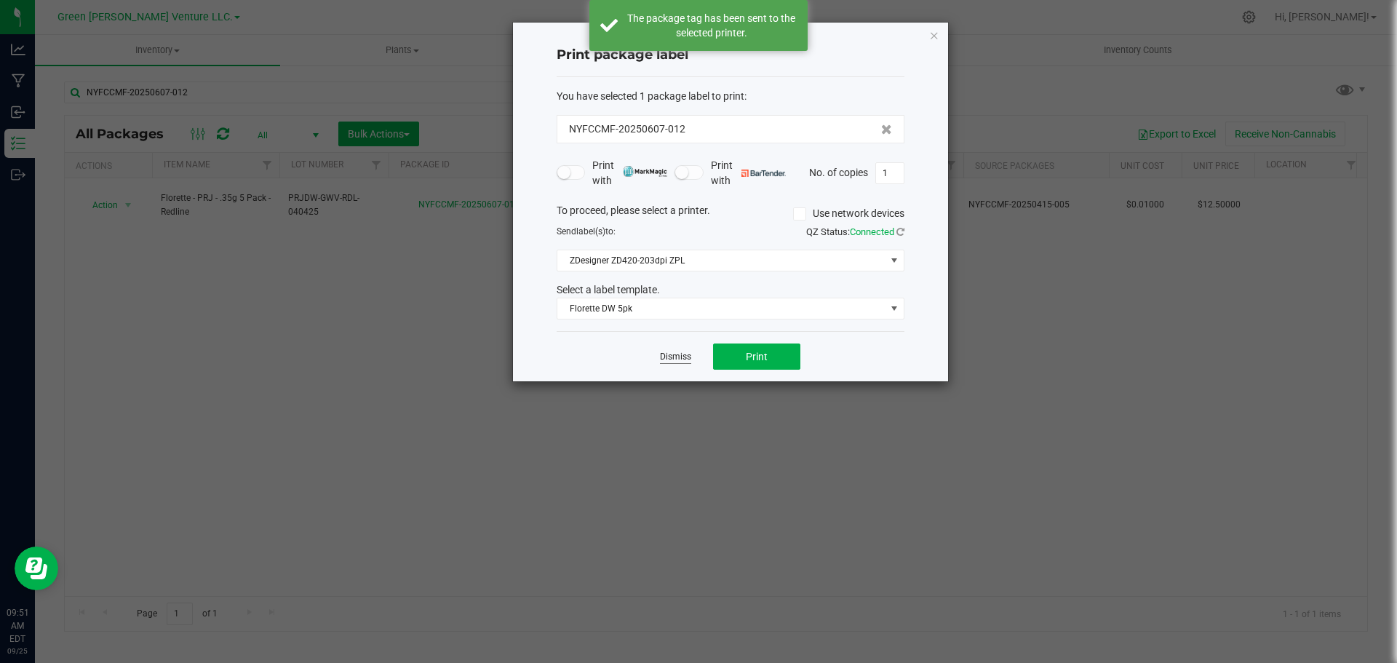
click at [682, 356] on link "Dismiss" at bounding box center [675, 357] width 31 height 12
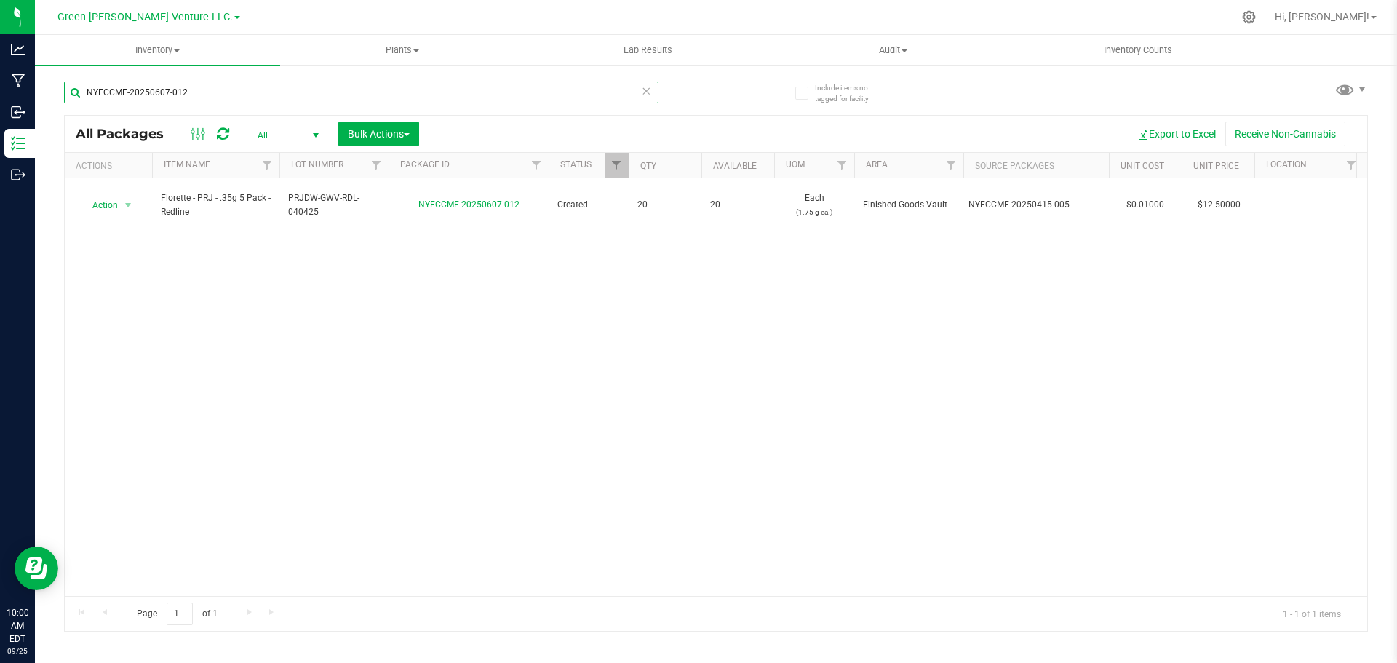
drag, startPoint x: 204, startPoint y: 95, endPoint x: 89, endPoint y: 92, distance: 114.3
click at [90, 94] on input "NYFCCMF-20250607-012" at bounding box center [361, 92] width 594 height 22
type input "N"
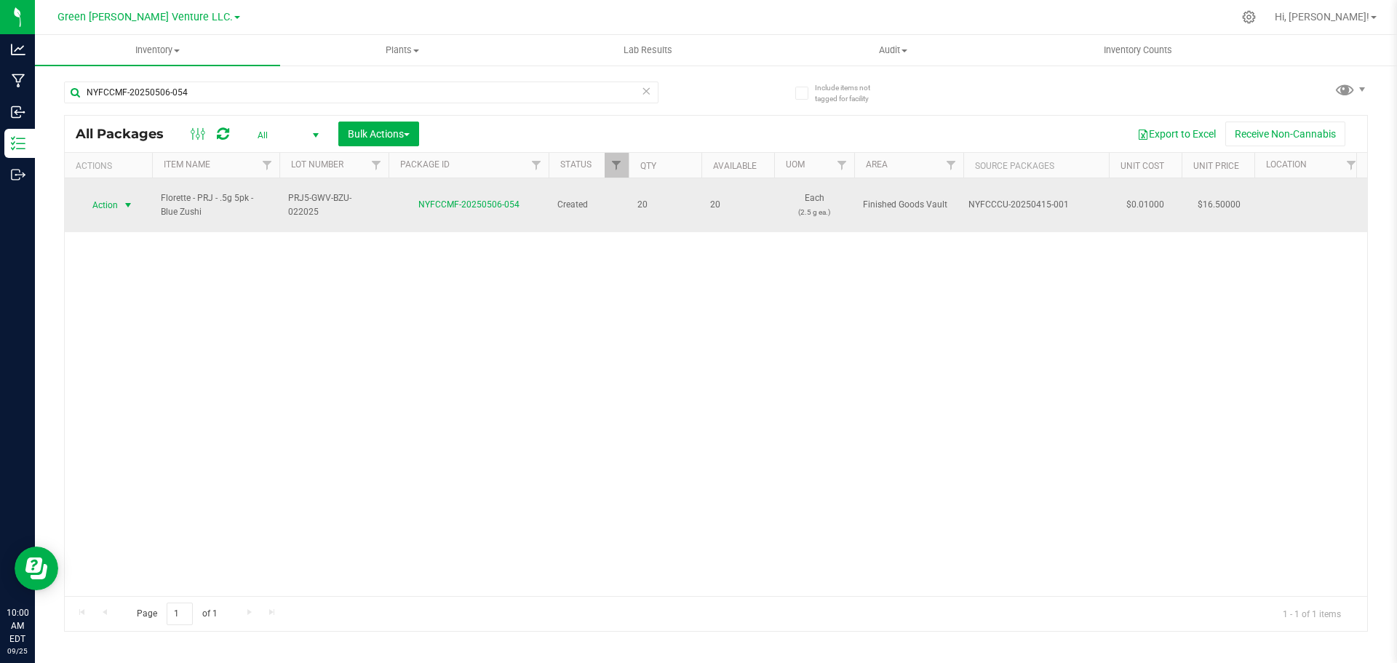
click at [108, 196] on span "Action" at bounding box center [98, 205] width 39 height 20
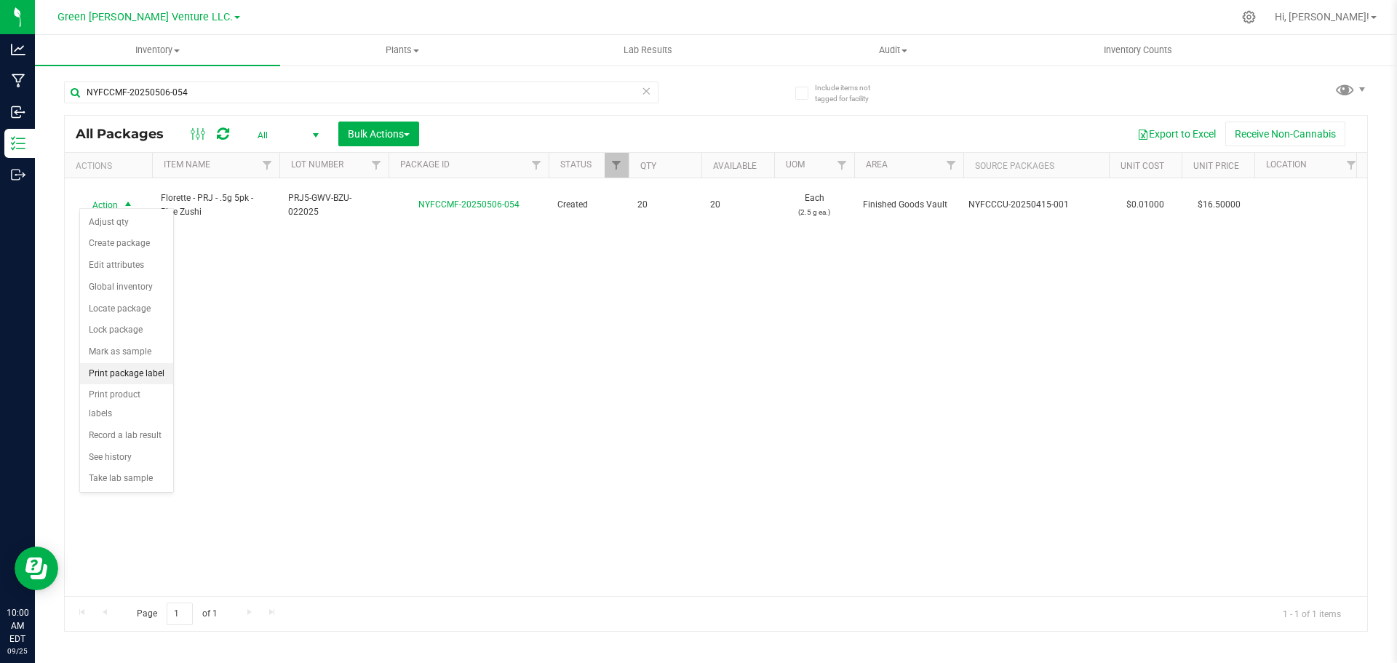
click at [129, 372] on li "Print package label" at bounding box center [126, 374] width 93 height 22
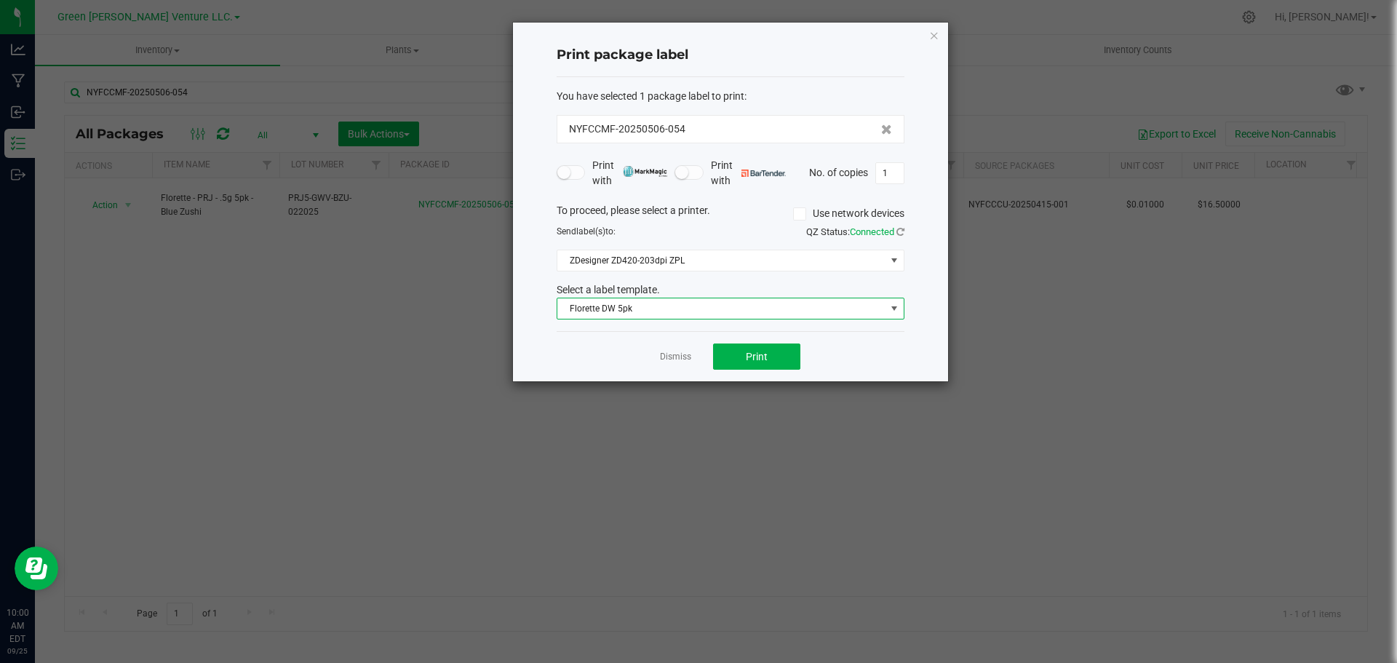
click at [688, 310] on span "Florette DW 5pk" at bounding box center [721, 308] width 328 height 20
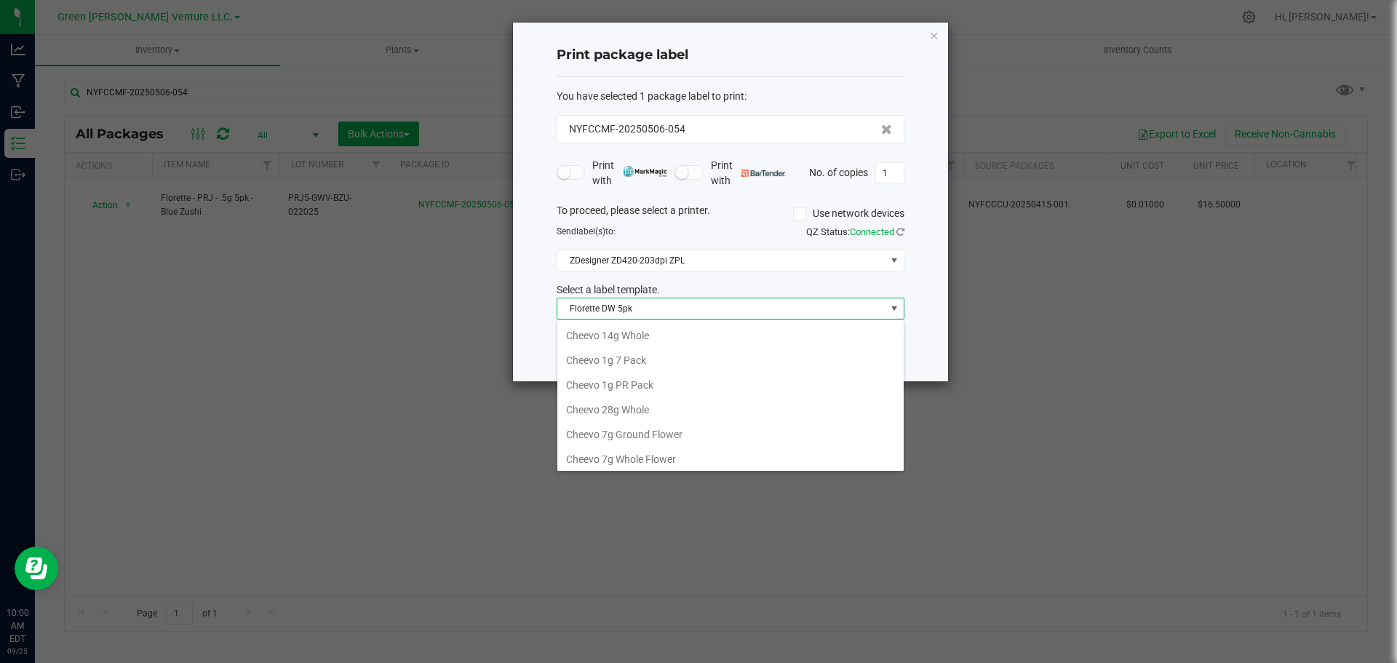
scroll to position [22, 348]
click at [644, 396] on li "Florette .5g 5pk" at bounding box center [730, 406] width 346 height 25
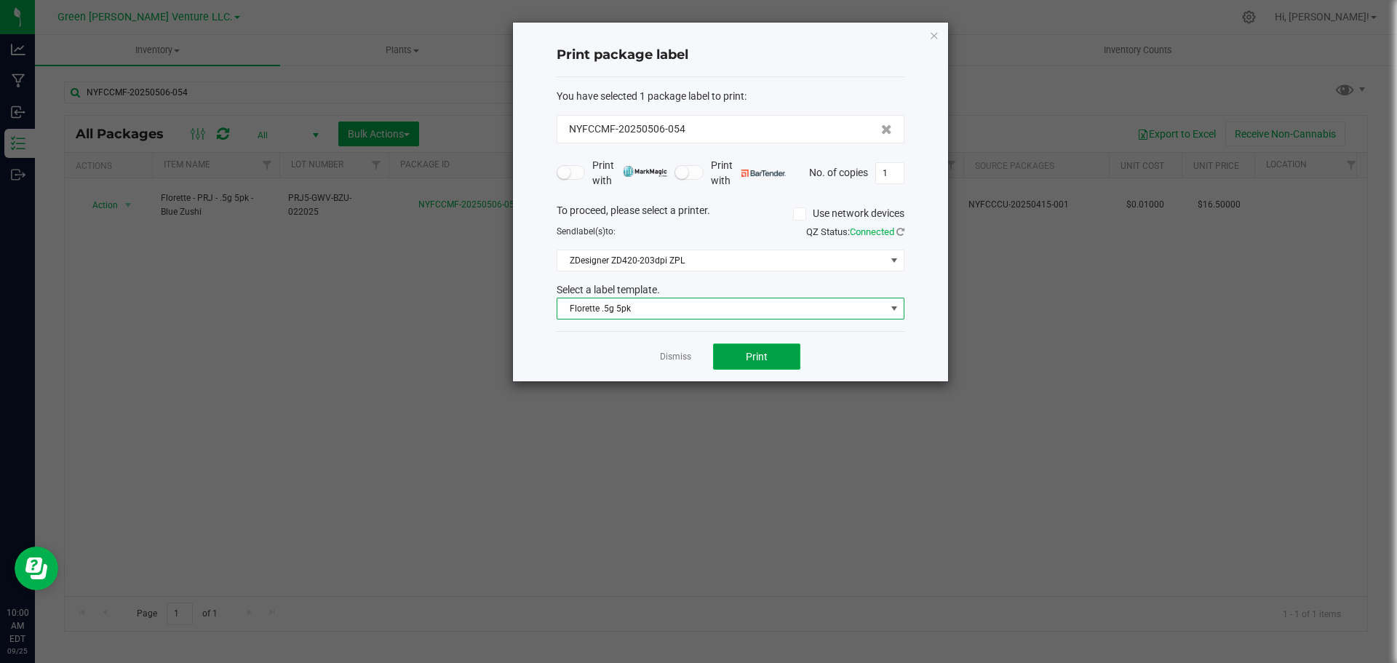
click at [717, 348] on button "Print" at bounding box center [756, 356] width 87 height 26
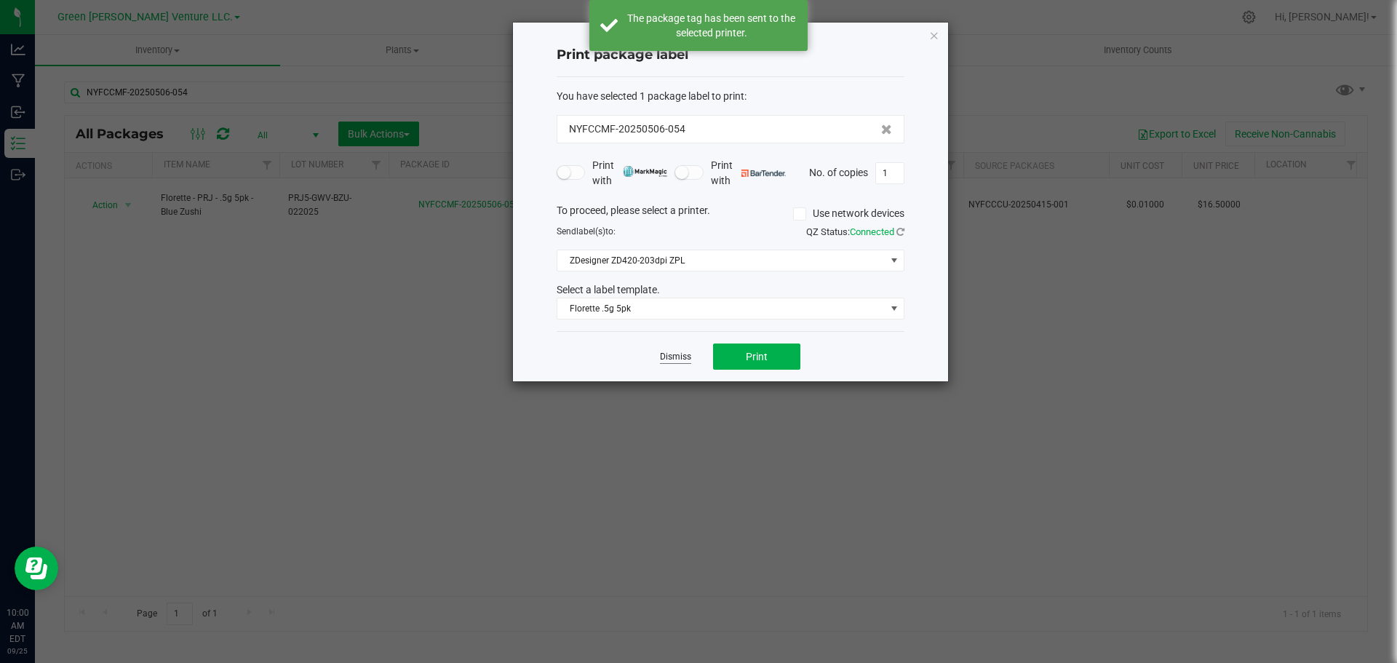
click at [671, 358] on link "Dismiss" at bounding box center [675, 357] width 31 height 12
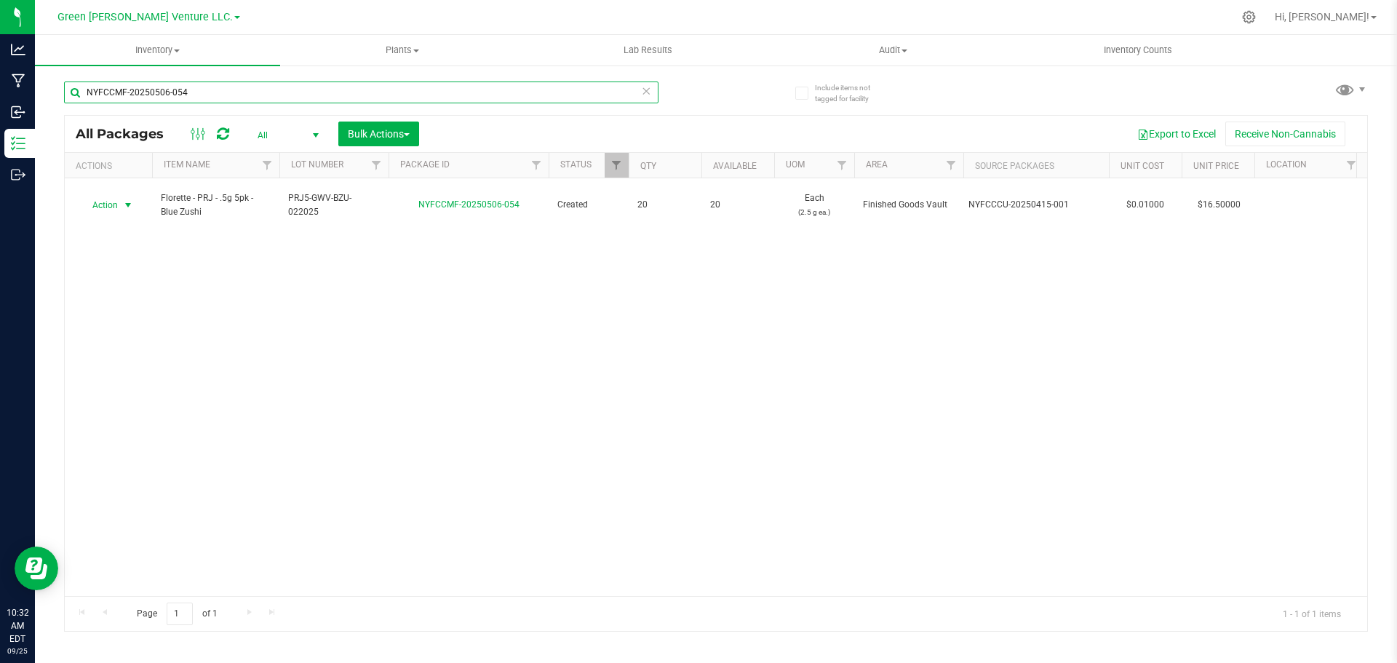
click at [163, 100] on input "NYFCCMF-20250506-054" at bounding box center [361, 92] width 594 height 22
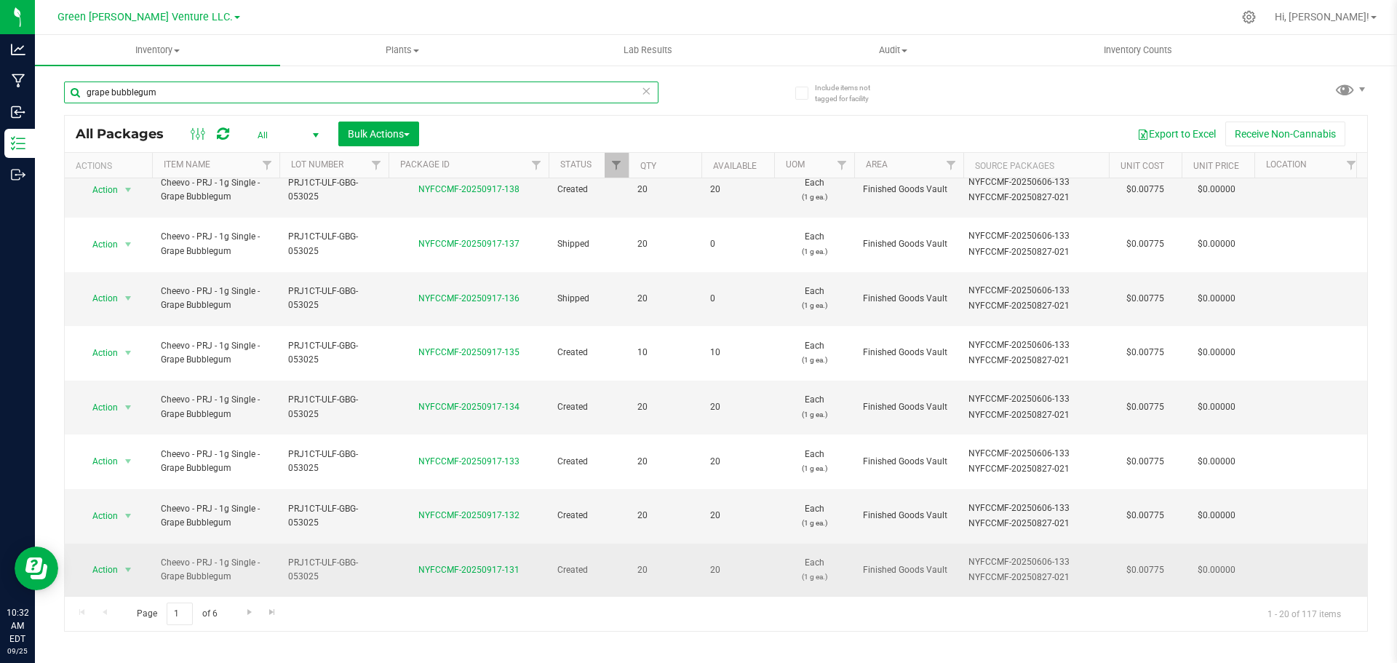
scroll to position [412, 0]
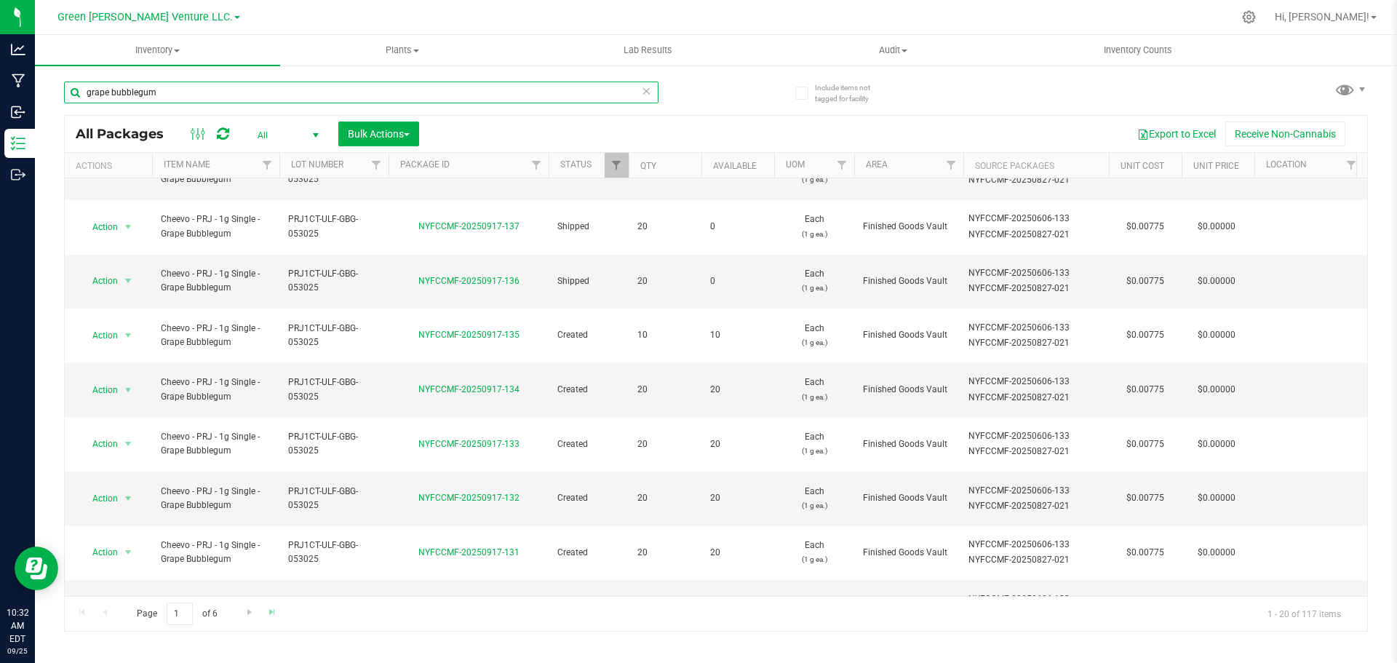
type input "grape bubblegum"
click at [265, 611] on link "Go to the last page" at bounding box center [272, 612] width 21 height 20
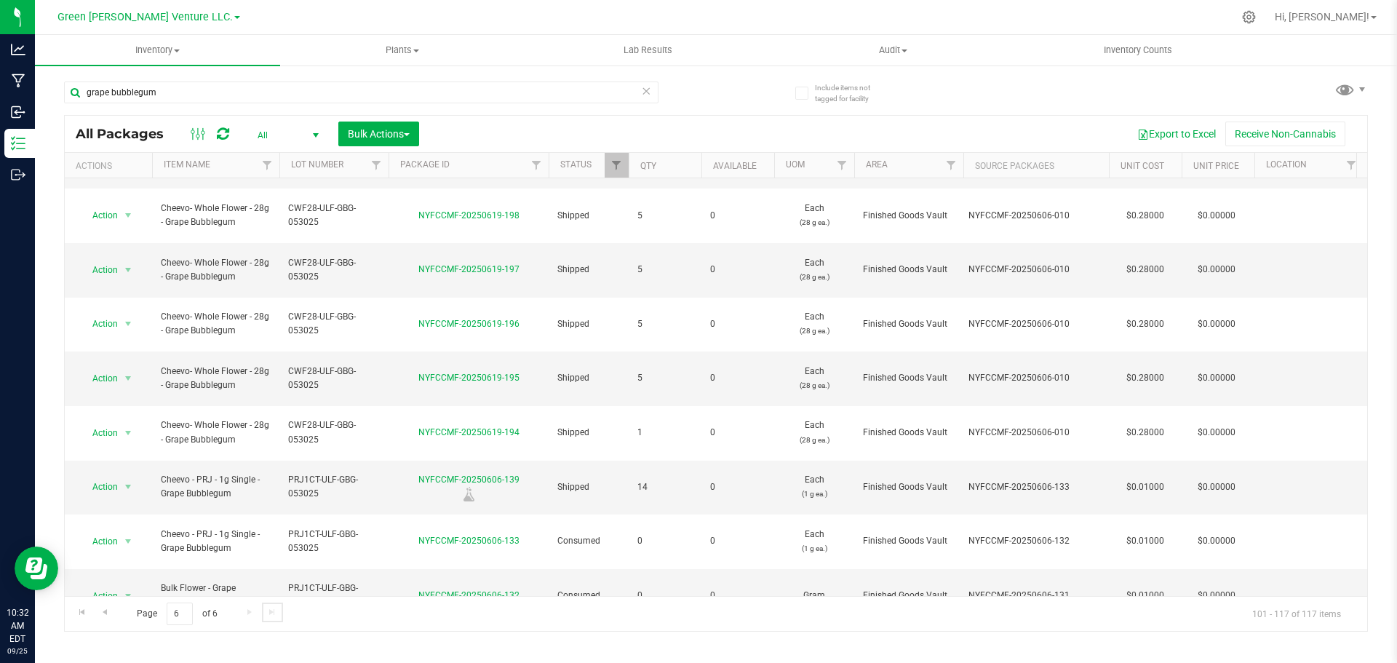
scroll to position [279, 0]
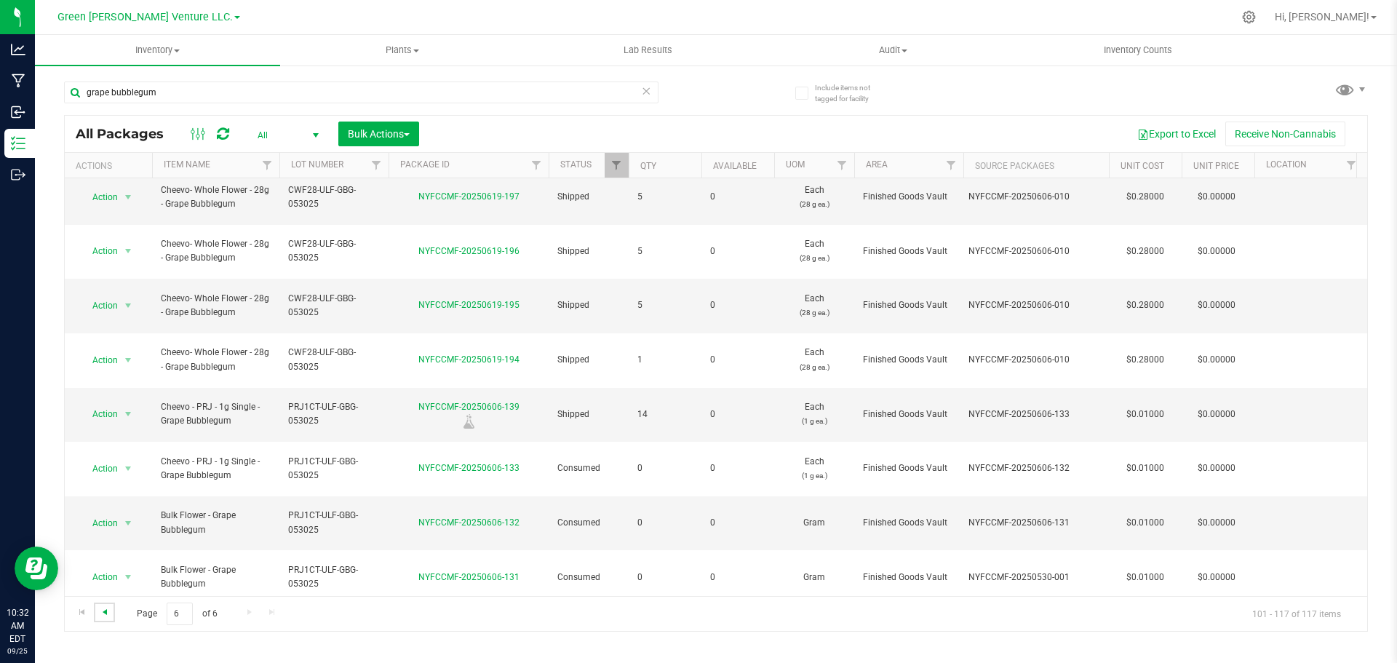
click at [101, 613] on span "Go to the previous page" at bounding box center [105, 612] width 12 height 12
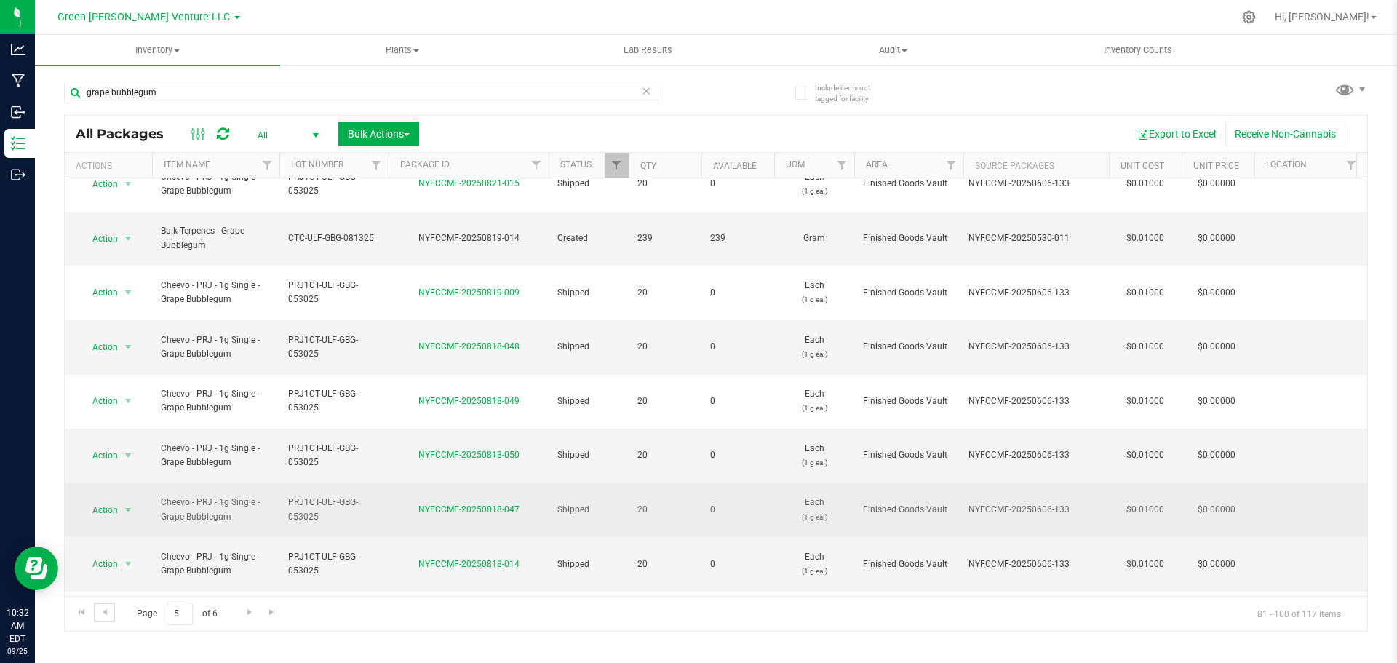
scroll to position [469, 0]
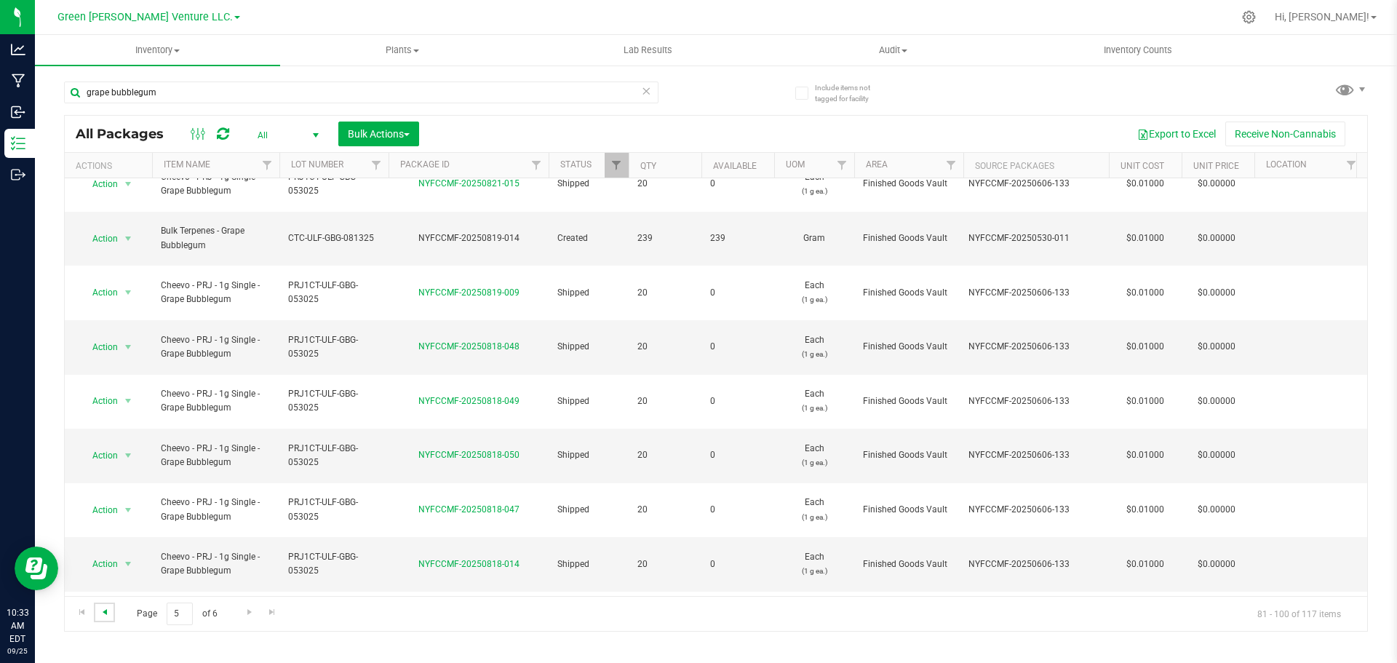
click at [102, 610] on span "Go to the previous page" at bounding box center [105, 612] width 12 height 12
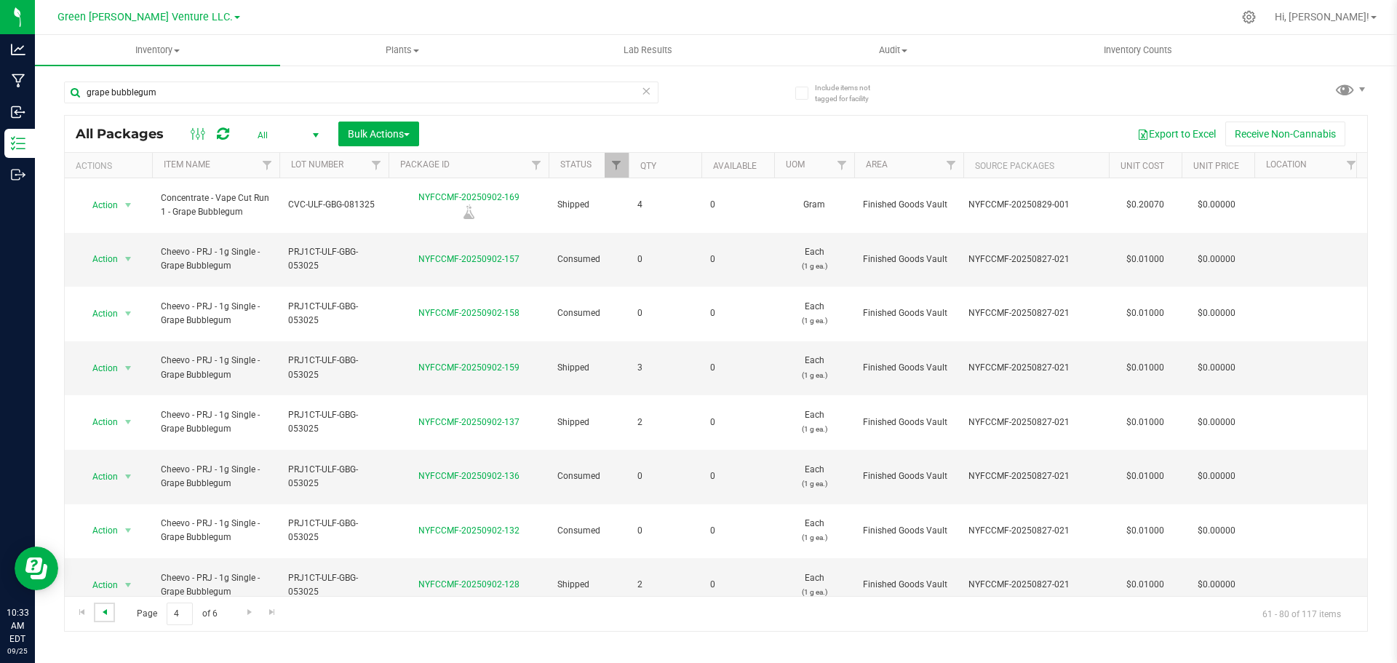
click at [101, 612] on span "Go to the previous page" at bounding box center [105, 612] width 12 height 12
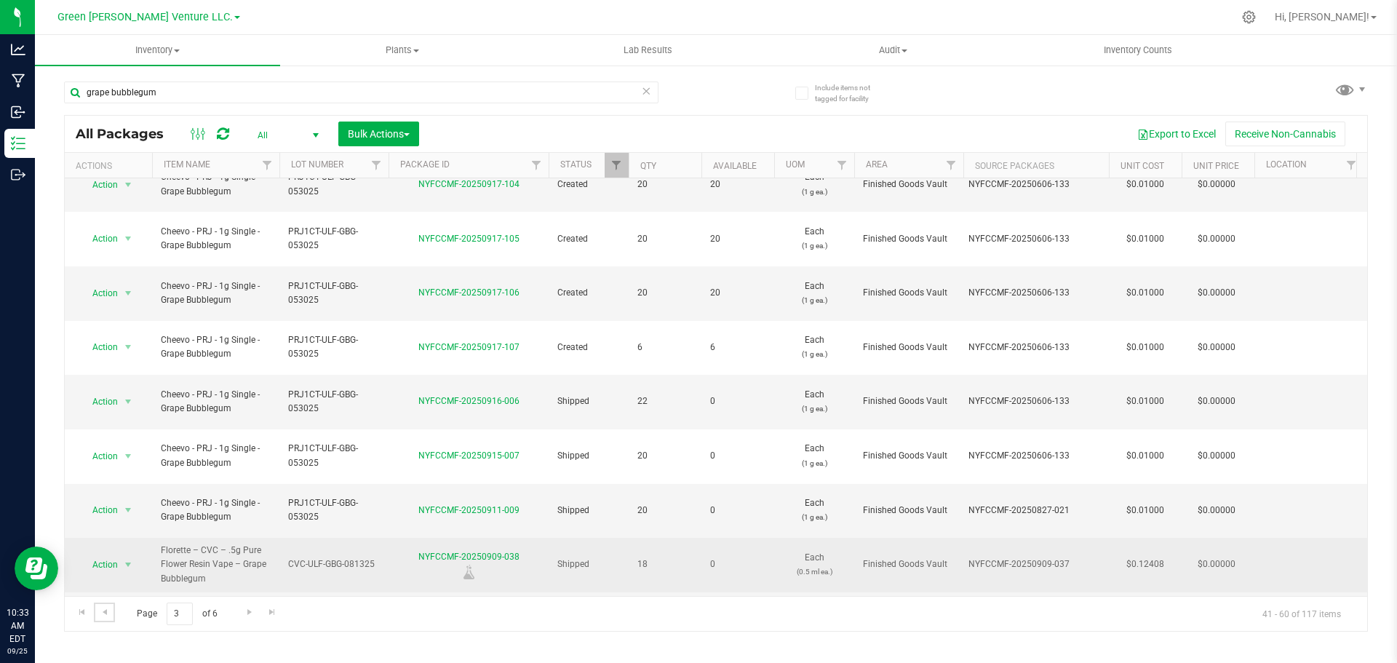
scroll to position [427, 0]
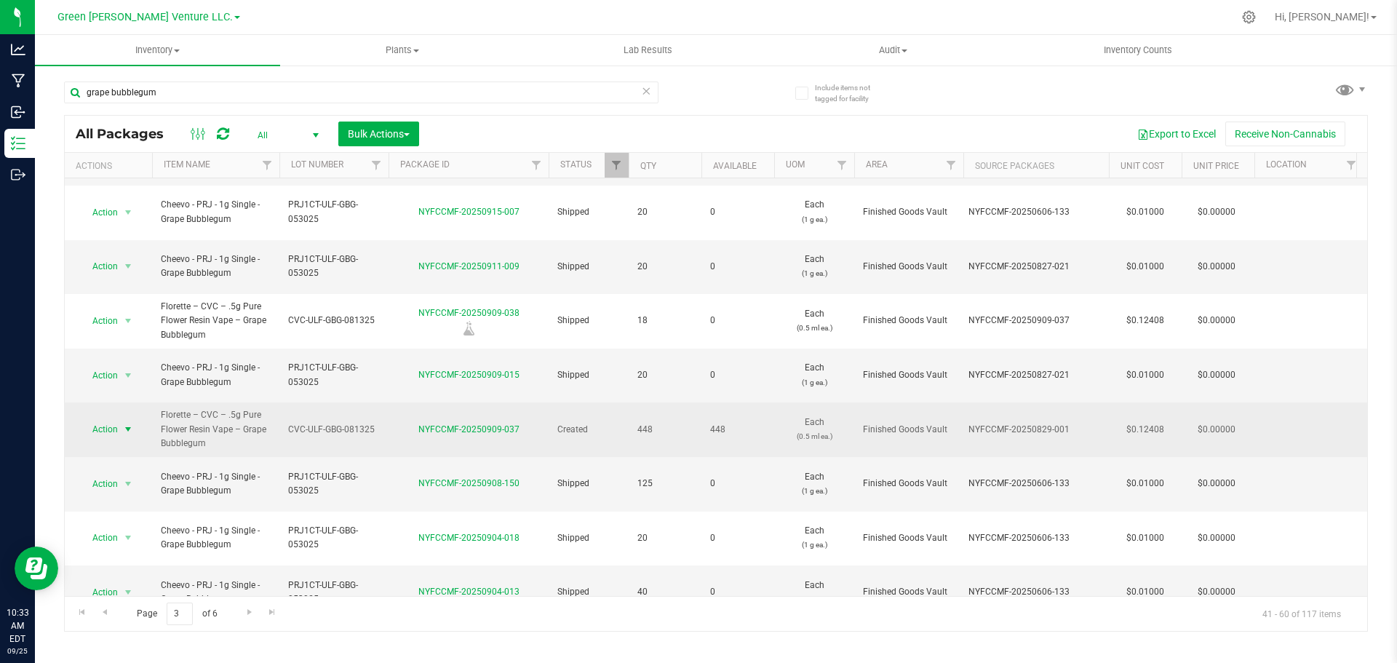
click at [111, 419] on span "Action" at bounding box center [98, 429] width 39 height 20
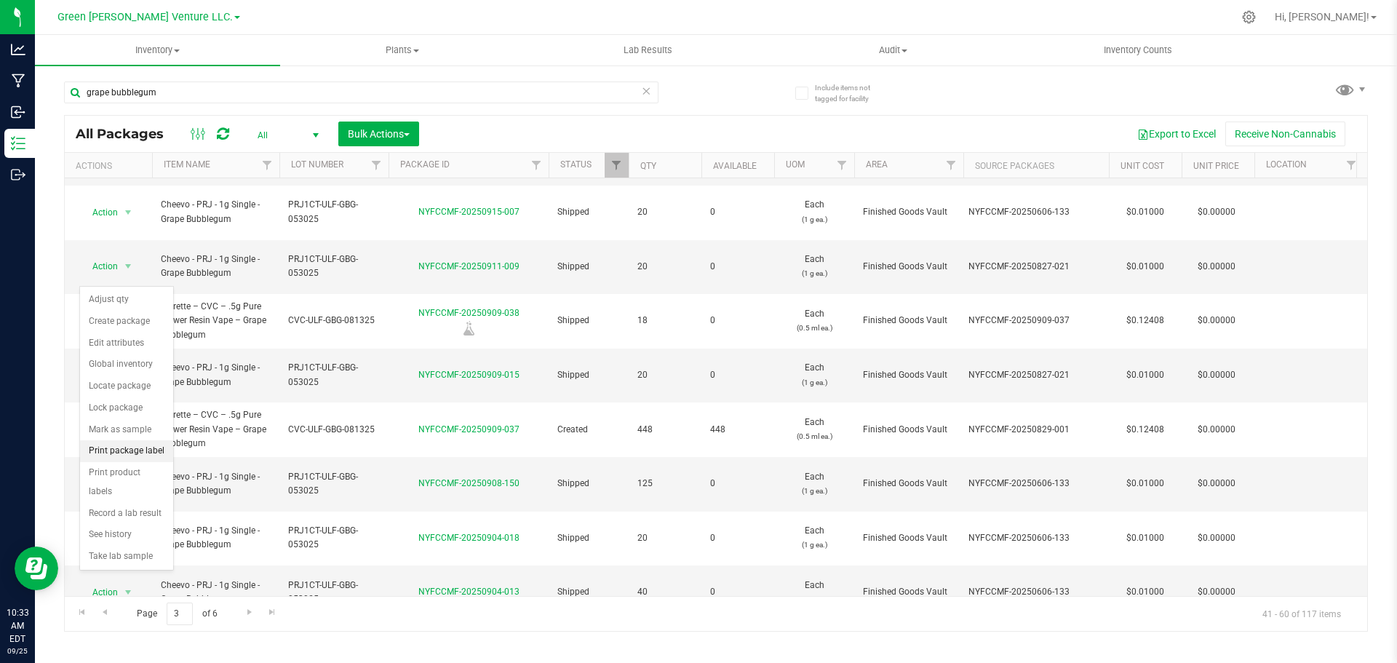
click at [130, 452] on li "Print package label" at bounding box center [126, 451] width 93 height 22
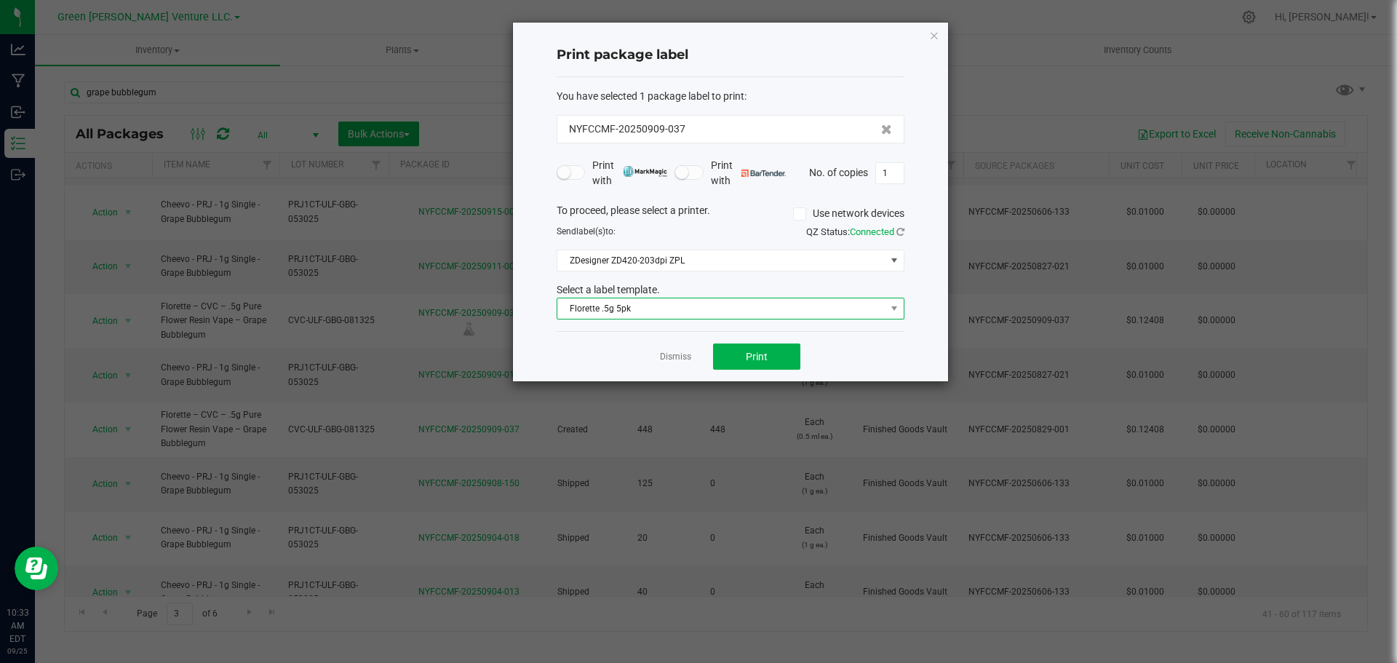
click at [701, 310] on span "Florette .5g 5pk" at bounding box center [721, 308] width 328 height 20
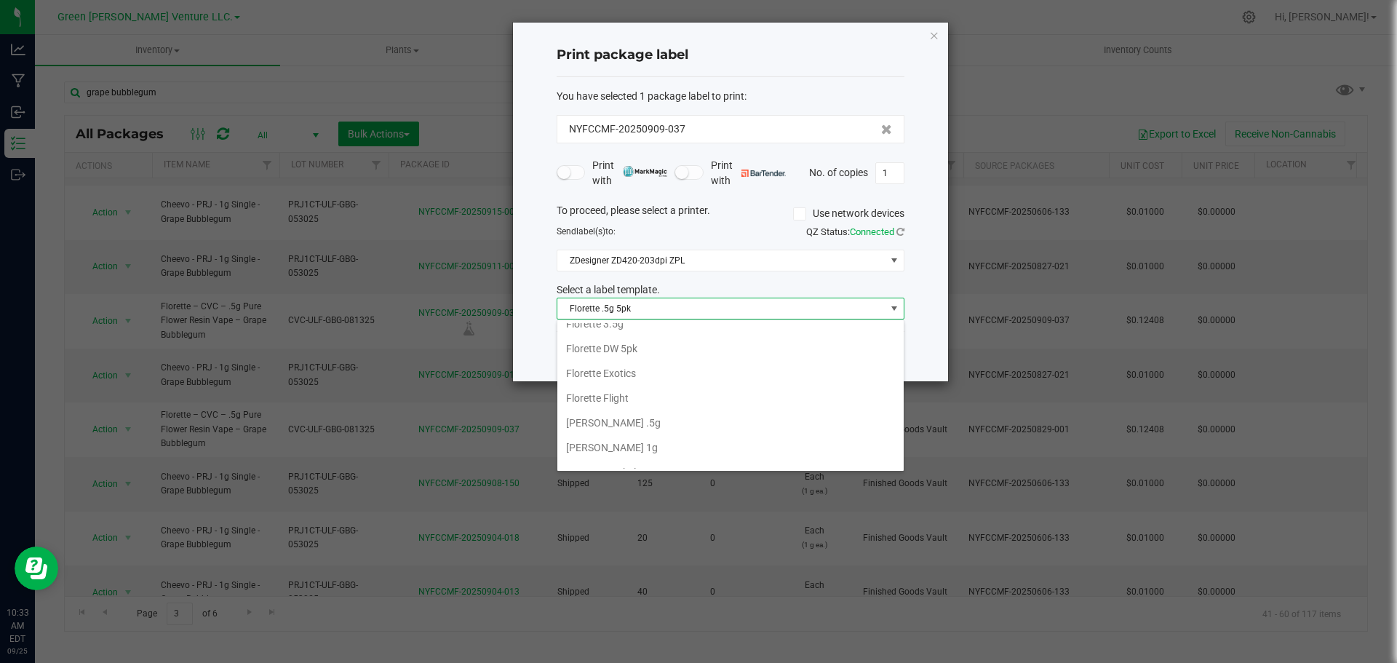
scroll to position [250, 0]
click at [646, 407] on li "Florette Vape .5g" at bounding box center [730, 406] width 346 height 25
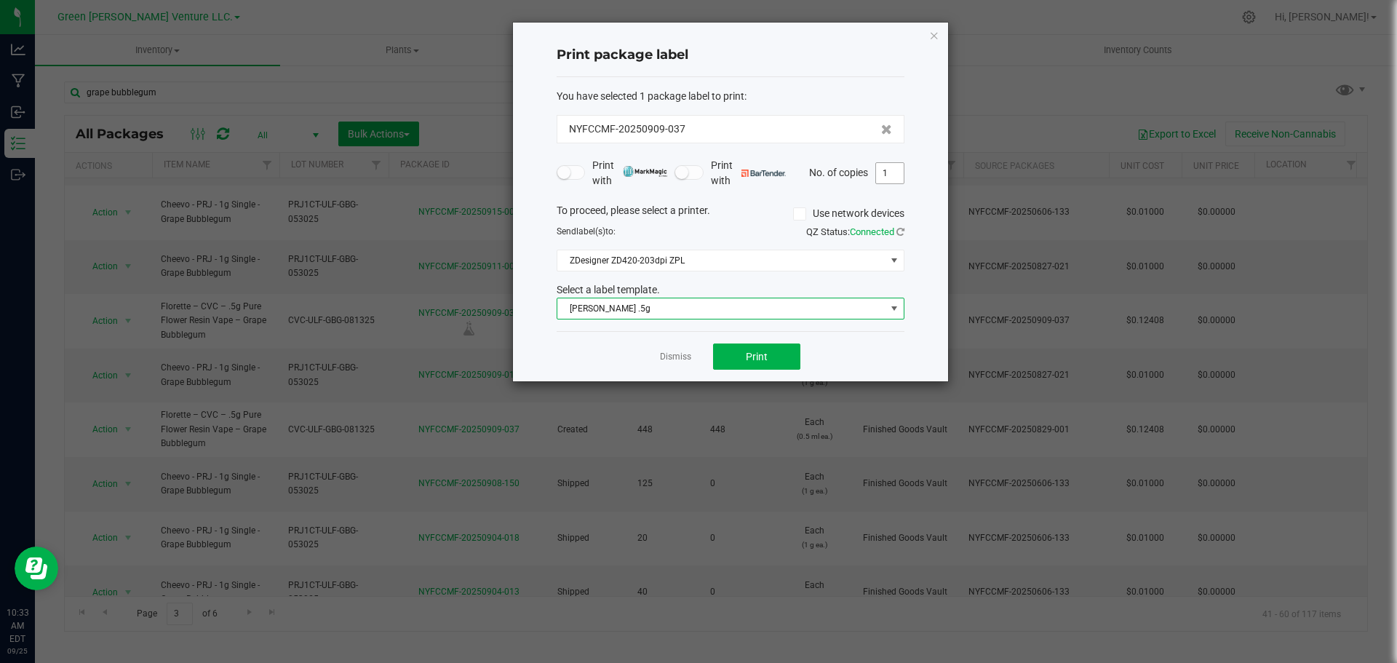
click at [885, 175] on input "1" at bounding box center [890, 173] width 28 height 20
type input "42"
click at [786, 354] on button "Print" at bounding box center [756, 356] width 87 height 26
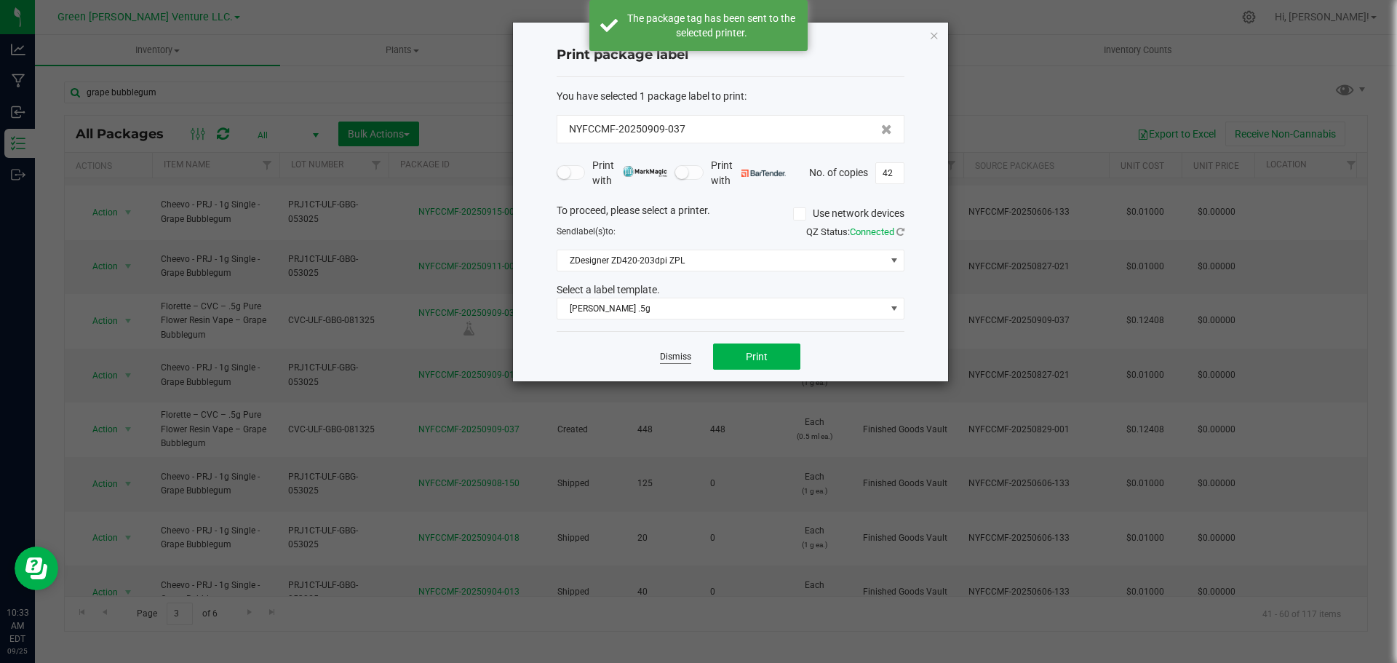
click at [674, 359] on link "Dismiss" at bounding box center [675, 357] width 31 height 12
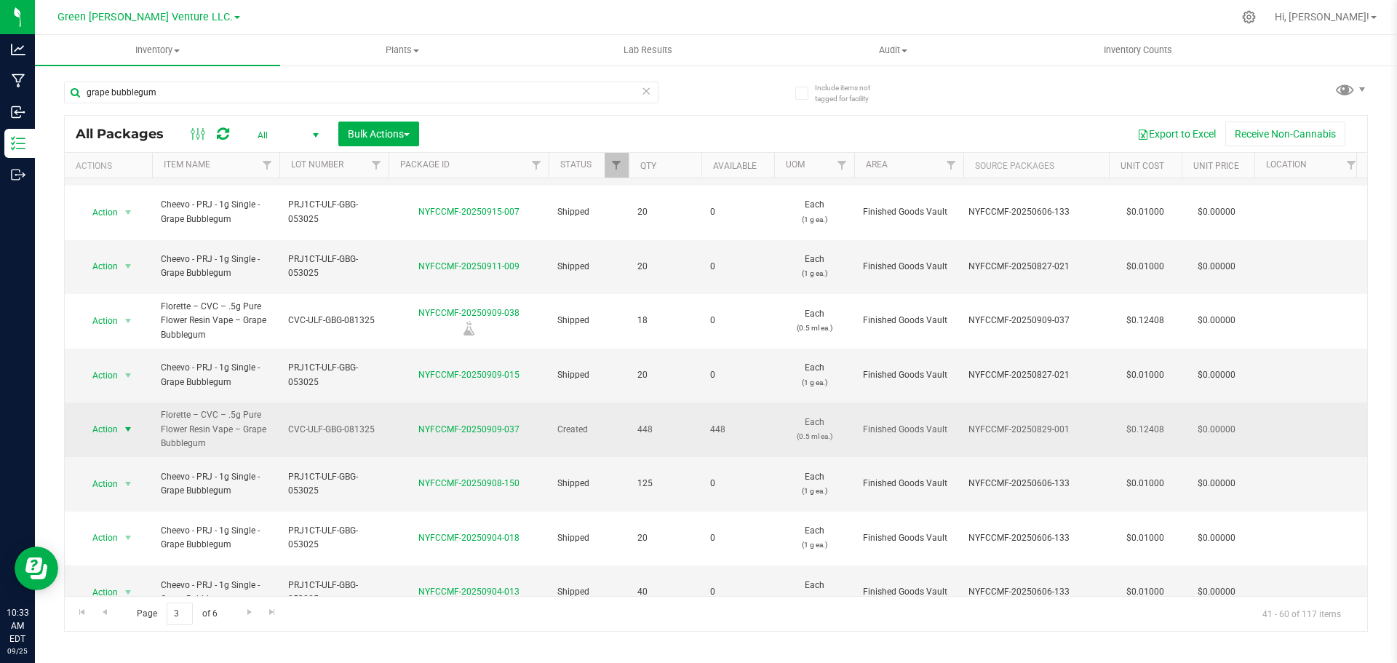
click at [108, 419] on span "Action" at bounding box center [98, 429] width 39 height 20
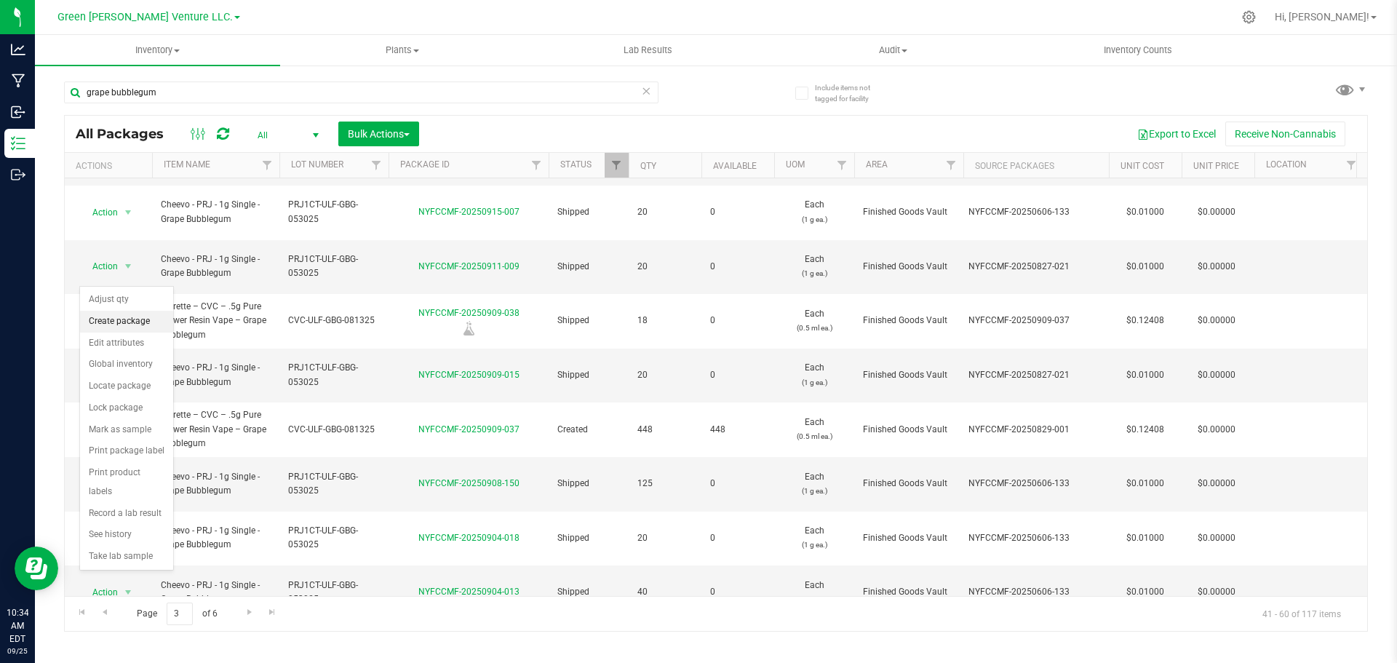
click at [127, 316] on li "Create package" at bounding box center [126, 322] width 93 height 22
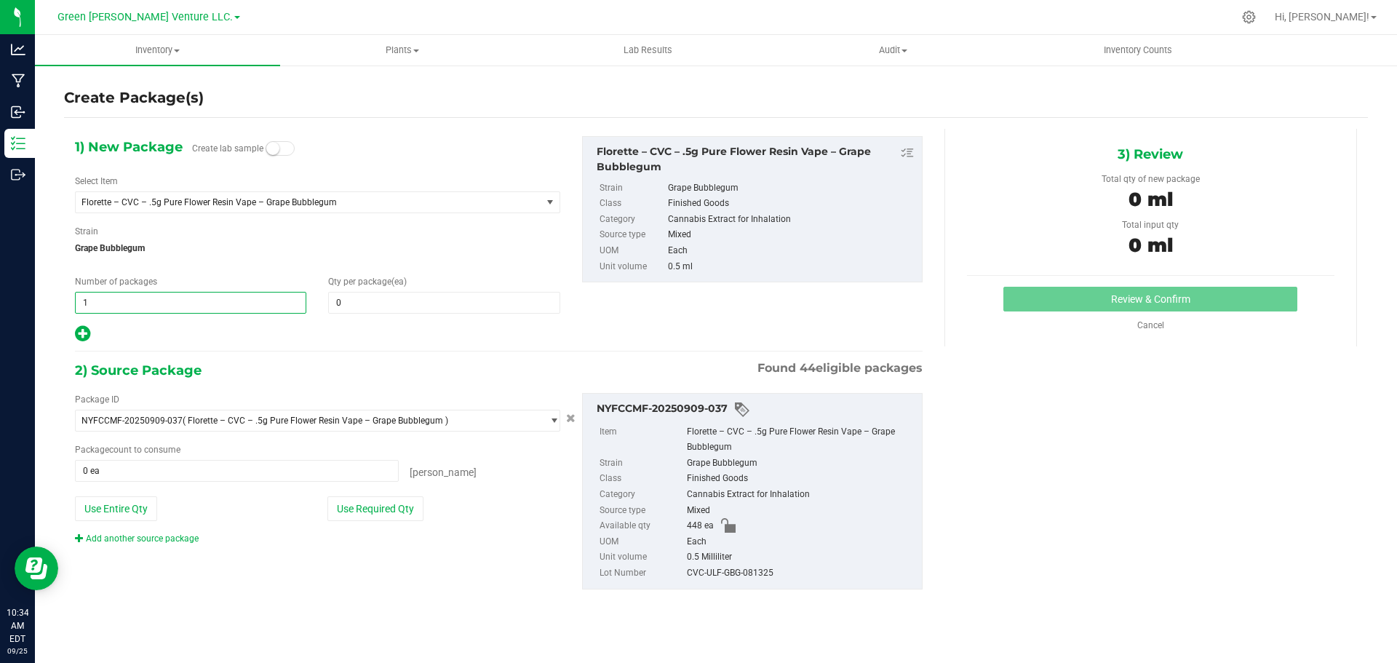
click at [170, 295] on span "1 1" at bounding box center [190, 303] width 231 height 22
type input "2"
click at [345, 299] on span at bounding box center [443, 303] width 231 height 22
type input "20"
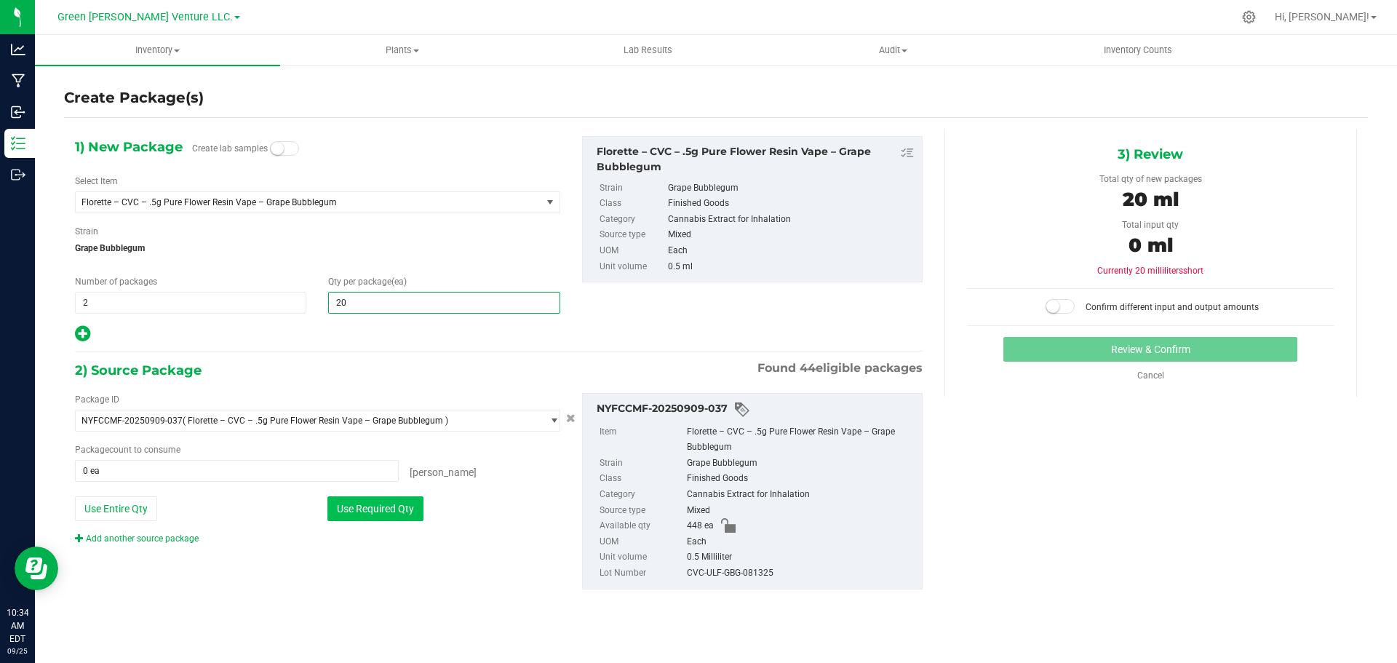
type input "20"
click at [403, 506] on button "Use Required Qty" at bounding box center [375, 508] width 96 height 25
type input "40 ea"
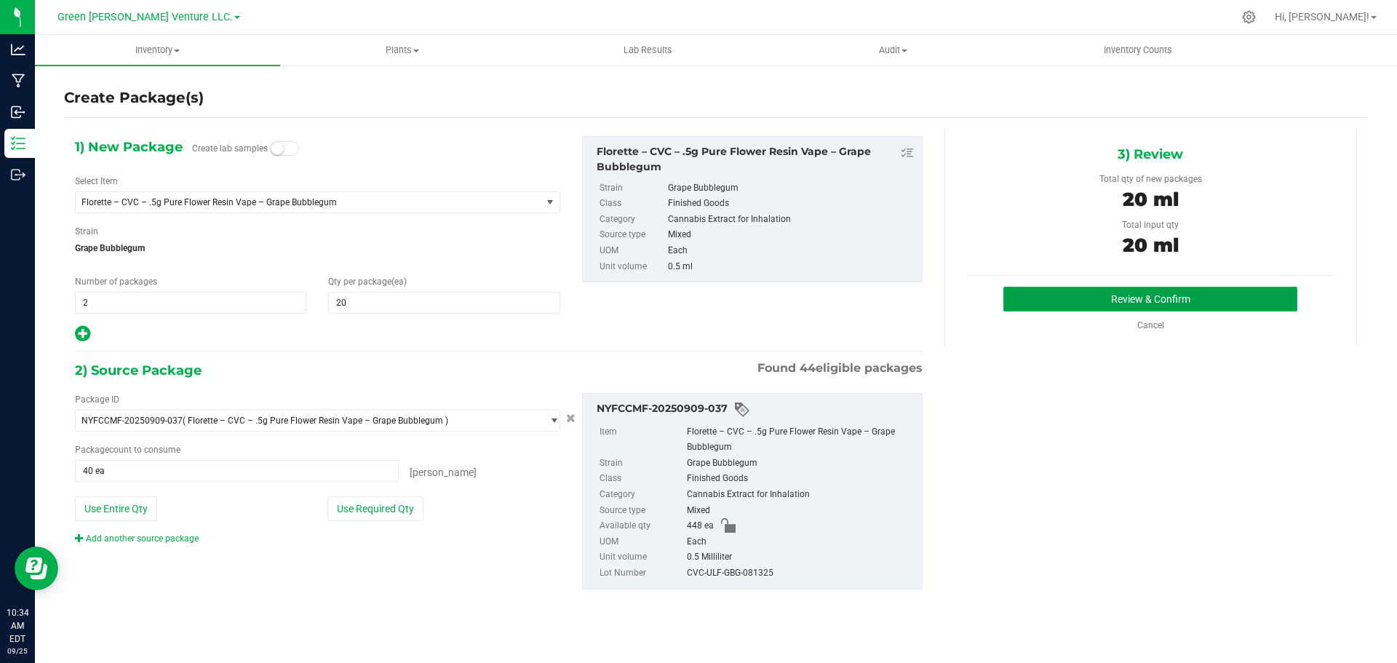
click at [1215, 298] on button "Review & Confirm" at bounding box center [1150, 299] width 294 height 25
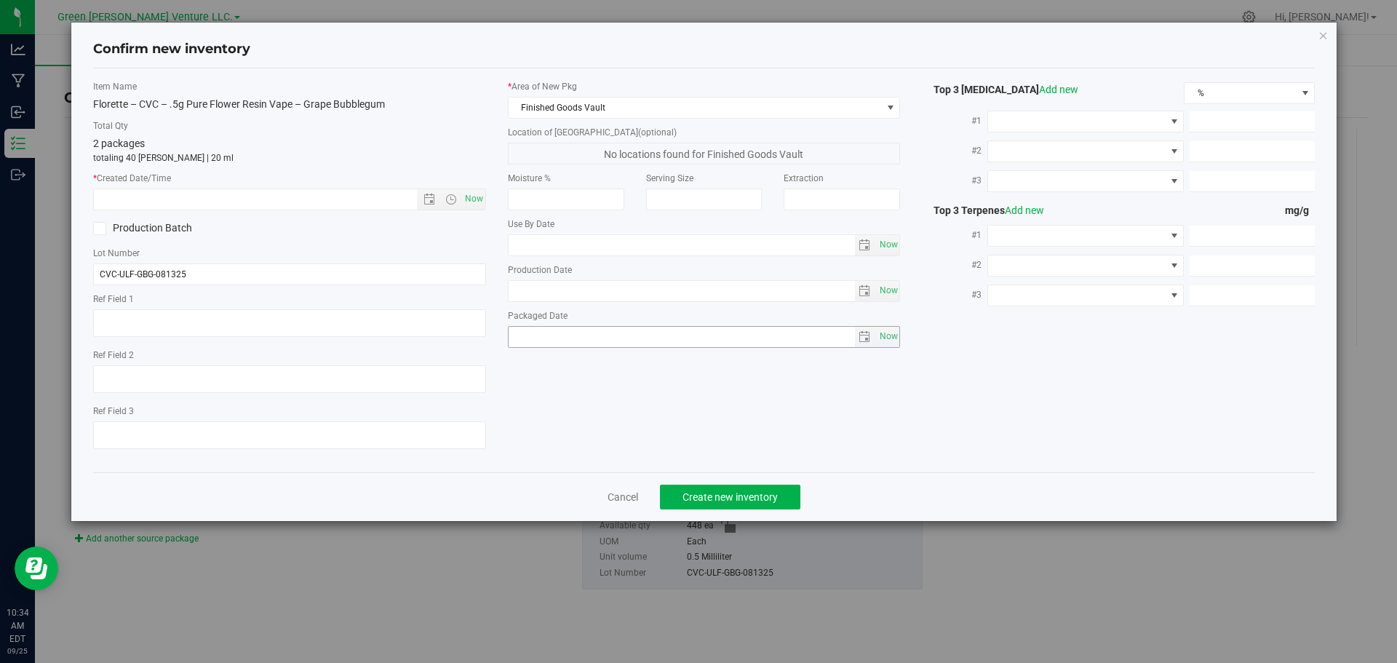
type input "2025-08-13"
type input "0.4900"
type input "0.4700"
type input "0.2600"
click at [477, 199] on span "Now" at bounding box center [473, 198] width 25 height 21
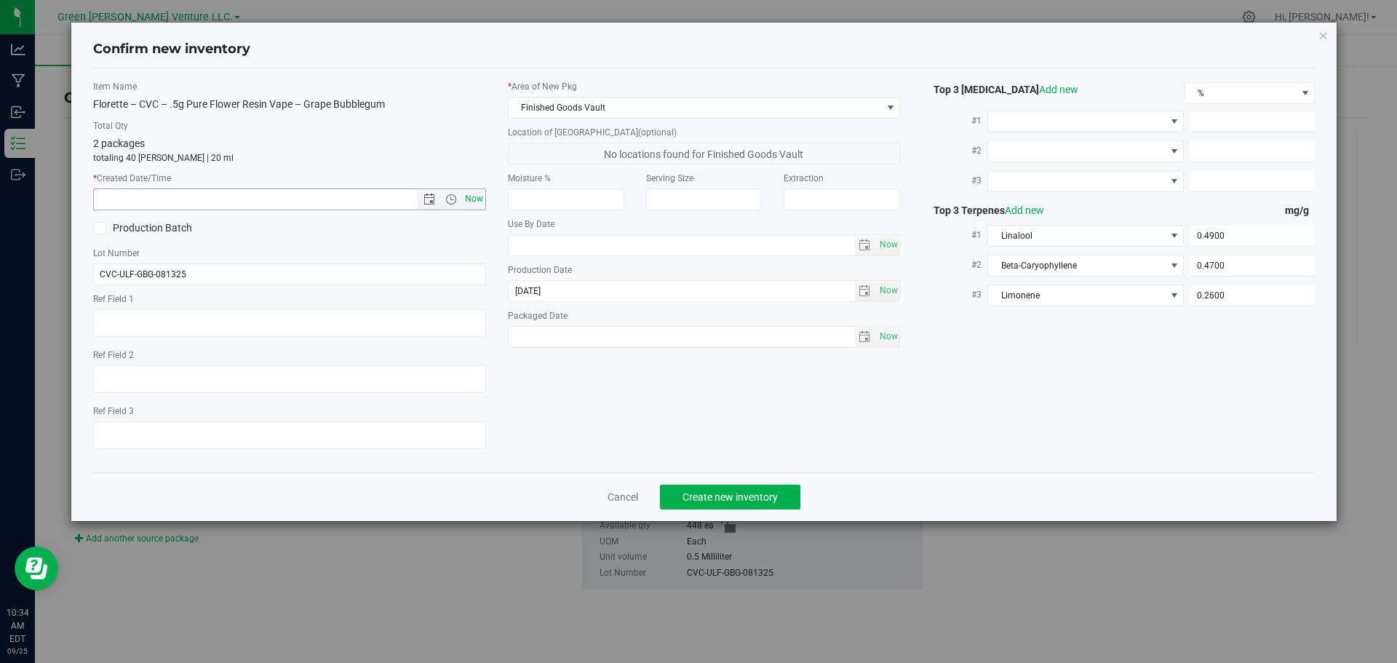
type input "9/25/2025 10:34 AM"
click at [733, 499] on span "Create new inventory" at bounding box center [729, 497] width 95 height 12
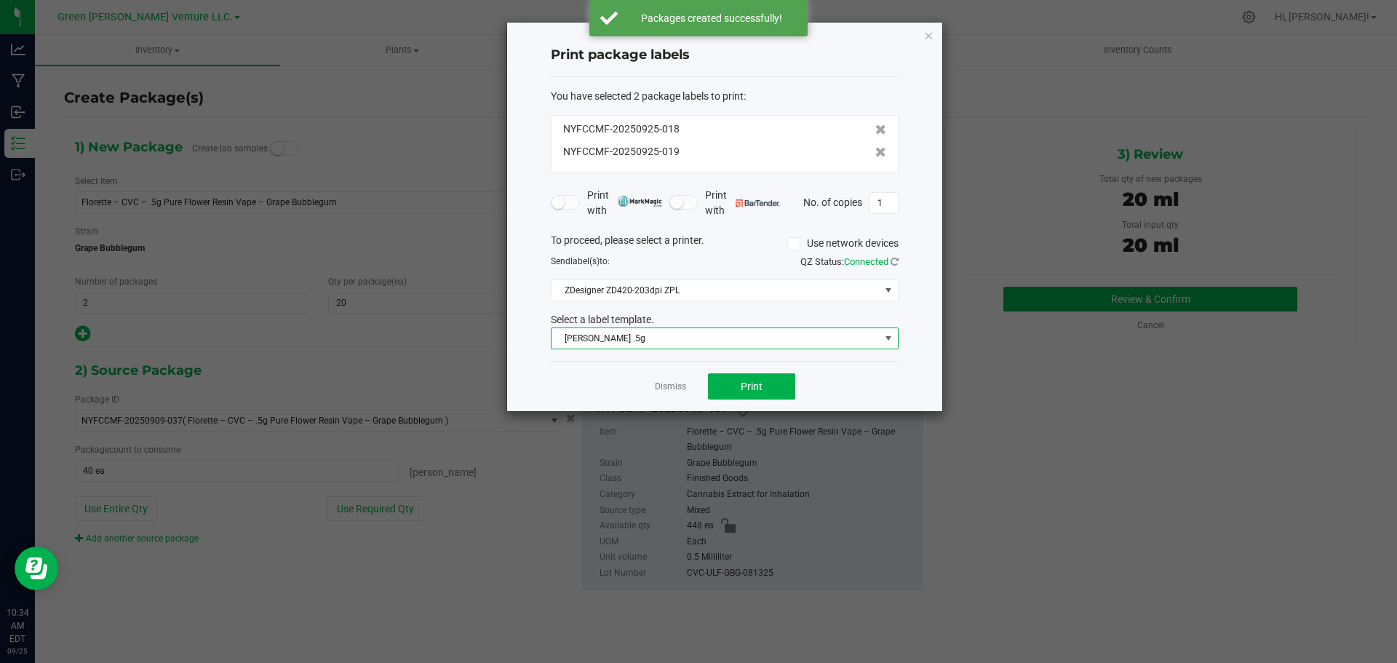
click at [652, 342] on span "Florette Vape .5g" at bounding box center [715, 338] width 328 height 20
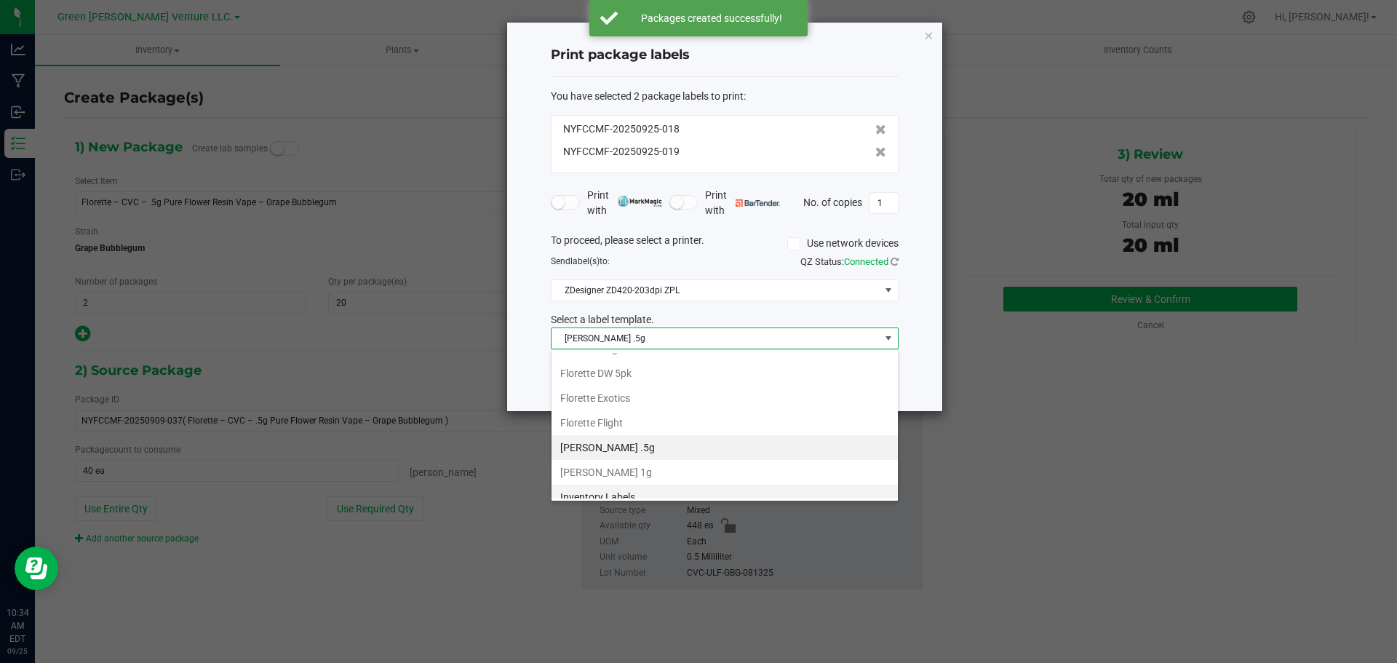
scroll to position [250, 0]
click at [645, 486] on li "Inventory Labels" at bounding box center [724, 486] width 346 height 25
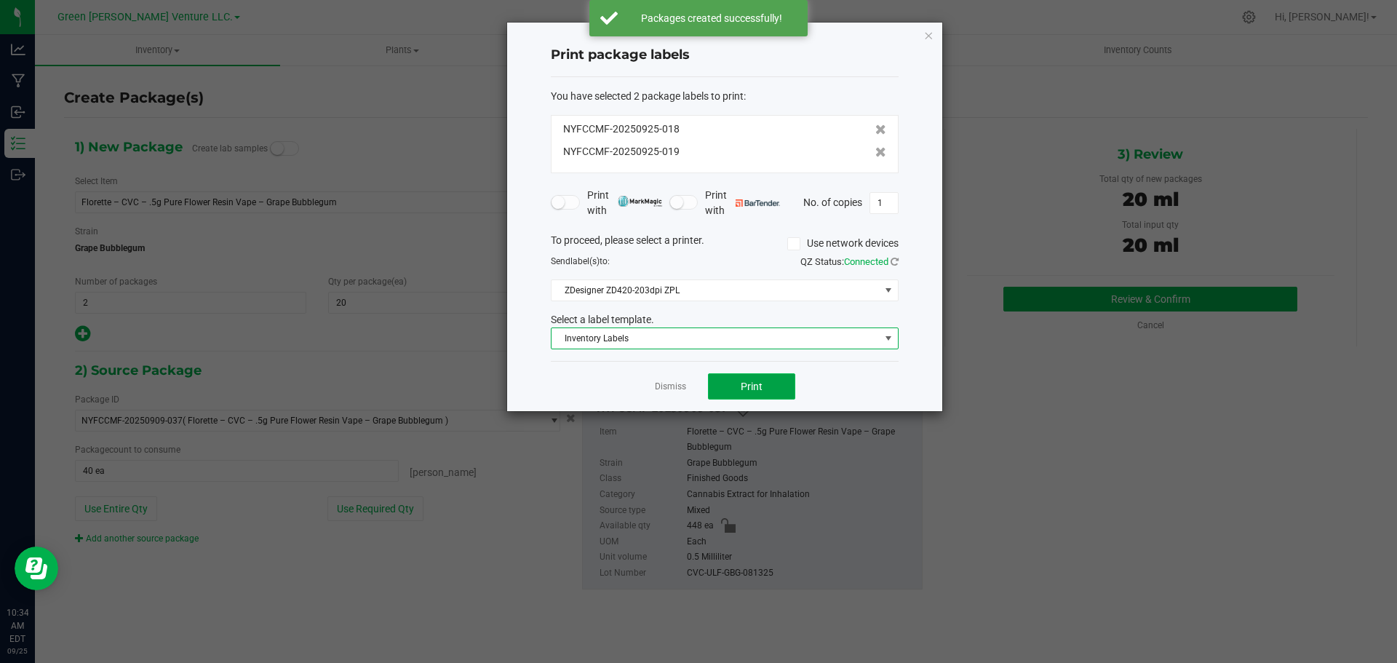
click at [770, 381] on button "Print" at bounding box center [751, 386] width 87 height 26
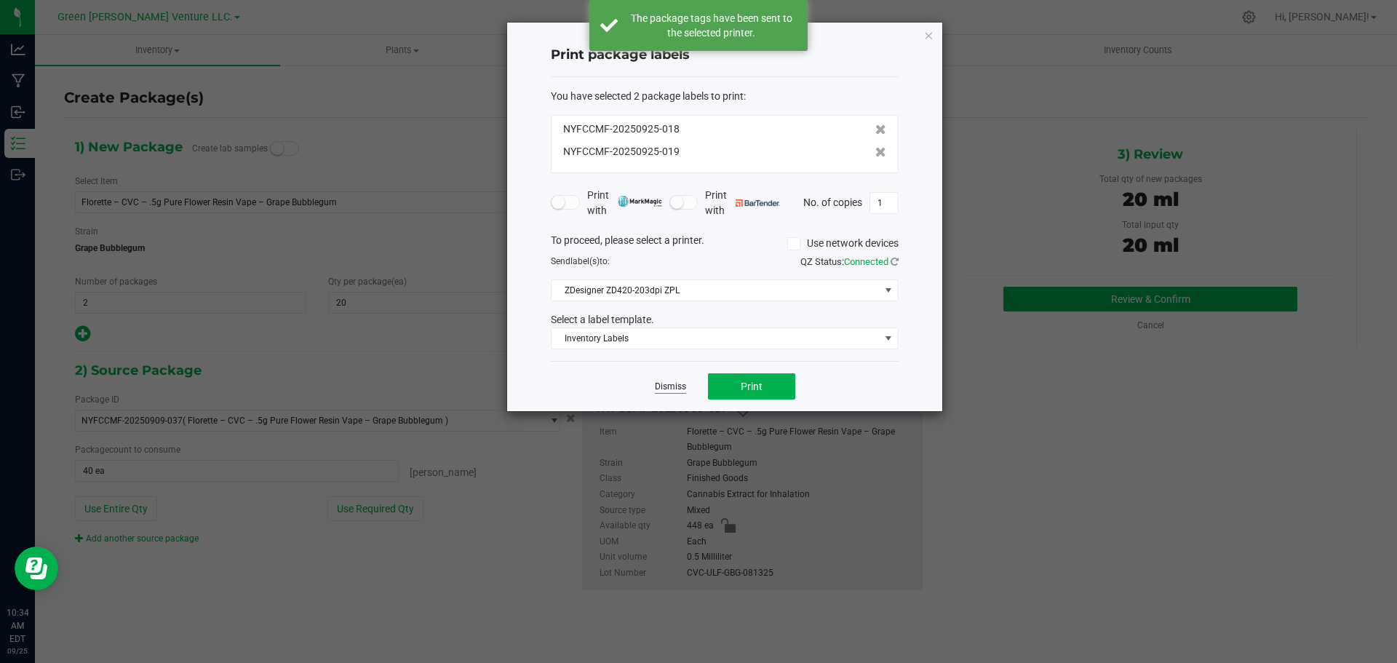
click at [666, 385] on link "Dismiss" at bounding box center [670, 386] width 31 height 12
